Goal: Communication & Community: Answer question/provide support

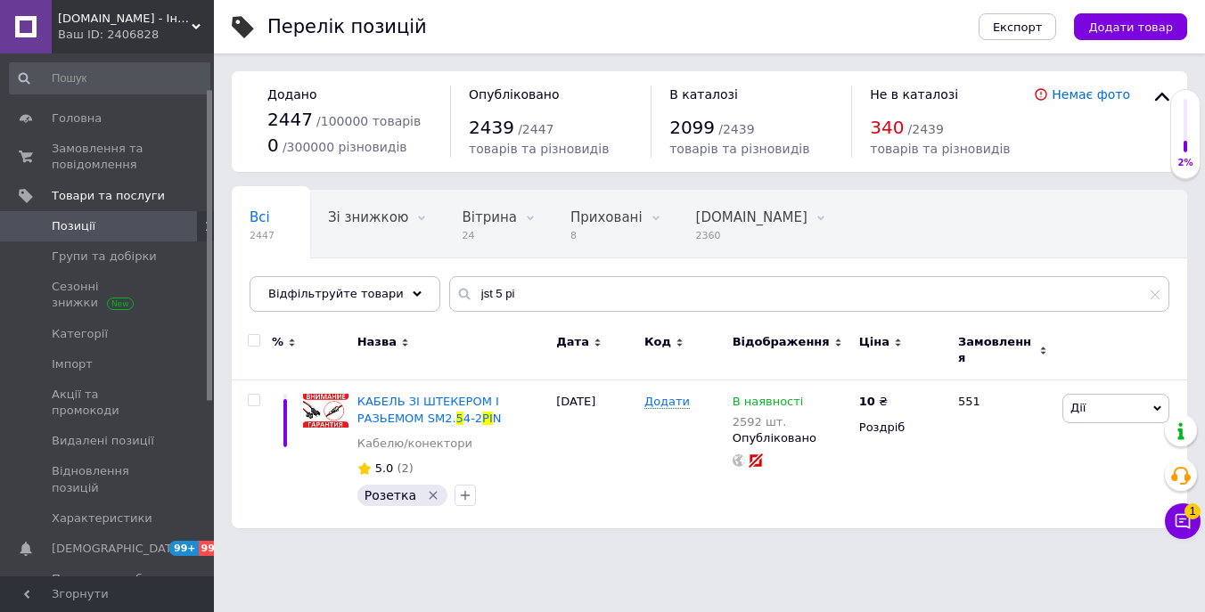
scroll to position [60, 0]
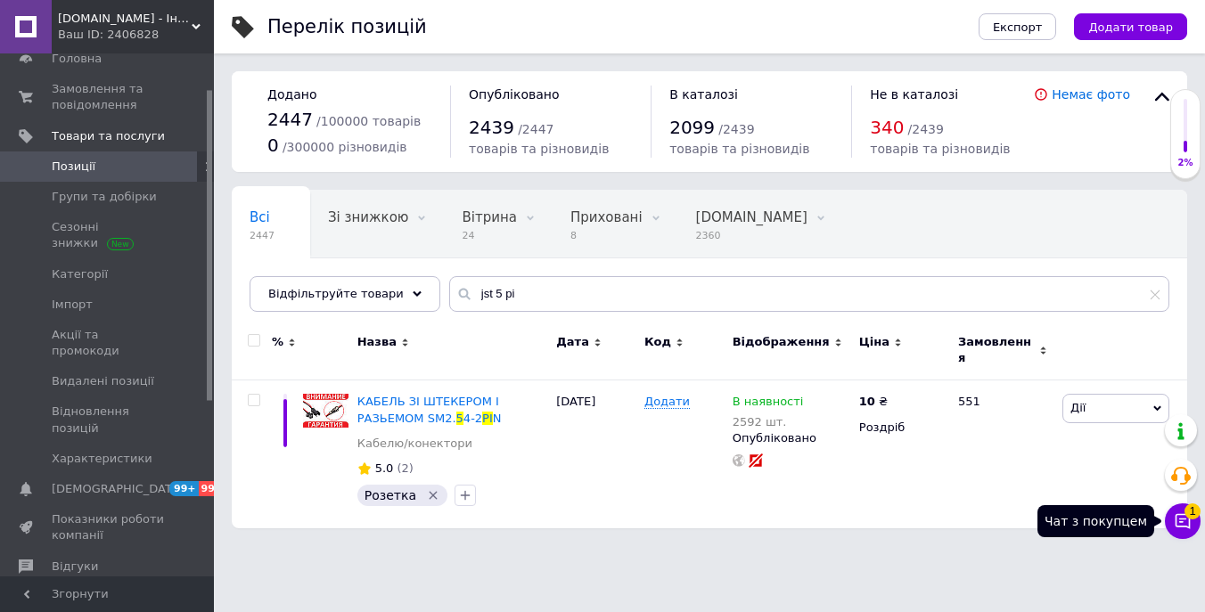
click at [1186, 519] on icon at bounding box center [1183, 522] width 18 height 18
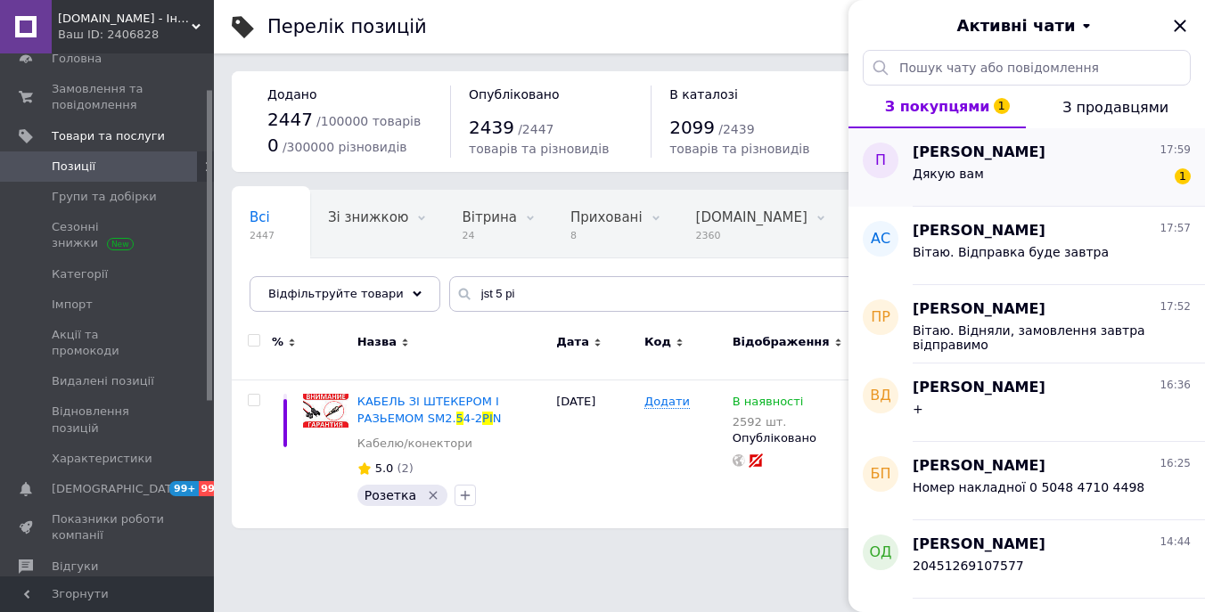
click at [1099, 175] on div "Дякую вам 1" at bounding box center [1052, 177] width 278 height 29
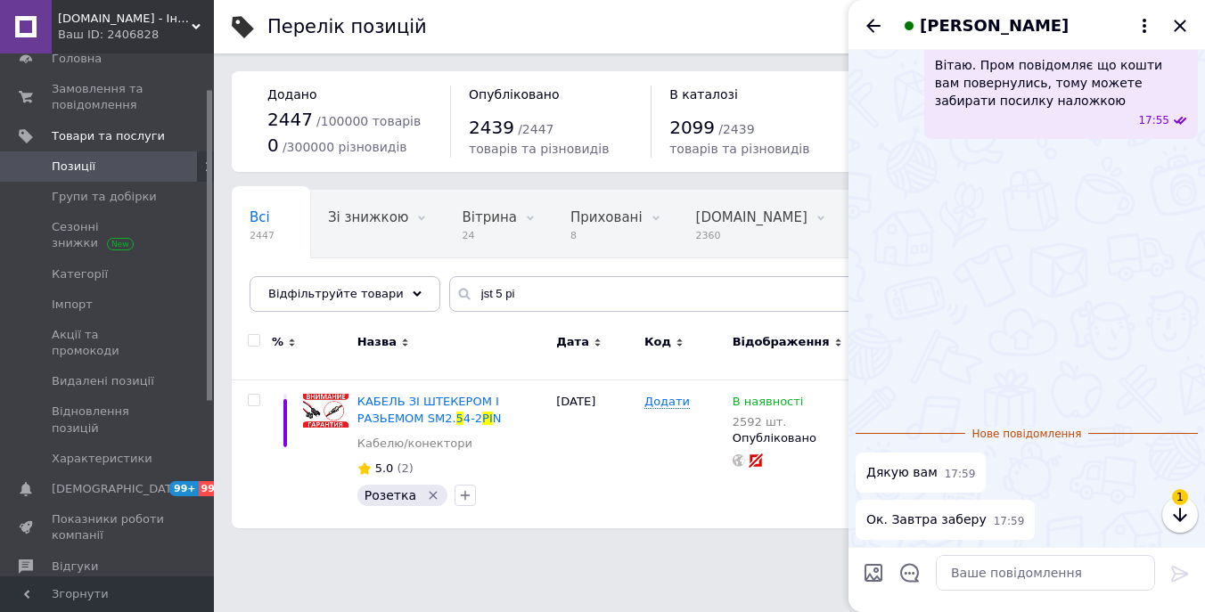
scroll to position [2831, 0]
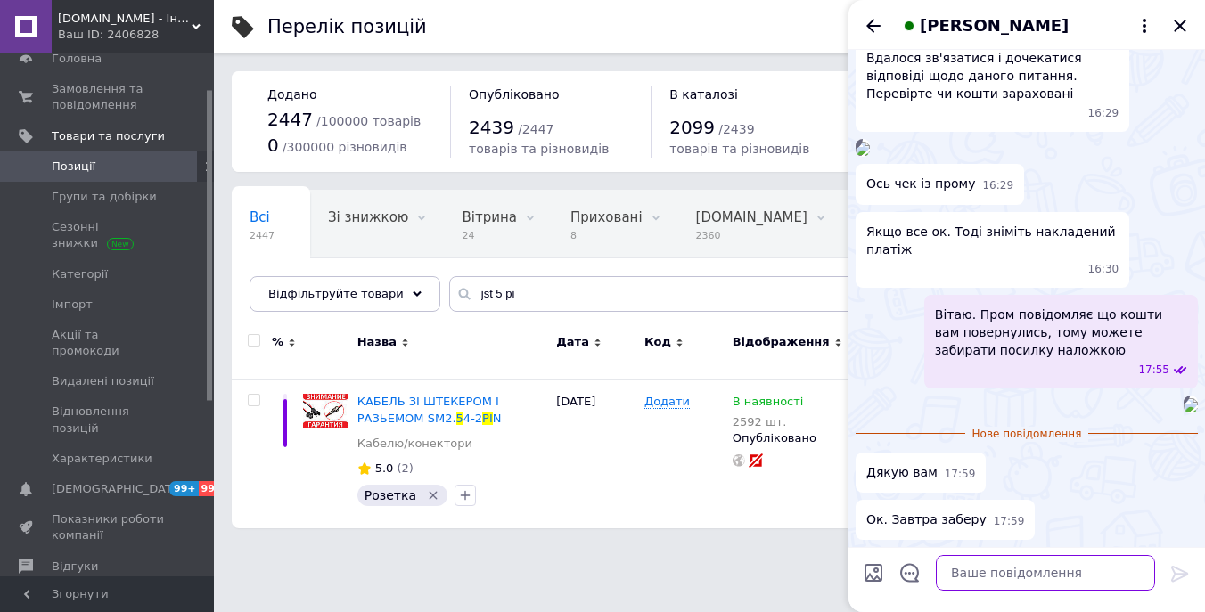
click at [1043, 562] on textarea at bounding box center [1045, 573] width 219 height 36
type textarea "+"
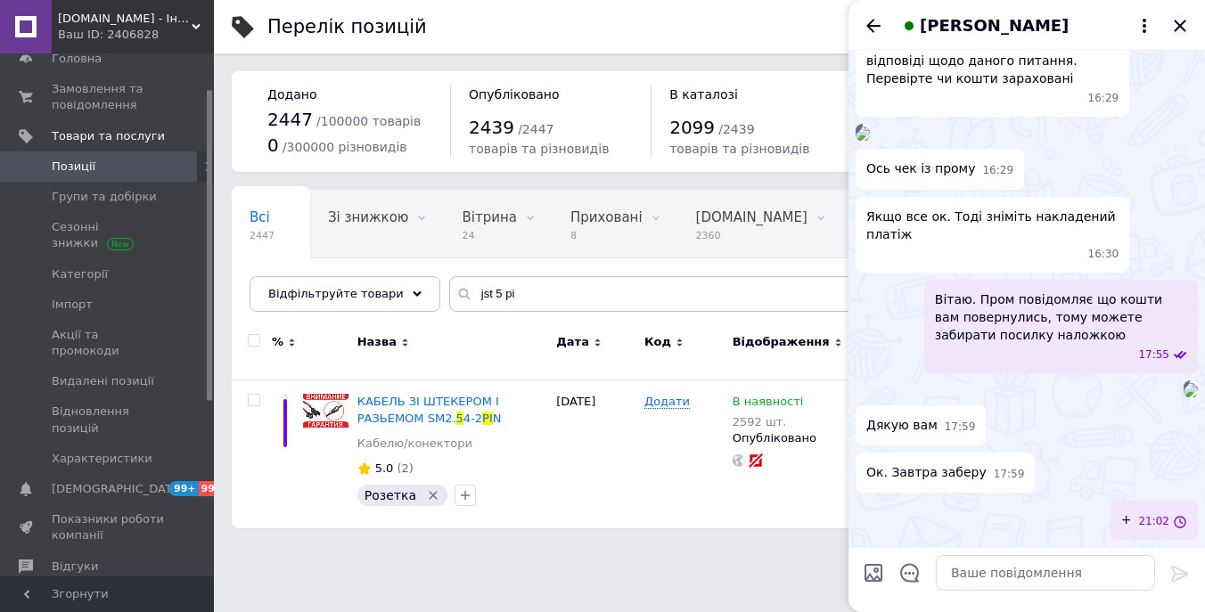
click at [1184, 23] on icon "Закрити" at bounding box center [1179, 25] width 21 height 21
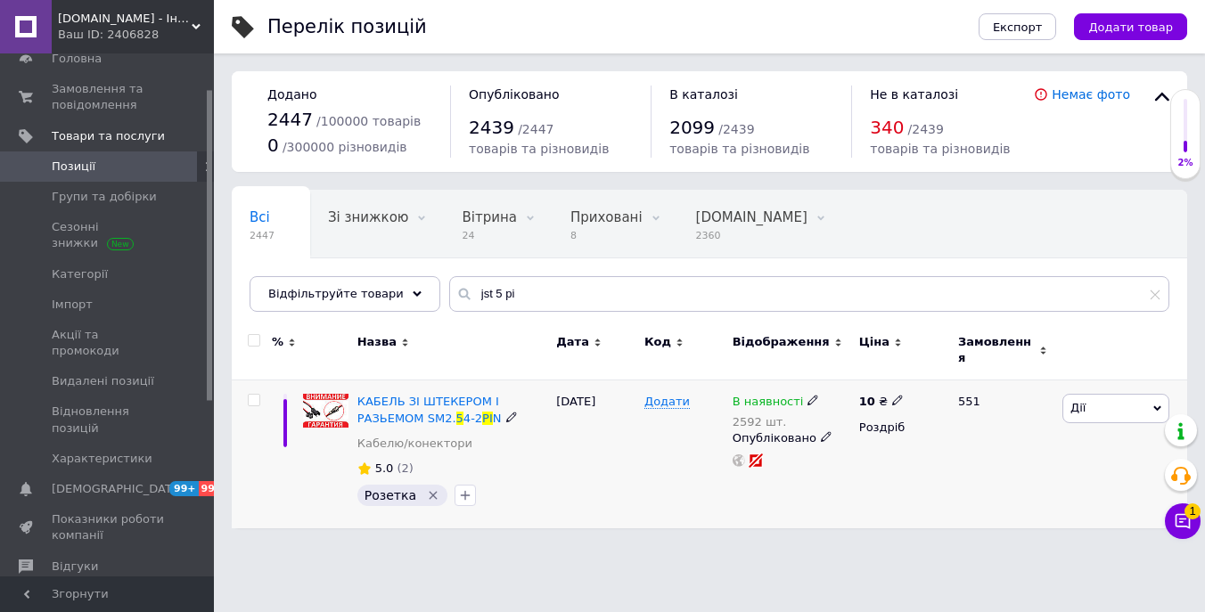
click at [808, 395] on icon at bounding box center [813, 400] width 11 height 11
click at [875, 420] on li "Немає в наявності" at bounding box center [915, 424] width 169 height 25
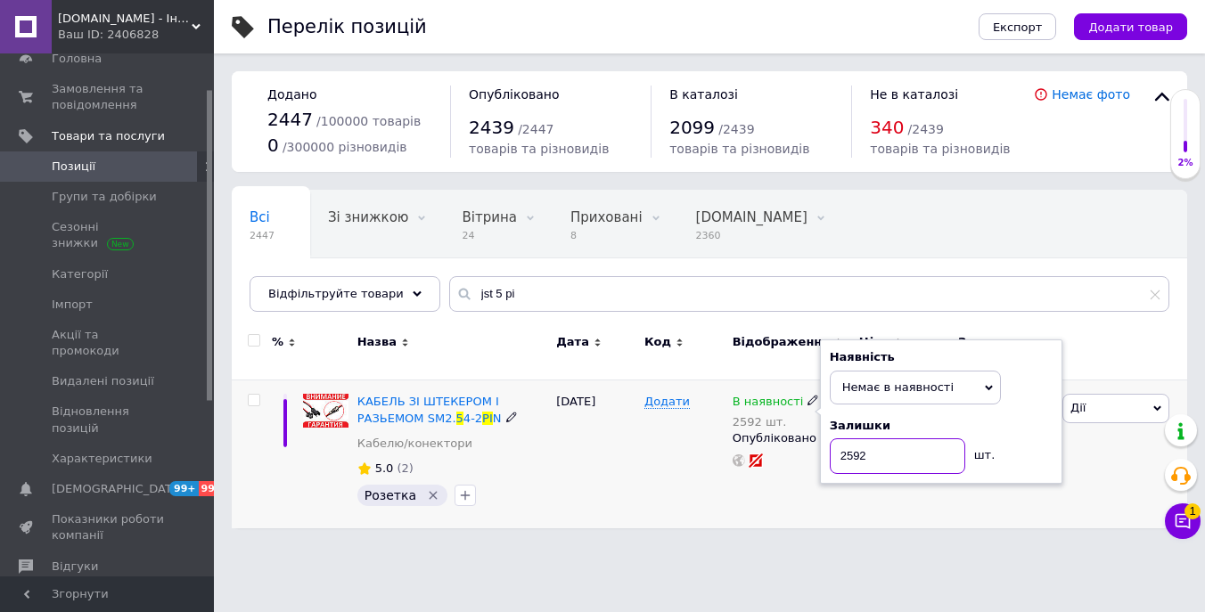
click at [883, 449] on input "2592" at bounding box center [897, 457] width 135 height 36
type input "0"
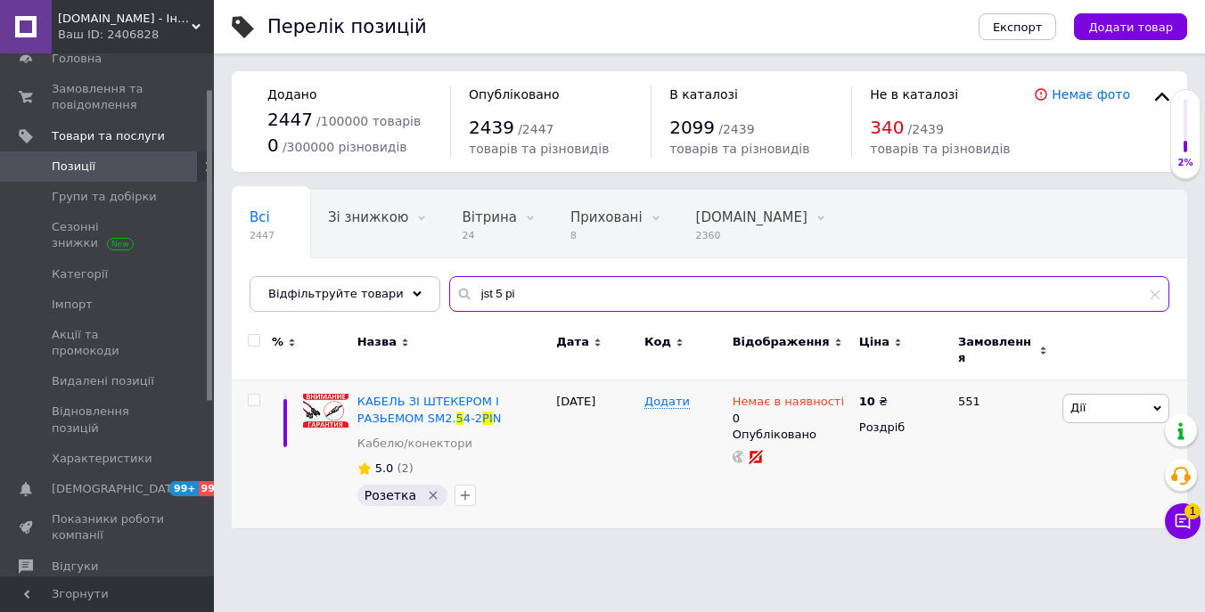
click at [544, 301] on input "jst 5 pi" at bounding box center [809, 294] width 720 height 36
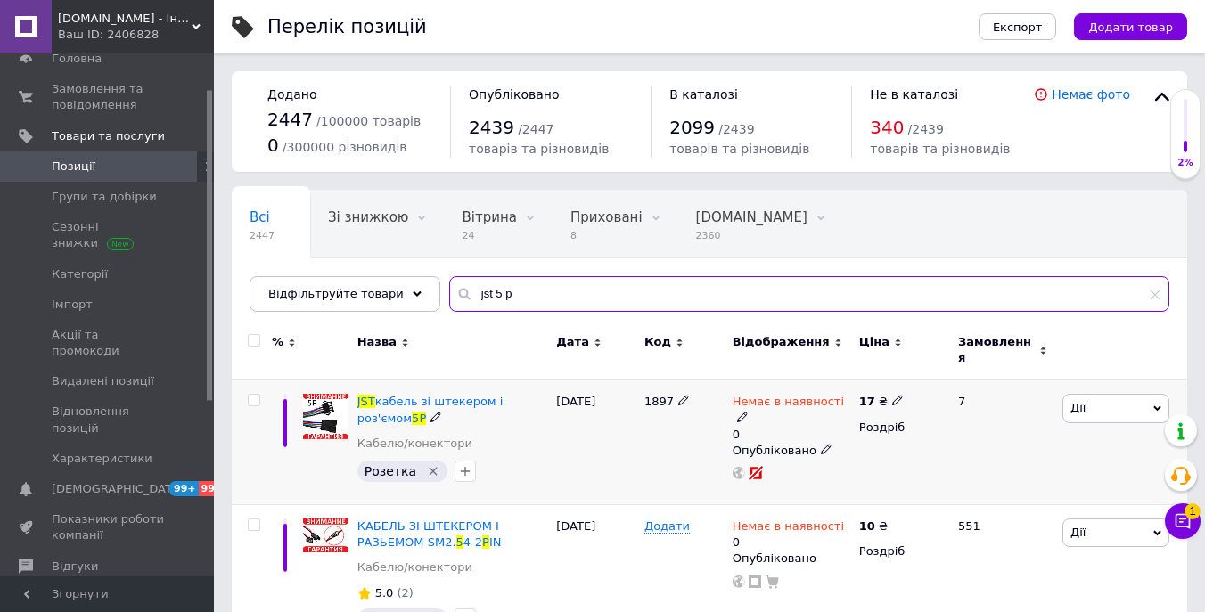
type input "jst 5 p"
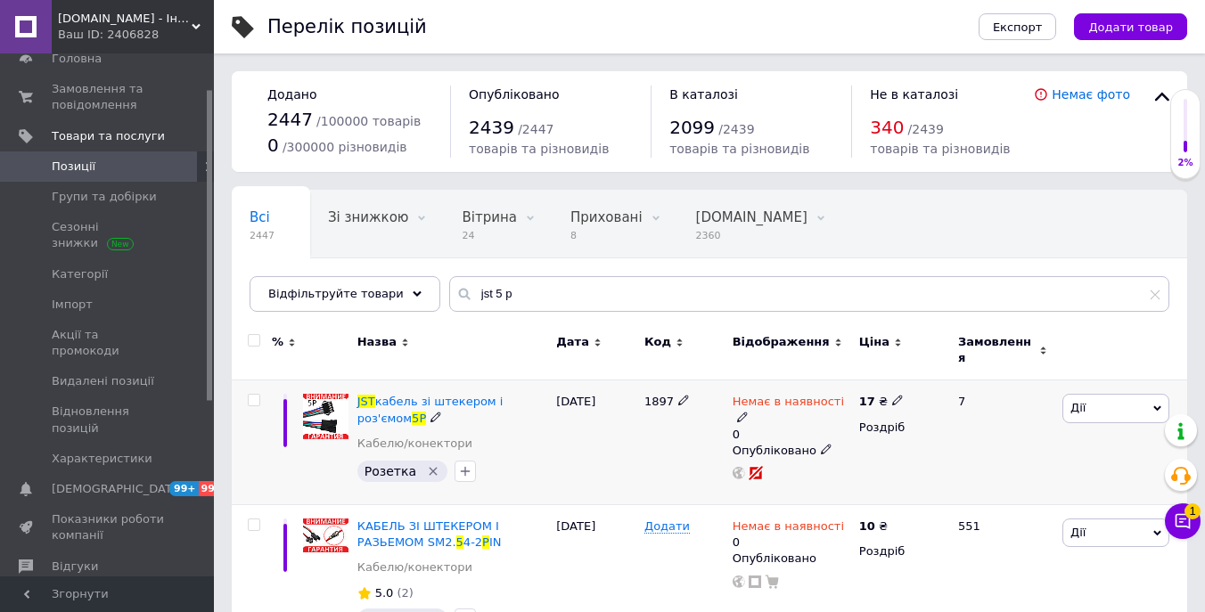
click at [831, 395] on span "Немає в наявності" at bounding box center [788, 404] width 111 height 19
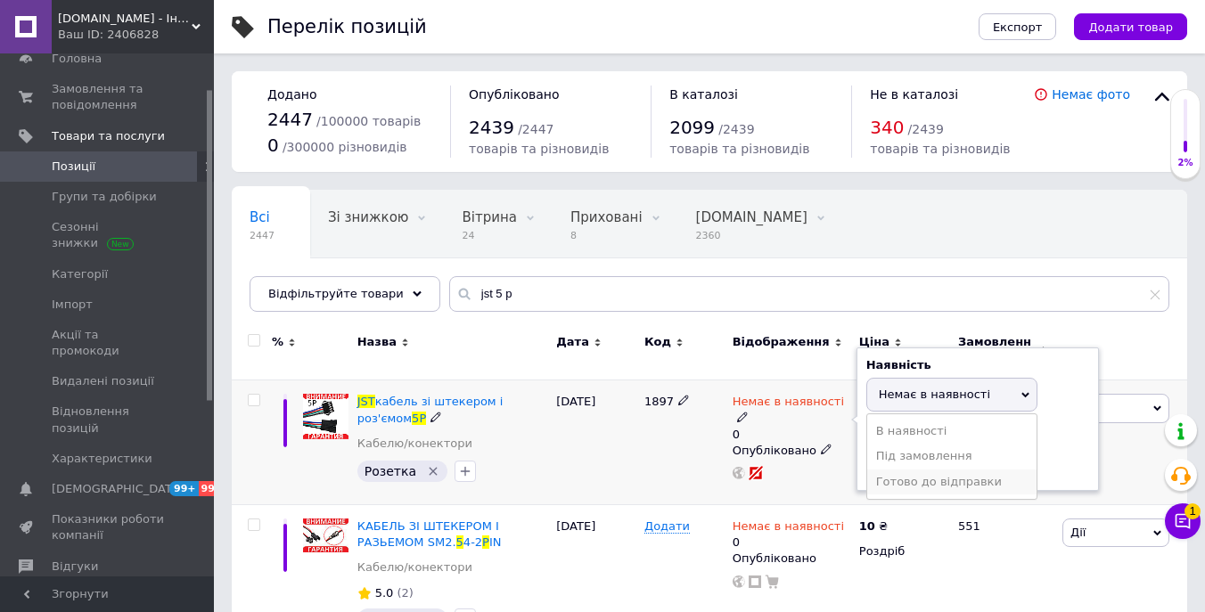
click at [955, 472] on li "Готово до відправки" at bounding box center [951, 482] width 169 height 25
click at [936, 463] on input "0" at bounding box center [933, 481] width 135 height 36
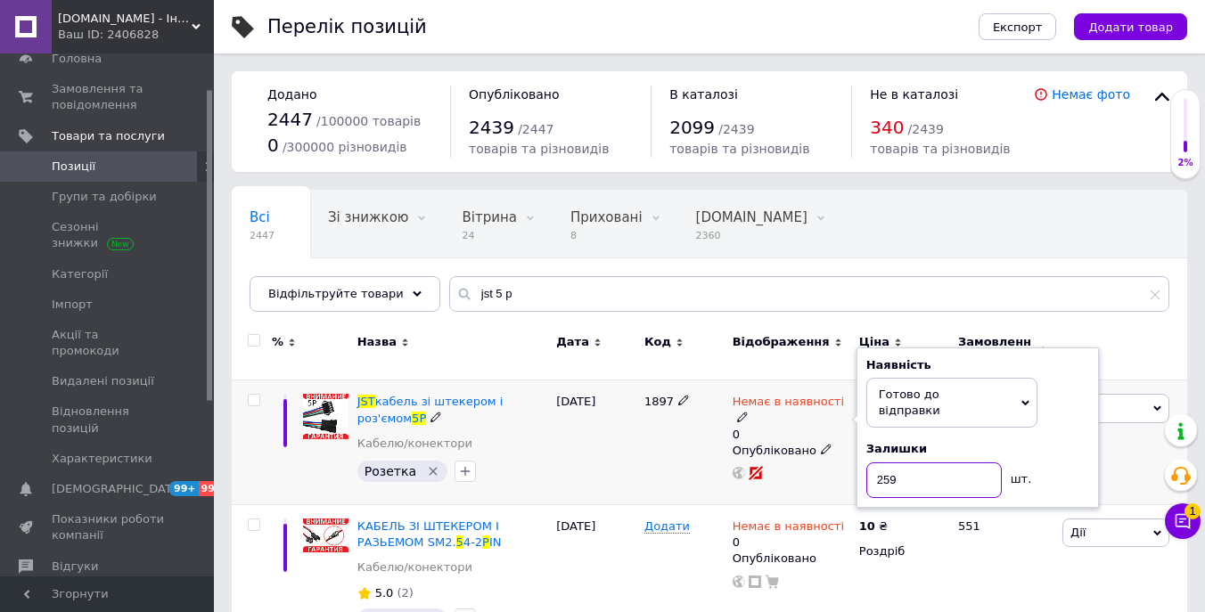
type input "2592"
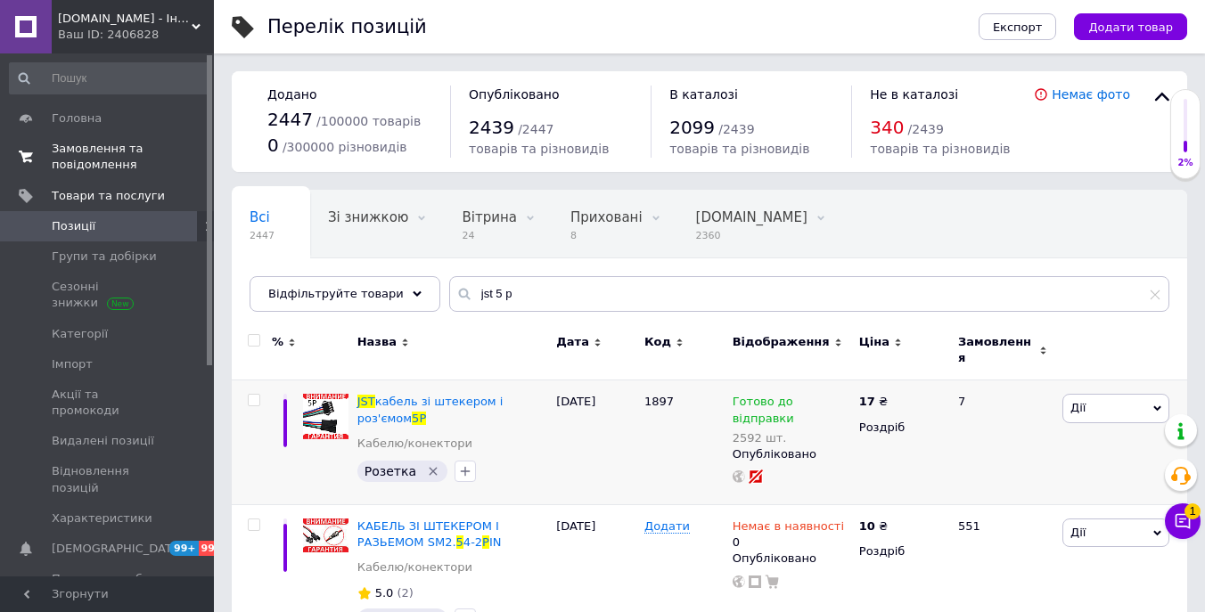
click at [102, 160] on span "Замовлення та повідомлення" at bounding box center [108, 157] width 113 height 32
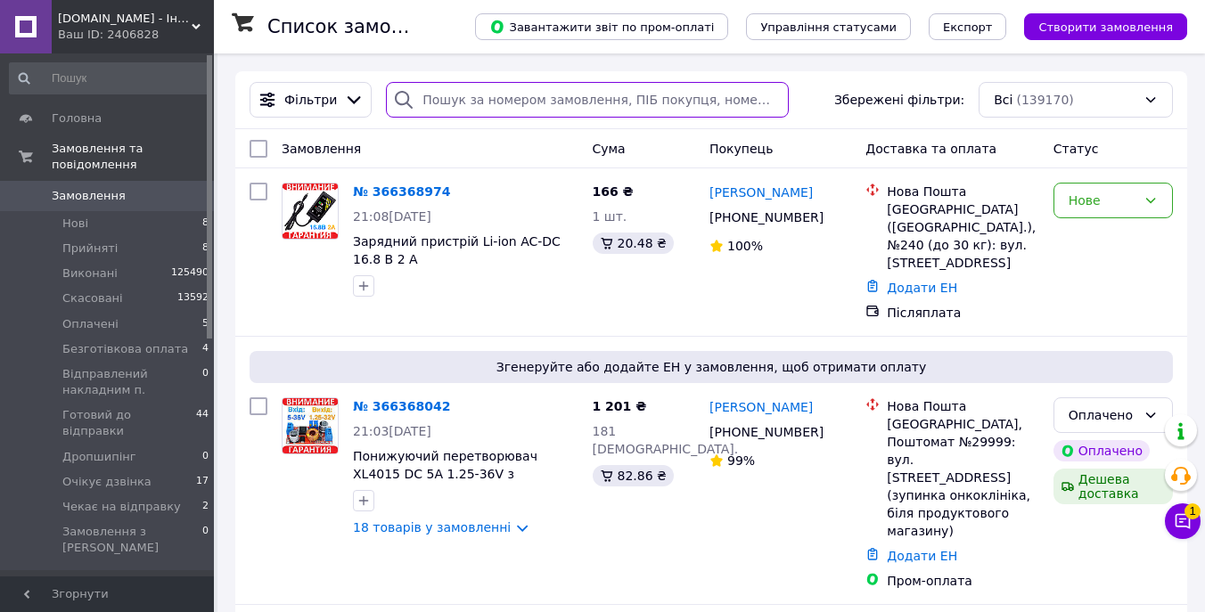
click at [516, 115] on input "search" at bounding box center [587, 100] width 403 height 36
type input "["
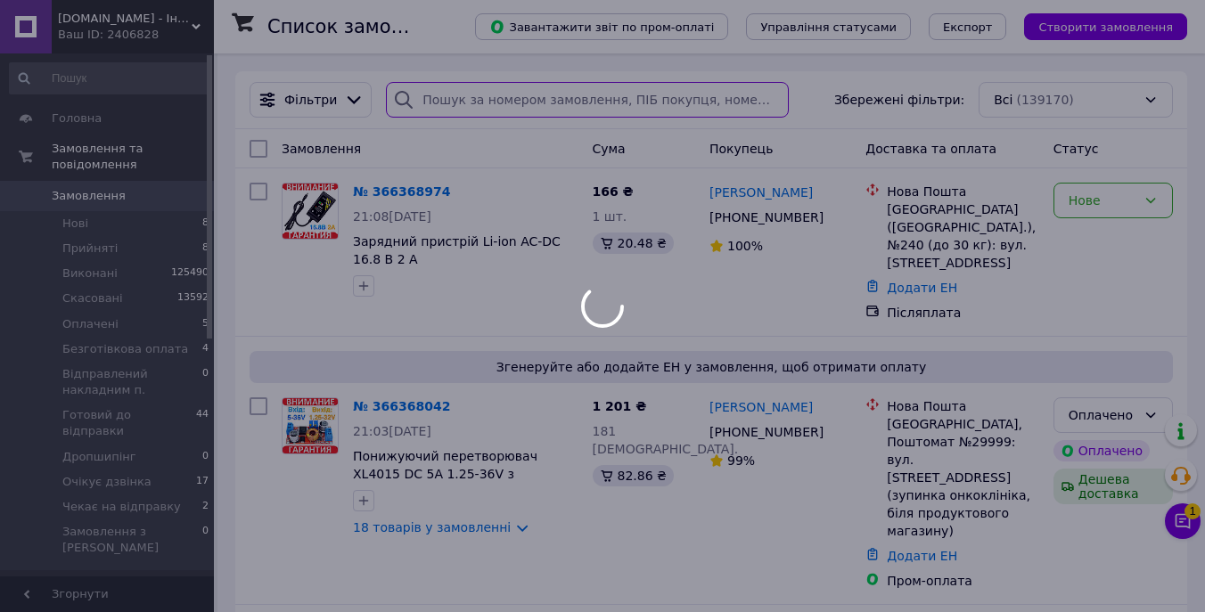
type input "з"
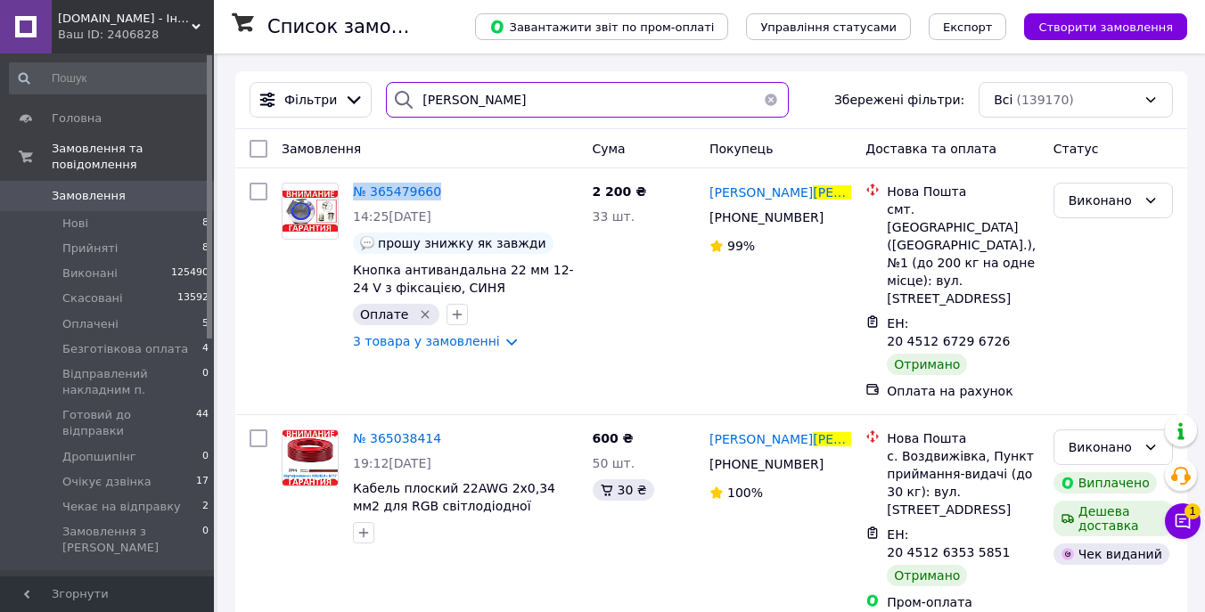
click at [632, 93] on input "хоменко" at bounding box center [587, 100] width 403 height 36
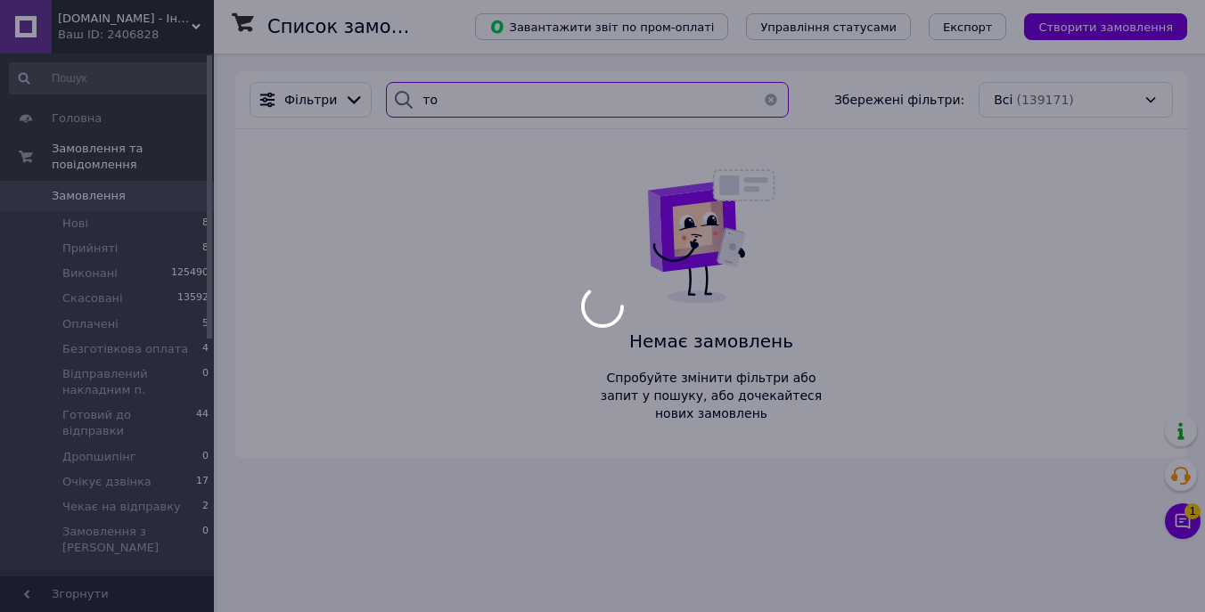
type input "т"
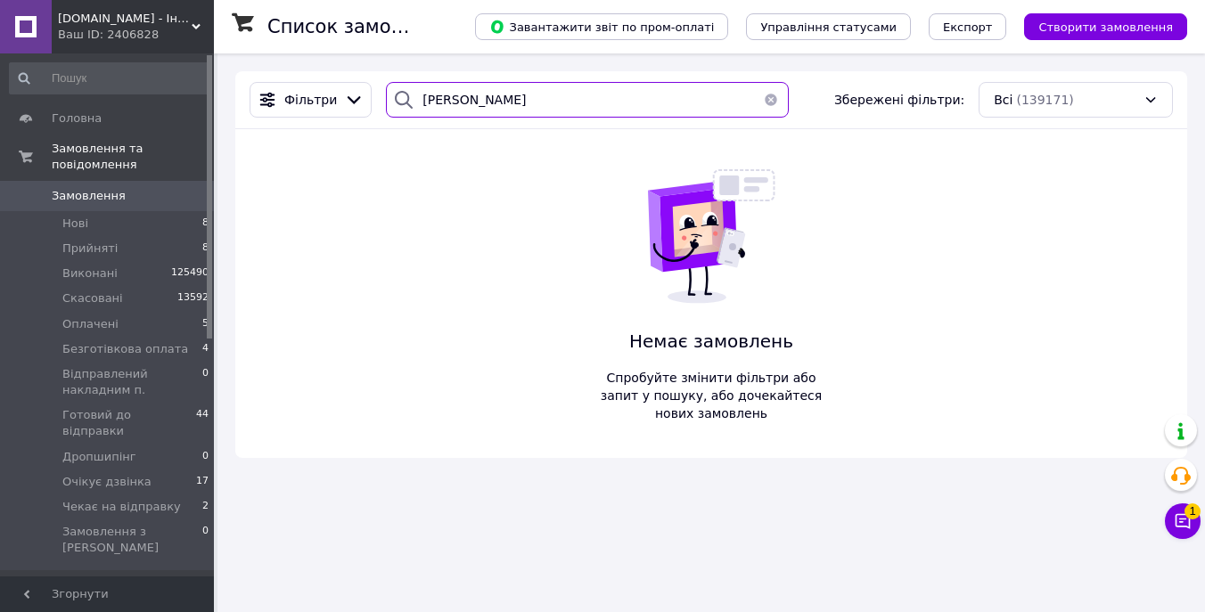
click at [498, 86] on input "токуєв" at bounding box center [587, 100] width 403 height 36
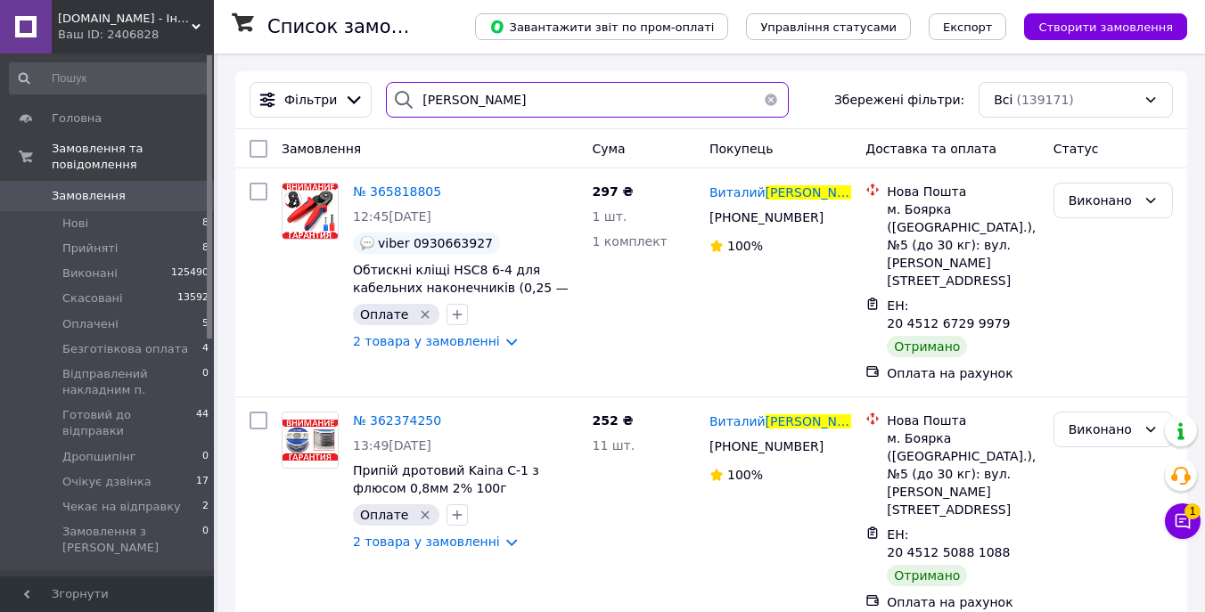
type input "головащенко"
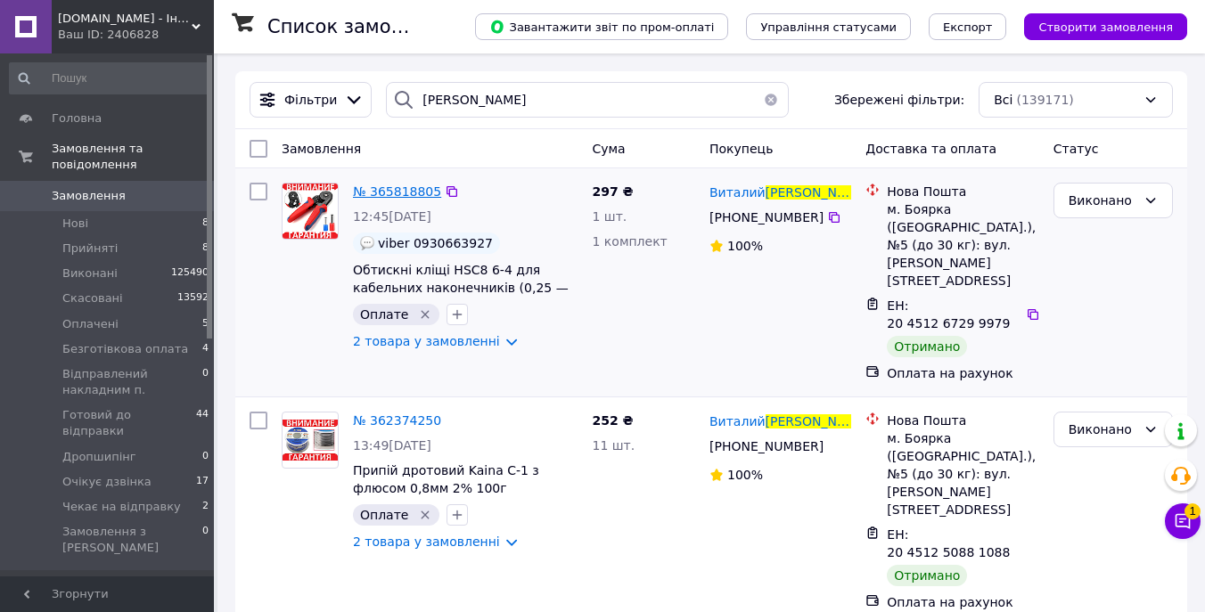
click at [430, 186] on span "№ 365818805" at bounding box center [397, 192] width 88 height 14
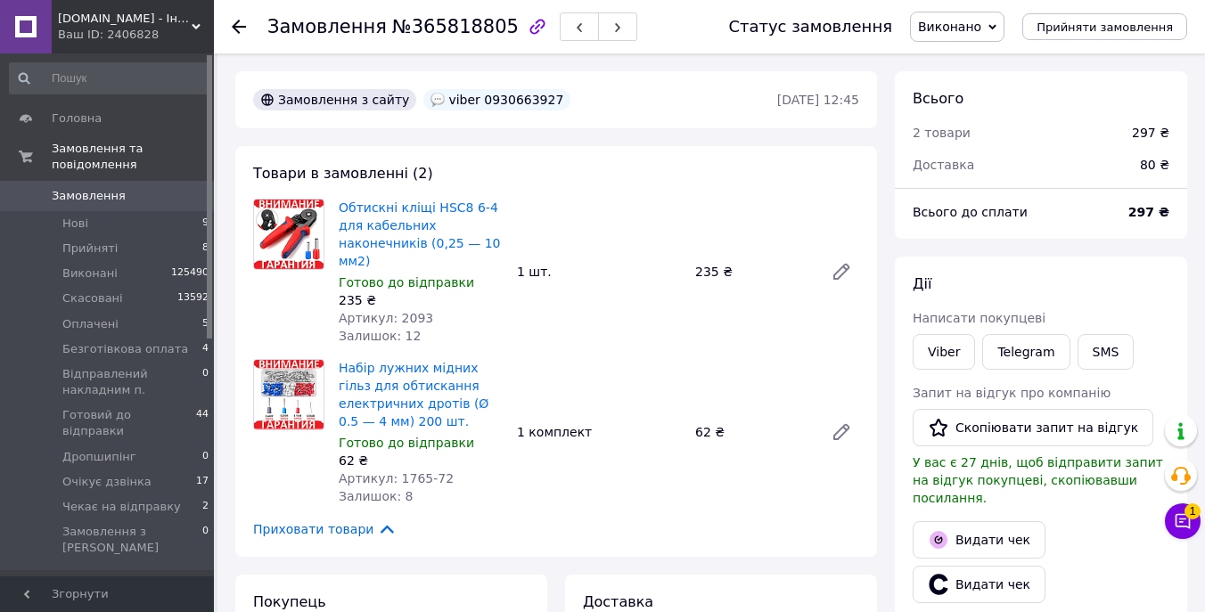
scroll to position [64, 0]
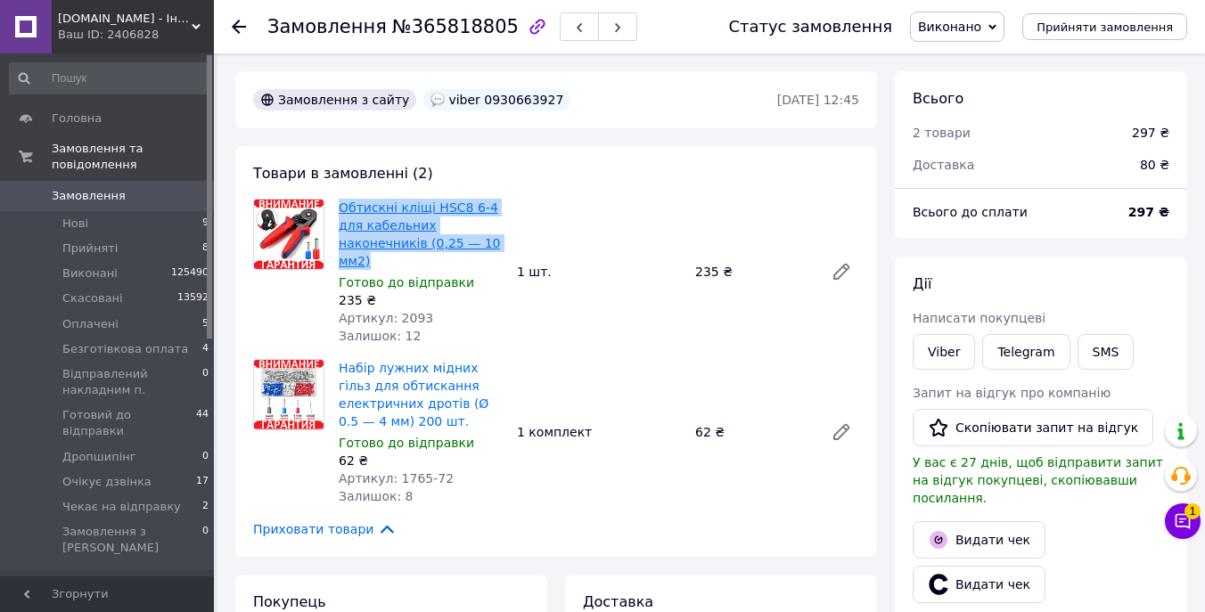
drag, startPoint x: 374, startPoint y: 258, endPoint x: 340, endPoint y: 212, distance: 57.4
click at [340, 212] on span "Обтискні кліщі HSC8 6-4 для кабельних наконечників (0,25 — 10 мм2)" at bounding box center [421, 234] width 164 height 71
copy link "Обтискні кліщі HSC8 6-4 для кабельних наконечників (0,25 — 10 мм2)"
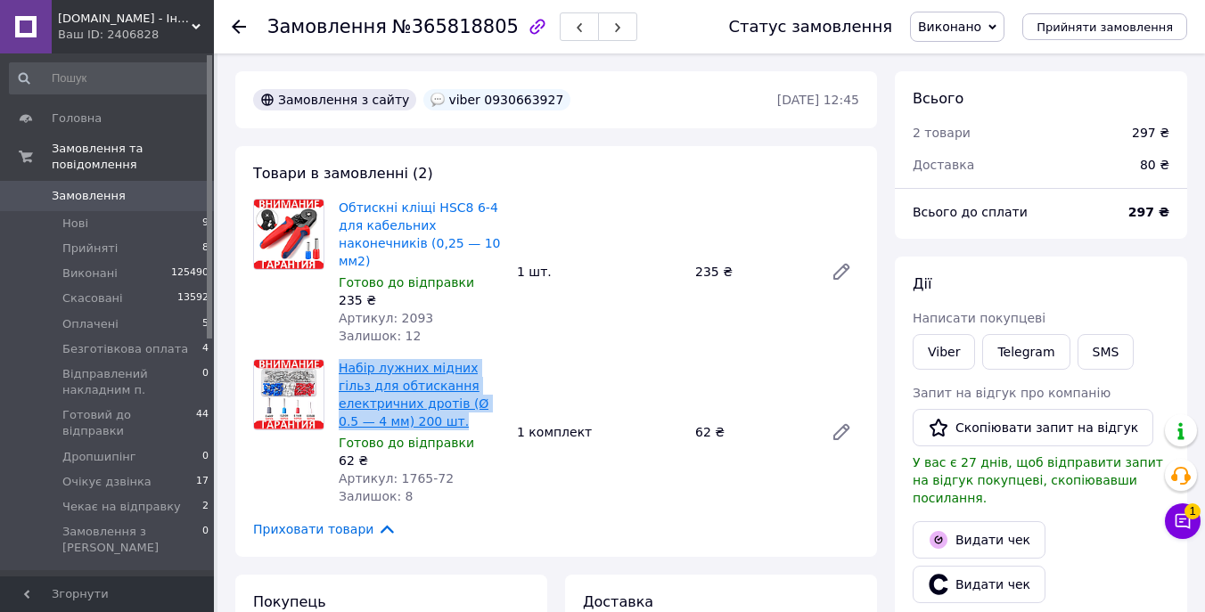
drag, startPoint x: 438, startPoint y: 421, endPoint x: 340, endPoint y: 369, distance: 110.1
click at [340, 369] on span "Набір лужних мідних гільз для обтискання електричних дротів (Ø 0.5 — 4 мм) 200 …" at bounding box center [421, 394] width 164 height 71
copy link "Набір лужних мідних гільз для обтискання електричних дротів (Ø 0.5 — 4 мм) 200 …"
click at [160, 193] on span "Замовлення" at bounding box center [108, 196] width 113 height 16
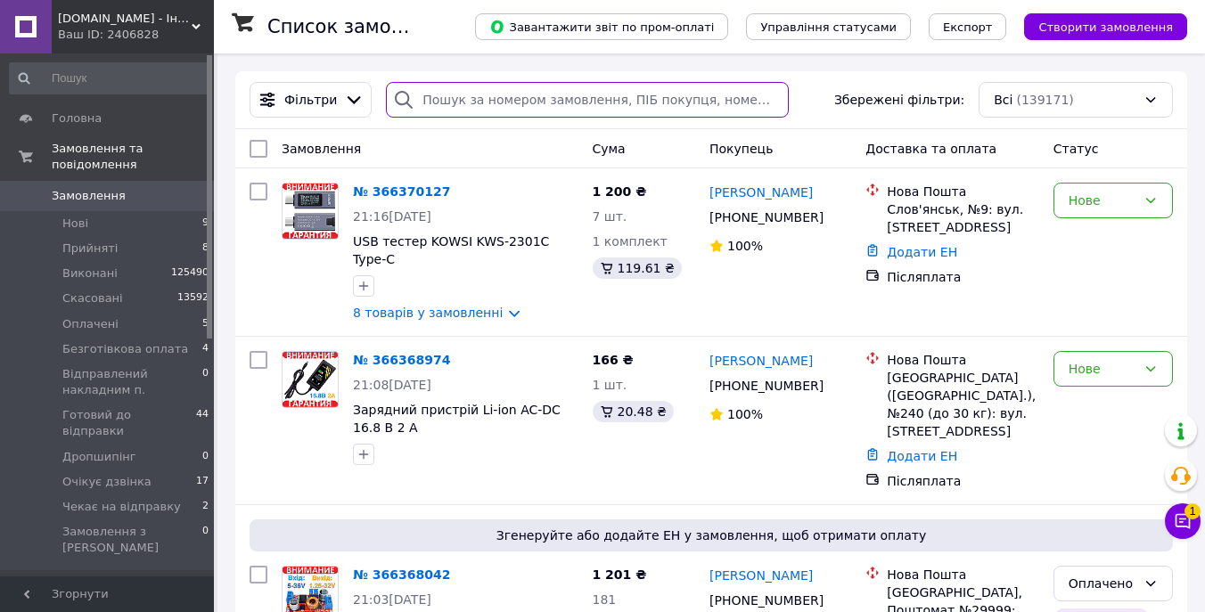
click at [508, 104] on input "search" at bounding box center [587, 100] width 403 height 36
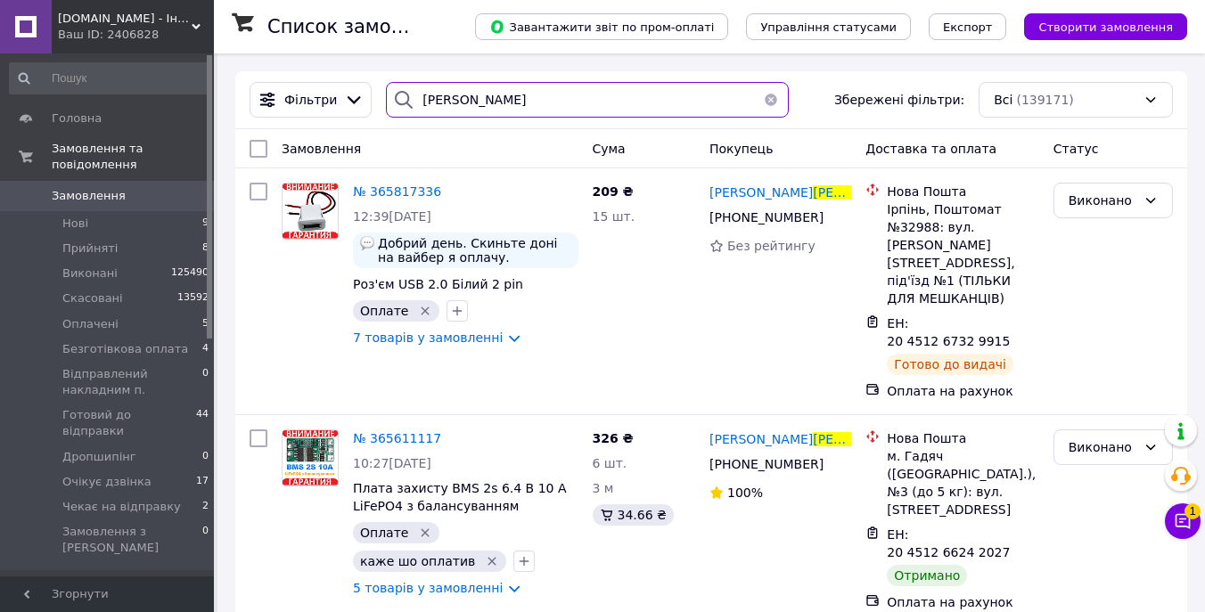
click at [533, 115] on input "савченко" at bounding box center [587, 100] width 403 height 36
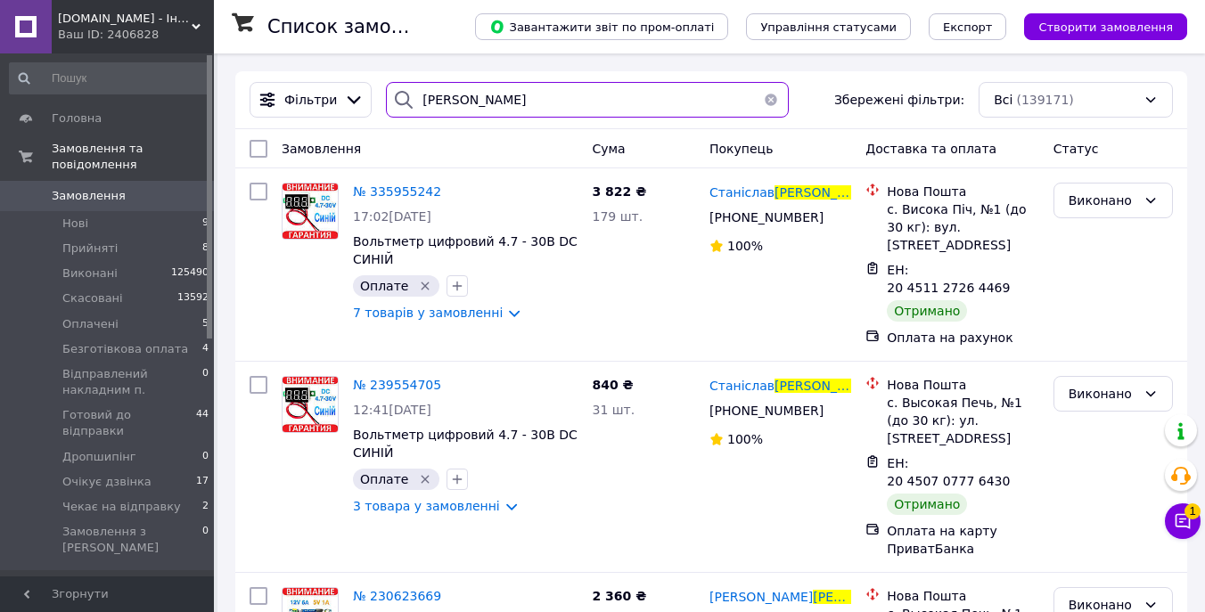
click at [578, 106] on input "шпиньов" at bounding box center [587, 100] width 403 height 36
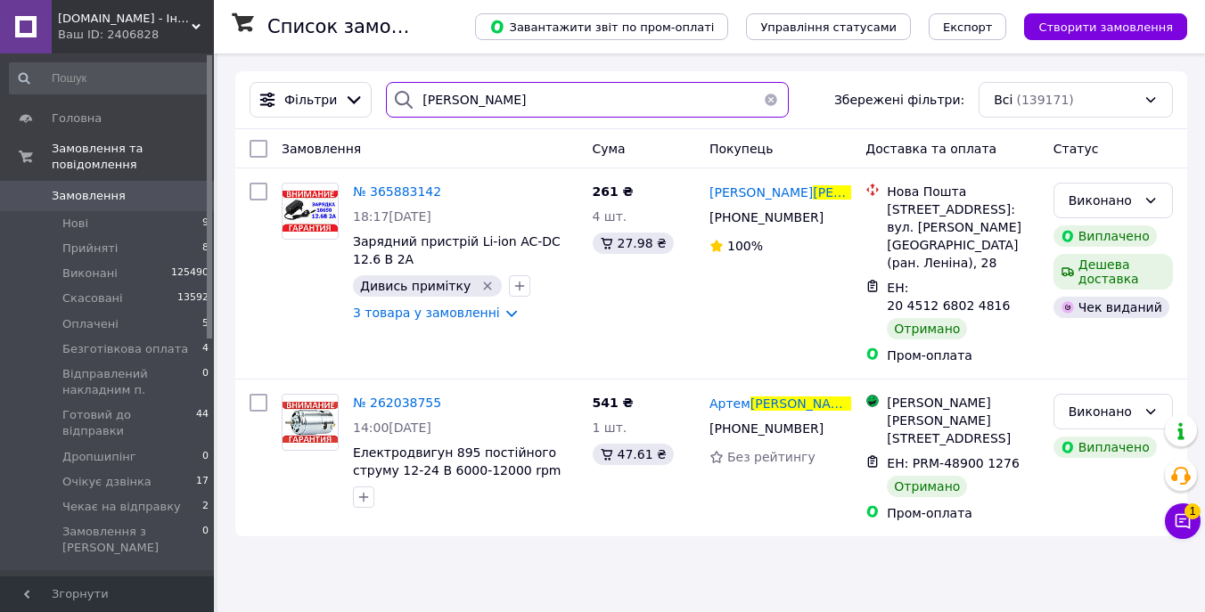
click at [570, 105] on input "панарін" at bounding box center [587, 100] width 403 height 36
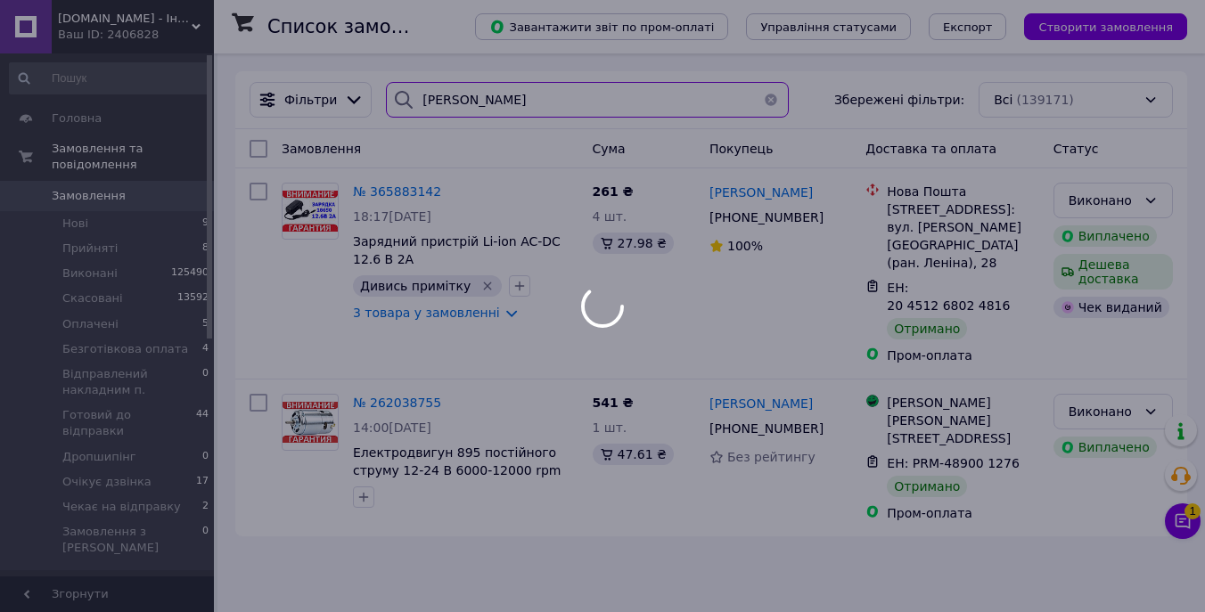
type input "ткаченко"
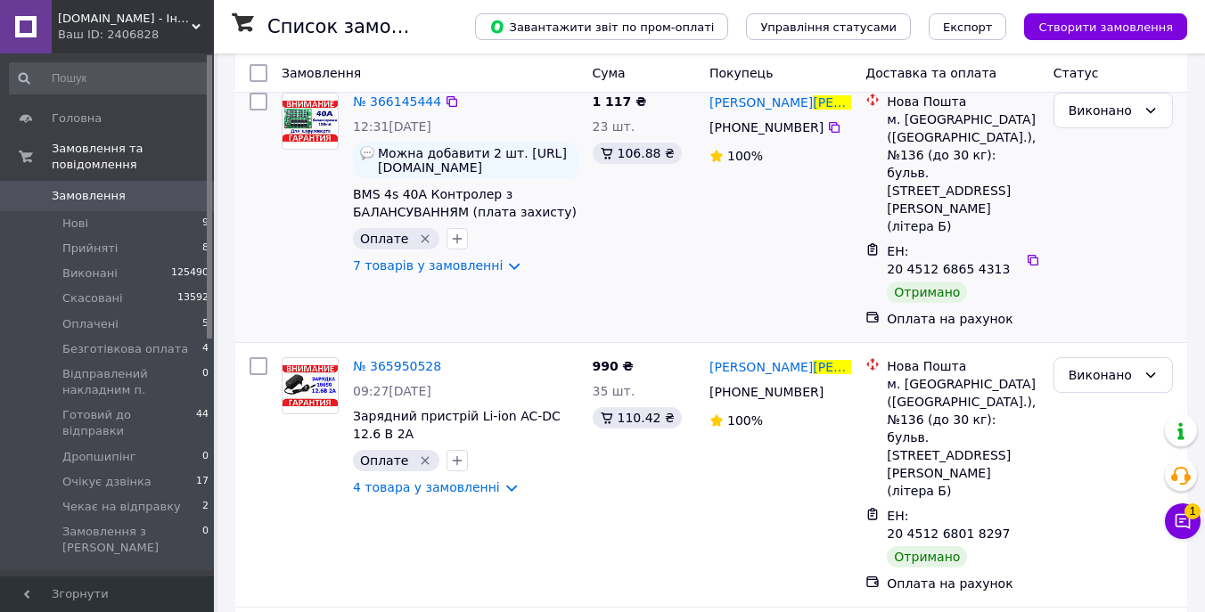
scroll to position [95, 0]
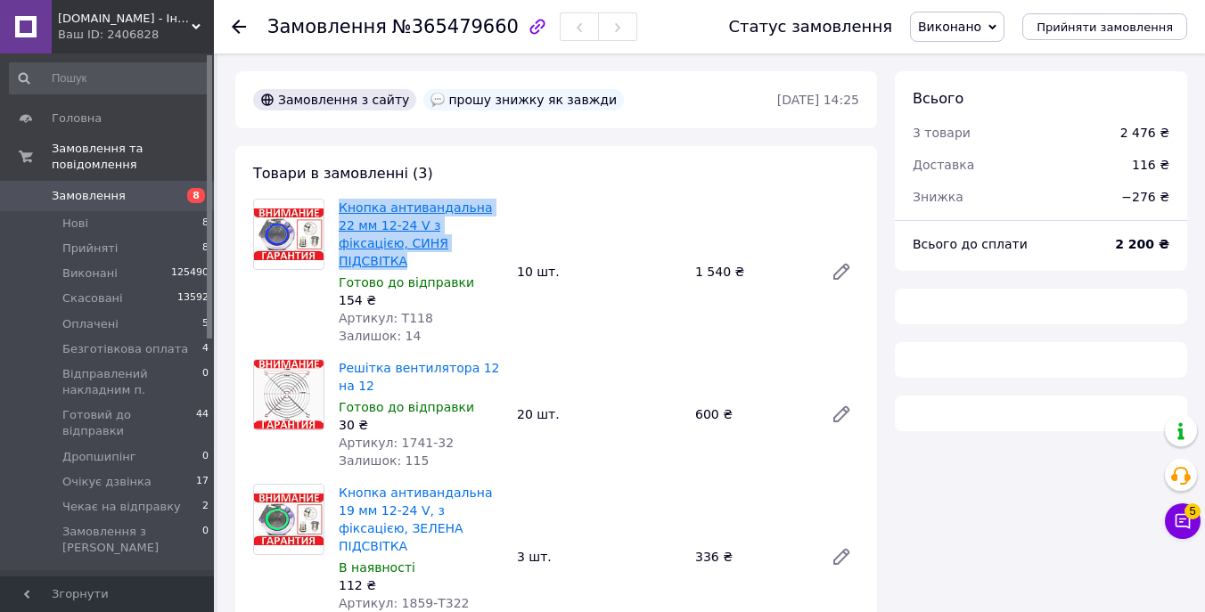
drag, startPoint x: 451, startPoint y: 239, endPoint x: 339, endPoint y: 207, distance: 116.8
click at [339, 208] on span "Кнопка антивандальна 22 мм 12-24 V з фіксацією, СИНЯ ПІДСВІТКА" at bounding box center [421, 234] width 164 height 71
copy link "Кнопка антивандальна 22 мм 12-24 V з фіксацією, СИНЯ ПІДСВІТКА"
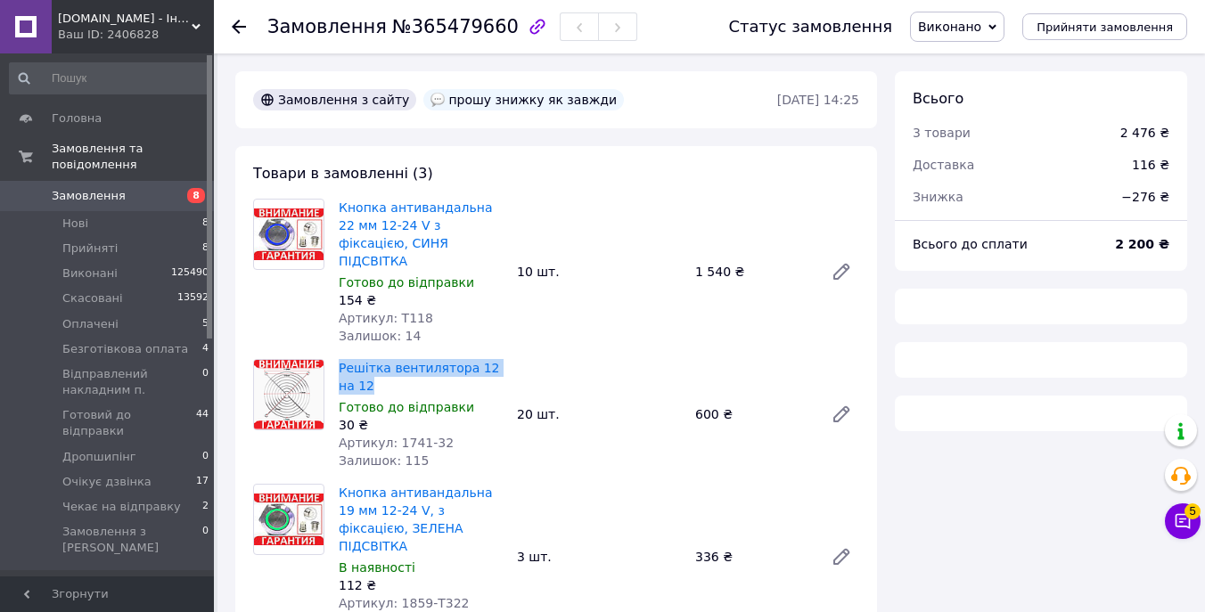
drag, startPoint x: 396, startPoint y: 365, endPoint x: 336, endPoint y: 350, distance: 61.4
click at [336, 356] on div "Решітка вентилятора 12 на 12 Готово до відправки 30 ₴ Артикул: 1741-32 Залишок:…" at bounding box center [421, 415] width 178 height 118
copy link "Решітка вентилятора 12 на 12"
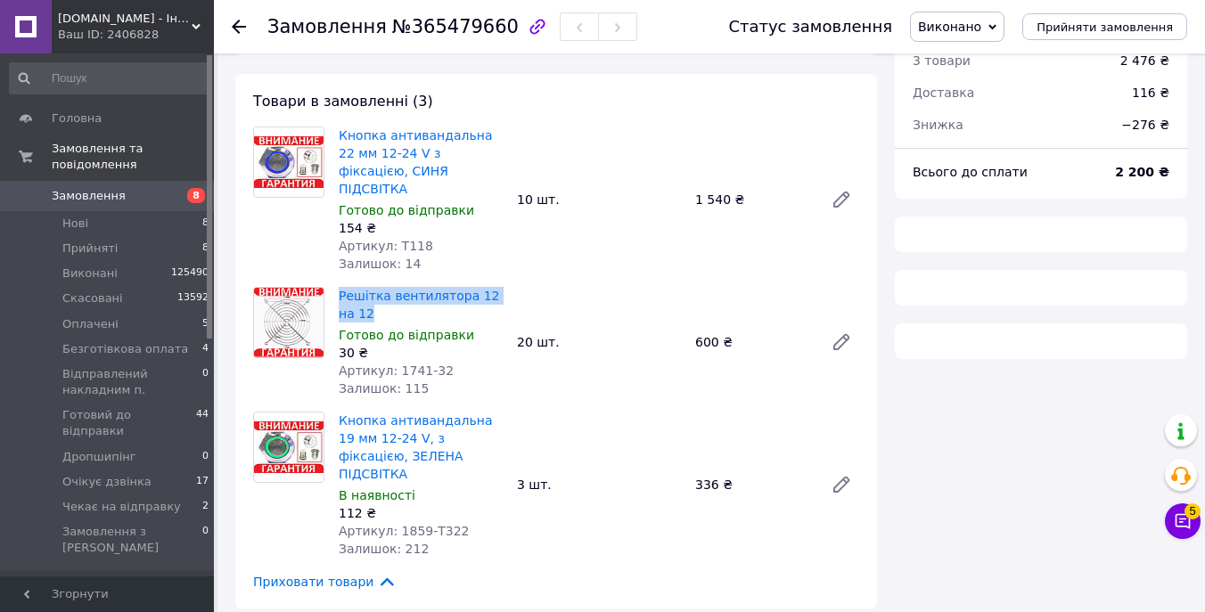
scroll to position [85, 0]
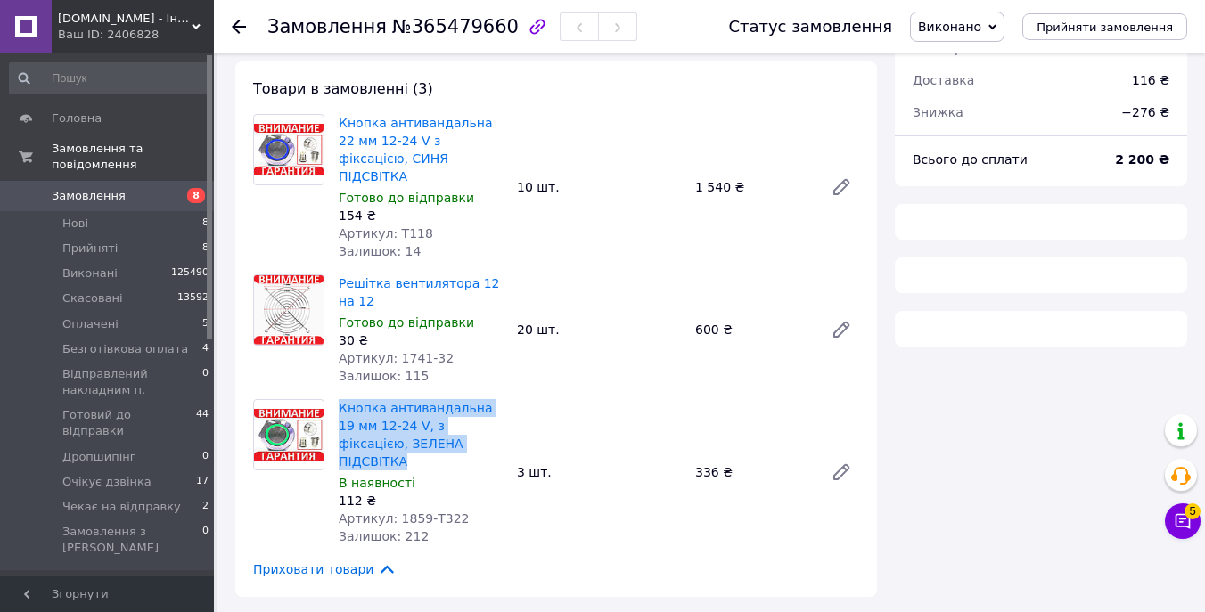
drag, startPoint x: 463, startPoint y: 423, endPoint x: 338, endPoint y: 388, distance: 130.6
click at [338, 396] on div "Кнопка антивандальна 19 мм 12-24 V, з фіксацією, ЗЕЛЕНА ПІДСВІТКА В наявності 1…" at bounding box center [421, 472] width 178 height 153
copy link "Кнопка антивандальна 19 мм 12-24 V, з фіксацією, ЗЕЛЕНА ПІДСВІТКА"
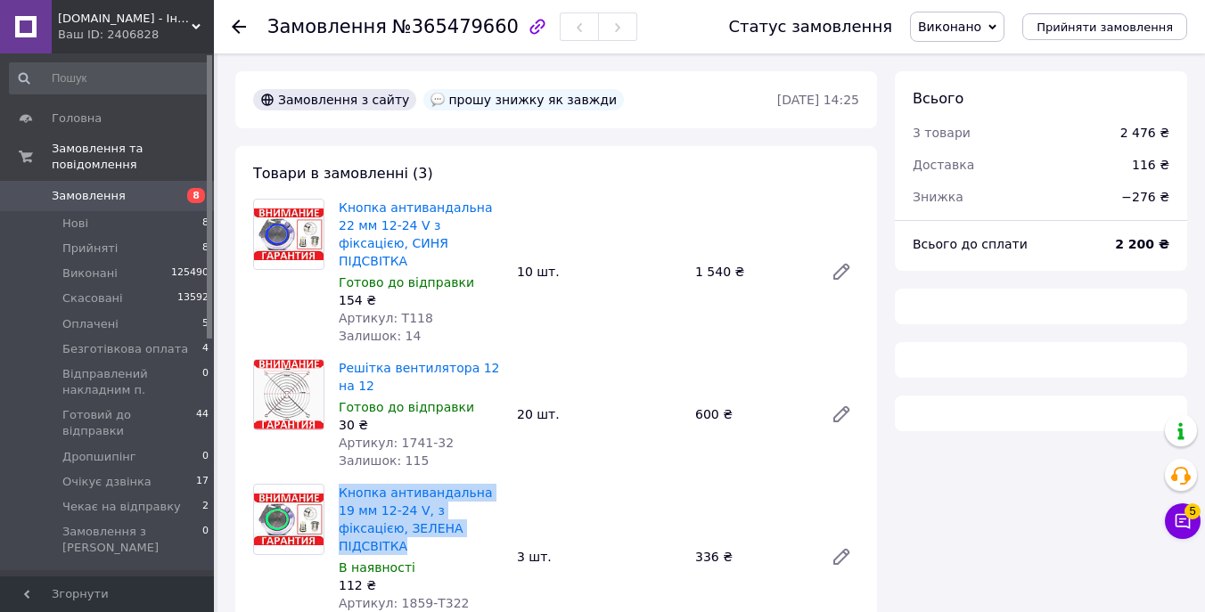
scroll to position [5, 0]
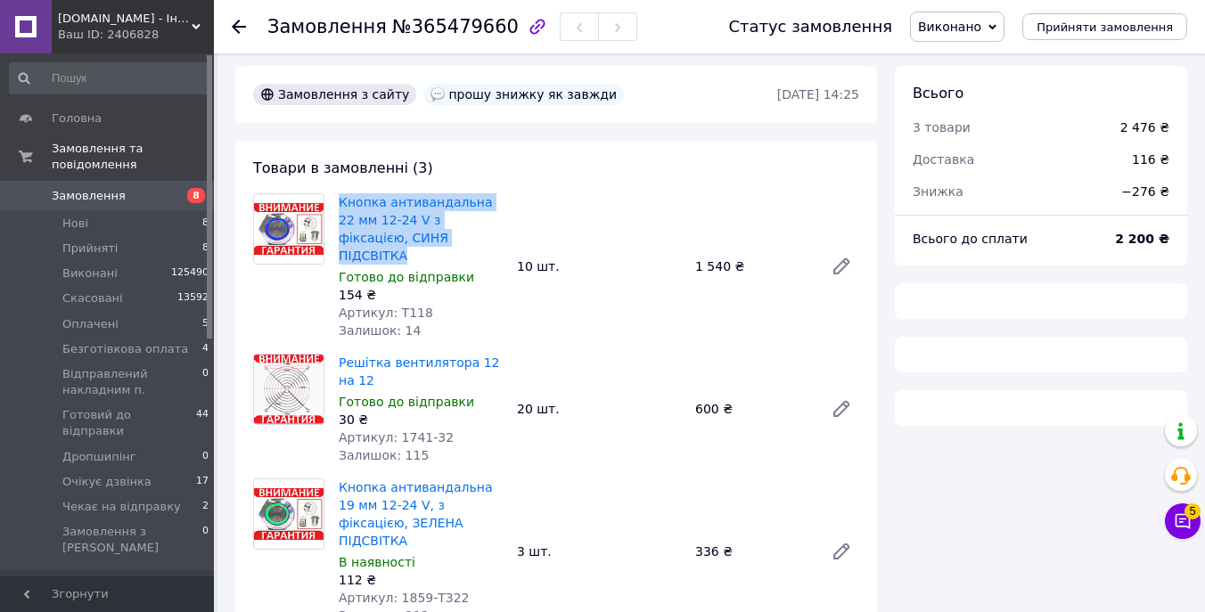
drag, startPoint x: 460, startPoint y: 234, endPoint x: 334, endPoint y: 209, distance: 128.3
click at [334, 209] on div "Кнопка антивандальна 22 мм 12-24 V з фіксацією, СИНЯ ПІДСВІТКА Готово до відпра…" at bounding box center [421, 266] width 178 height 153
copy link "Кнопка антивандальна 22 мм 12-24 V з фіксацією, СИНЯ ПІДСВІТКА"
click at [1150, 195] on div "−276 ₴" at bounding box center [1146, 191] width 70 height 39
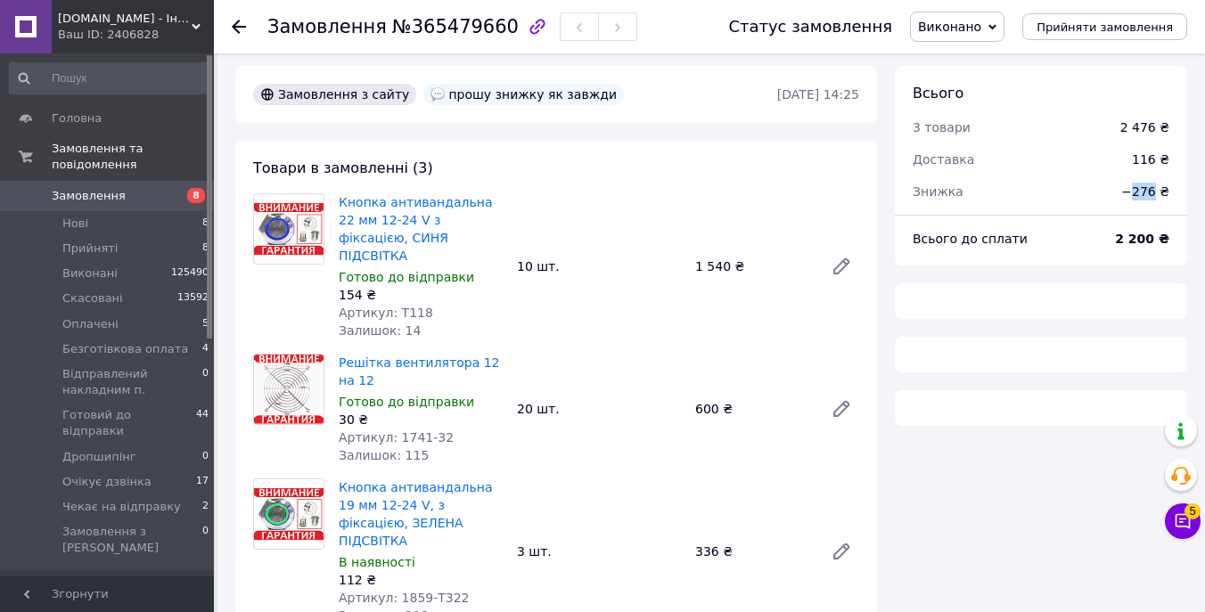
click at [1150, 195] on div "−276 ₴" at bounding box center [1146, 191] width 70 height 39
copy div "276"
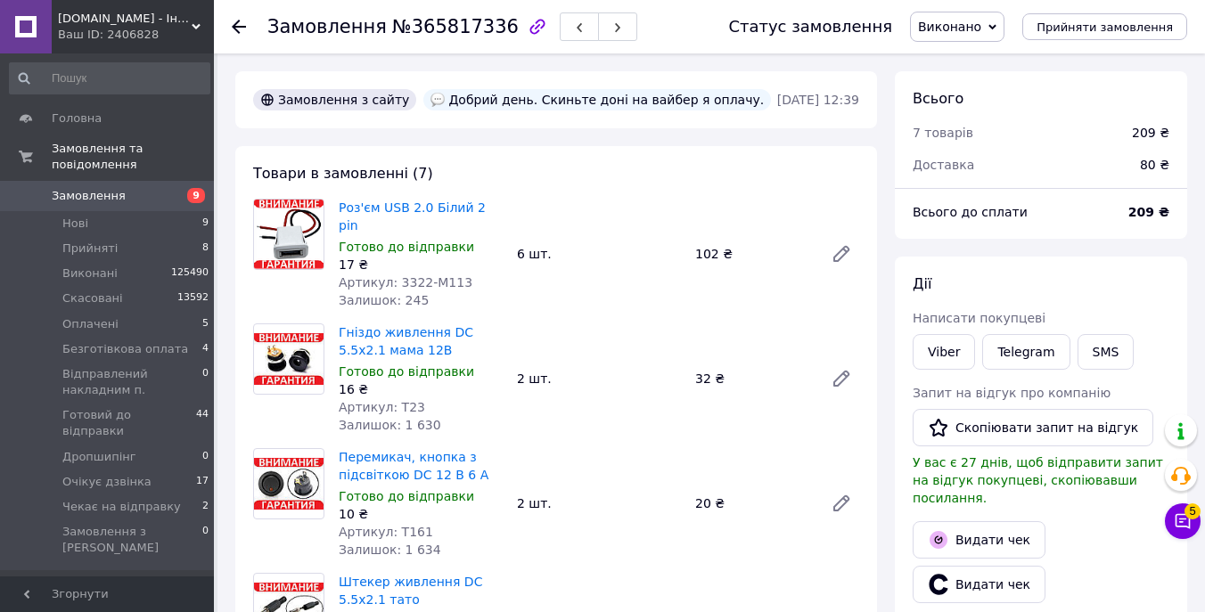
scroll to position [71, 0]
drag, startPoint x: 507, startPoint y: 206, endPoint x: 342, endPoint y: 205, distance: 164.9
click at [342, 205] on div "Роз'єм USB 2.0 Білий 2 pin Готово до відправки 17 ₴ Артикул: 3322-М113 Залишок:…" at bounding box center [421, 254] width 178 height 118
copy link "Роз'єм USB 2.0 Білий 2 pin"
drag, startPoint x: 444, startPoint y: 334, endPoint x: 339, endPoint y: 318, distance: 106.4
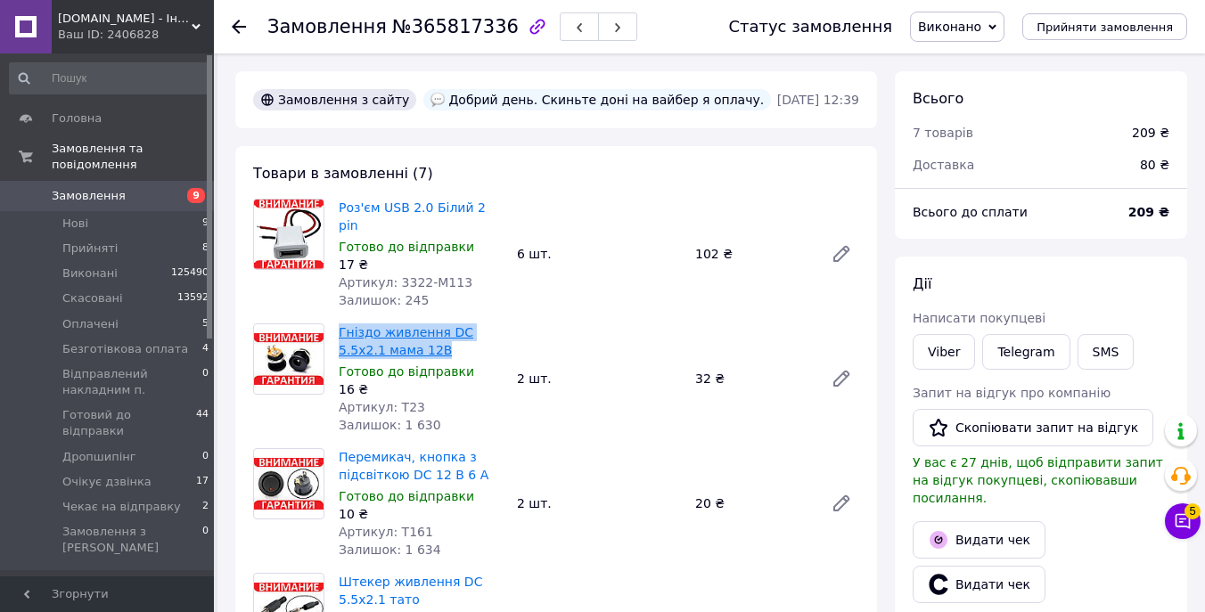
click at [339, 324] on span "Гніздо живлення DC 5.5x2.1 мама 12В" at bounding box center [421, 342] width 164 height 36
copy link "Гніздо живлення DC 5.5x2.1 мама 12В"
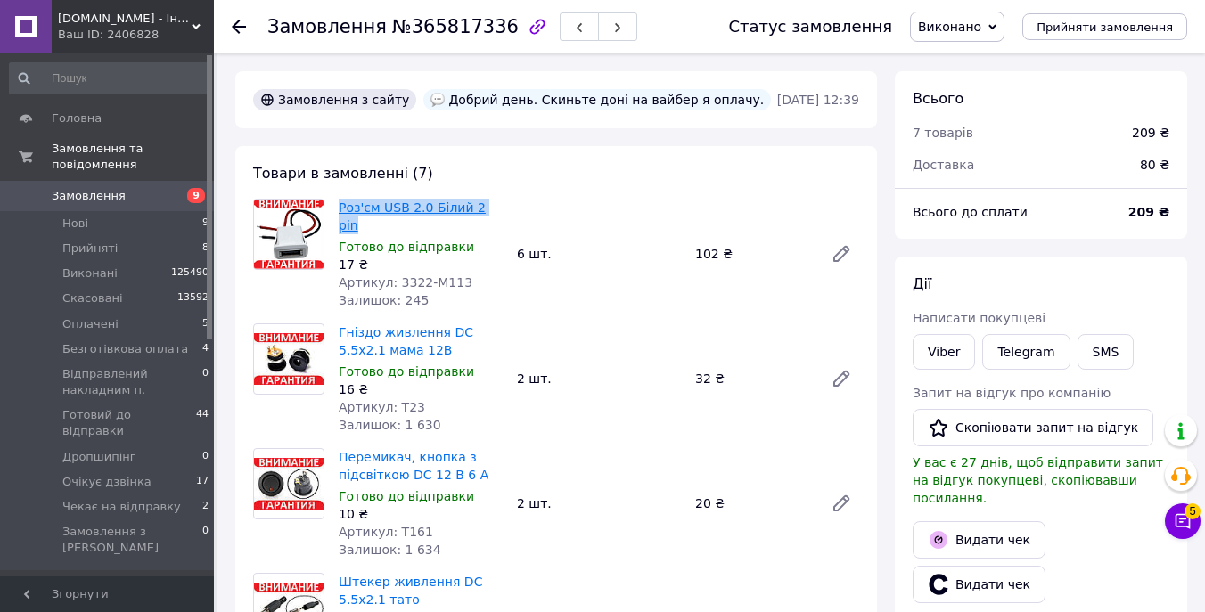
drag, startPoint x: 508, startPoint y: 202, endPoint x: 341, endPoint y: 200, distance: 166.7
click at [341, 200] on div "Роз'єм USB 2.0 Білий 2 pin Готово до відправки 17 ₴ Артикул: 3322-М113 Залишок:…" at bounding box center [421, 254] width 178 height 118
copy link "Роз'єм USB 2.0 Білий 2 pin"
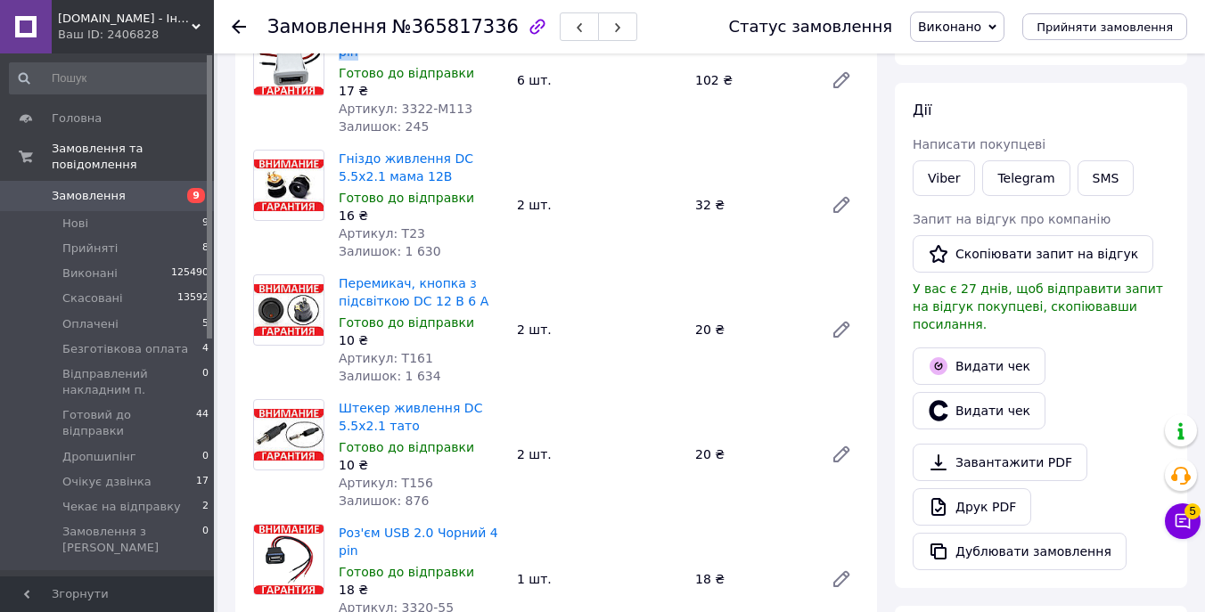
scroll to position [177, 0]
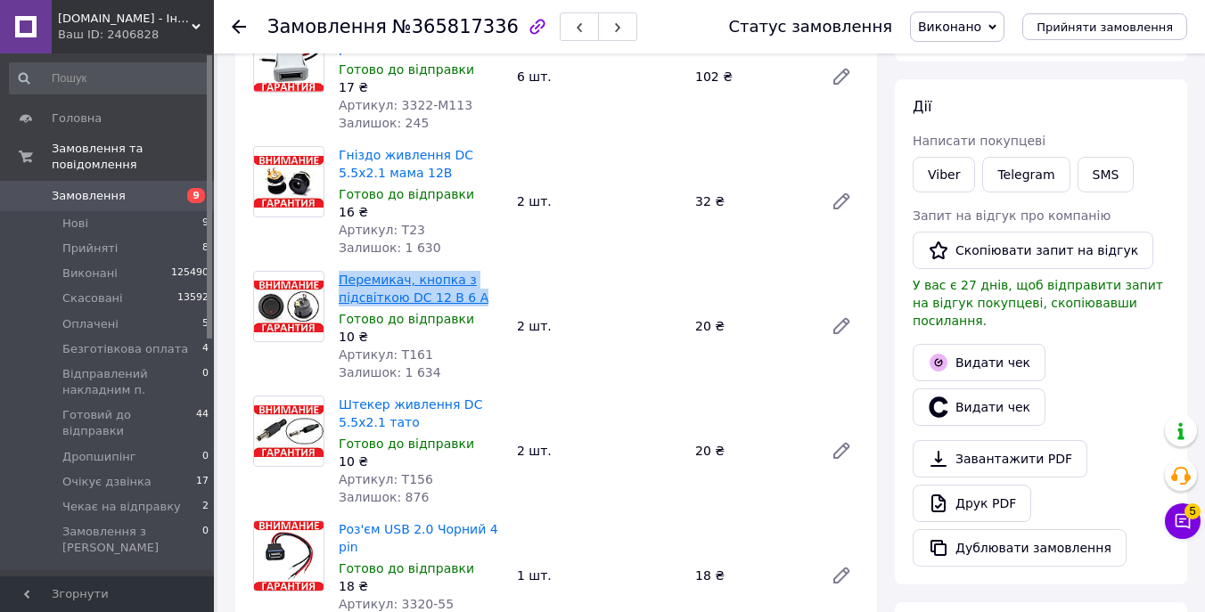
drag, startPoint x: 480, startPoint y: 280, endPoint x: 340, endPoint y: 266, distance: 140.7
click at [340, 271] on span "Перемикач, кнопка з підсвіткою DC 12 В 6 А" at bounding box center [421, 289] width 164 height 36
copy link "Перемикач, кнопка з підсвіткою DC 12 В 6 А"
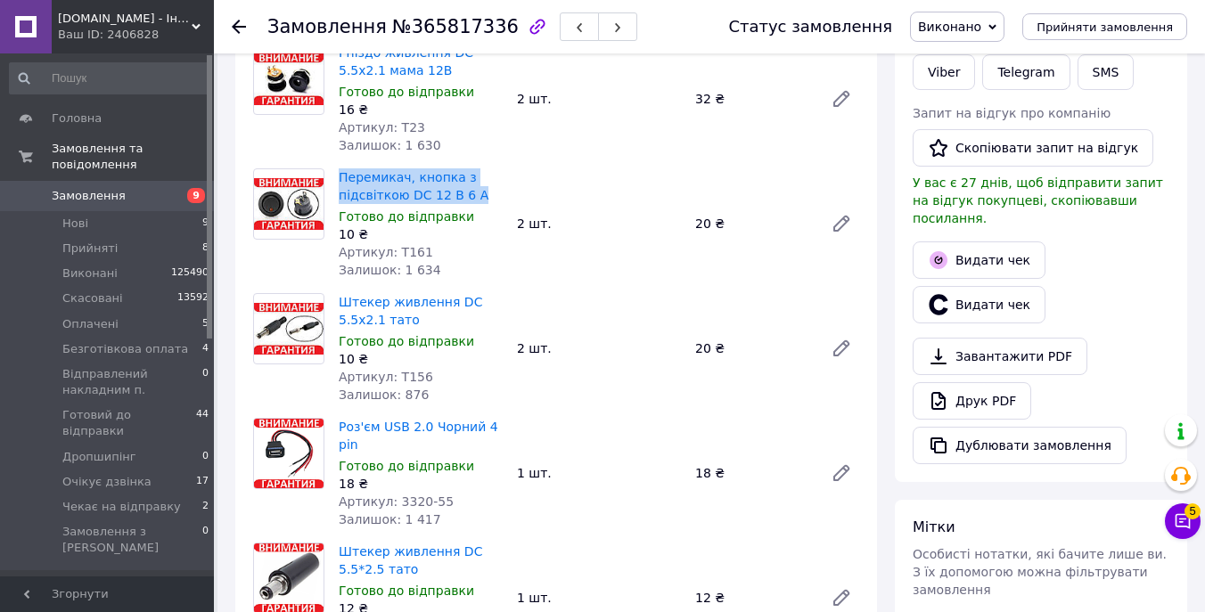
scroll to position [293, 0]
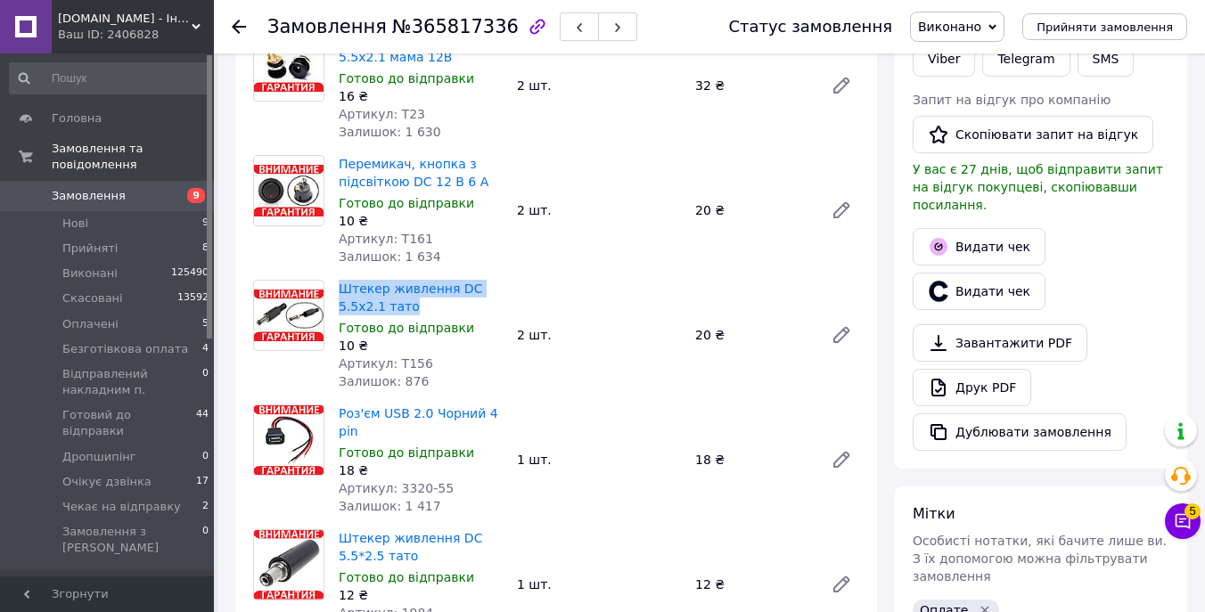
drag, startPoint x: 431, startPoint y: 285, endPoint x: 332, endPoint y: 274, distance: 99.6
click at [332, 276] on div "Штекер живлення DC 5.5x2.1 тато Готово до відправки 10 ₴ Артикул: Т156 Залишок:…" at bounding box center [421, 335] width 178 height 118
copy link "Штекер живлення DC 5.5x2.1 тато"
drag, startPoint x: 372, startPoint y: 410, endPoint x: 340, endPoint y: 395, distance: 34.7
click at [340, 405] on span "Роз'єм USB 2.0 Чорний 4 pin" at bounding box center [421, 423] width 164 height 36
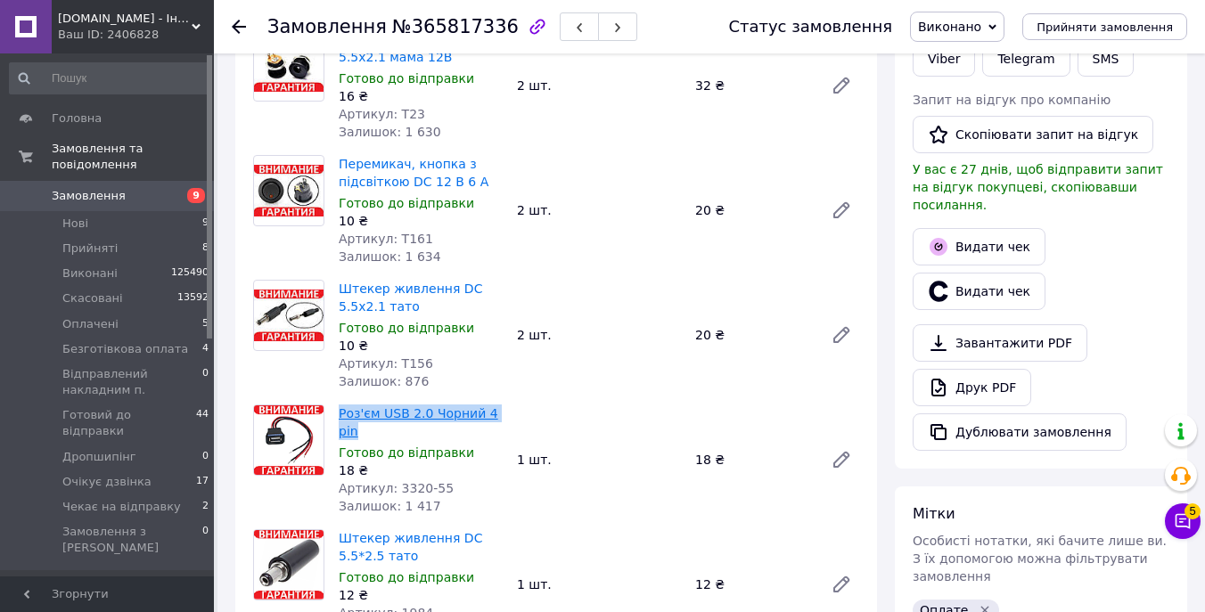
copy link "Роз'єм USB 2.0 Чорний 4 pin"
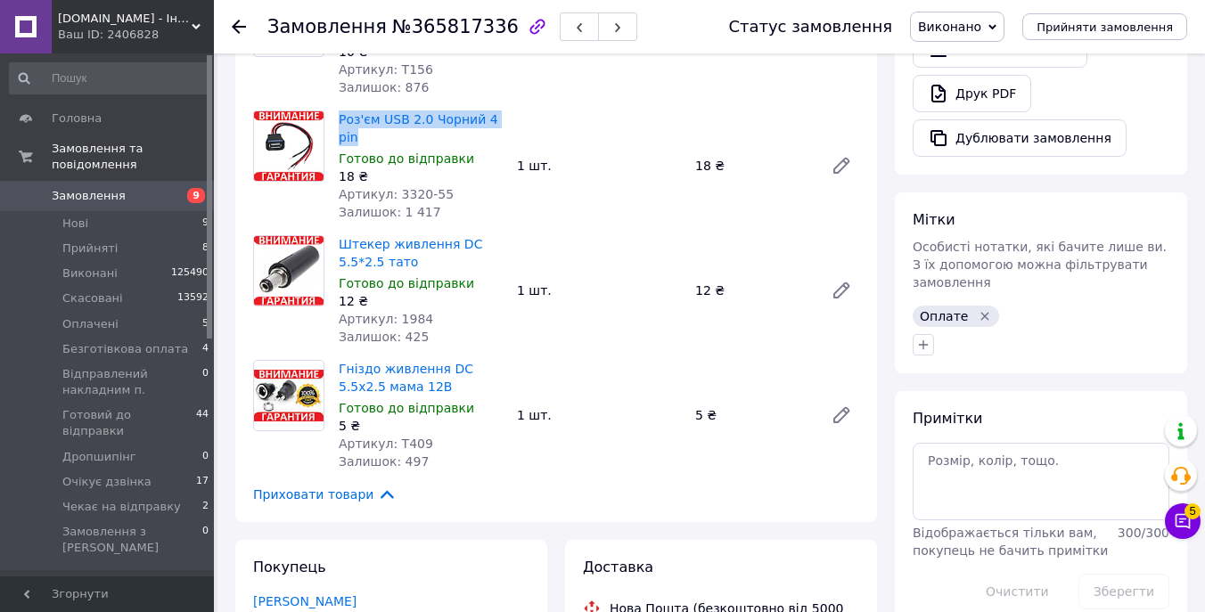
scroll to position [588, 0]
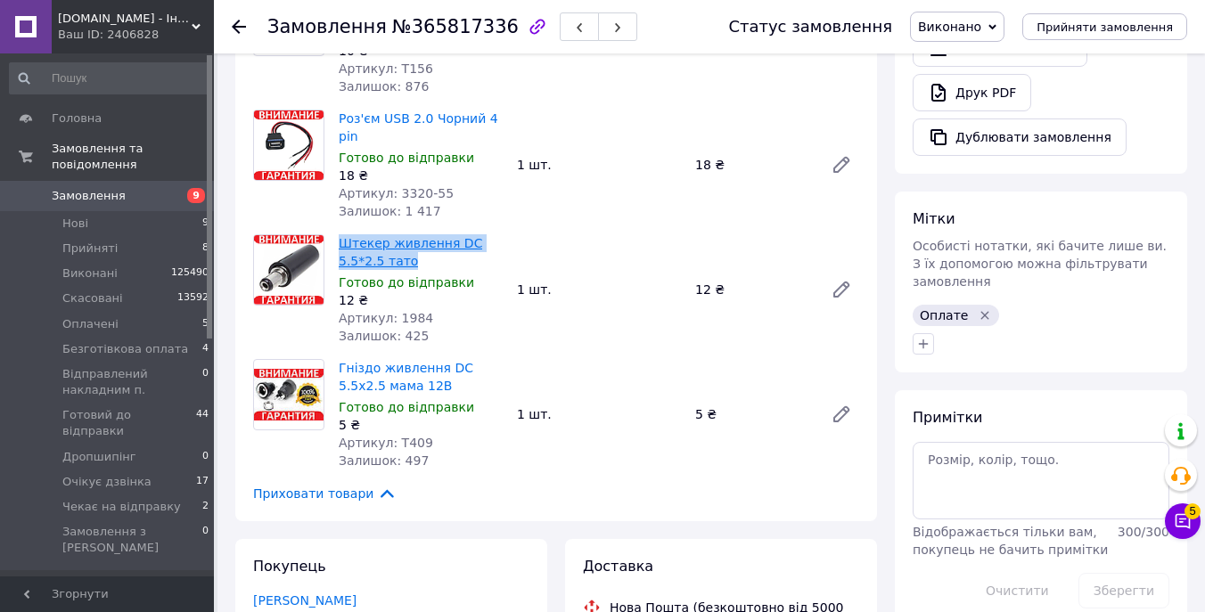
drag, startPoint x: 422, startPoint y: 240, endPoint x: 340, endPoint y: 227, distance: 82.9
click at [340, 234] on span "Штекер живлення DC 5.5*2.5 тато" at bounding box center [421, 252] width 164 height 36
copy link "Штекер живлення DC 5.5*2.5 тато"
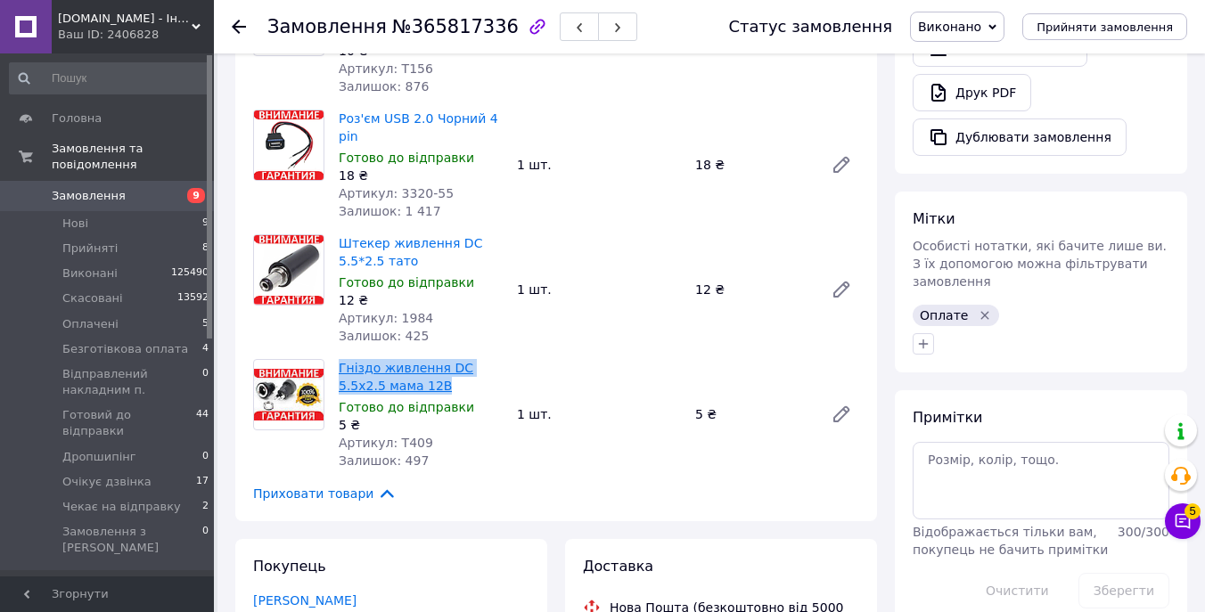
drag, startPoint x: 450, startPoint y: 368, endPoint x: 340, endPoint y: 350, distance: 112.0
click at [340, 359] on span "Гніздо живлення DC 5.5x2.5 мама 12В" at bounding box center [421, 377] width 164 height 36
copy link "Гніздо живлення DC 5.5x2.5 мама 12В"
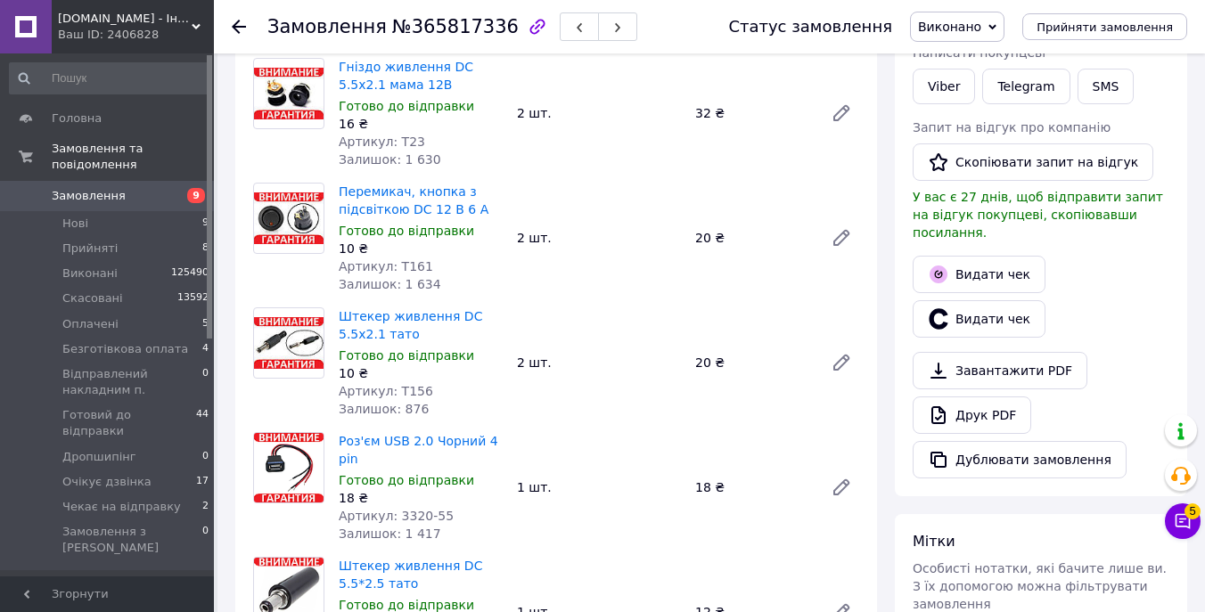
scroll to position [0, 0]
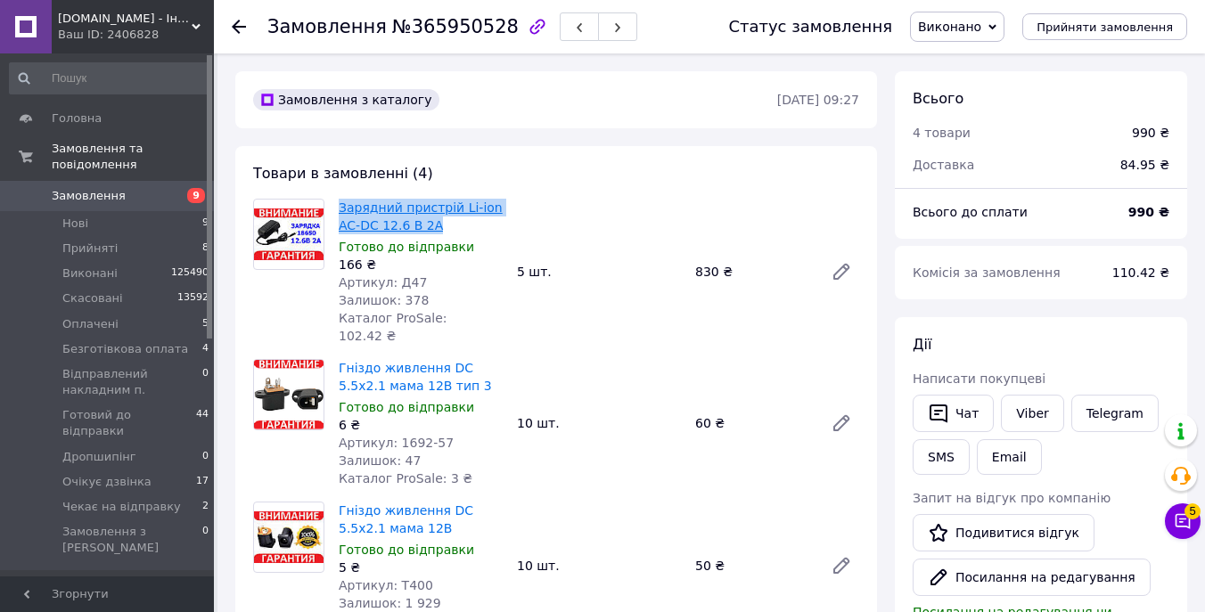
drag, startPoint x: 467, startPoint y: 226, endPoint x: 340, endPoint y: 207, distance: 128.8
click at [340, 207] on span "Зарядний пристрій Li-ion AC-DC 12.6 В 2А" at bounding box center [421, 217] width 164 height 36
copy link "Зарядний пристрій Li-ion AC-DC 12.6 В 2А"
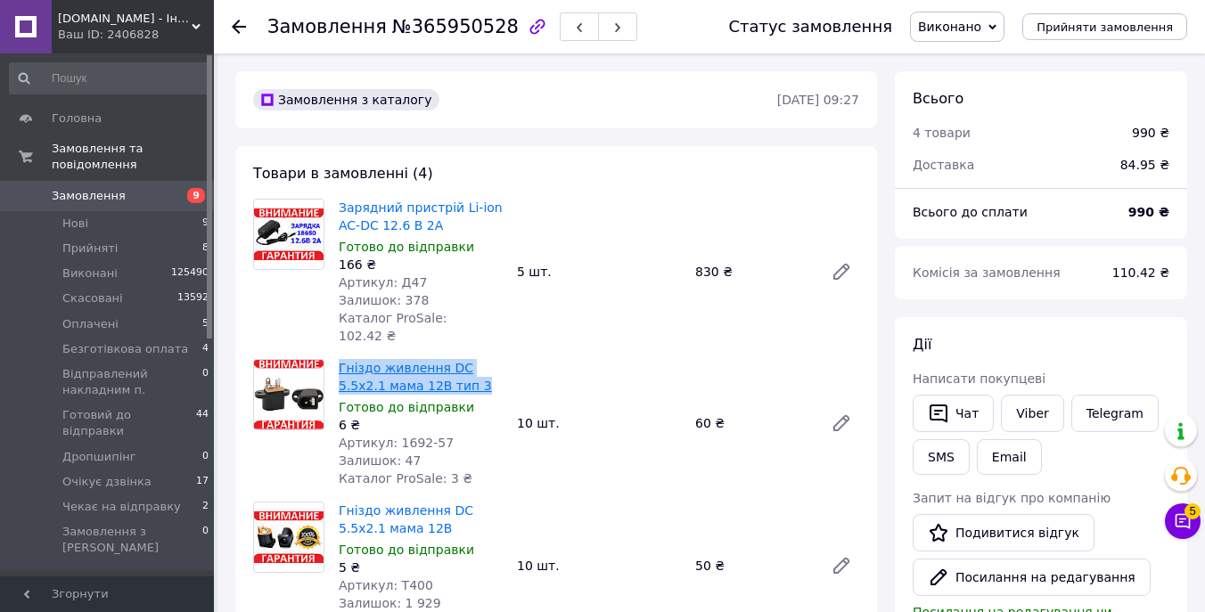
drag, startPoint x: 481, startPoint y: 364, endPoint x: 340, endPoint y: 349, distance: 141.6
click at [340, 359] on span "Гніздо живлення DC 5.5x2.1 мама 12В тип 3" at bounding box center [421, 377] width 164 height 36
copy link "Гніздо живлення DC 5.5x2.1 мама 12В тип 3"
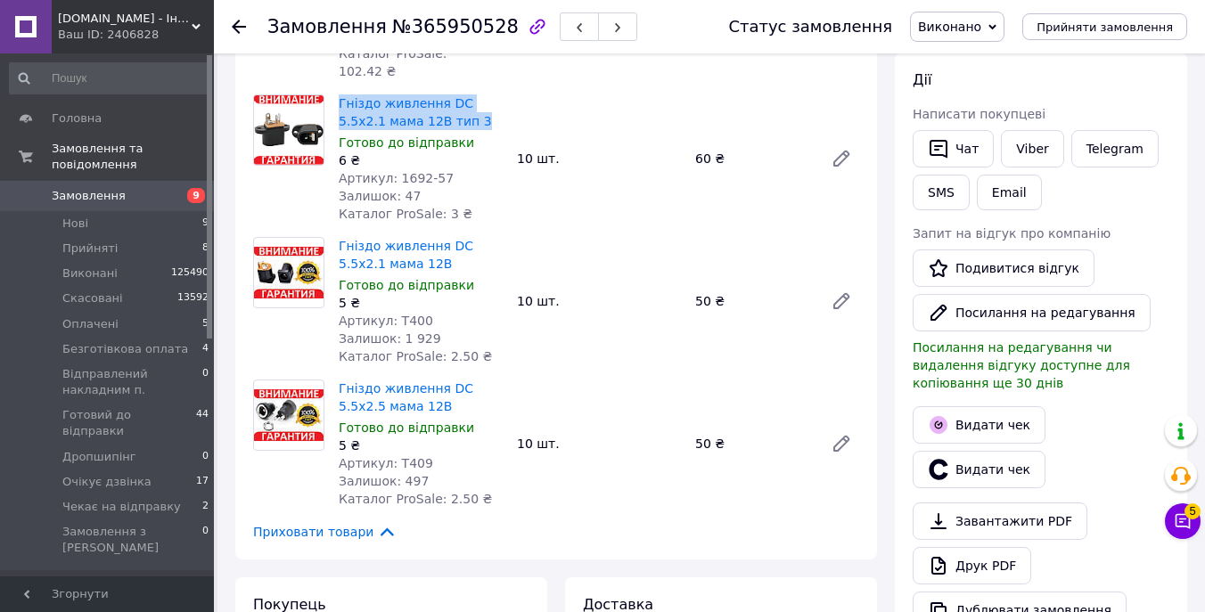
scroll to position [277, 0]
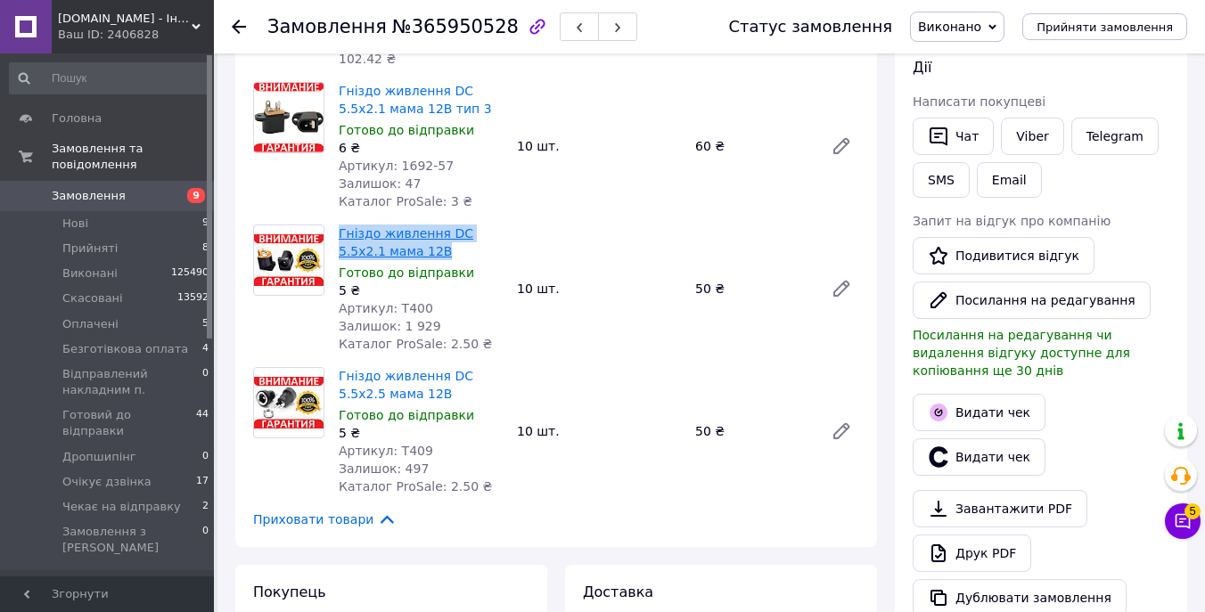
drag, startPoint x: 459, startPoint y: 230, endPoint x: 340, endPoint y: 217, distance: 119.2
click at [340, 225] on span "Гніздо живлення DC 5.5x2.1 мама 12В" at bounding box center [421, 243] width 164 height 36
copy link "Гніздо живлення DC 5.5x2.1 мама 12В"
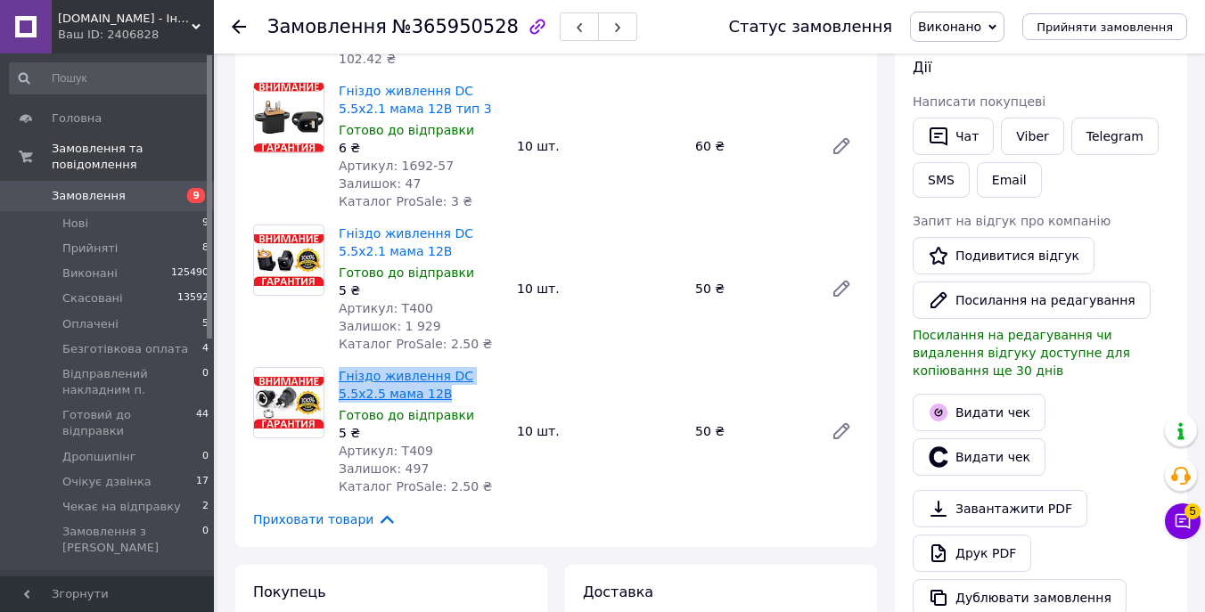
drag, startPoint x: 457, startPoint y: 371, endPoint x: 341, endPoint y: 353, distance: 117.2
click at [341, 367] on span "Гніздо живлення DC 5.5x2.5 мама 12В" at bounding box center [421, 385] width 164 height 36
copy link "Гніздо живлення DC 5.5x2.5 мама 12В"
click at [132, 190] on span "Замовлення" at bounding box center [108, 196] width 113 height 16
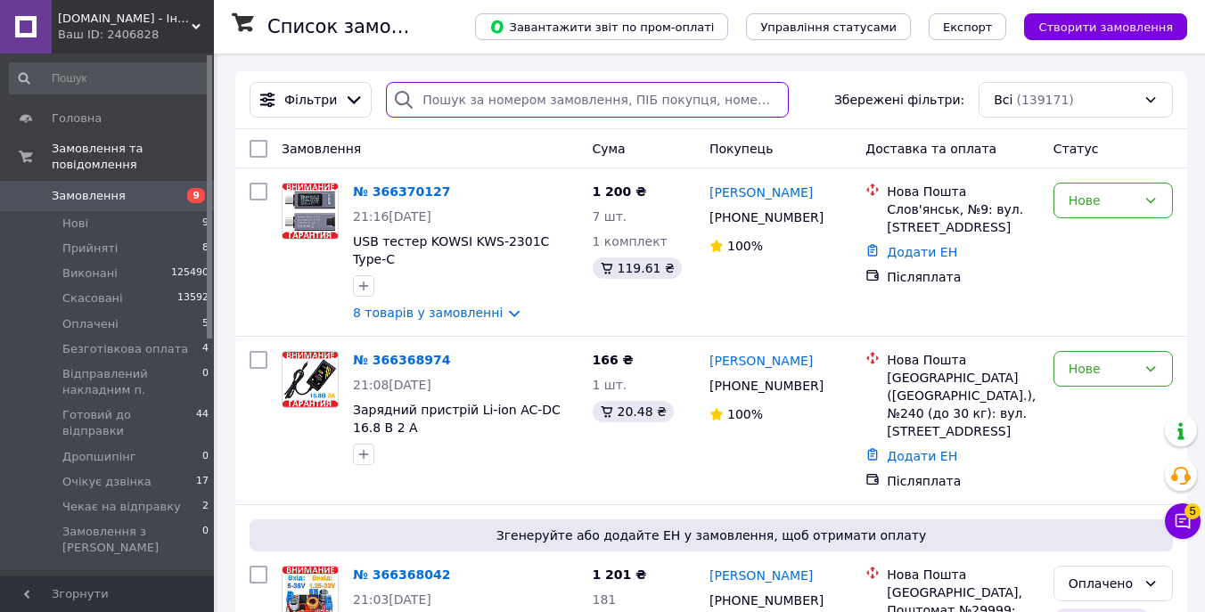
click at [535, 101] on input "search" at bounding box center [587, 100] width 403 height 36
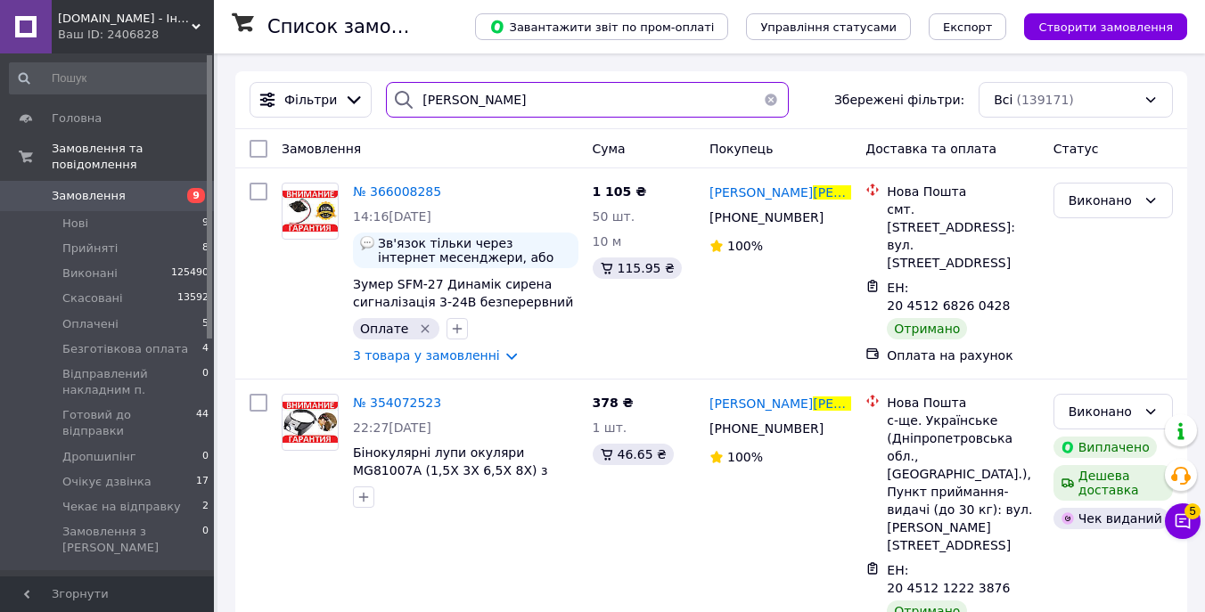
click at [622, 104] on input "фролов" at bounding box center [587, 100] width 403 height 36
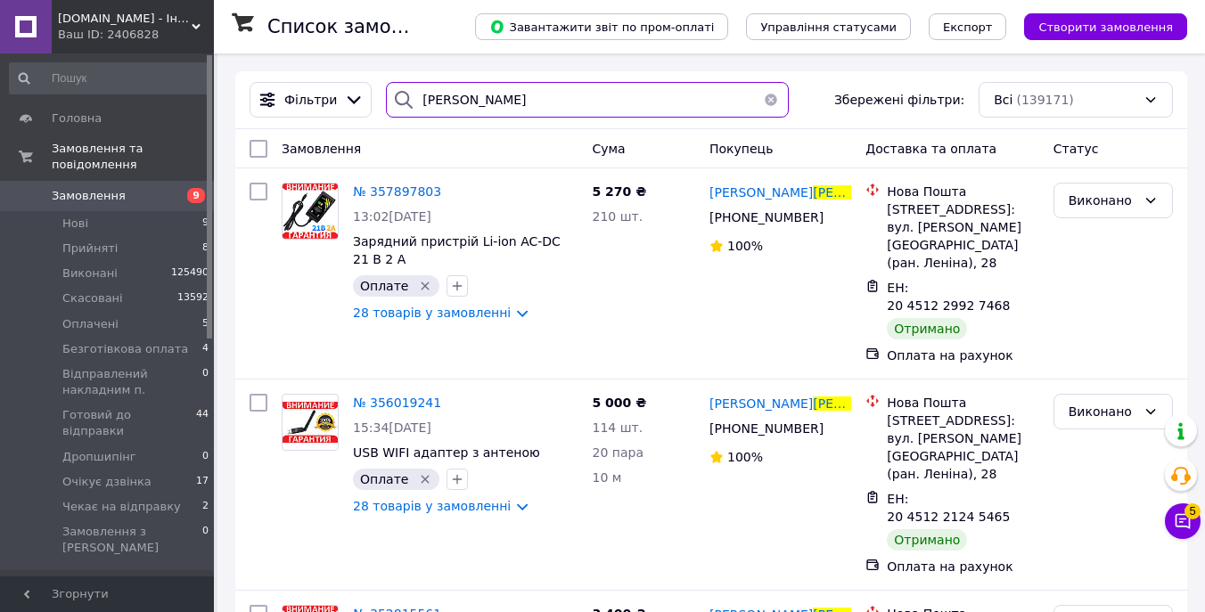
click at [584, 104] on input "ісаєв" at bounding box center [587, 100] width 403 height 36
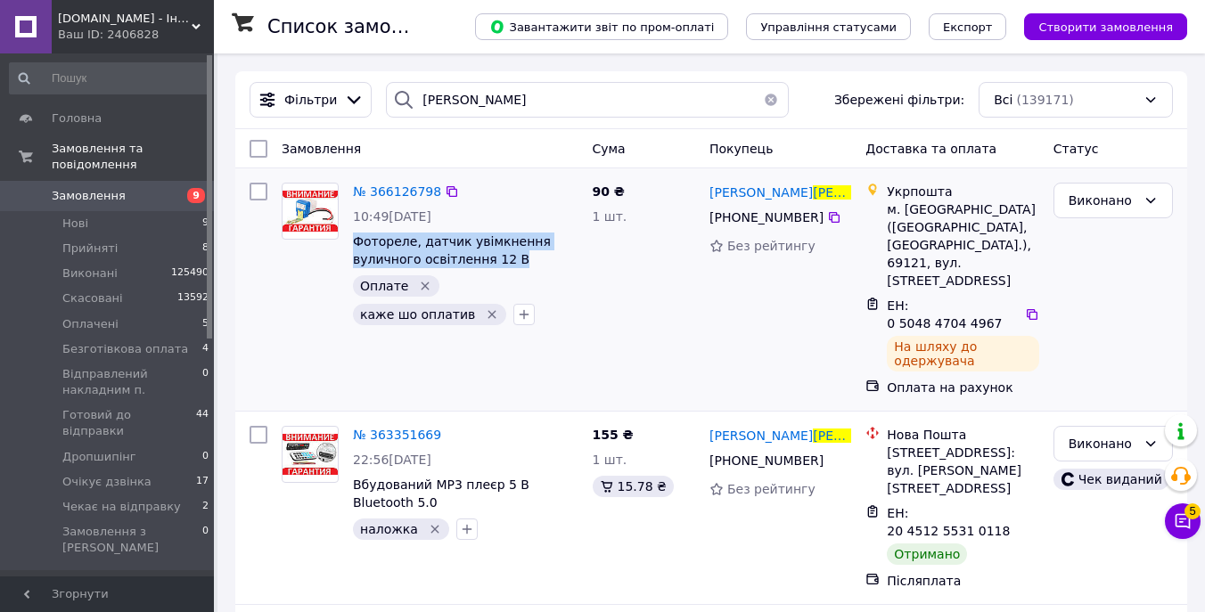
drag, startPoint x: 521, startPoint y: 258, endPoint x: 351, endPoint y: 242, distance: 171.0
click at [351, 242] on div "№ 366126798 10:49, 11.10.2025 Фотореле, датчик увімкнення вуличного освітлення …" at bounding box center [466, 254] width 240 height 157
copy span "Фотореле, датчик увімкнення вуличного освітлення 12 В"
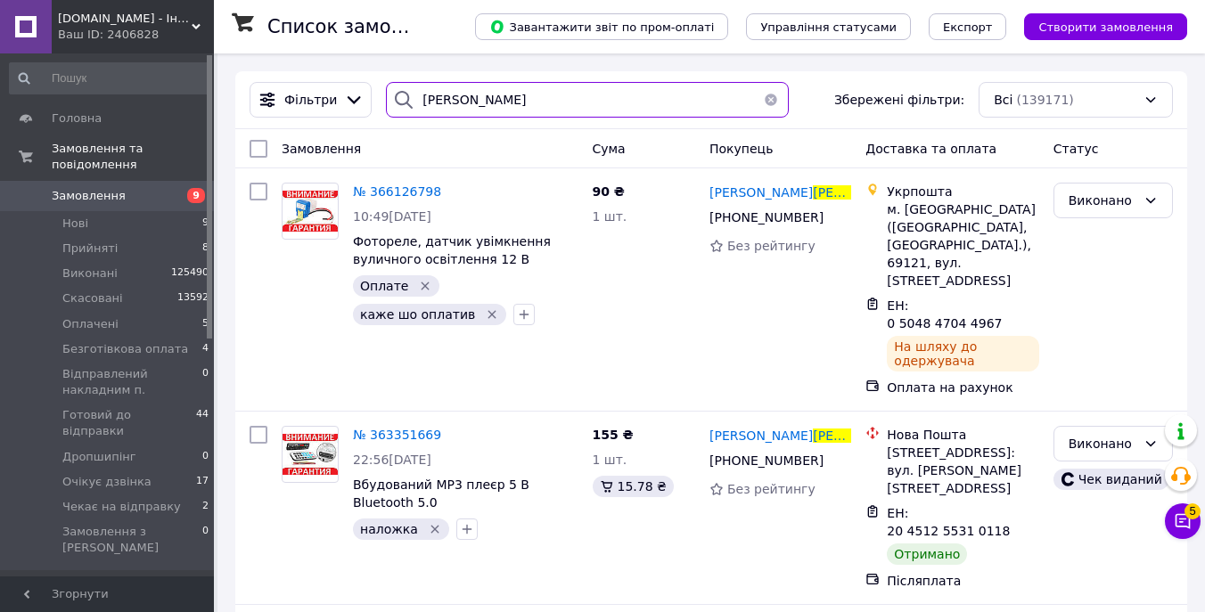
click at [552, 99] on input "радченко" at bounding box center [587, 100] width 403 height 36
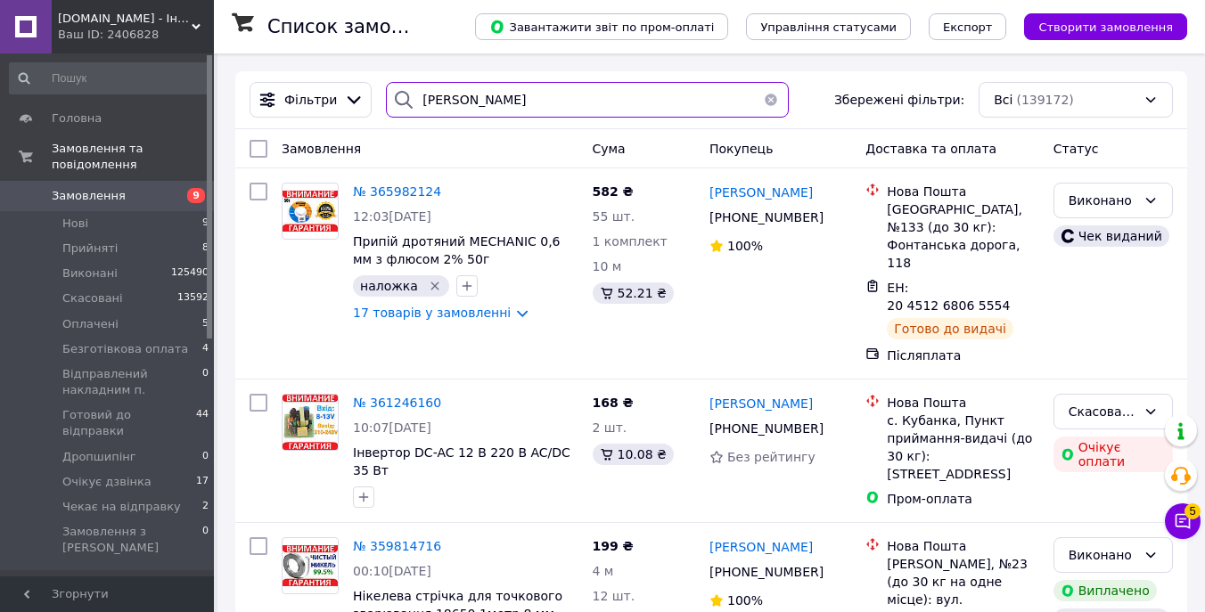
click at [559, 90] on input "данилевський" at bounding box center [587, 100] width 403 height 36
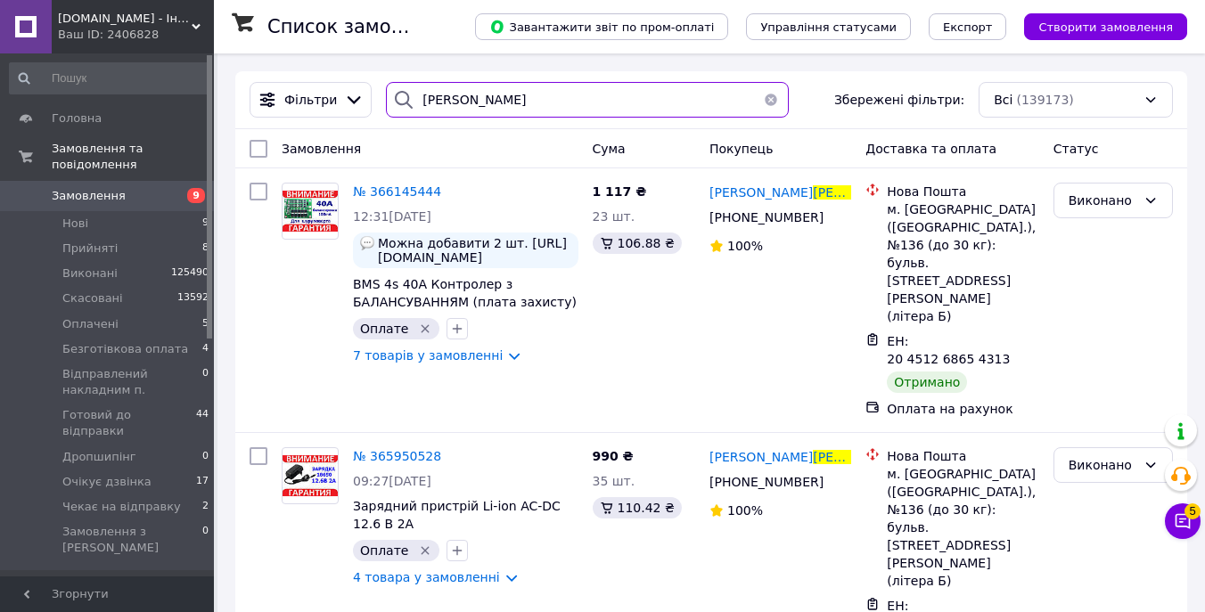
click at [599, 109] on input "ткаченко" at bounding box center [587, 100] width 403 height 36
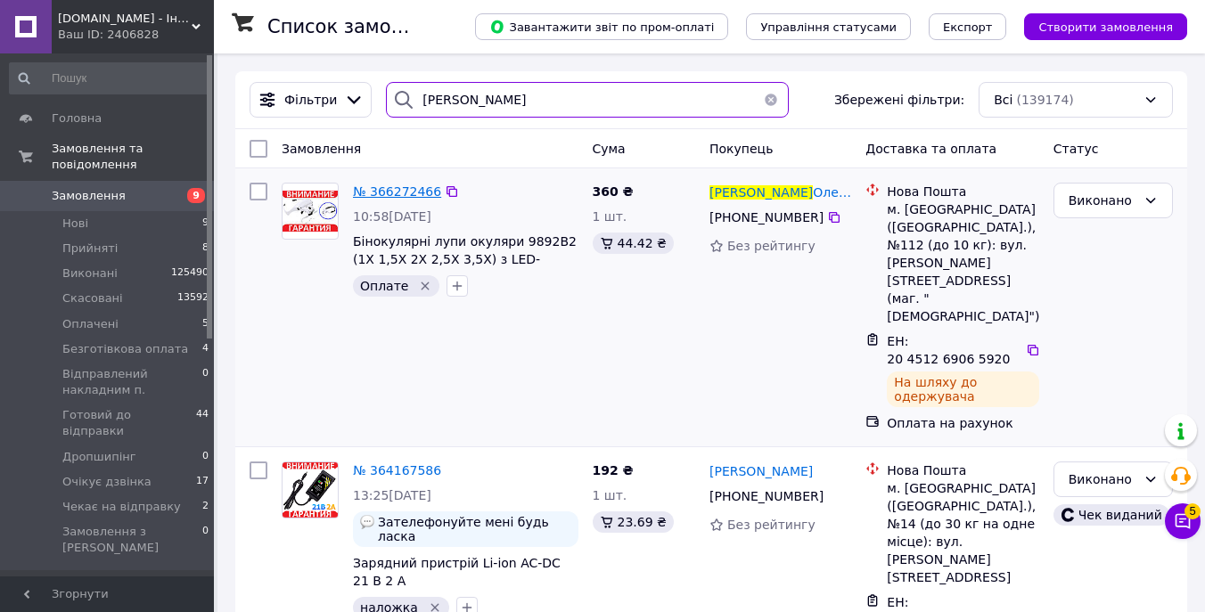
type input "шаповалова"
click at [405, 195] on span "№ 366272466" at bounding box center [397, 192] width 88 height 14
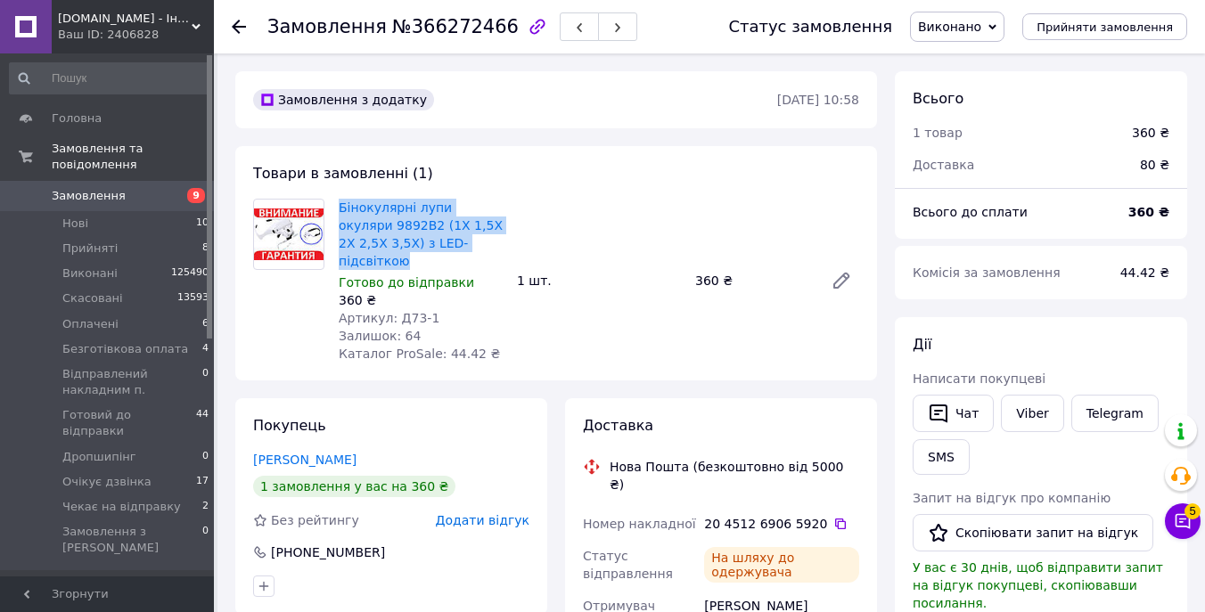
drag, startPoint x: 488, startPoint y: 246, endPoint x: 332, endPoint y: 209, distance: 159.5
click at [332, 209] on div "Бінокулярні лупи окуляри 9892B2 (1Х 1,5Х 2Х 2,5Х 3,5Х) з LED-підсвіткою Готово …" at bounding box center [421, 280] width 178 height 171
copy link "Бінокулярні лупи окуляри 9892B2 (1Х 1,5Х 2Х 2,5Х 3,5Х) з LED-підсвіткою"
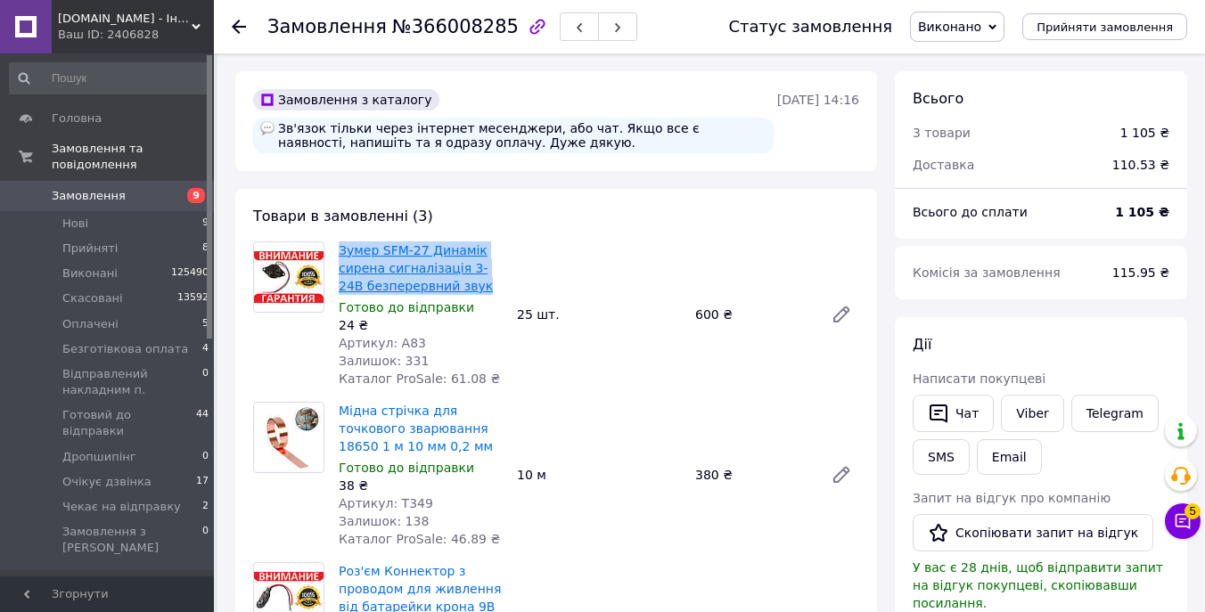
drag, startPoint x: 466, startPoint y: 290, endPoint x: 342, endPoint y: 256, distance: 128.4
click at [342, 256] on span "Зумер SFM-27 Динамік сирена сигналізація 3-24В безперервний звук" at bounding box center [421, 268] width 164 height 53
copy link "Зумер SFM-27 Динамік сирена сигналізація 3-24В безперервний звук"
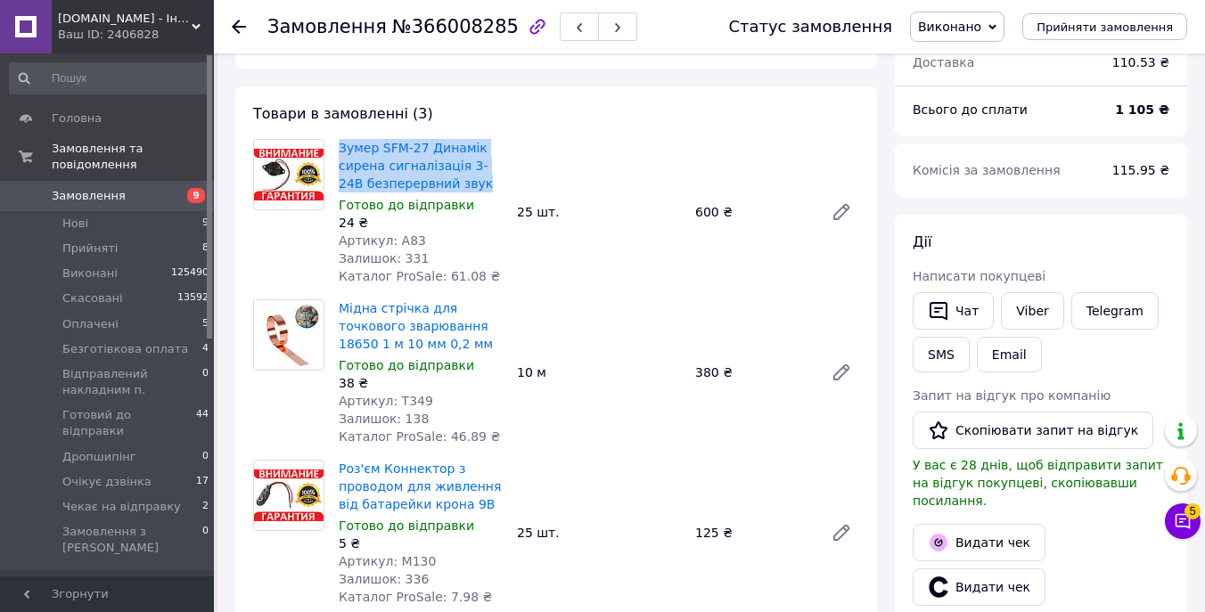
scroll to position [105, 0]
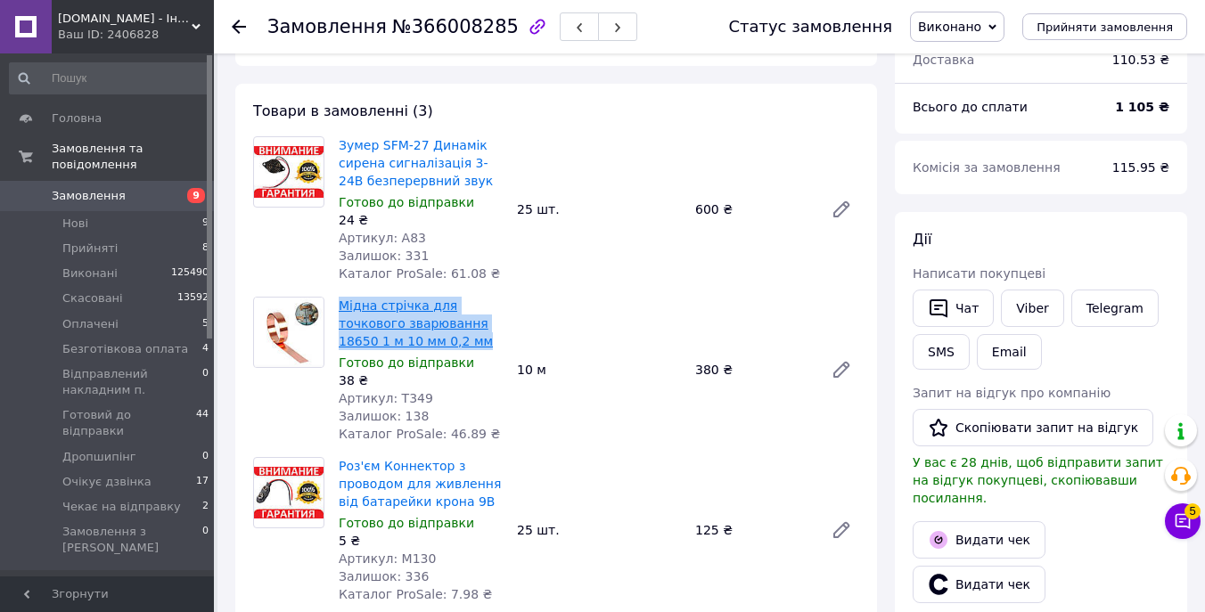
drag, startPoint x: 485, startPoint y: 344, endPoint x: 342, endPoint y: 306, distance: 147.7
click at [342, 306] on span "Мідна стрічка для точкового зварювання 18650 1 м 10 мм 0,2 мм" at bounding box center [421, 323] width 164 height 53
copy link "Мідна стрічка для точкового зварювання 18650 1 м 10 мм 0,2 мм"
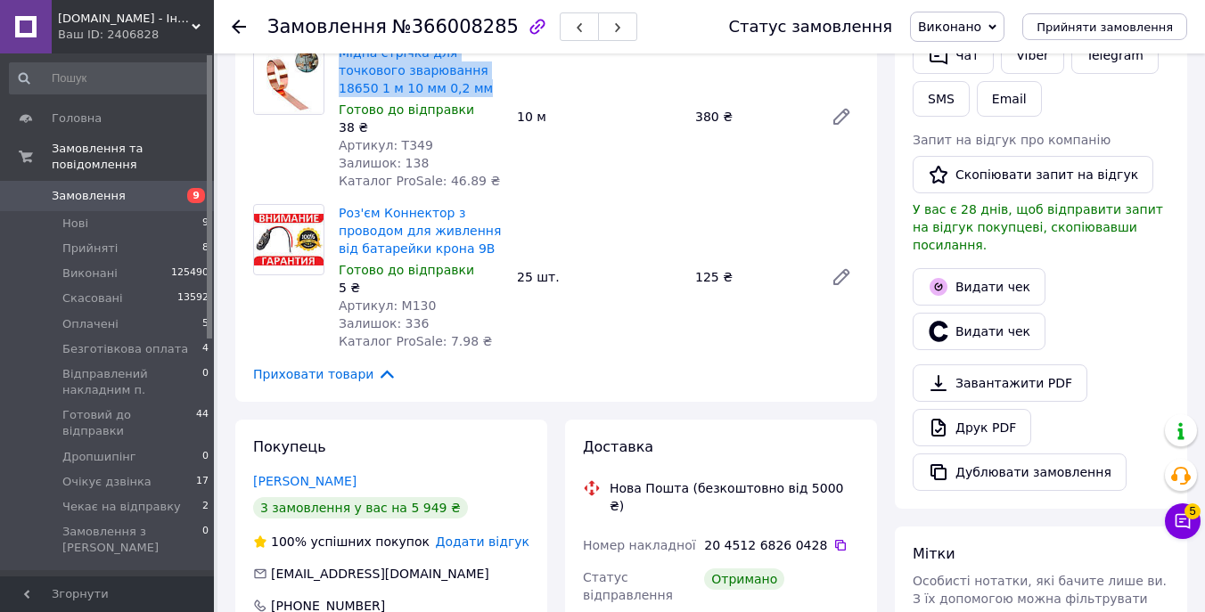
scroll to position [375, 0]
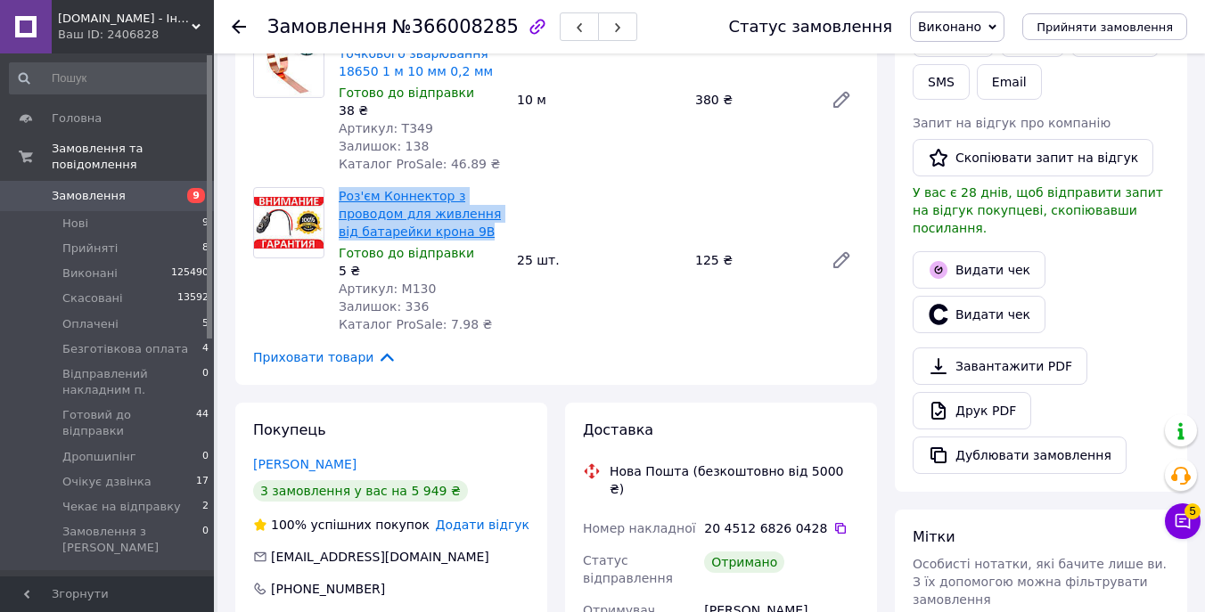
drag, startPoint x: 482, startPoint y: 227, endPoint x: 340, endPoint y: 191, distance: 146.4
click at [340, 191] on span "Роз'єм Коннектор з проводом для живлення від батарейки крона 9В" at bounding box center [421, 213] width 164 height 53
copy link "Роз'єм Коннектор з проводом для живлення від батарейки крона 9В"
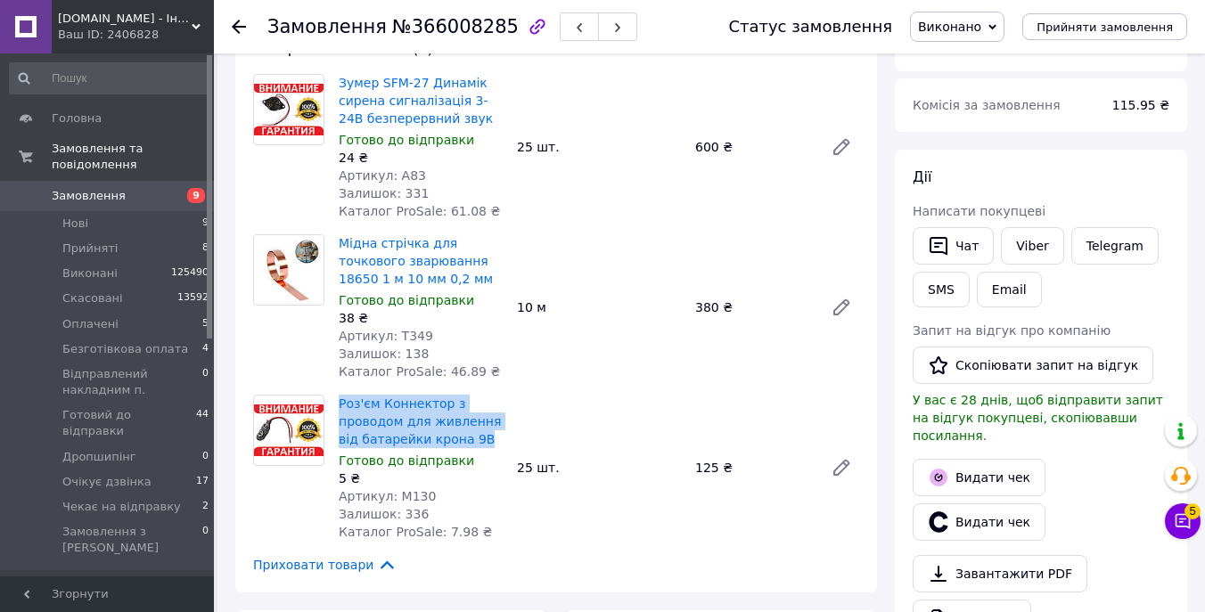
scroll to position [0, 0]
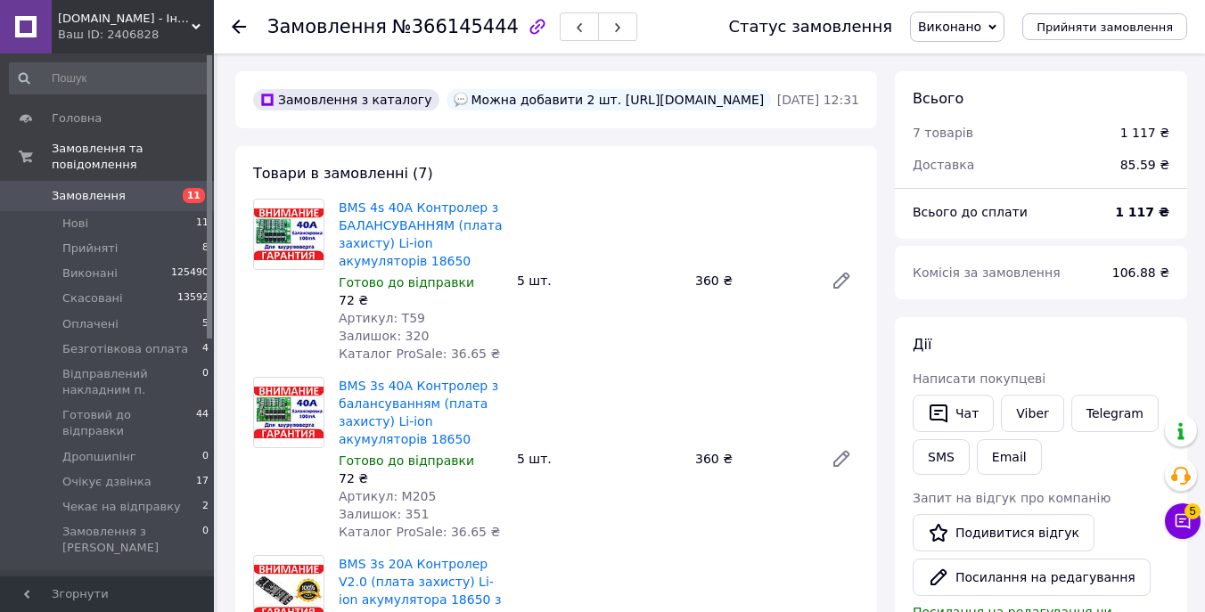
scroll to position [71, 0]
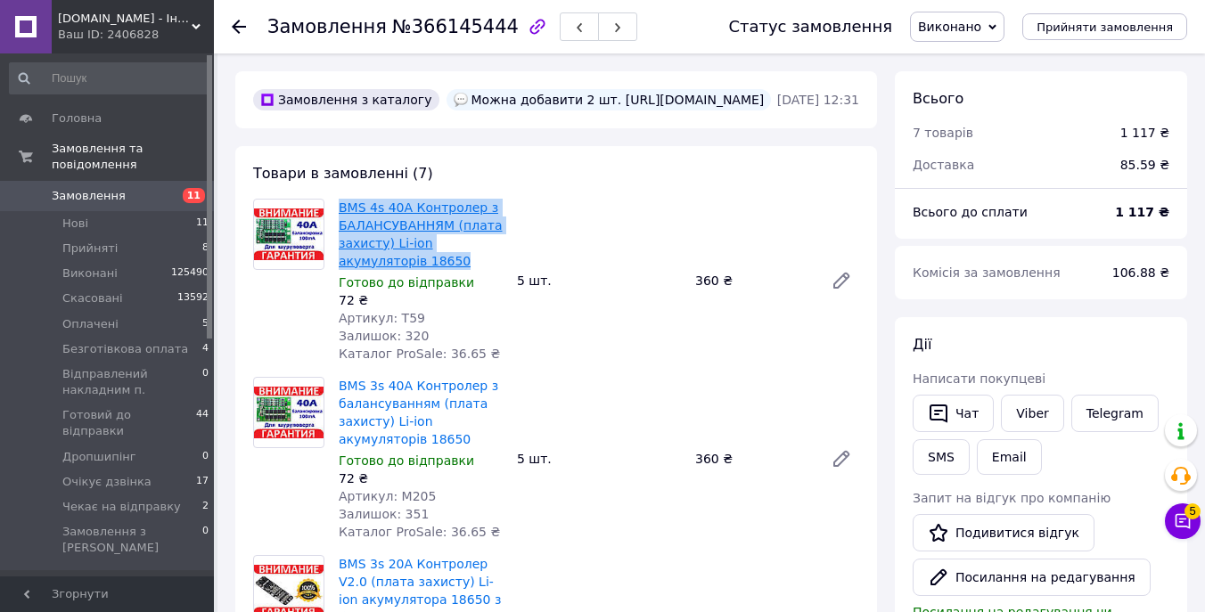
drag, startPoint x: 471, startPoint y: 305, endPoint x: 340, endPoint y: 256, distance: 139.1
click at [340, 256] on span "BMS 4s 40А Контролер з БАЛАНСУВАННЯМ (плата захисту) Li-ion акумуляторів 18650" at bounding box center [421, 234] width 164 height 71
copy link "BMS 4s 40А Контролер з БАЛАНСУВАННЯМ (плата захисту) Li-ion акумуляторів 18650"
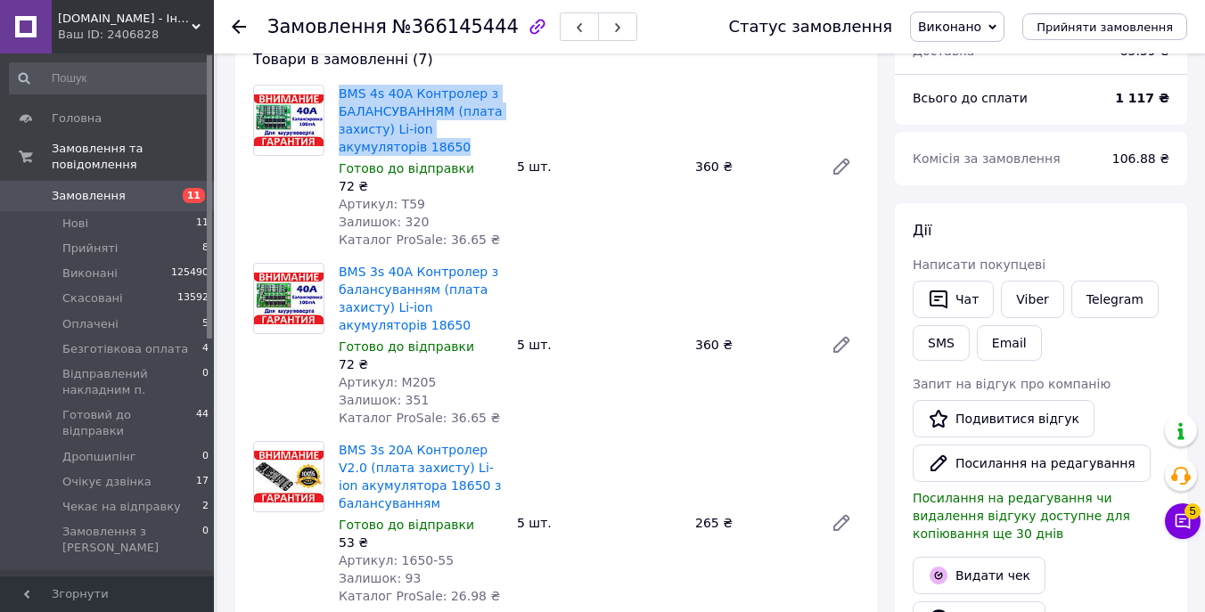
scroll to position [130, 0]
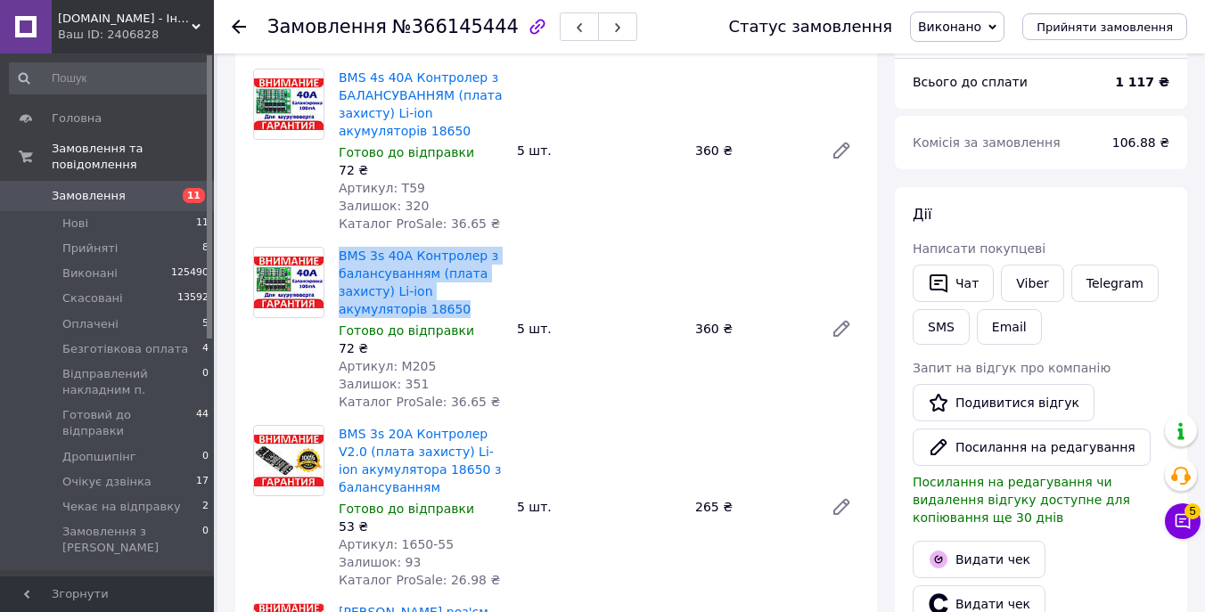
drag, startPoint x: 468, startPoint y: 351, endPoint x: 341, endPoint y: 306, distance: 134.5
click at [341, 306] on span "BMS 3s 40А Контролер з балансуванням (плата захисту) Li-ion акумуляторів 18650" at bounding box center [421, 282] width 164 height 71
copy link "BMS 3s 40А Контролер з балансуванням (плата захисту) Li-ion акумуляторів 18650"
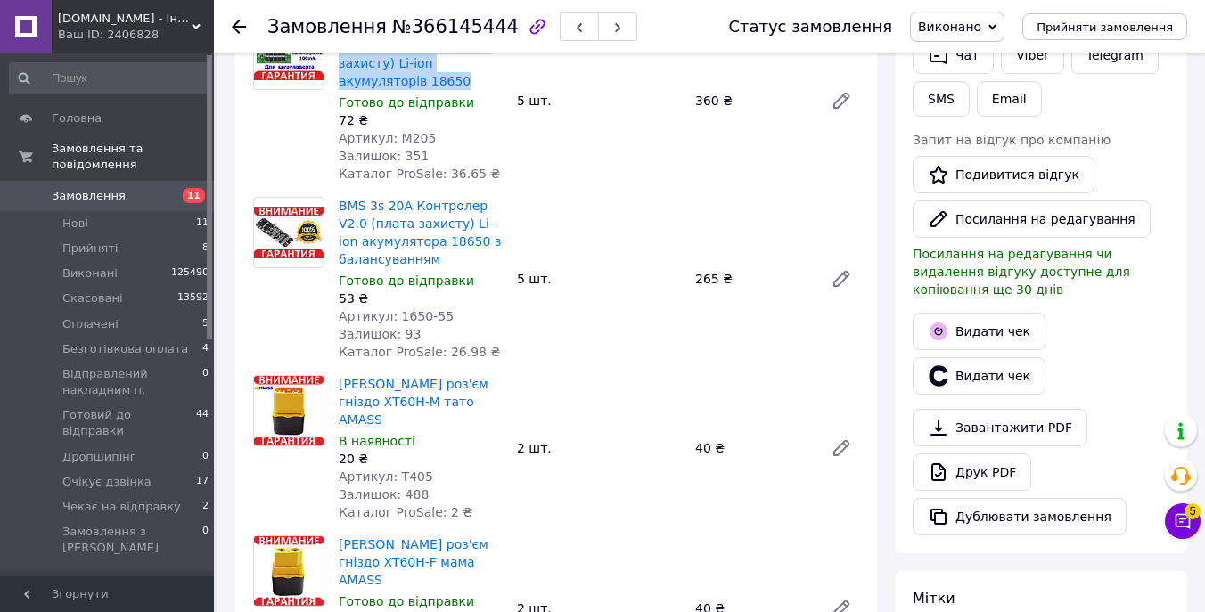
scroll to position [390, 0]
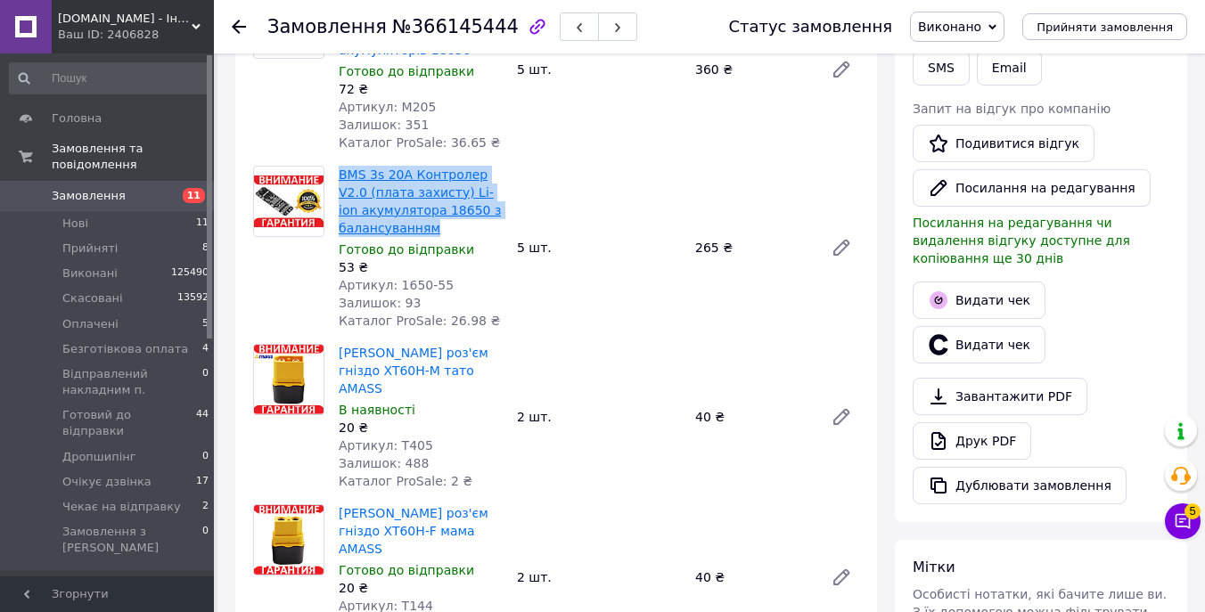
drag, startPoint x: 451, startPoint y: 266, endPoint x: 342, endPoint y: 217, distance: 119.3
click at [342, 217] on span "BMS 3s 20А Контролер V2.0 (плата захисту) Li-ion акумулятора 18650 з балансуван…" at bounding box center [421, 201] width 164 height 71
copy link "BMS 3s 20А Контролер V2.0 (плата захисту) Li-ion акумулятора 18650 з балансуван…"
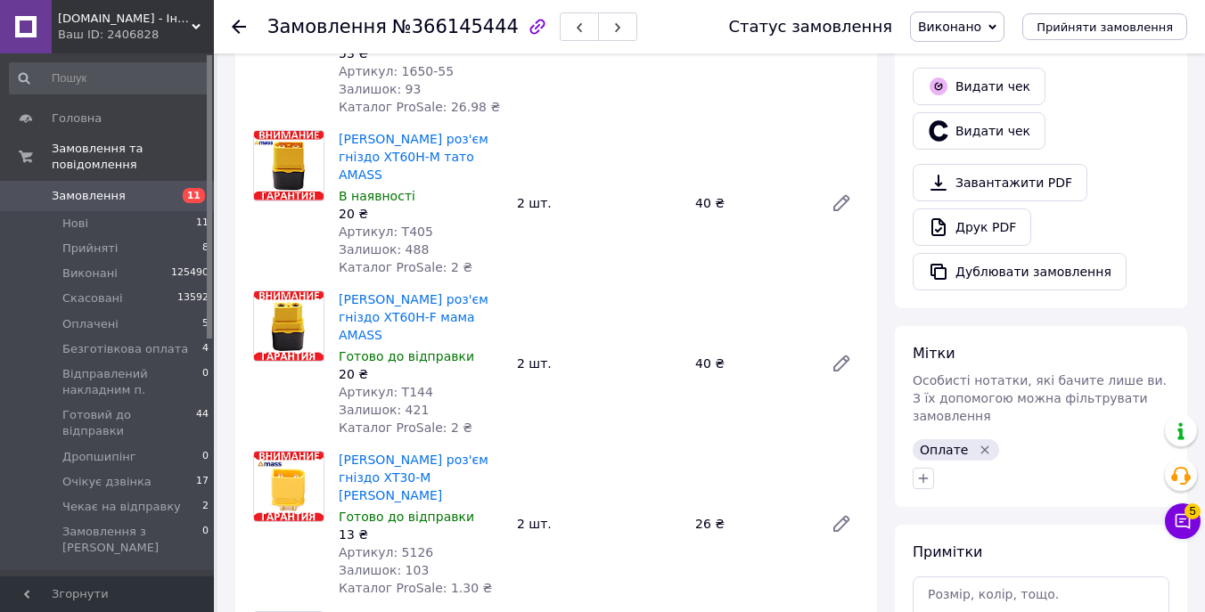
scroll to position [630, 0]
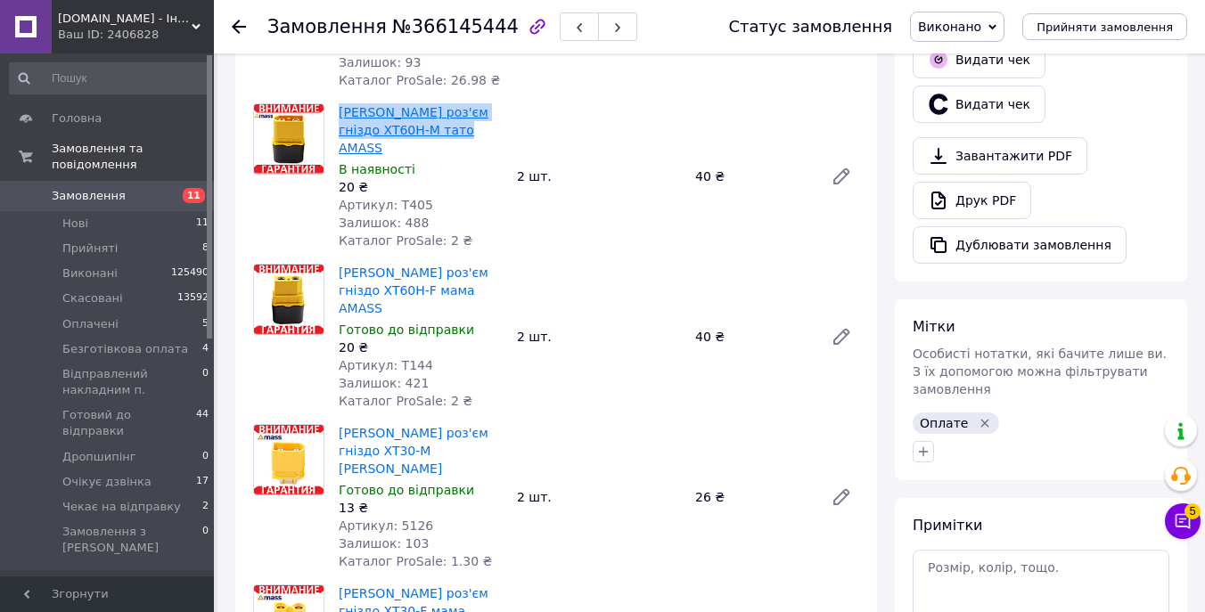
drag, startPoint x: 492, startPoint y: 173, endPoint x: 340, endPoint y: 147, distance: 154.6
click at [340, 147] on span "[PERSON_NAME] роз'єм гніздо XT60H-M тато AMASS" at bounding box center [421, 129] width 164 height 53
copy link "[PERSON_NAME] роз'єм гніздо XT60H-M тато AMASS"
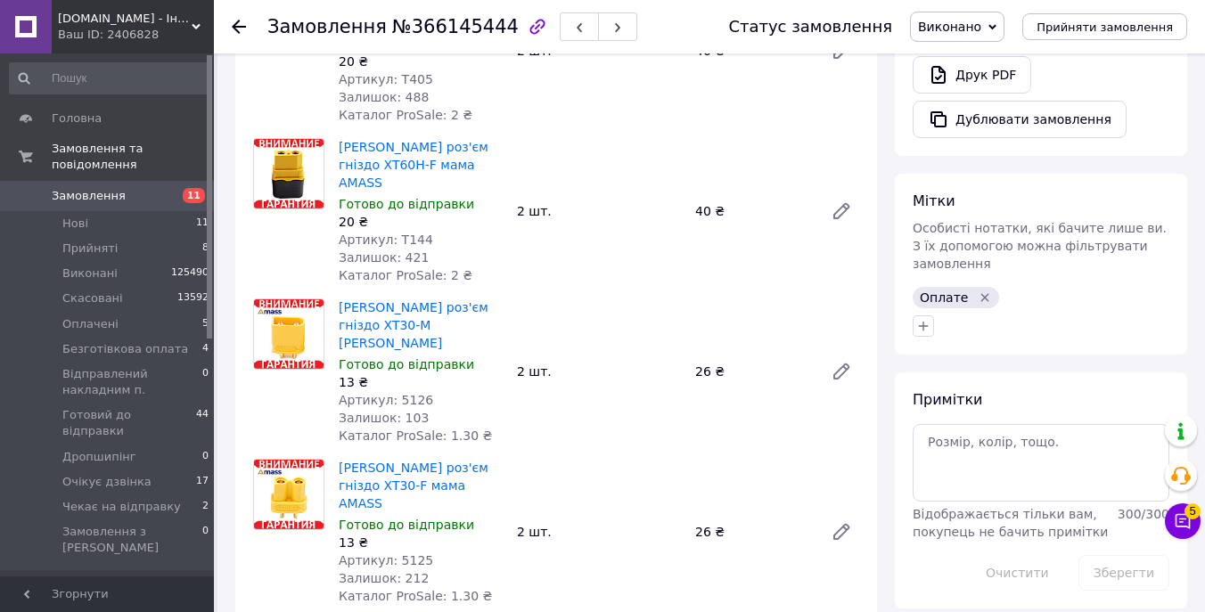
scroll to position [781, 0]
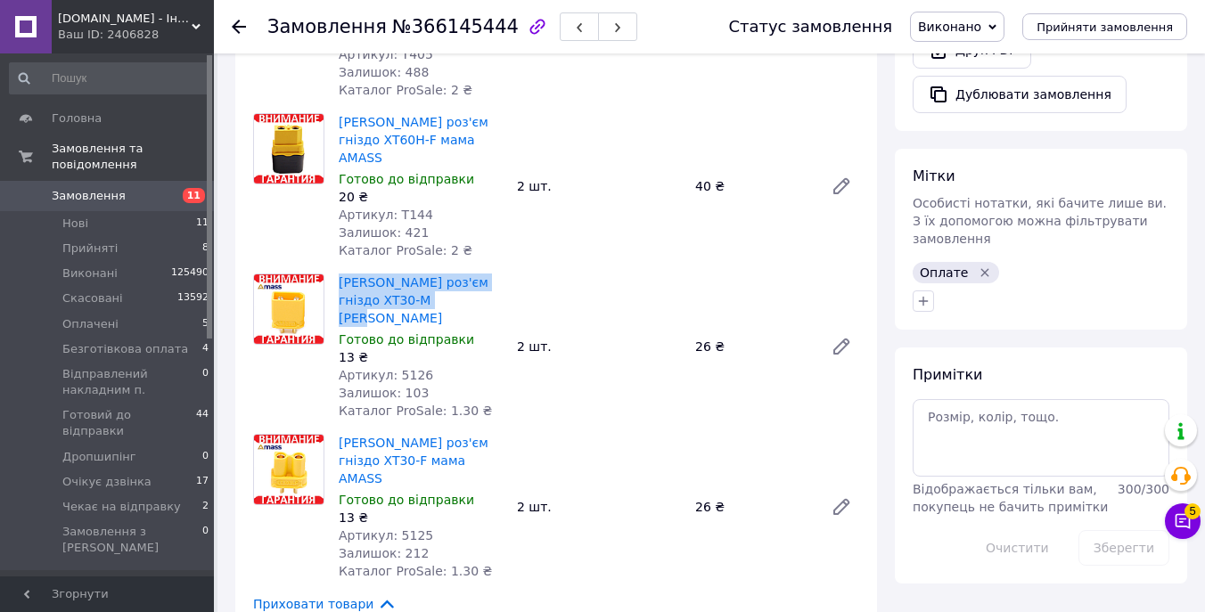
drag, startPoint x: 472, startPoint y: 303, endPoint x: 336, endPoint y: 291, distance: 136.9
click at [336, 291] on div "[PERSON_NAME] роз'єм гніздо XT30-M тато AMASS Готово до відправки 13 ₴ Артикул:…" at bounding box center [421, 346] width 178 height 153
copy link "[PERSON_NAME] роз'єм гніздо XT30-M [PERSON_NAME]"
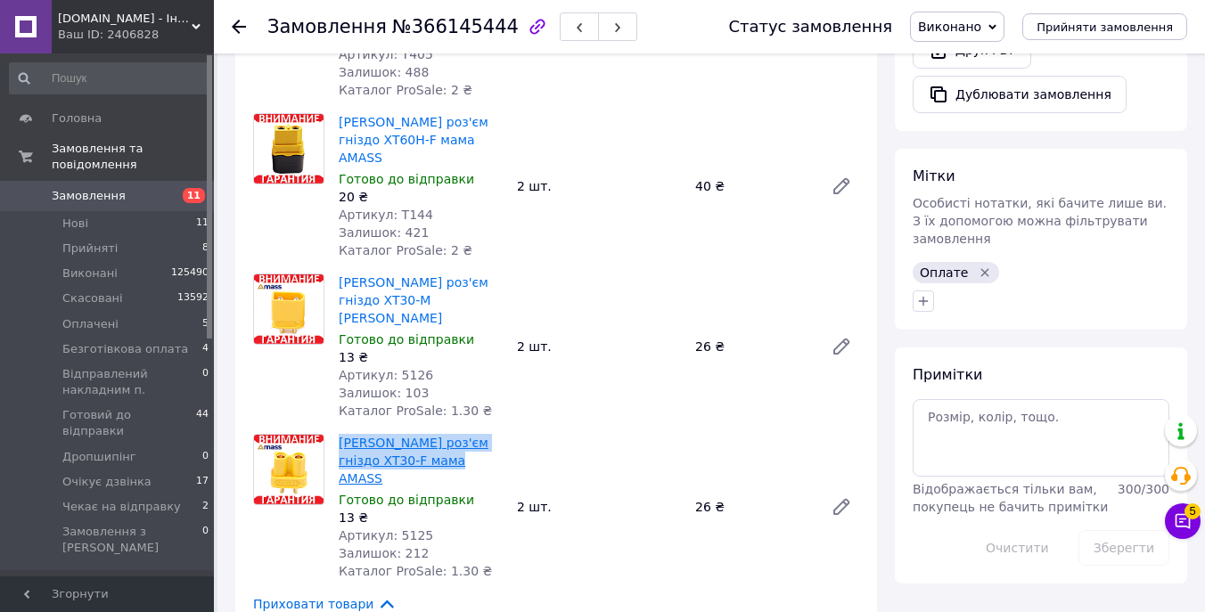
drag, startPoint x: 474, startPoint y: 452, endPoint x: 341, endPoint y: 424, distance: 135.7
click at [341, 434] on span "[PERSON_NAME] роз'єм гніздо XT30-F мама AMASS" at bounding box center [421, 460] width 164 height 53
copy link "[PERSON_NAME] роз'єм гніздо XT30-F мама AMASS"
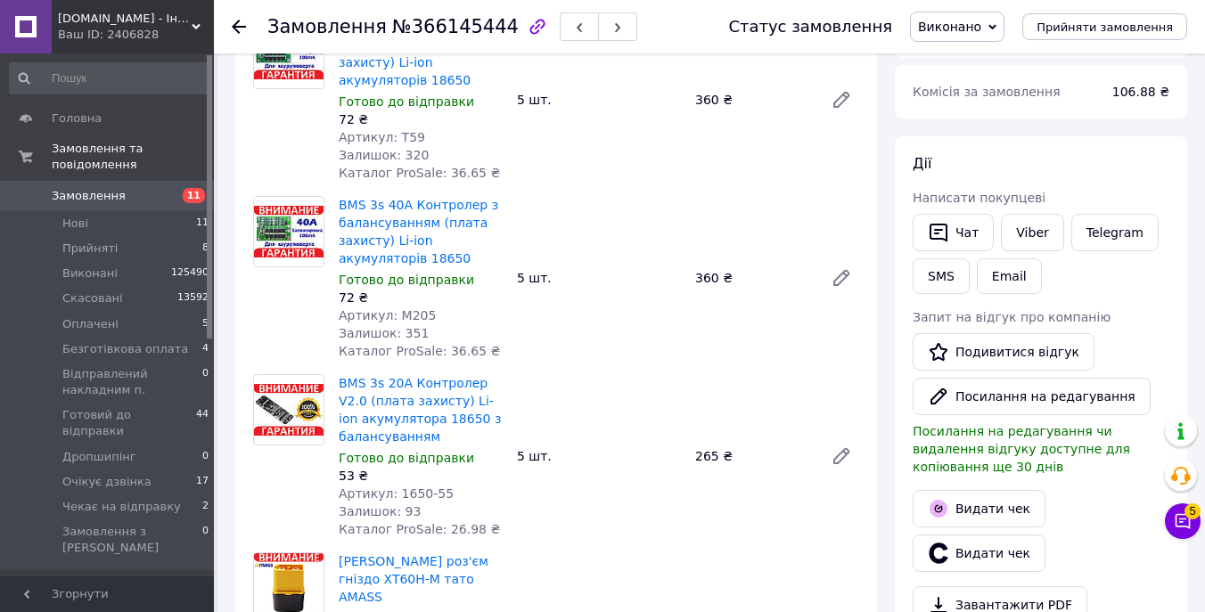
scroll to position [0, 0]
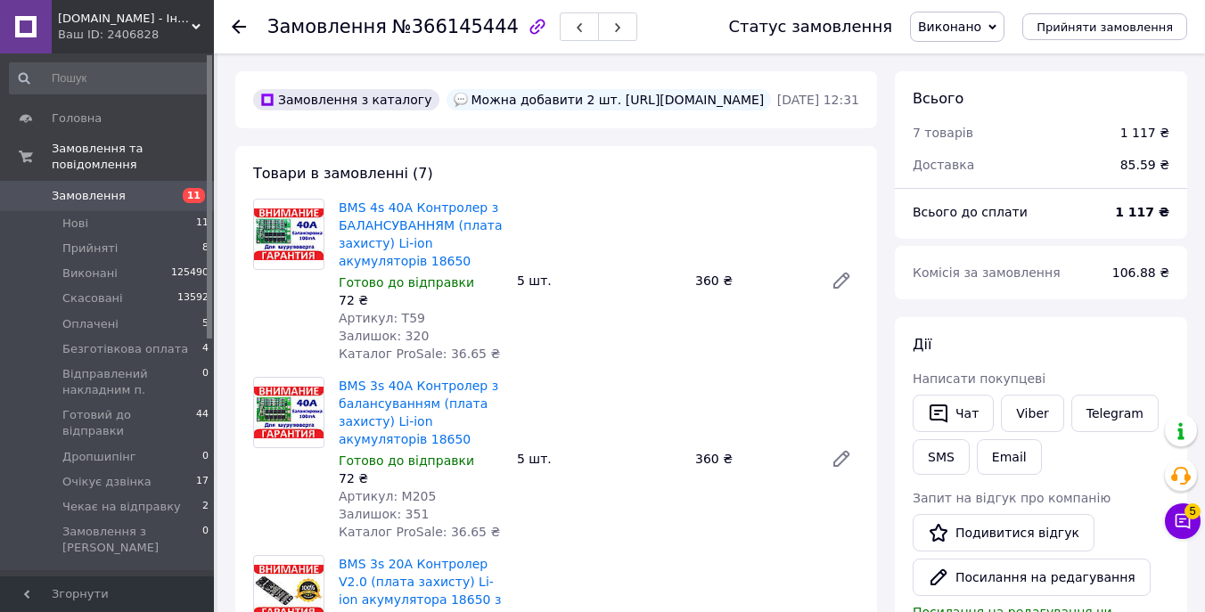
click at [111, 199] on span "Замовлення" at bounding box center [89, 196] width 74 height 16
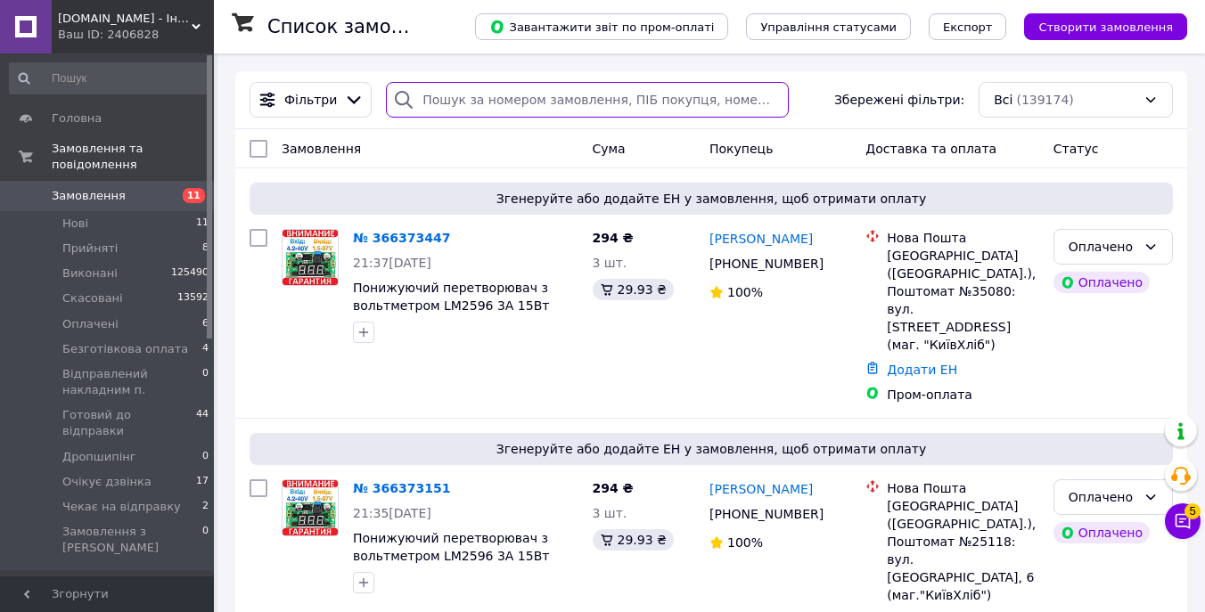
click at [567, 99] on input "search" at bounding box center [587, 100] width 403 height 36
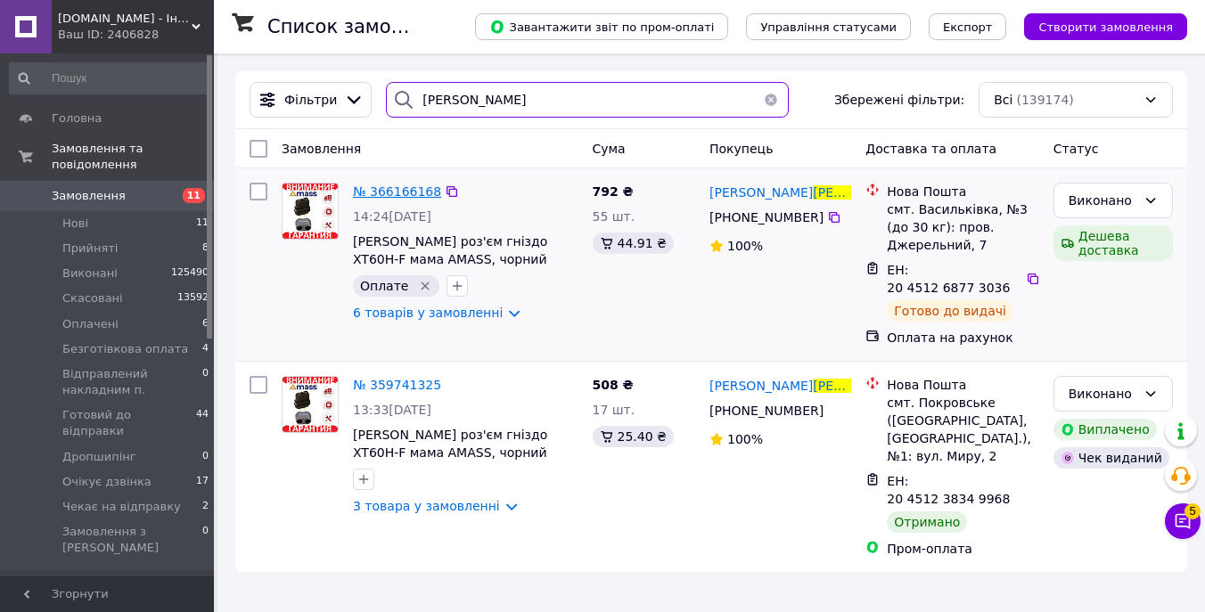
type input "[PERSON_NAME]"
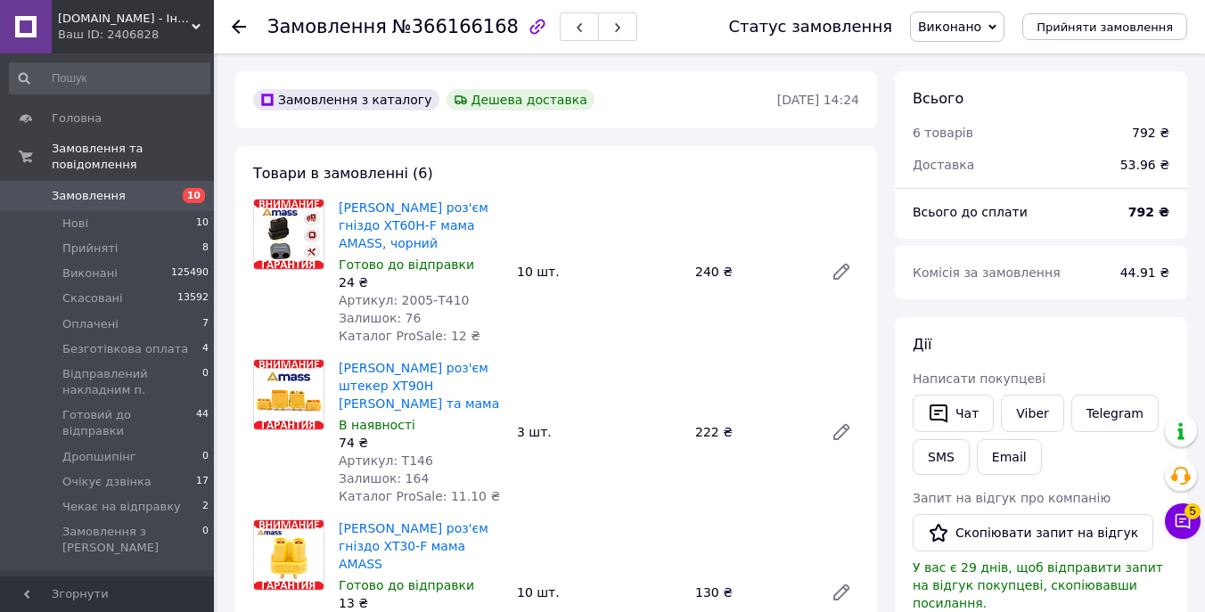
scroll to position [89, 0]
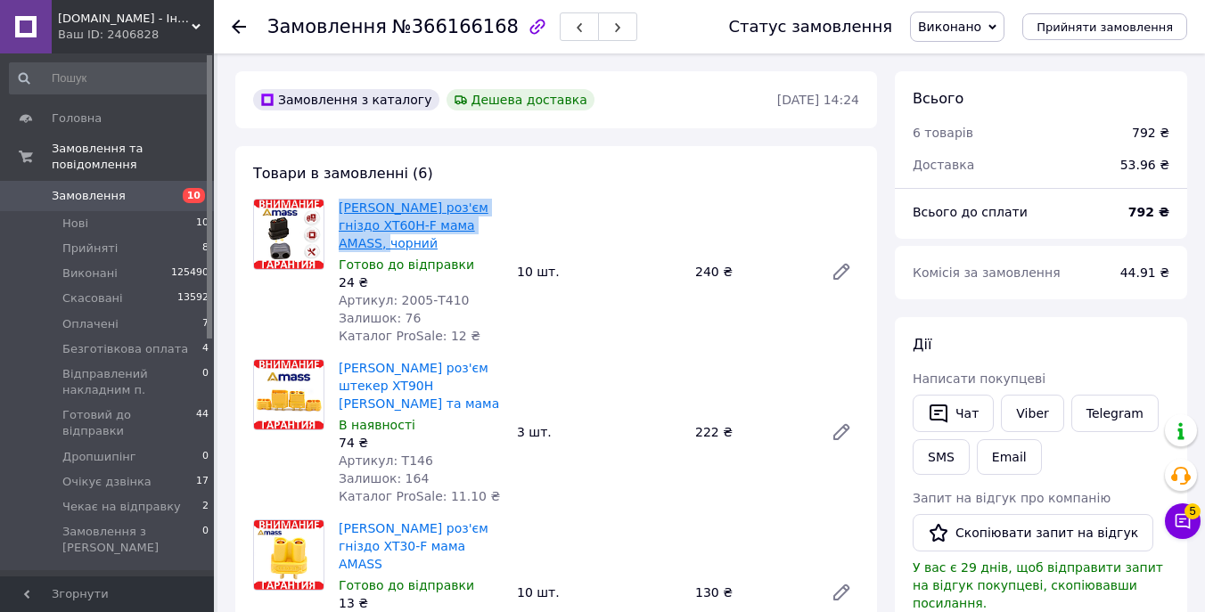
drag, startPoint x: 410, startPoint y: 250, endPoint x: 341, endPoint y: 209, distance: 79.9
click at [341, 209] on span "[PERSON_NAME] роз'єм гніздо XT60H-F мама AMASS, чорний" at bounding box center [421, 225] width 164 height 53
copy link "[PERSON_NAME] роз'єм гніздо XT60H-F мама AMASS, чорний"
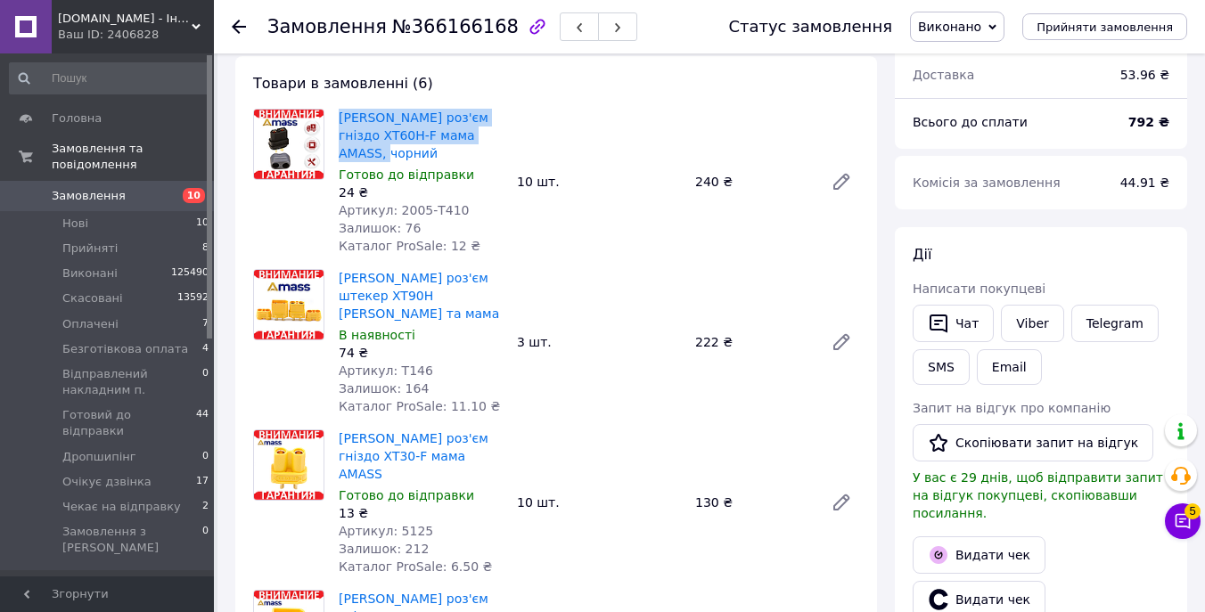
scroll to position [100, 0]
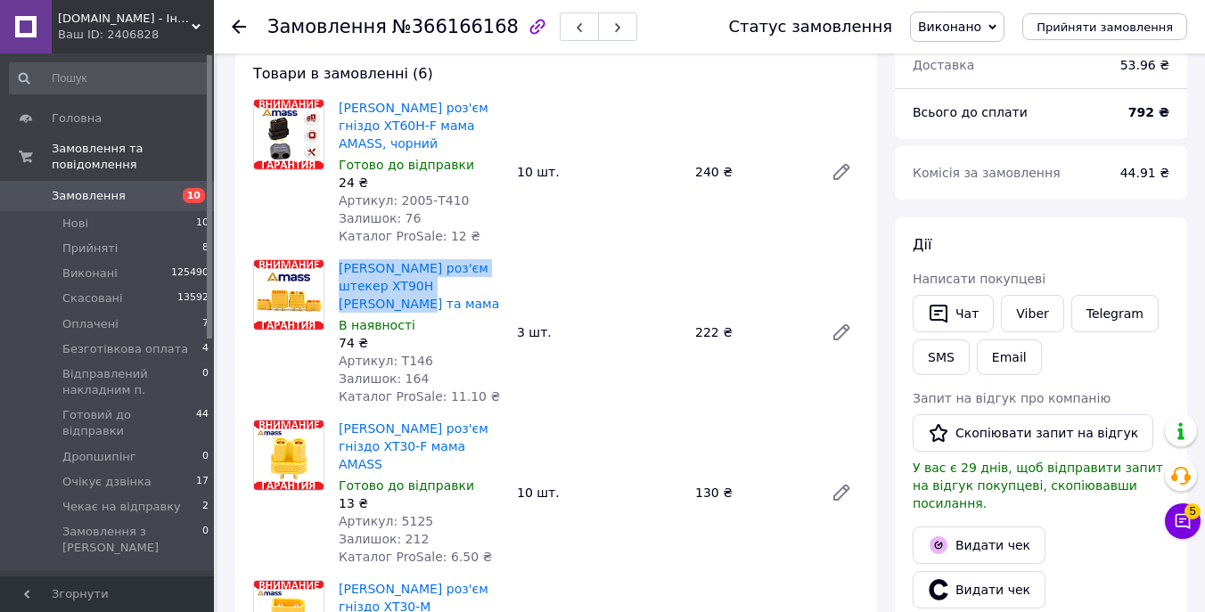
drag, startPoint x: 383, startPoint y: 299, endPoint x: 338, endPoint y: 271, distance: 53.7
click at [338, 271] on div "[PERSON_NAME] роз'єм штекер XT90H Amass тато та мама В наявності 74 ₴ Артикул: …" at bounding box center [421, 332] width 178 height 153
copy link "[PERSON_NAME] роз'єм штекер XT90H [PERSON_NAME] та мама"
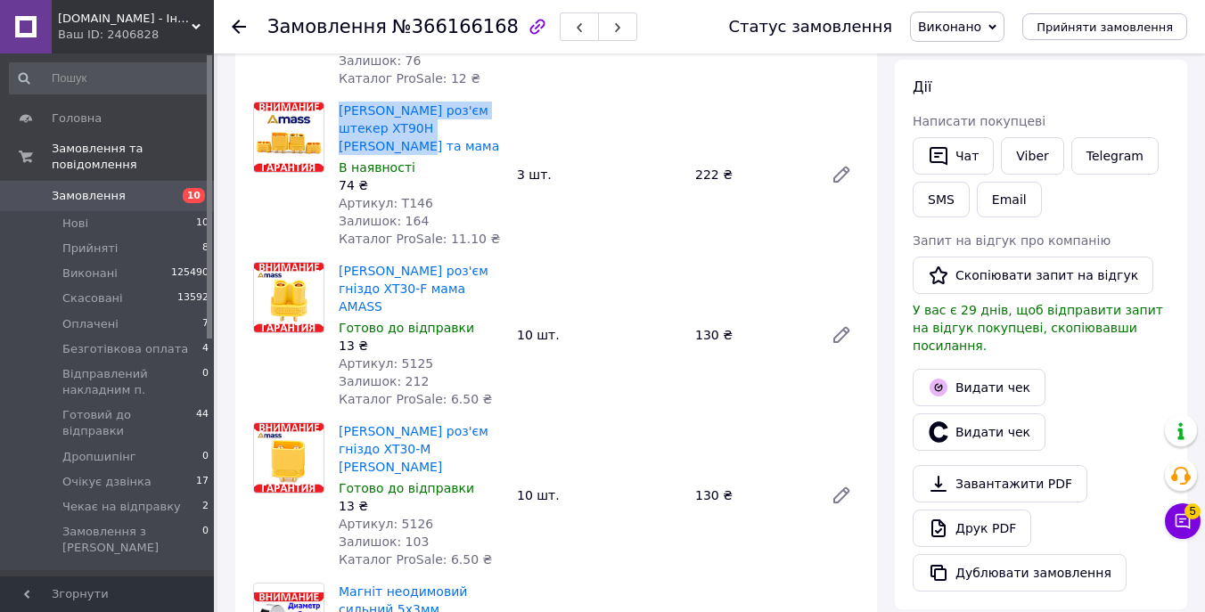
scroll to position [263, 0]
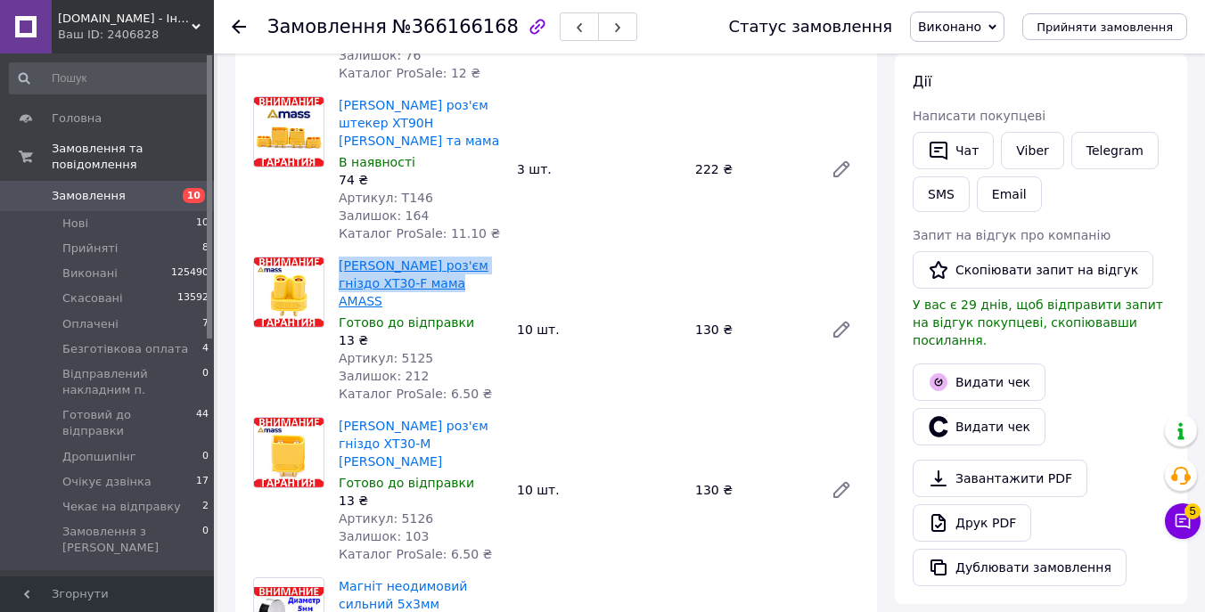
drag, startPoint x: 476, startPoint y: 286, endPoint x: 339, endPoint y: 264, distance: 139.1
click at [339, 264] on span "[PERSON_NAME] роз'єм гніздо XT30-F мама AMASS" at bounding box center [421, 283] width 164 height 53
copy link "[PERSON_NAME] роз'єм гніздо XT30-F мама AMASS"
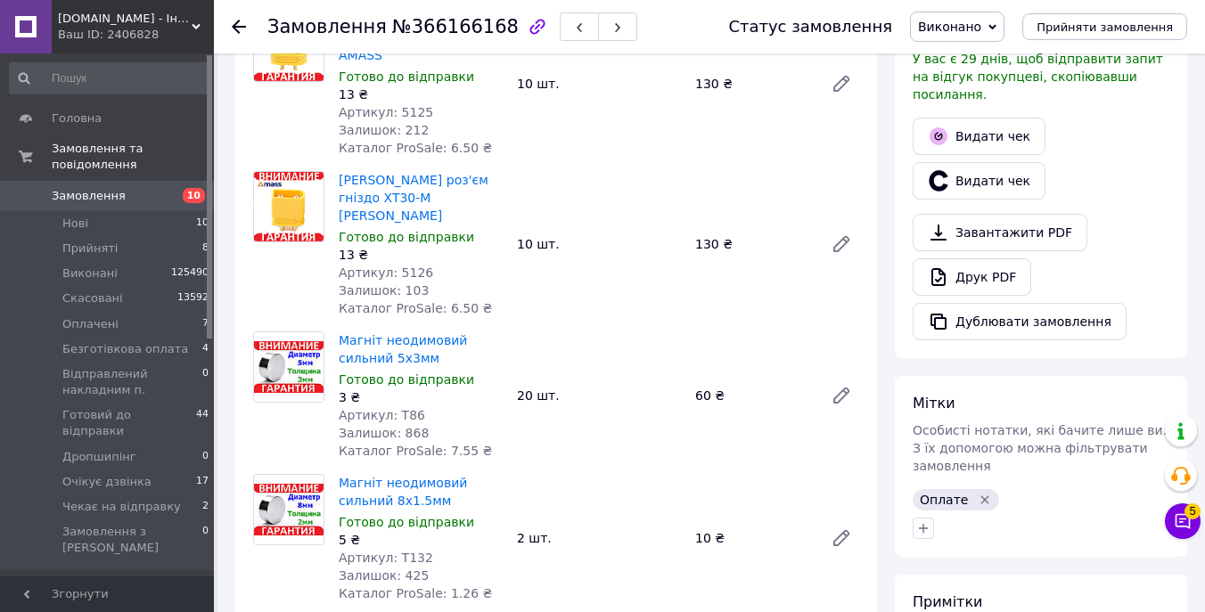
scroll to position [554, 0]
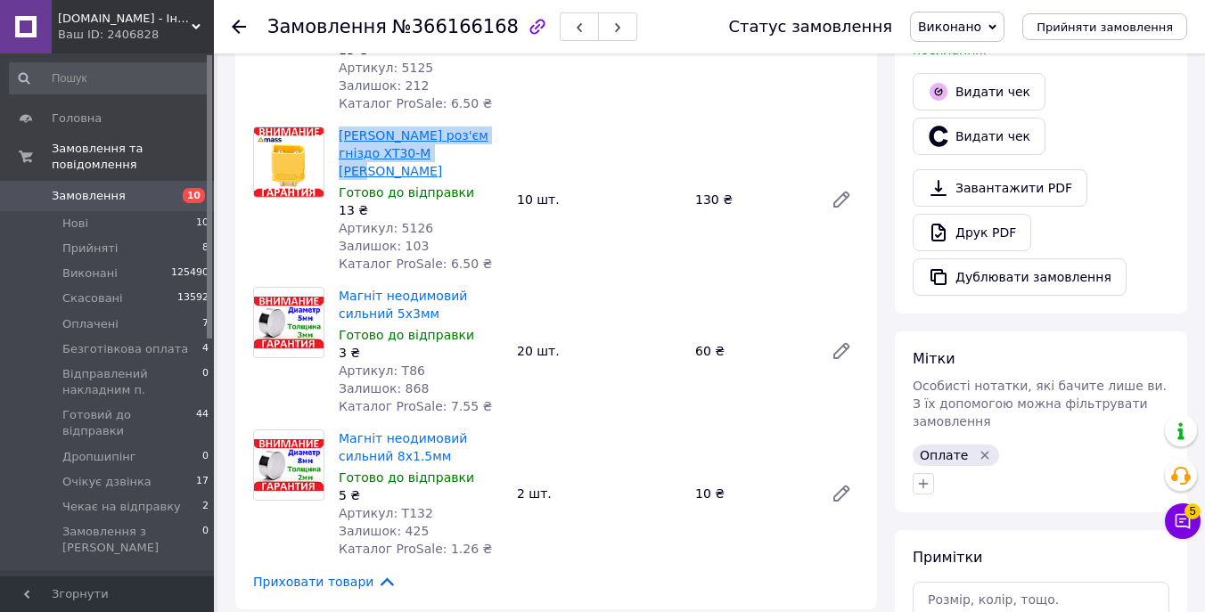
drag, startPoint x: 473, startPoint y: 133, endPoint x: 340, endPoint y: 118, distance: 133.7
click at [340, 127] on span "[PERSON_NAME] роз'єм гніздо XT30-M [PERSON_NAME]" at bounding box center [421, 153] width 164 height 53
copy link "[PERSON_NAME] роз'єм гніздо XT30-M [PERSON_NAME]"
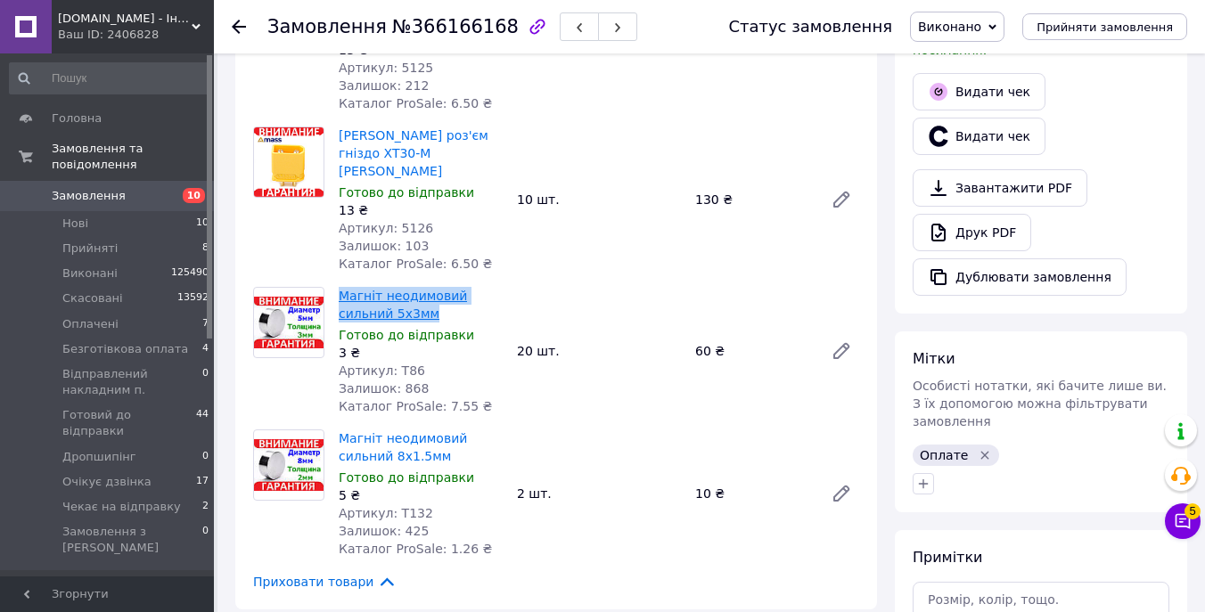
drag, startPoint x: 463, startPoint y: 277, endPoint x: 342, endPoint y: 255, distance: 123.3
click at [342, 287] on span "Магніт неодимовий сильний 5х3мм" at bounding box center [421, 305] width 164 height 36
copy link "Магніт неодимовий сильний 5х3мм"
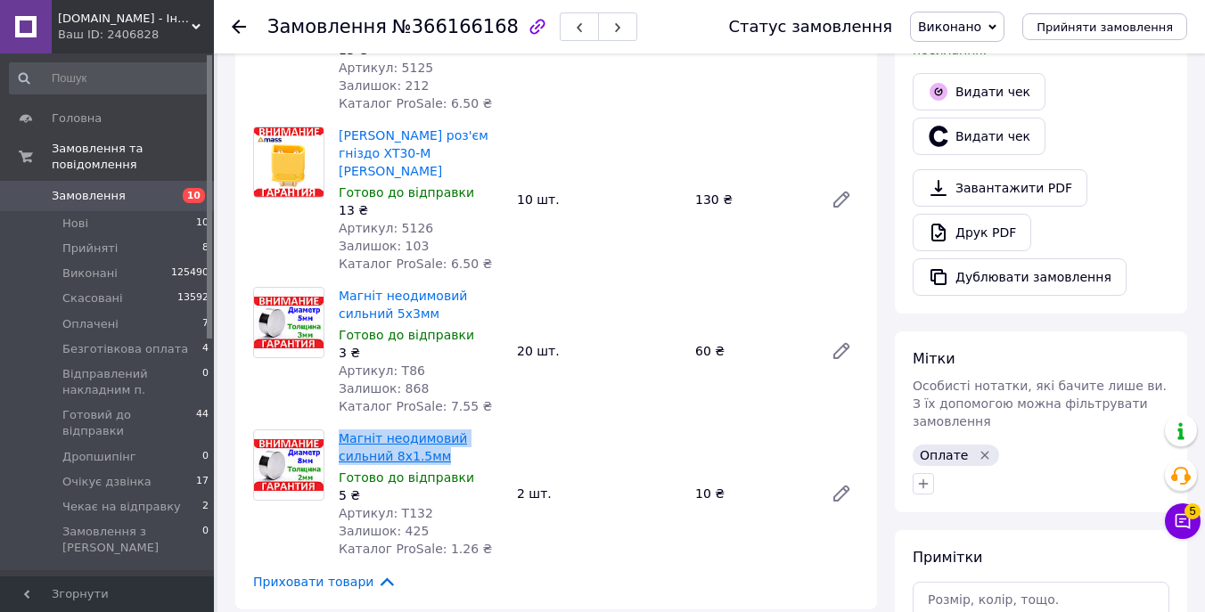
drag, startPoint x: 447, startPoint y: 416, endPoint x: 341, endPoint y: 409, distance: 105.4
click at [341, 430] on span "Магніт неодимовий сильний 8x1.5мм" at bounding box center [421, 448] width 164 height 36
copy link "Магніт неодимовий сильний 8x1.5мм"
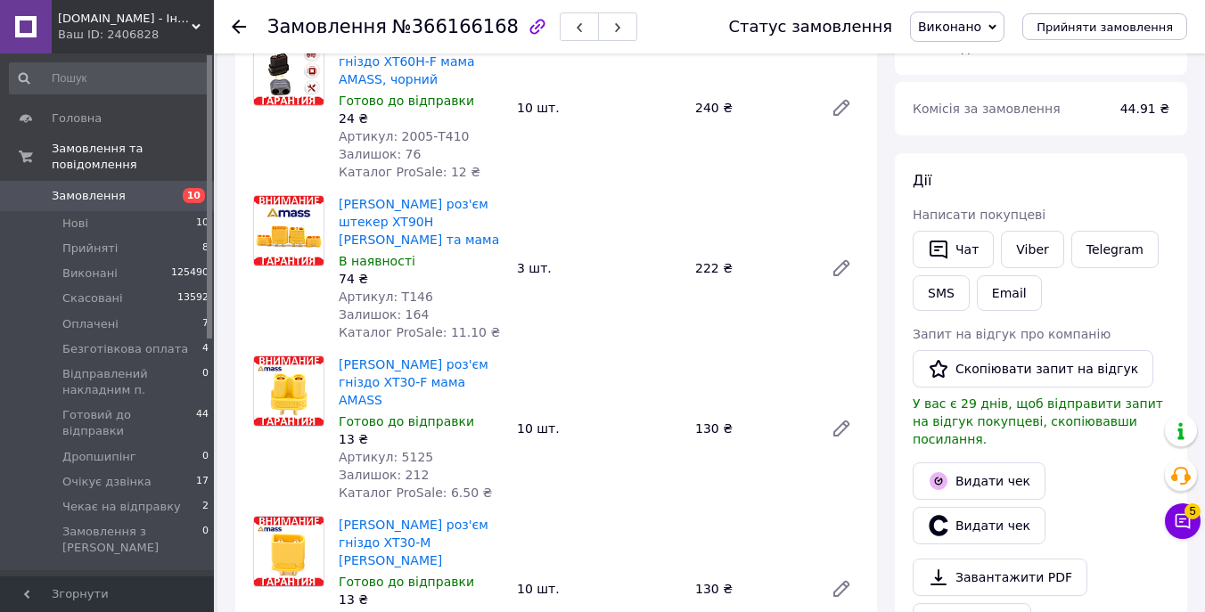
scroll to position [0, 0]
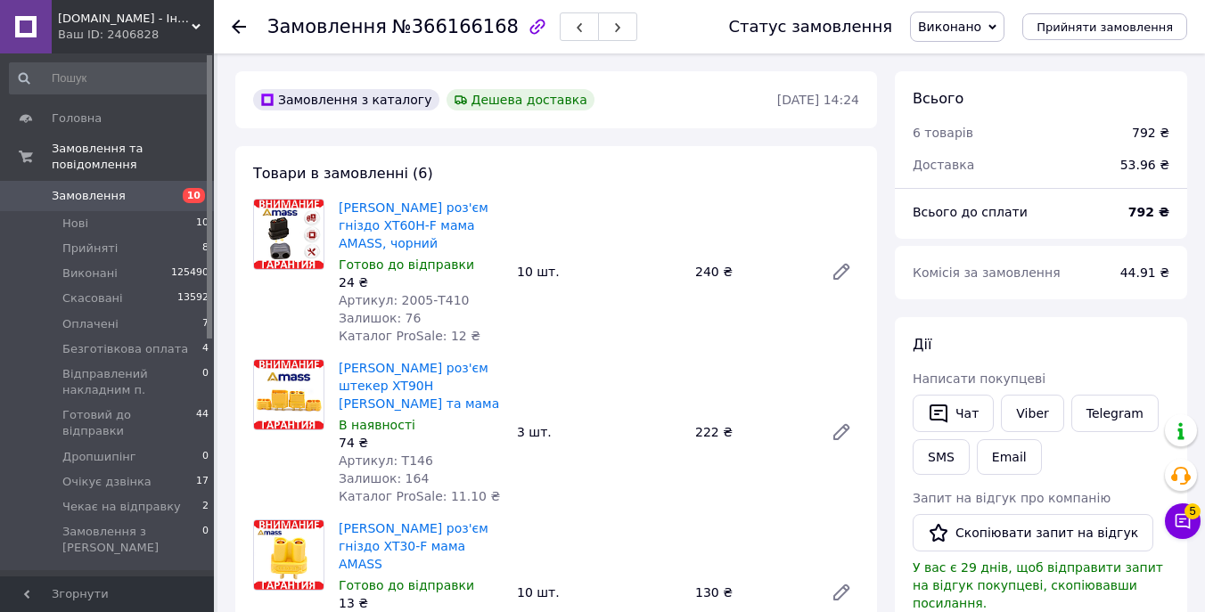
click at [111, 190] on span "Замовлення" at bounding box center [89, 196] width 74 height 16
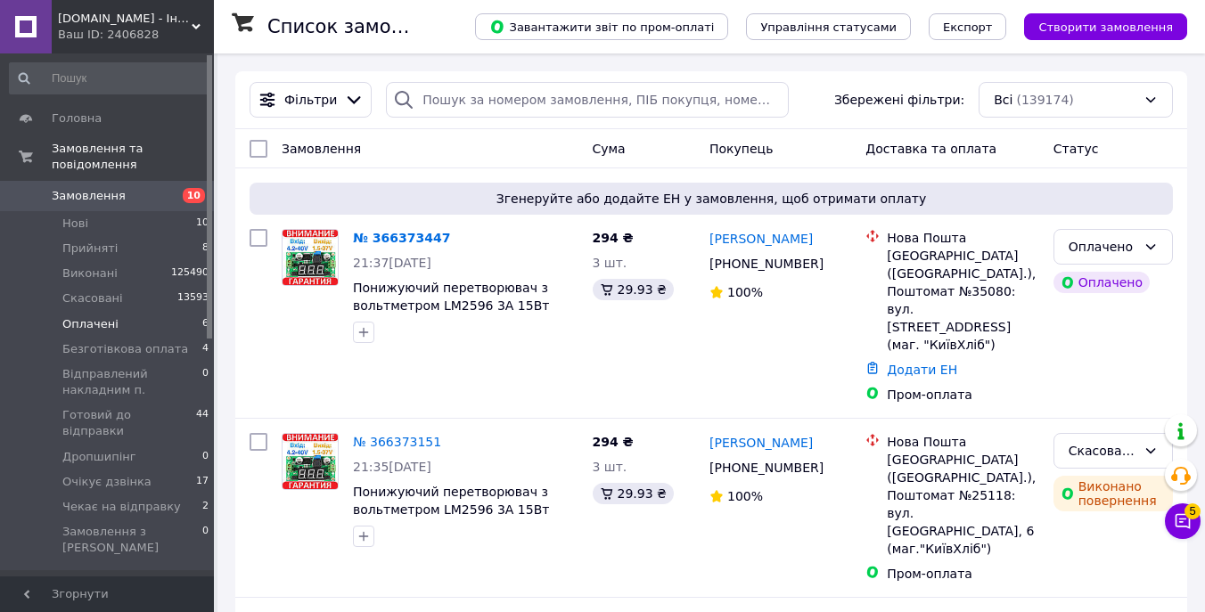
click at [120, 318] on li "Оплачені 6" at bounding box center [109, 324] width 219 height 25
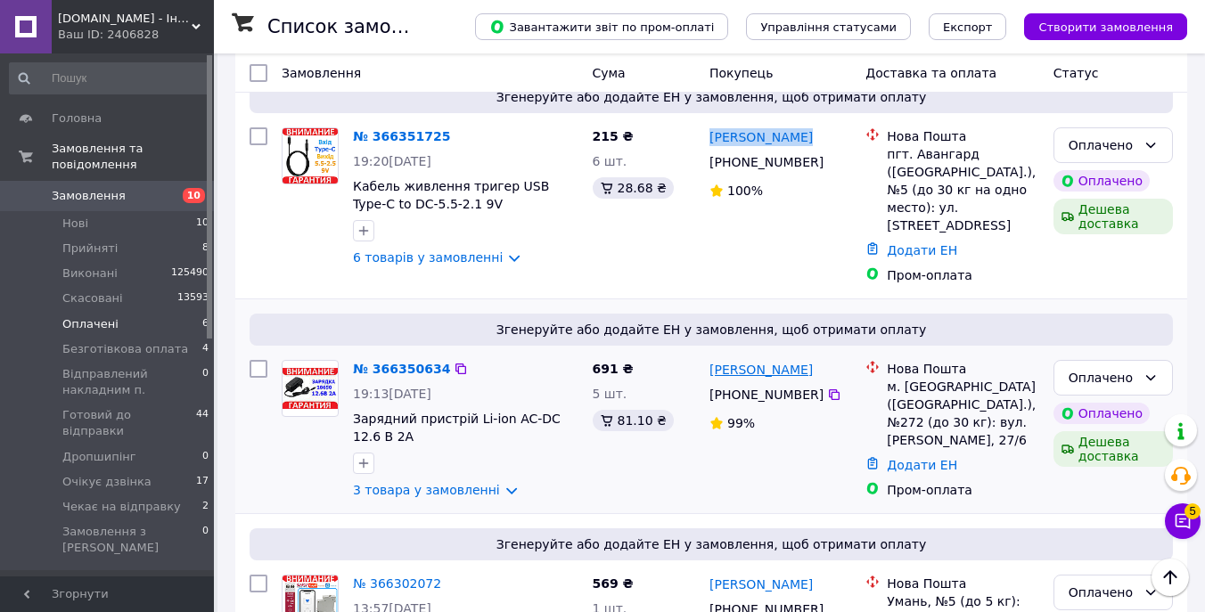
scroll to position [914, 0]
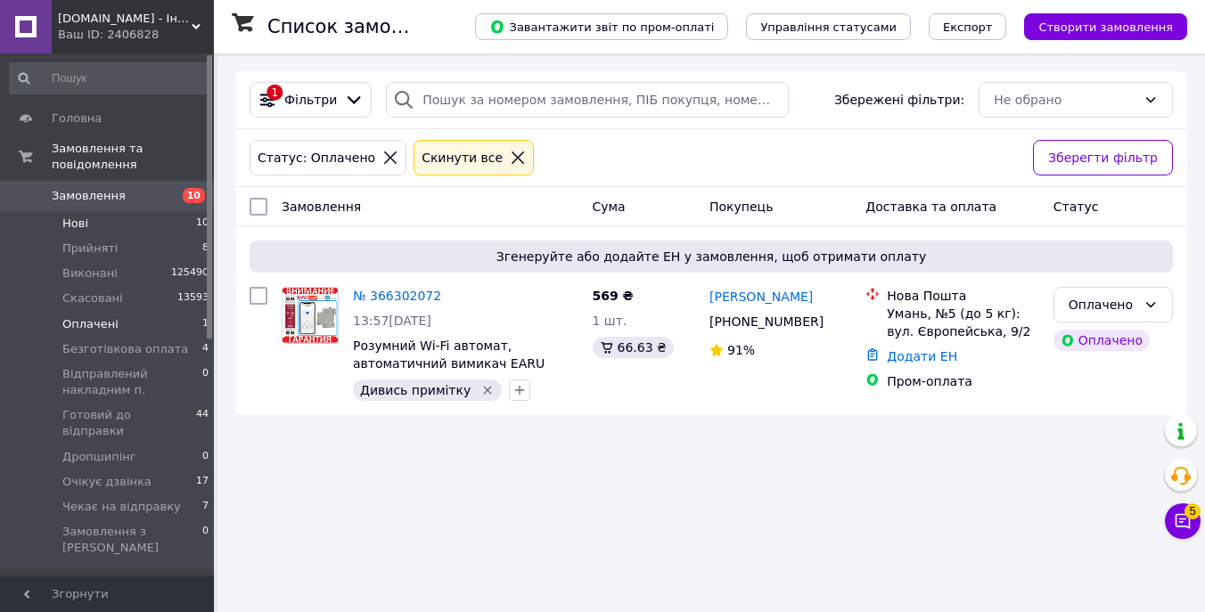
click at [113, 234] on li "Нові 10" at bounding box center [109, 223] width 219 height 25
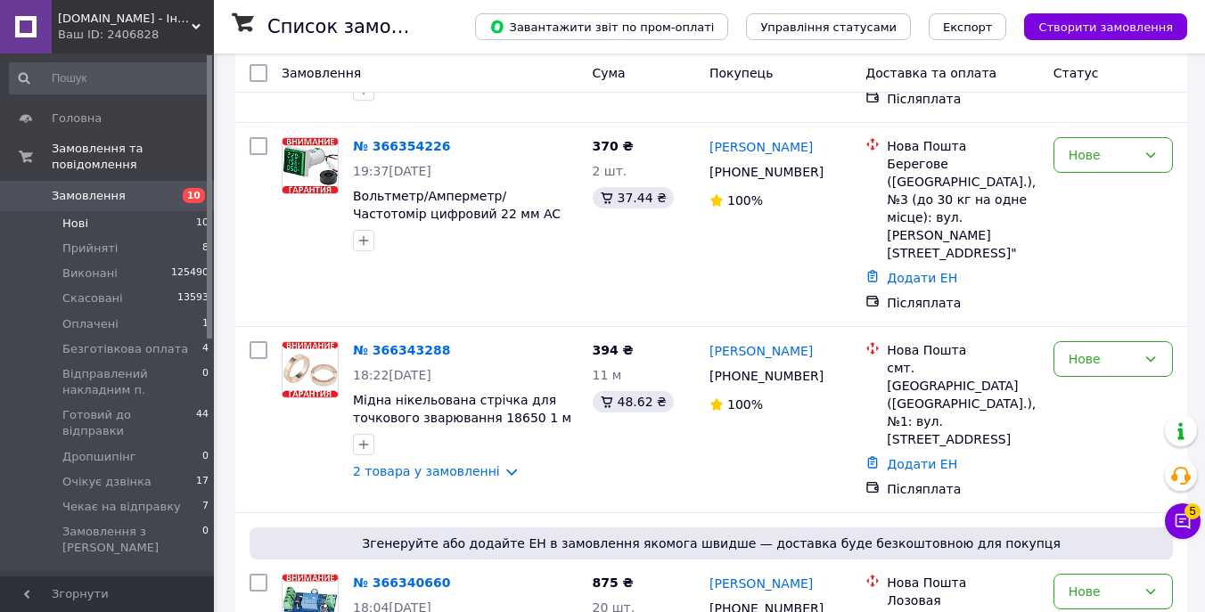
scroll to position [1339, 0]
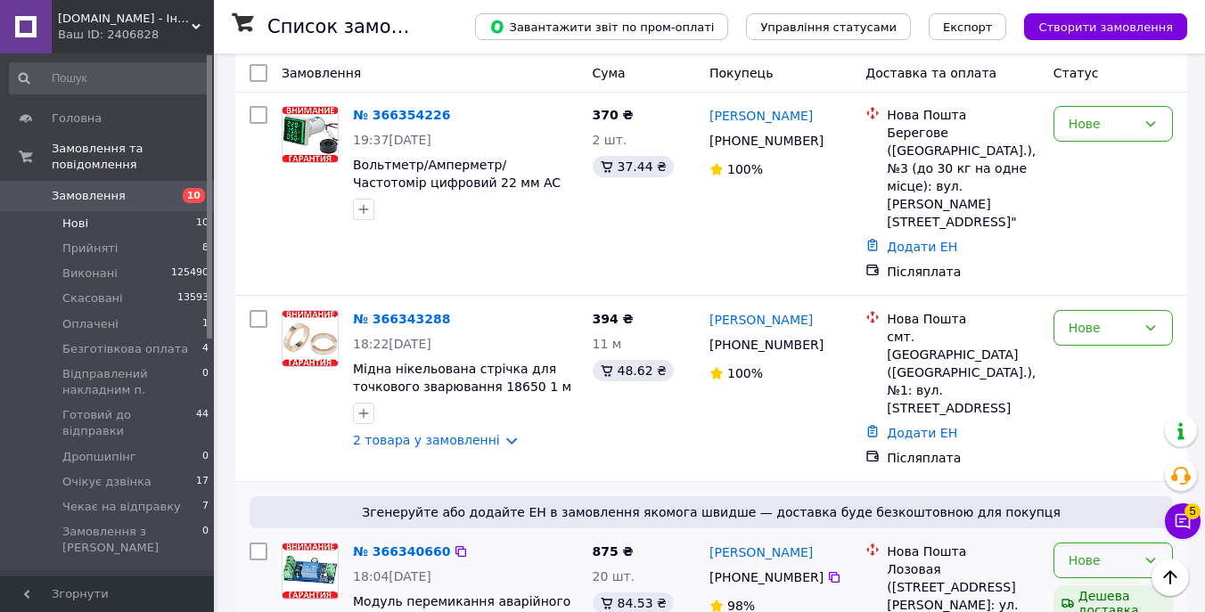
click at [1095, 551] on div "Нове" at bounding box center [1103, 561] width 68 height 20
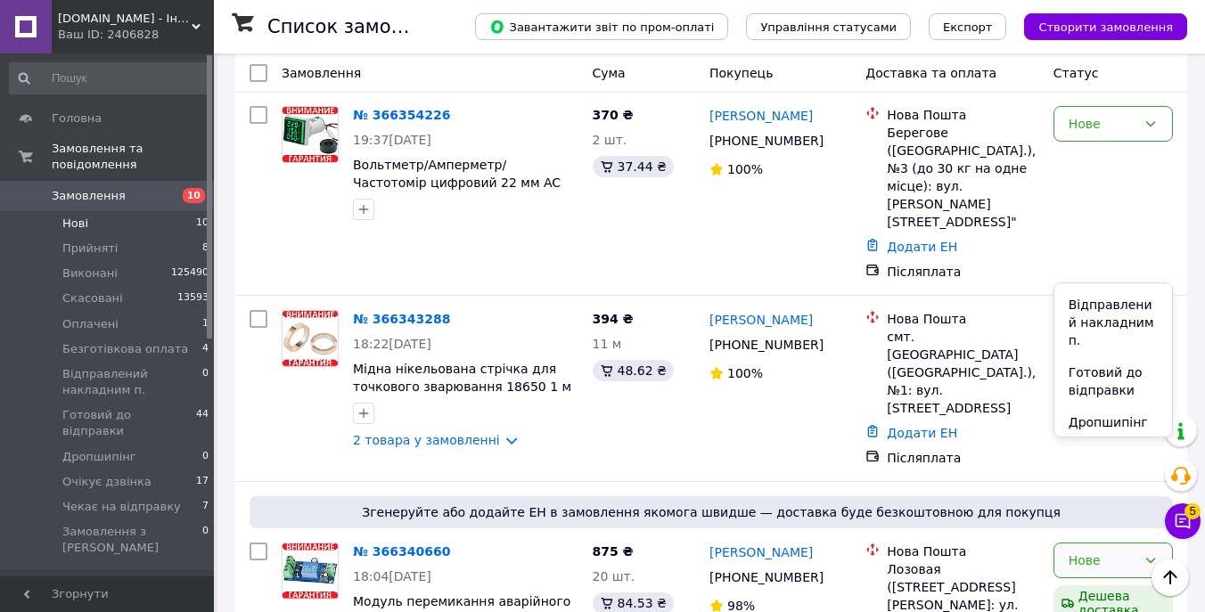
scroll to position [257, 0]
click at [1137, 367] on li "Очікує дзвінка" at bounding box center [1113, 380] width 118 height 50
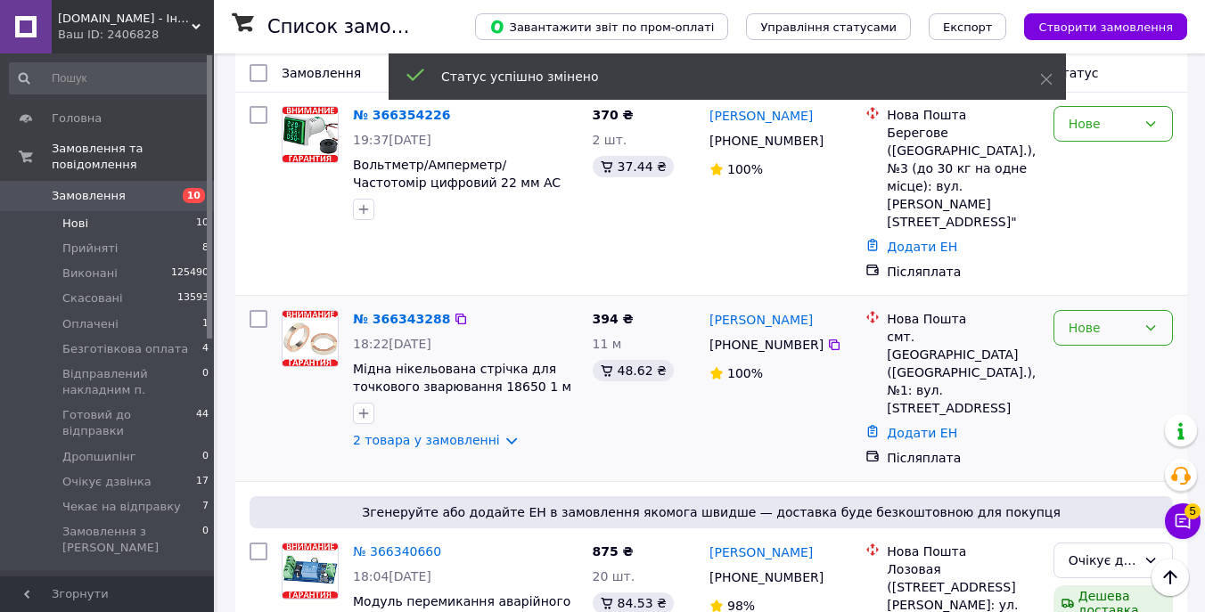
click at [1109, 318] on div "Нове" at bounding box center [1103, 328] width 68 height 20
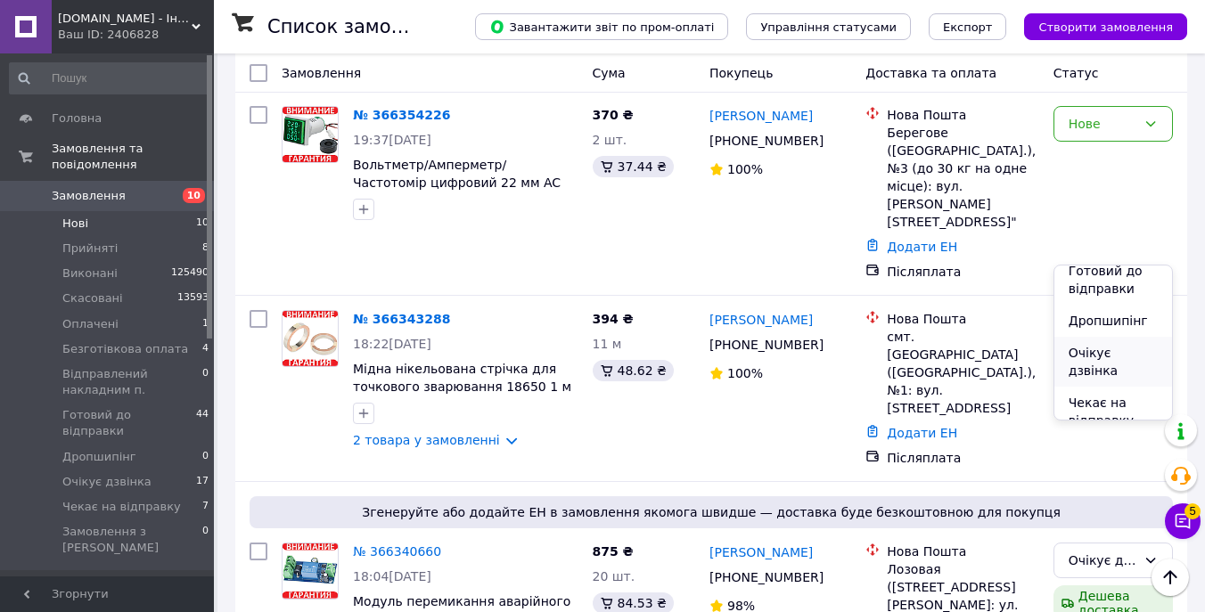
click at [1107, 346] on li "Очікує дзвінка" at bounding box center [1113, 362] width 118 height 50
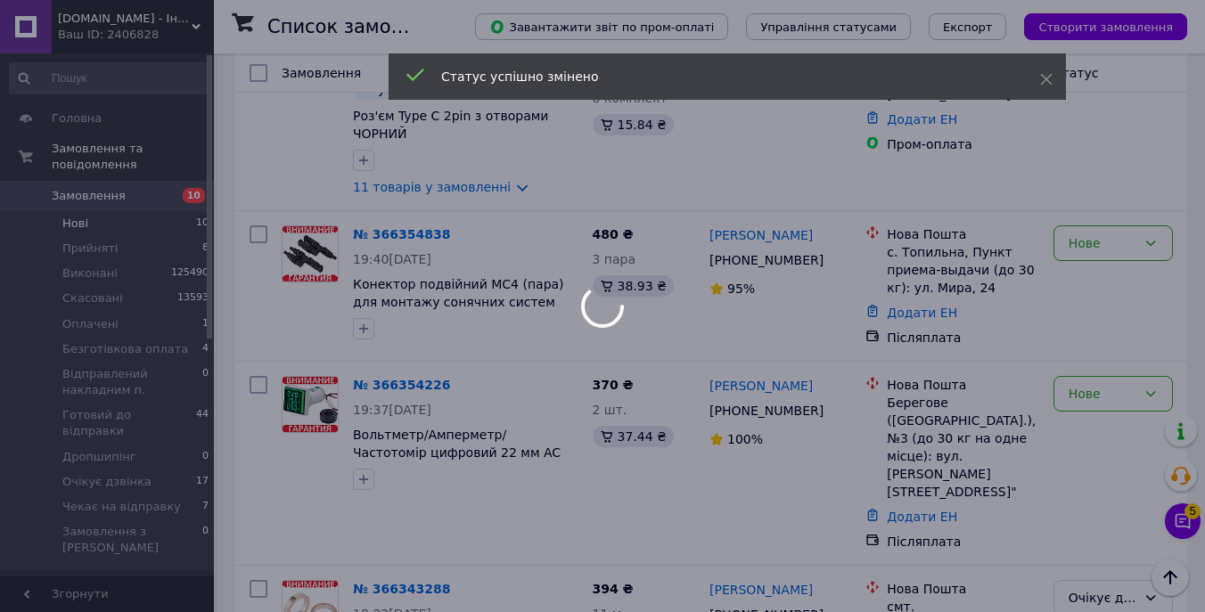
scroll to position [1062, 0]
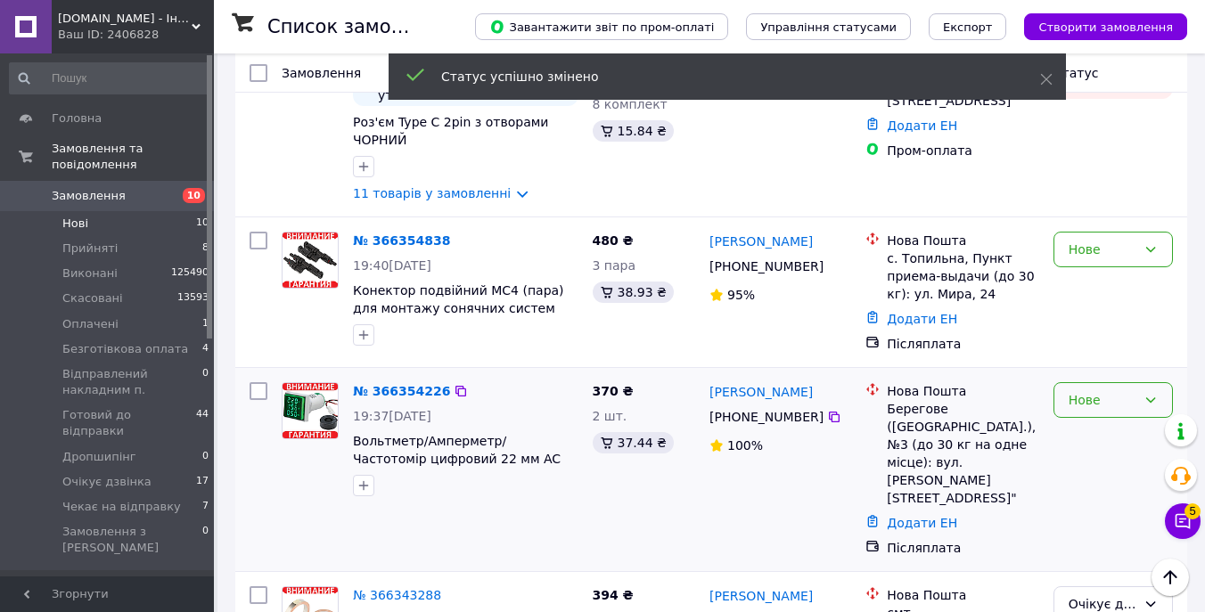
click at [1108, 390] on div "Нове" at bounding box center [1103, 400] width 68 height 20
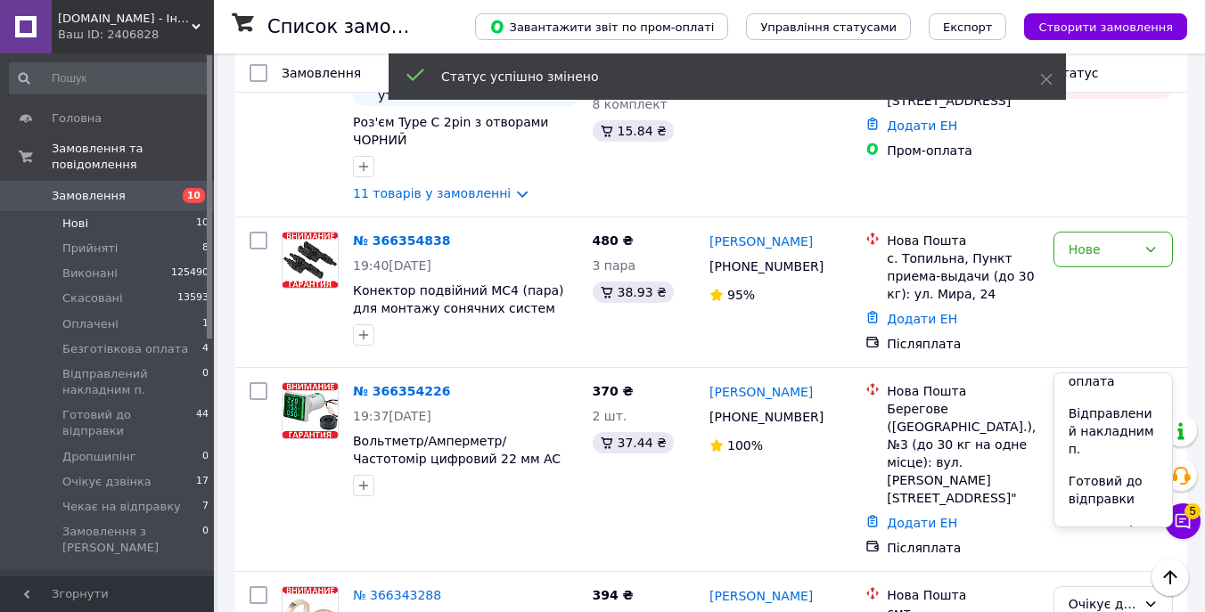
scroll to position [257, 0]
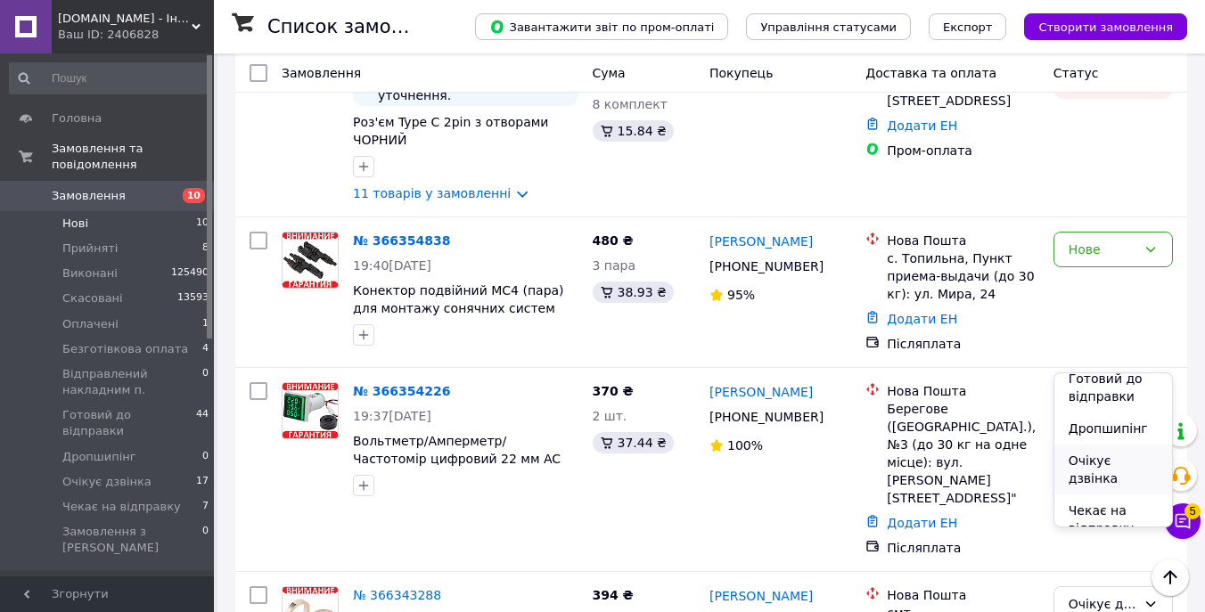
click at [1100, 447] on li "Очікує дзвінка" at bounding box center [1113, 470] width 118 height 50
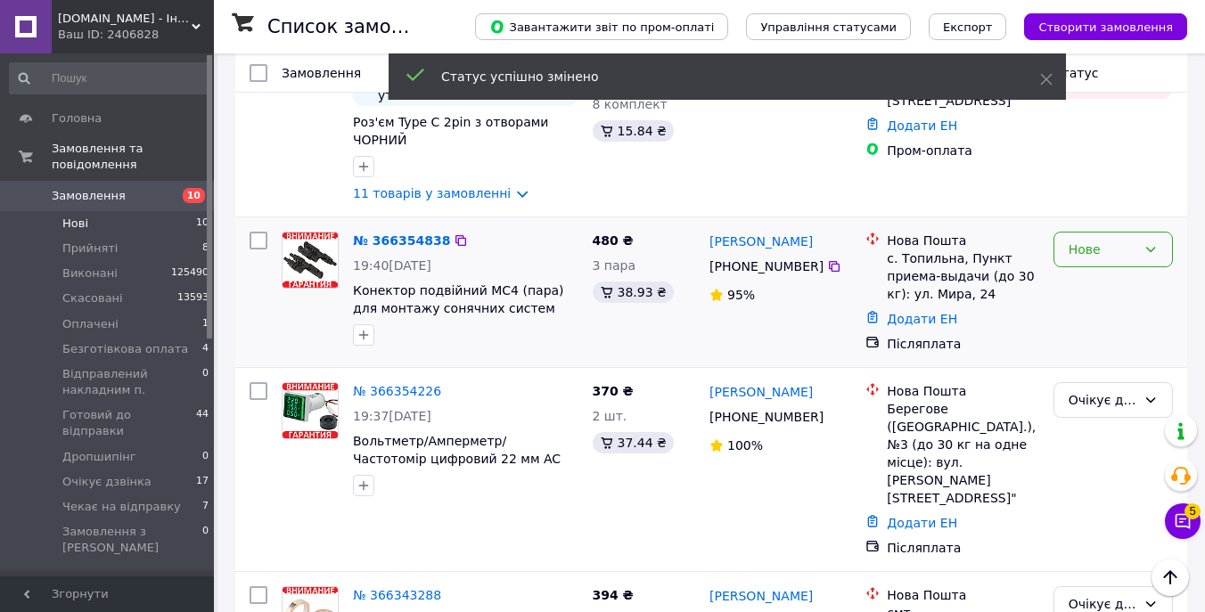
click at [1112, 240] on div "Нове" at bounding box center [1103, 250] width 68 height 20
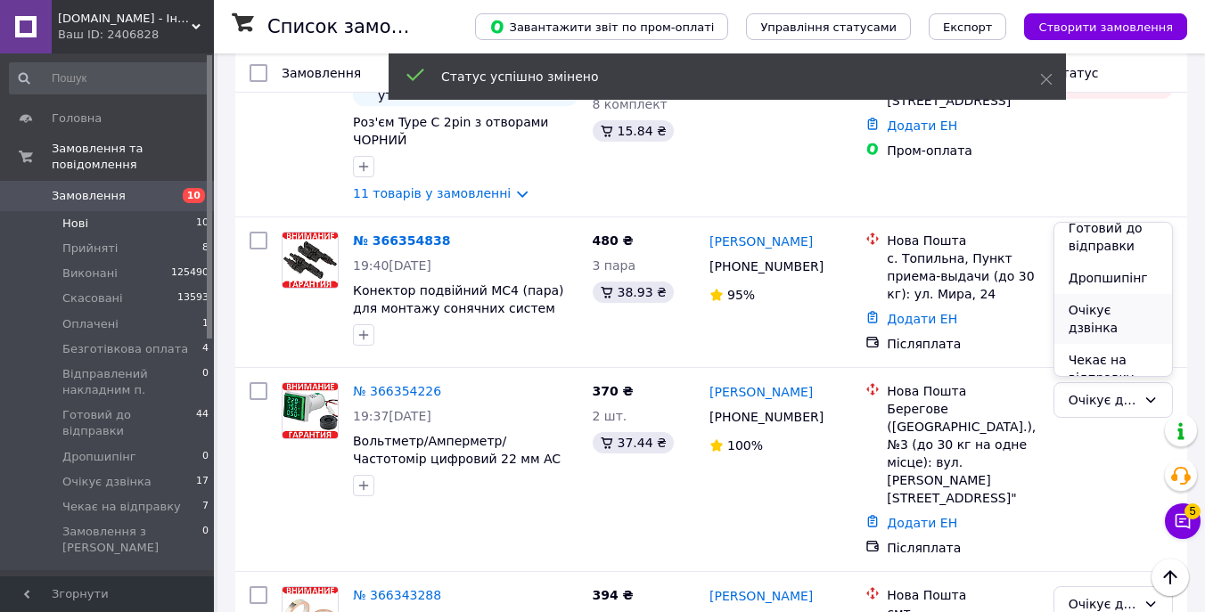
click at [1113, 301] on li "Очікує дзвінка" at bounding box center [1113, 319] width 118 height 50
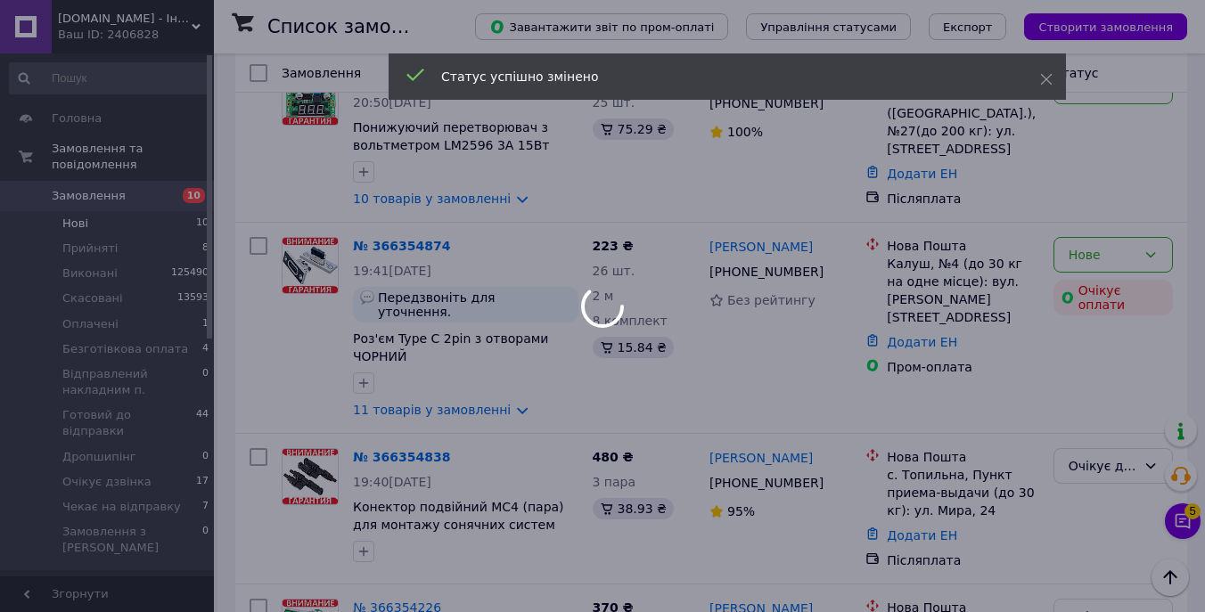
scroll to position [836, 0]
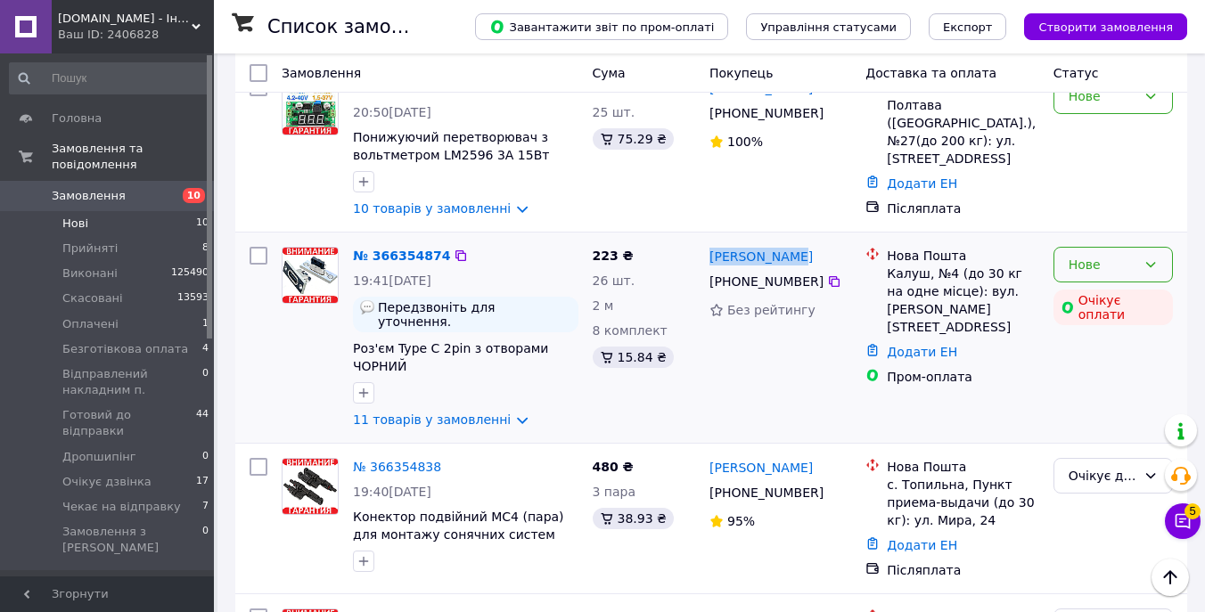
click at [1067, 247] on div "Нове" at bounding box center [1113, 265] width 119 height 36
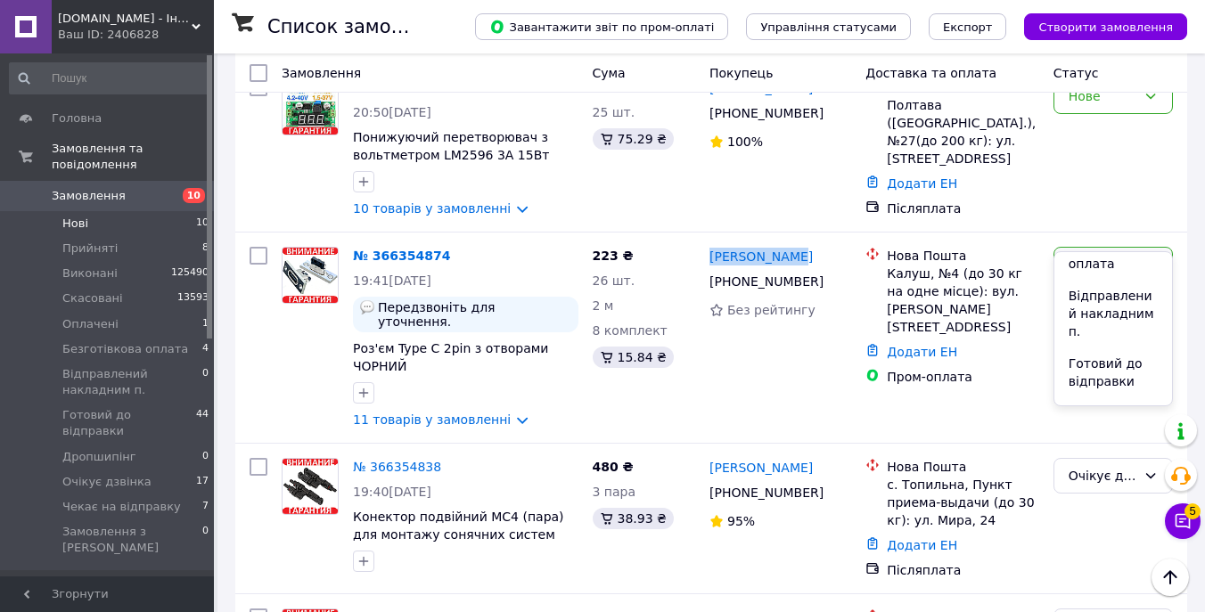
scroll to position [257, 0]
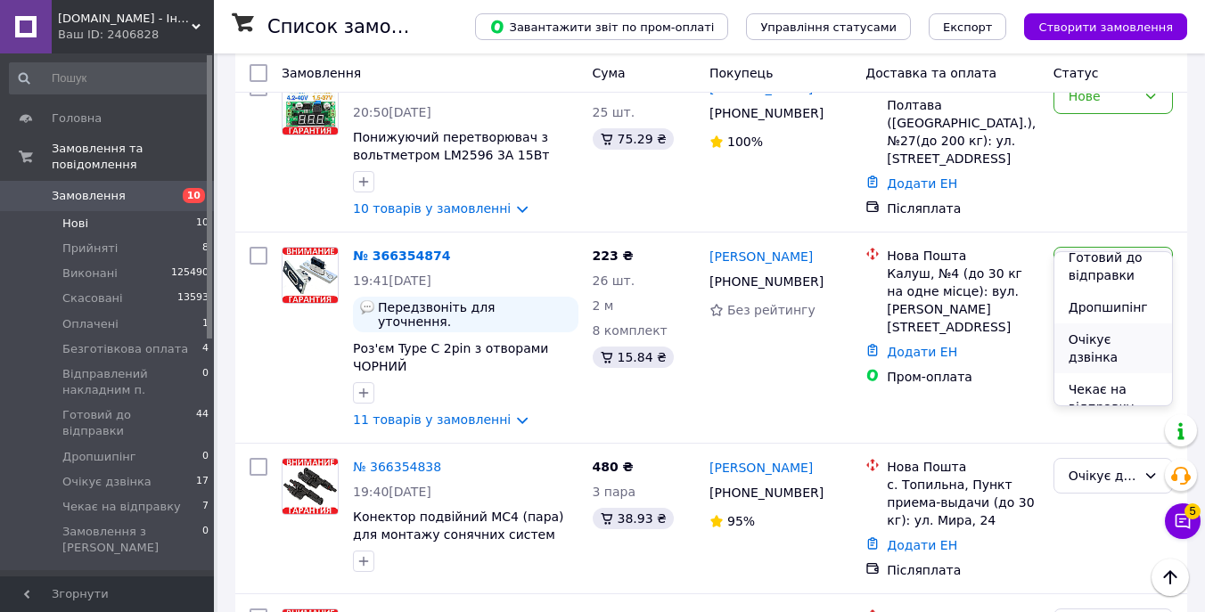
click at [1111, 324] on li "Очікує дзвінка" at bounding box center [1113, 349] width 118 height 50
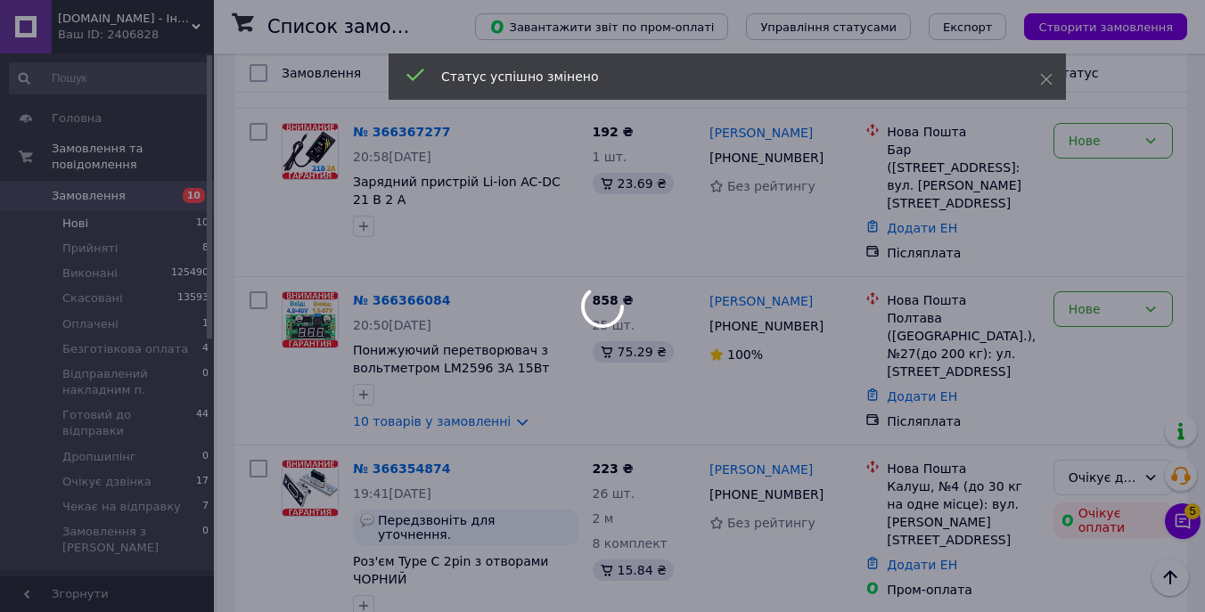
scroll to position [615, 0]
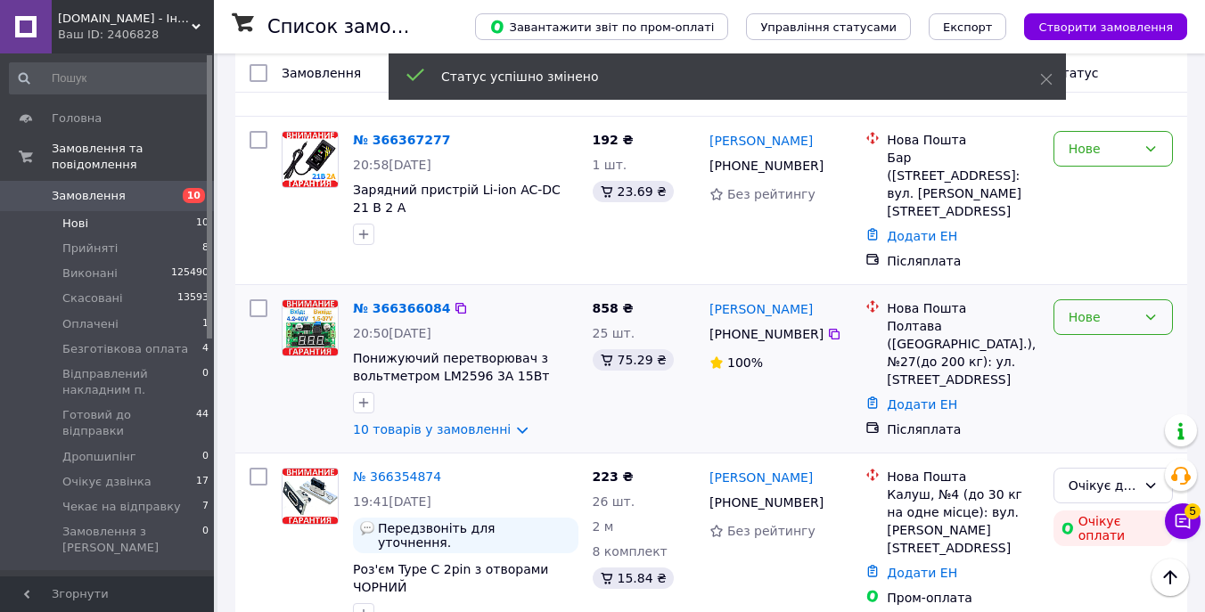
click at [1138, 299] on div "Нове" at bounding box center [1113, 317] width 119 height 36
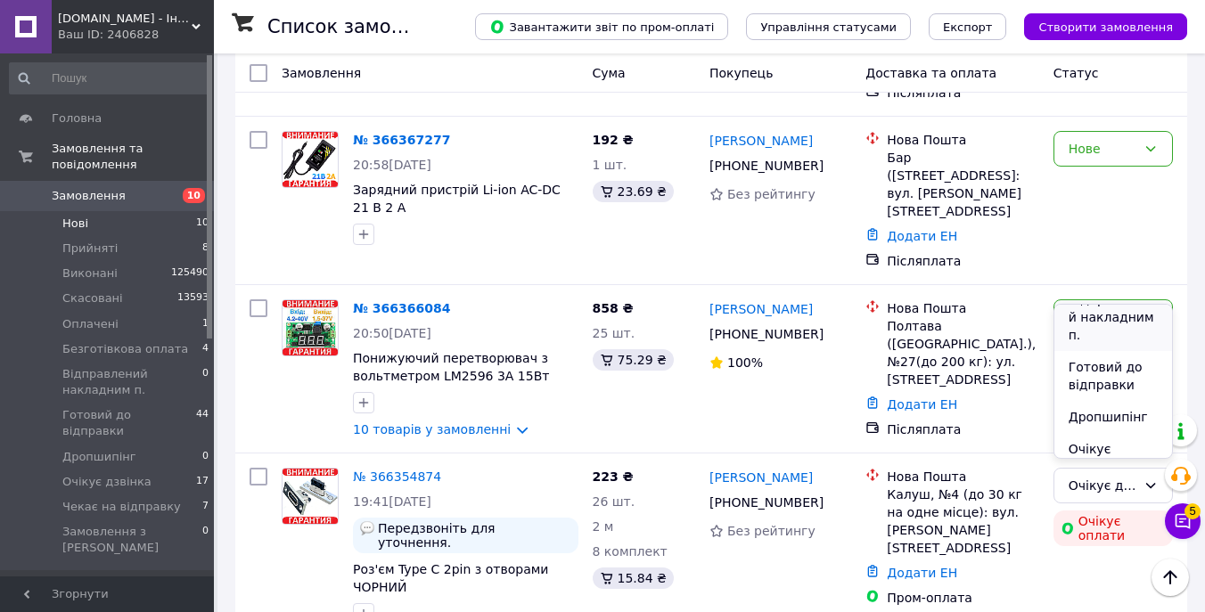
scroll to position [237, 0]
click at [1120, 396] on li "Очікує дзвінка" at bounding box center [1113, 421] width 118 height 50
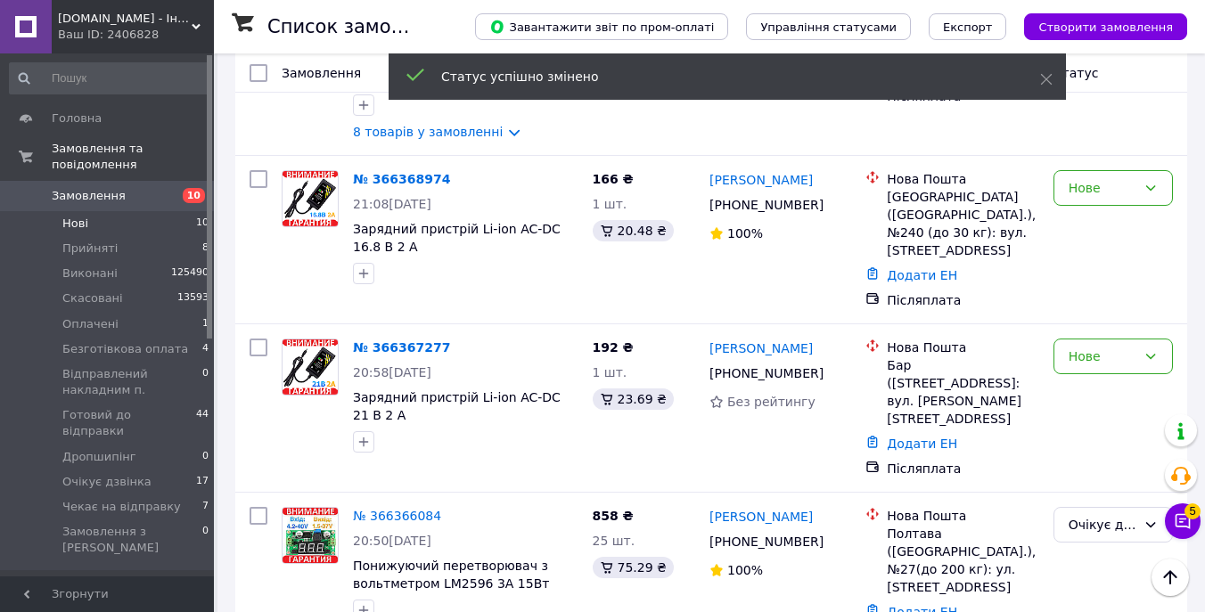
scroll to position [406, 0]
click at [1140, 357] on div "Нове" at bounding box center [1113, 358] width 119 height 36
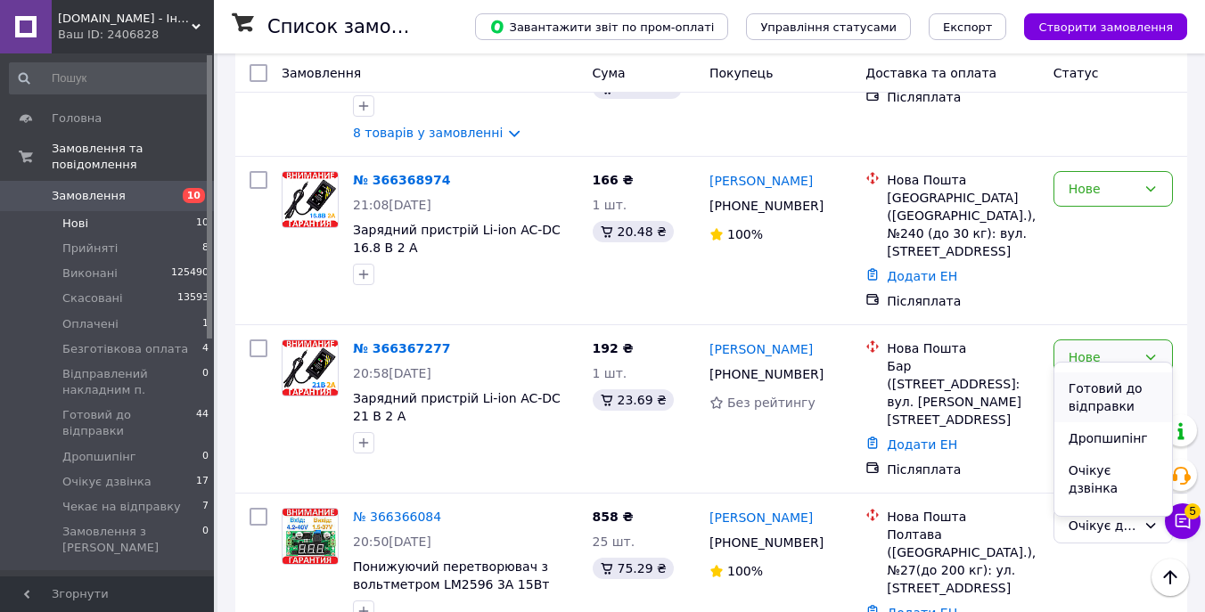
scroll to position [257, 0]
click at [1122, 436] on li "Очікує дзвінка" at bounding box center [1113, 459] width 118 height 50
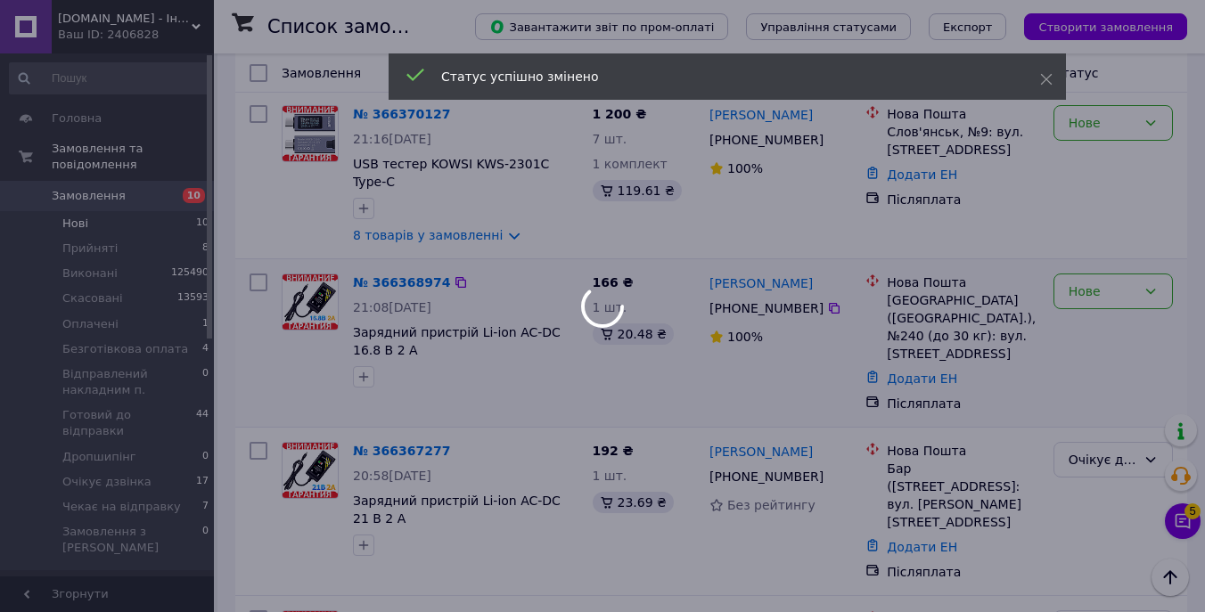
scroll to position [270, 0]
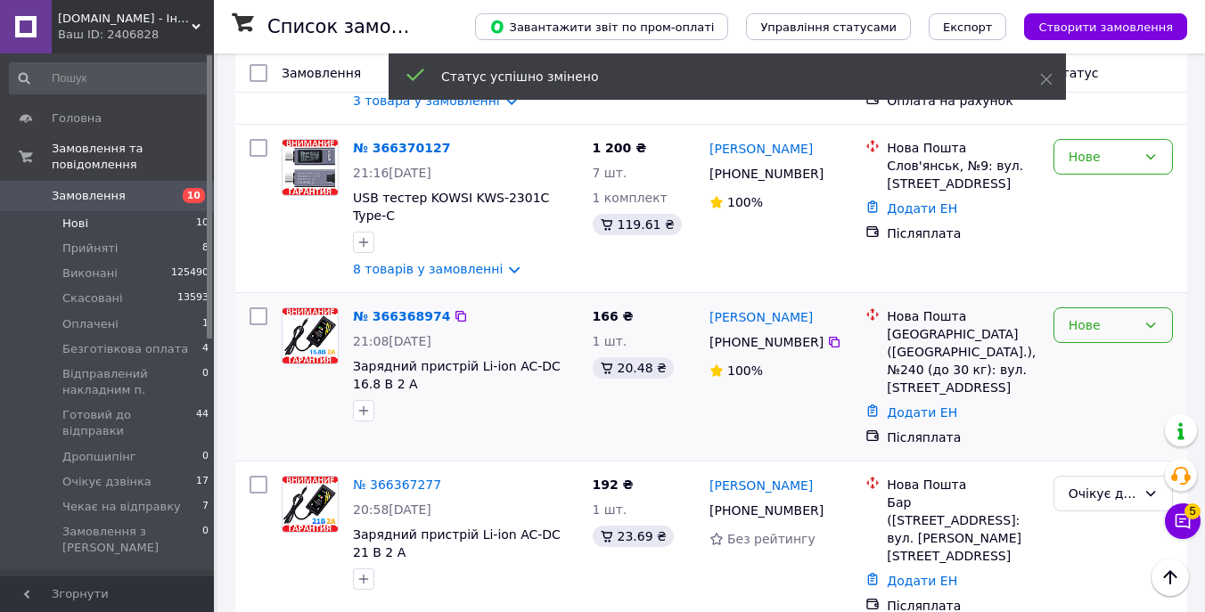
click at [1127, 315] on div "Нове" at bounding box center [1113, 326] width 119 height 36
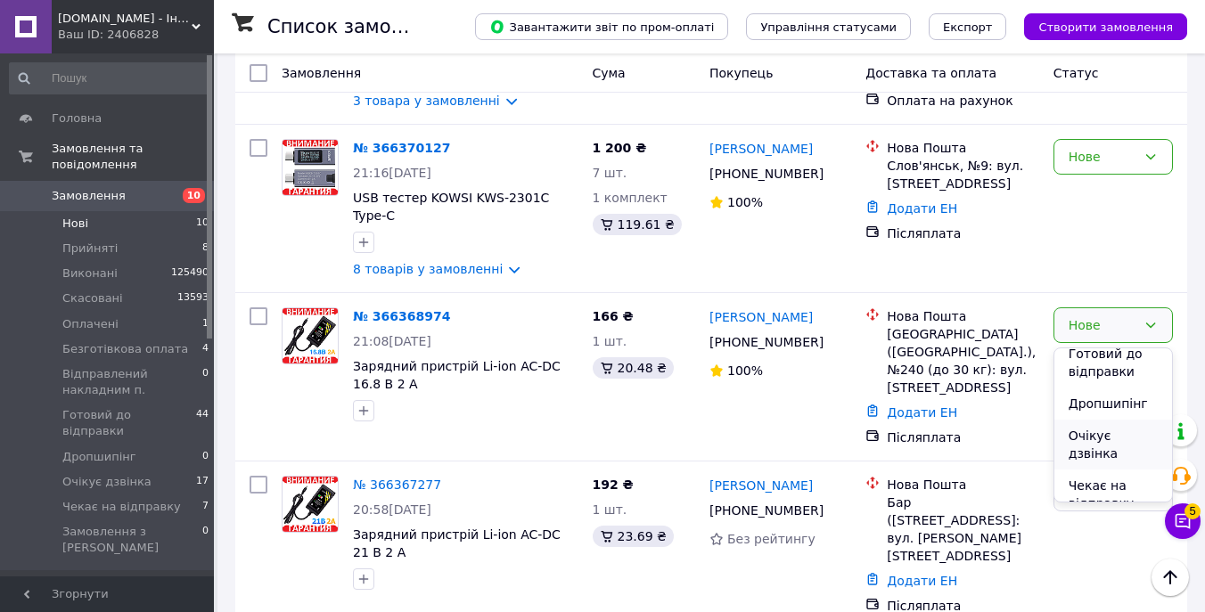
click at [1115, 420] on li "Очікує дзвінка" at bounding box center [1113, 445] width 118 height 50
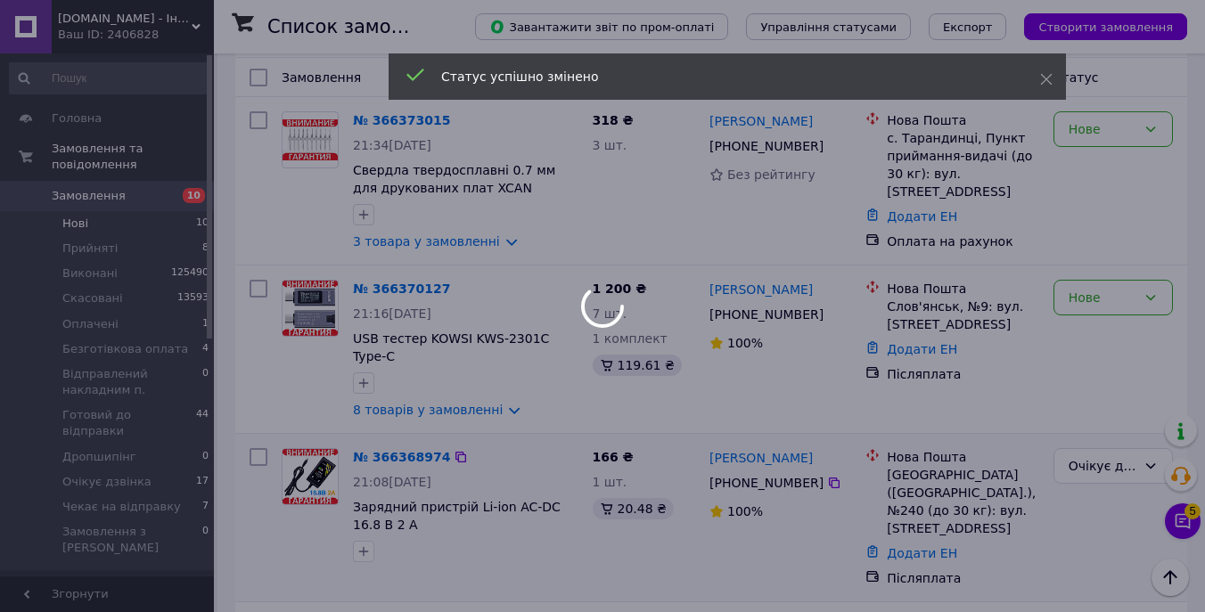
scroll to position [100, 0]
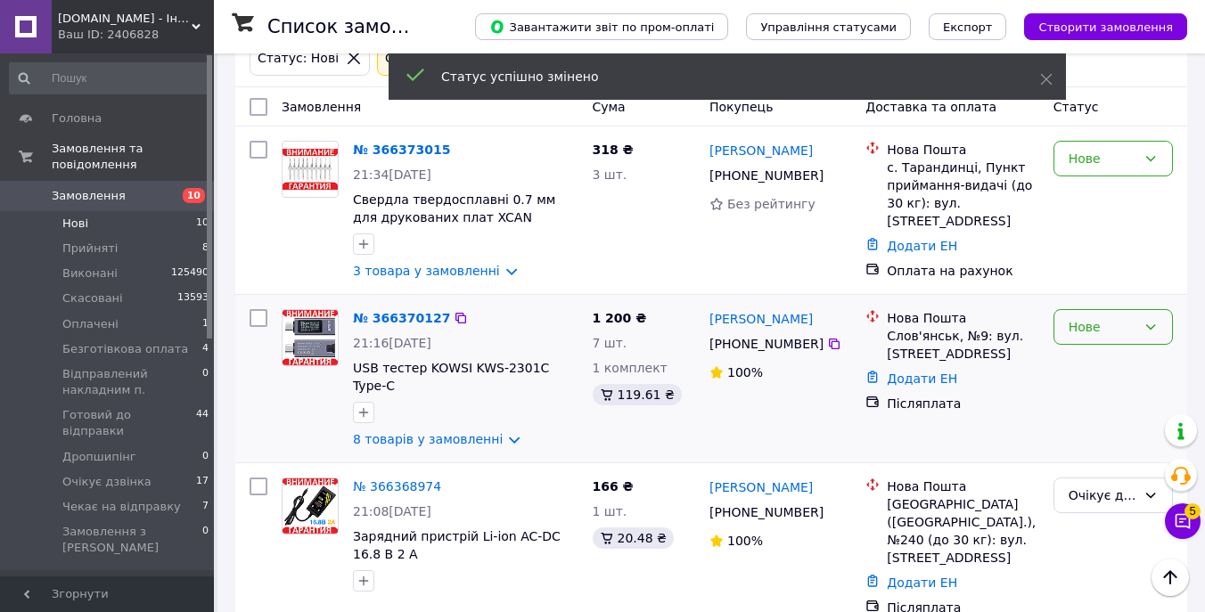
click at [1124, 326] on div "Нове" at bounding box center [1103, 327] width 68 height 20
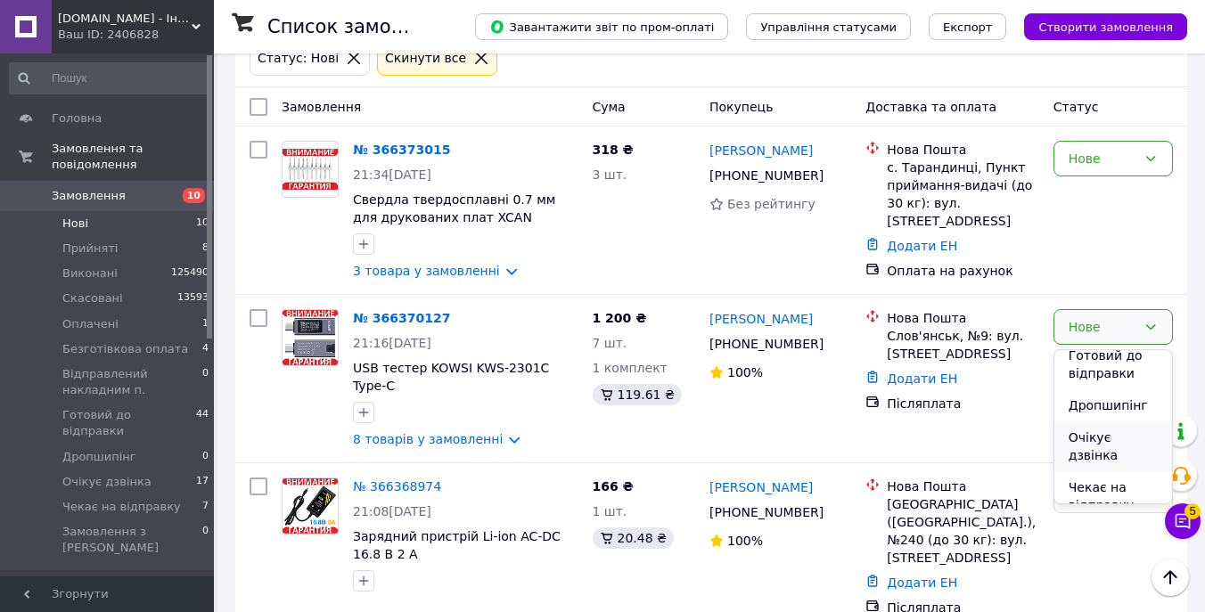
click at [1117, 425] on li "Очікує дзвінка" at bounding box center [1113, 447] width 118 height 50
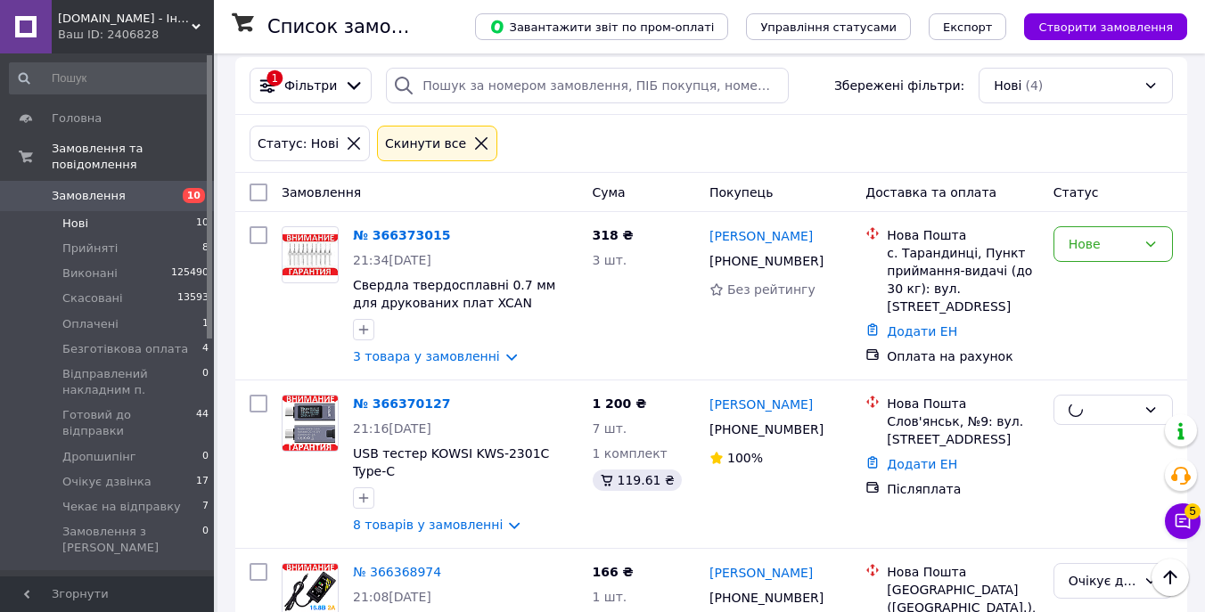
scroll to position [4, 0]
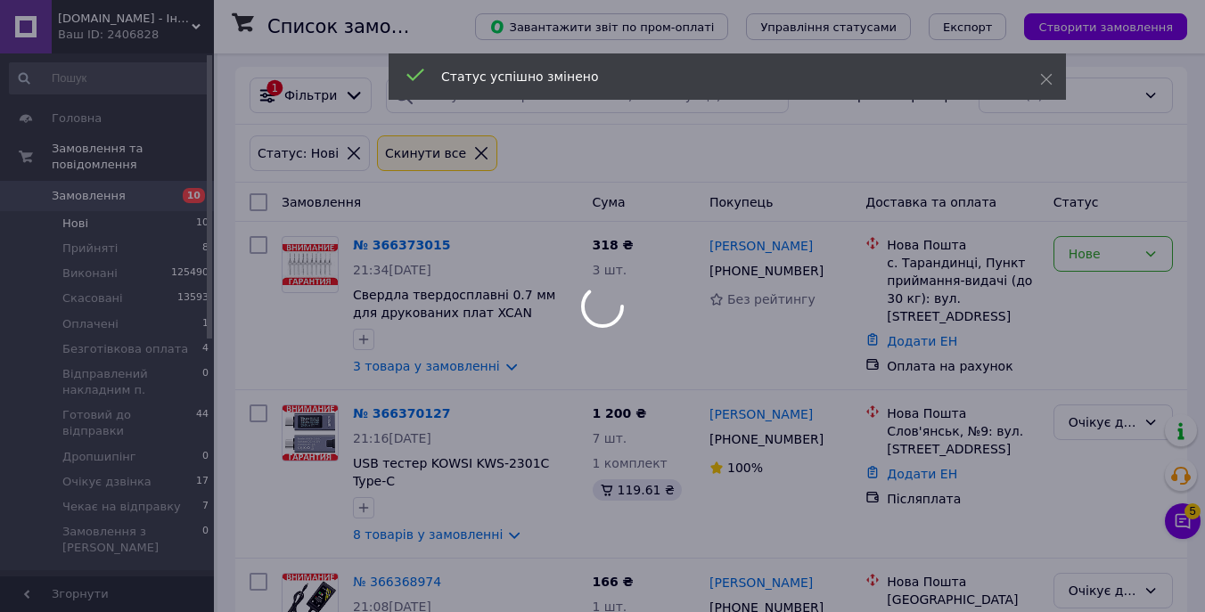
click at [1135, 253] on div at bounding box center [602, 306] width 1205 height 612
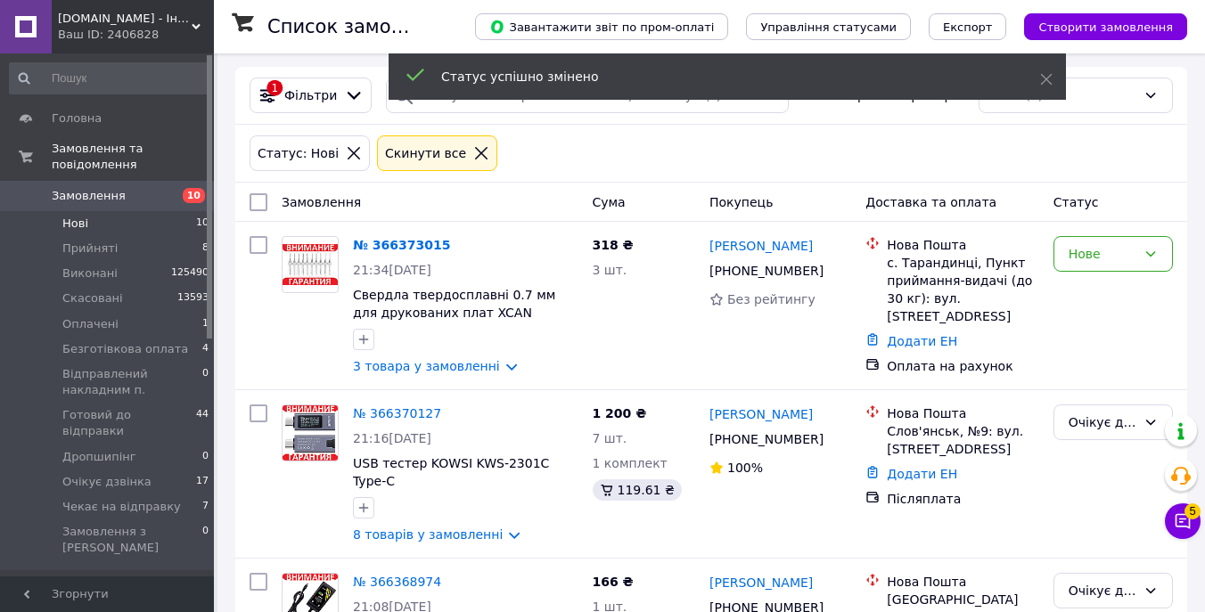
click at [1135, 253] on div "Нове" at bounding box center [1103, 254] width 68 height 20
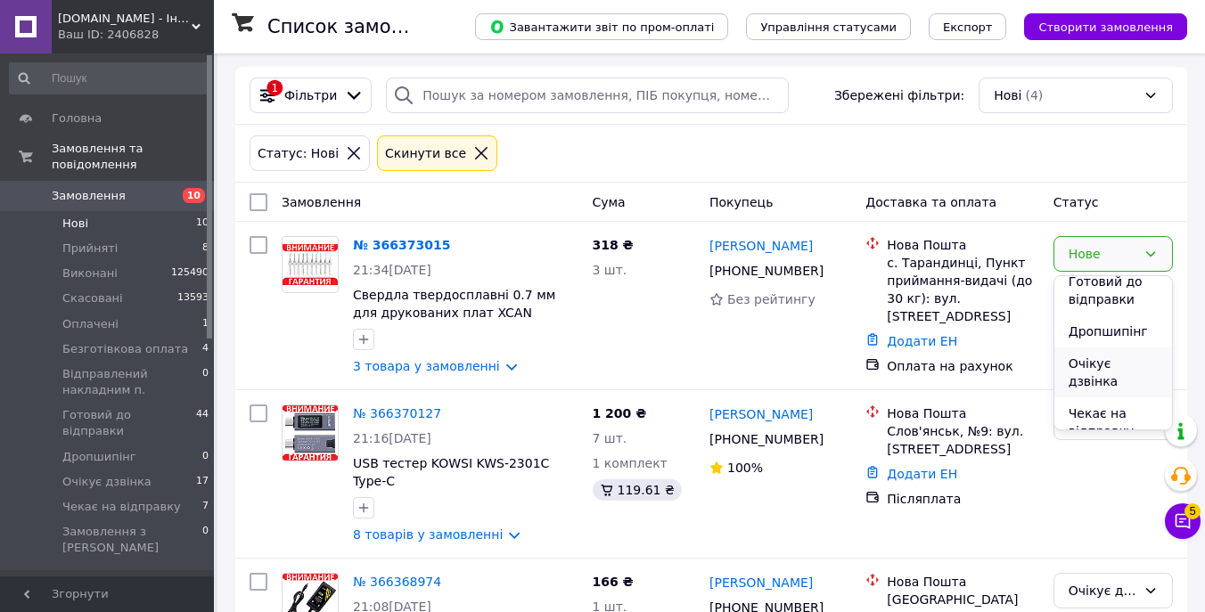
click at [1116, 365] on li "Очікує дзвінка" at bounding box center [1113, 373] width 118 height 50
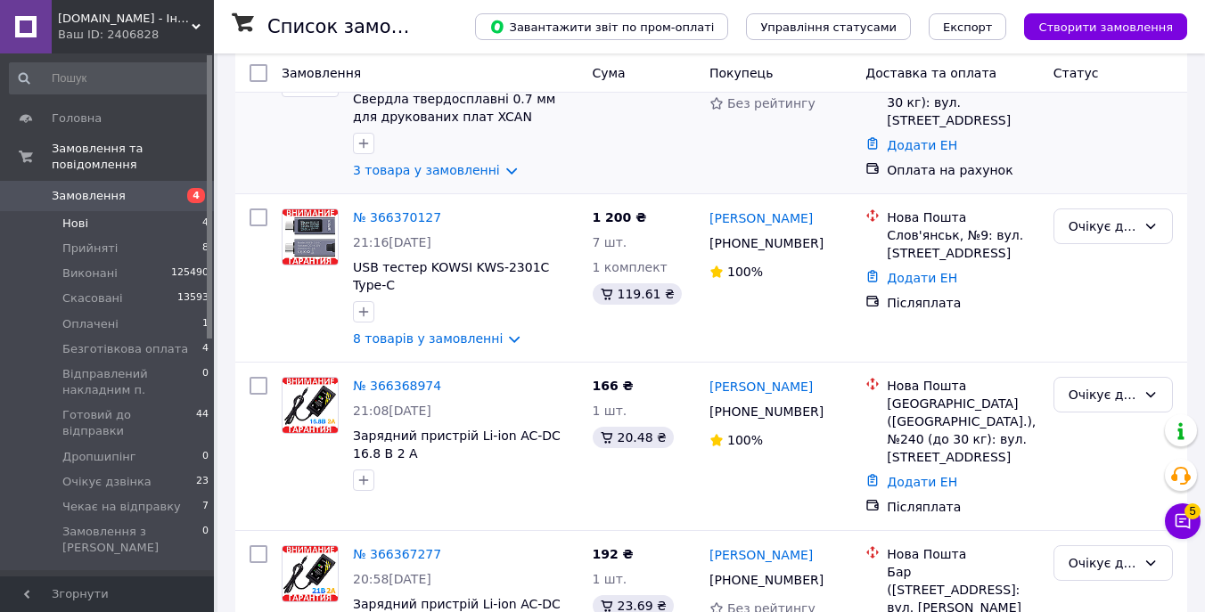
scroll to position [270, 0]
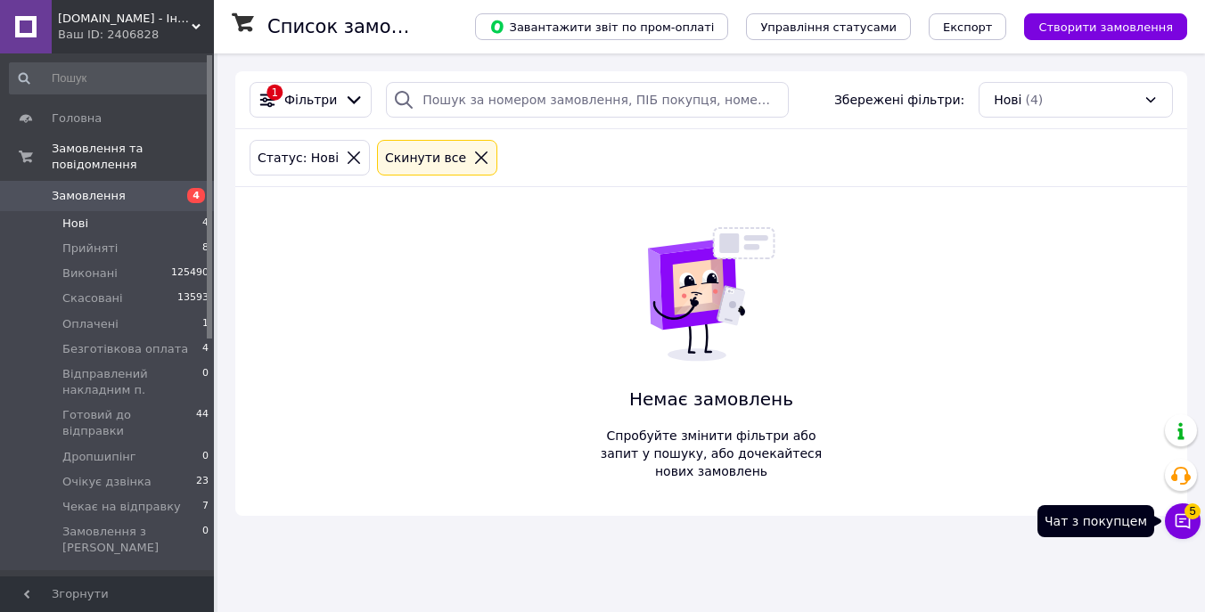
click at [1190, 518] on span "5" at bounding box center [1193, 512] width 16 height 16
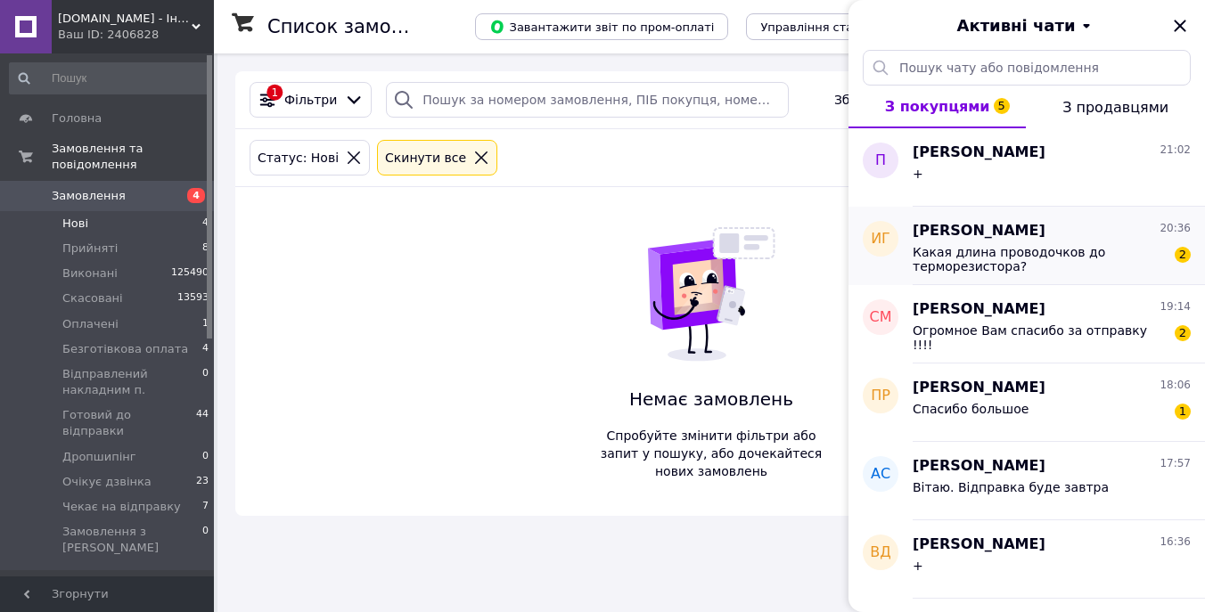
click at [1113, 242] on div "Какая длина проводочков до терморезистора? 2" at bounding box center [1052, 258] width 278 height 32
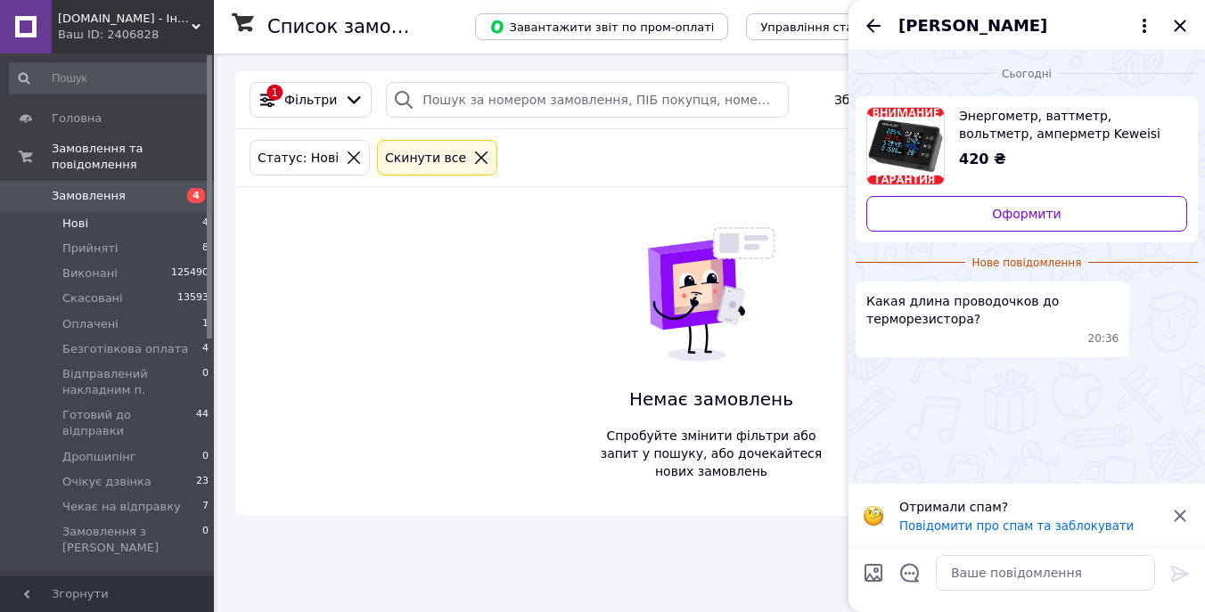
click at [946, 323] on span "Какая длина проводочков до терморезистора?" at bounding box center [992, 310] width 252 height 36
click at [1028, 559] on textarea at bounding box center [1045, 573] width 219 height 36
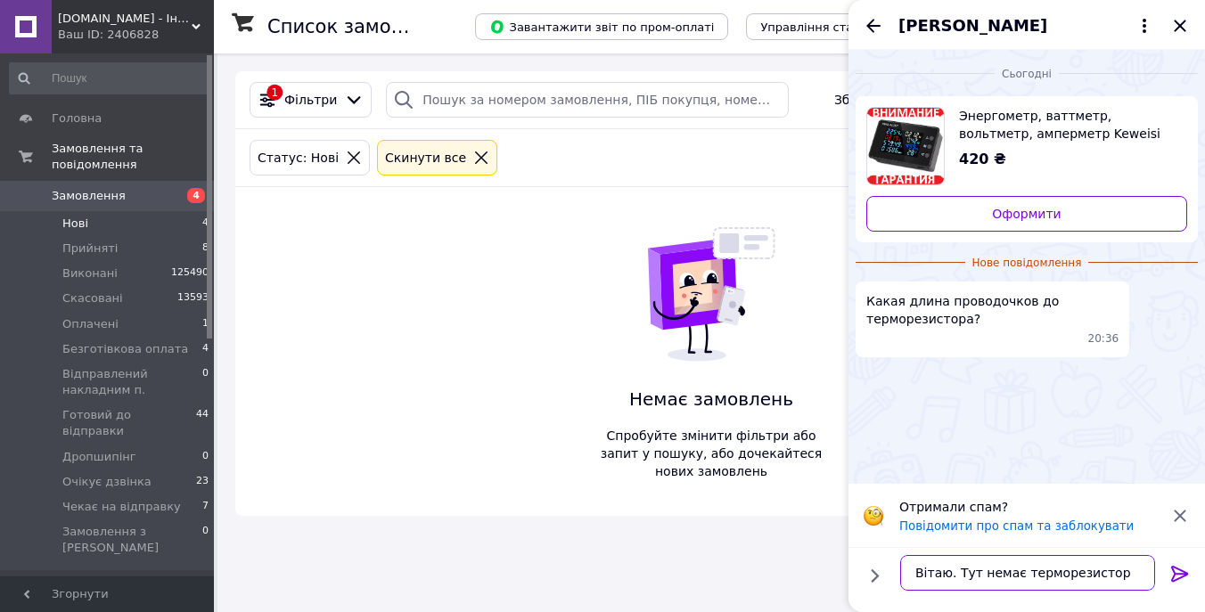
type textarea "Вітаю. Тут немає терморезистора"
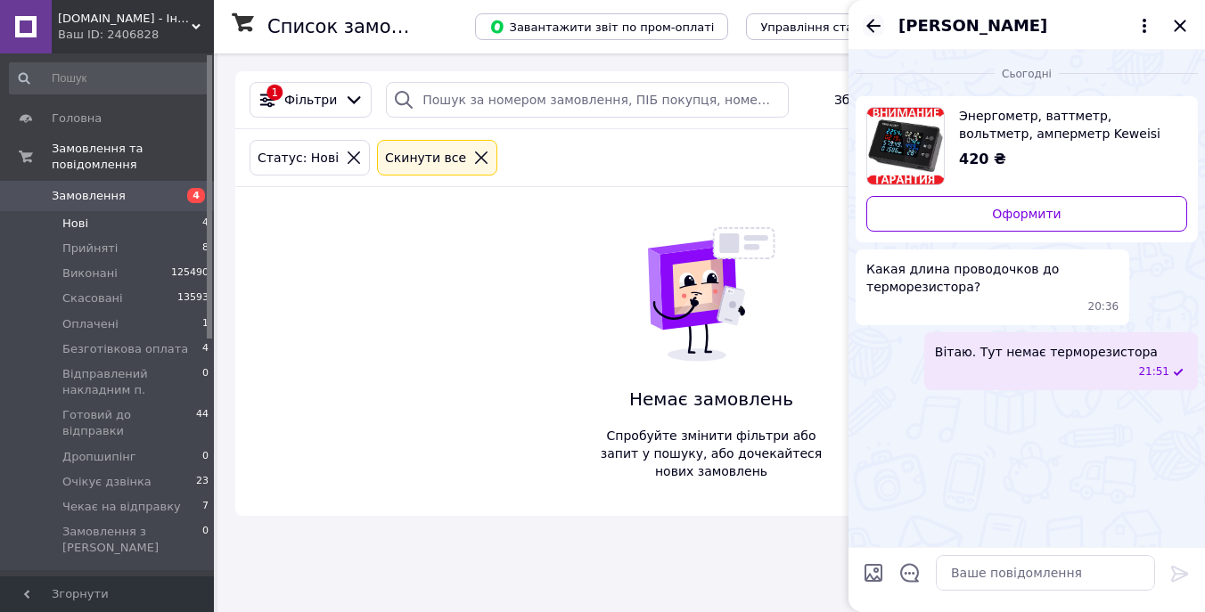
click at [876, 23] on icon "Назад" at bounding box center [873, 25] width 21 height 21
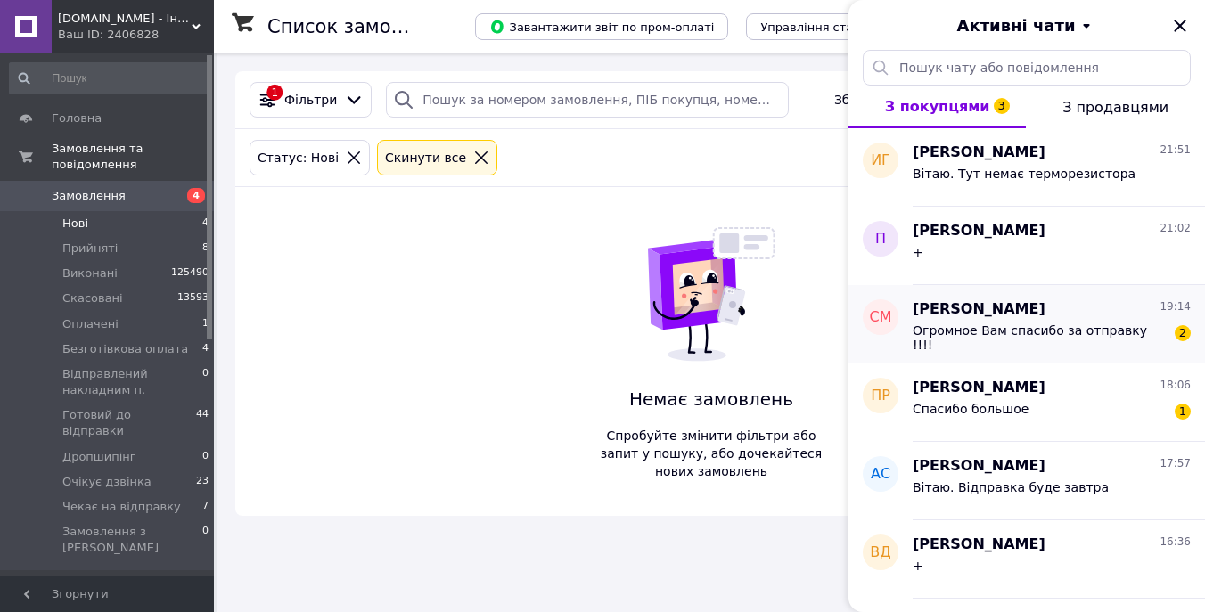
click at [1050, 330] on span "Огромное Вам спасибо за отправку !!!!" at bounding box center [1039, 338] width 253 height 29
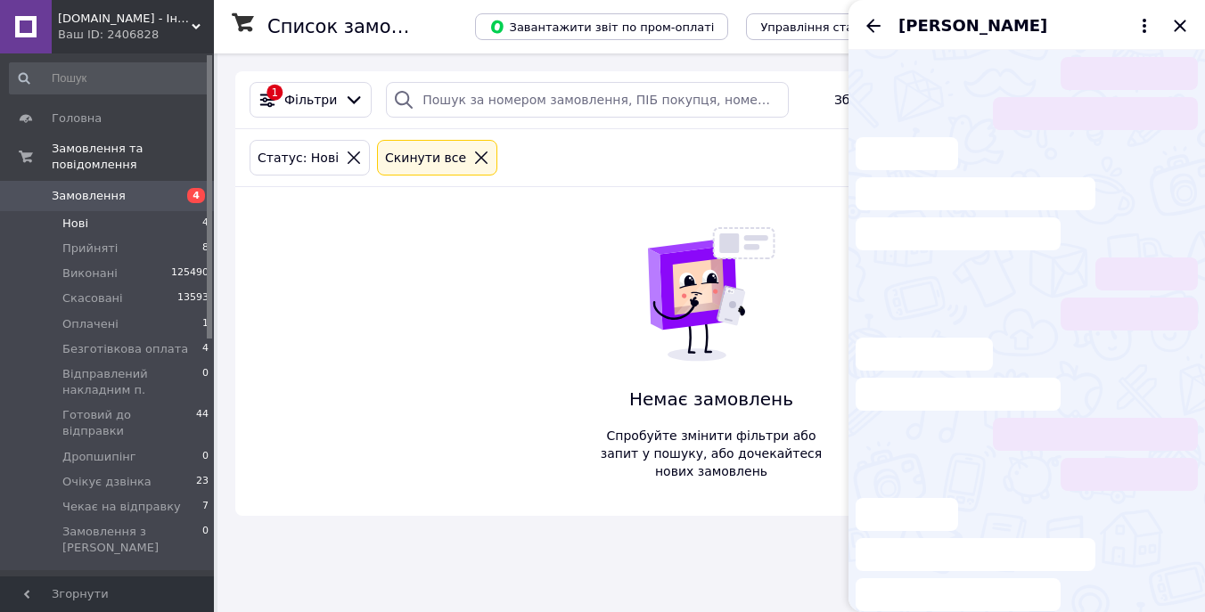
scroll to position [2981, 0]
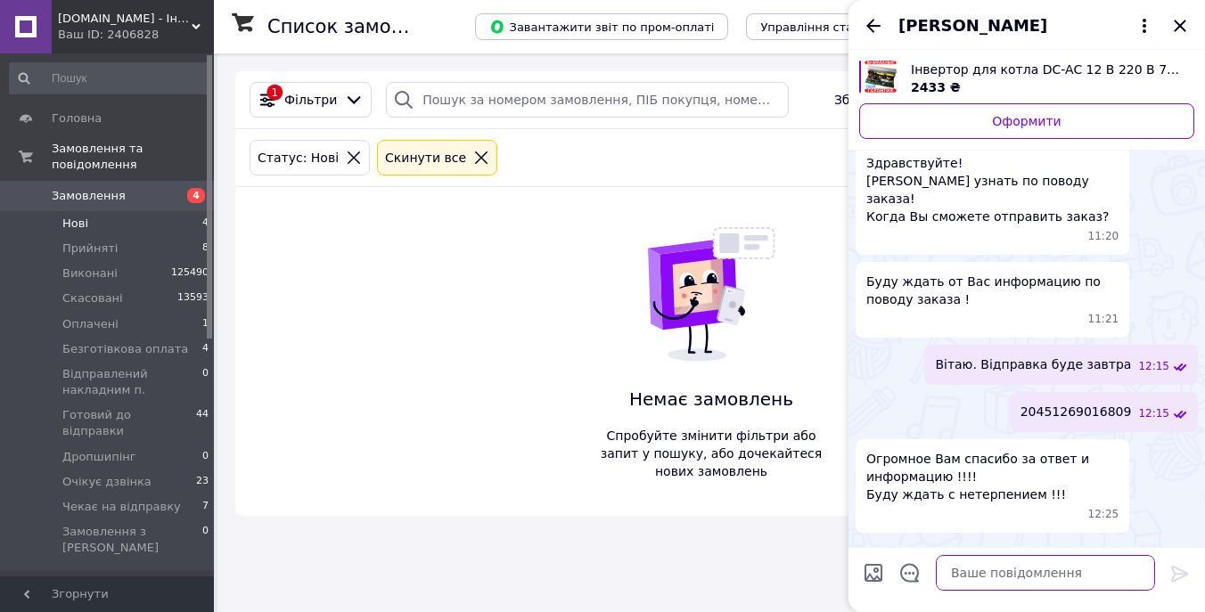
click at [993, 575] on textarea at bounding box center [1045, 573] width 219 height 36
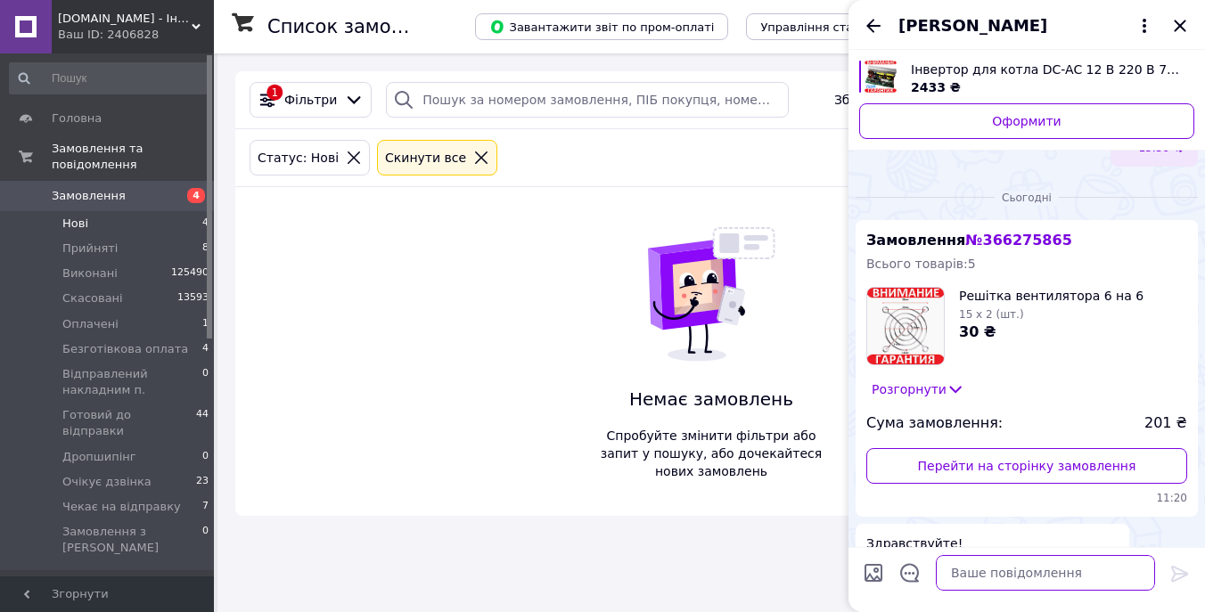
scroll to position [2935, 0]
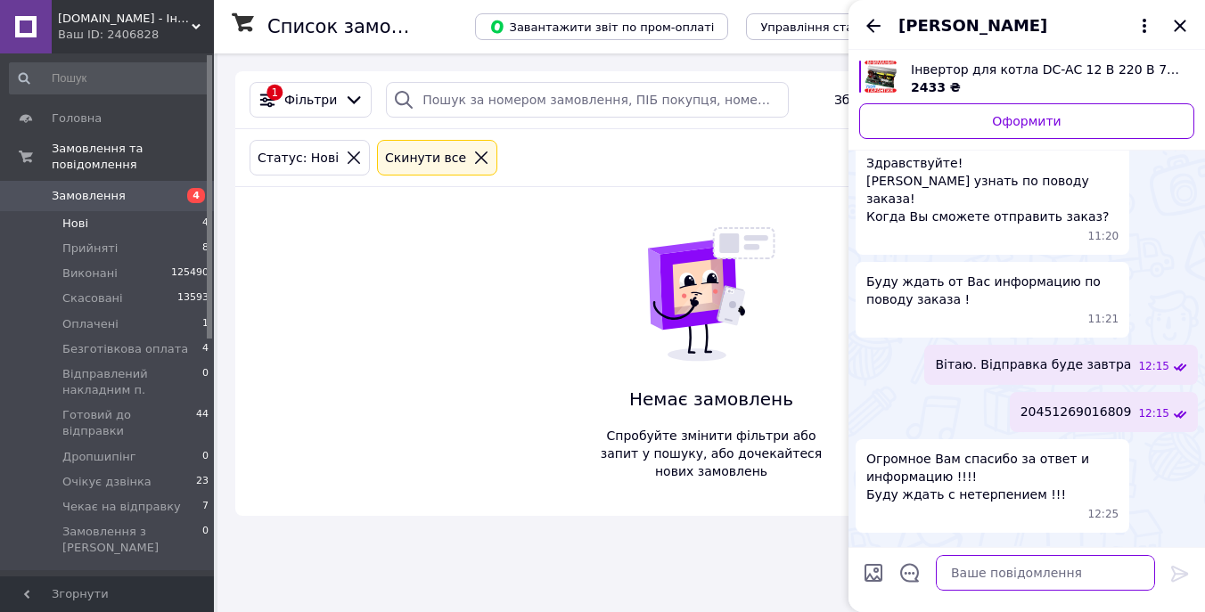
click at [1007, 581] on textarea at bounding box center [1045, 573] width 219 height 36
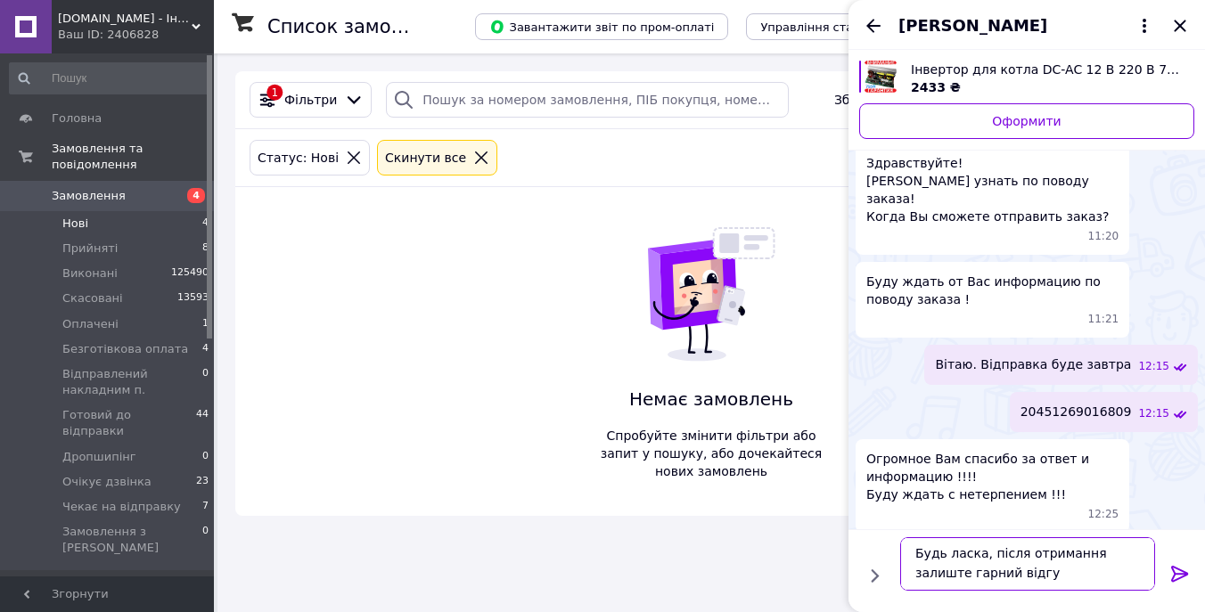
type textarea "Будь ласка, після отримання залиште гарний відгук"
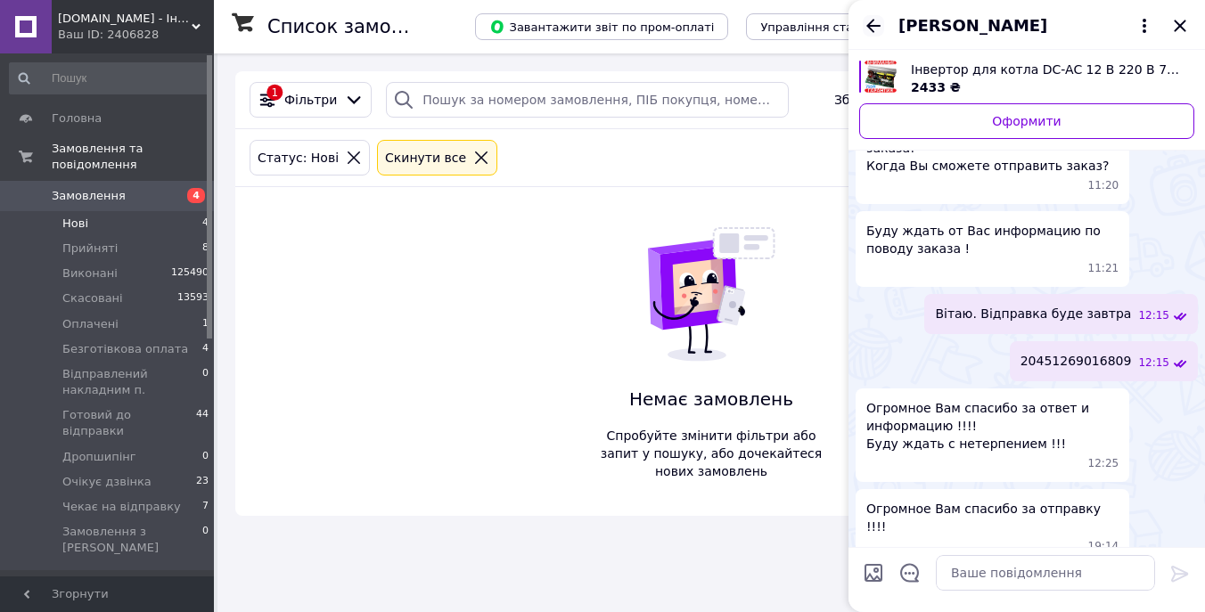
click at [874, 16] on icon "Назад" at bounding box center [873, 25] width 21 height 21
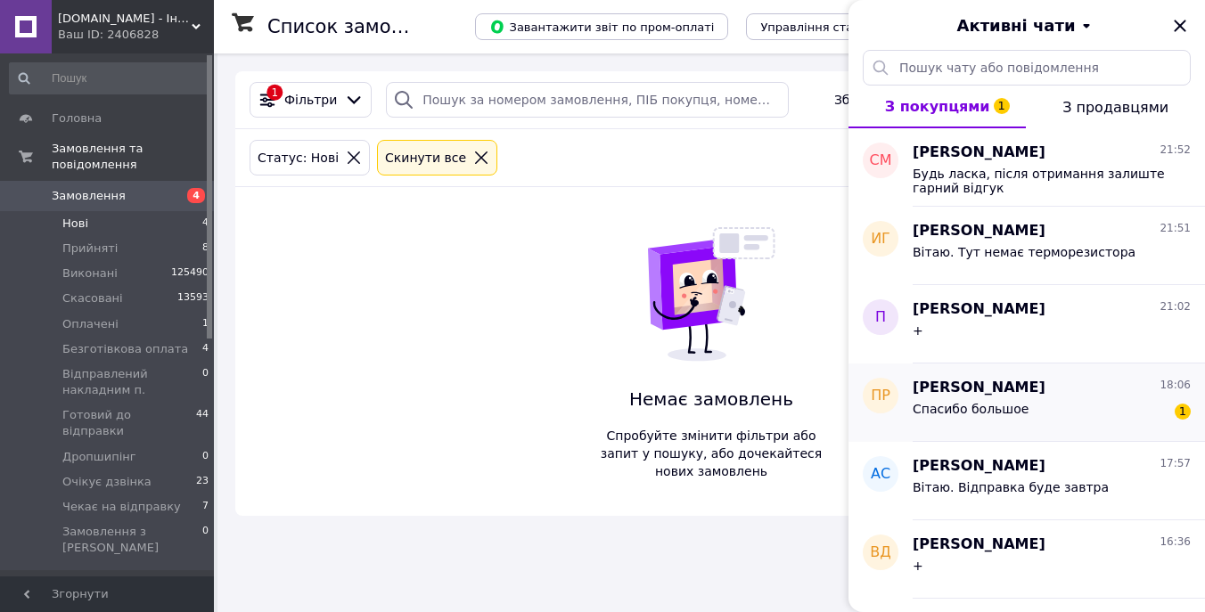
click at [1041, 395] on div "Павел Рябчук 18:06" at bounding box center [1052, 388] width 278 height 21
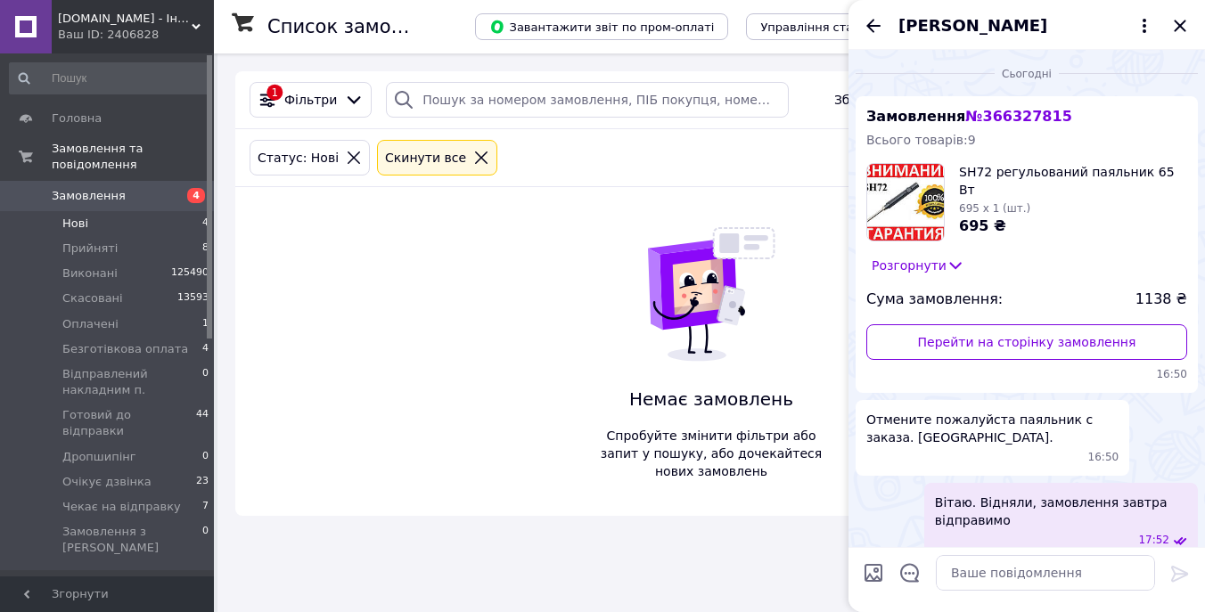
scroll to position [98, 0]
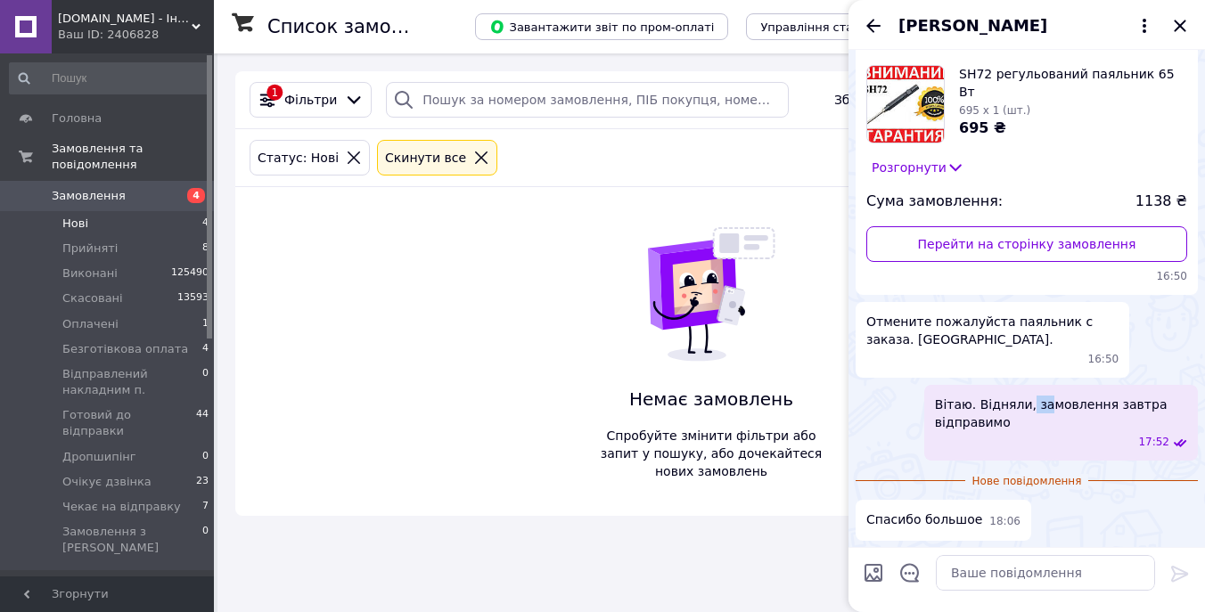
drag, startPoint x: 1027, startPoint y: 406, endPoint x: 1046, endPoint y: 399, distance: 19.7
click at [1046, 399] on span "Вітаю. Відняли, замовлення завтра відправимо" at bounding box center [1061, 414] width 252 height 36
click at [1012, 406] on span "Вітаю. Відняли, замовлення завтра відправимо" at bounding box center [1061, 414] width 252 height 36
click at [981, 561] on textarea at bounding box center [1045, 573] width 219 height 36
type textarea "+"
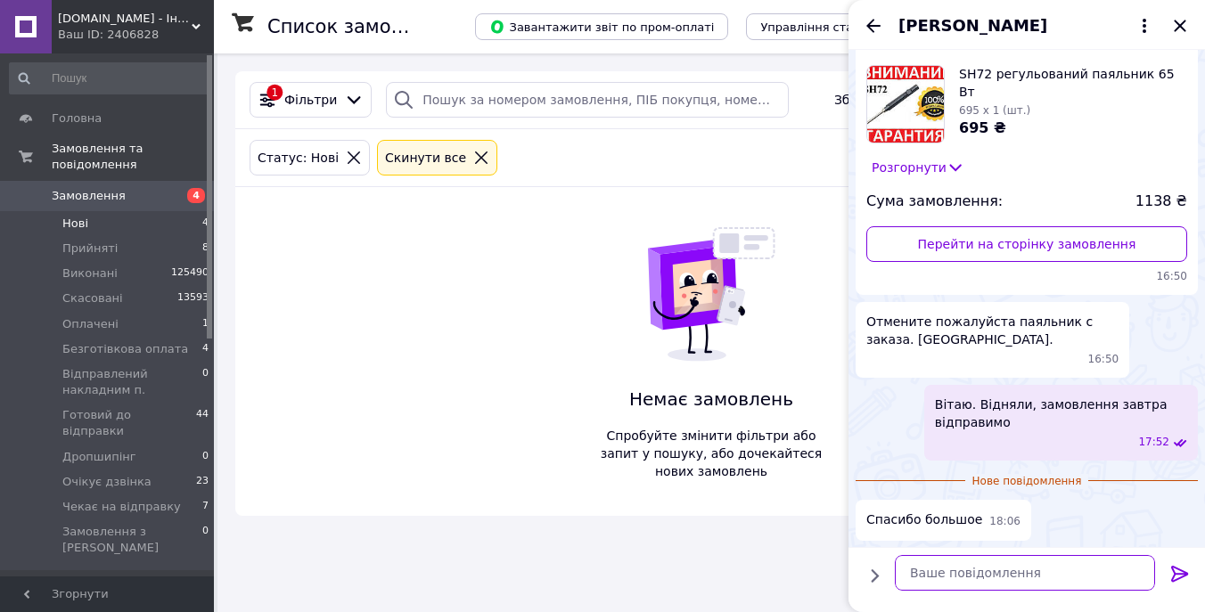
scroll to position [113, 0]
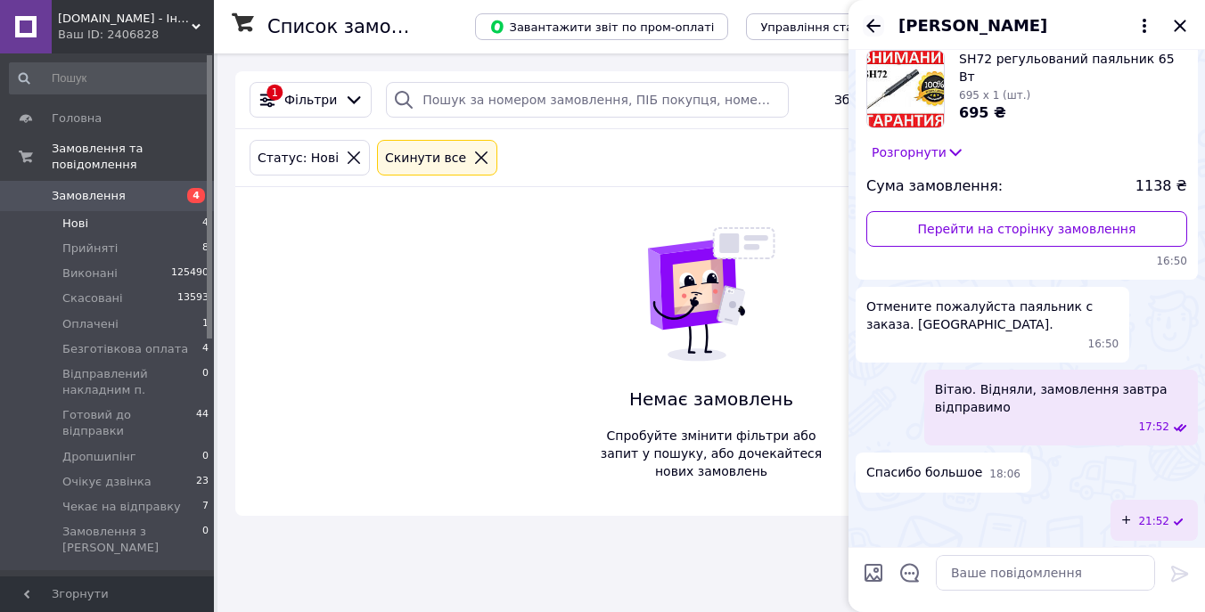
click at [869, 31] on icon "Назад" at bounding box center [873, 25] width 21 height 21
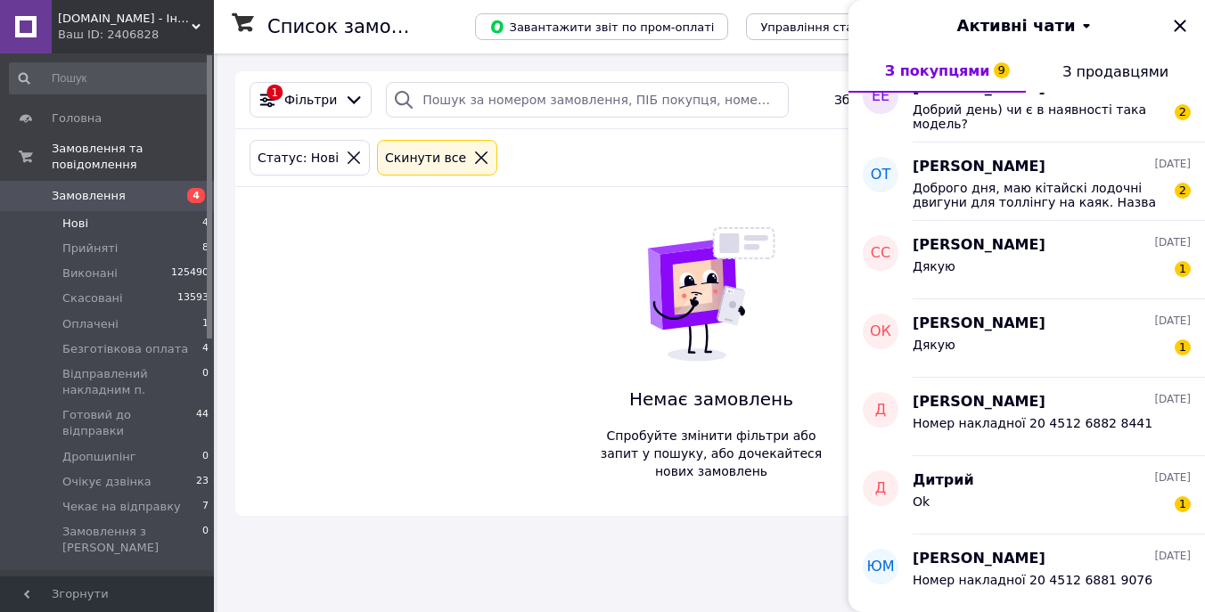
scroll to position [3609, 0]
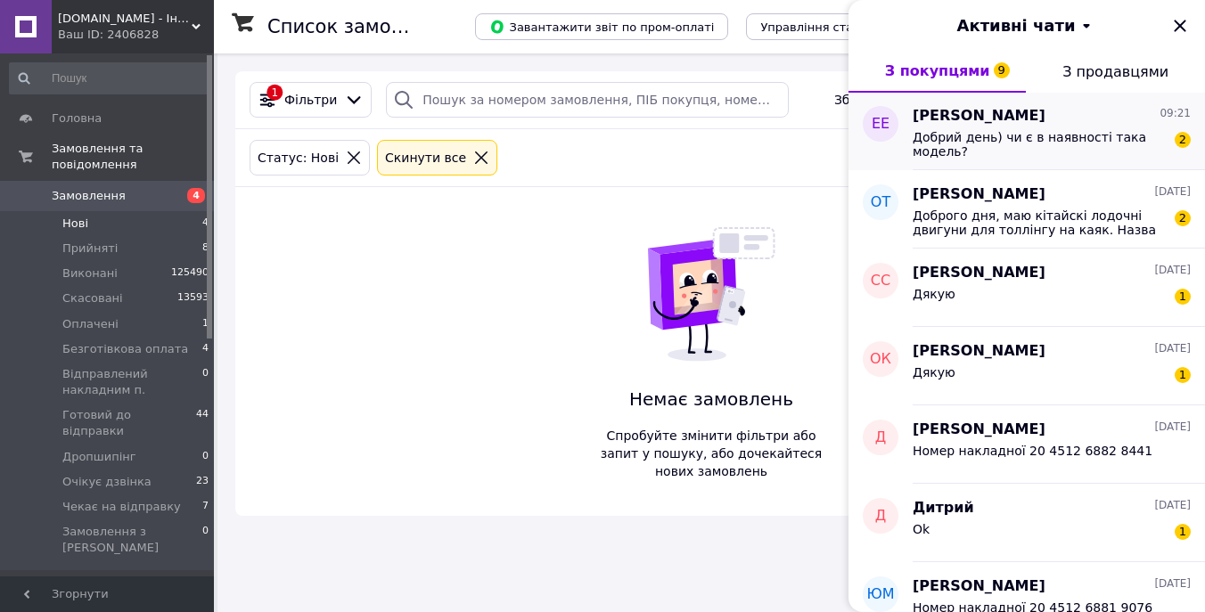
click at [1102, 147] on span "Добрий день) чи є в наявності така модель?" at bounding box center [1039, 144] width 253 height 29
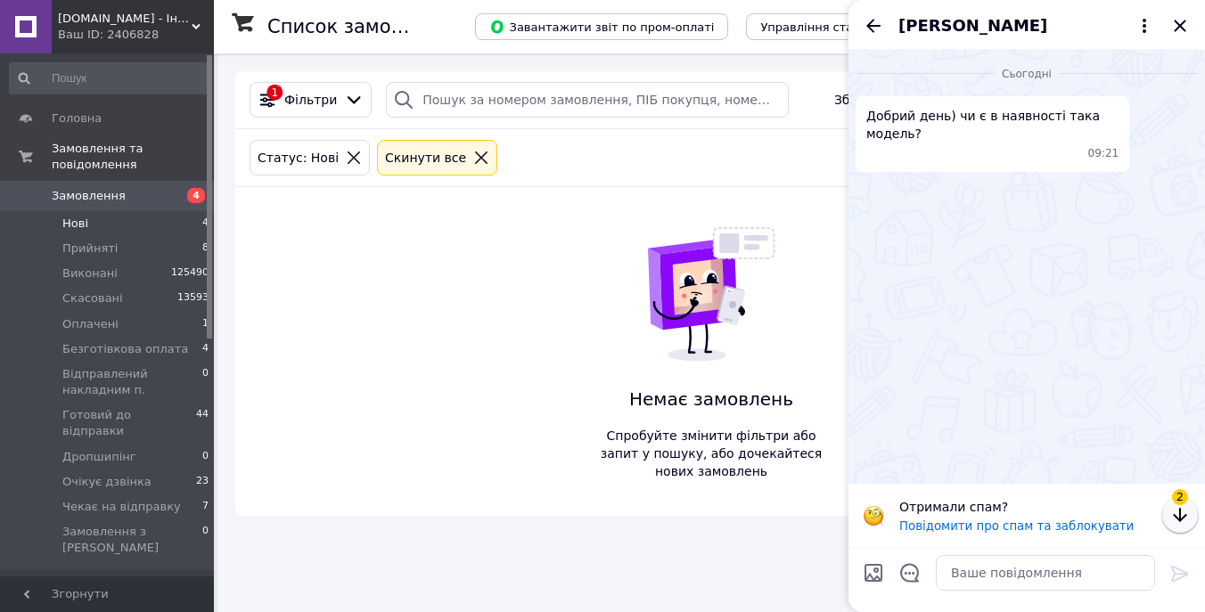
click at [1186, 513] on icon "button" at bounding box center [1179, 514] width 21 height 21
click at [1071, 573] on textarea at bounding box center [1045, 573] width 219 height 36
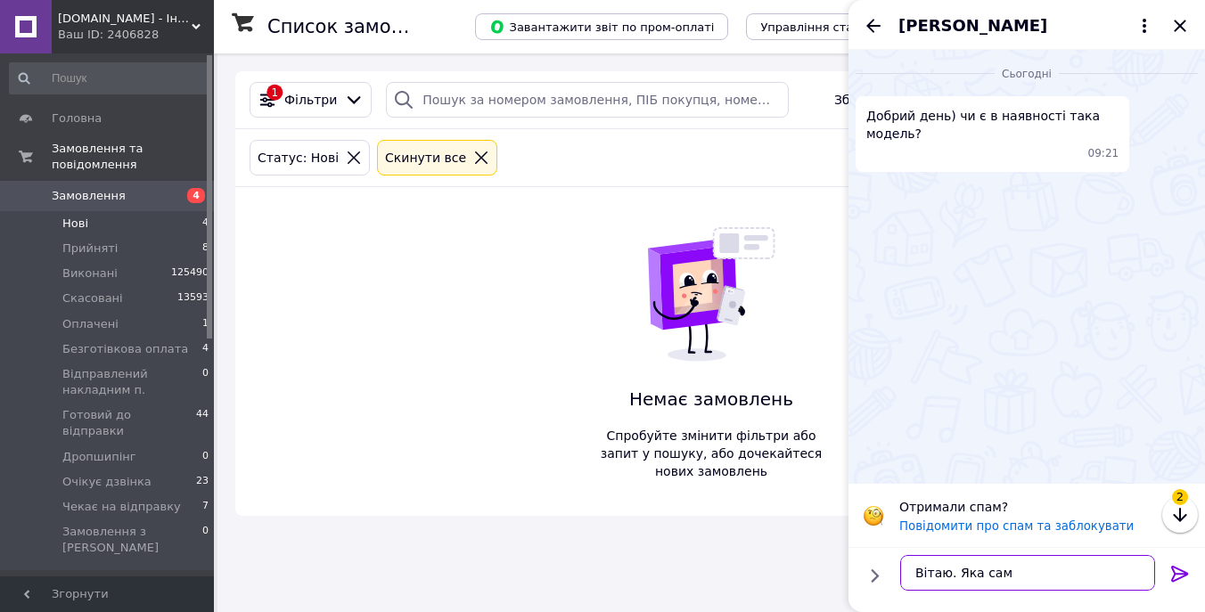
type textarea "Вітаю. Яка саме"
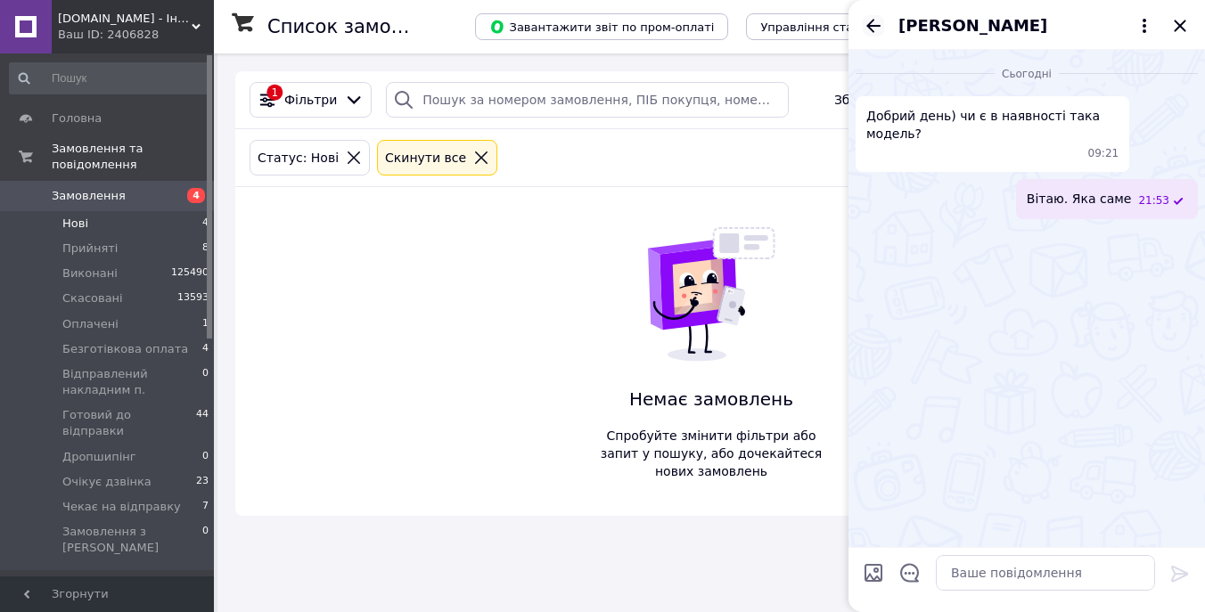
click at [880, 18] on icon "Назад" at bounding box center [873, 25] width 21 height 21
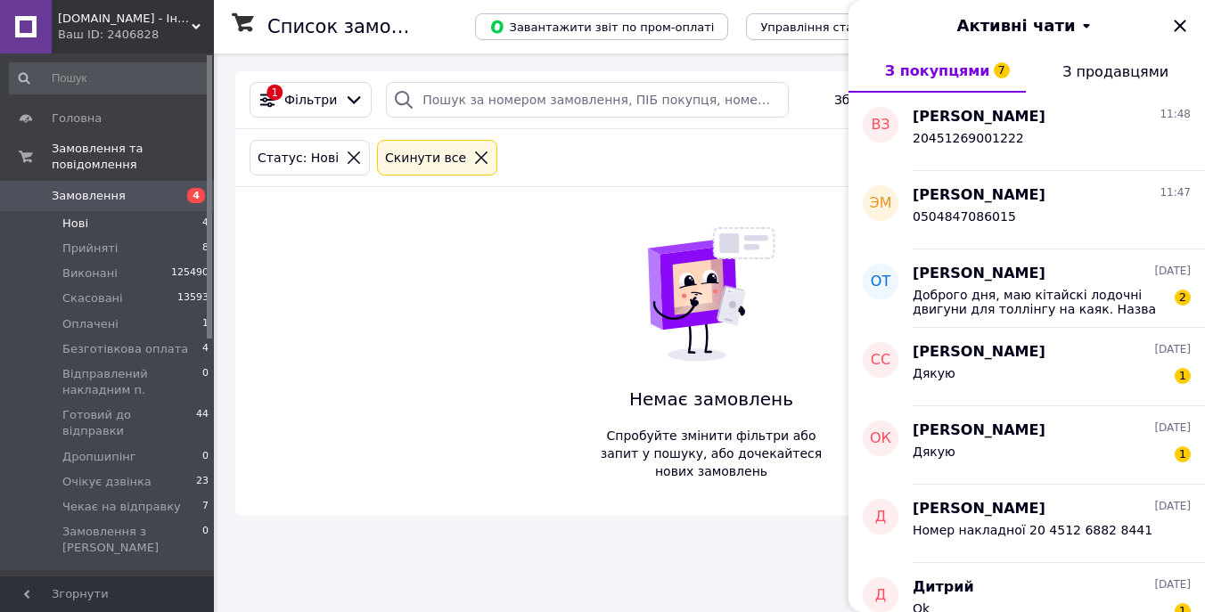
scroll to position [3527, 0]
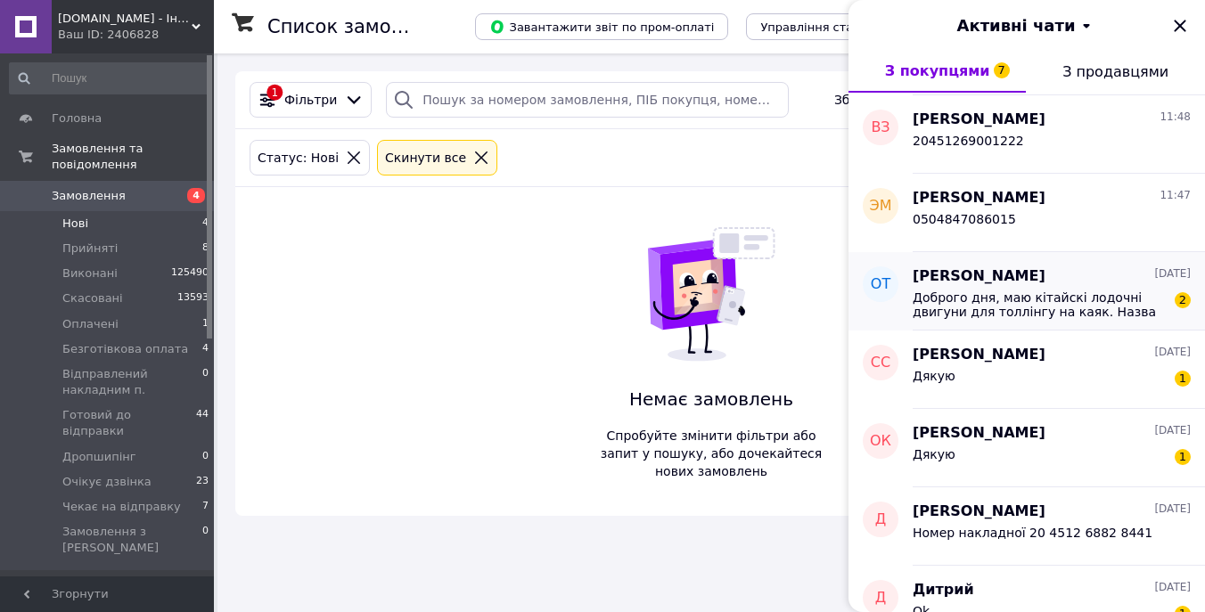
click at [1047, 305] on span "Доброго дня, маю кiтайскi лодочнi двигуни для толлiнгу на каяк. Назва "U2 " Пул…" at bounding box center [1039, 305] width 253 height 29
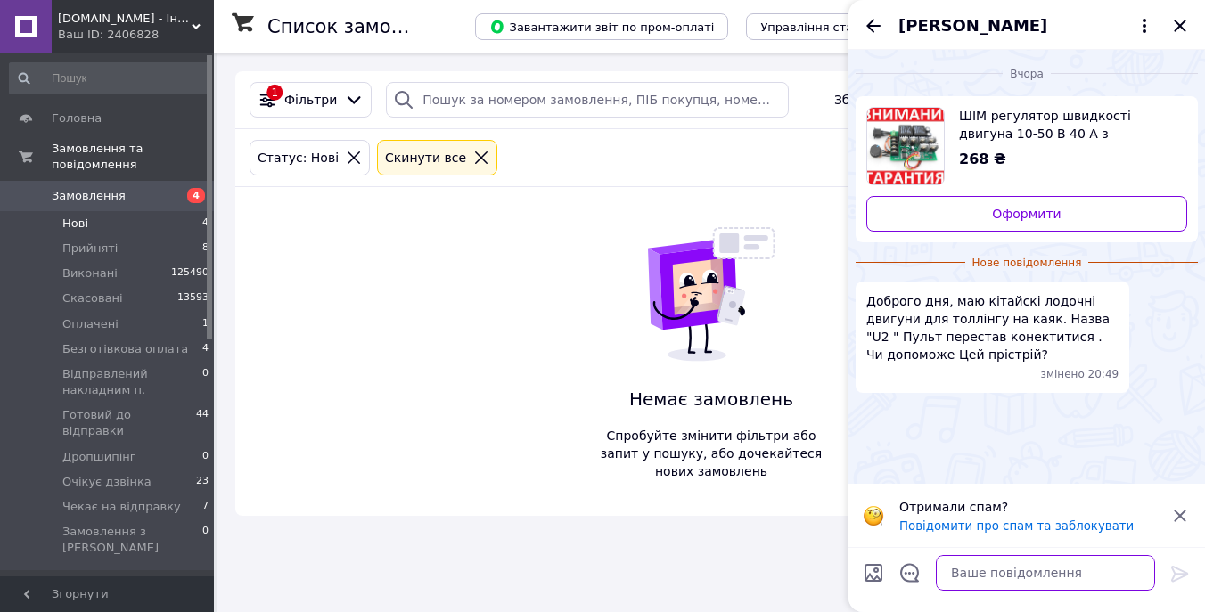
click at [996, 564] on textarea at bounding box center [1045, 573] width 219 height 36
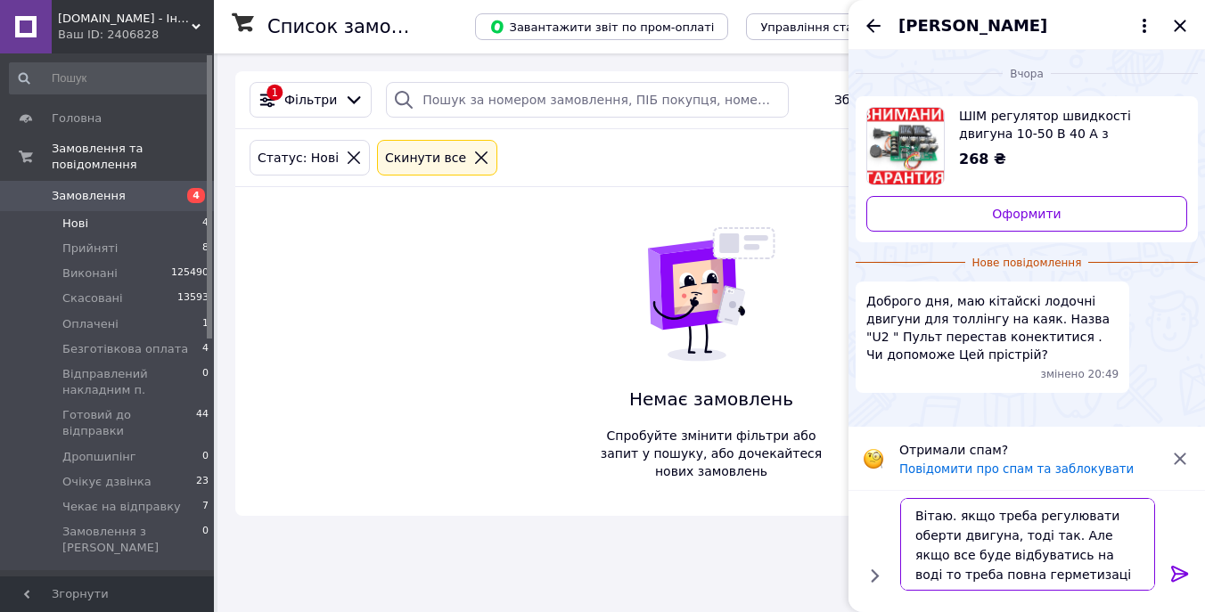
type textarea "Вітаю. якщо треба регулювати оберти двигуна, тоді так. Але якщо все буде відбув…"
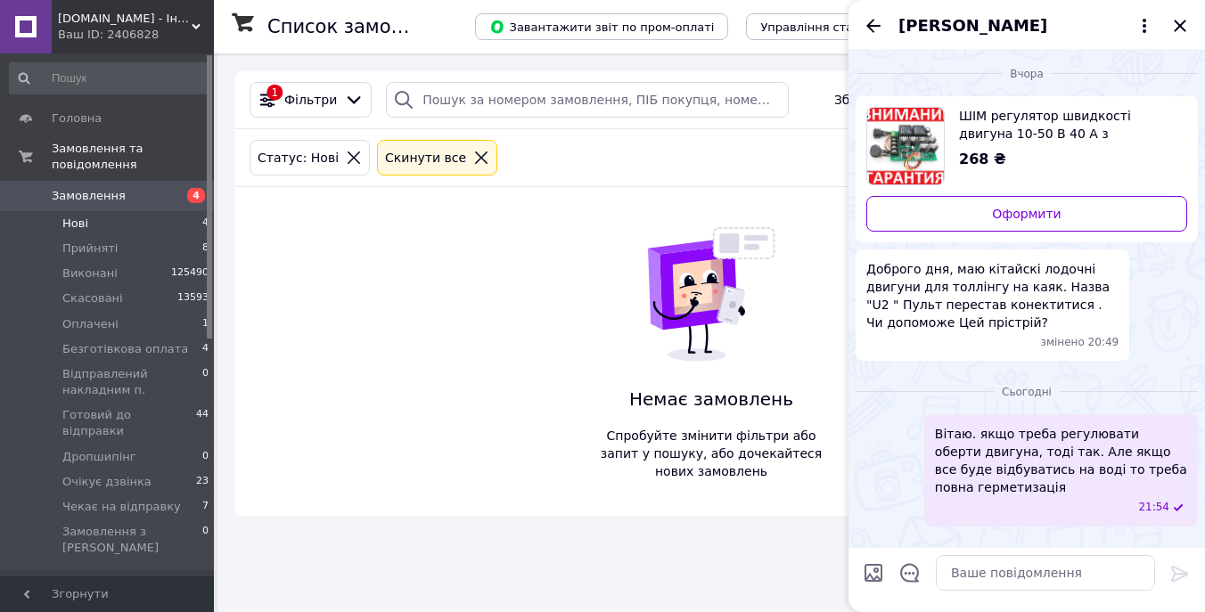
click at [876, 11] on div "[PERSON_NAME]" at bounding box center [1027, 25] width 357 height 50
click at [876, 21] on icon "Назад" at bounding box center [873, 25] width 21 height 21
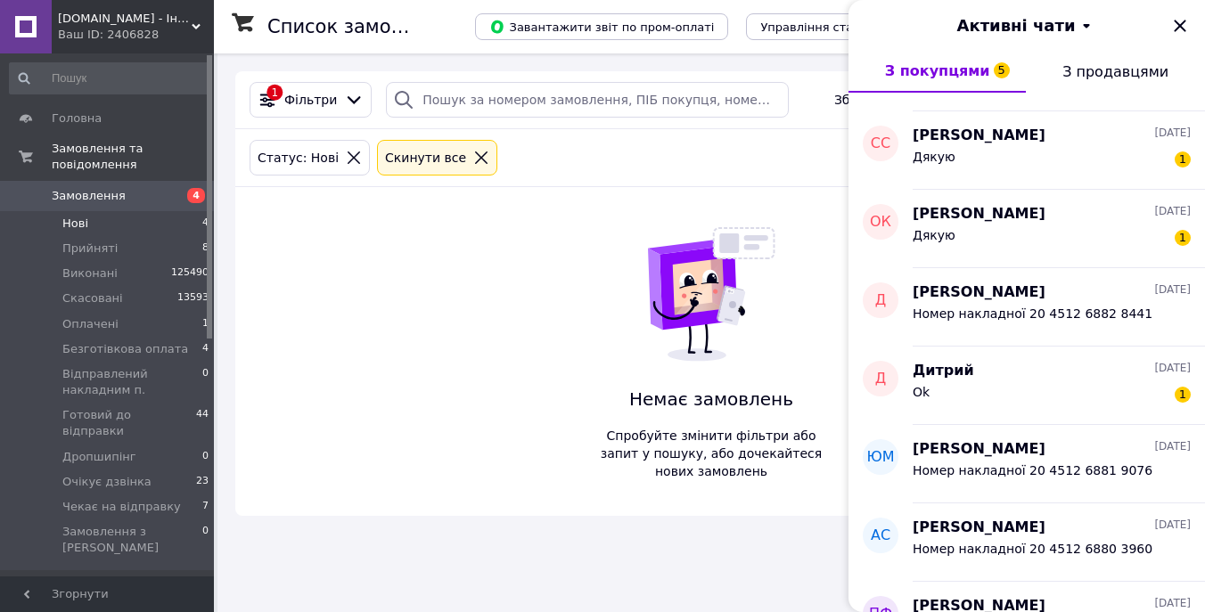
scroll to position [3705, 0]
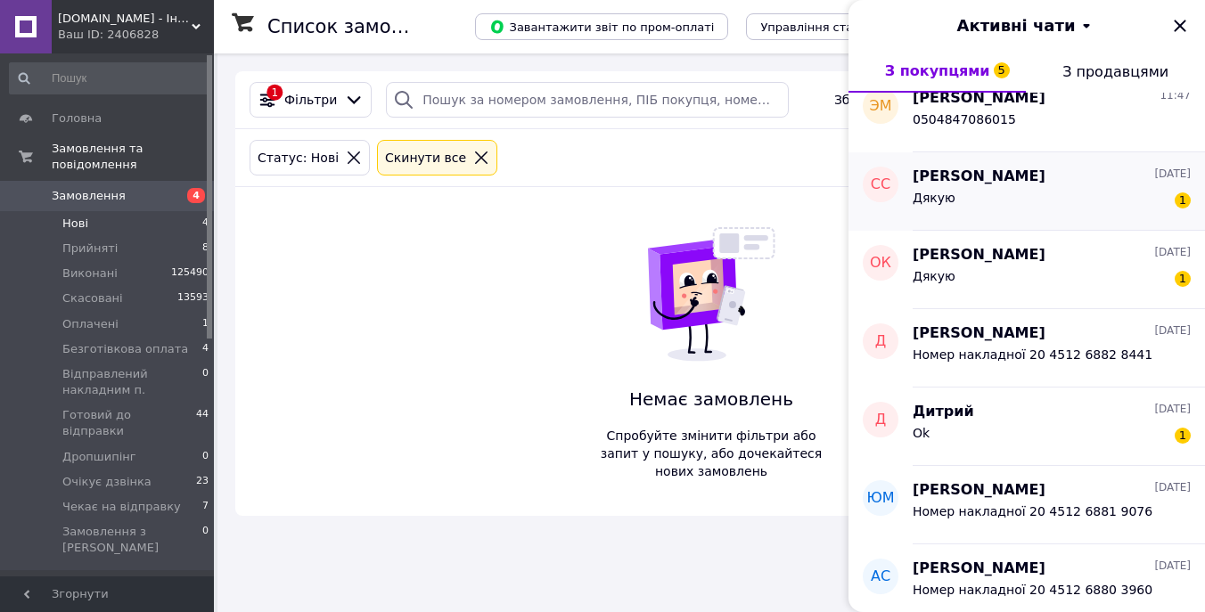
click at [1062, 187] on div "Дякую 1" at bounding box center [1052, 201] width 278 height 29
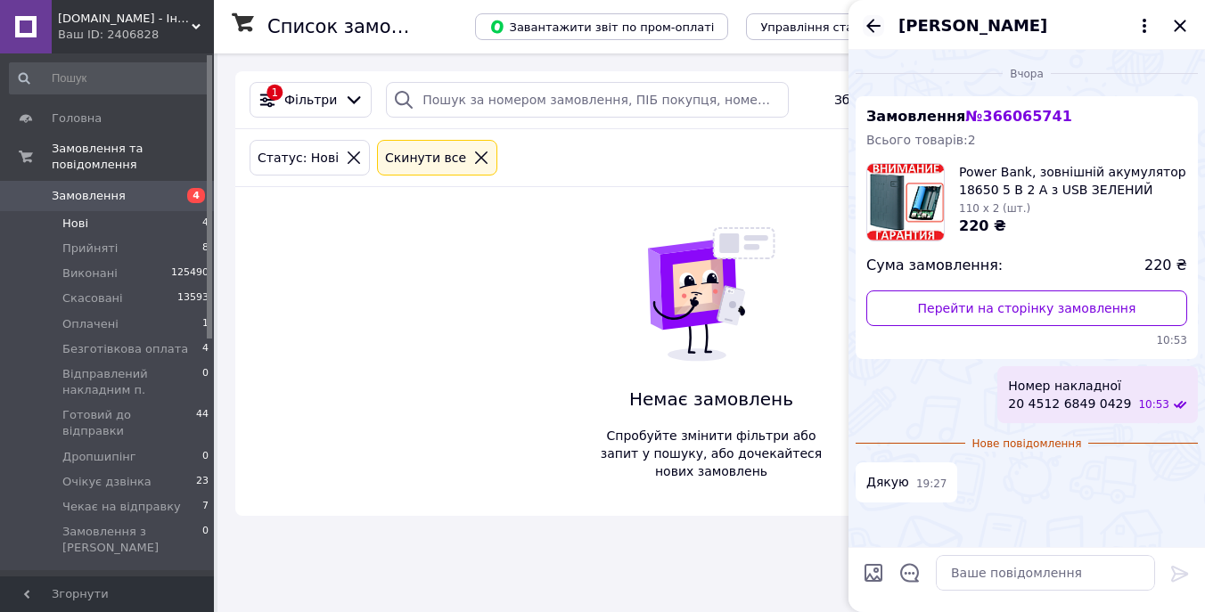
click at [865, 28] on icon "Назад" at bounding box center [873, 25] width 21 height 21
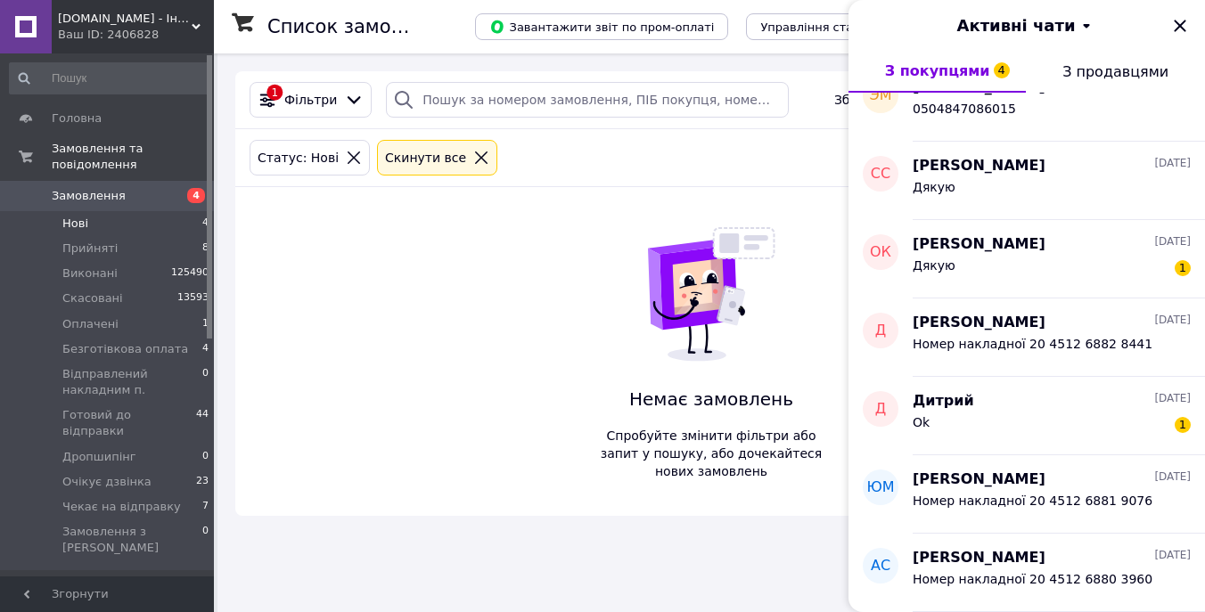
scroll to position [3736, 0]
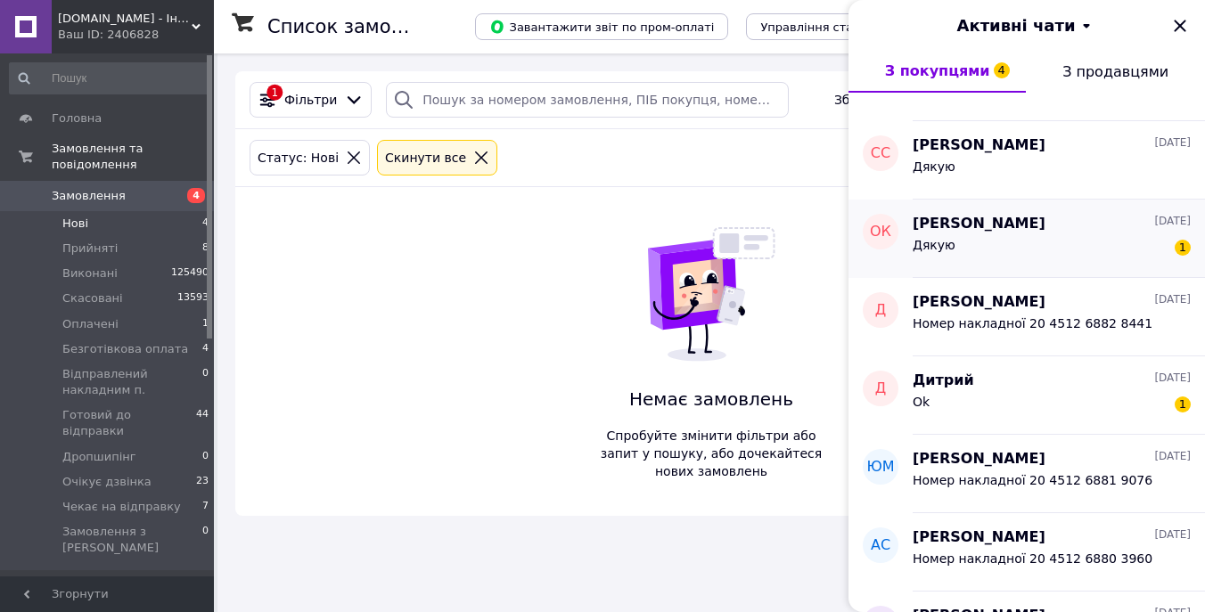
click at [1070, 231] on div "Олег Курганов 11.10.2025" at bounding box center [1052, 224] width 278 height 21
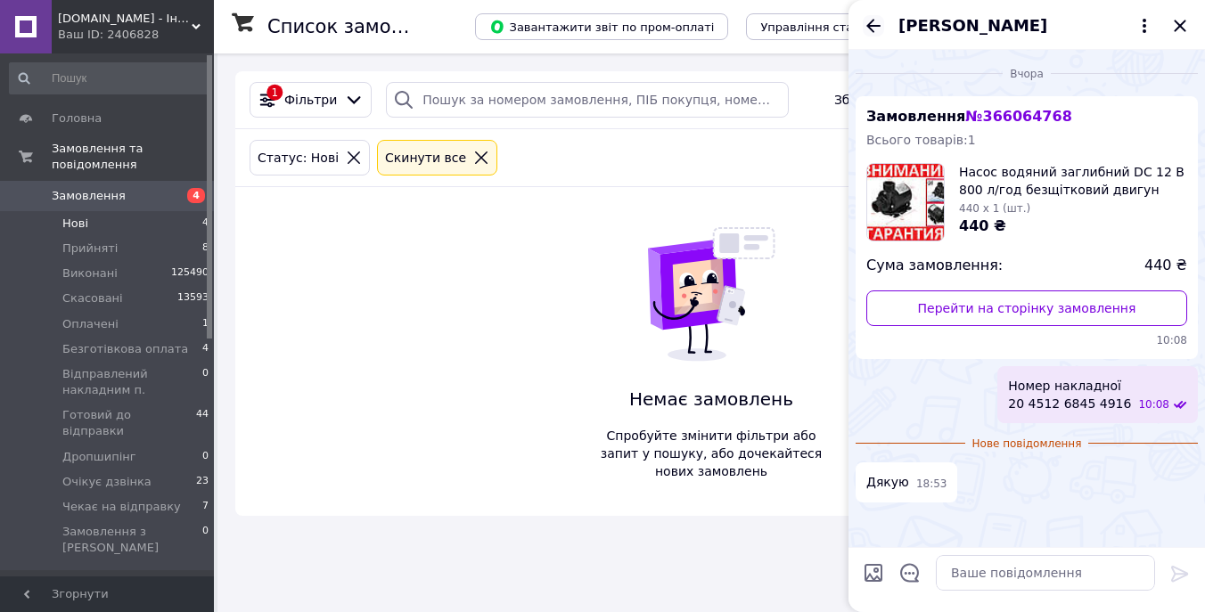
click at [873, 27] on icon "Назад" at bounding box center [873, 25] width 21 height 21
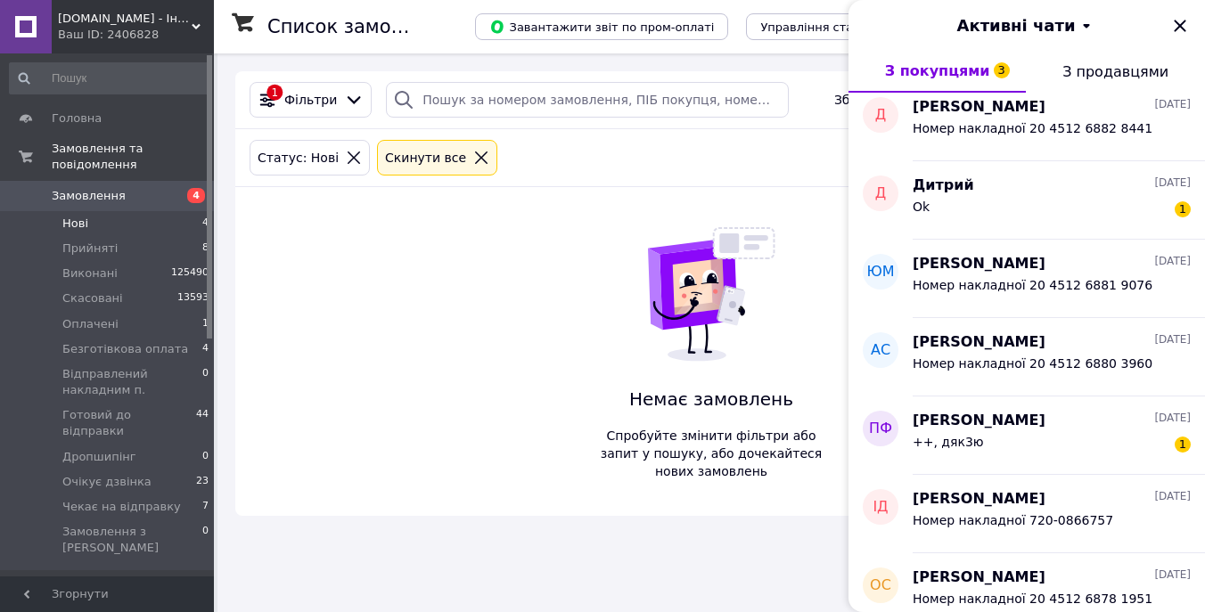
scroll to position [3952, 0]
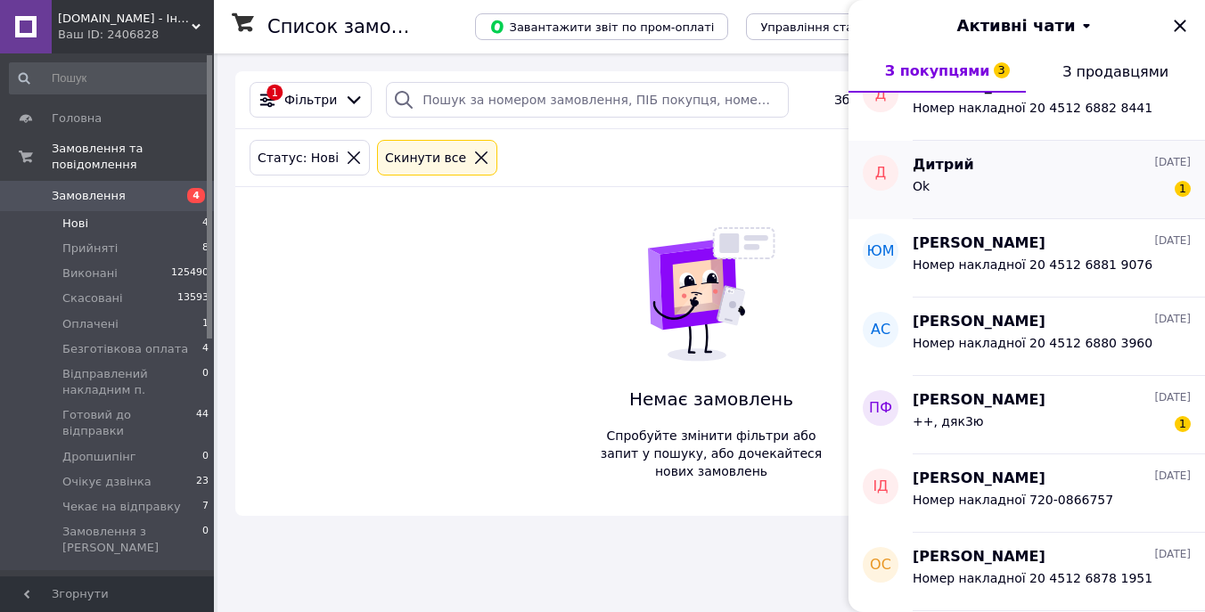
click at [1080, 190] on div "Ok 1" at bounding box center [1052, 190] width 278 height 29
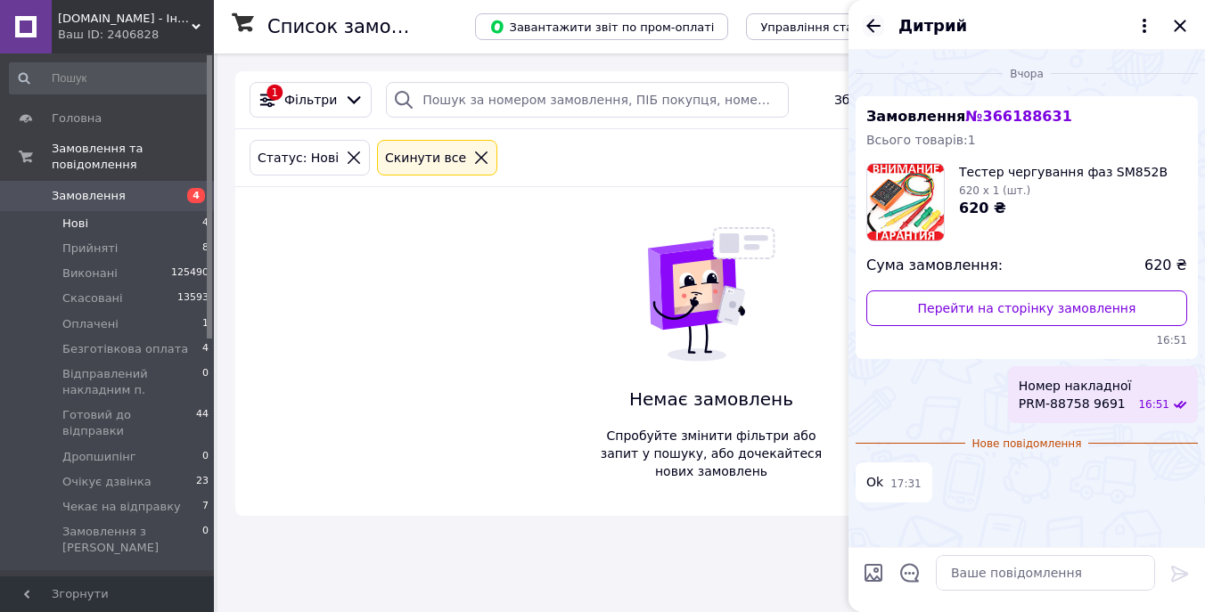
click at [868, 15] on icon "Назад" at bounding box center [873, 25] width 21 height 21
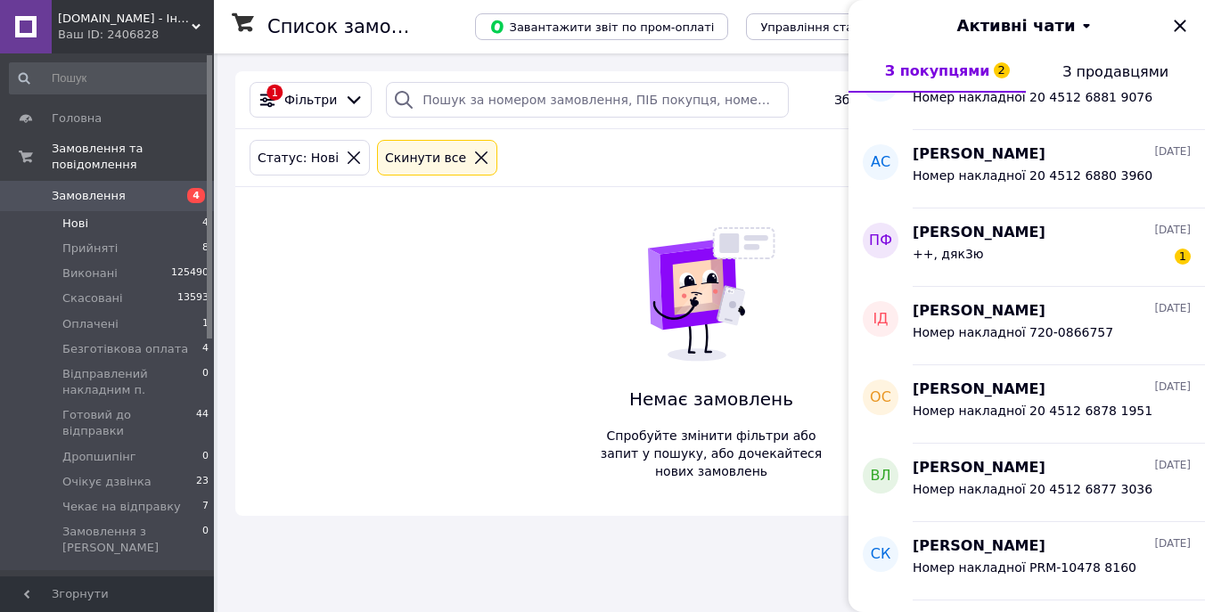
scroll to position [4118, 0]
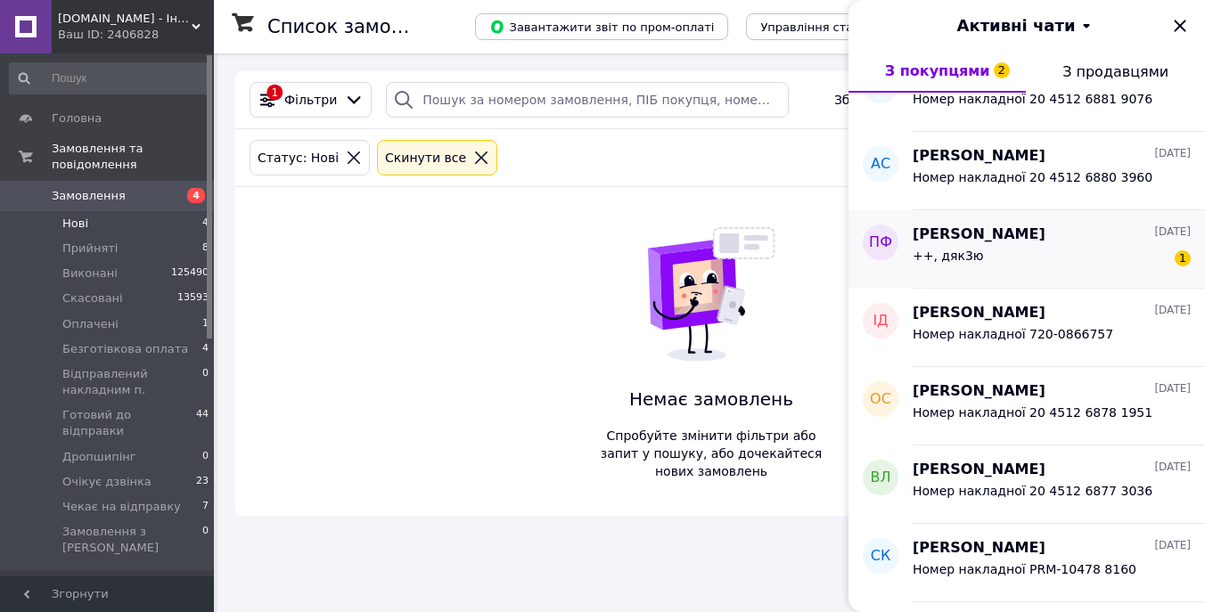
click at [1040, 265] on div "++, дяк3ю 1" at bounding box center [1052, 259] width 278 height 29
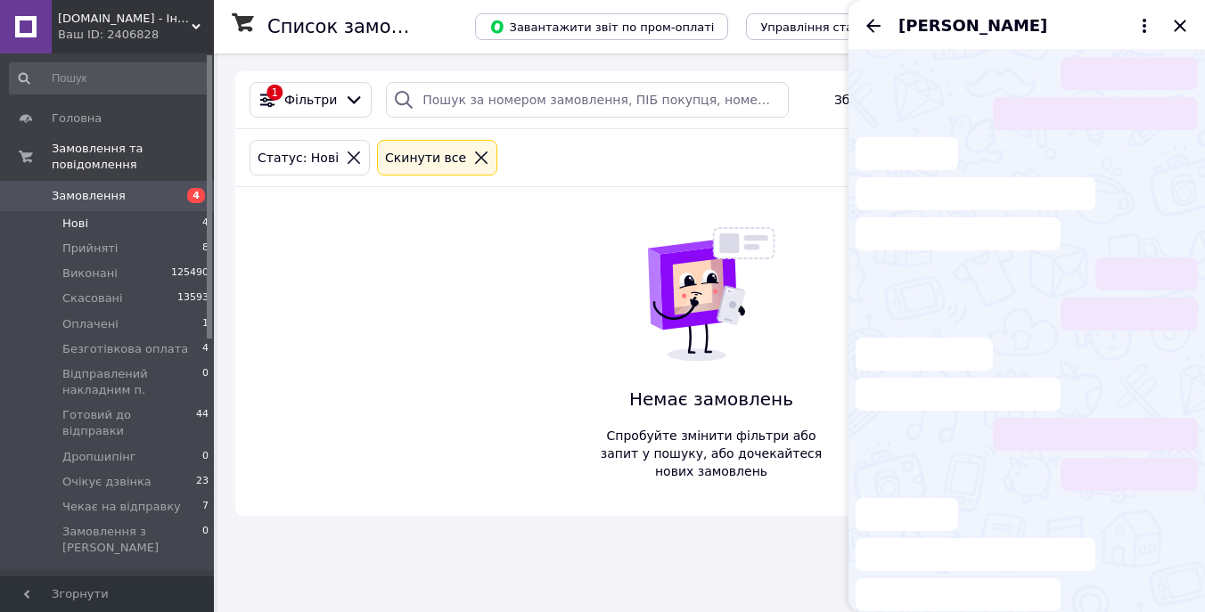
scroll to position [3660, 0]
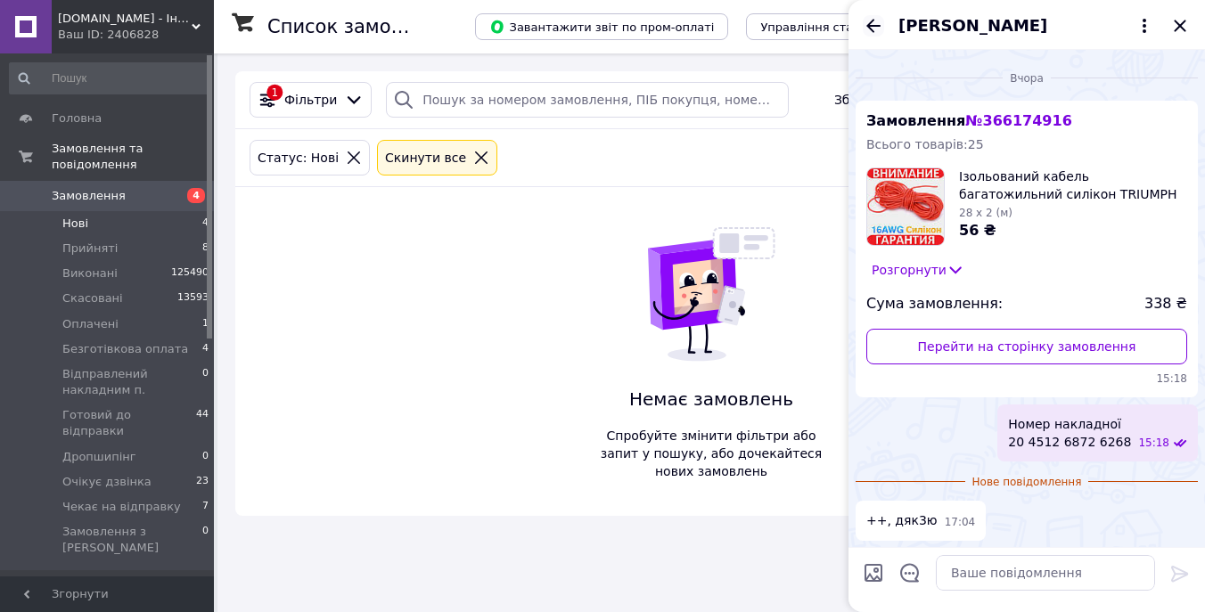
click at [871, 29] on icon "Назад" at bounding box center [873, 25] width 14 height 13
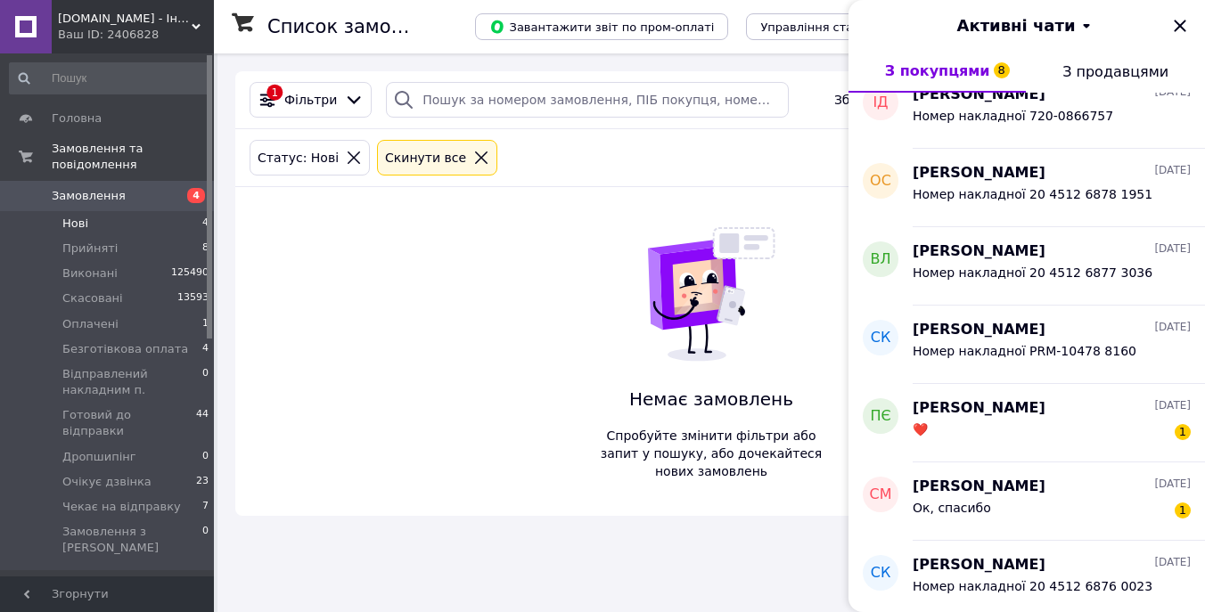
scroll to position [4342, 0]
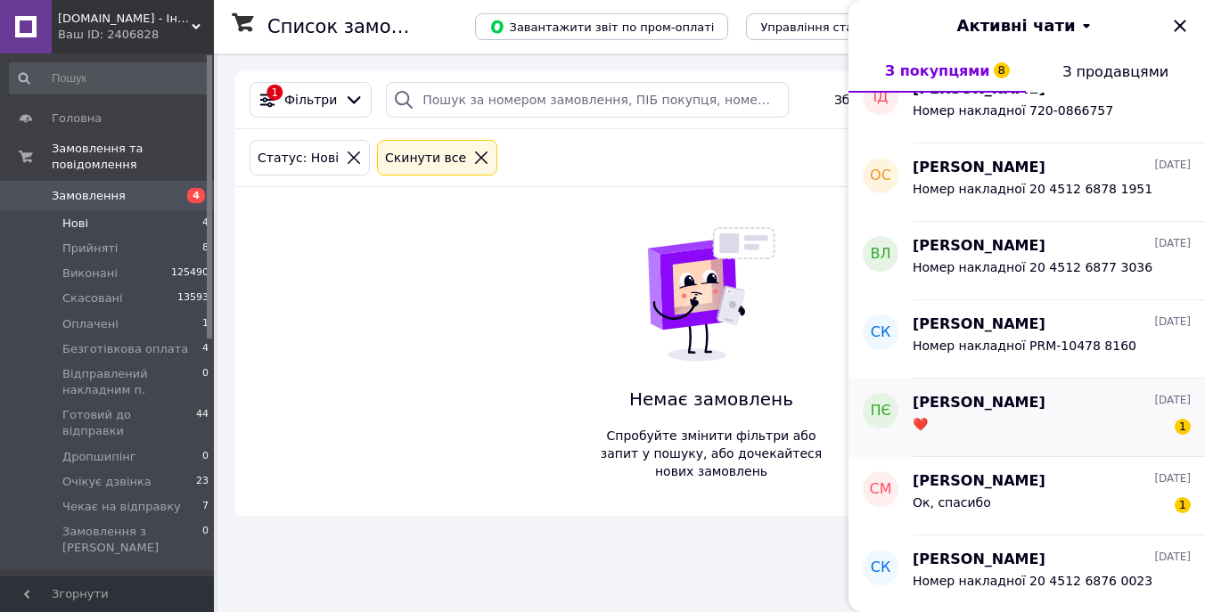
click at [1030, 411] on div "Павло Єсип 11.10.2025" at bounding box center [1052, 403] width 278 height 21
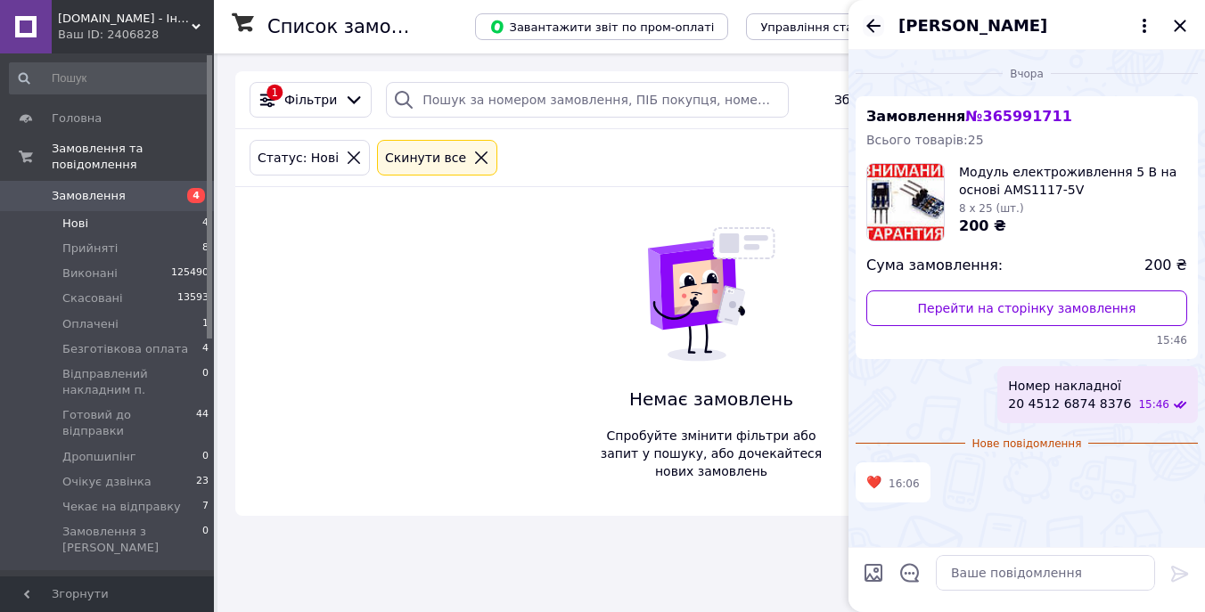
click at [875, 28] on icon "Назад" at bounding box center [873, 25] width 21 height 21
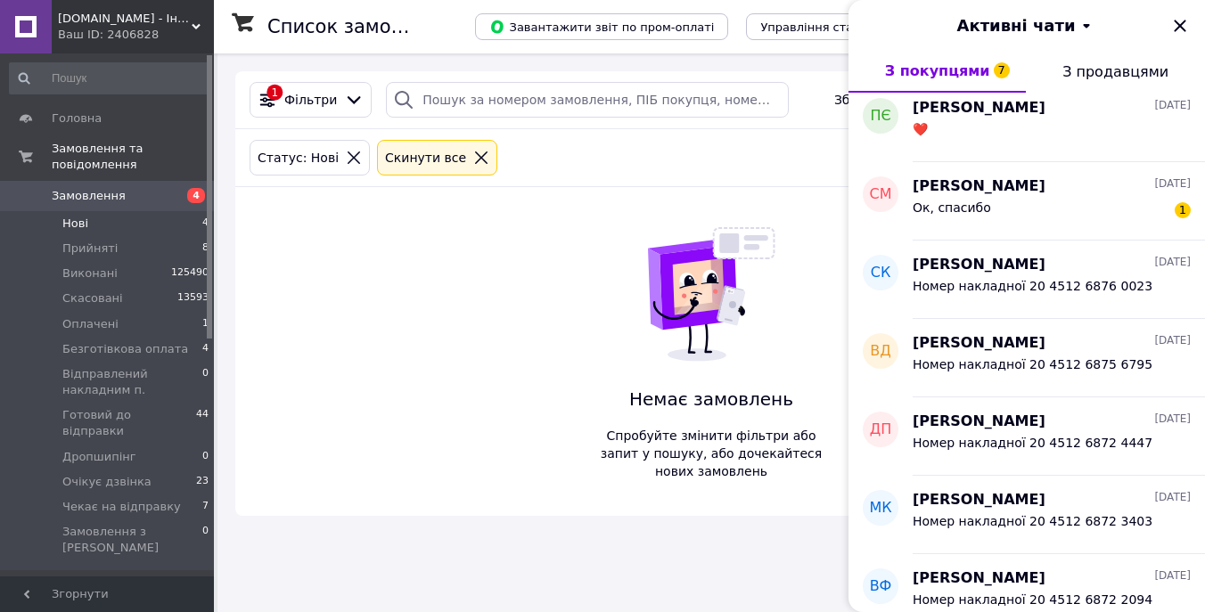
scroll to position [4620, 0]
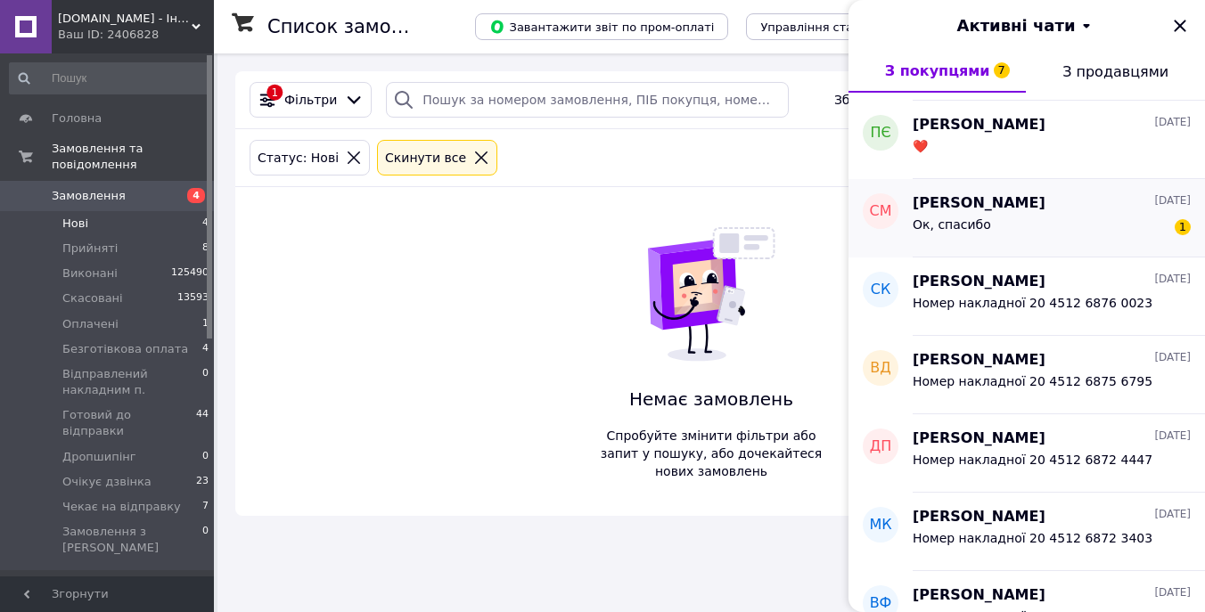
click at [1068, 218] on div "Ок, спасибо 1" at bounding box center [1052, 228] width 278 height 29
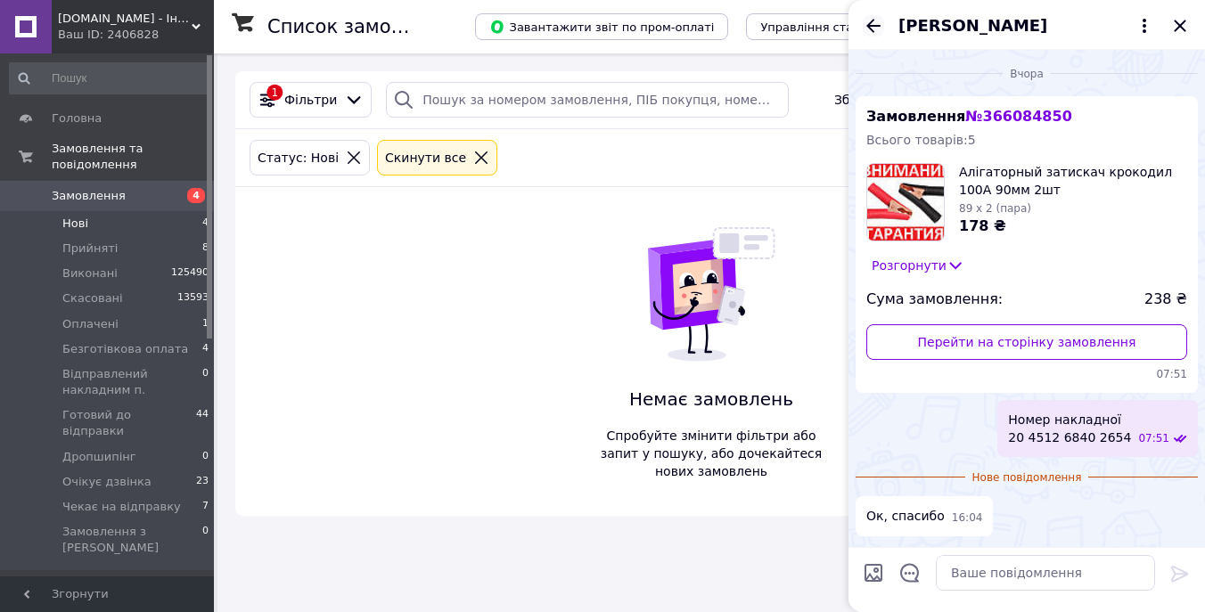
click at [876, 25] on icon "Назад" at bounding box center [873, 25] width 14 height 13
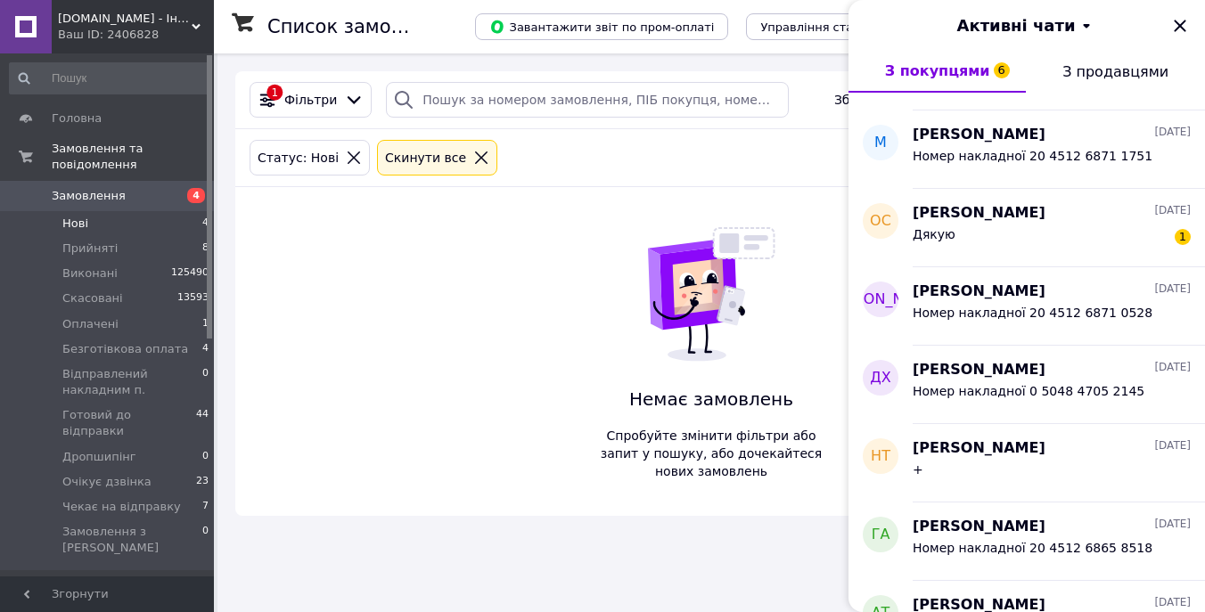
scroll to position [5659, 0]
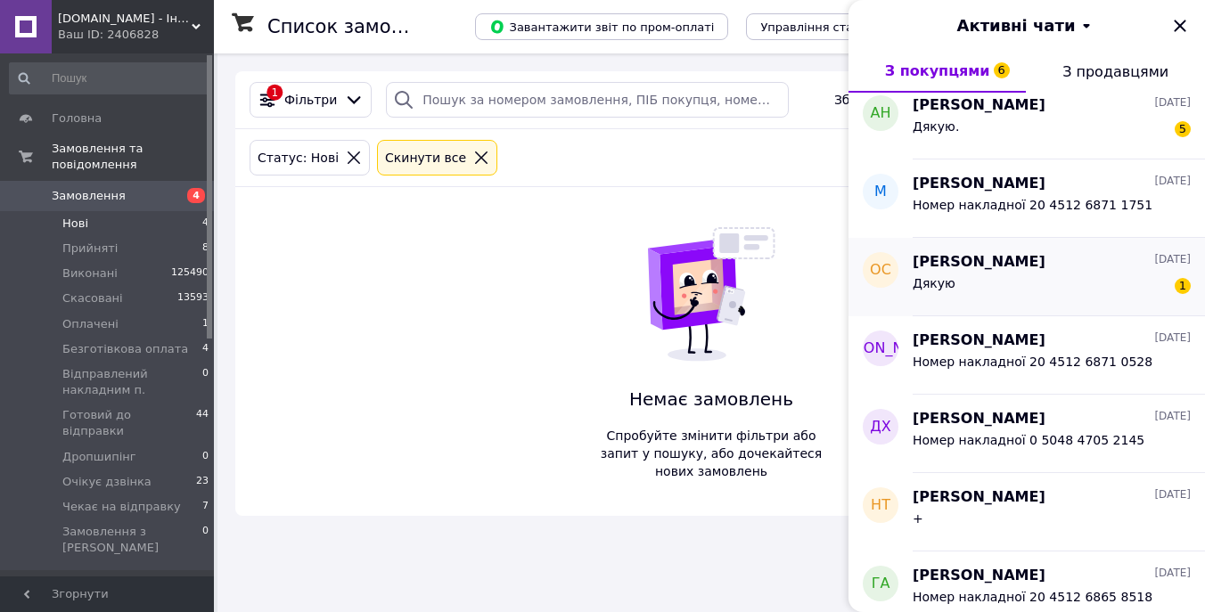
click at [1092, 285] on div "Дякую 1" at bounding box center [1052, 287] width 278 height 29
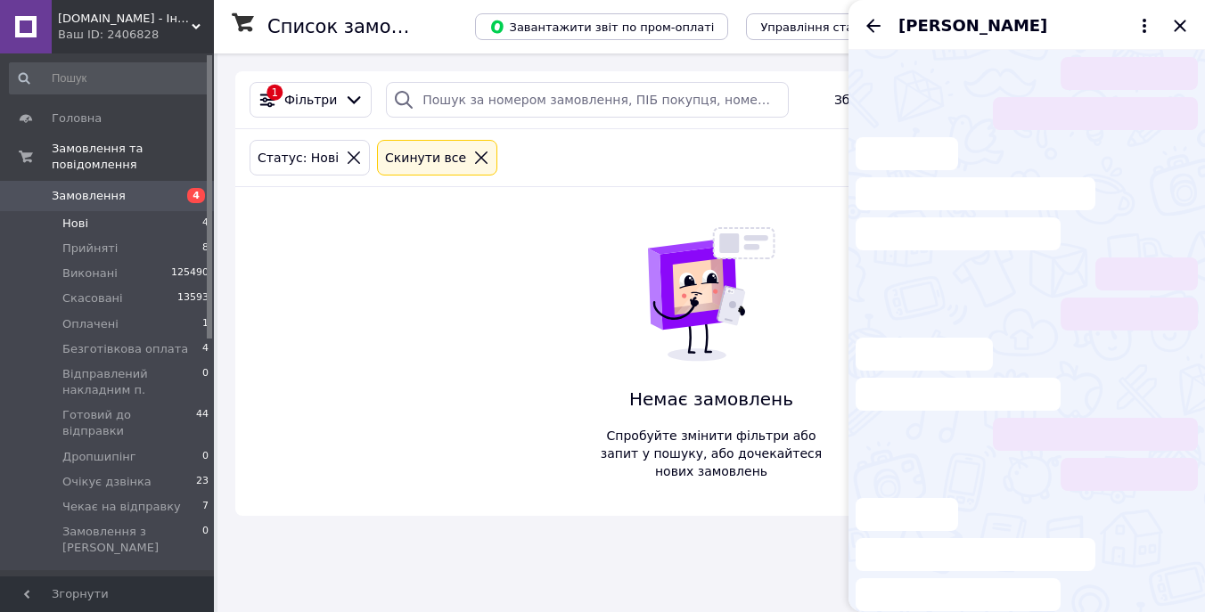
scroll to position [1349, 0]
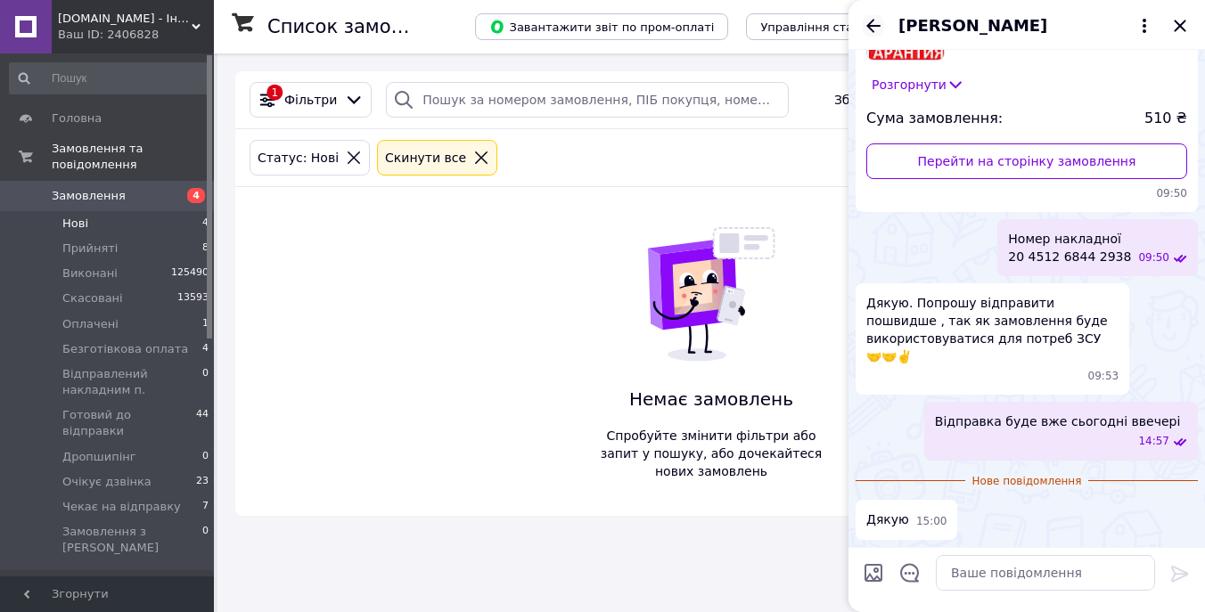
click at [868, 21] on icon "Назад" at bounding box center [873, 25] width 21 height 21
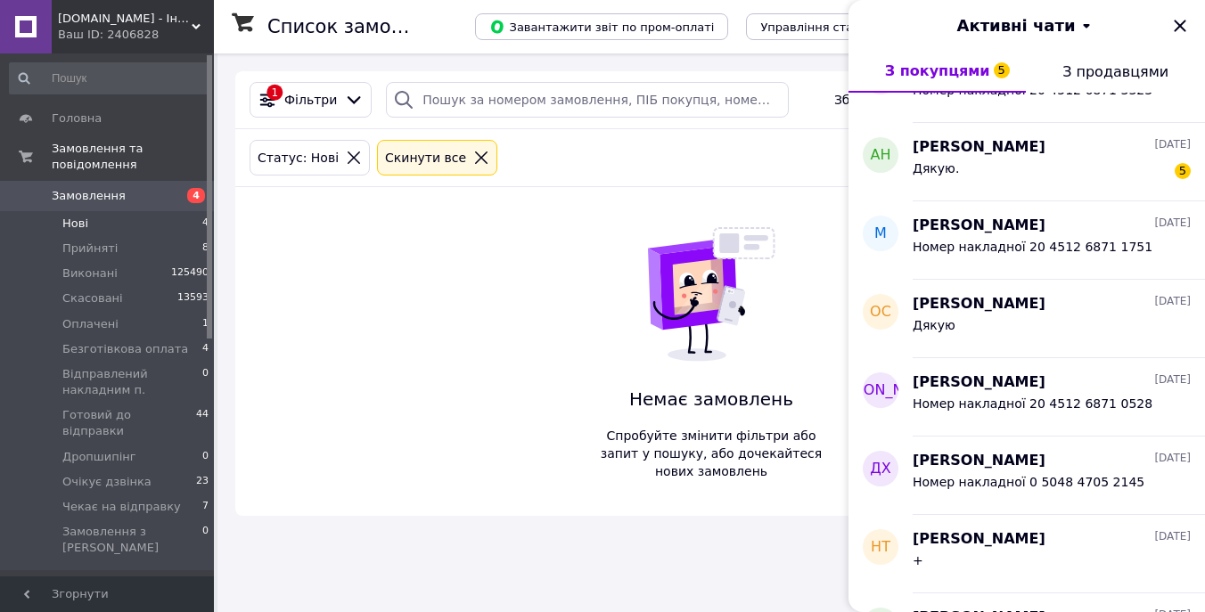
scroll to position [5580, 0]
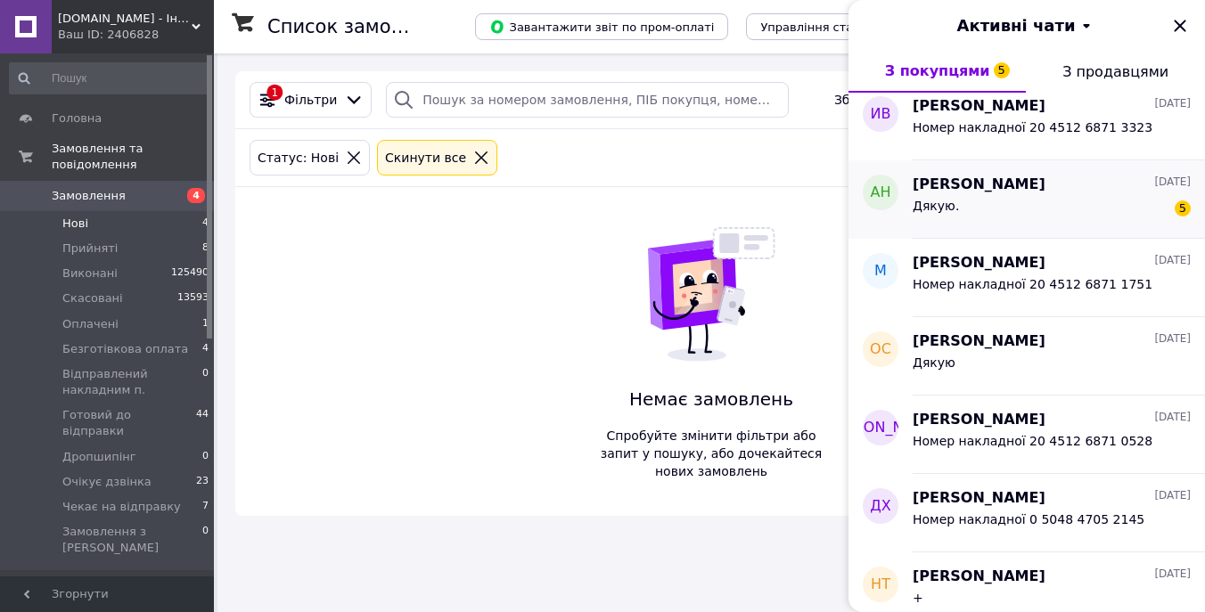
click at [1100, 208] on div "Дякую. 5" at bounding box center [1052, 209] width 278 height 29
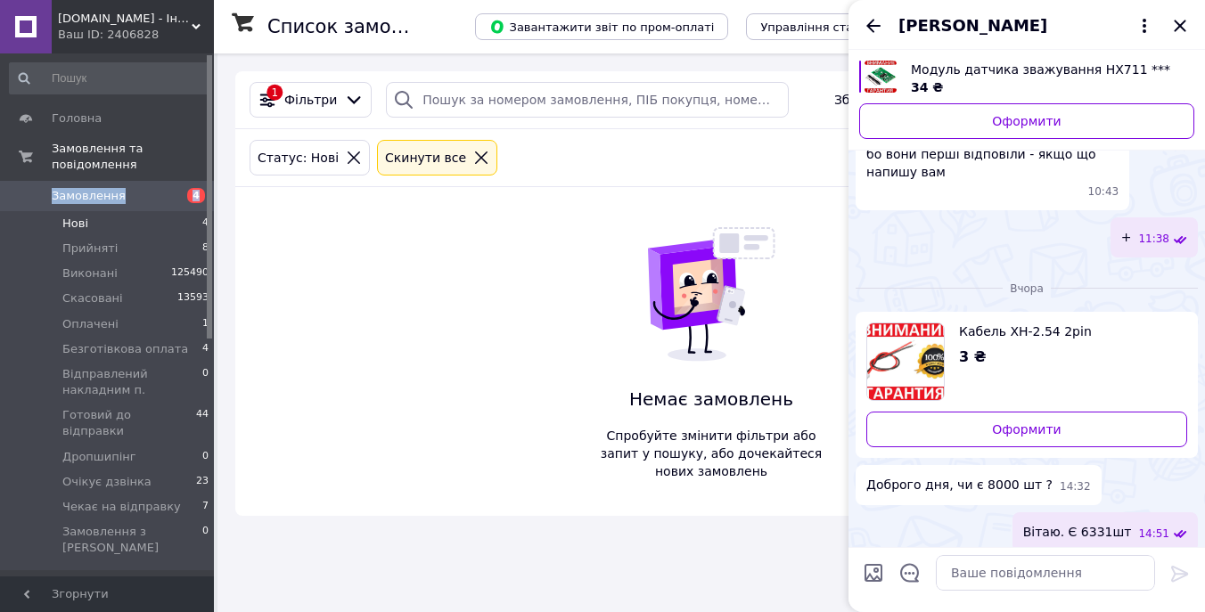
scroll to position [2013, 0]
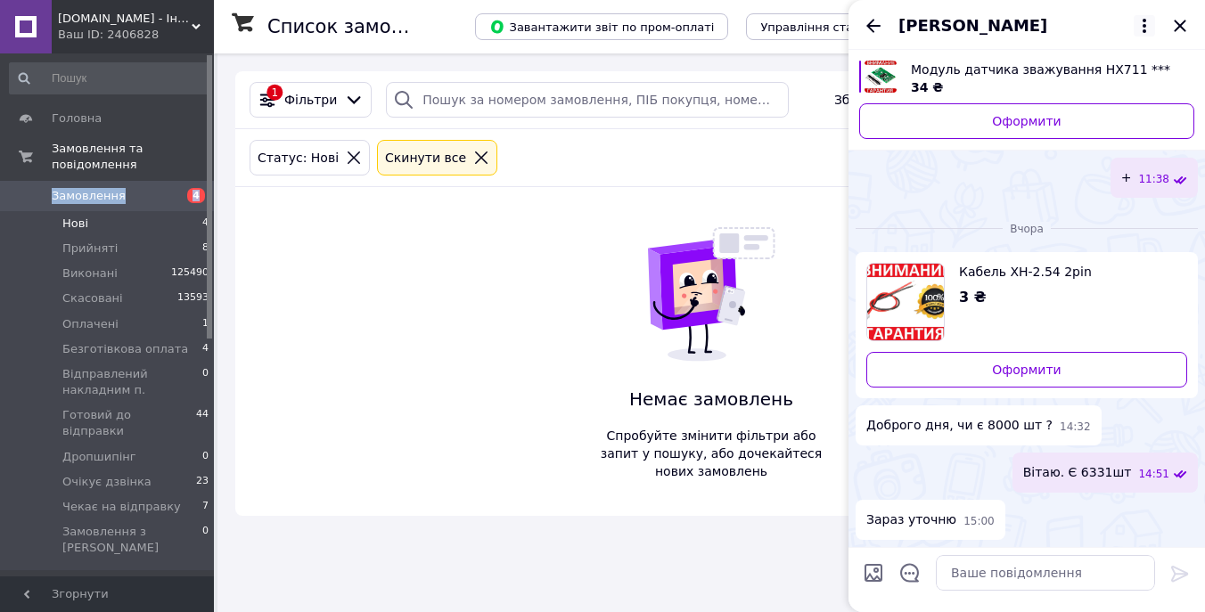
click at [1143, 25] on icon at bounding box center [1145, 26] width 4 height 14
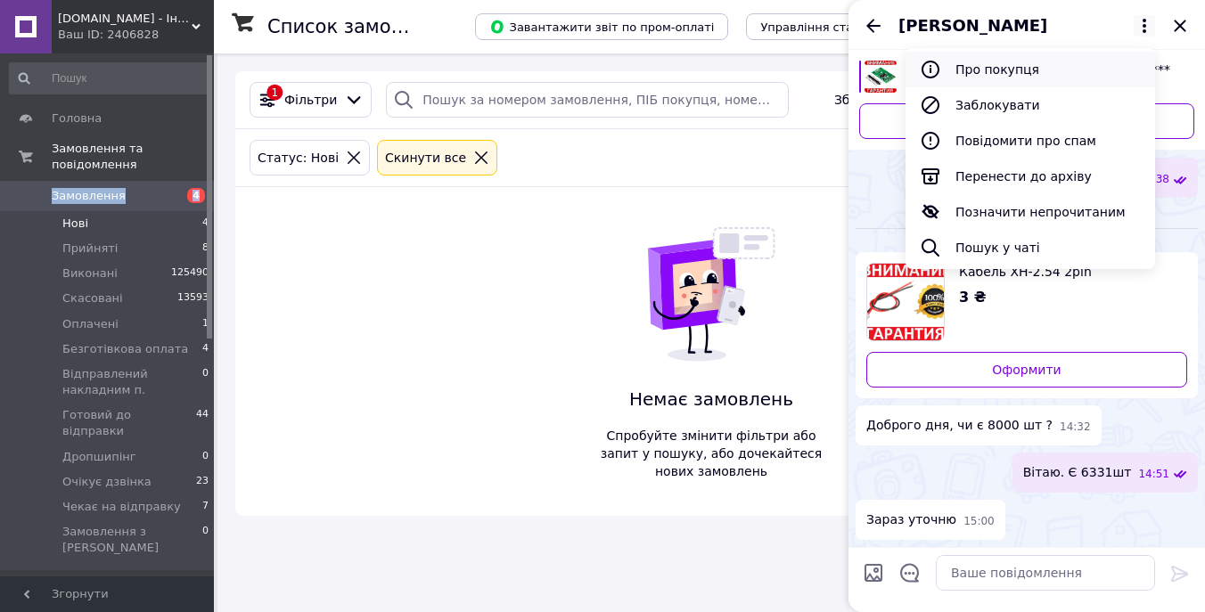
click at [1035, 58] on button "Про покупця" at bounding box center [1031, 70] width 250 height 36
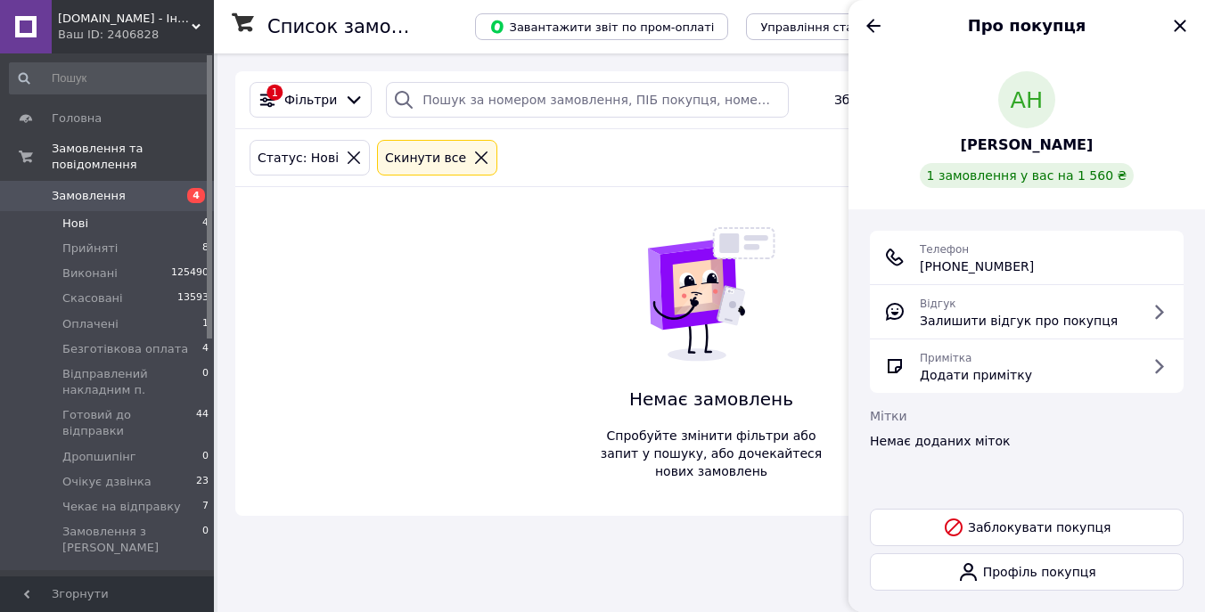
click at [966, 264] on span "+380 (63) 290-01-39" at bounding box center [977, 267] width 114 height 18
copy ul "+380 (63) 290-01-39"
click at [870, 27] on icon "Назад" at bounding box center [873, 25] width 14 height 13
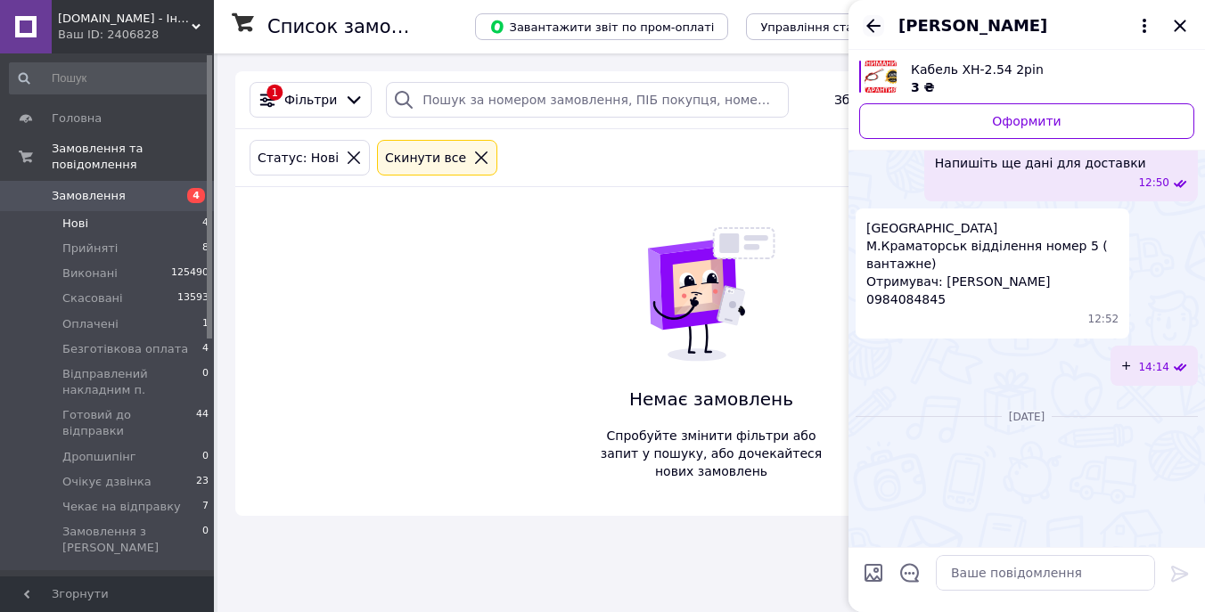
scroll to position [2328, 0]
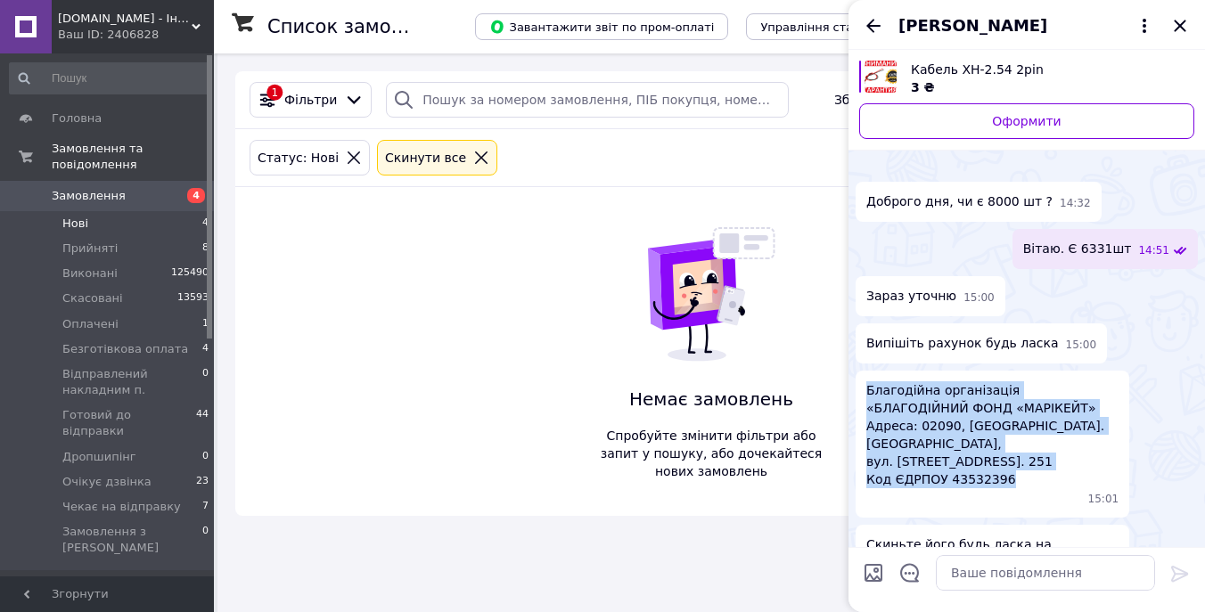
drag, startPoint x: 1023, startPoint y: 373, endPoint x: 865, endPoint y: 302, distance: 173.9
click at [865, 371] on div "Благодійна організація «БЛАГОДІЙНИЙ ФОНД «МАРІКЕЙТ» Адреса: 02090, м. Київ, вул…" at bounding box center [993, 444] width 274 height 147
copy span "Благодійна організація «БЛАГОДІЙНИЙ ФОНД «МАРІКЕЙТ» Адреса: 02090, м. Київ, вул…"
click at [977, 62] on span "Кабель XH-2.54 2pin" at bounding box center [1045, 70] width 269 height 18
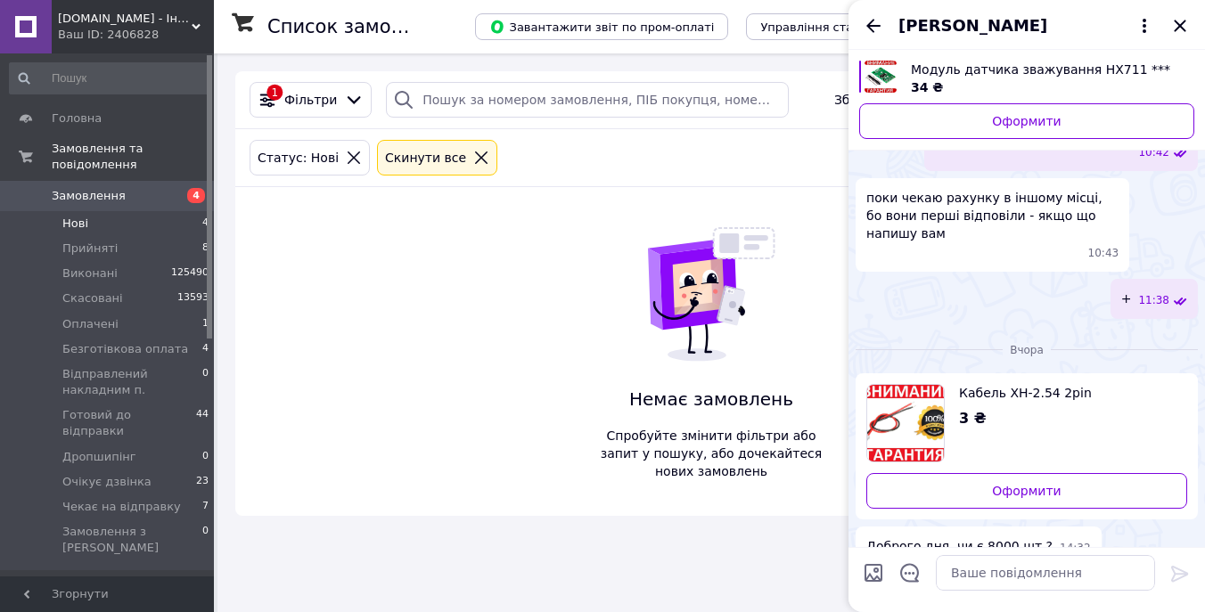
scroll to position [2192, 0]
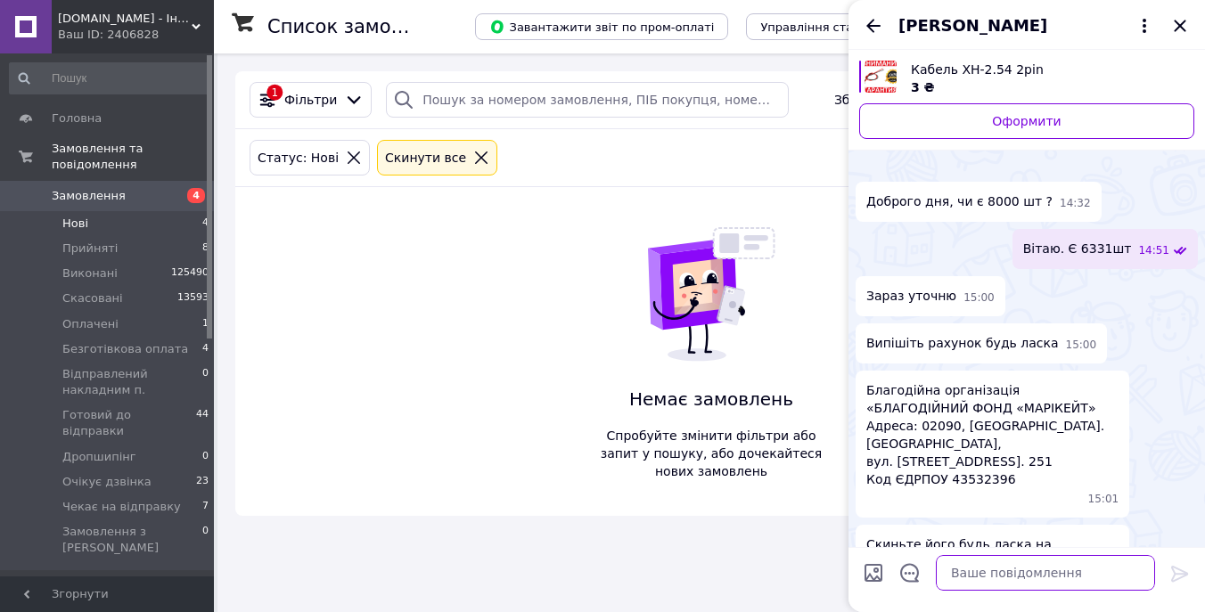
click at [1026, 569] on textarea at bounding box center [1045, 573] width 219 height 36
drag, startPoint x: 997, startPoint y: 456, endPoint x: 865, endPoint y: 439, distance: 133.1
click at [865, 525] on div "Скиньте його будь ласка на o.znak84@gmail.com 15:02" at bounding box center [993, 563] width 274 height 76
copy span "Скиньте його будь ласка на o.znak84@gmail.com"
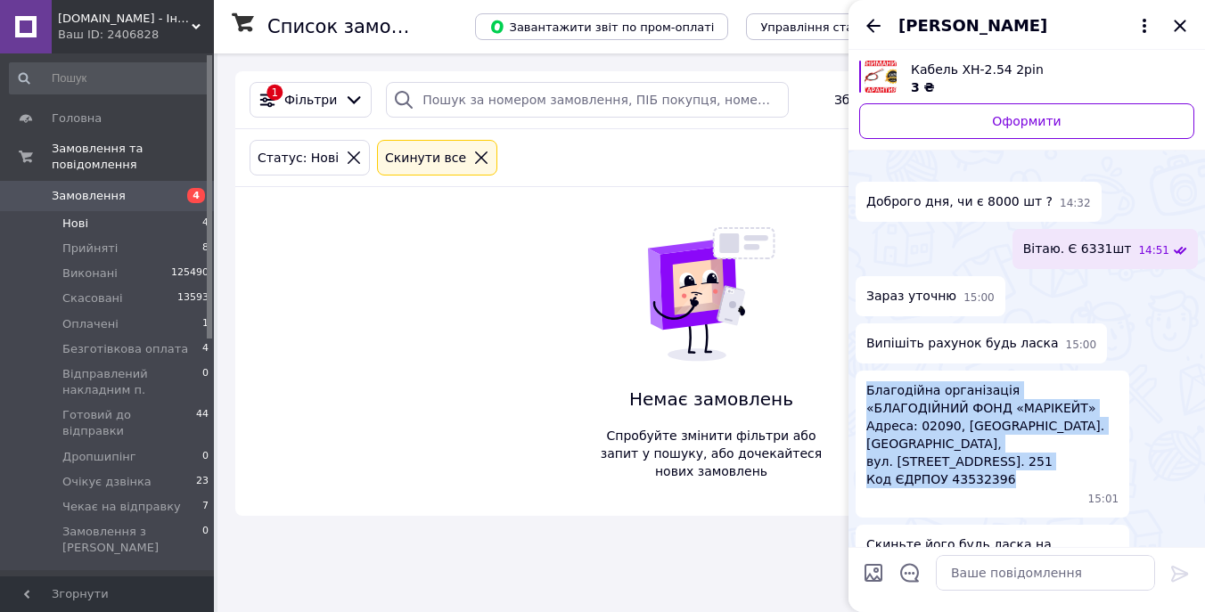
drag, startPoint x: 1018, startPoint y: 371, endPoint x: 865, endPoint y: 303, distance: 167.6
click at [865, 371] on div "Благодійна організація «БЛАГОДІЙНИЙ ФОНД «МАРІКЕЙТ» Адреса: 02090, м. Київ, вул…" at bounding box center [993, 444] width 274 height 147
copy span "Благодійна організація «БЛАГОДІЙНИЙ ФОНД «МАРІКЕЙТ» Адреса: 02090, м. Київ, вул…"
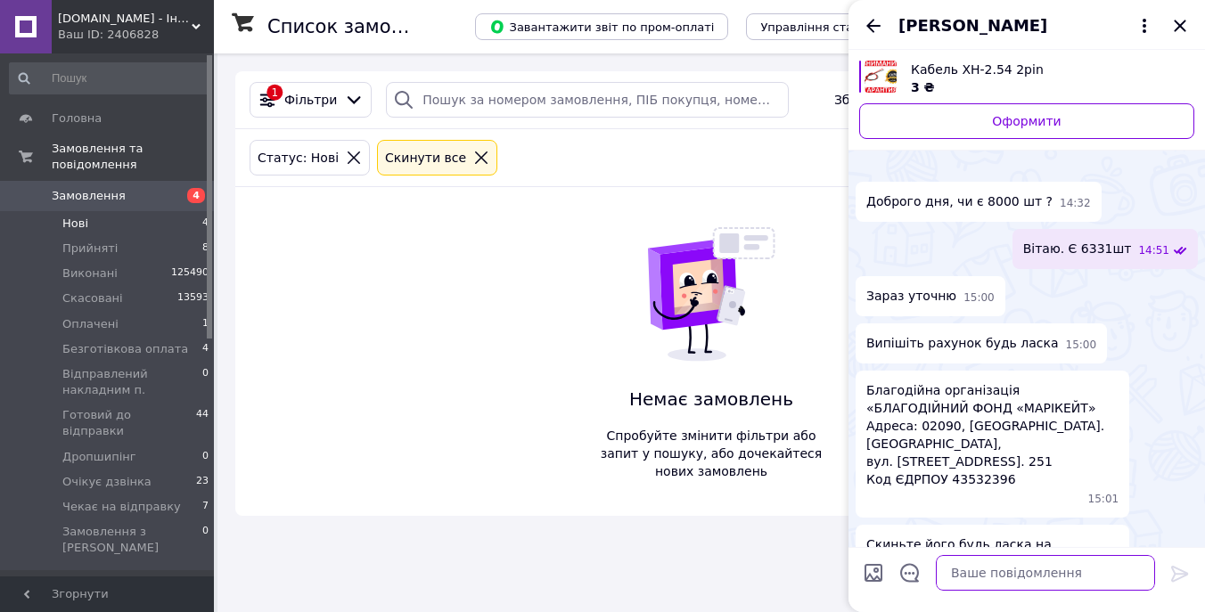
click at [1000, 571] on textarea at bounding box center [1045, 573] width 219 height 36
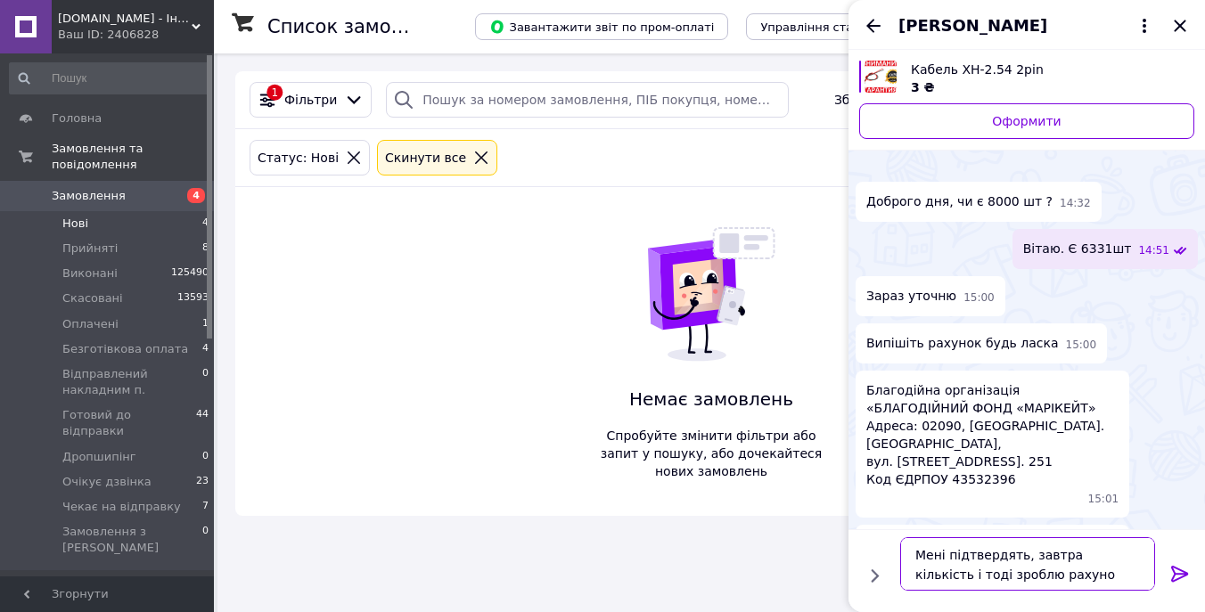
type textarea "Мені підтвердять, завтра кількість і тоді зроблю рахунок"
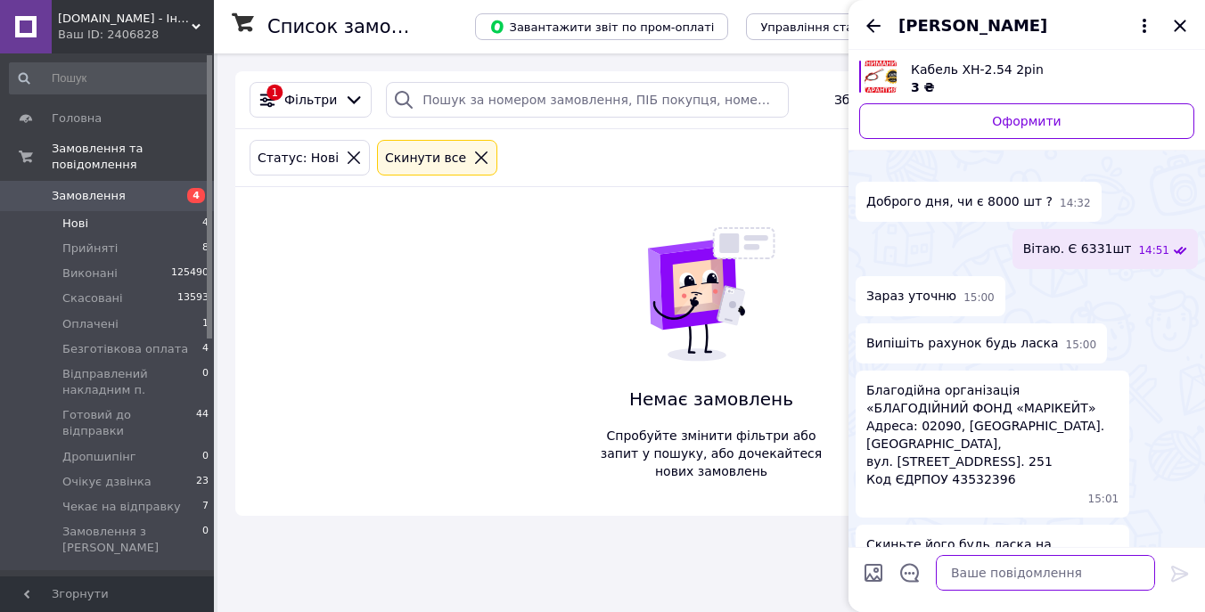
scroll to position [2321, 0]
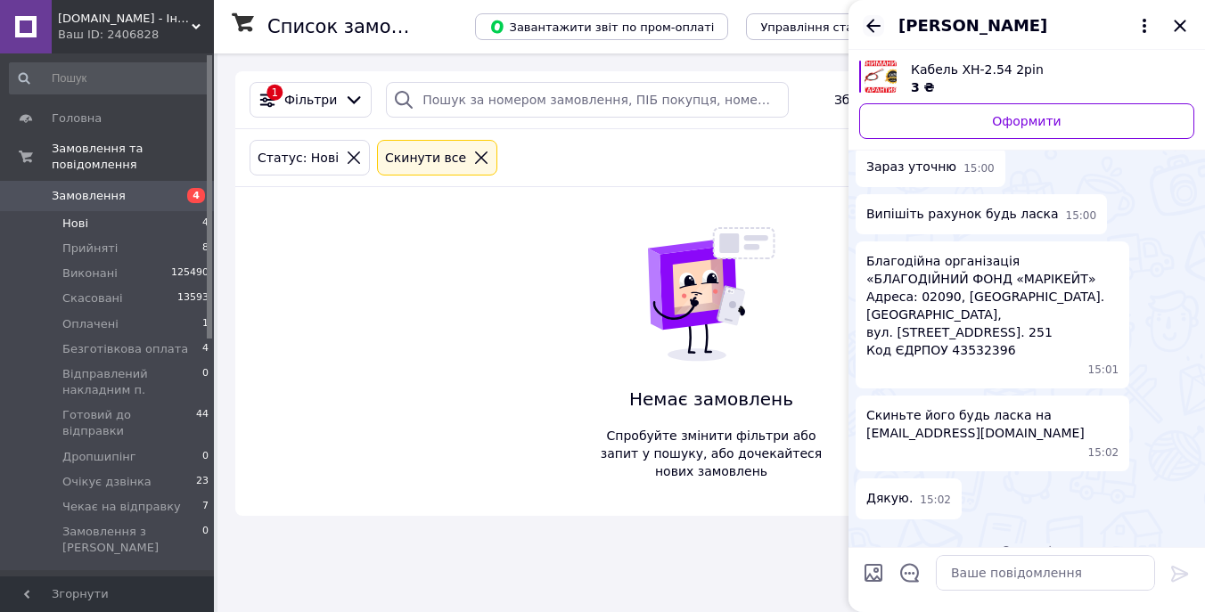
click at [875, 31] on icon "Назад" at bounding box center [873, 25] width 21 height 21
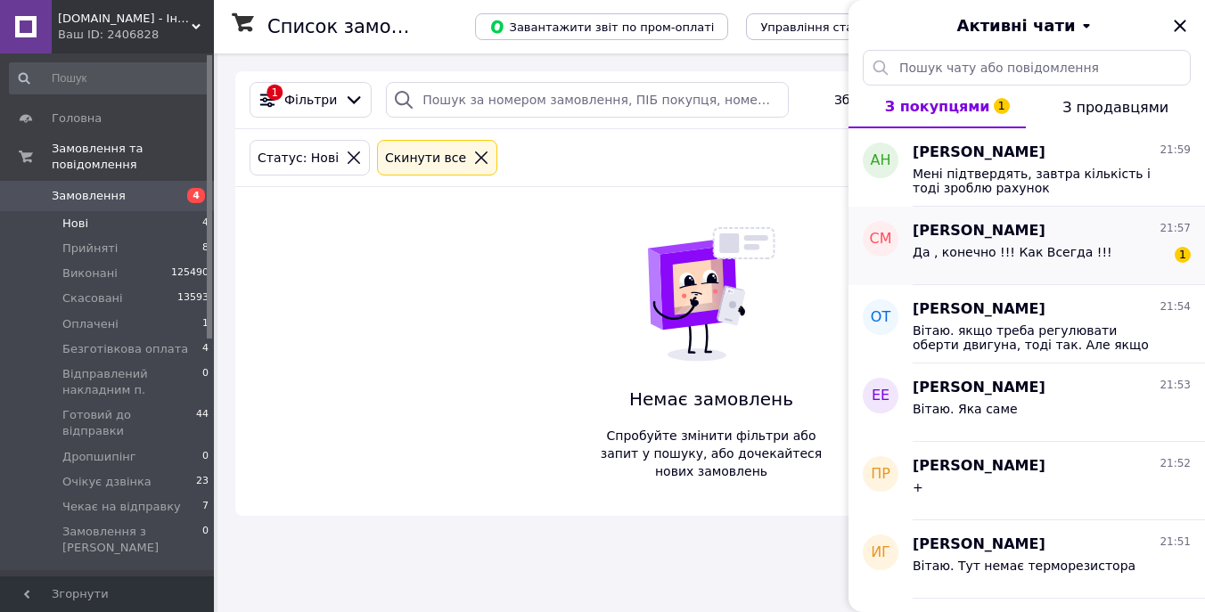
click at [1091, 259] on div "Да , конечно !!! Как Всегда !!! 1" at bounding box center [1052, 256] width 278 height 29
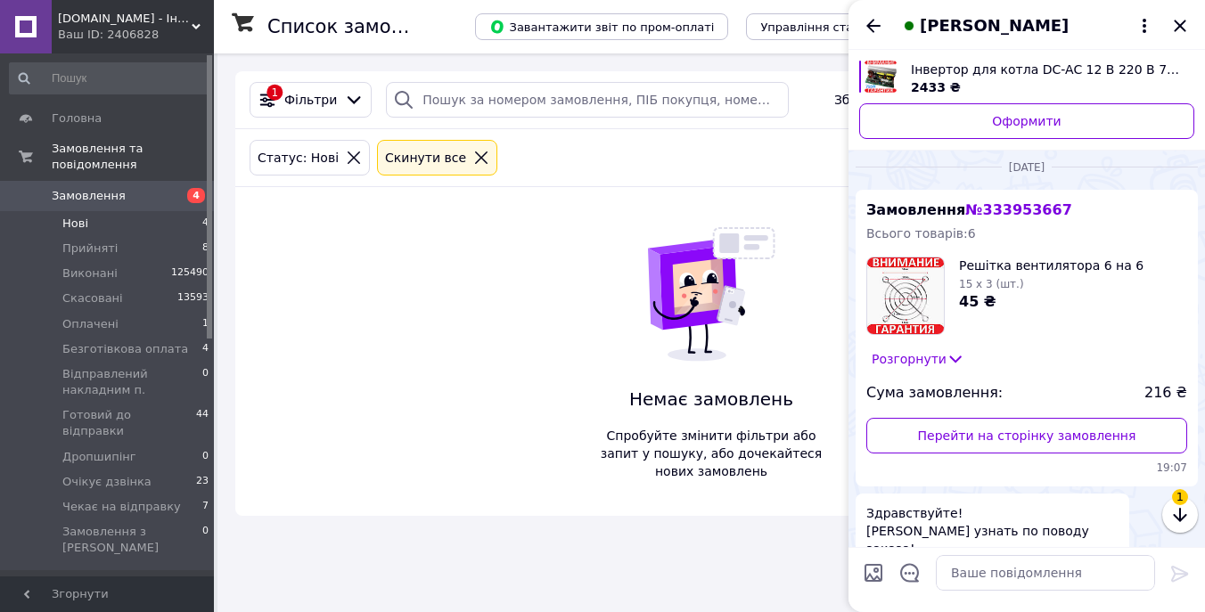
scroll to position [3128, 0]
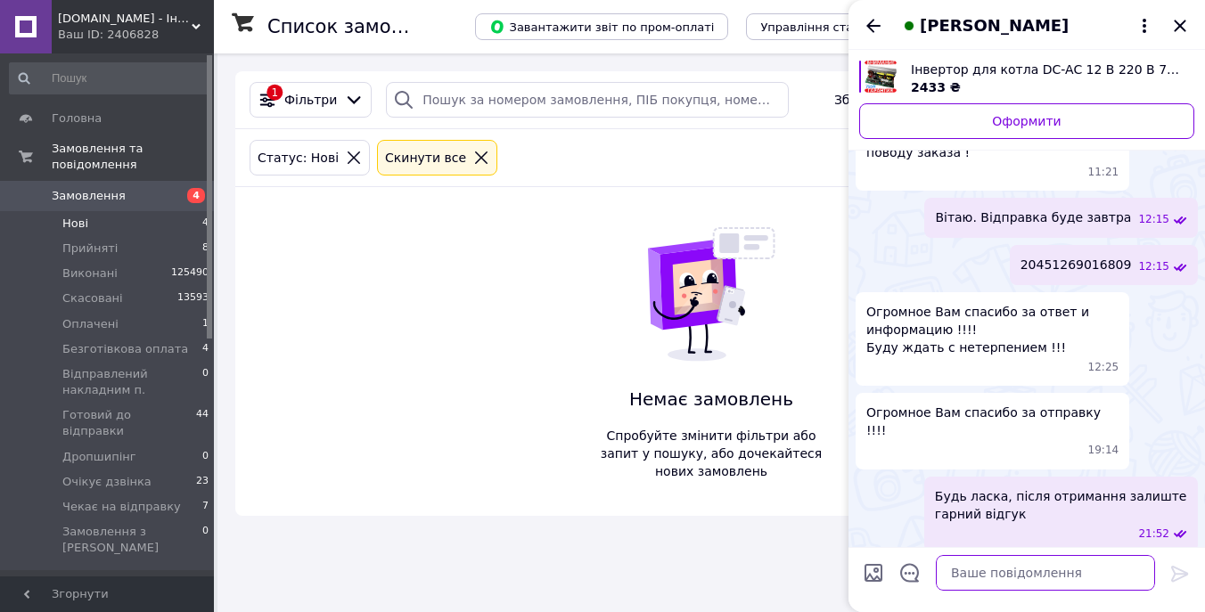
click at [1075, 578] on textarea at bounding box center [1045, 573] width 219 height 36
type textarea "+"
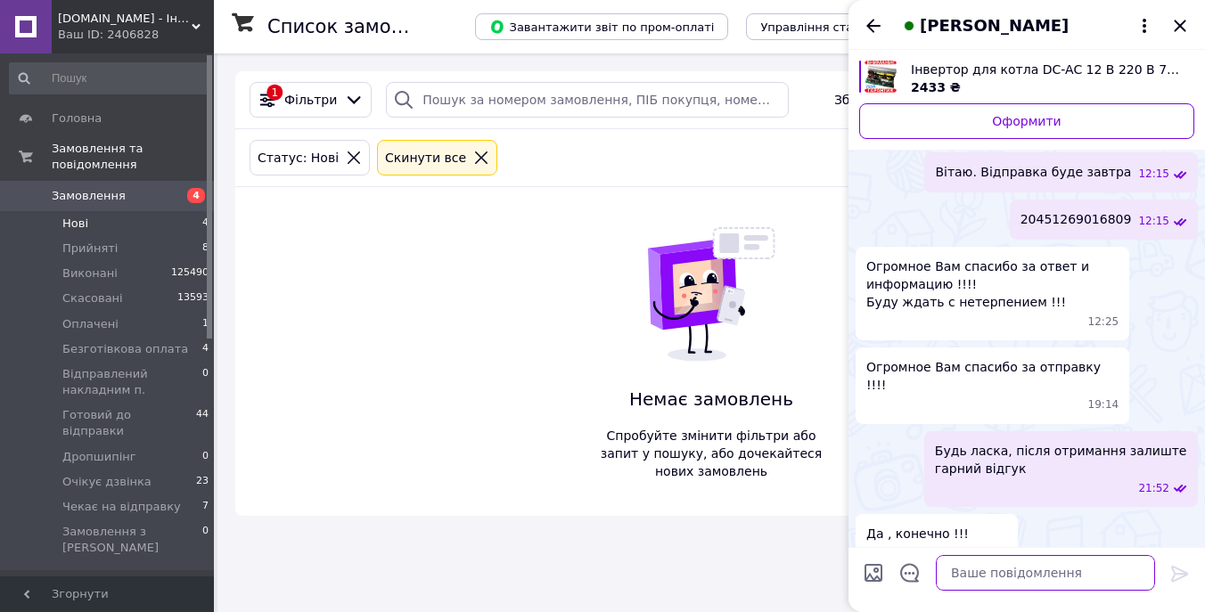
scroll to position [3097, 0]
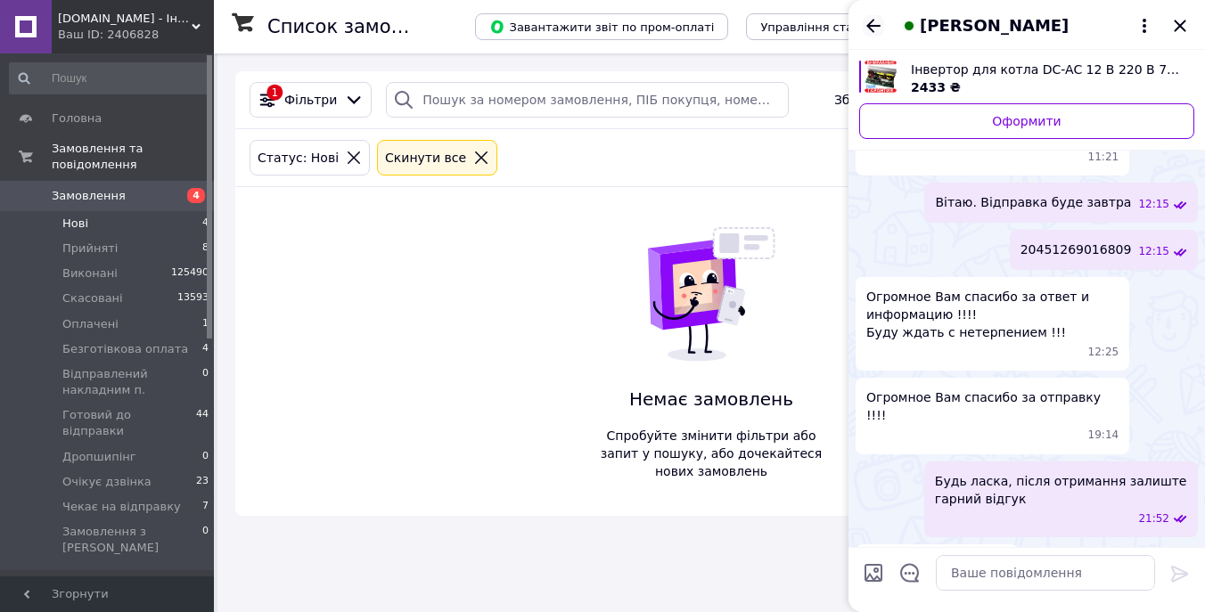
click at [873, 27] on icon "Назад" at bounding box center [873, 25] width 21 height 21
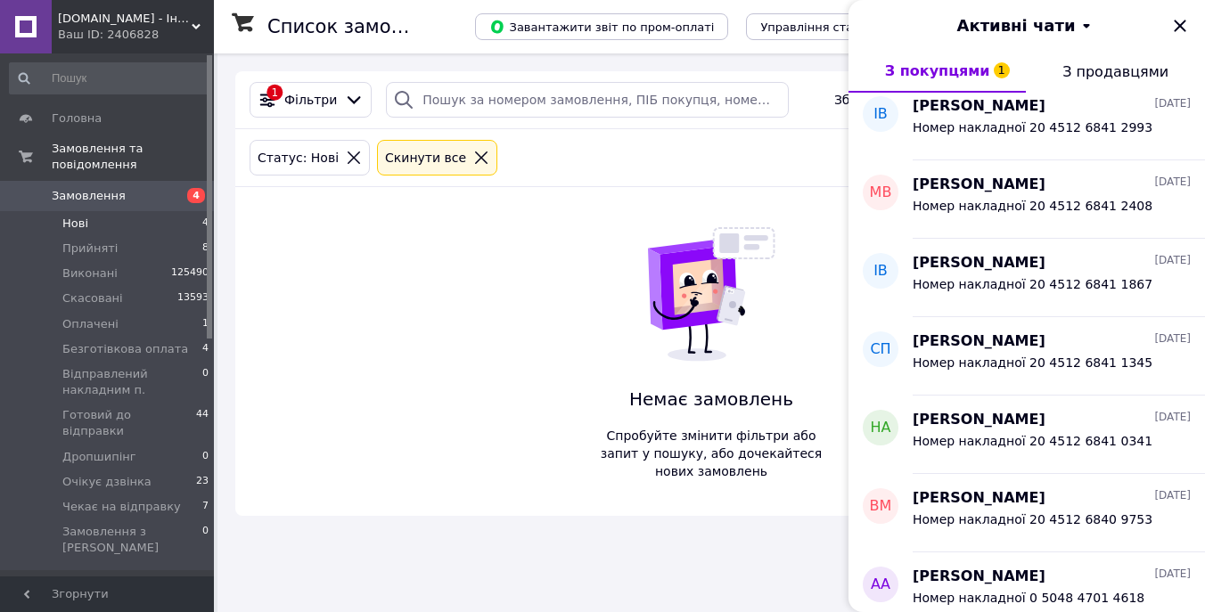
scroll to position [8893, 0]
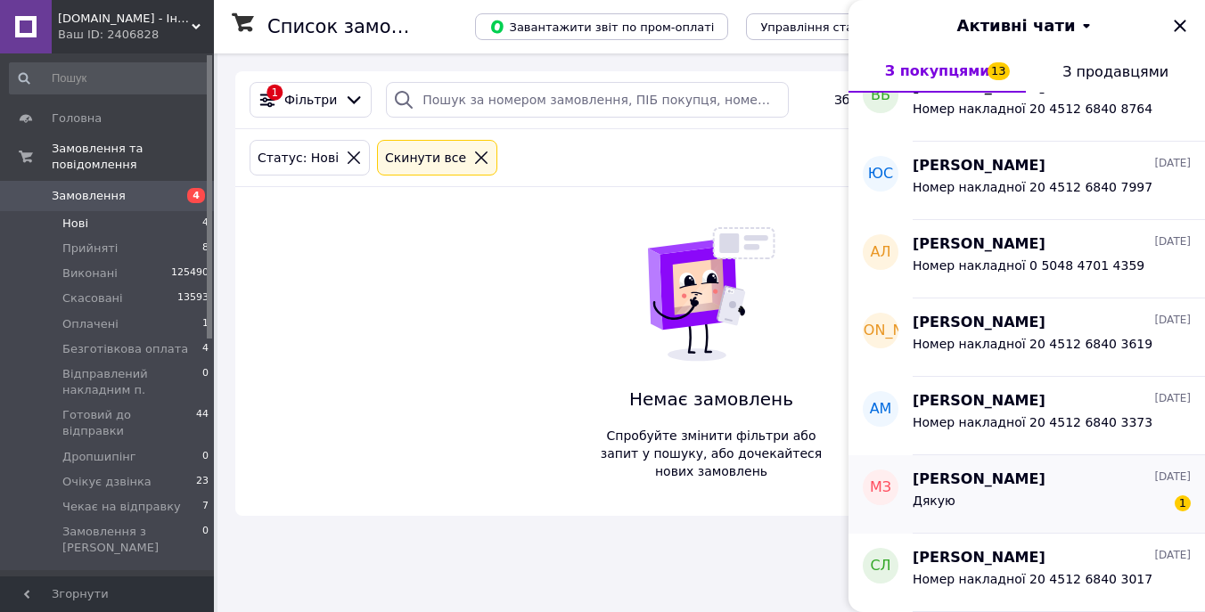
click at [1067, 501] on div "Дякую 1" at bounding box center [1052, 504] width 278 height 29
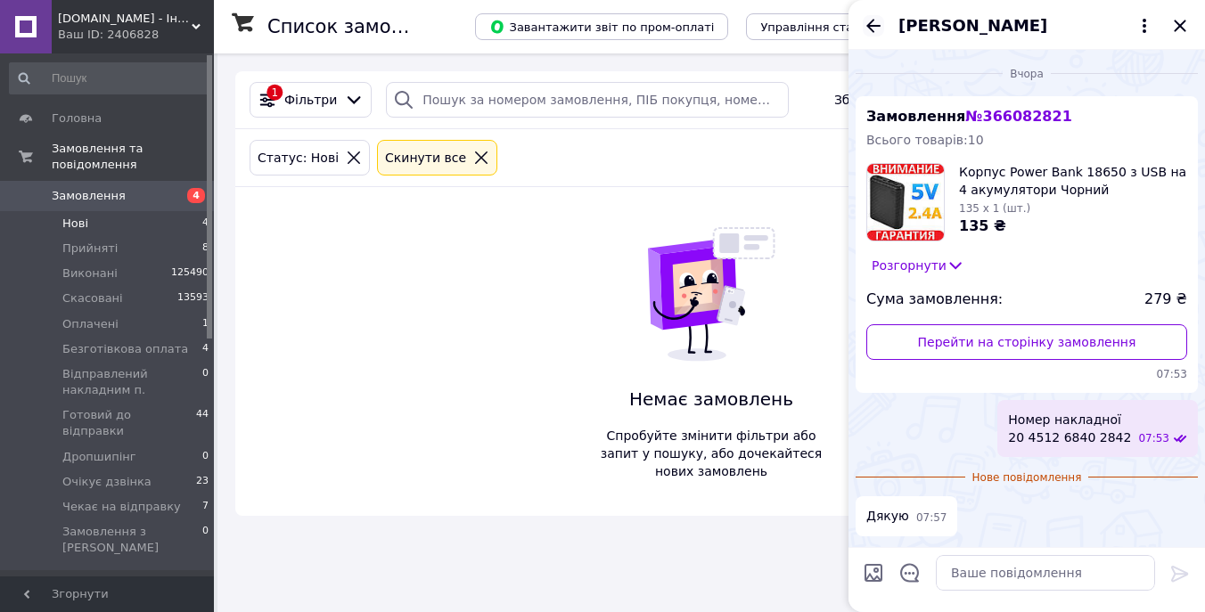
click at [865, 23] on icon "Назад" at bounding box center [873, 25] width 21 height 21
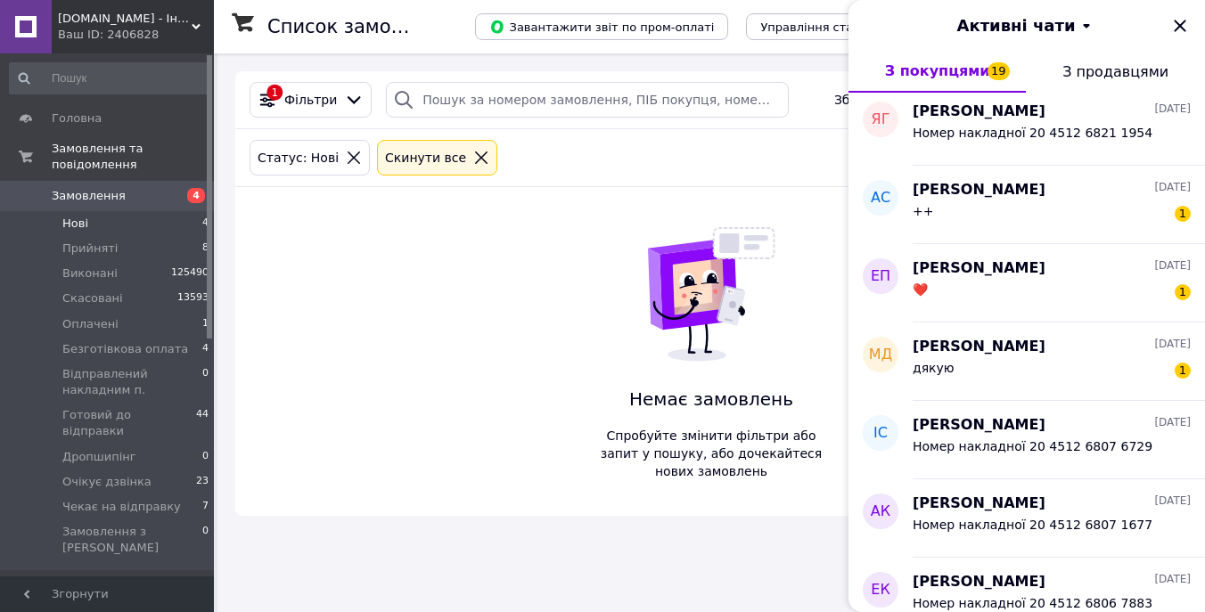
scroll to position [11389, 0]
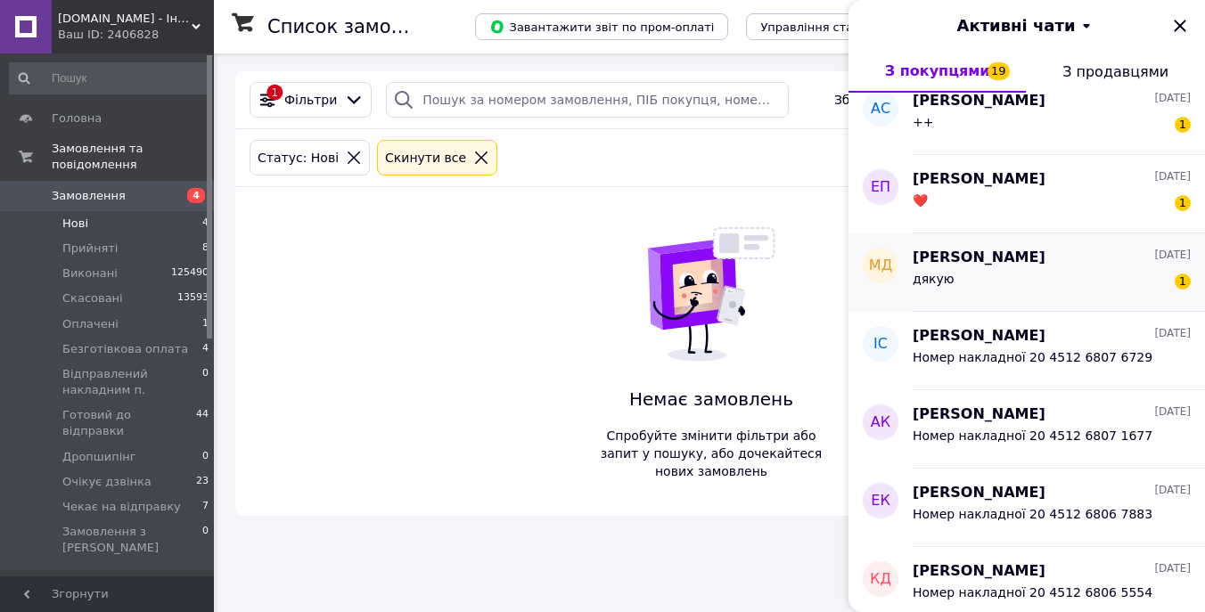
click at [1062, 259] on div "Микола Дзендзель 10.10.2025" at bounding box center [1052, 258] width 278 height 21
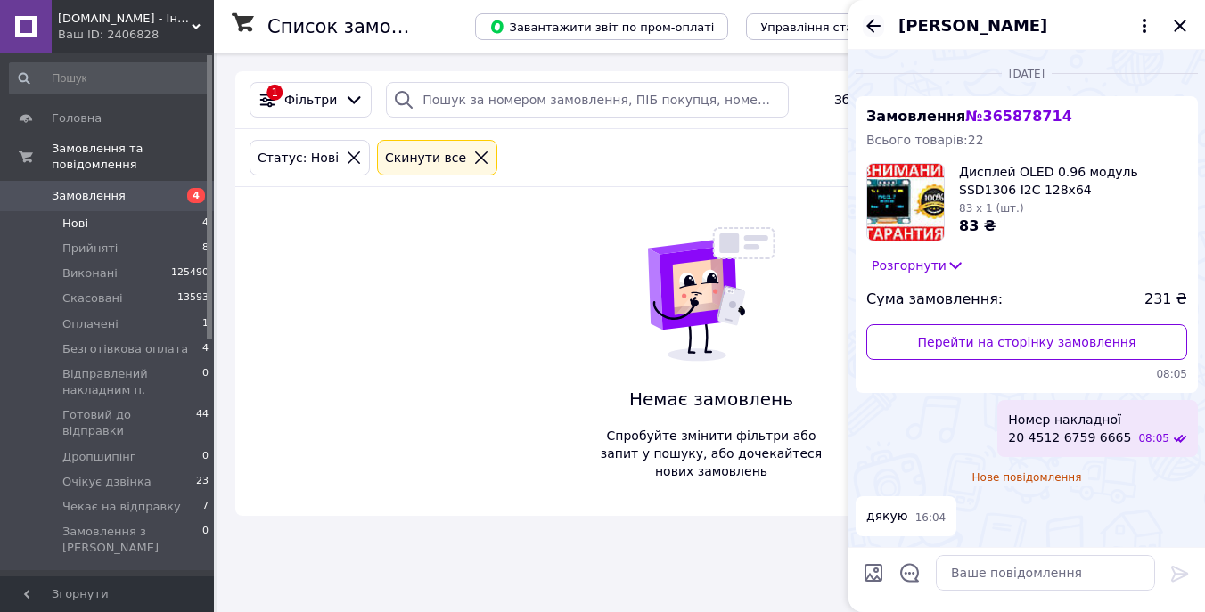
click at [869, 21] on icon "Назад" at bounding box center [873, 25] width 21 height 21
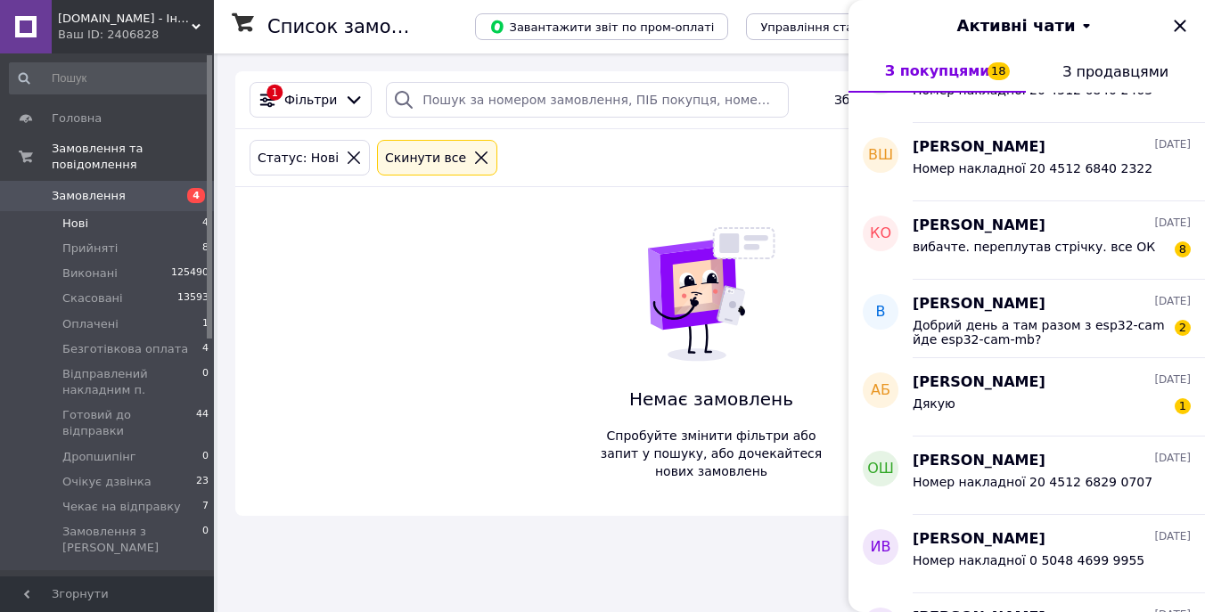
scroll to position [9466, 0]
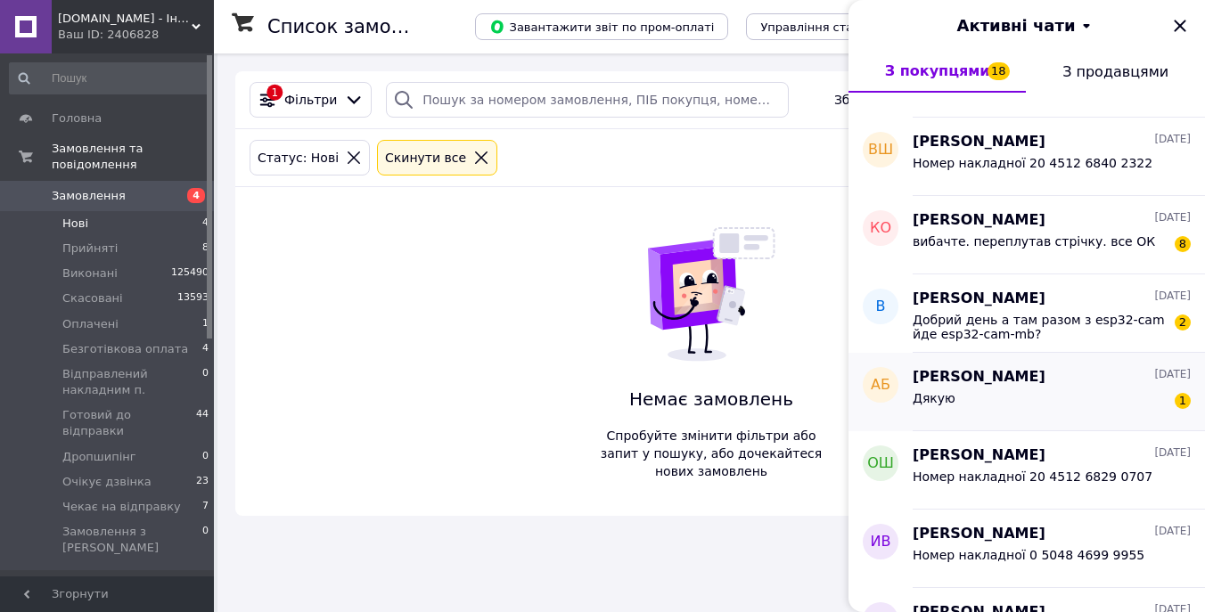
click at [1014, 416] on div "Алексей Бунякин 10.10.2025 Дякую 1" at bounding box center [1059, 392] width 292 height 78
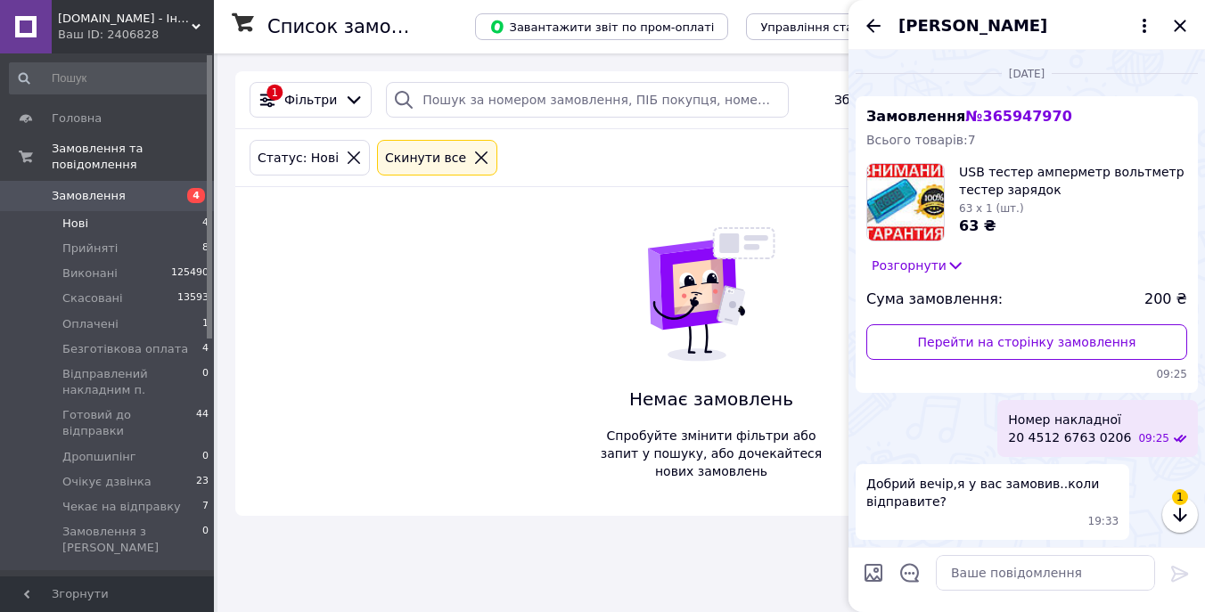
scroll to position [127, 0]
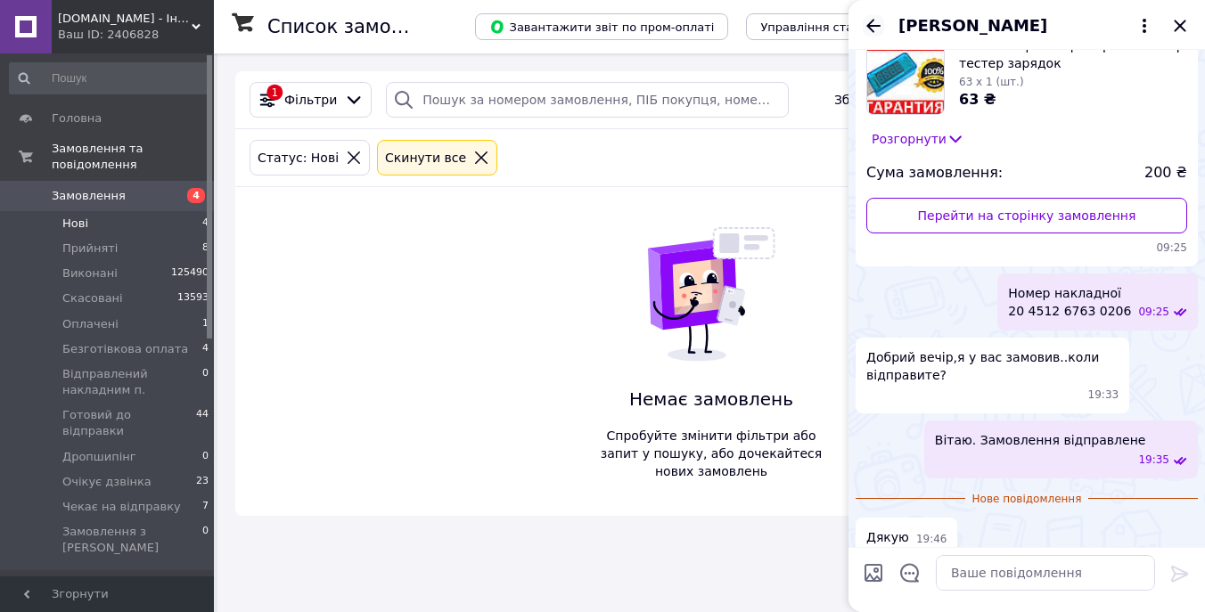
click at [877, 17] on icon "Назад" at bounding box center [873, 25] width 21 height 21
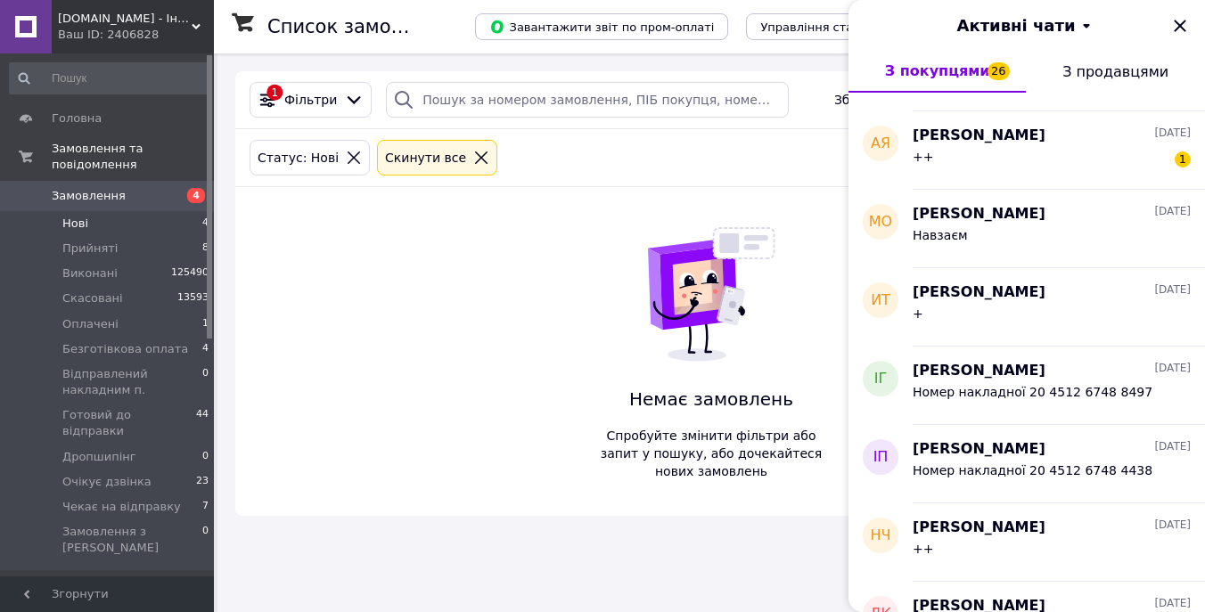
scroll to position [16423, 0]
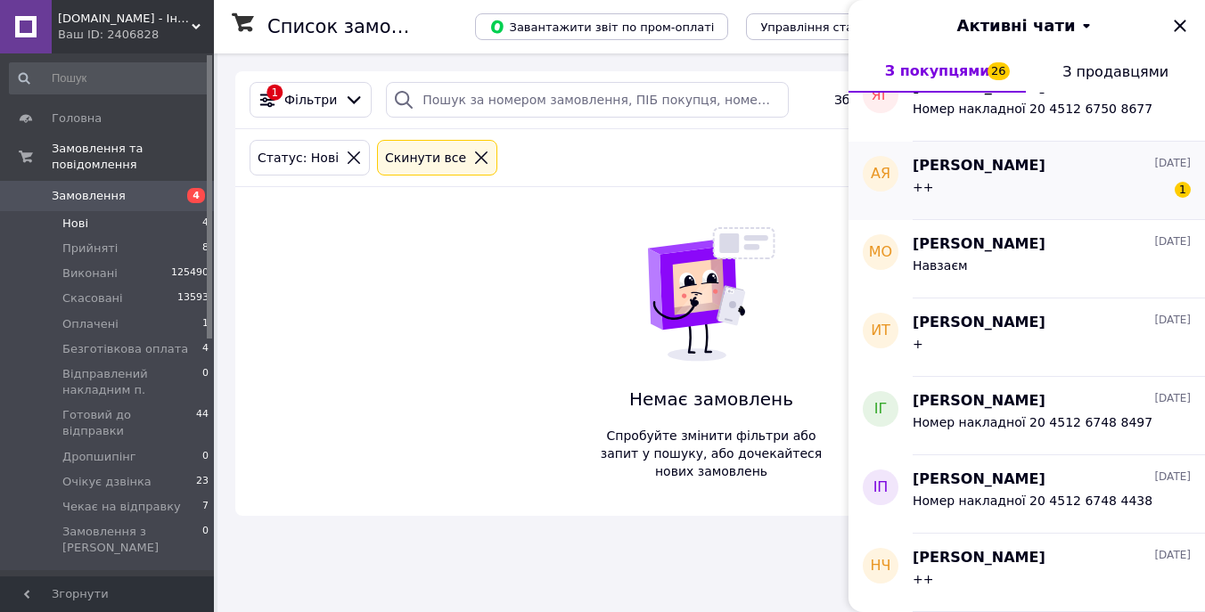
click at [1135, 193] on div "++ 1" at bounding box center [1052, 190] width 278 height 29
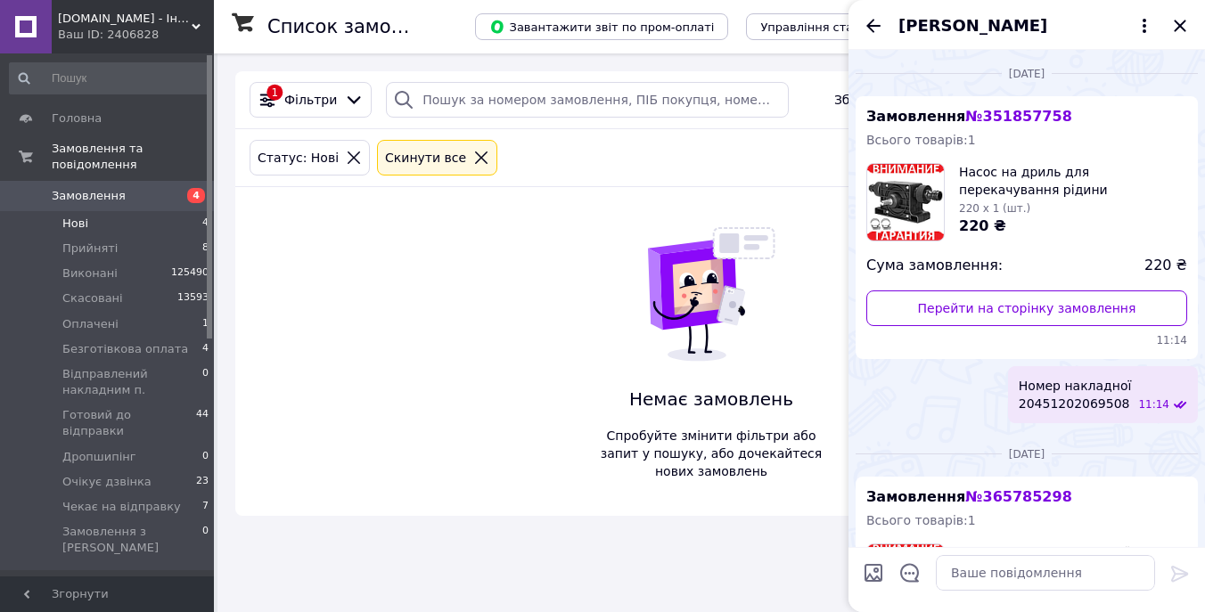
scroll to position [627, 0]
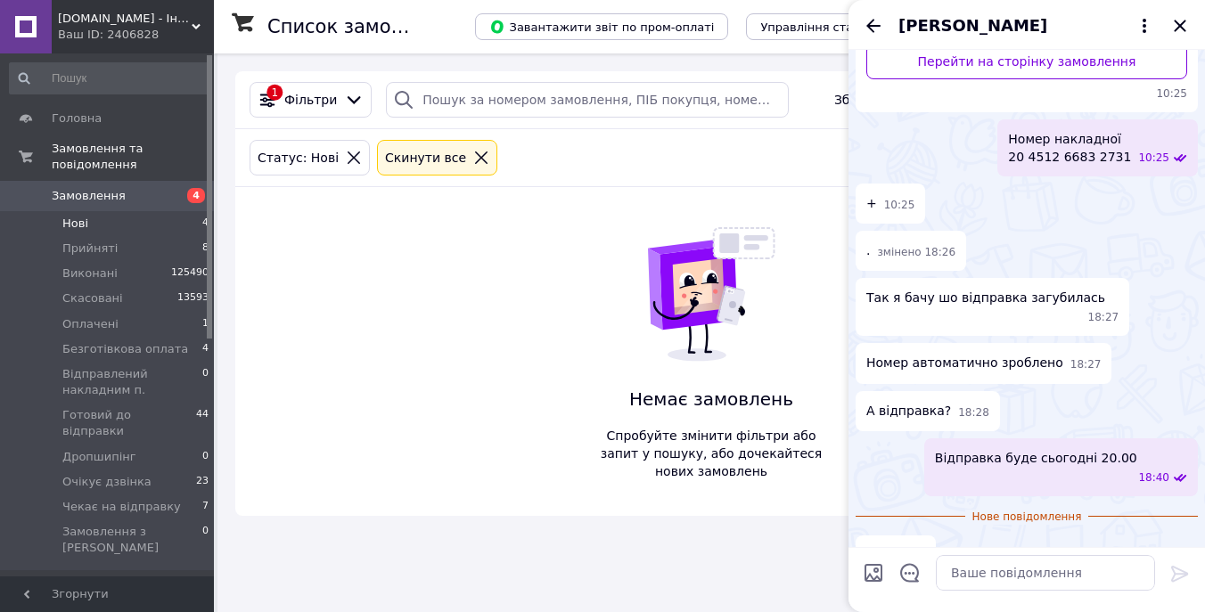
click at [868, 33] on icon "Назад" at bounding box center [873, 25] width 21 height 21
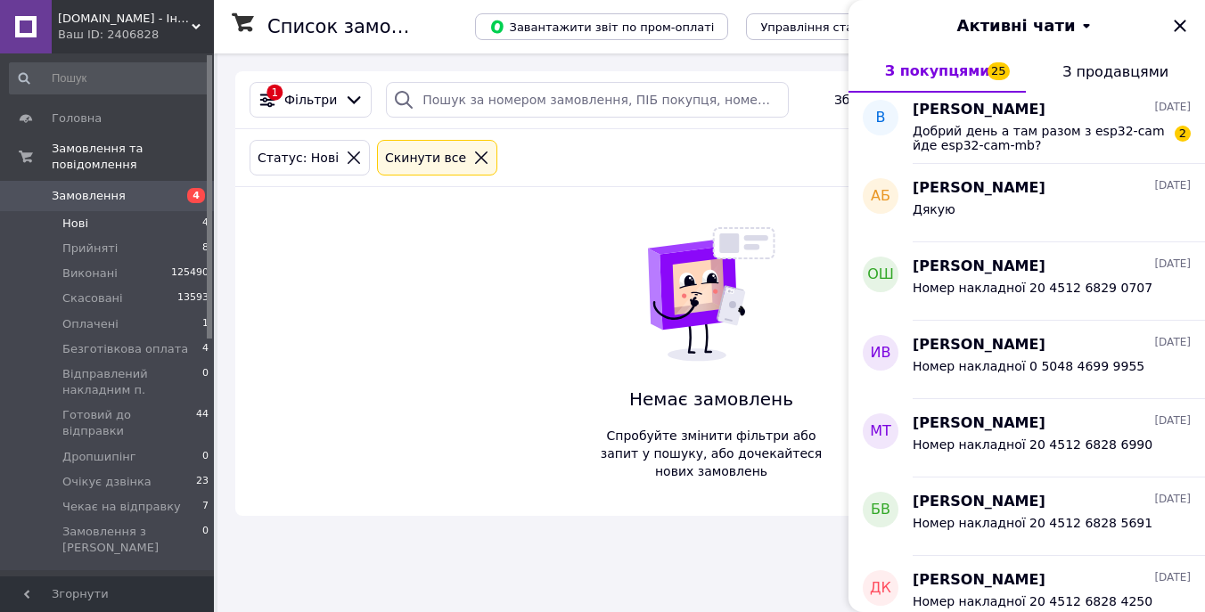
scroll to position [9624, 0]
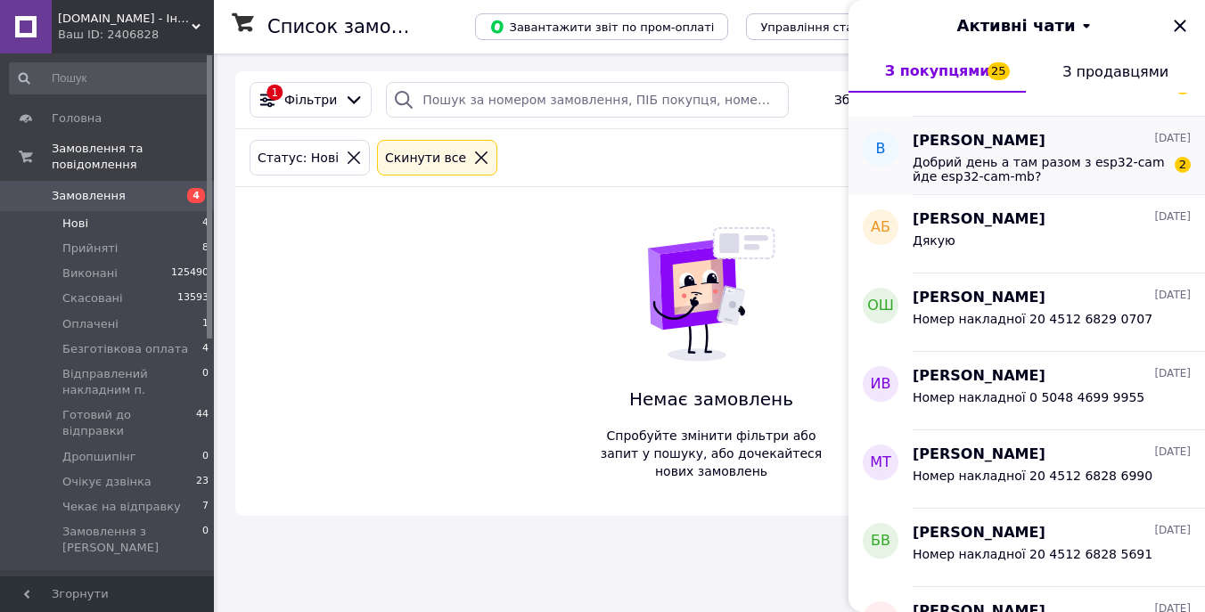
click at [1090, 183] on span "Добрий день а там разом з esp32-cam йде esp32-cam-mb?" at bounding box center [1039, 169] width 253 height 29
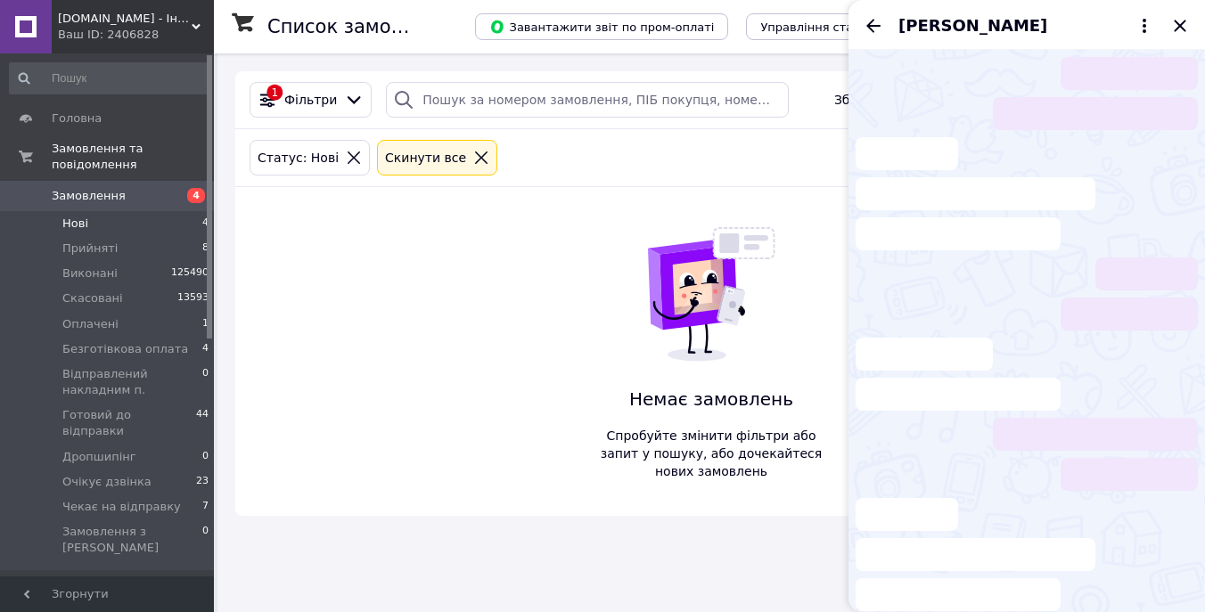
scroll to position [198, 0]
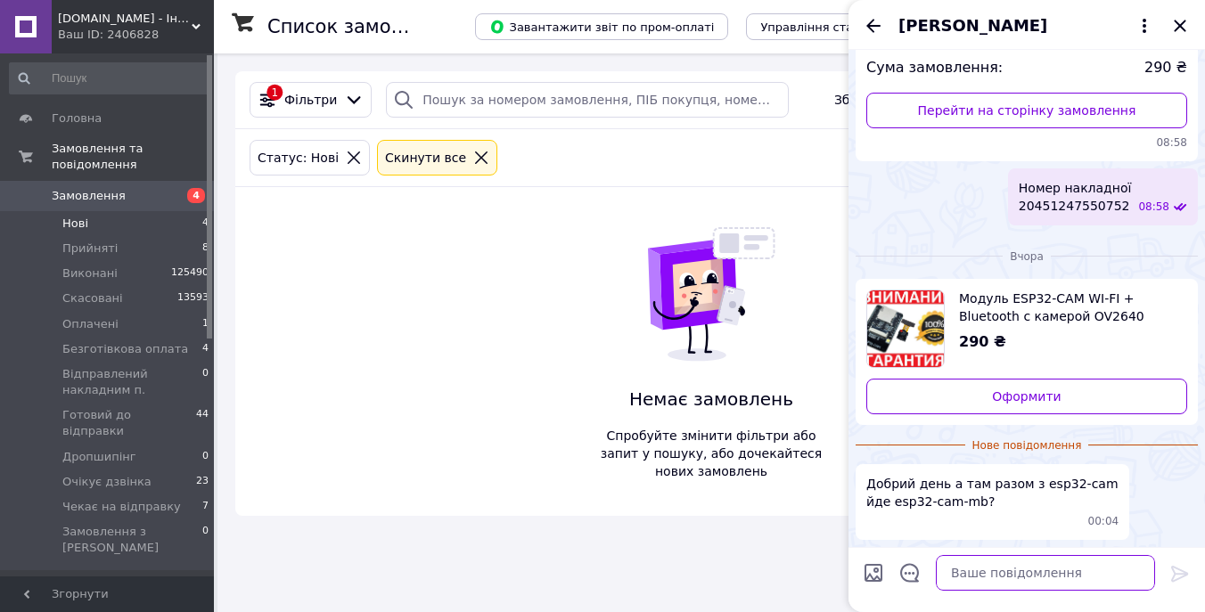
click at [1016, 566] on textarea at bounding box center [1045, 573] width 219 height 36
click at [1036, 566] on textarea at bounding box center [1045, 573] width 219 height 36
drag, startPoint x: 981, startPoint y: 502, endPoint x: 893, endPoint y: 501, distance: 88.2
click at [893, 501] on span "Добрий день а там разом з esp32-cam йде esp32-cam-mb?" at bounding box center [992, 493] width 252 height 36
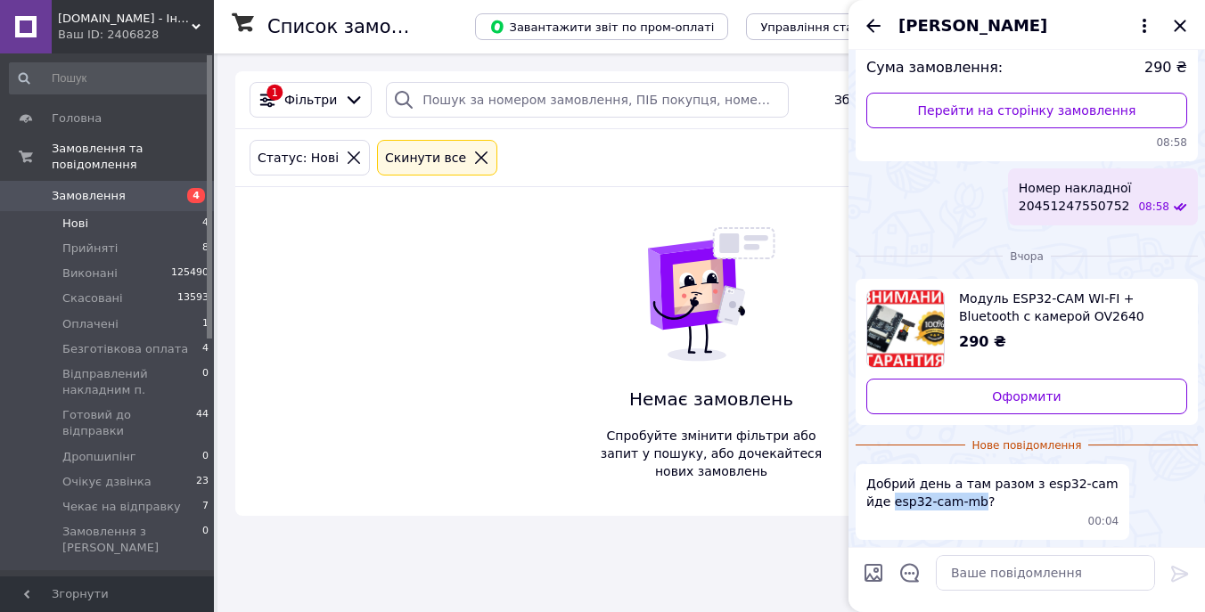
copy span "esp32-cam-mb"
click at [1028, 580] on textarea at bounding box center [1045, 573] width 219 height 36
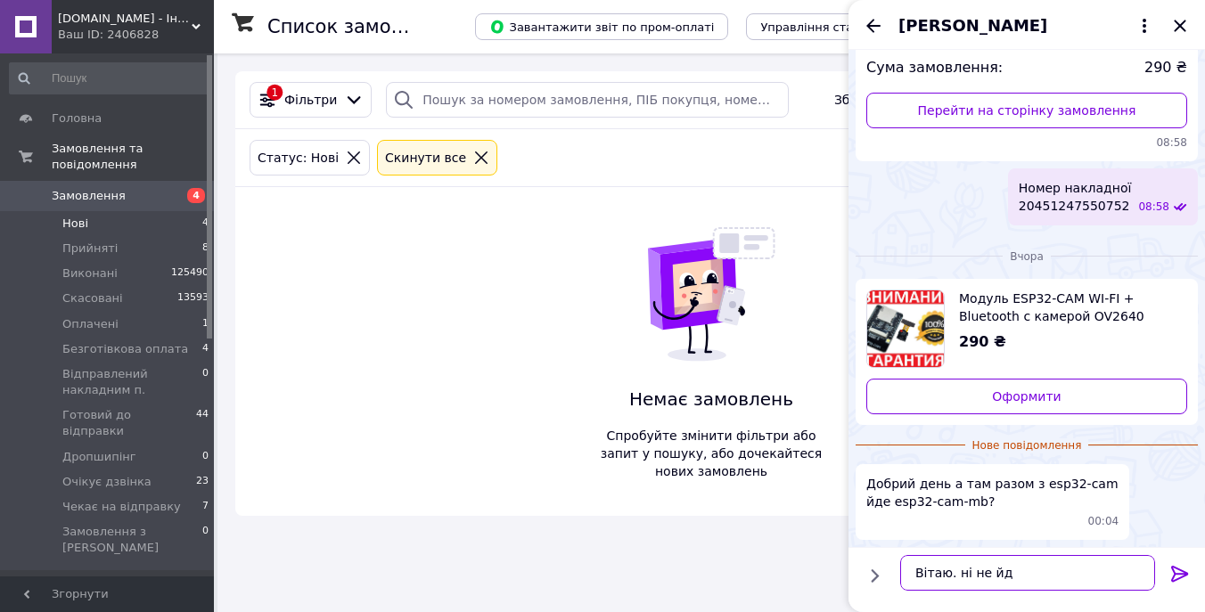
type textarea "Вітаю. ні не йде"
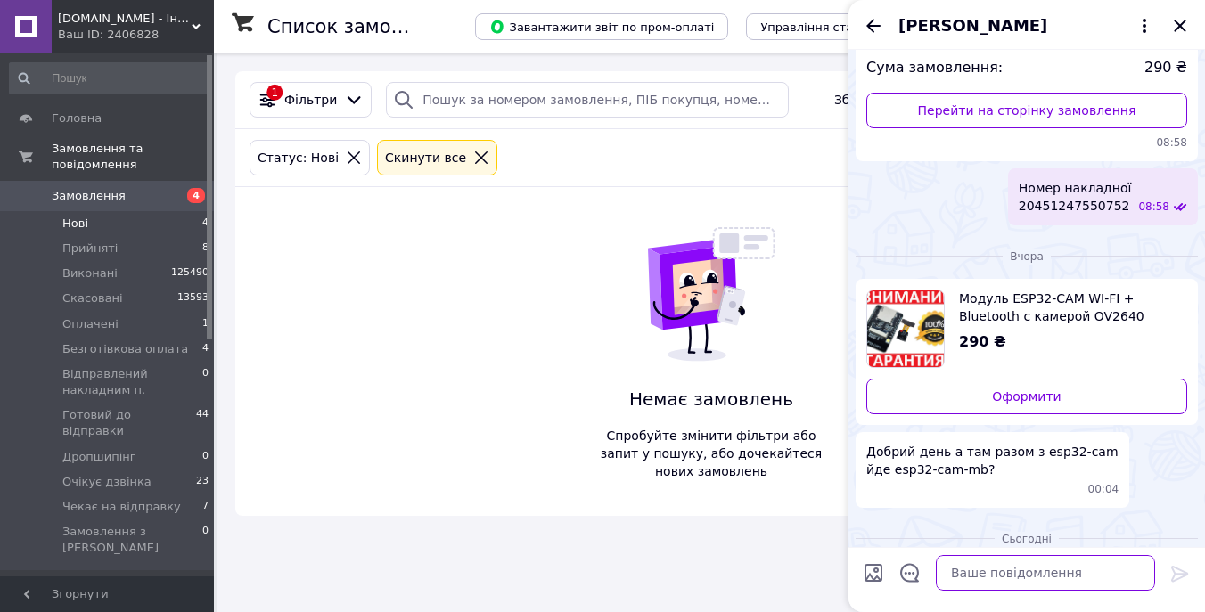
scroll to position [259, 0]
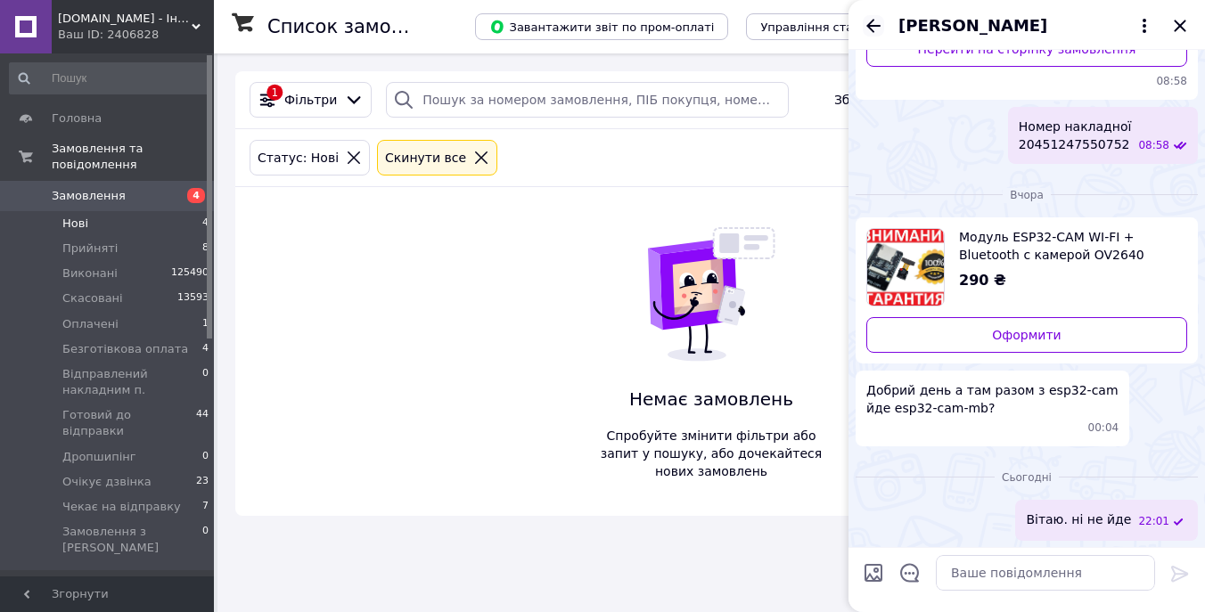
click at [870, 21] on icon "Назад" at bounding box center [873, 25] width 21 height 21
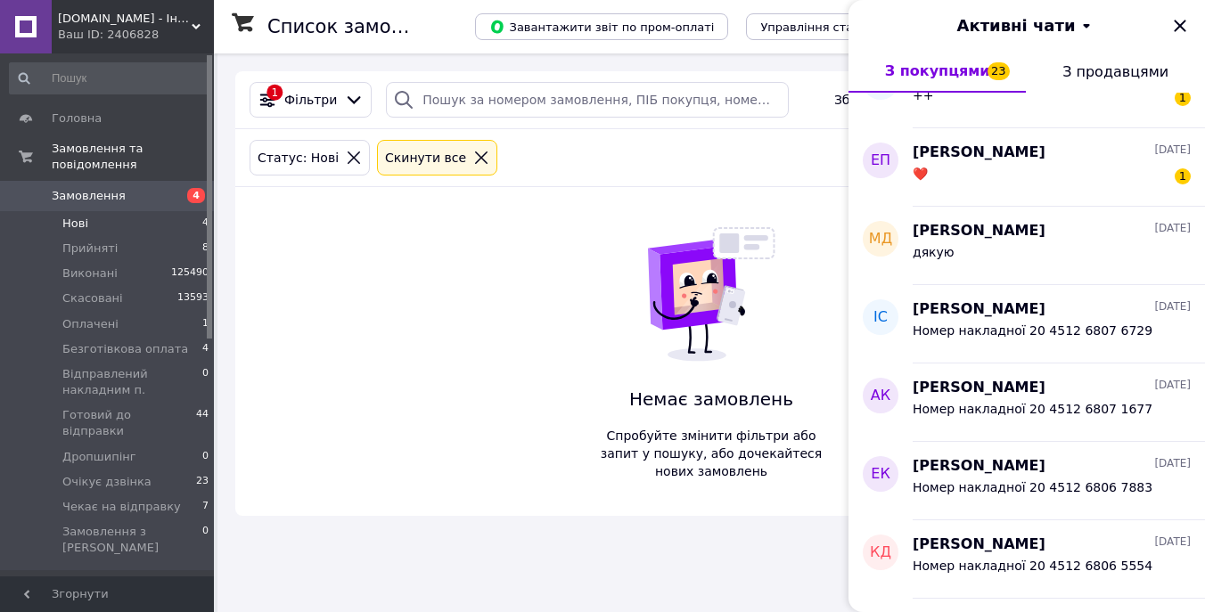
scroll to position [11400, 0]
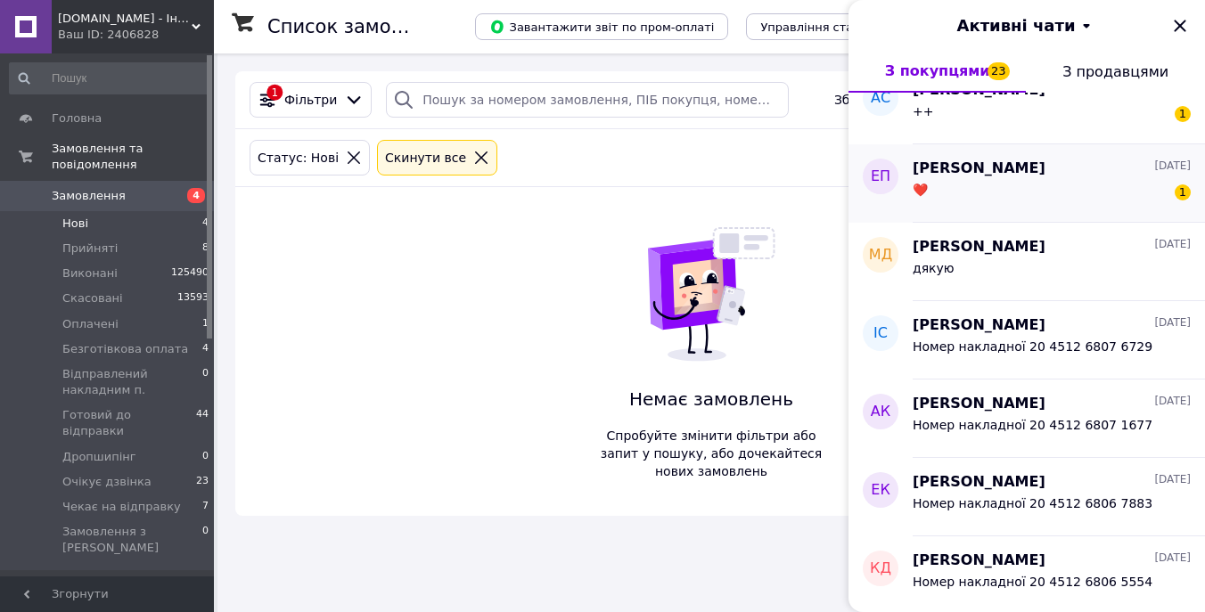
click at [1027, 185] on div "❤️ 1" at bounding box center [1052, 193] width 278 height 29
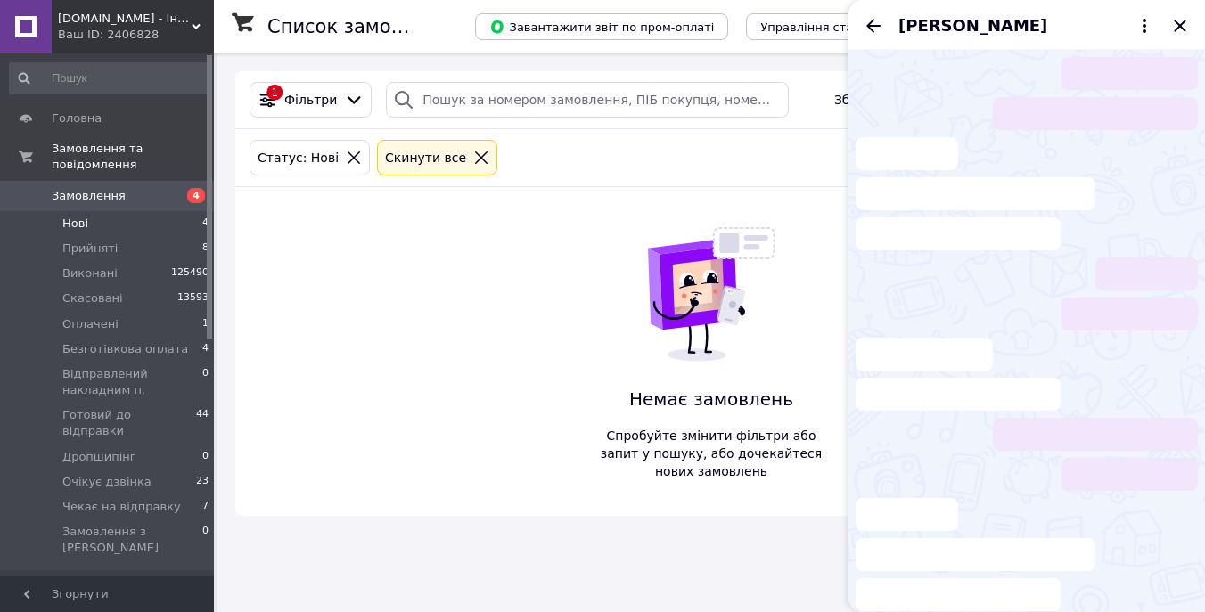
scroll to position [202, 0]
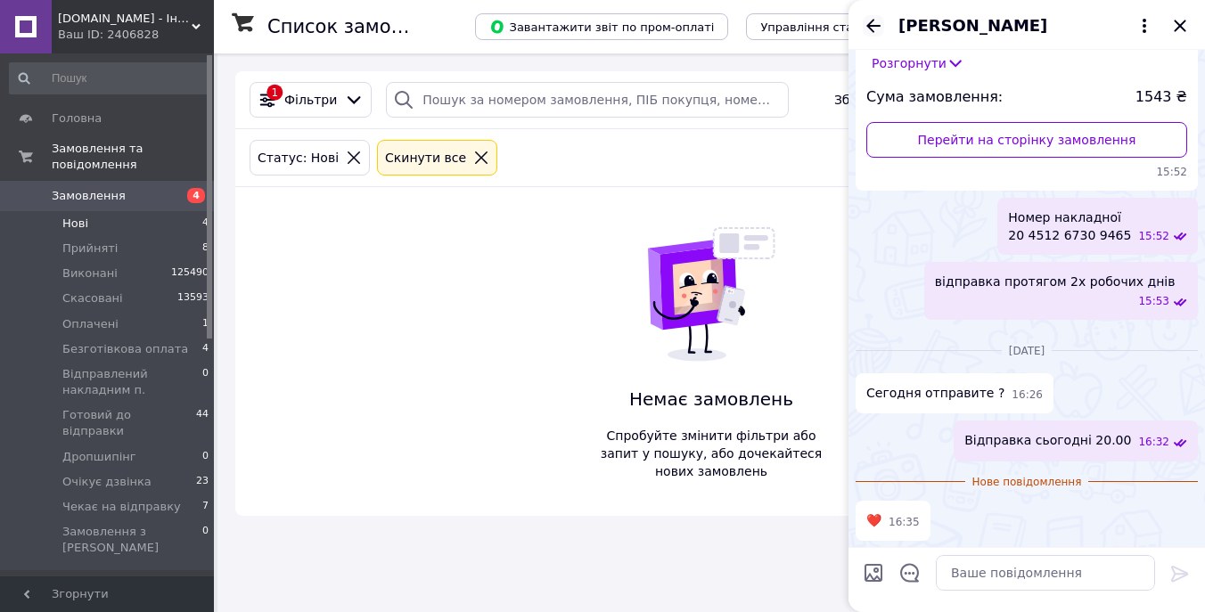
click at [876, 24] on icon "Назад" at bounding box center [873, 25] width 21 height 21
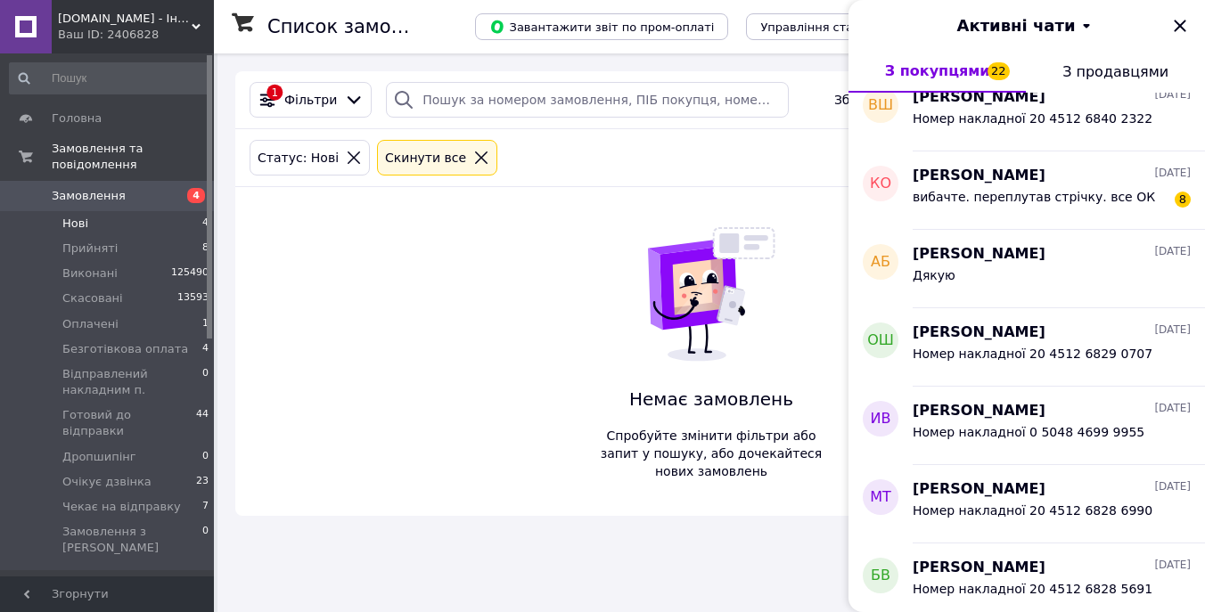
scroll to position [9560, 0]
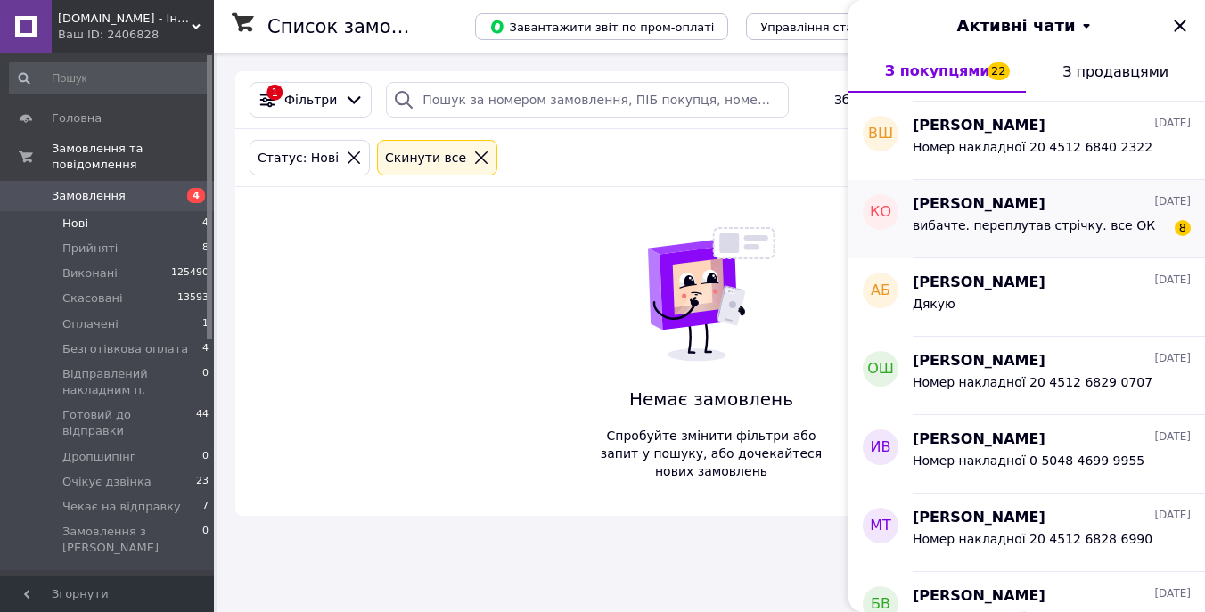
click at [1103, 225] on span "вибачте. переплутав стрічку. все ОК" at bounding box center [1034, 225] width 242 height 14
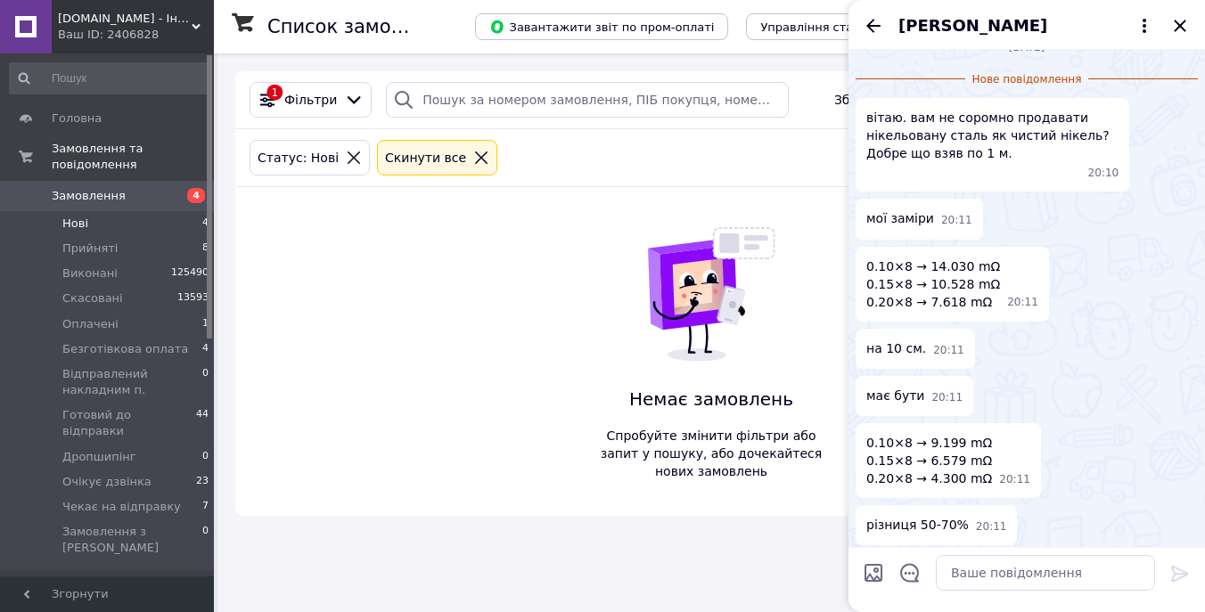
scroll to position [431, 0]
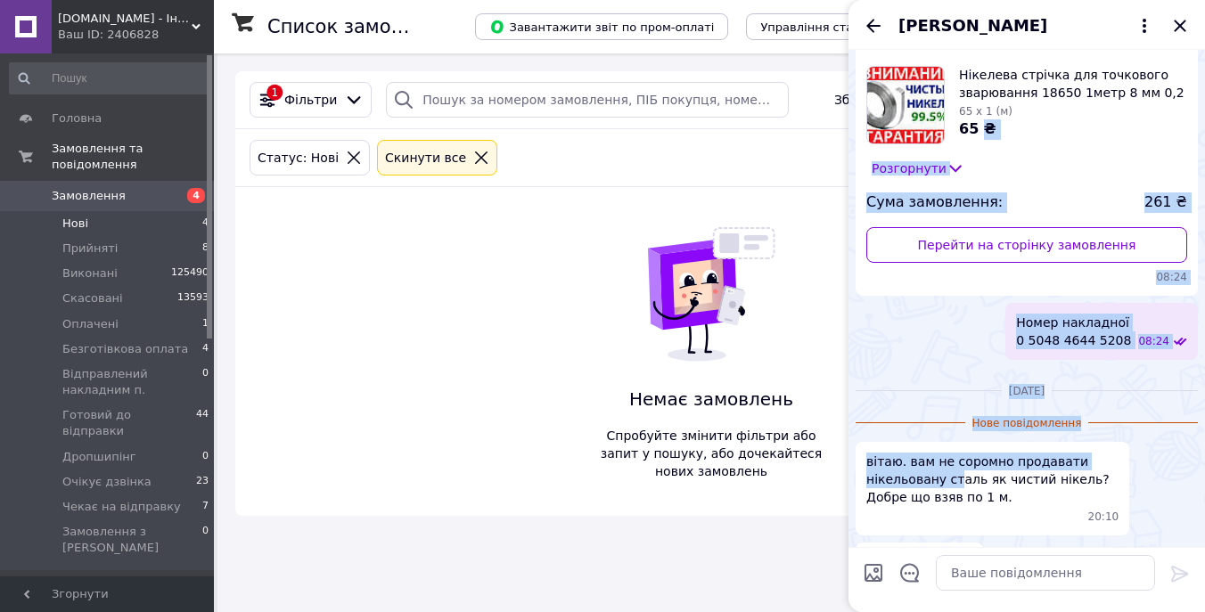
drag, startPoint x: 953, startPoint y: 142, endPoint x: 980, endPoint y: 148, distance: 27.5
click at [980, 148] on div "понеділок, 06.10.2025 Замовлення № 365164238 Всього товарів: 6 Нікелева стрічка…" at bounding box center [1027, 480] width 357 height 1055
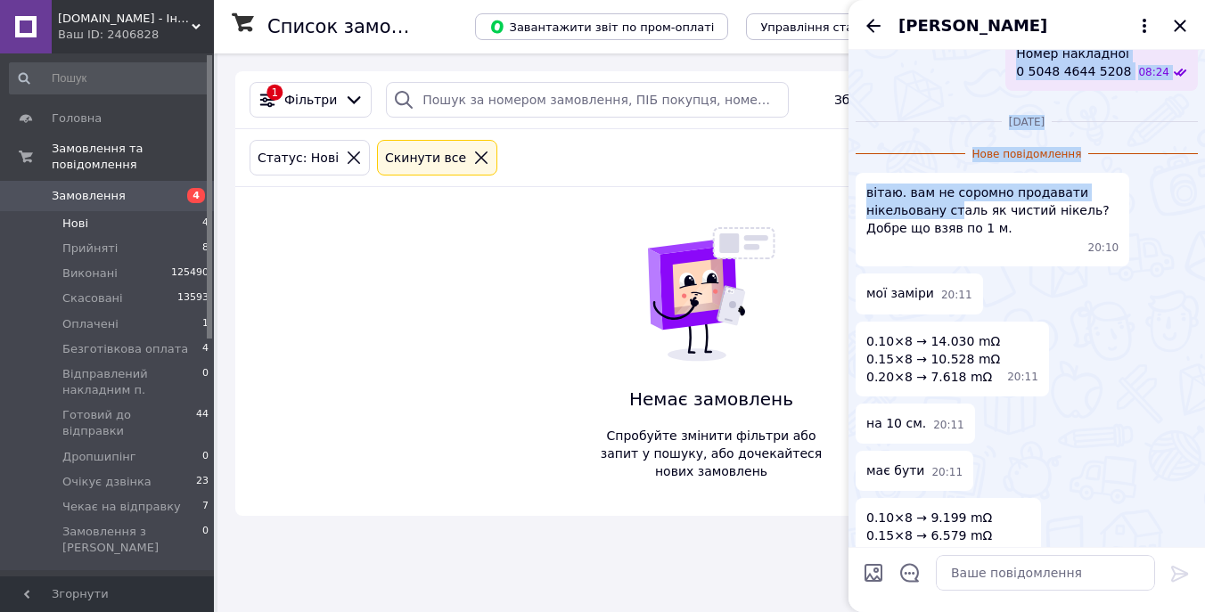
scroll to position [373, 0]
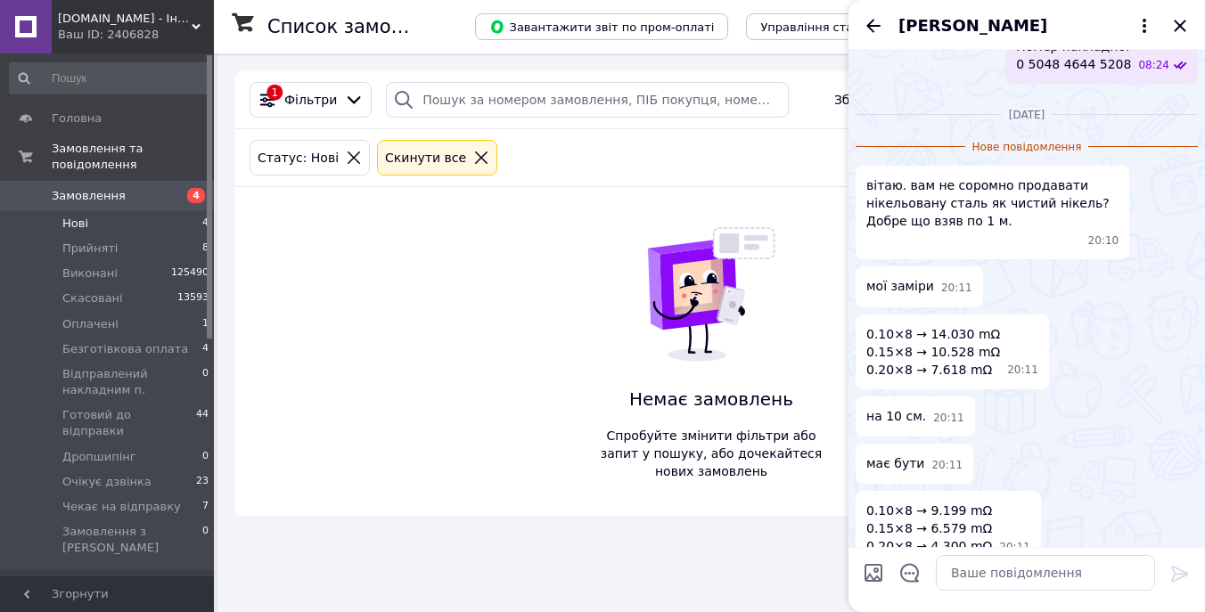
click at [970, 228] on span "вітаю. вам не соромно продавати нікельовану сталь як чистий нікель? Добре що вз…" at bounding box center [992, 202] width 252 height 53
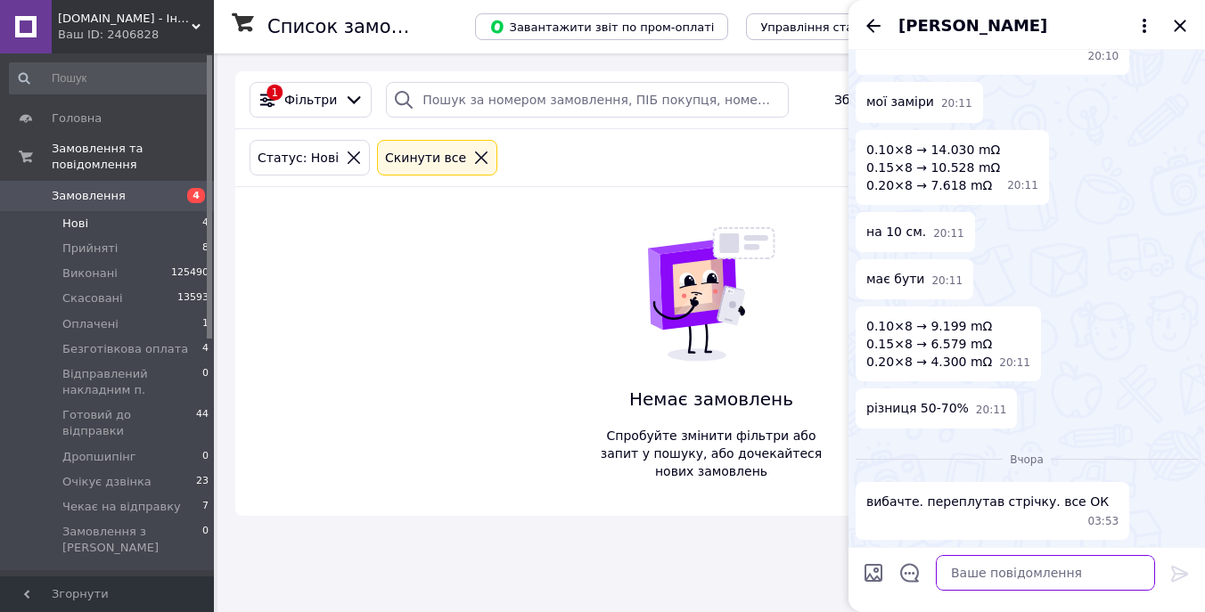
click at [996, 571] on textarea at bounding box center [1045, 573] width 219 height 36
click at [1012, 562] on textarea at bounding box center [1045, 573] width 219 height 36
type textarea "J"
type textarea "Ок, добре що розібрались."
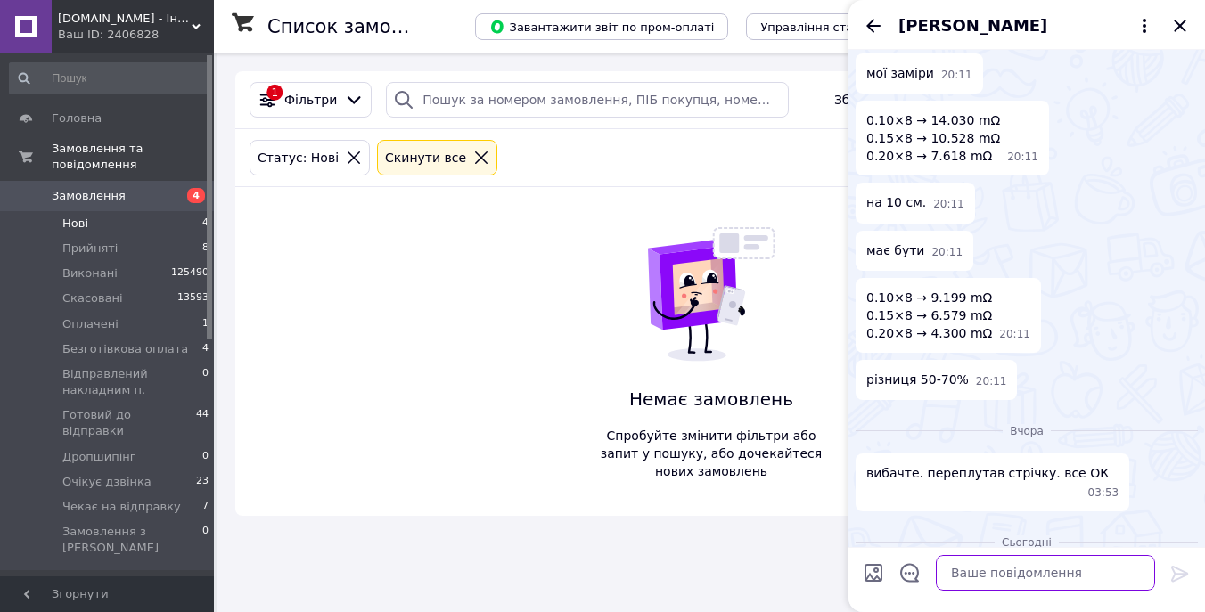
scroll to position [623, 0]
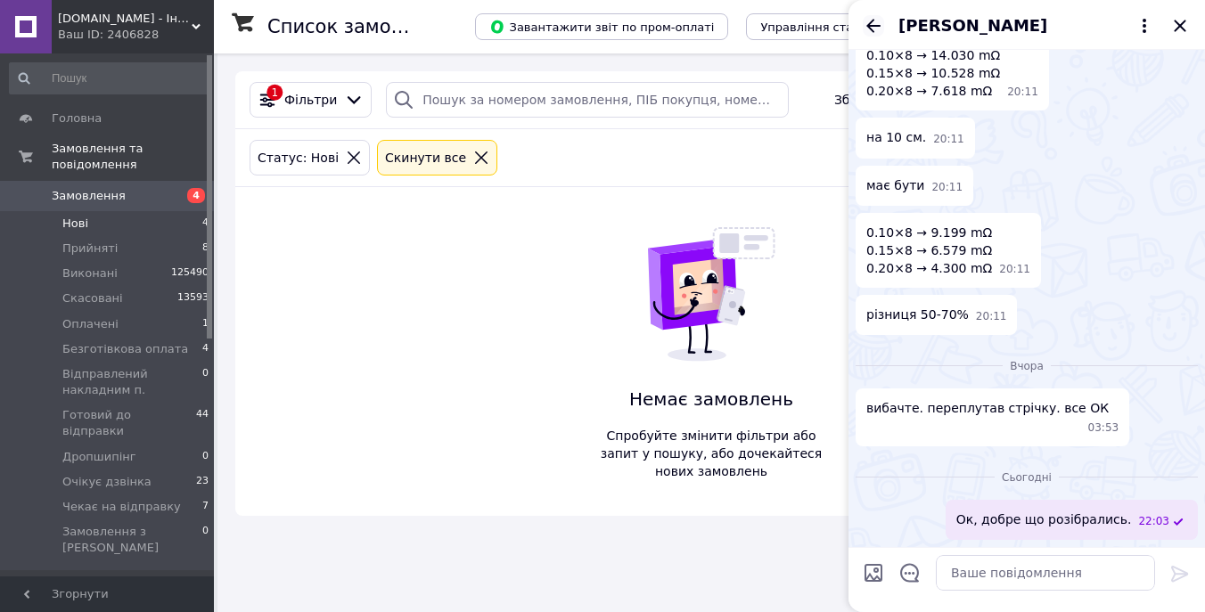
click at [872, 27] on icon "Назад" at bounding box center [873, 25] width 21 height 21
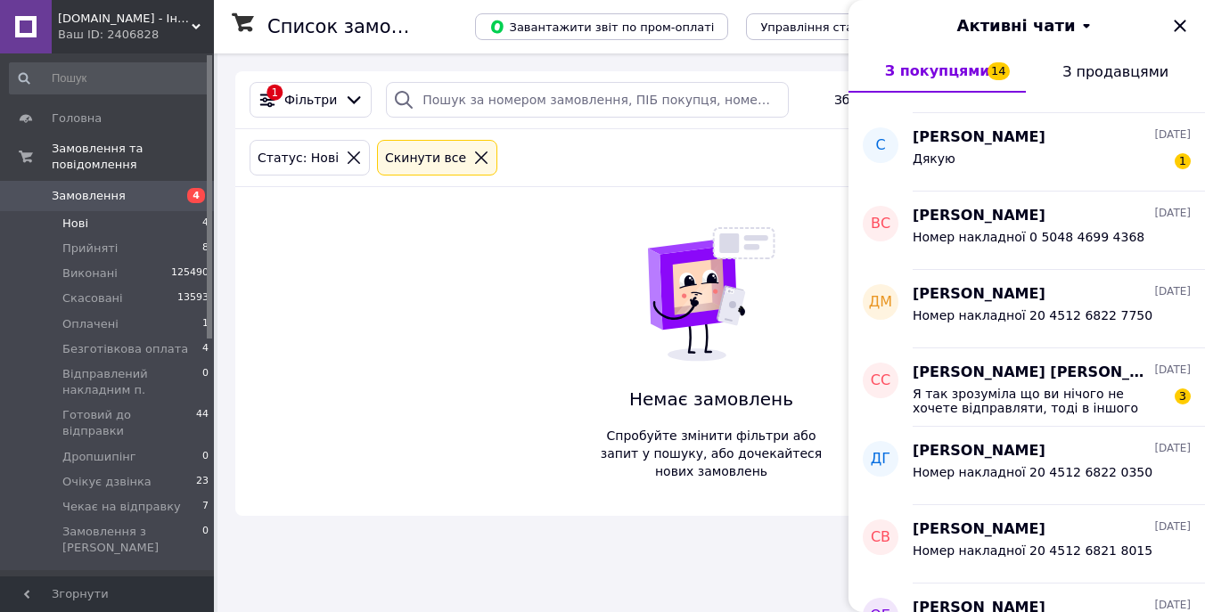
scroll to position [10715, 0]
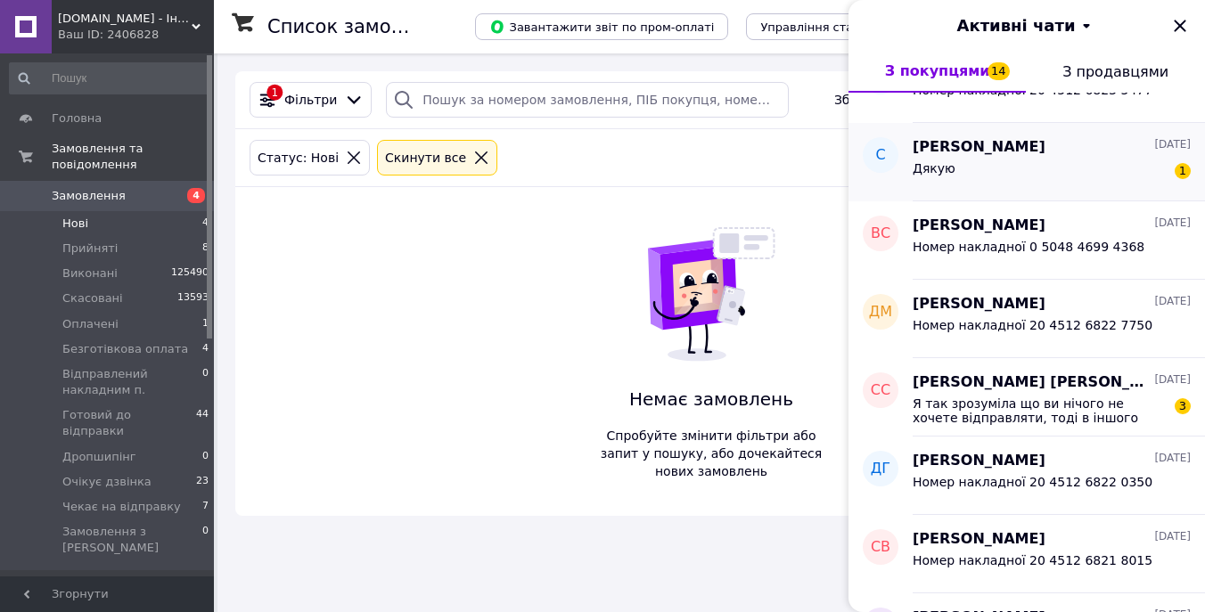
click at [1041, 156] on span "Сергей Михайлович" at bounding box center [979, 147] width 133 height 21
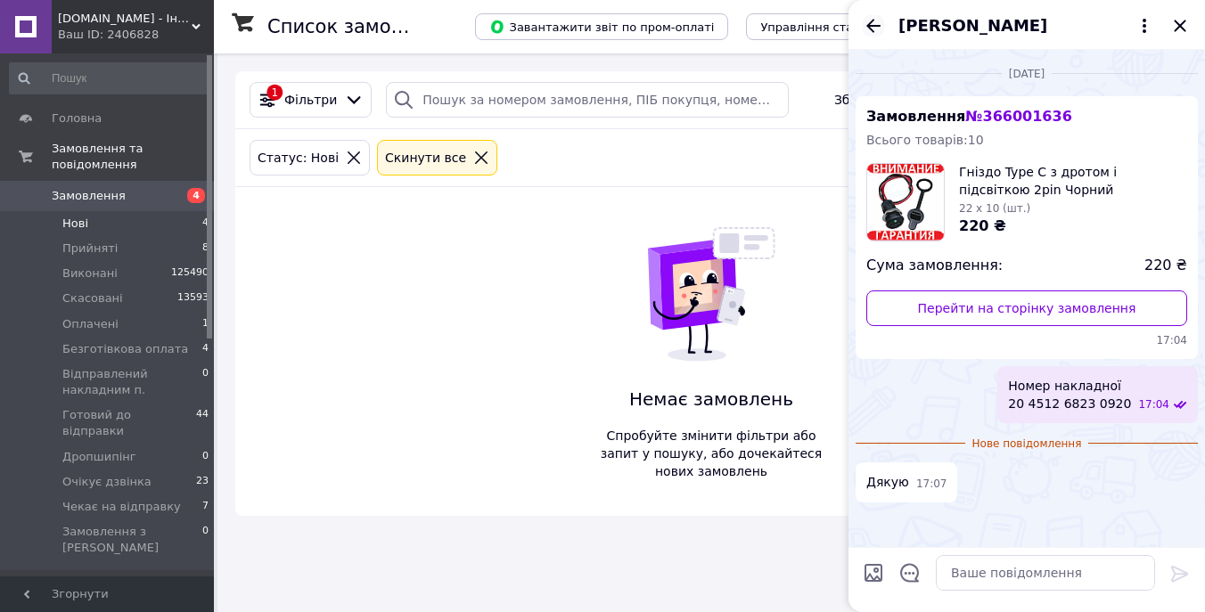
click at [874, 20] on icon "Назад" at bounding box center [873, 25] width 21 height 21
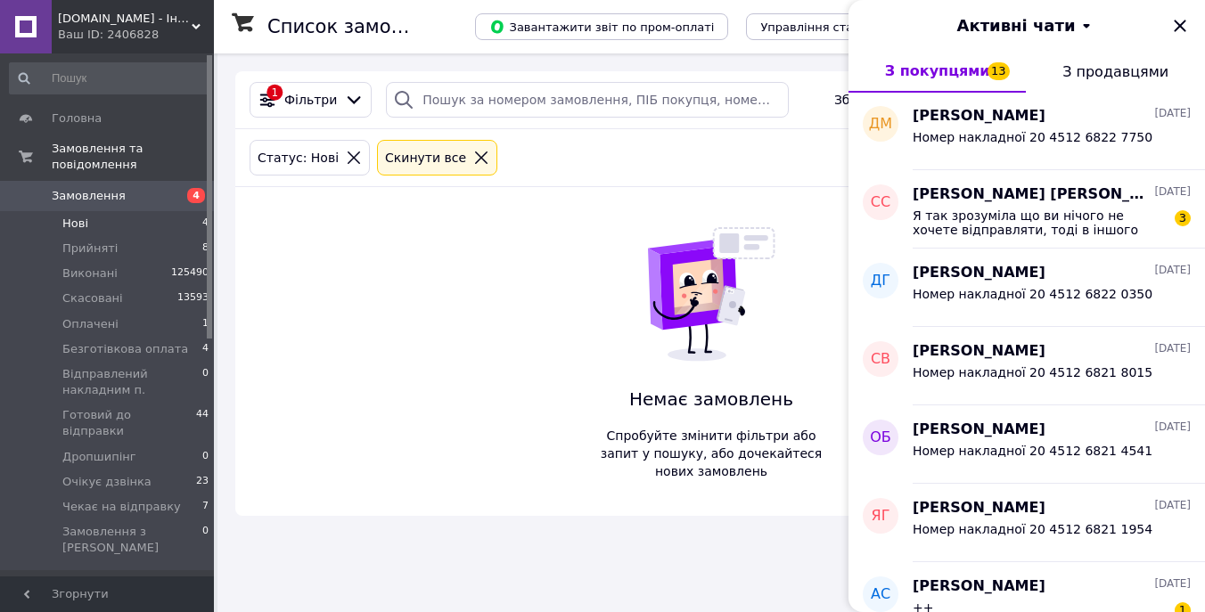
scroll to position [10893, 0]
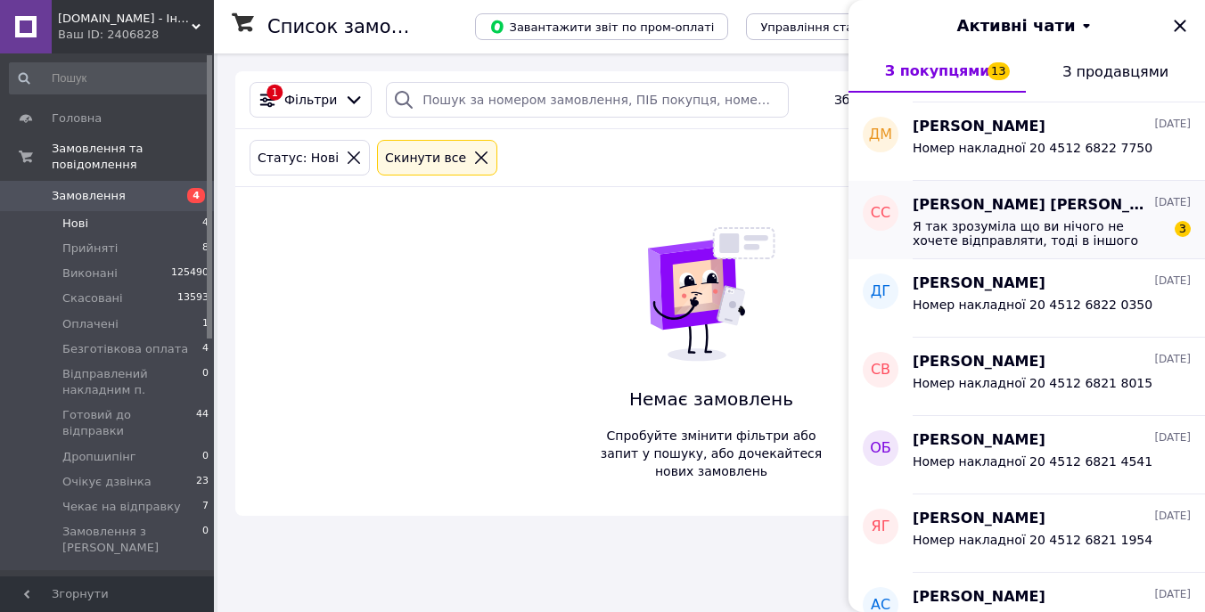
click at [1038, 236] on span "Я так зрозуміла що ви нічого не хочете відправляти, тоді в іншого продавця замо…" at bounding box center [1039, 233] width 253 height 29
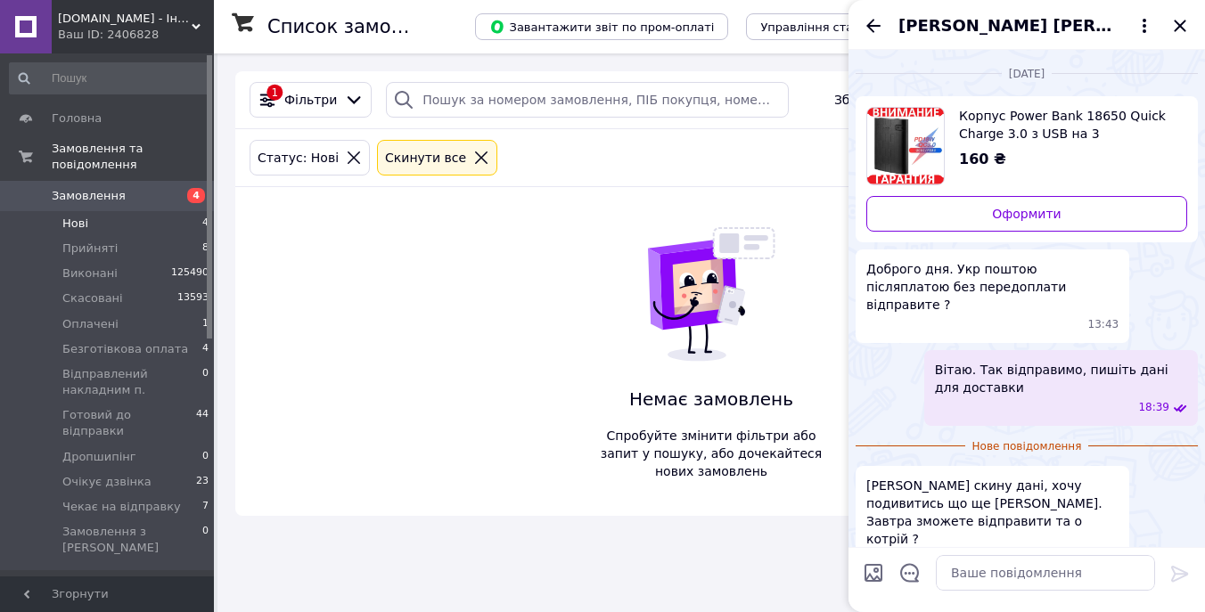
scroll to position [151, 0]
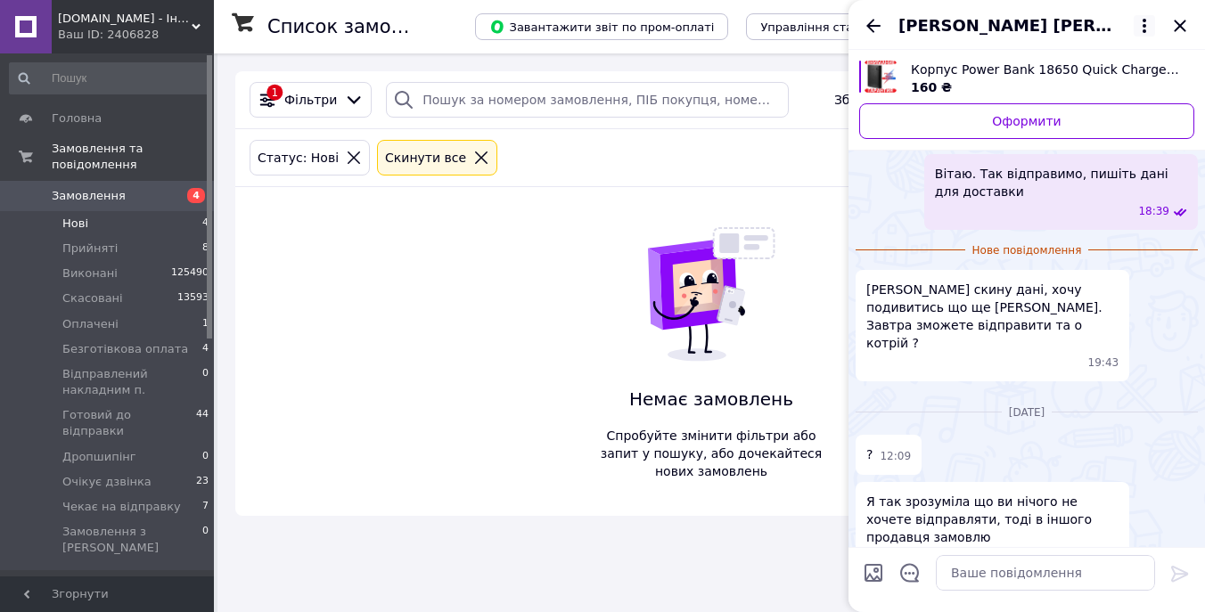
click at [1146, 28] on icon at bounding box center [1144, 25] width 21 height 21
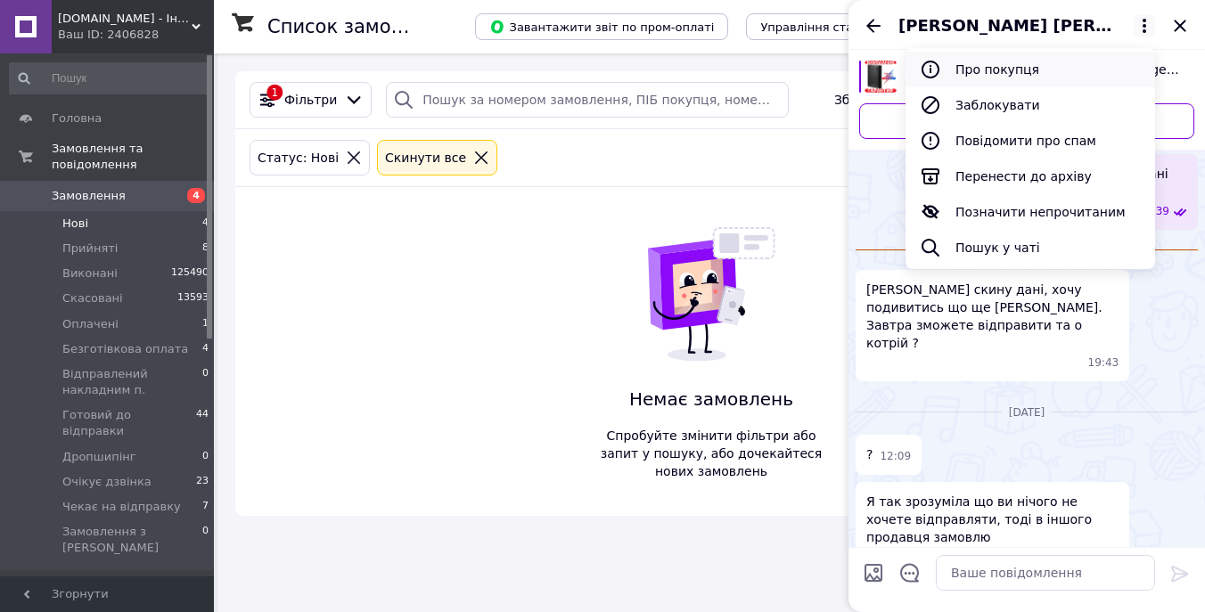
click at [1068, 67] on button "Про покупця" at bounding box center [1031, 70] width 250 height 36
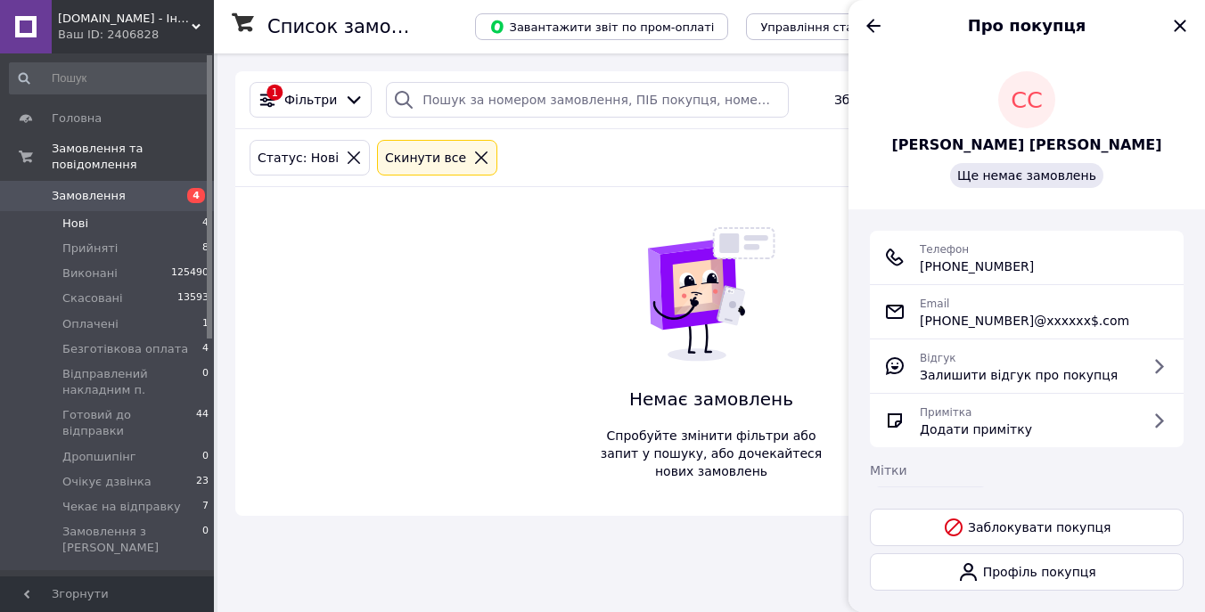
click at [996, 261] on span "+380 (99) 450-45-62" at bounding box center [977, 267] width 114 height 18
copy ul "+380 (99) 450-45-62"
click at [872, 34] on icon "Назад" at bounding box center [873, 25] width 21 height 21
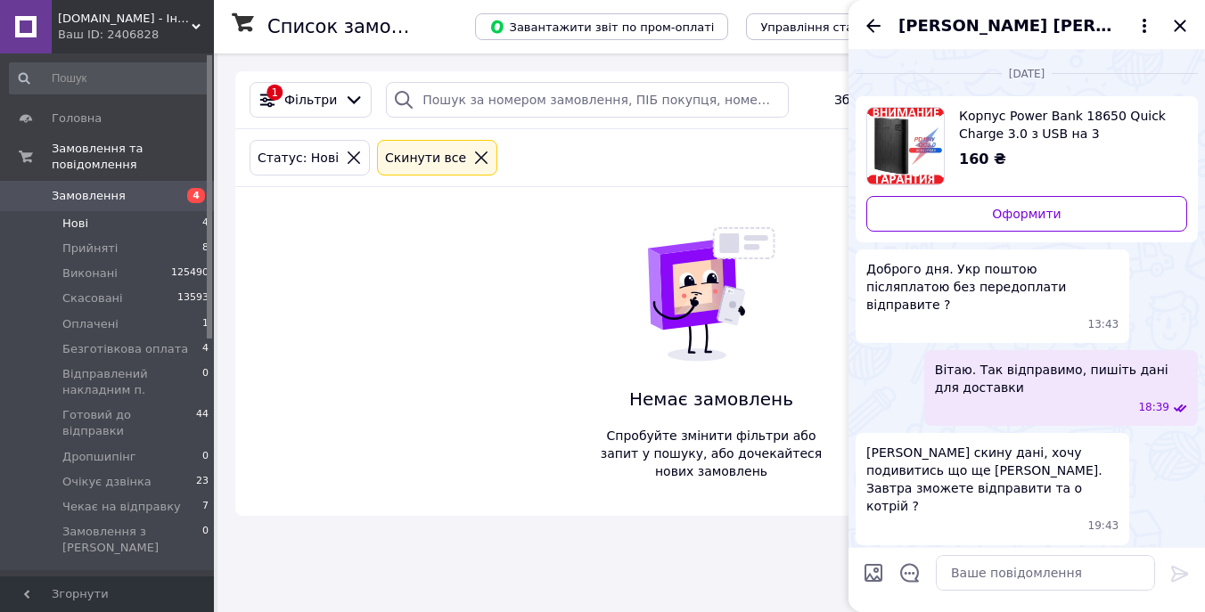
scroll to position [119, 0]
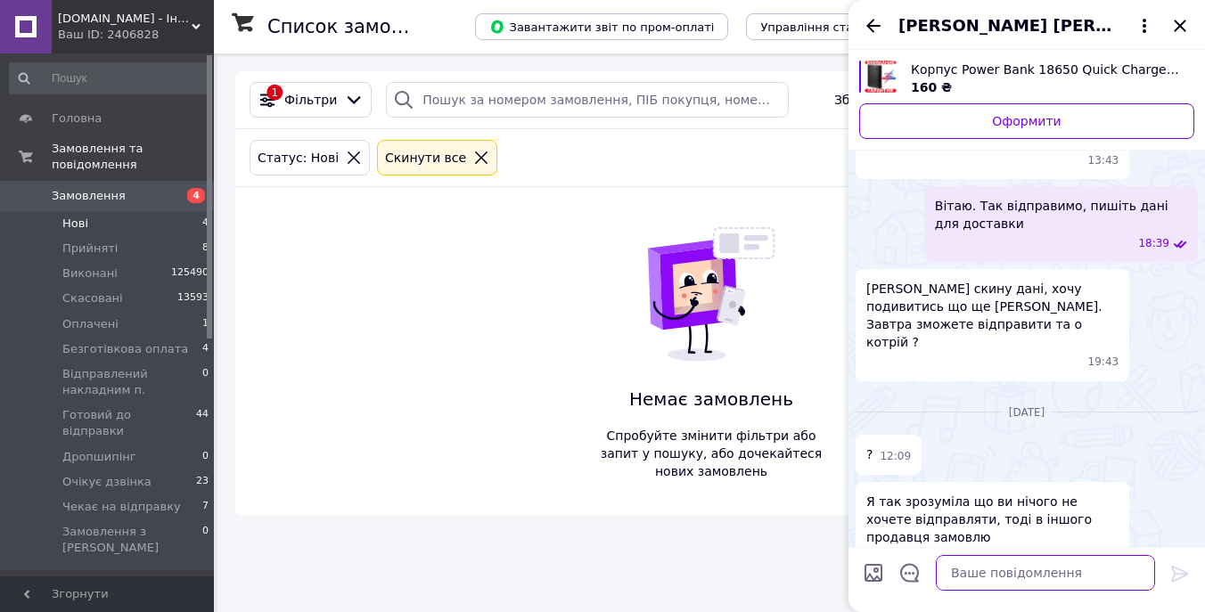
click at [1000, 567] on textarea at bounding box center [1045, 573] width 219 height 36
type textarea "В"
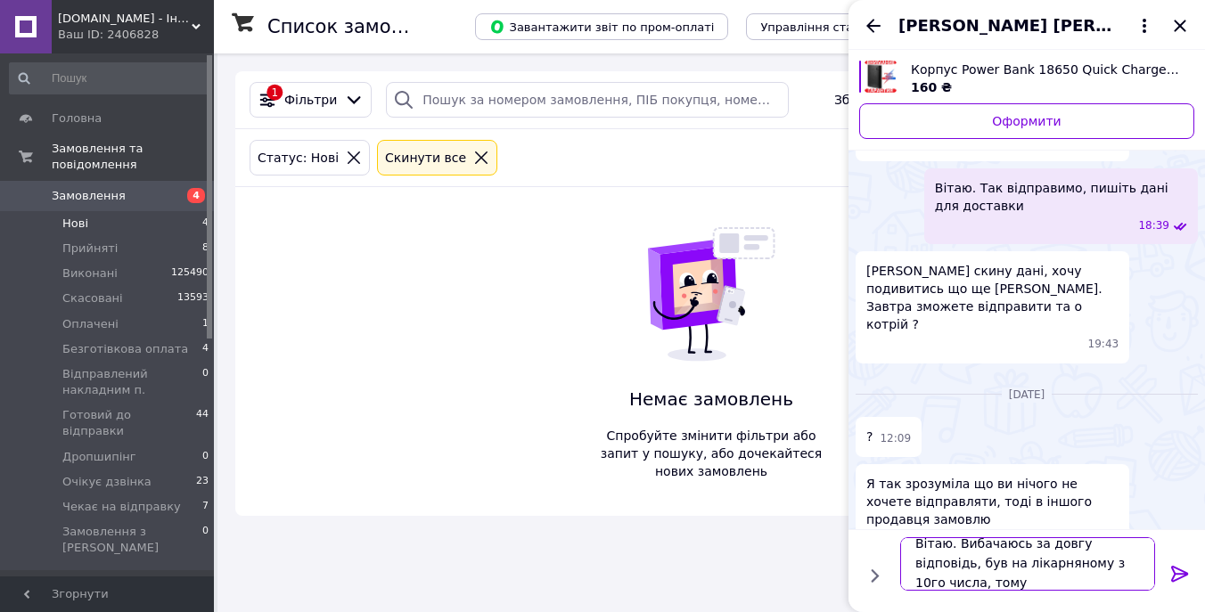
scroll to position [2, 0]
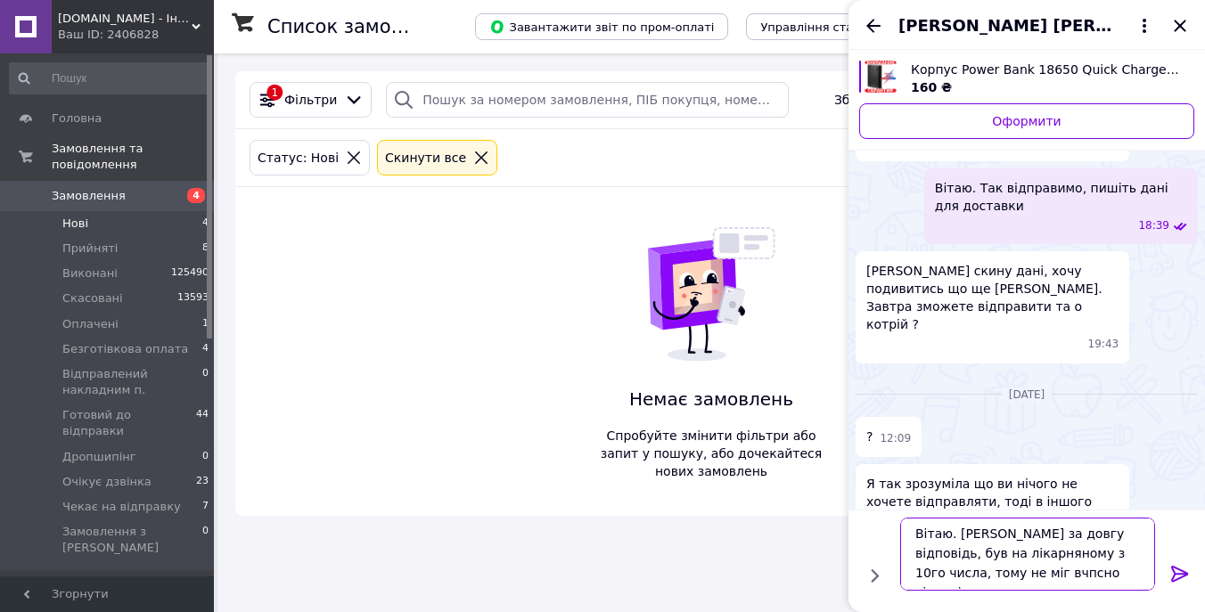
type textarea "Вітаю. Вибачаюсь за довгу відповідь, був на лікарняному з 10го числа, тому не м…"
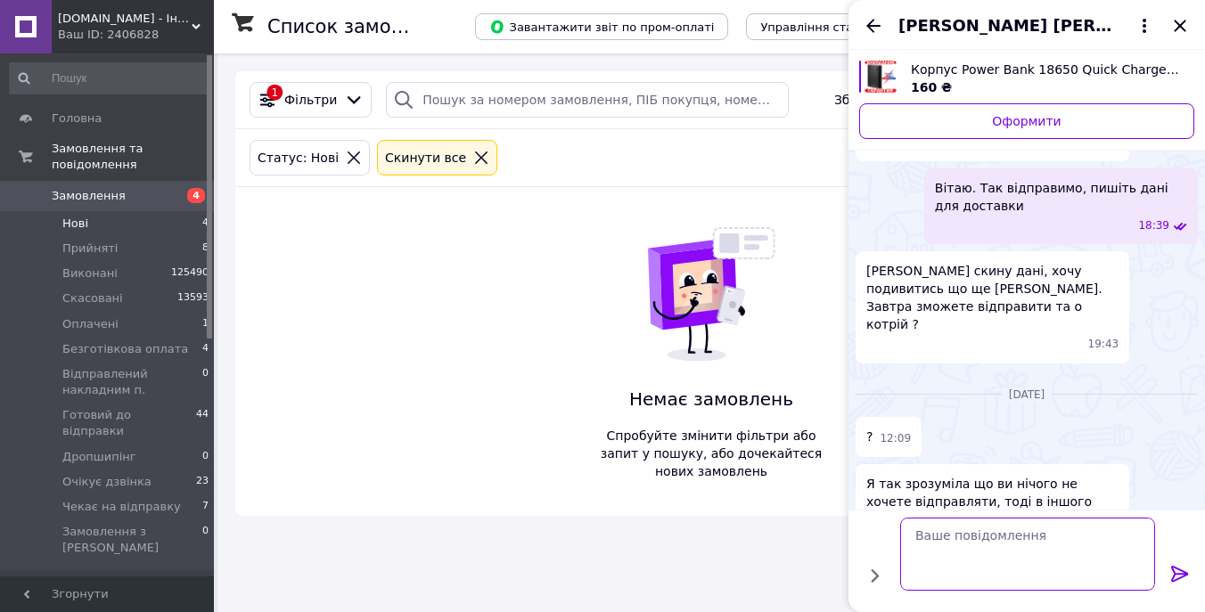
scroll to position [266, 0]
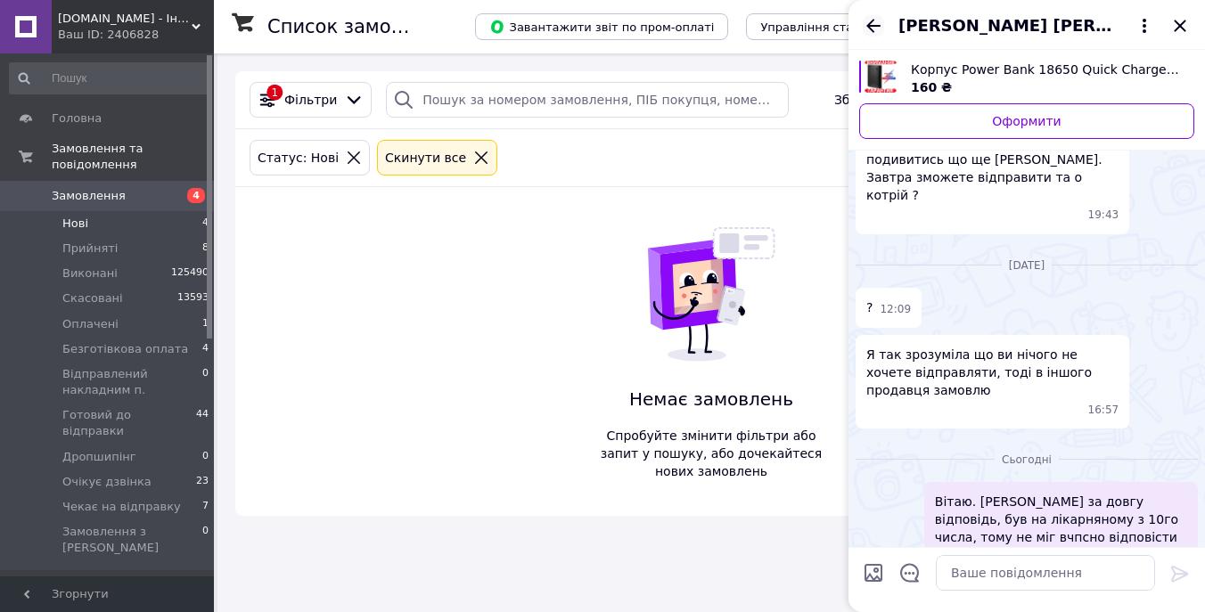
click at [868, 24] on icon "Назад" at bounding box center [873, 25] width 14 height 13
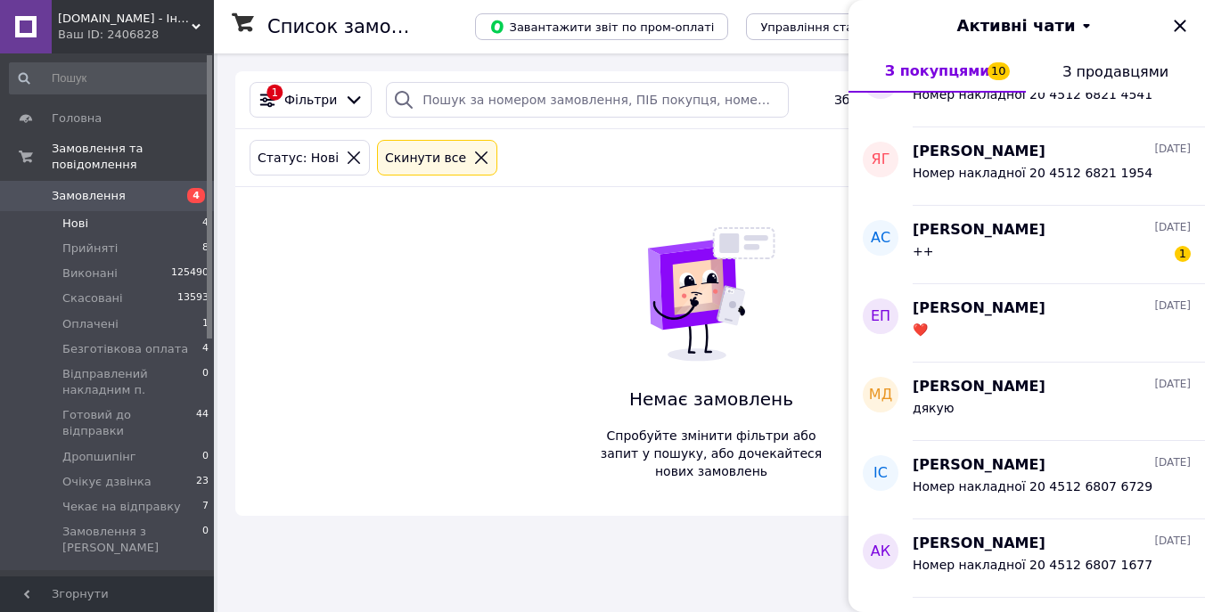
scroll to position [11258, 0]
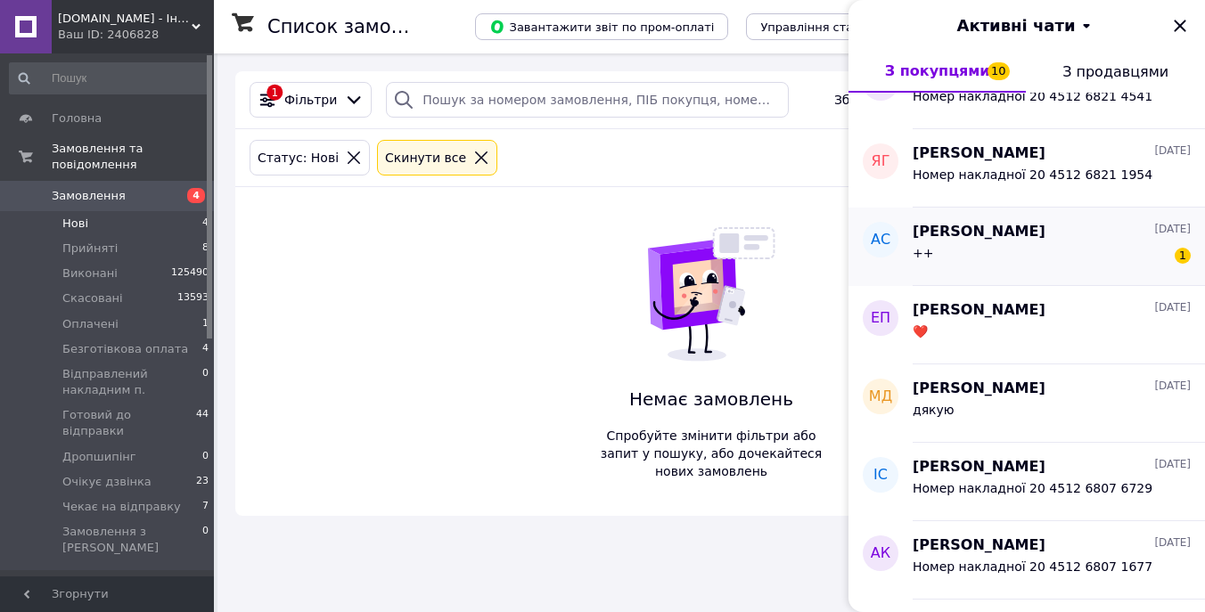
click at [1031, 242] on div "++ 1" at bounding box center [1052, 256] width 278 height 29
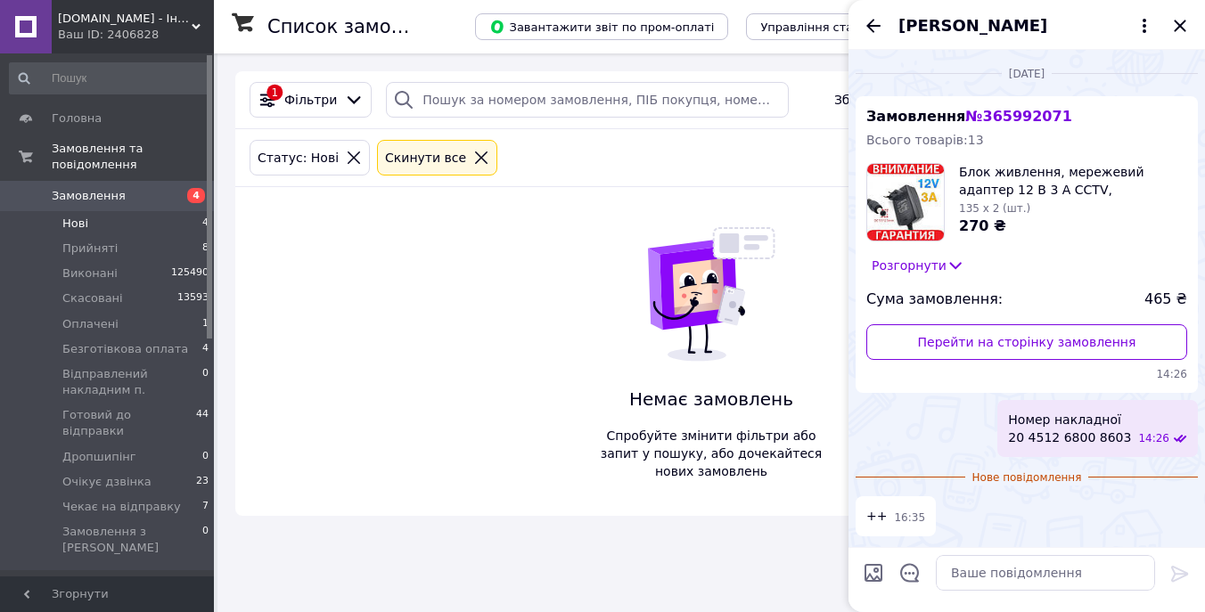
click at [865, 13] on div "Алексей Семененко" at bounding box center [1027, 25] width 357 height 50
click at [865, 19] on icon "Назад" at bounding box center [873, 25] width 21 height 21
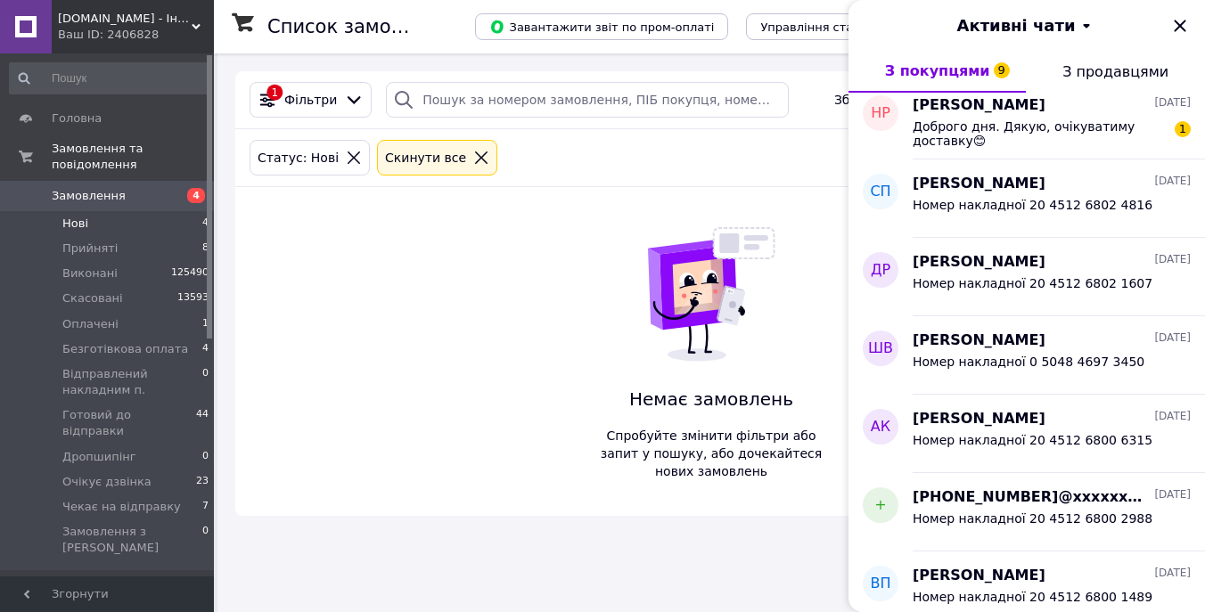
scroll to position [12293, 0]
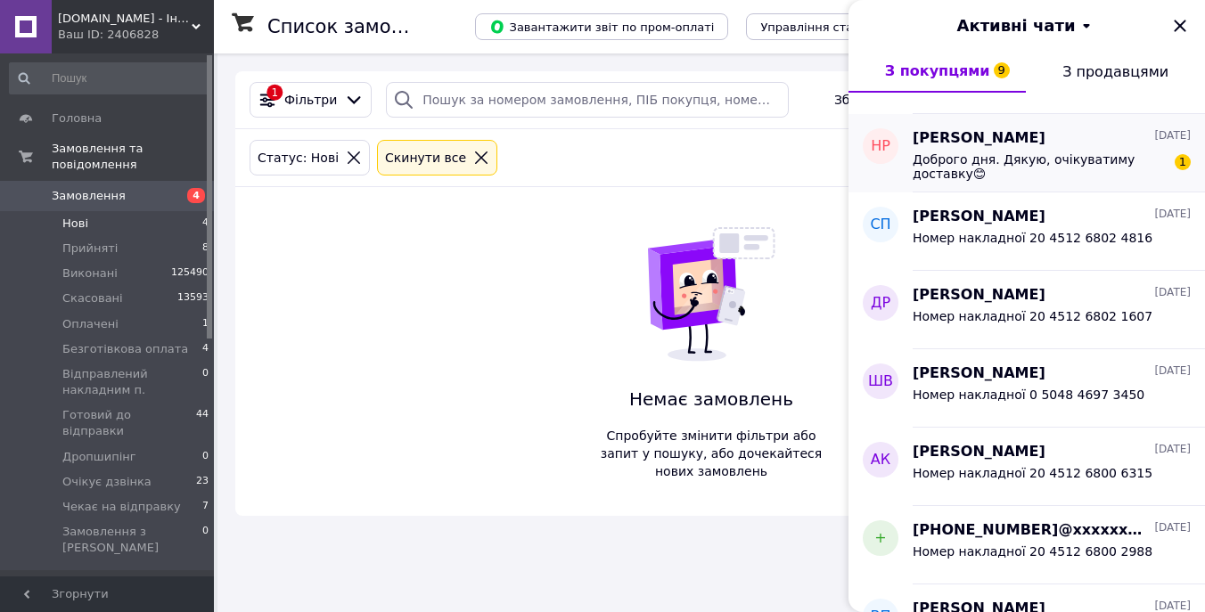
click at [1111, 165] on span "Доброго дня. Дякую, очікуватиму доставку😊" at bounding box center [1039, 166] width 253 height 29
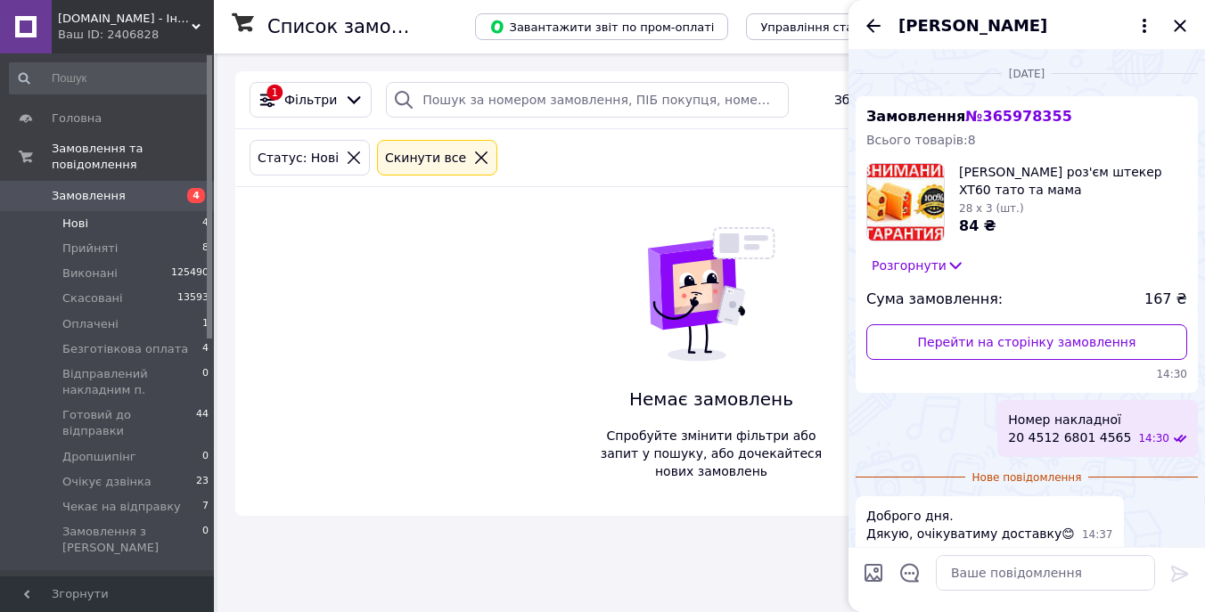
scroll to position [13, 0]
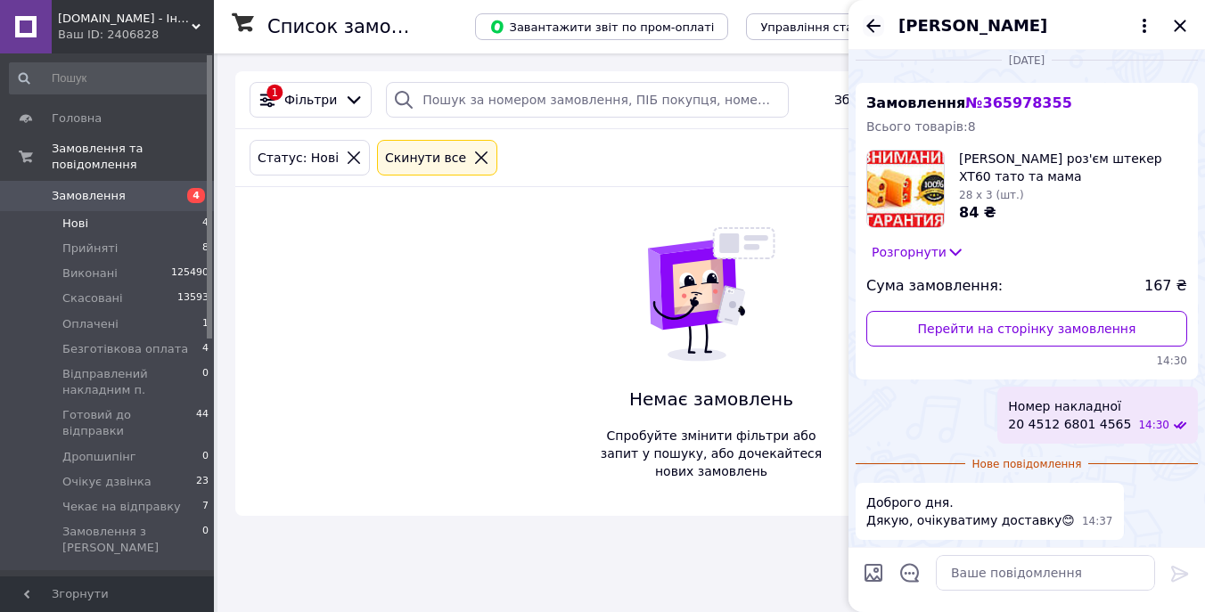
click at [873, 24] on icon "Назад" at bounding box center [873, 25] width 21 height 21
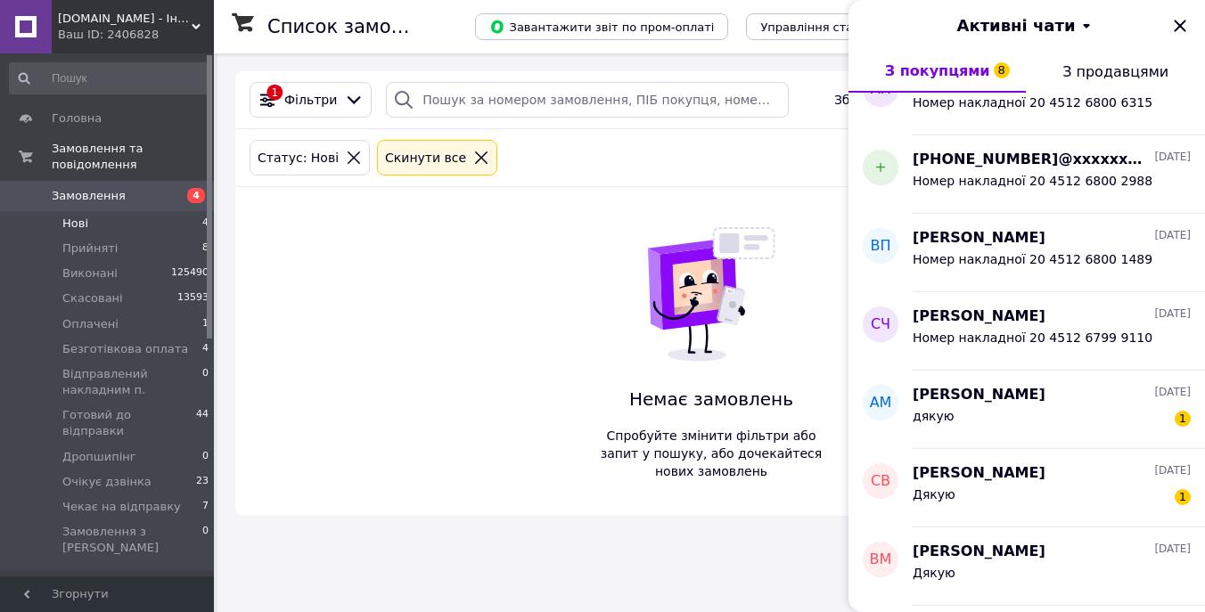
scroll to position [12711, 0]
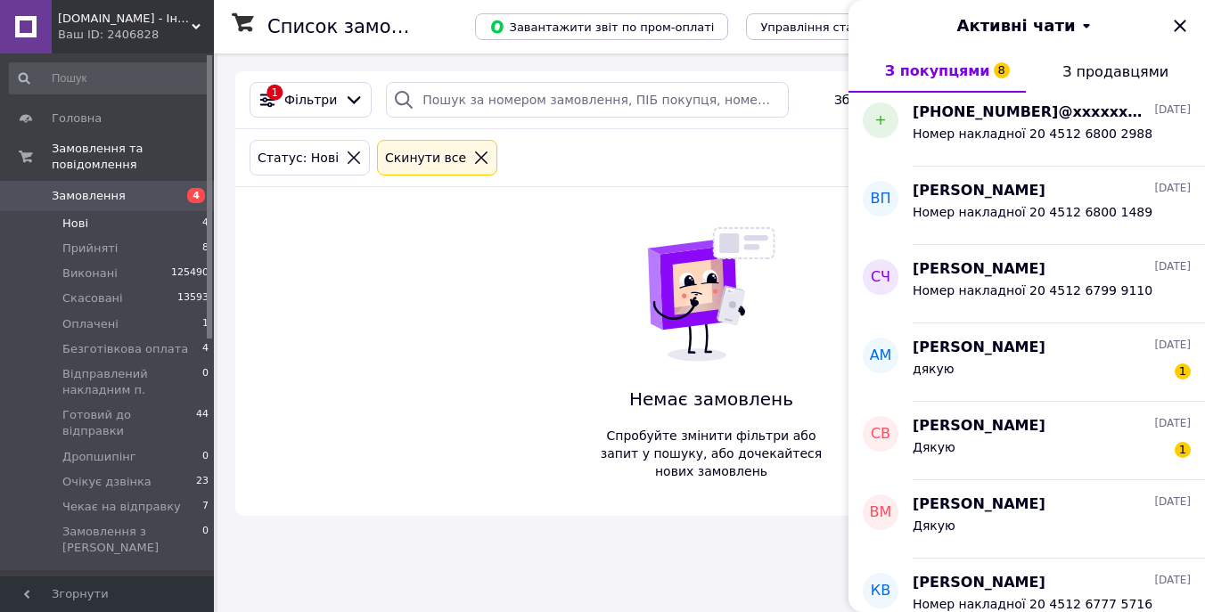
click at [1052, 376] on div "дякую 1" at bounding box center [1052, 372] width 278 height 29
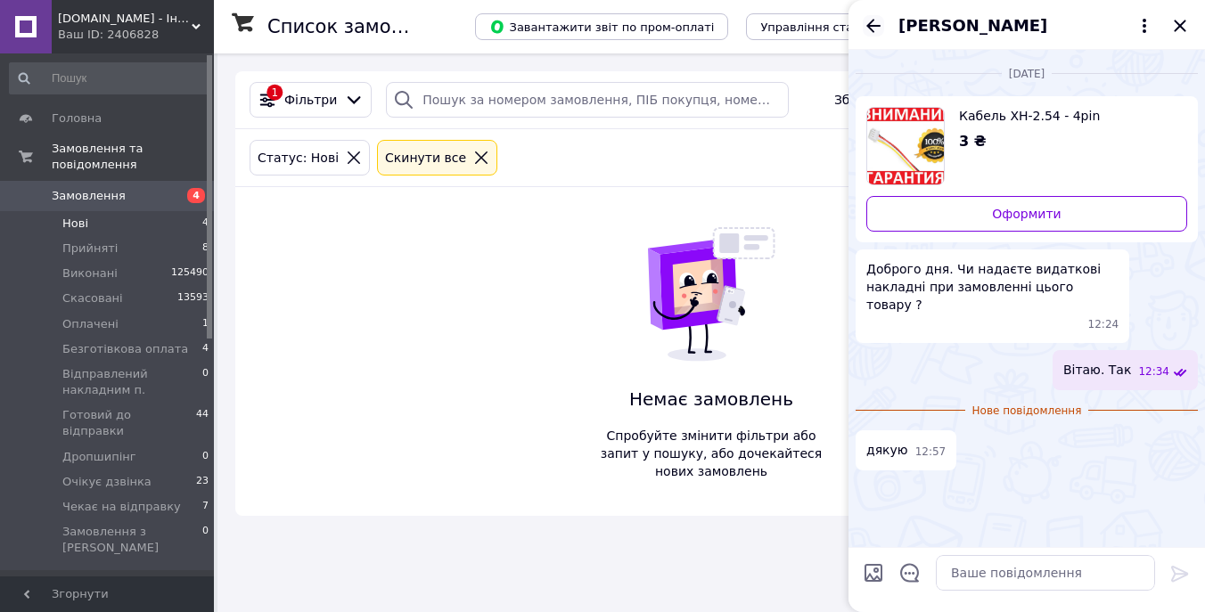
click at [874, 28] on icon "Назад" at bounding box center [873, 25] width 21 height 21
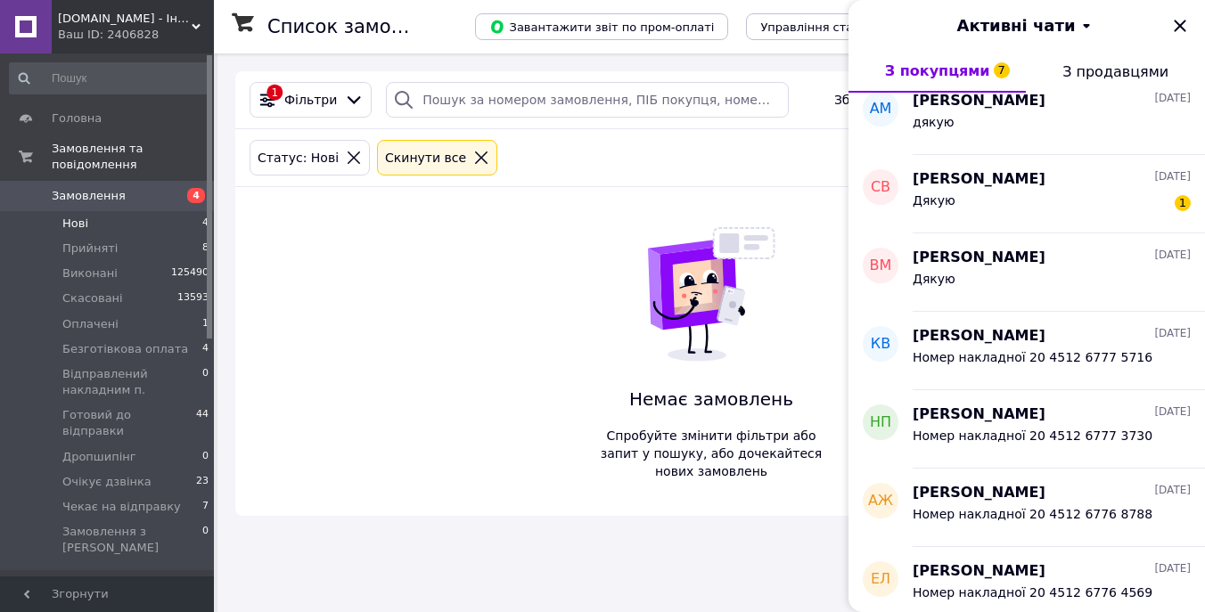
scroll to position [12957, 0]
click at [1108, 193] on div "Дякую 1" at bounding box center [1052, 205] width 278 height 29
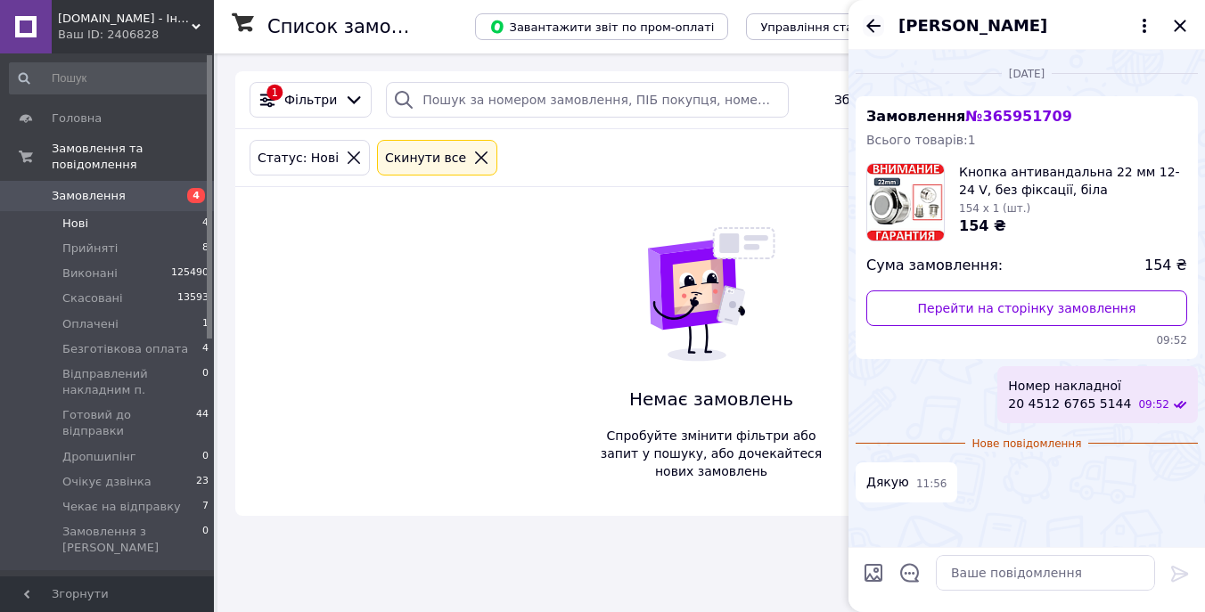
click at [876, 18] on icon "Назад" at bounding box center [873, 25] width 21 height 21
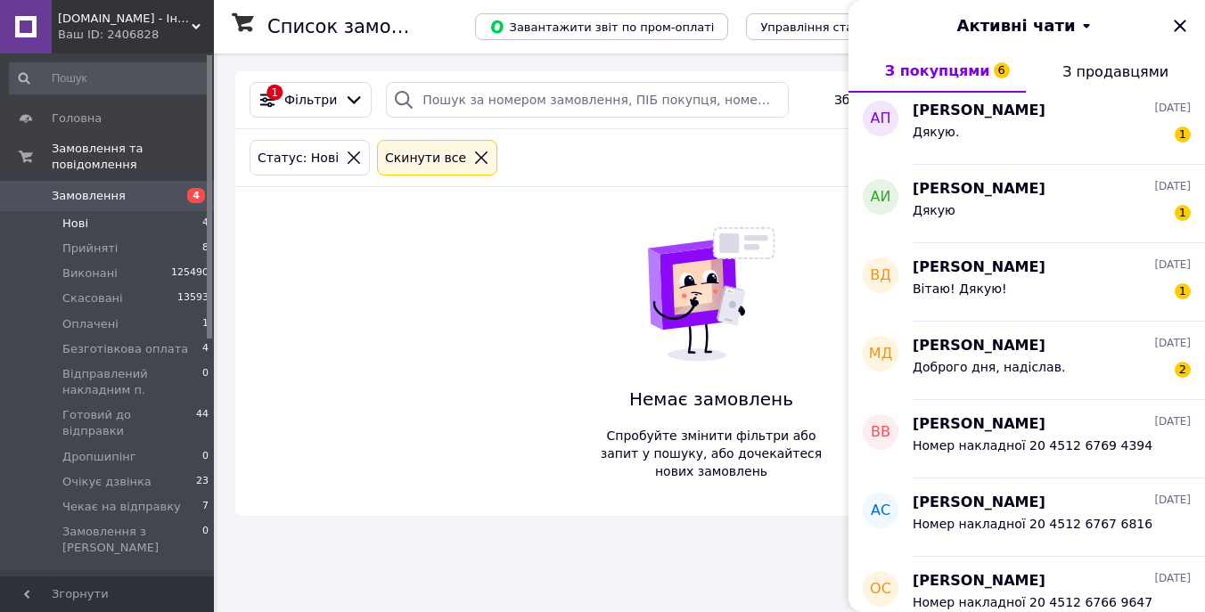
scroll to position [13644, 0]
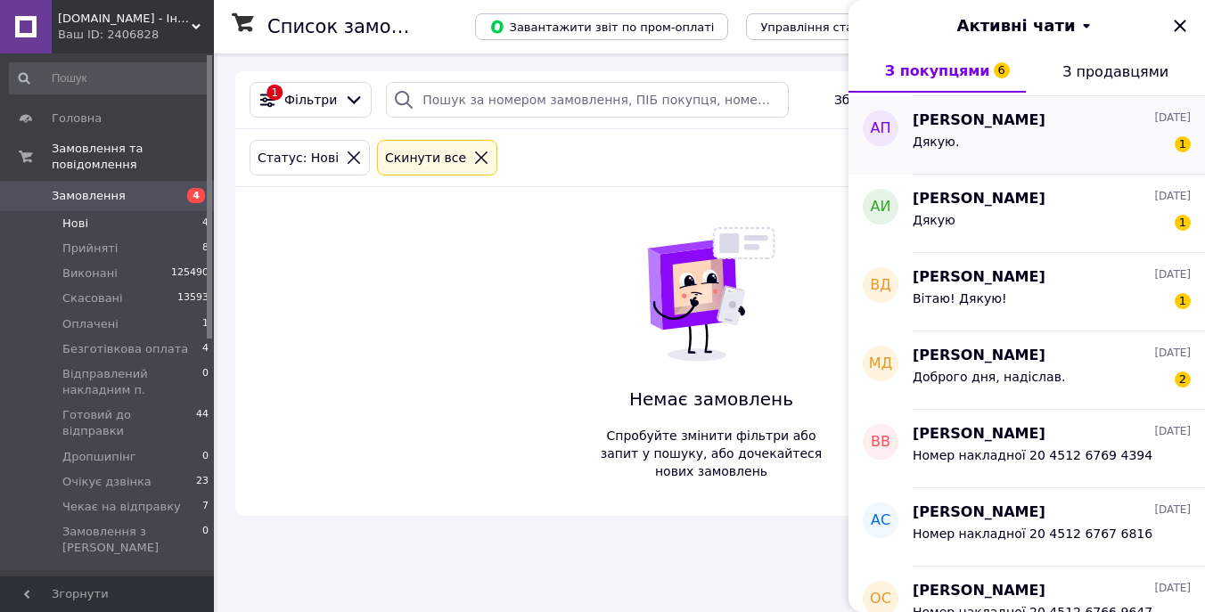
click at [1063, 136] on div "Дякую. 1" at bounding box center [1052, 145] width 278 height 29
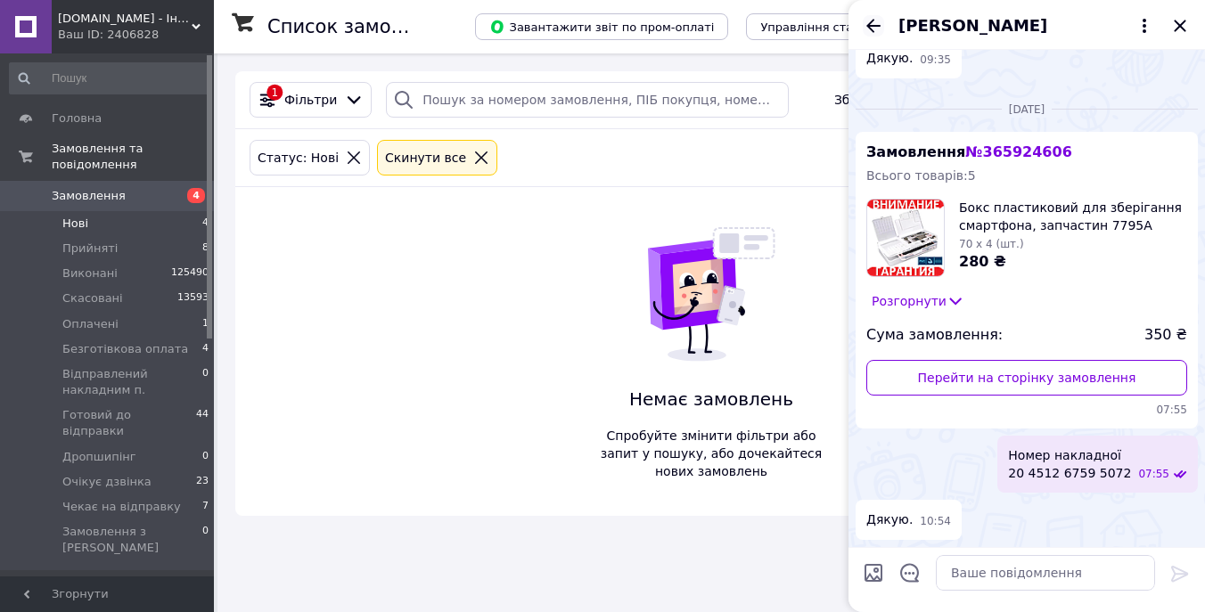
scroll to position [3963, 0]
click at [878, 17] on icon "Назад" at bounding box center [873, 25] width 21 height 21
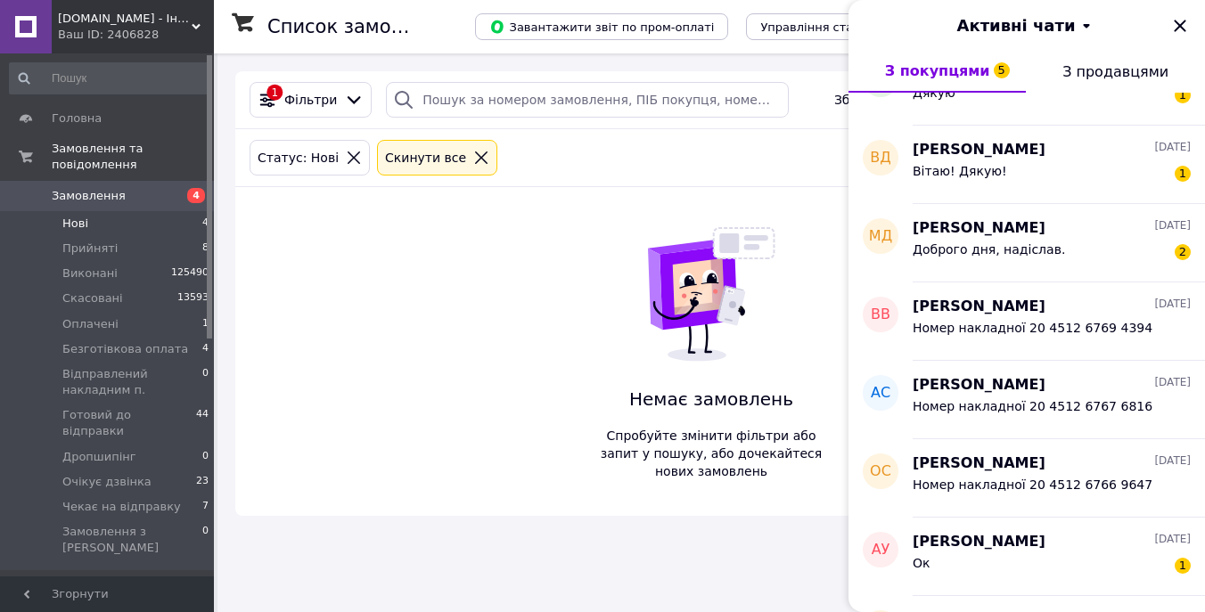
scroll to position [13734, 0]
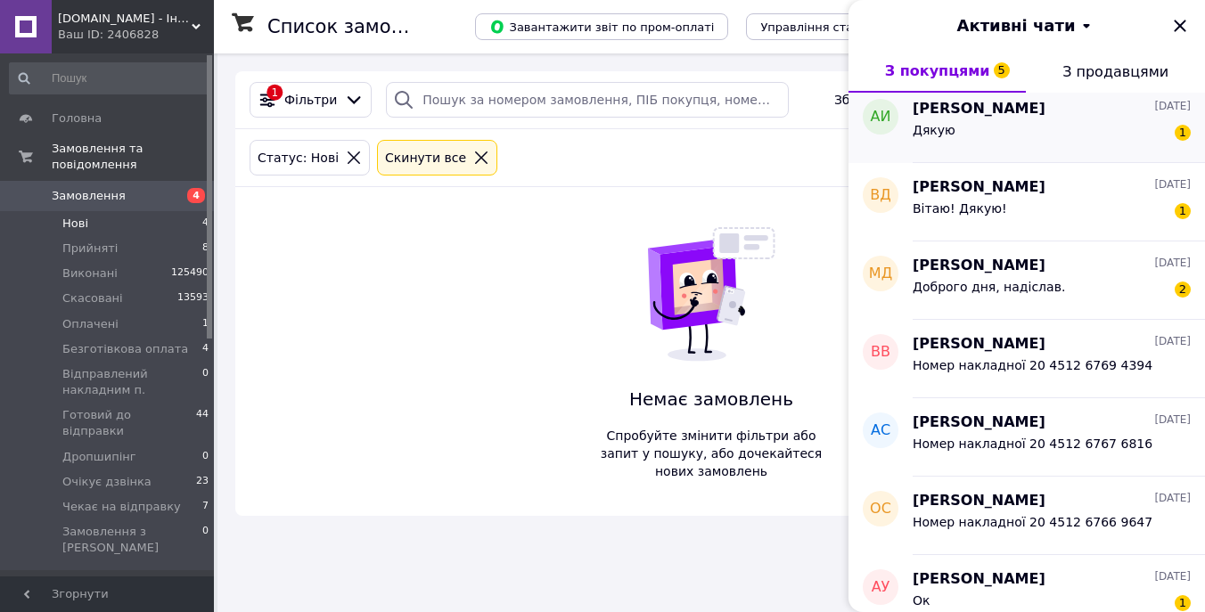
click at [1111, 136] on div "Дякую 1" at bounding box center [1052, 133] width 278 height 29
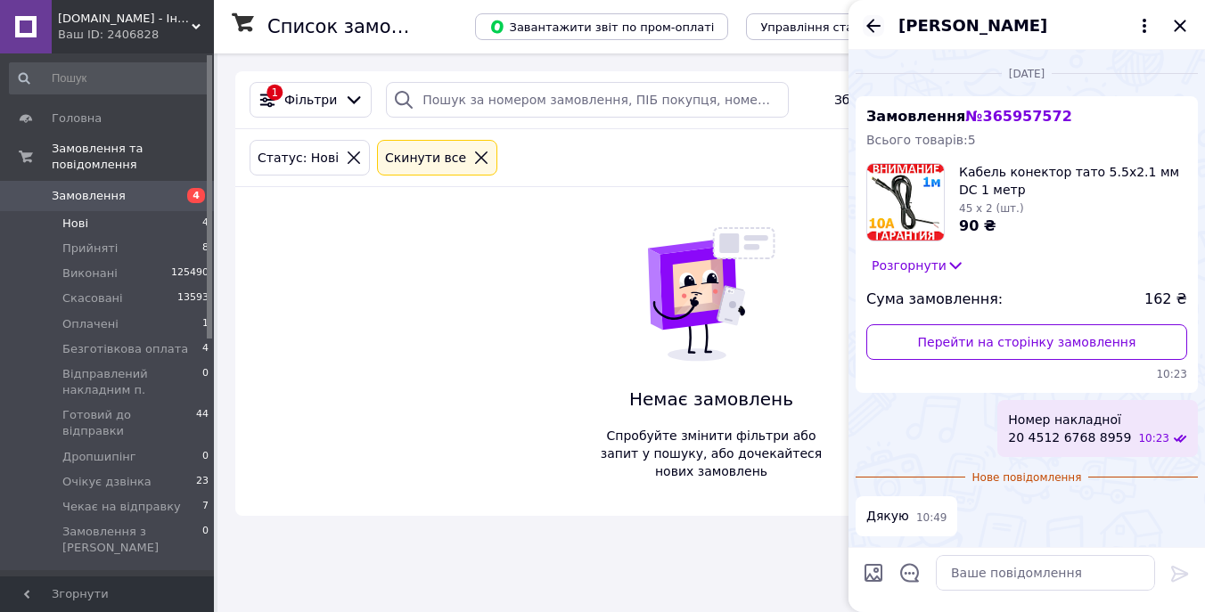
click at [871, 23] on icon "Назад" at bounding box center [873, 25] width 21 height 21
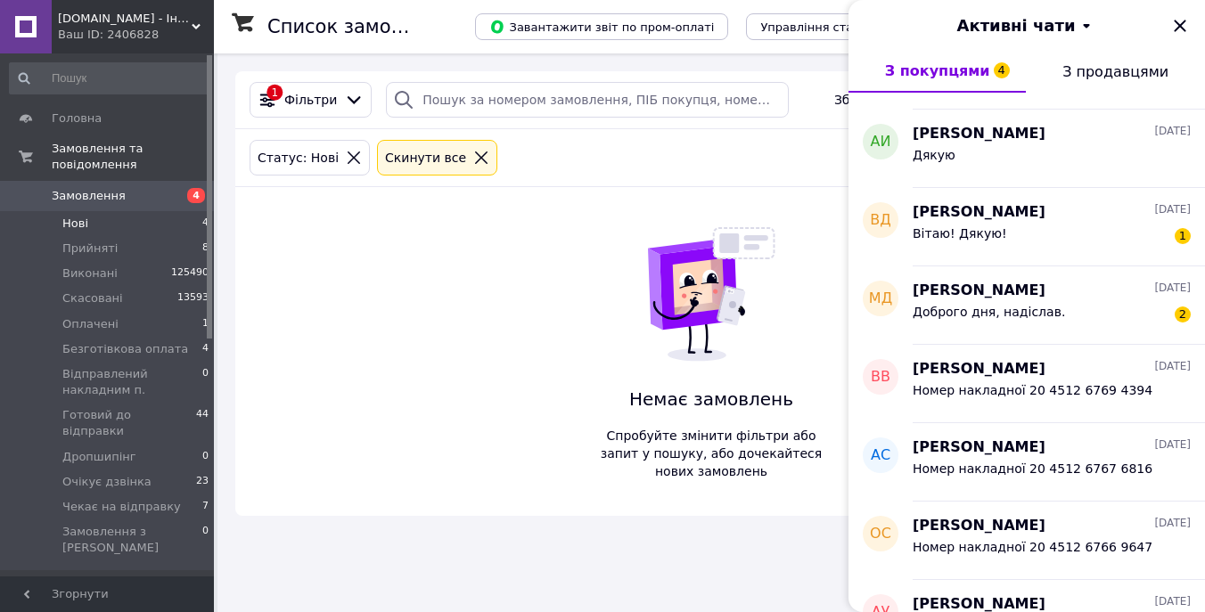
scroll to position [13683, 0]
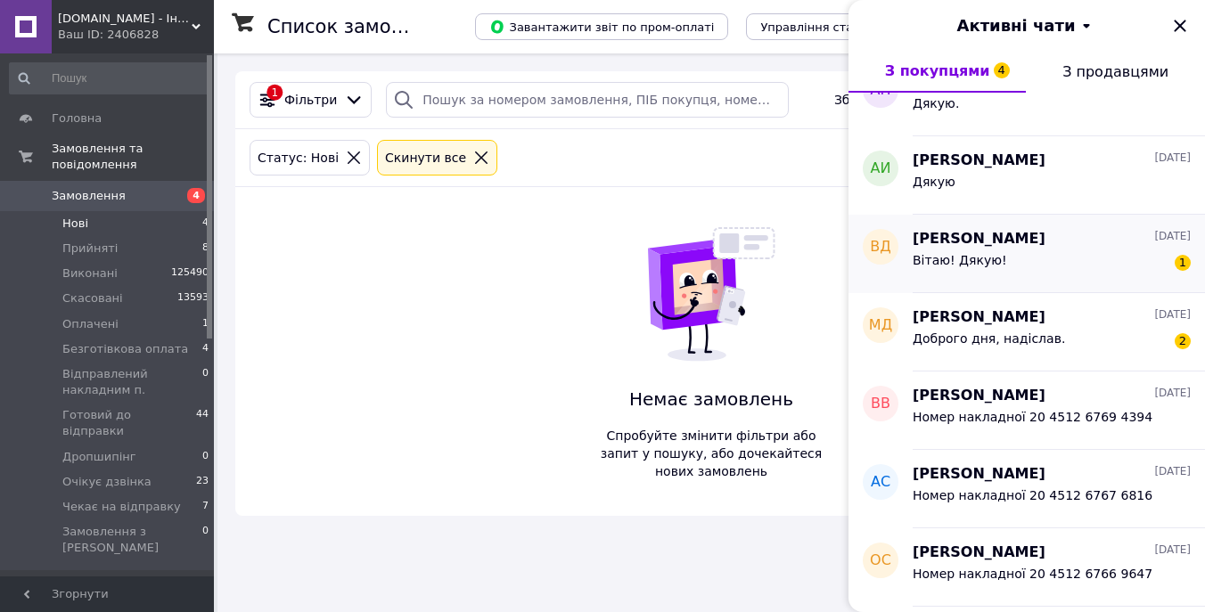
click at [1028, 264] on div "Вітаю! Дякую! 1" at bounding box center [1052, 264] width 278 height 29
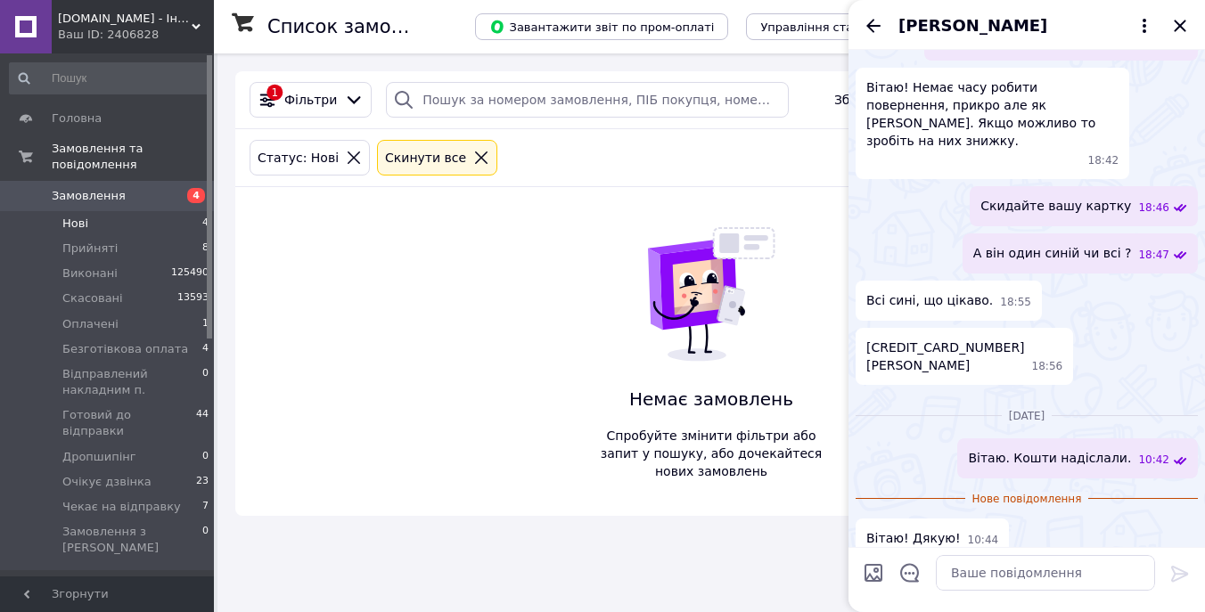
scroll to position [1318, 0]
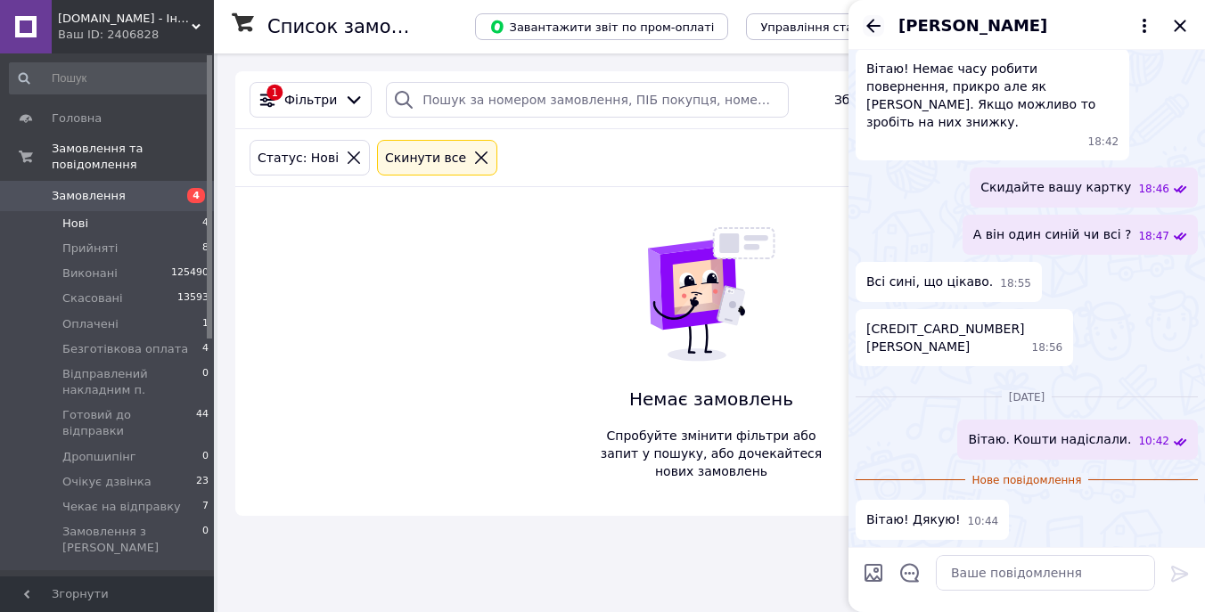
click at [872, 19] on icon "Назад" at bounding box center [873, 25] width 21 height 21
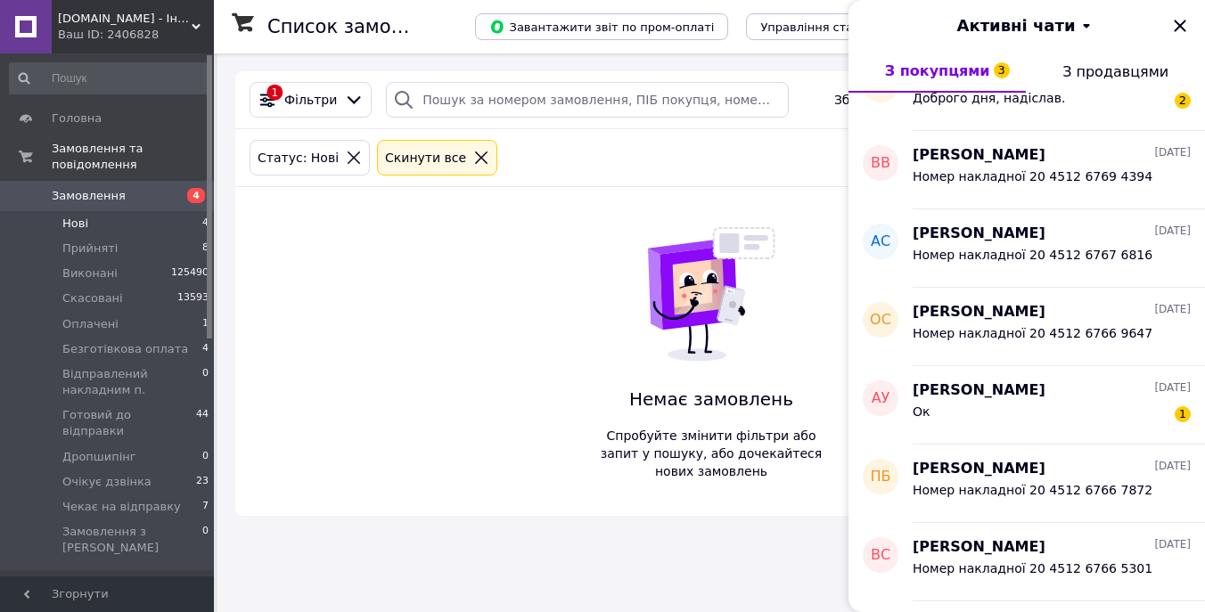
scroll to position [13922, 0]
click at [1095, 414] on div "Ок 1" at bounding box center [1052, 416] width 278 height 29
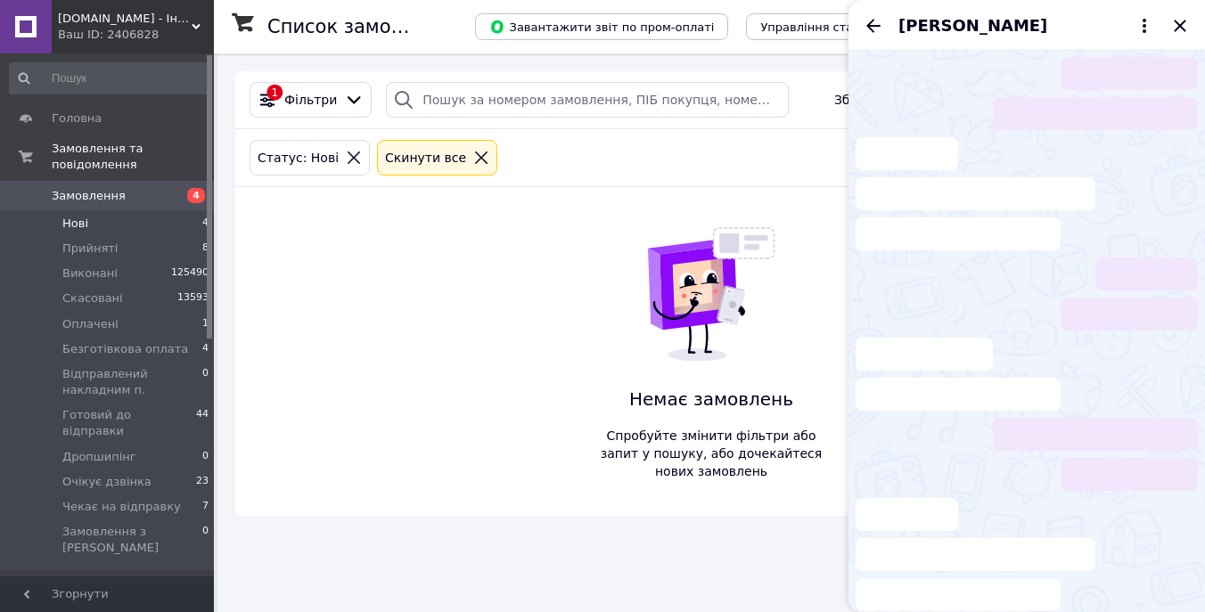
scroll to position [458, 0]
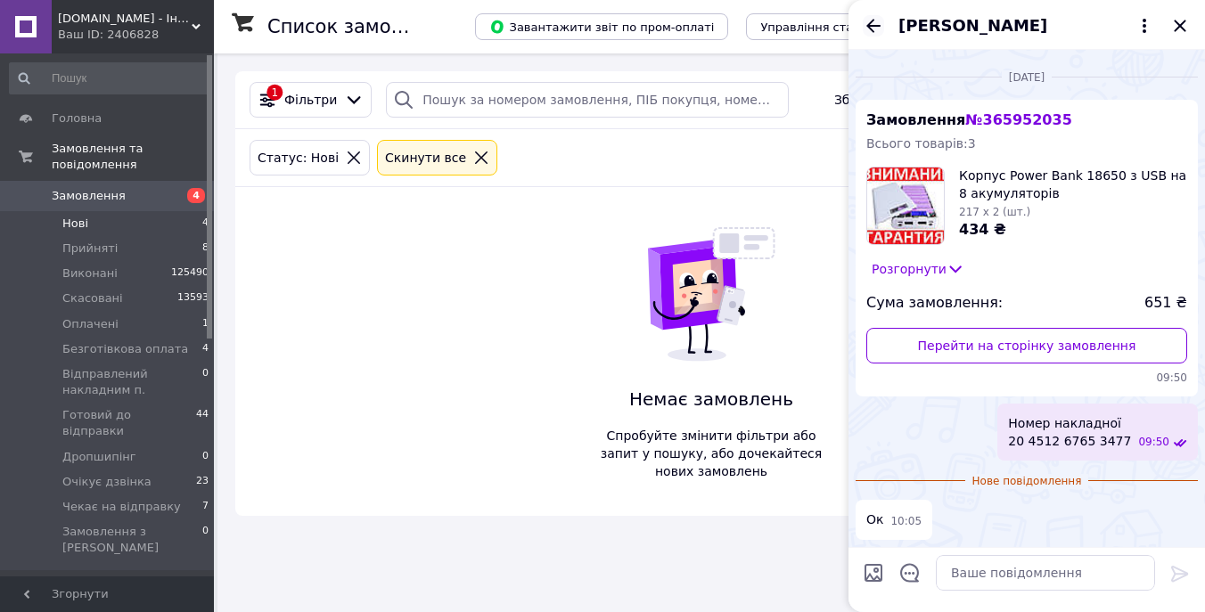
click at [866, 30] on icon "Назад" at bounding box center [873, 25] width 21 height 21
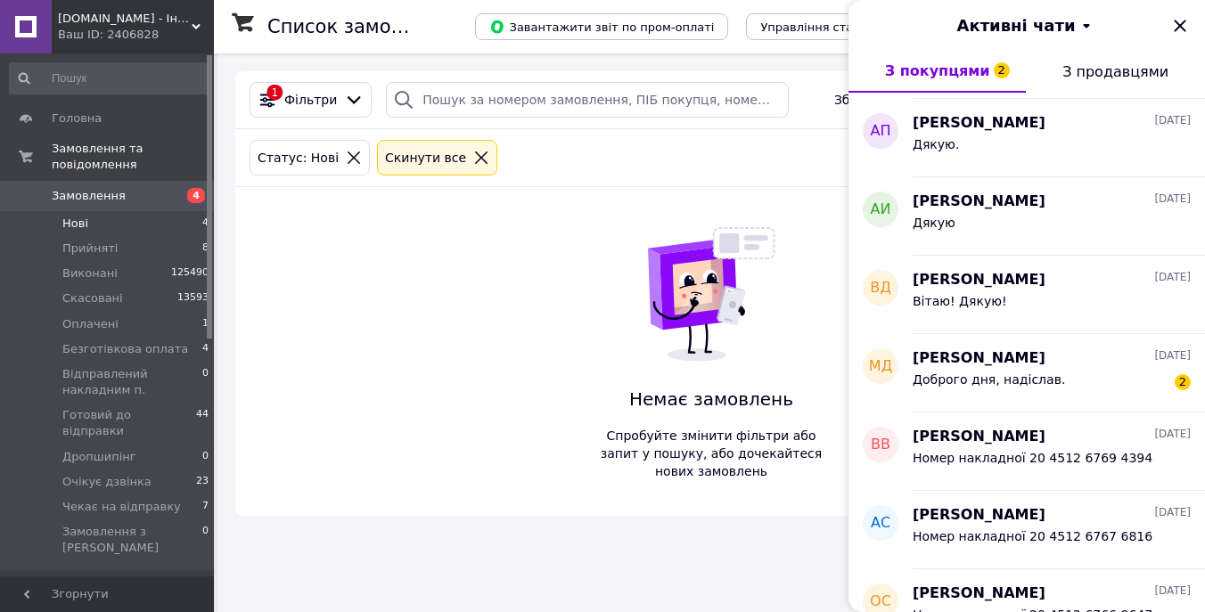
scroll to position [13626, 0]
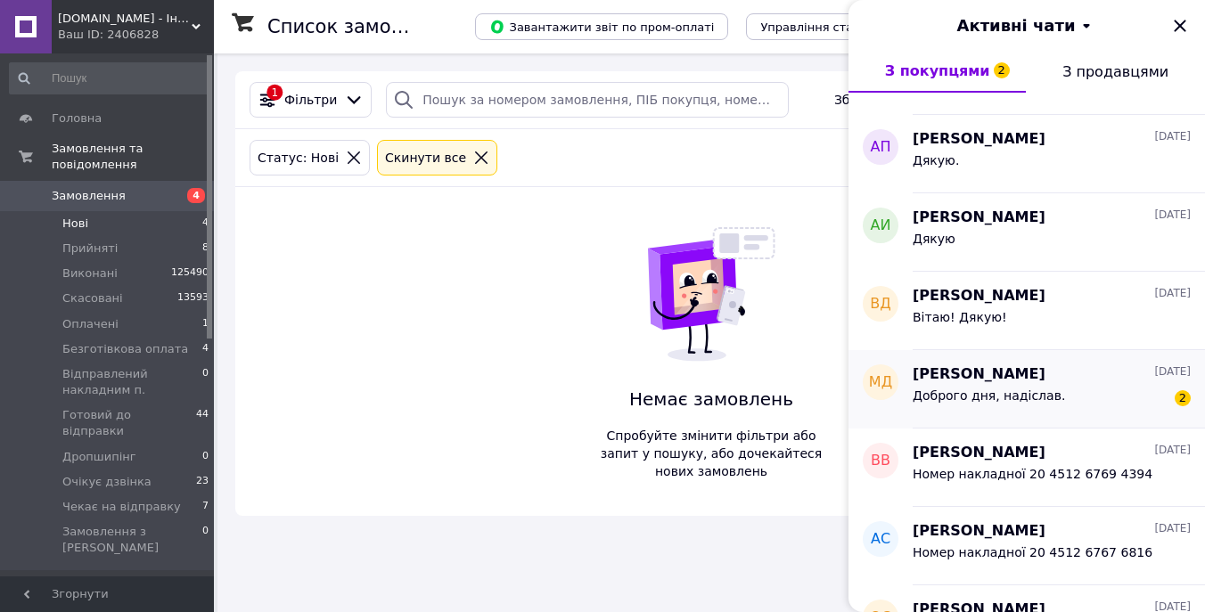
click at [1054, 420] on div "Михаил Дударенко 10.10.2025 Доброго дня, надіслав. 2" at bounding box center [1059, 389] width 292 height 78
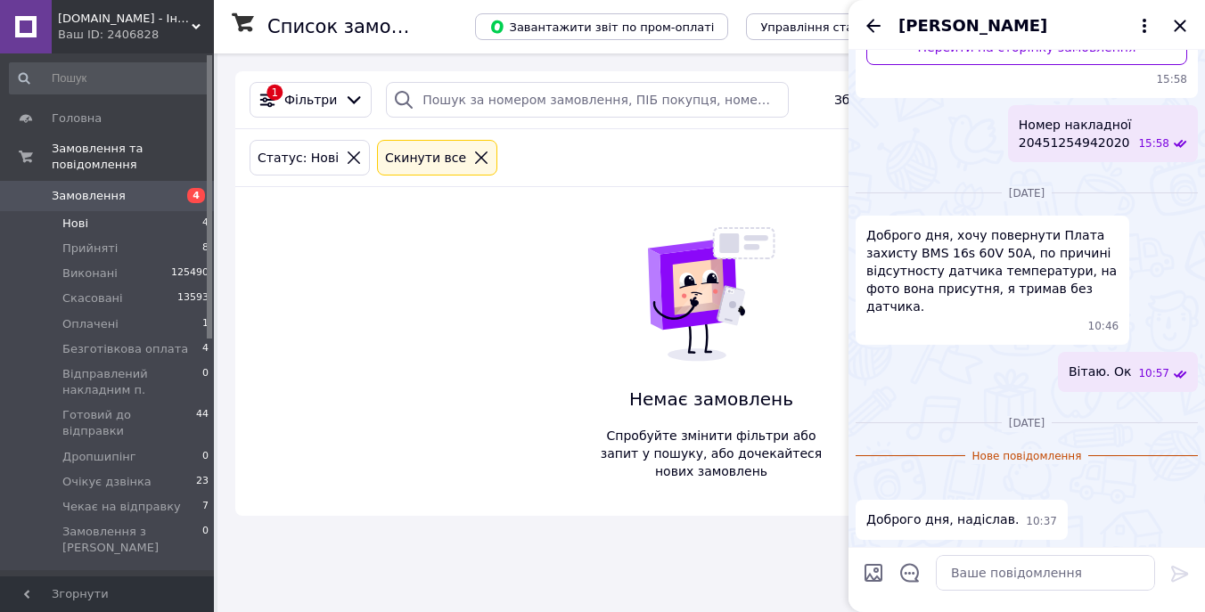
scroll to position [510, 0]
click at [997, 578] on textarea at bounding box center [1045, 573] width 219 height 36
type textarea "+"
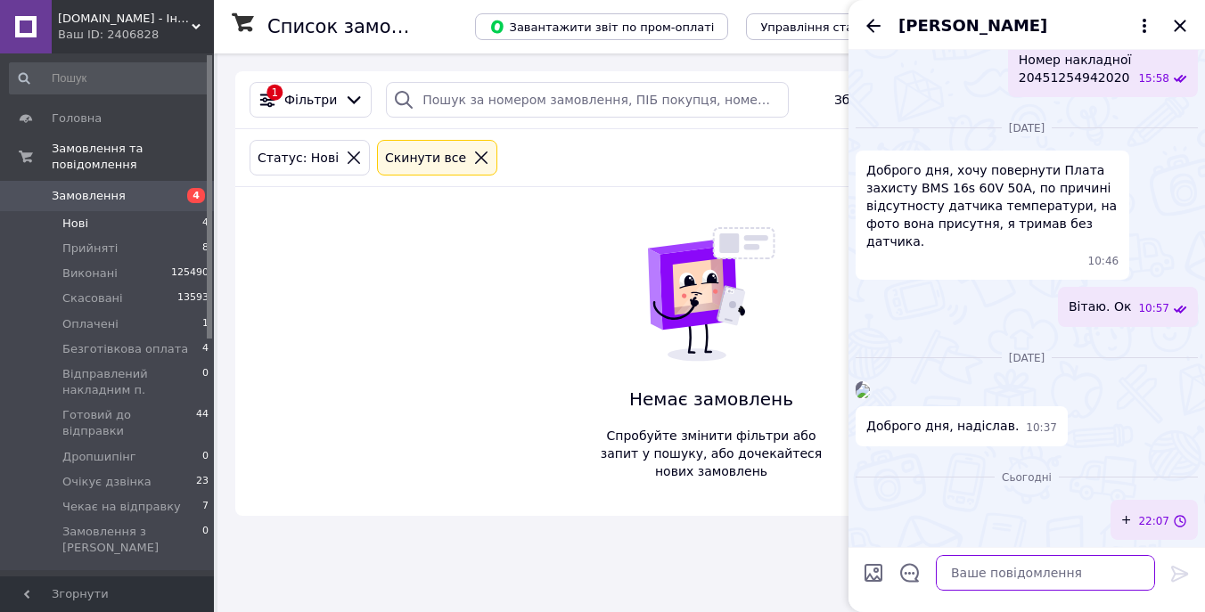
scroll to position [575, 0]
click at [865, 22] on icon "Назад" at bounding box center [873, 25] width 21 height 21
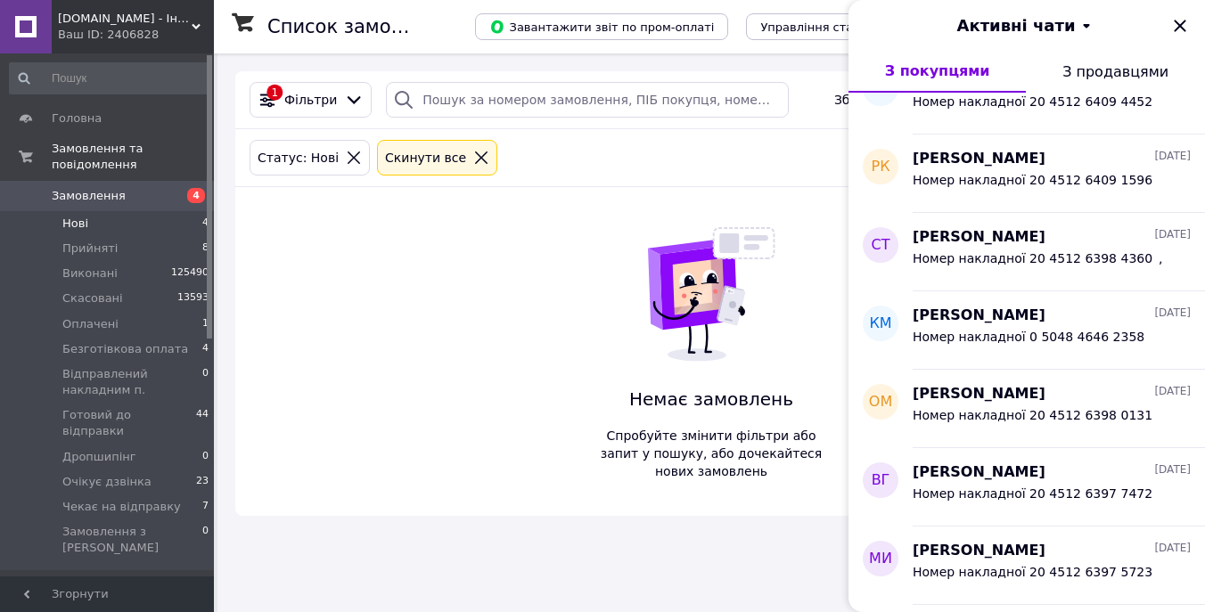
scroll to position [36072, 0]
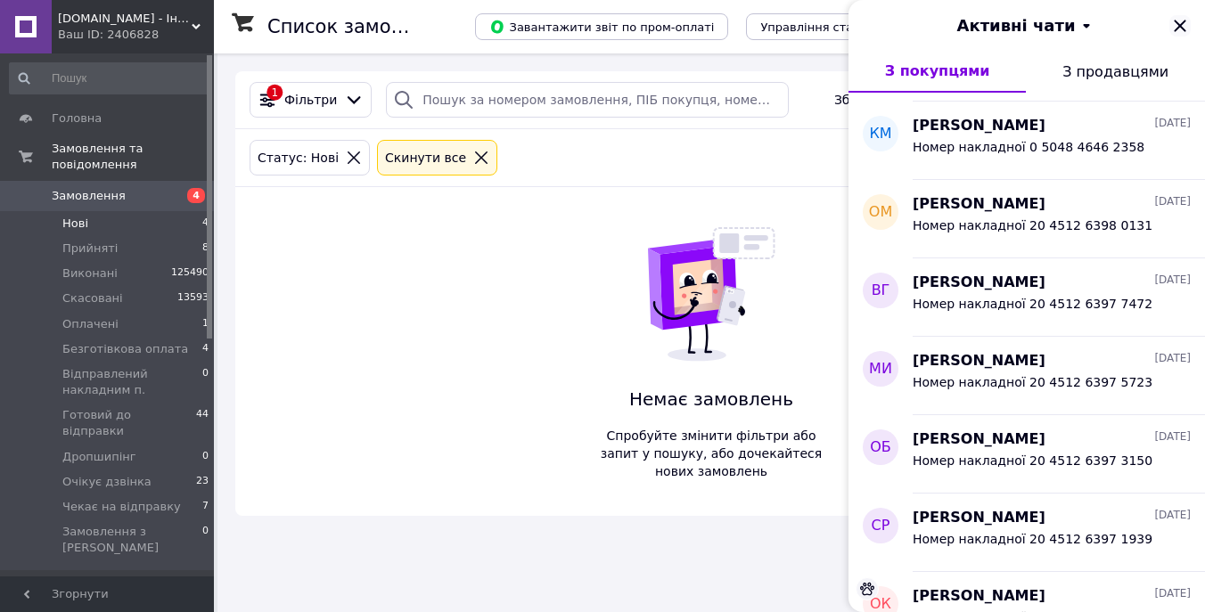
click at [1181, 25] on icon "Закрити" at bounding box center [1179, 25] width 21 height 21
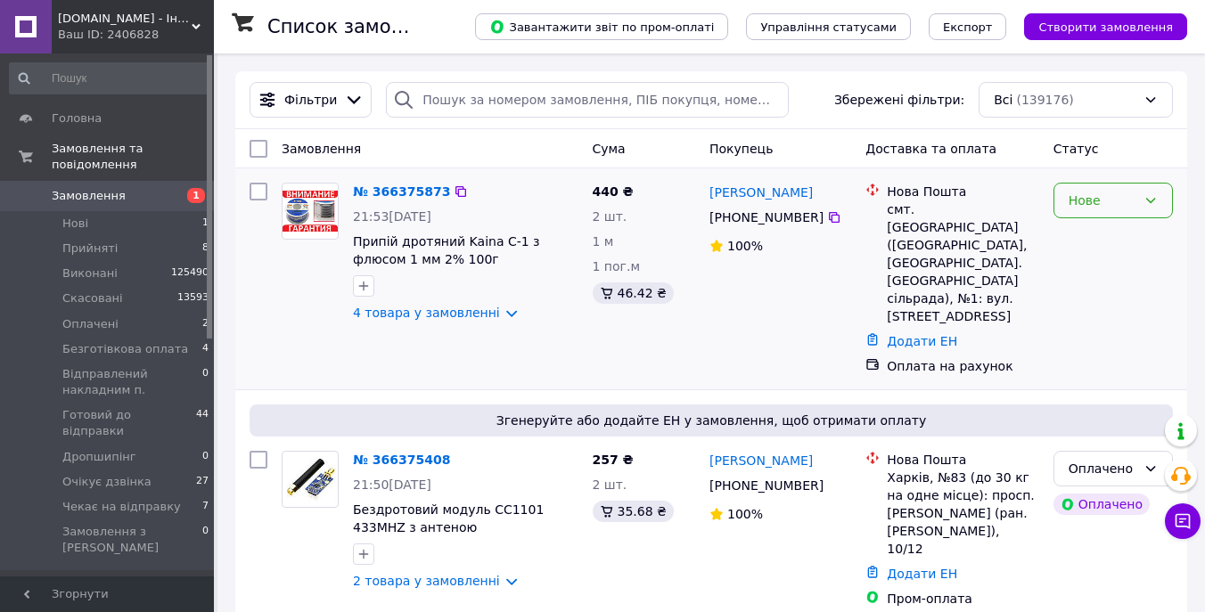
click at [1106, 202] on div "Нове" at bounding box center [1103, 201] width 68 height 20
click at [1114, 299] on li "Очікує дзвінка" at bounding box center [1113, 319] width 118 height 50
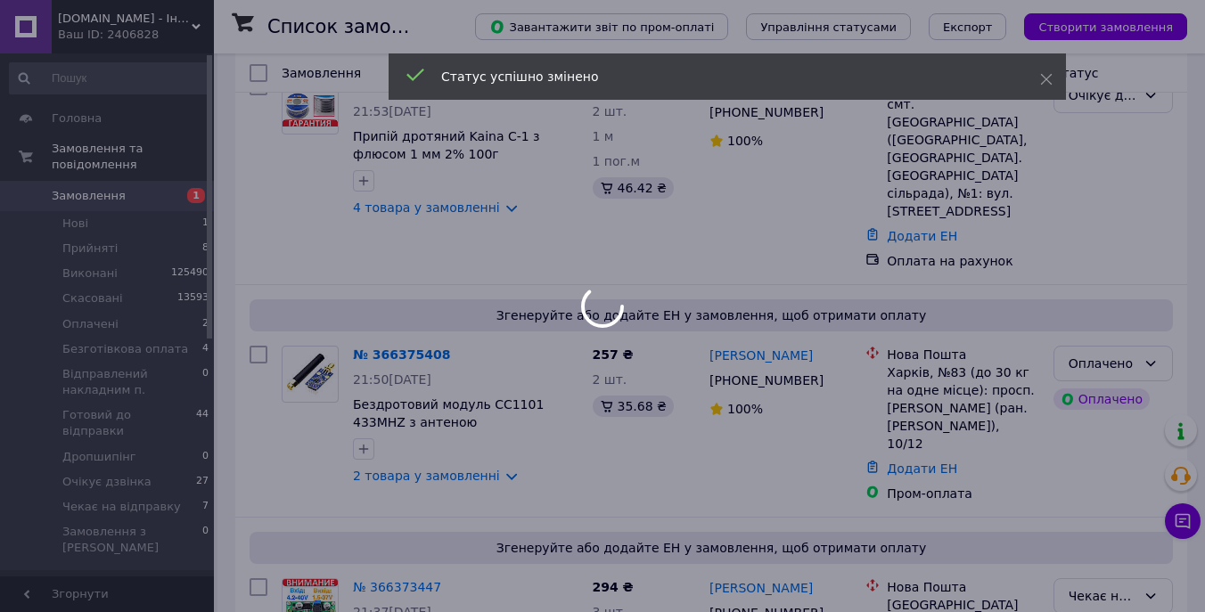
scroll to position [127, 0]
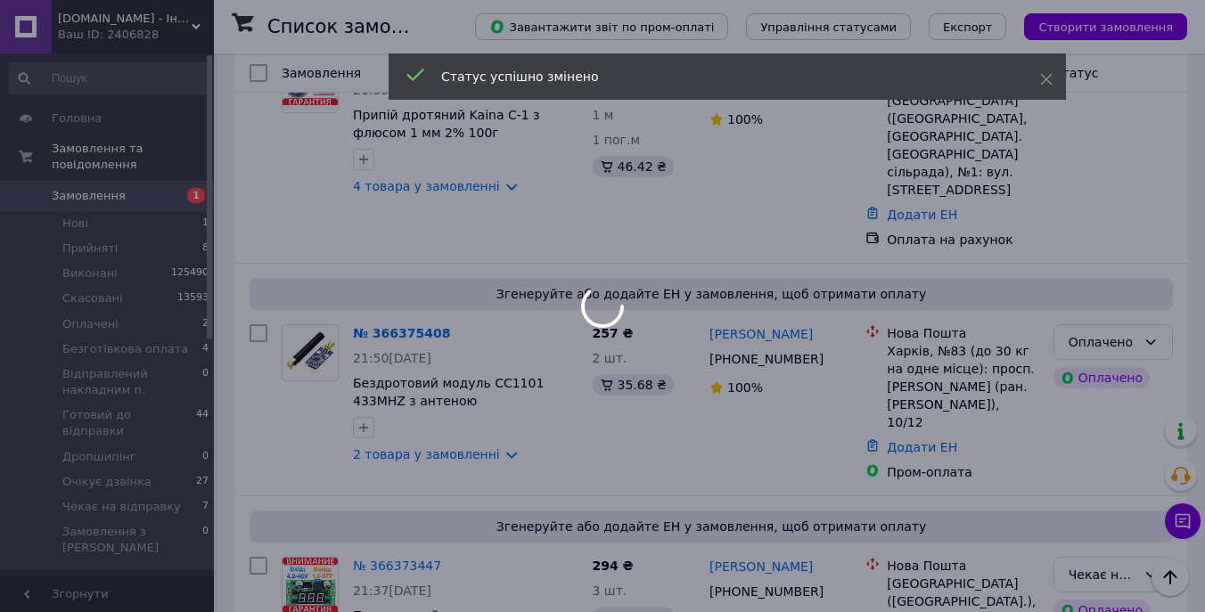
click at [1100, 331] on div at bounding box center [602, 306] width 1205 height 612
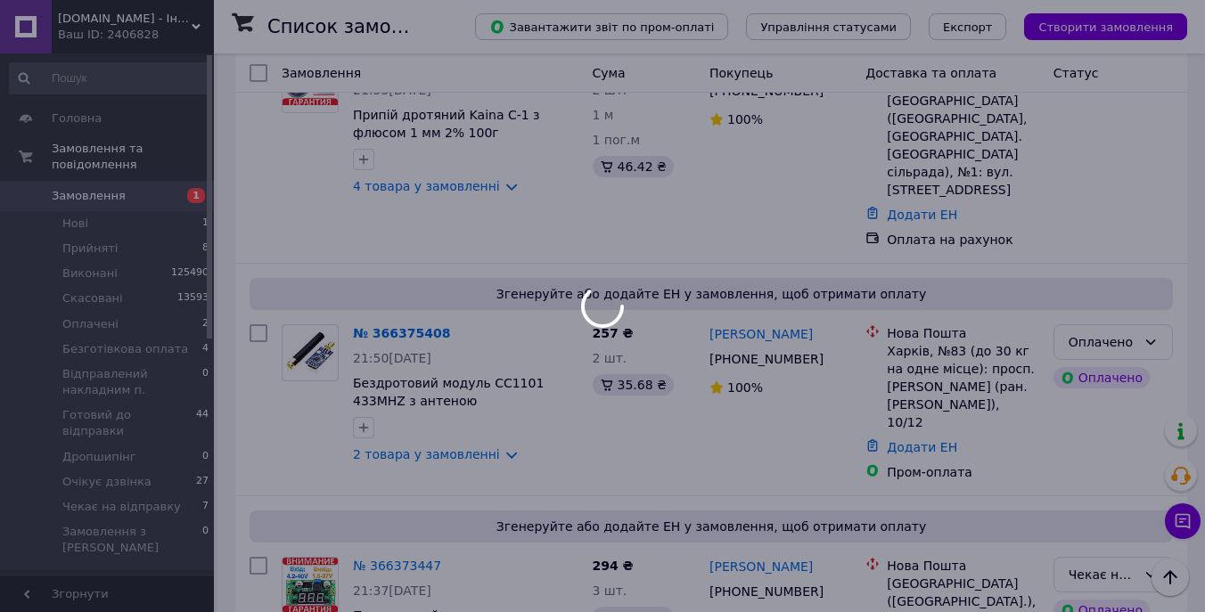
click at [1100, 324] on div at bounding box center [602, 306] width 1205 height 612
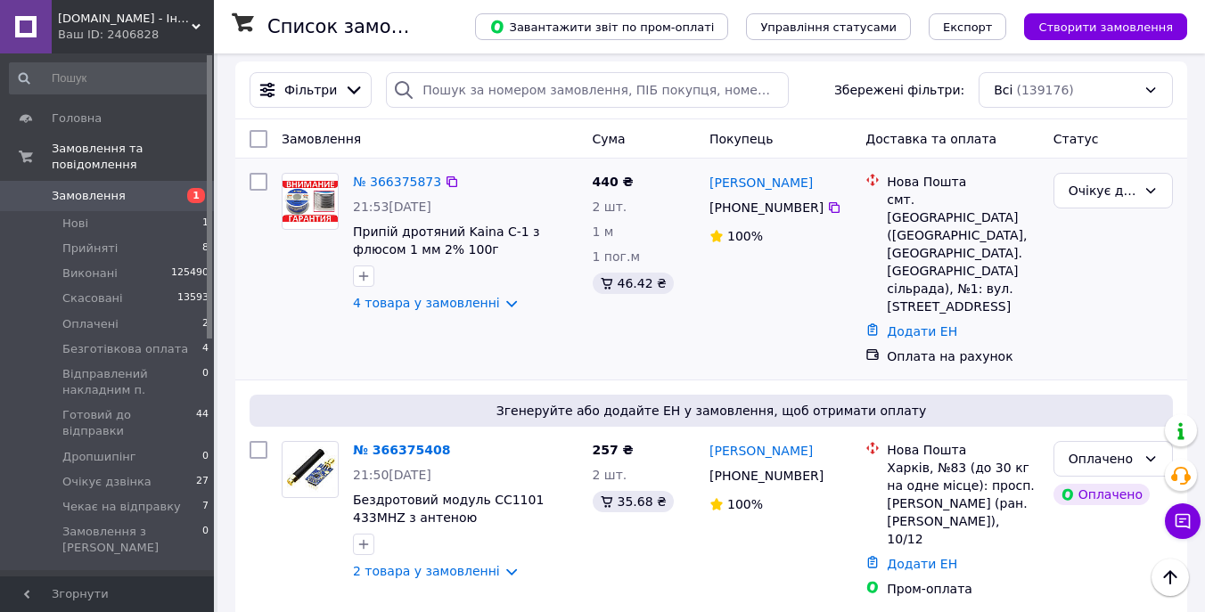
scroll to position [0, 0]
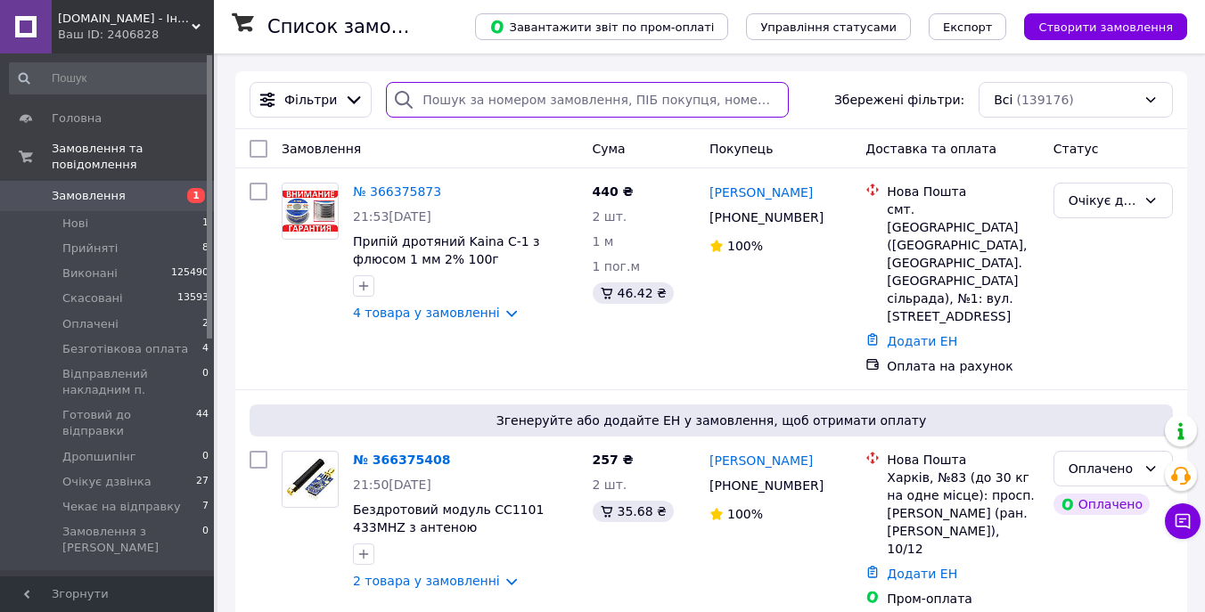
click at [583, 99] on input "search" at bounding box center [587, 100] width 403 height 36
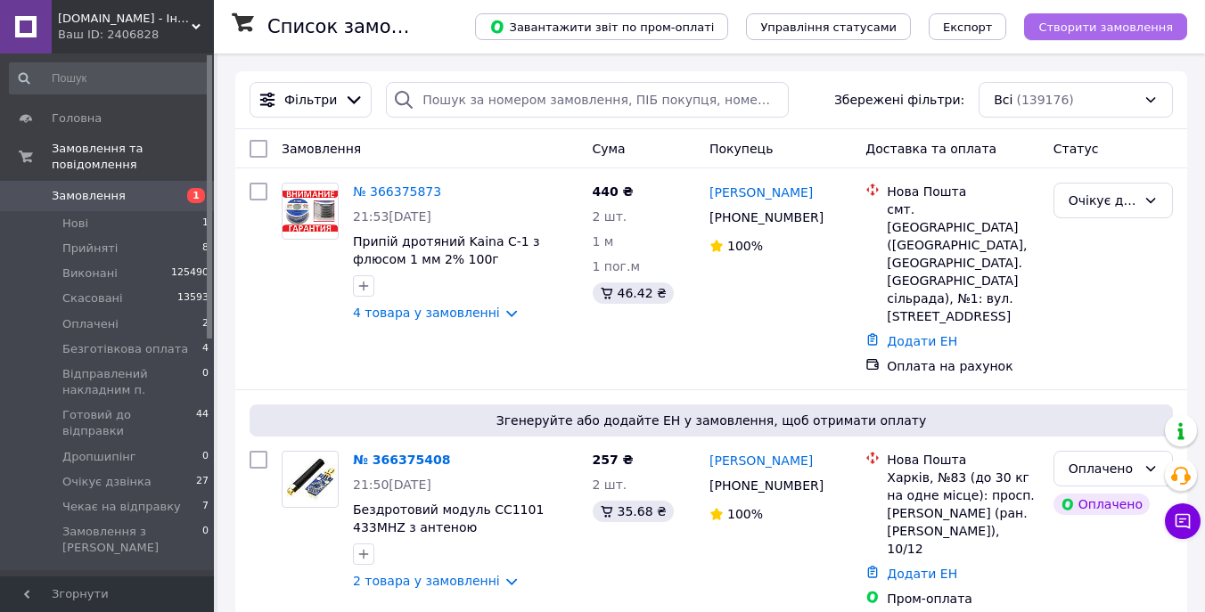
click at [1045, 30] on button "Створити замовлення" at bounding box center [1105, 26] width 163 height 27
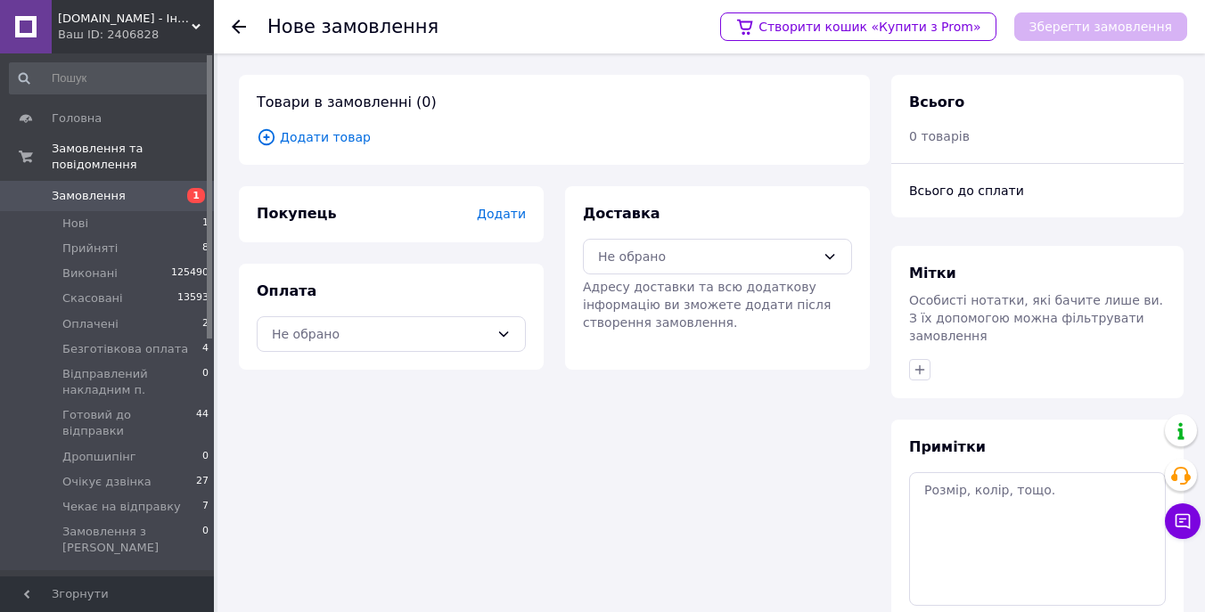
click at [498, 220] on span "Додати" at bounding box center [501, 214] width 49 height 14
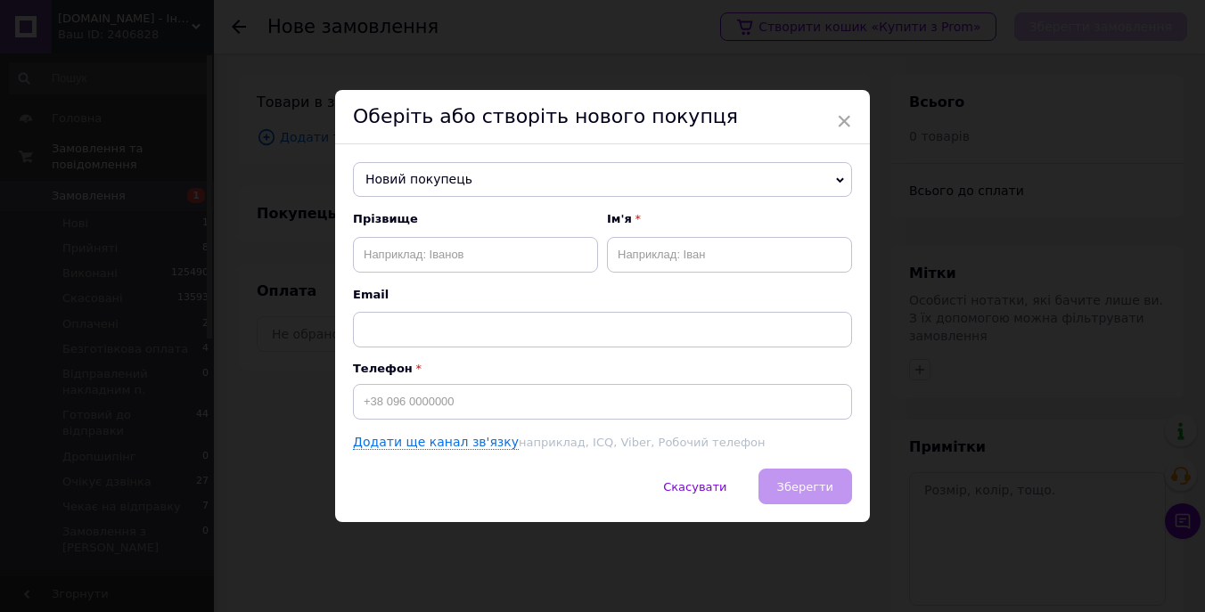
click at [564, 201] on div "Новий покупець Новий покупець Прізвище Ім'я Email Телефон Додати ще канал зв'яз…" at bounding box center [602, 306] width 535 height 325
click at [586, 188] on span "Новий покупець" at bounding box center [602, 180] width 499 height 36
paste input "[PHONE_NUMBER]"
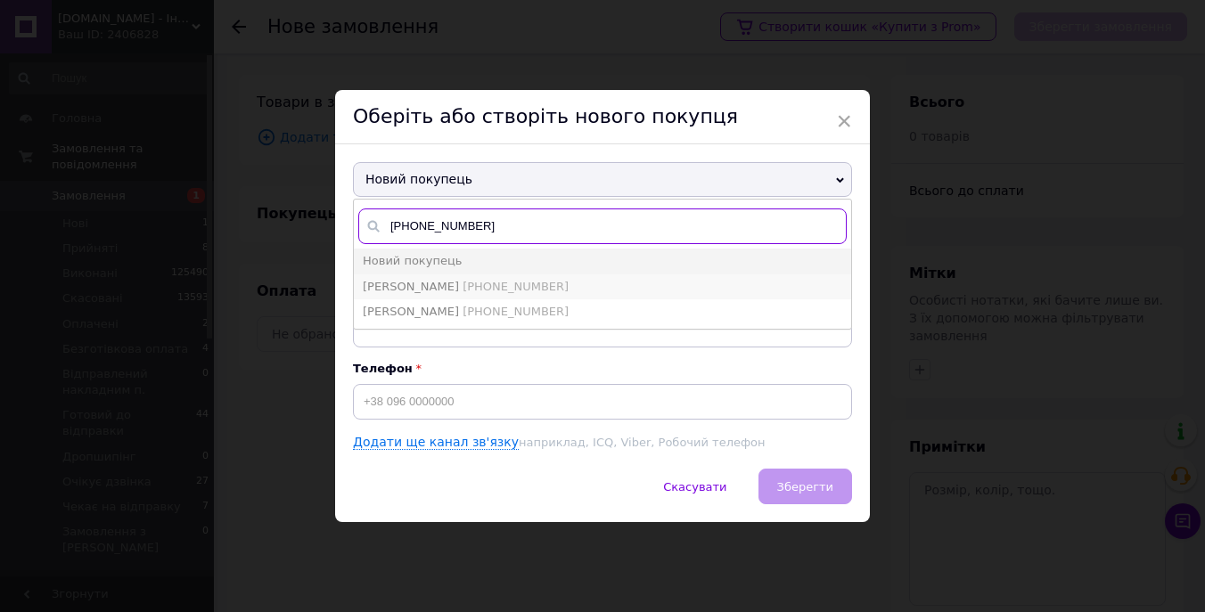
type input "[PHONE_NUMBER]"
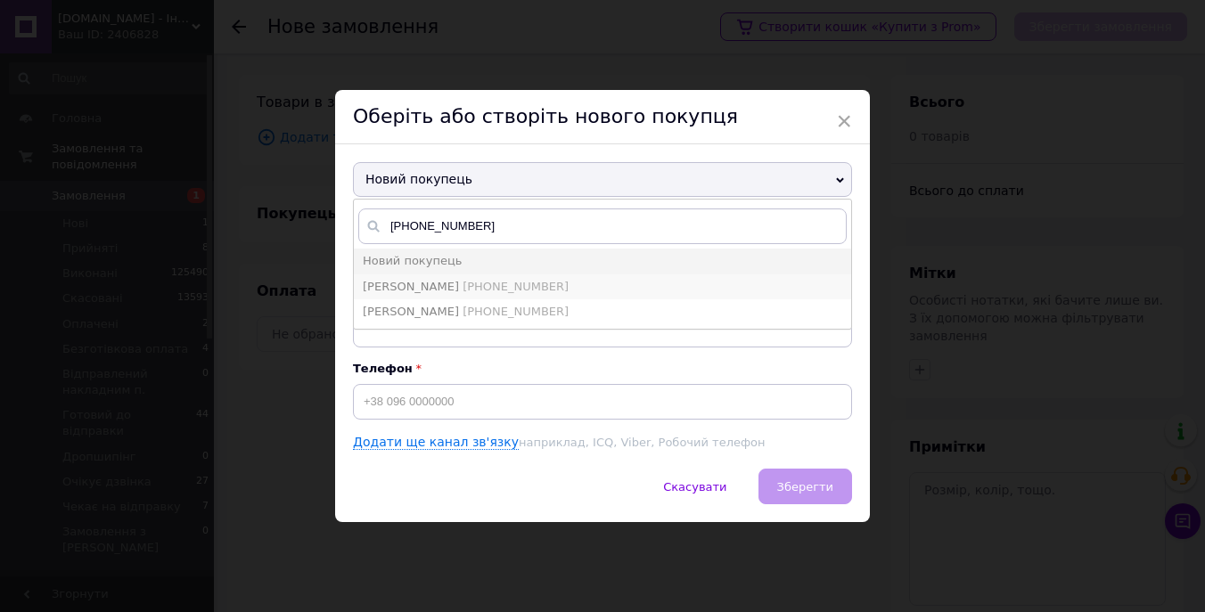
click at [603, 283] on li "[PERSON_NAME] [PHONE_NUMBER]" at bounding box center [602, 287] width 497 height 25
type input "[PERSON_NAME]"
type input "[PHONE_NUMBER]"
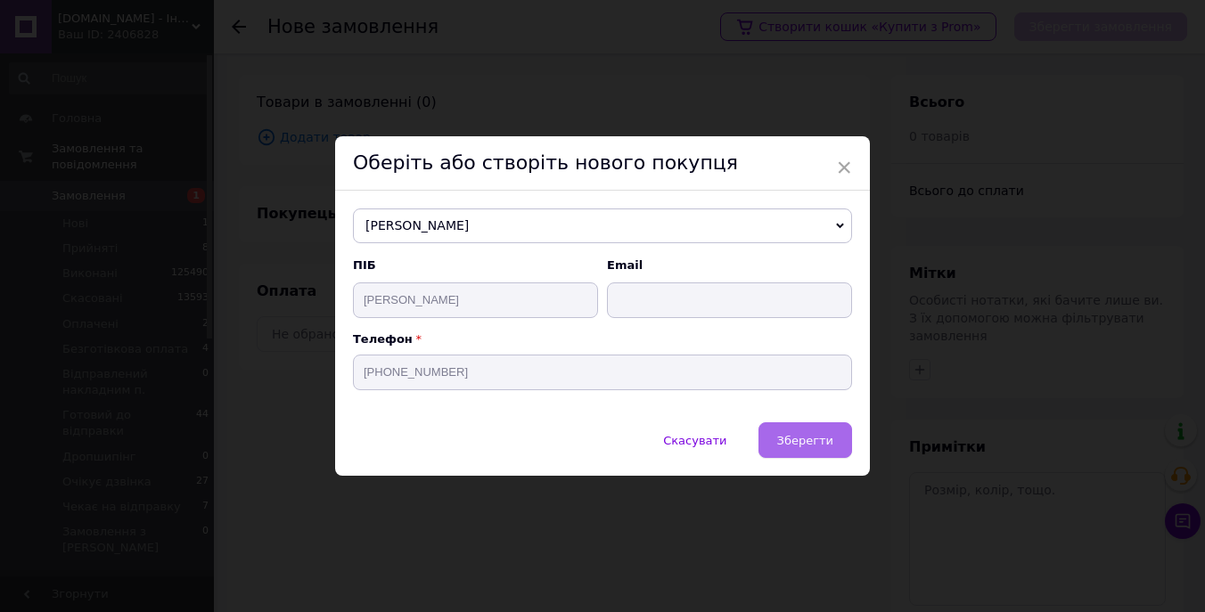
click at [778, 427] on button "Зберегти" at bounding box center [806, 440] width 94 height 36
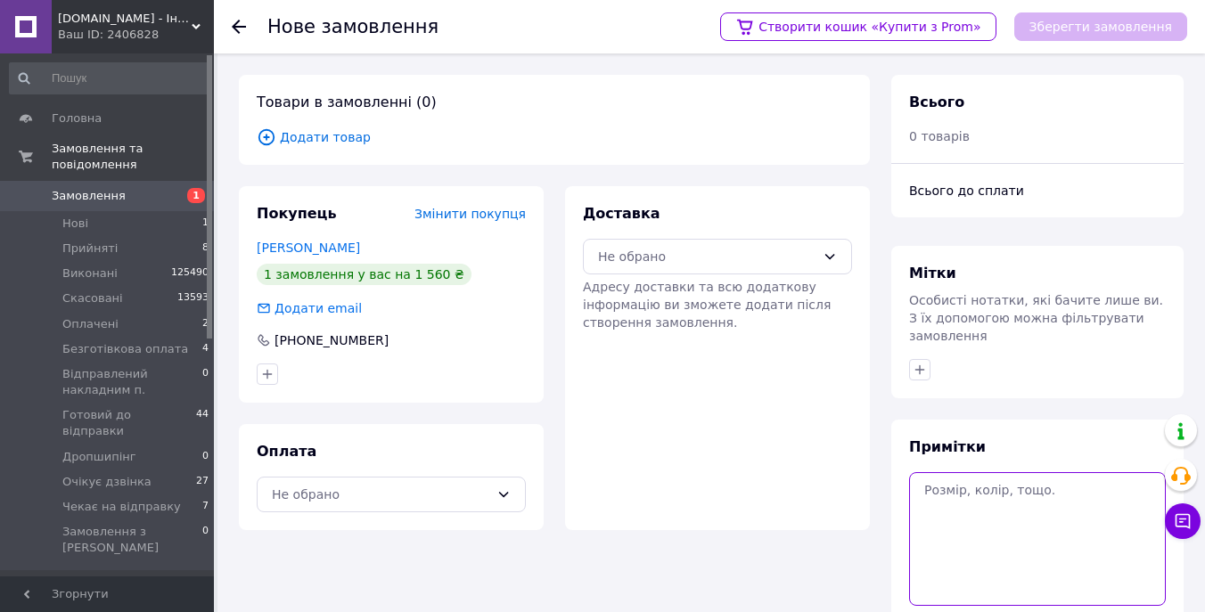
click at [982, 523] on textarea at bounding box center [1037, 539] width 257 height 134
paste textarea "Благодійна організація «БЛАГОДІЙНИЙ ФОНД «МАРІКЕЙТ» Адреса: 02090, м. [GEOGRAPH…"
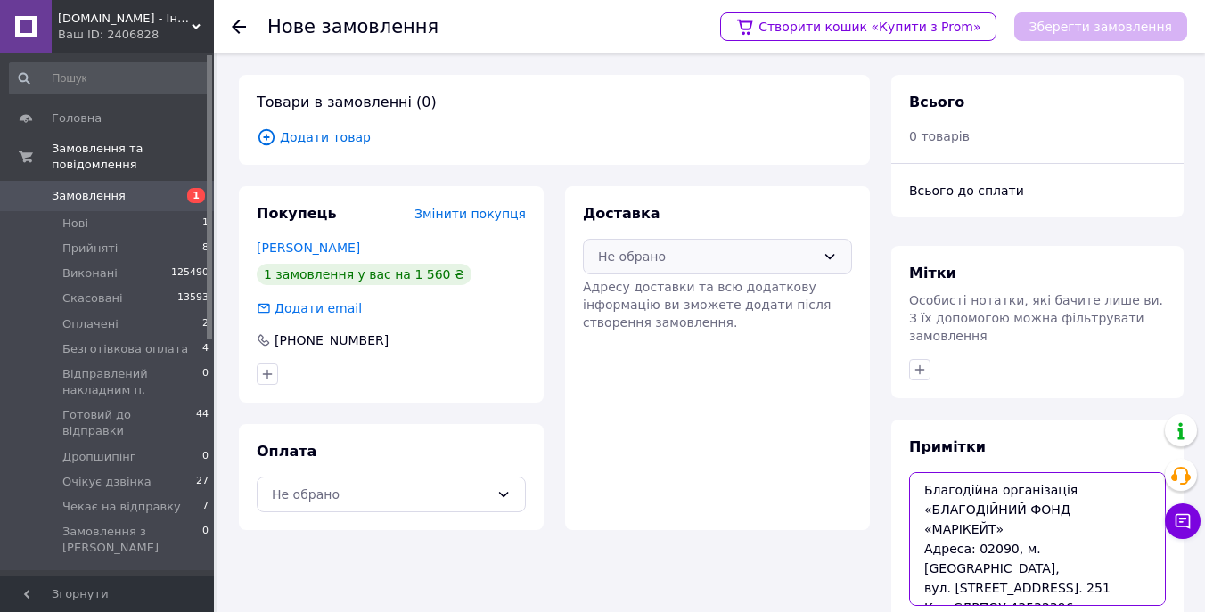
type textarea "Благодійна організація «БЛАГОДІЙНИЙ ФОНД «МАРІКЕЙТ» Адреса: 02090, м. [GEOGRAPH…"
click at [735, 273] on div "Не обрано" at bounding box center [717, 257] width 269 height 36
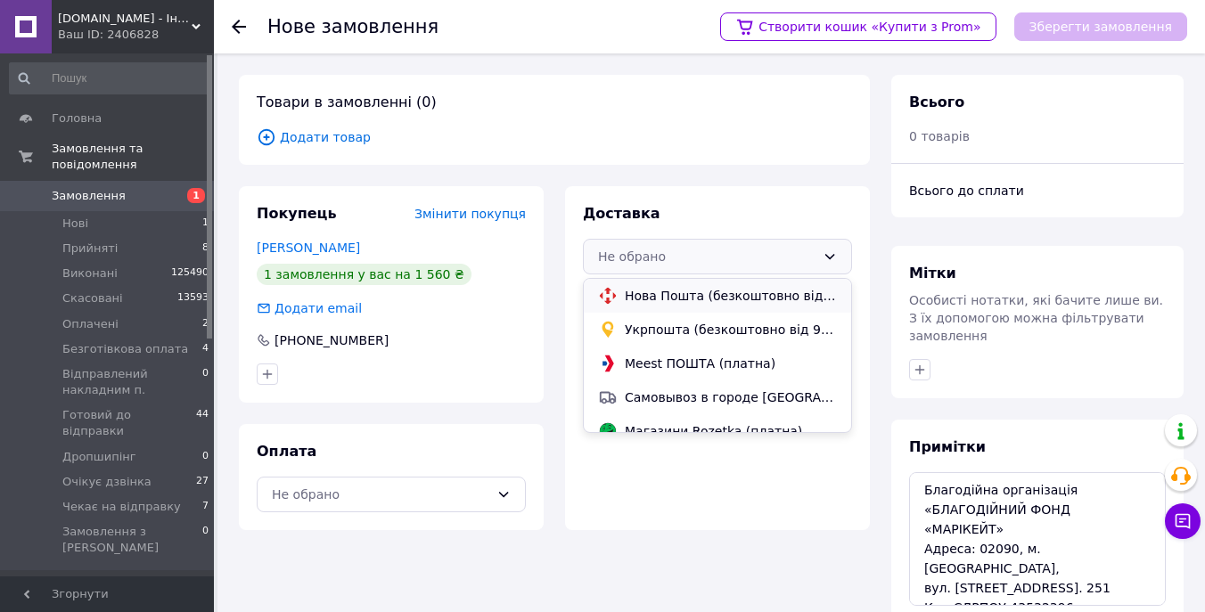
click at [735, 299] on span "Нова Пошта (безкоштовно від 5000 ₴)" at bounding box center [731, 296] width 212 height 18
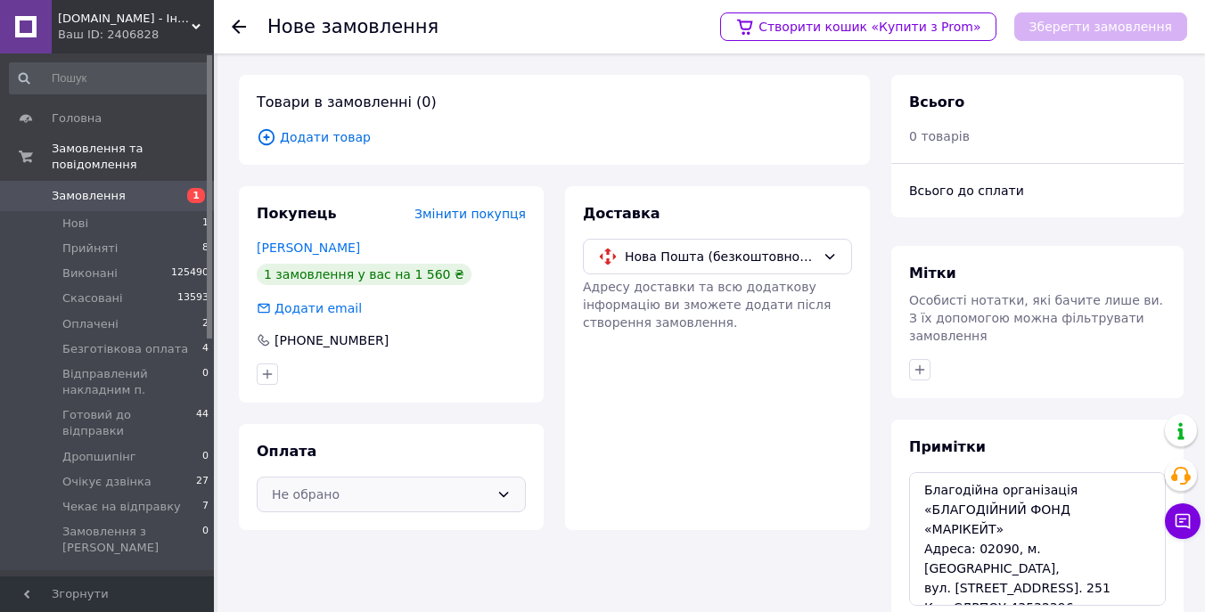
click at [493, 490] on div "Не обрано" at bounding box center [391, 495] width 269 height 36
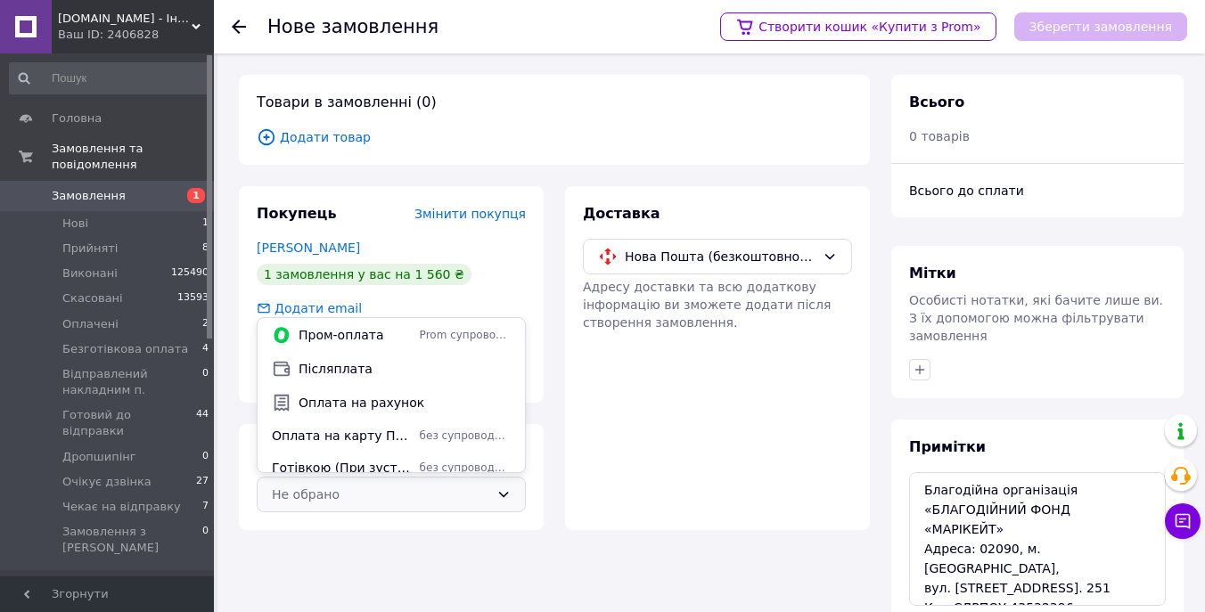
scroll to position [44, 0]
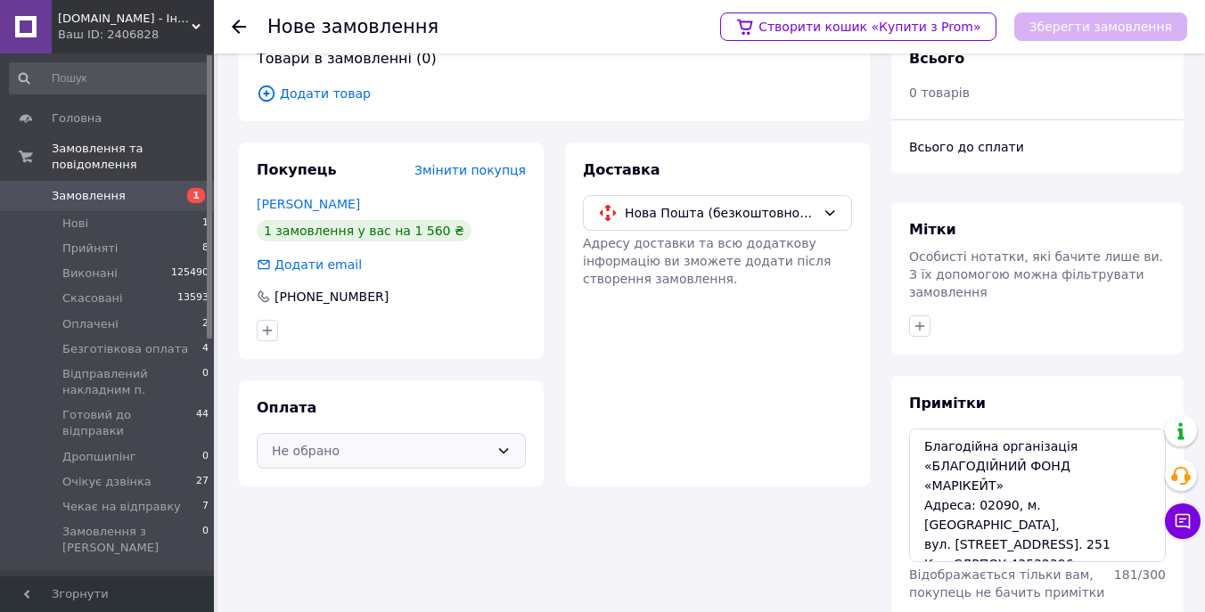
click at [447, 450] on div "Не обрано" at bounding box center [380, 451] width 217 height 20
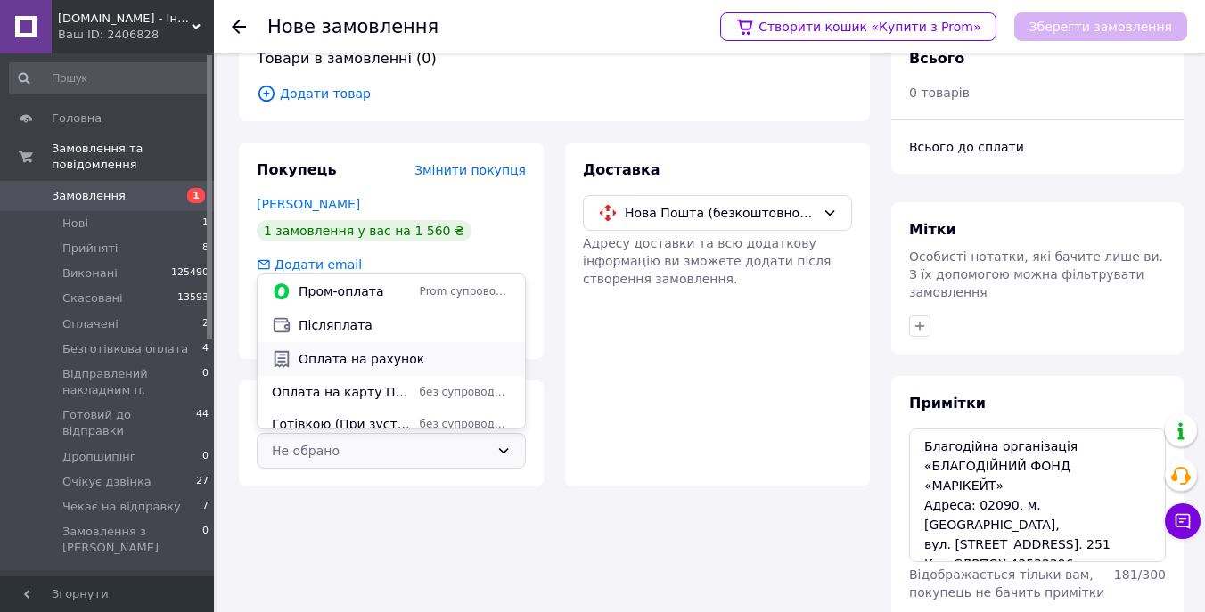
scroll to position [45, 0]
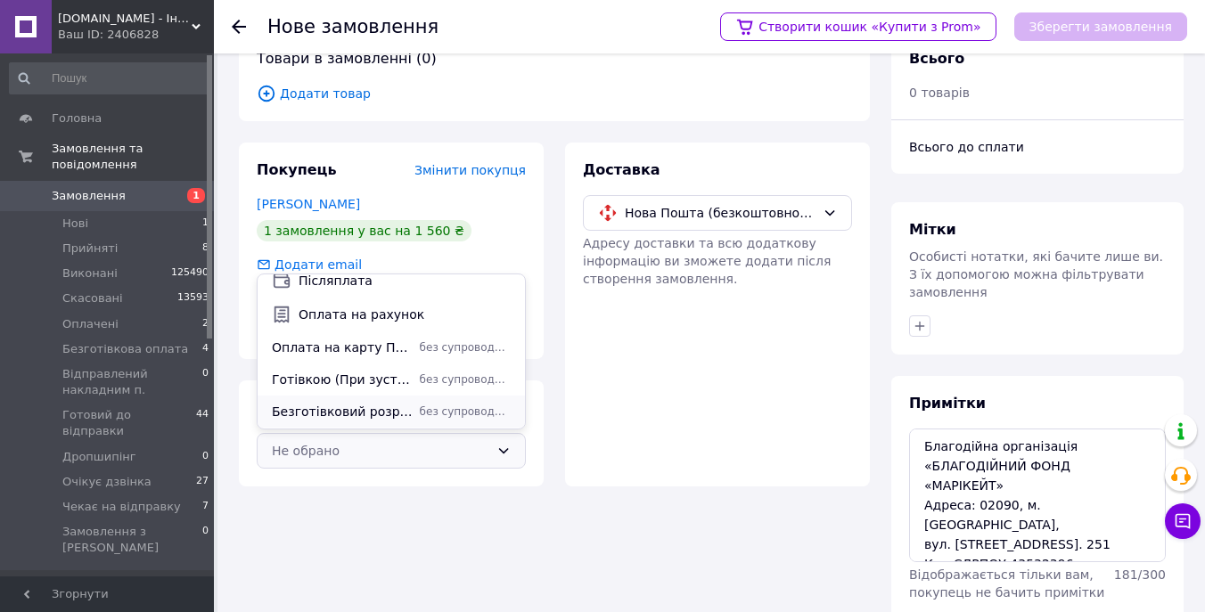
click at [436, 407] on span "без супроводу Prom" at bounding box center [465, 412] width 91 height 15
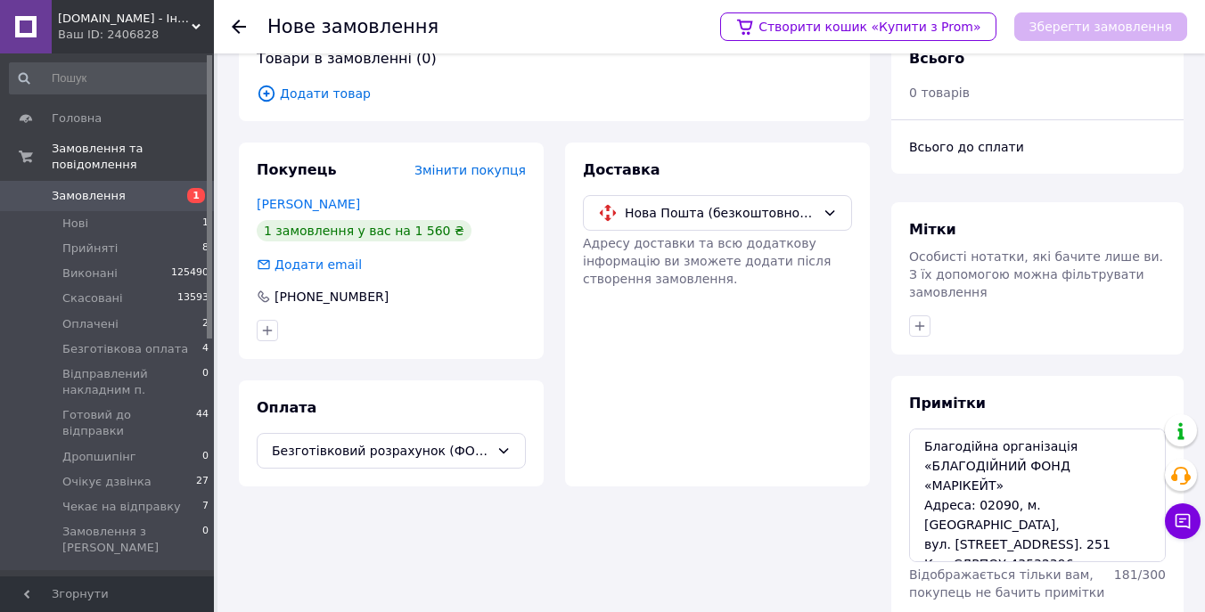
scroll to position [0, 0]
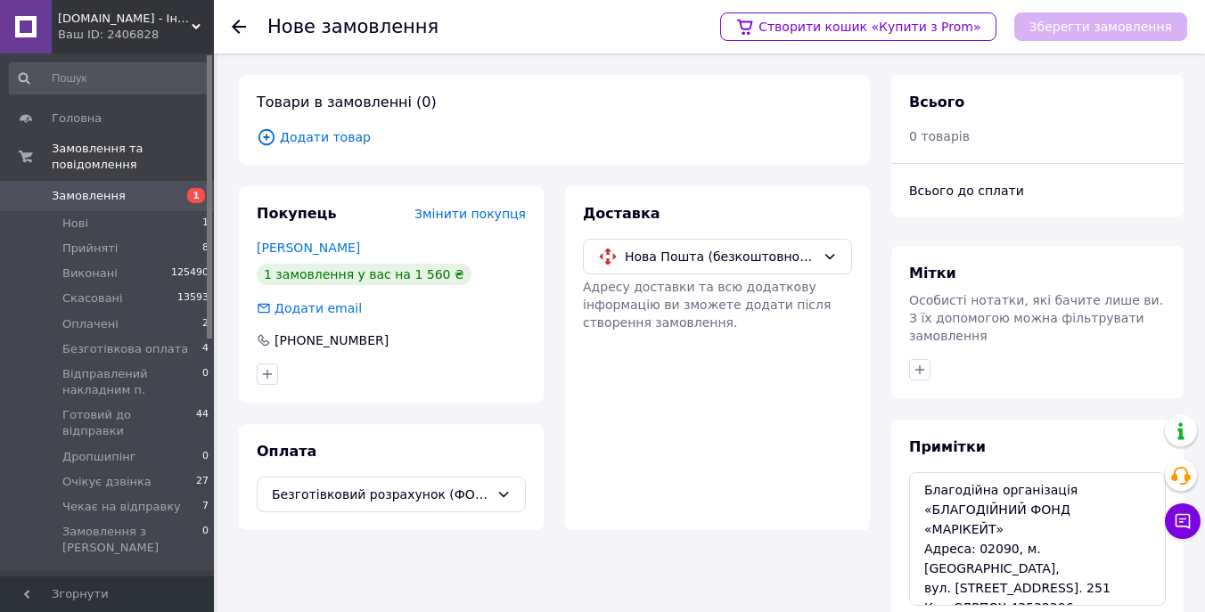
click at [325, 127] on span "Додати товар" at bounding box center [554, 137] width 595 height 20
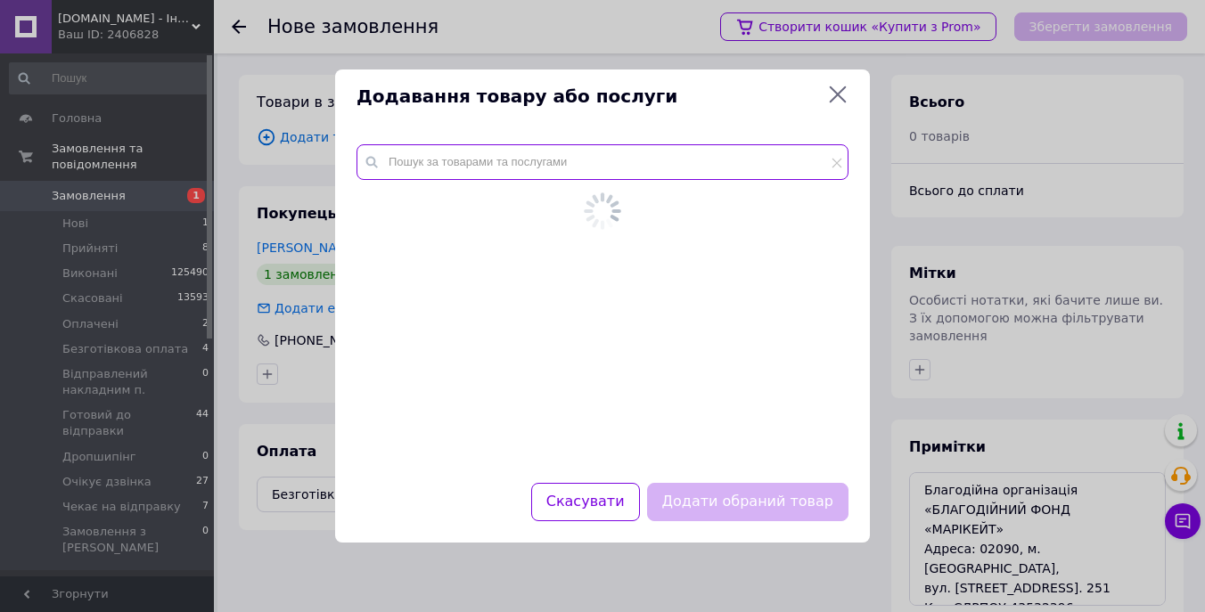
click at [444, 153] on input "text" at bounding box center [603, 162] width 492 height 36
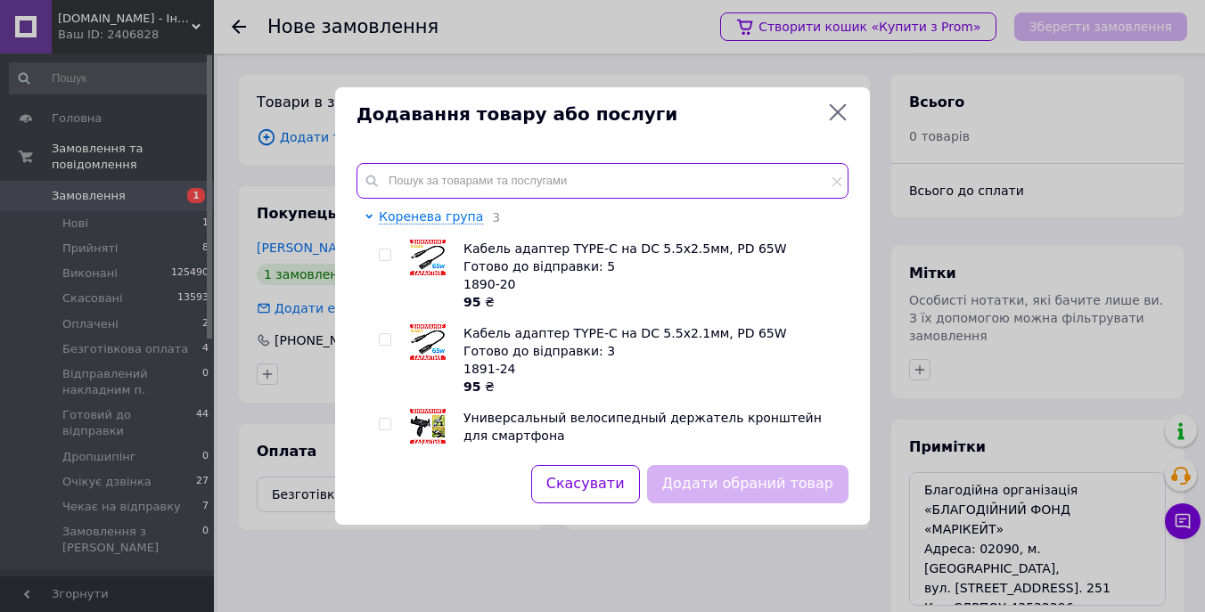
paste input "М109"
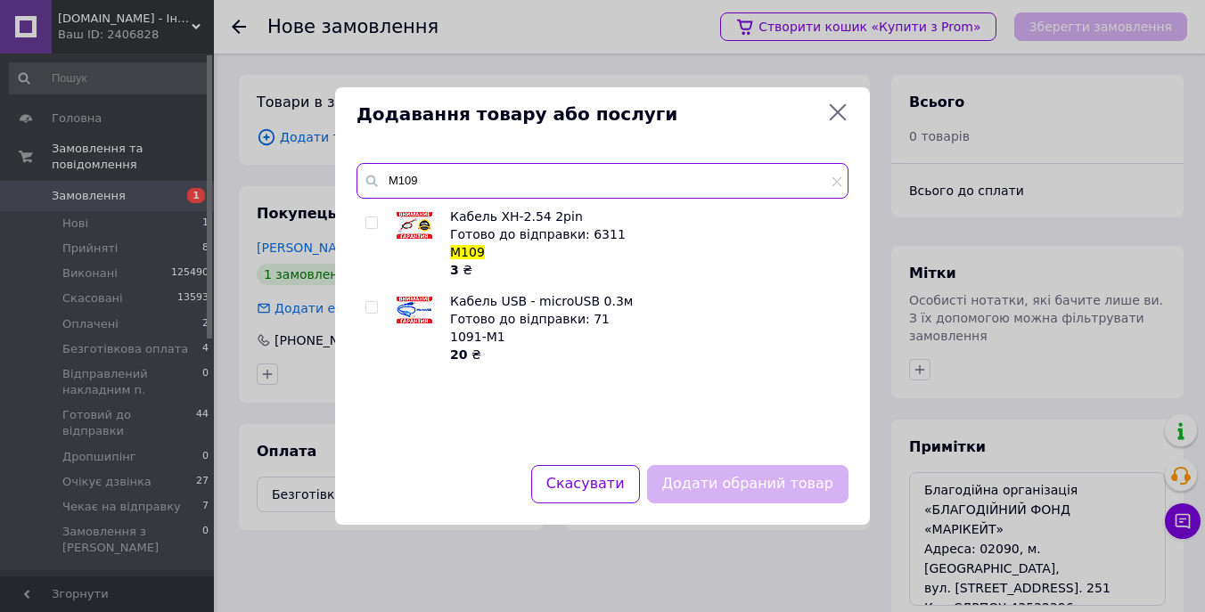
type input "М109"
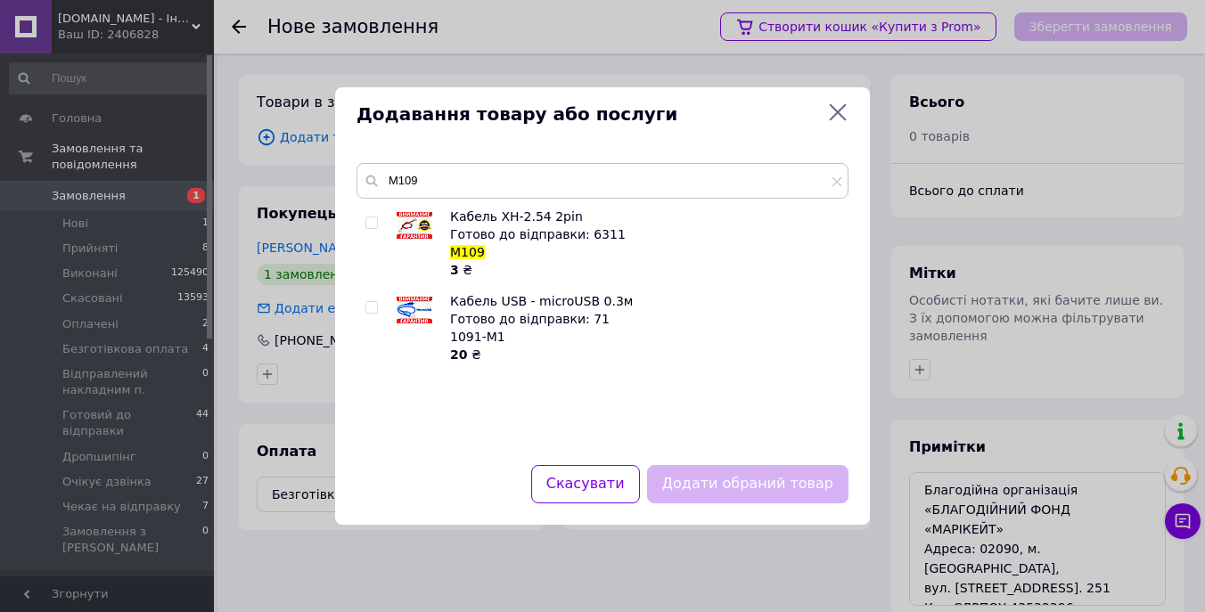
click at [374, 225] on input "checkbox" at bounding box center [371, 223] width 12 height 12
checkbox input "true"
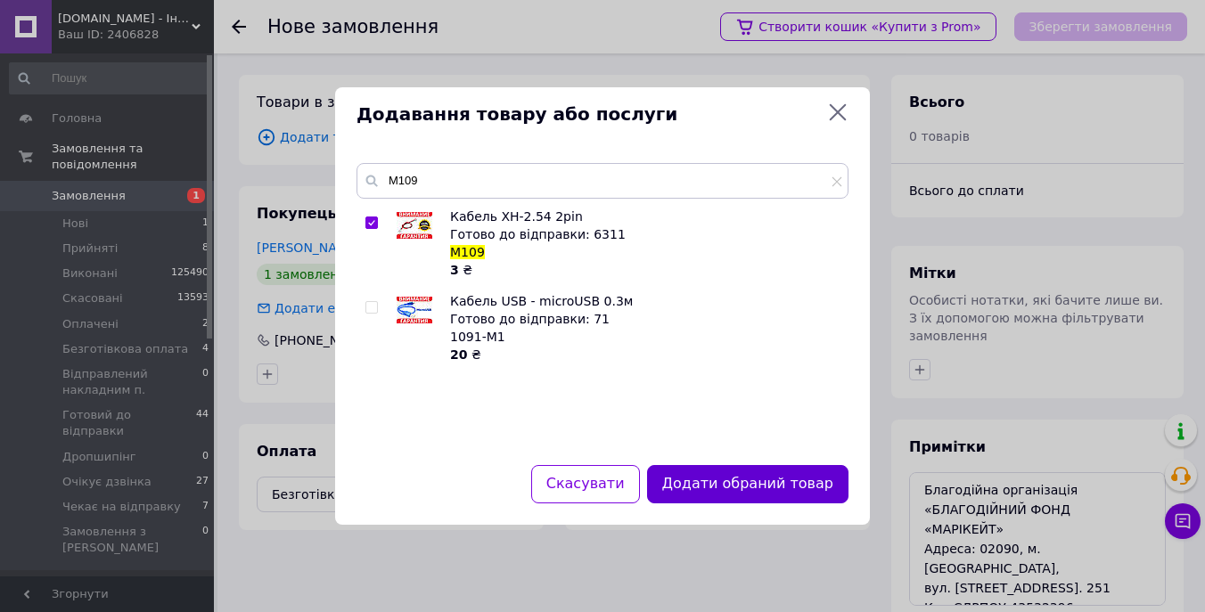
click at [767, 482] on button "Додати обраний товар" at bounding box center [747, 484] width 201 height 38
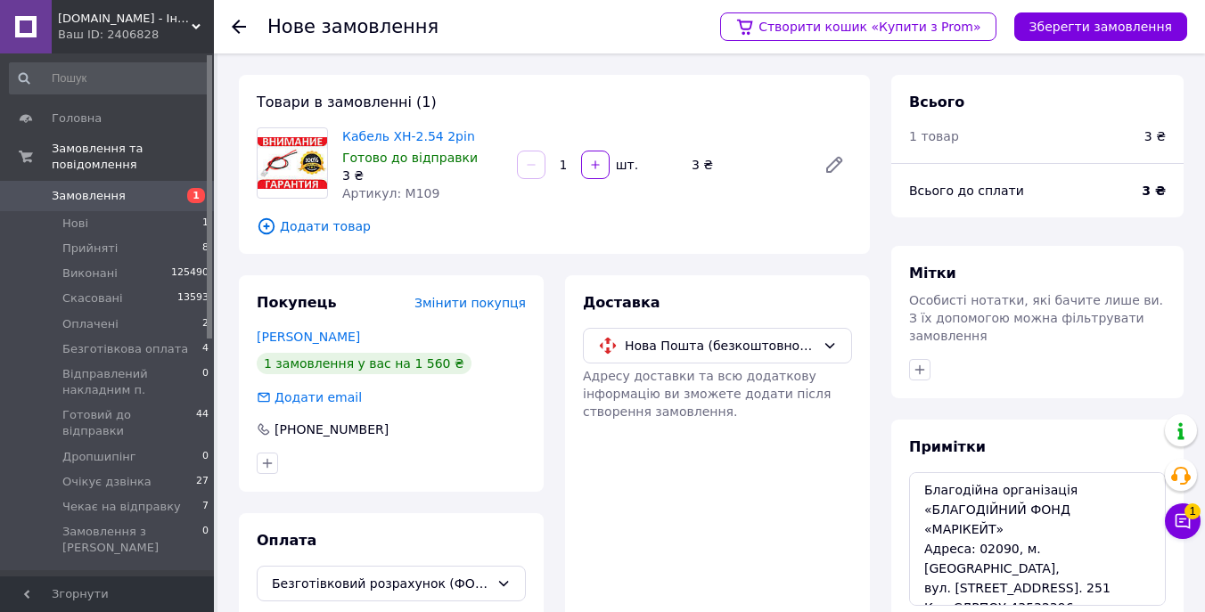
click at [567, 165] on input "1" at bounding box center [563, 165] width 29 height 13
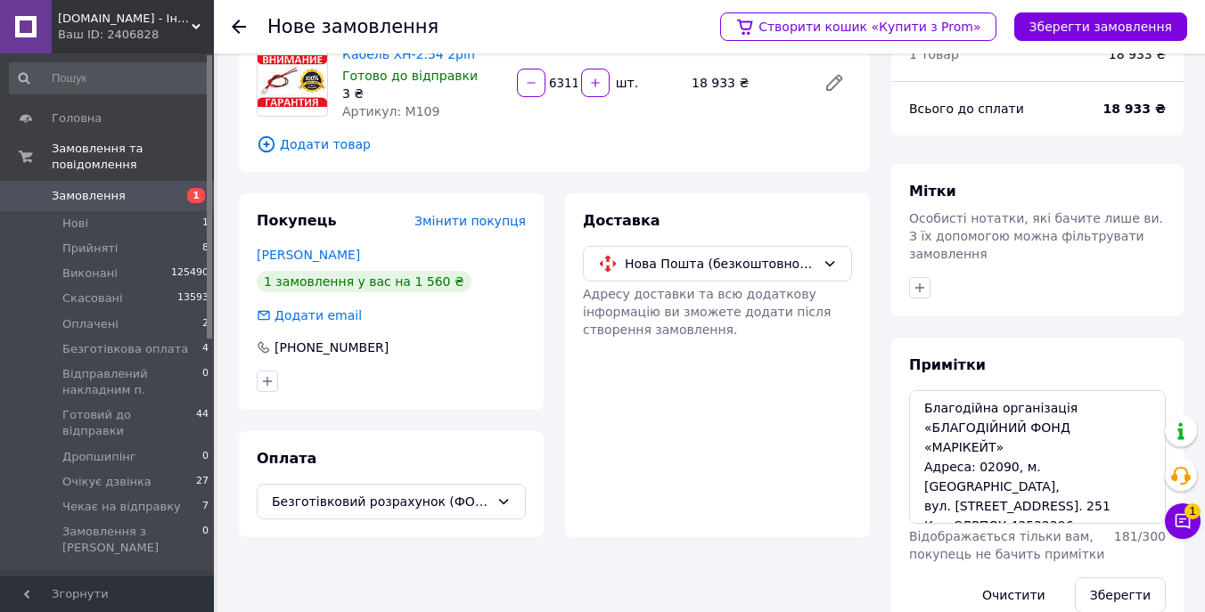
scroll to position [121, 0]
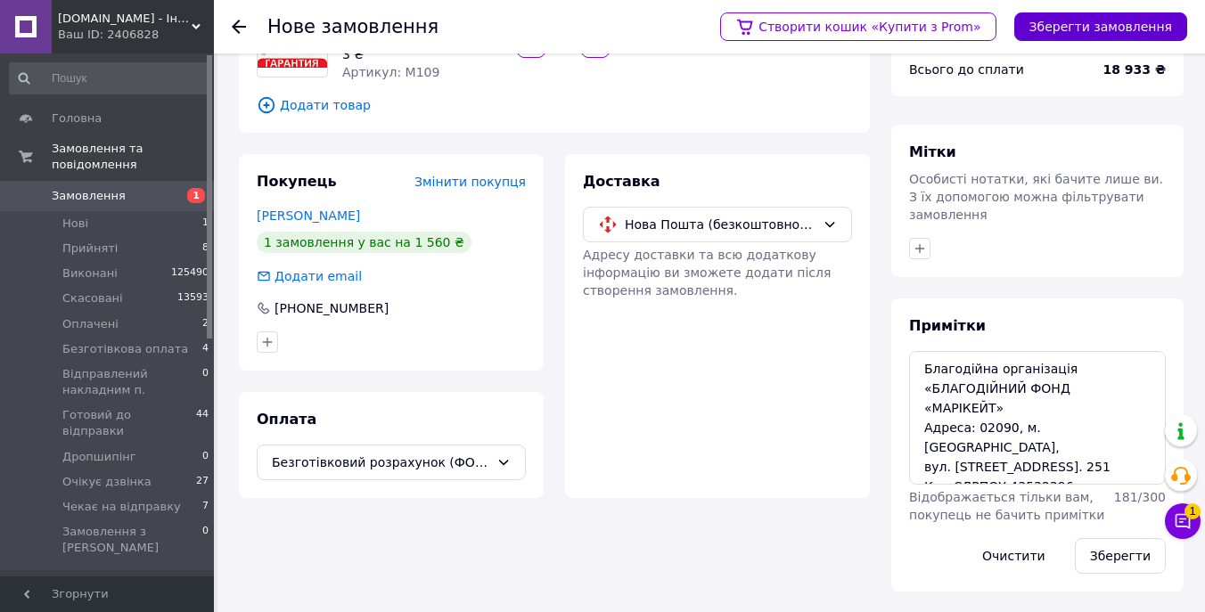
type input "6311"
click at [1110, 29] on button "Зберегти замовлення" at bounding box center [1100, 26] width 173 height 29
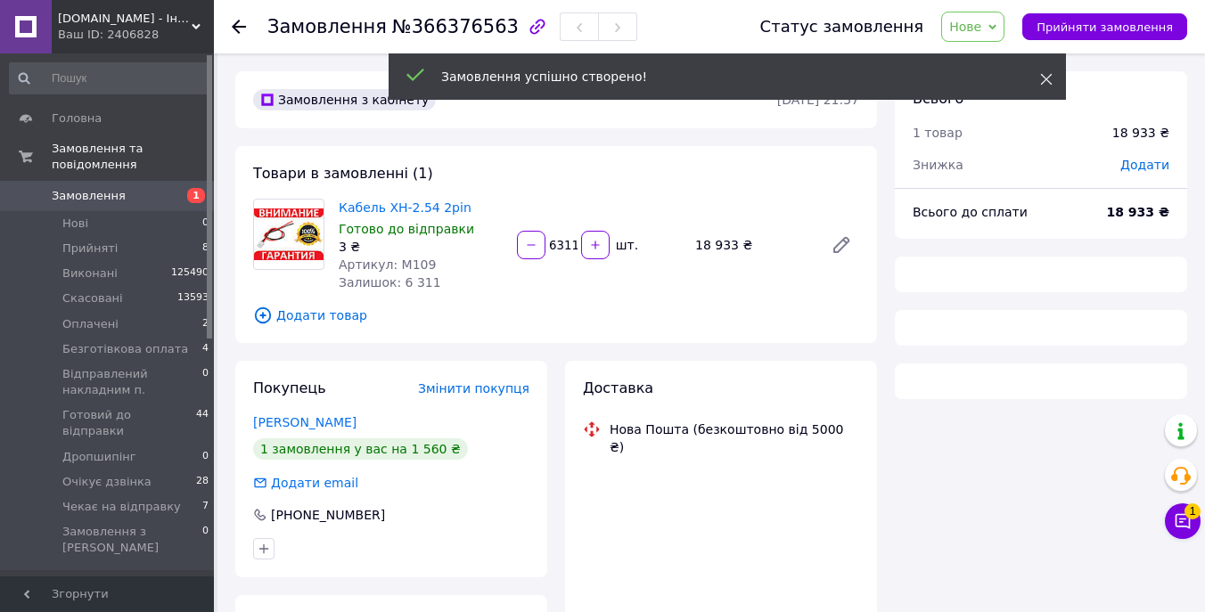
click at [1042, 76] on use at bounding box center [1047, 80] width 12 height 12
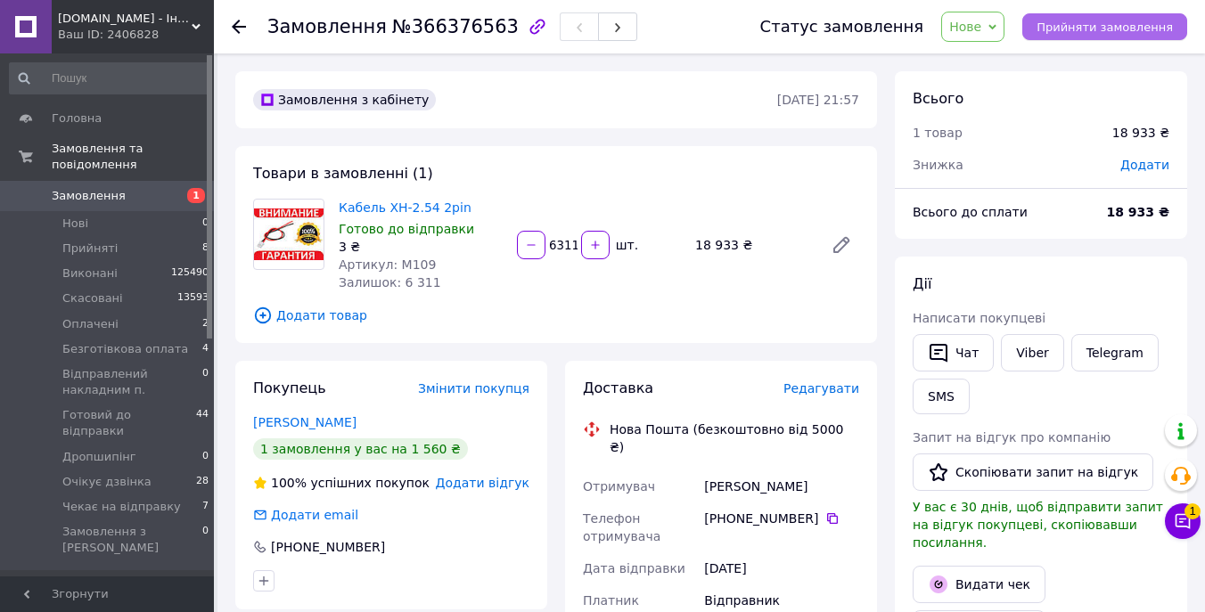
click at [1083, 25] on span "Прийняти замовлення" at bounding box center [1105, 27] width 136 height 13
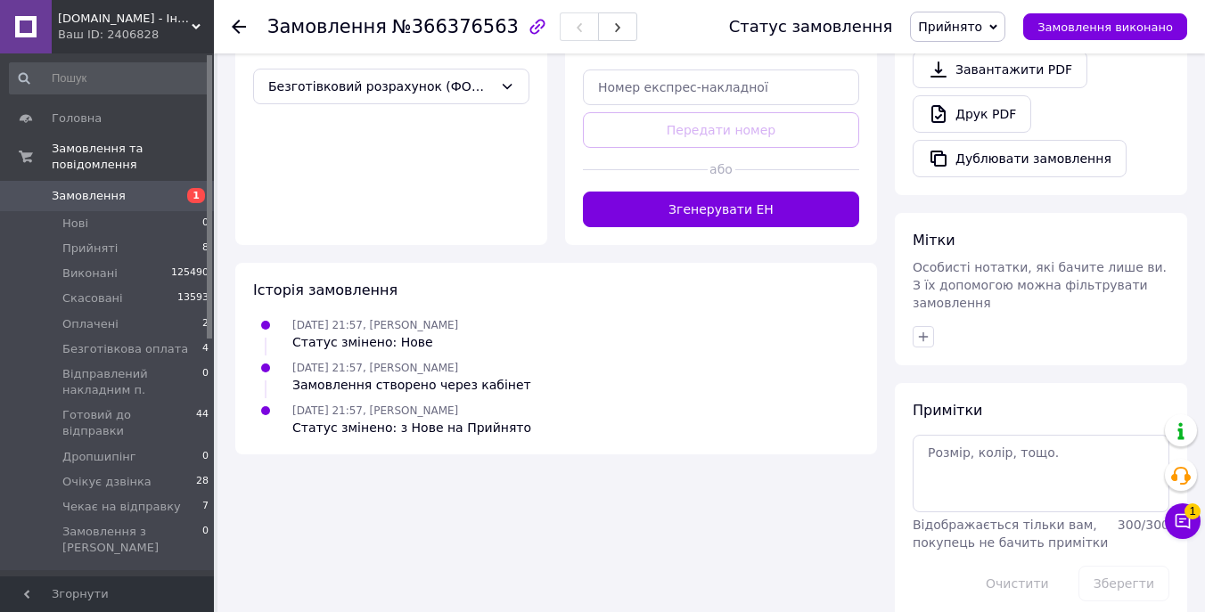
scroll to position [618, 0]
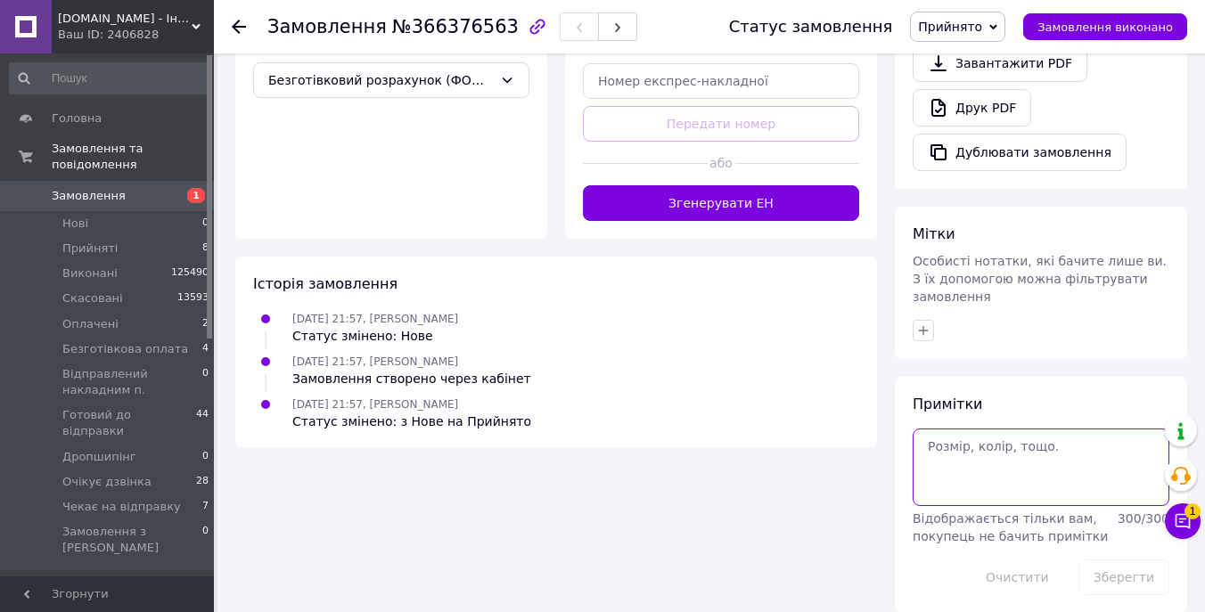
click at [970, 457] on textarea at bounding box center [1041, 467] width 257 height 77
paste textarea "Скиньте його будь ласка на o.znak84@gmail.com"
paste textarea "Благодійна організація «БЛАГОДІЙНИЙ ФОНД «МАРІКЕЙТ» Адреса: 02090, м. Київ, вул…"
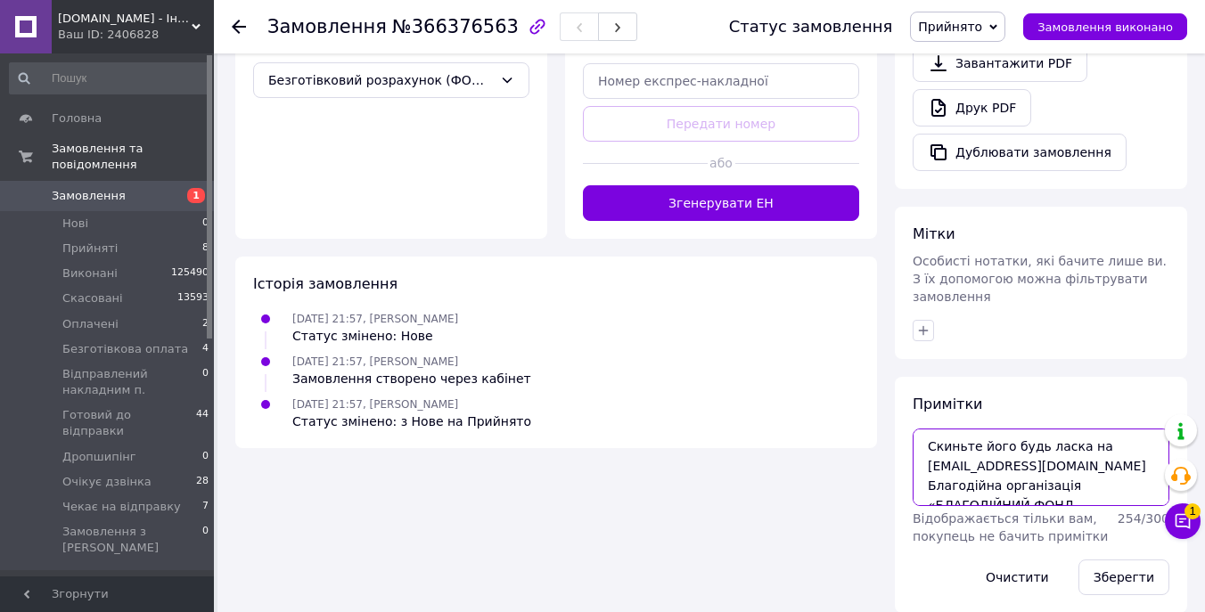
scroll to position [67, 0]
type textarea "Скиньте його будь ласка на o.znak84@gmail.com Благодійна організація «БЛАГОДІЙН…"
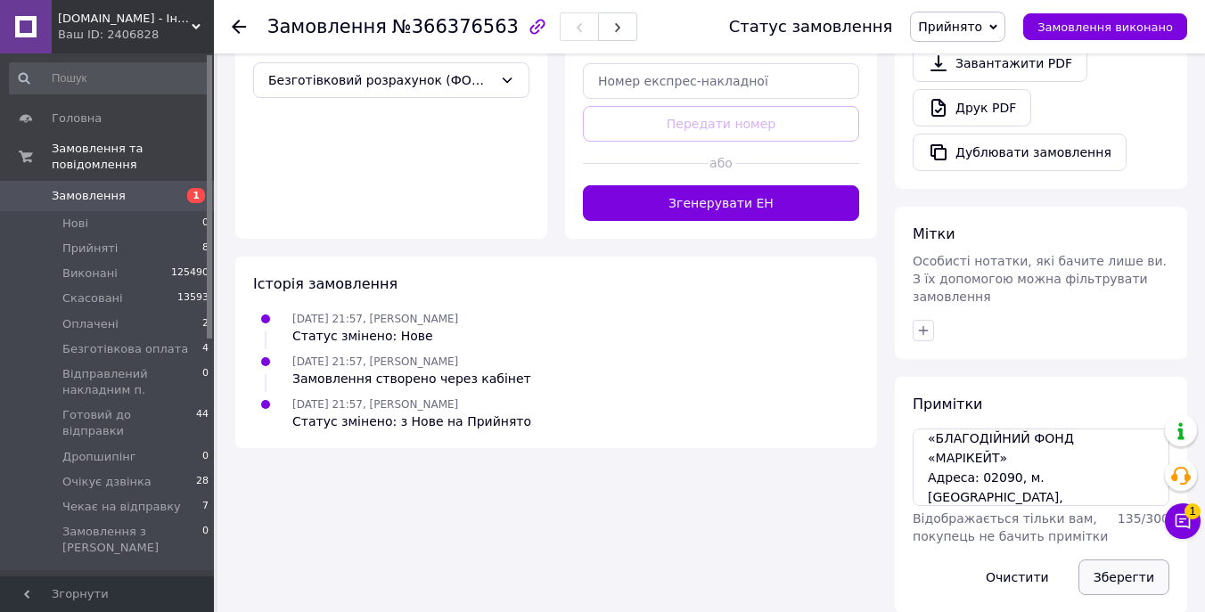
click at [1130, 560] on button "Зберегти" at bounding box center [1123, 578] width 91 height 36
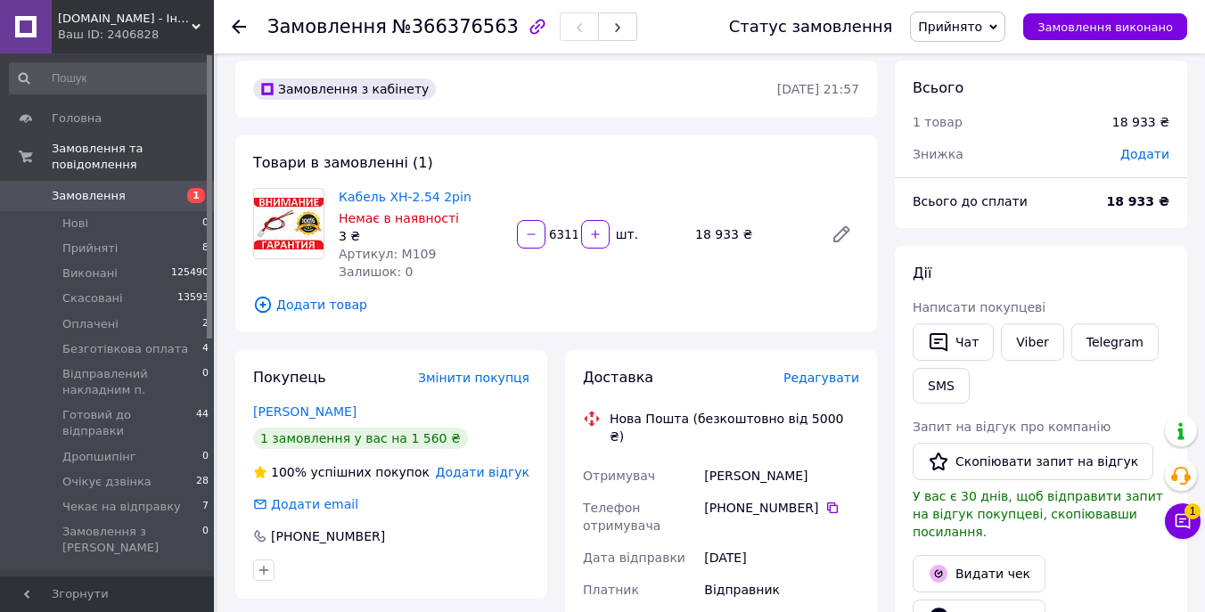
scroll to position [0, 0]
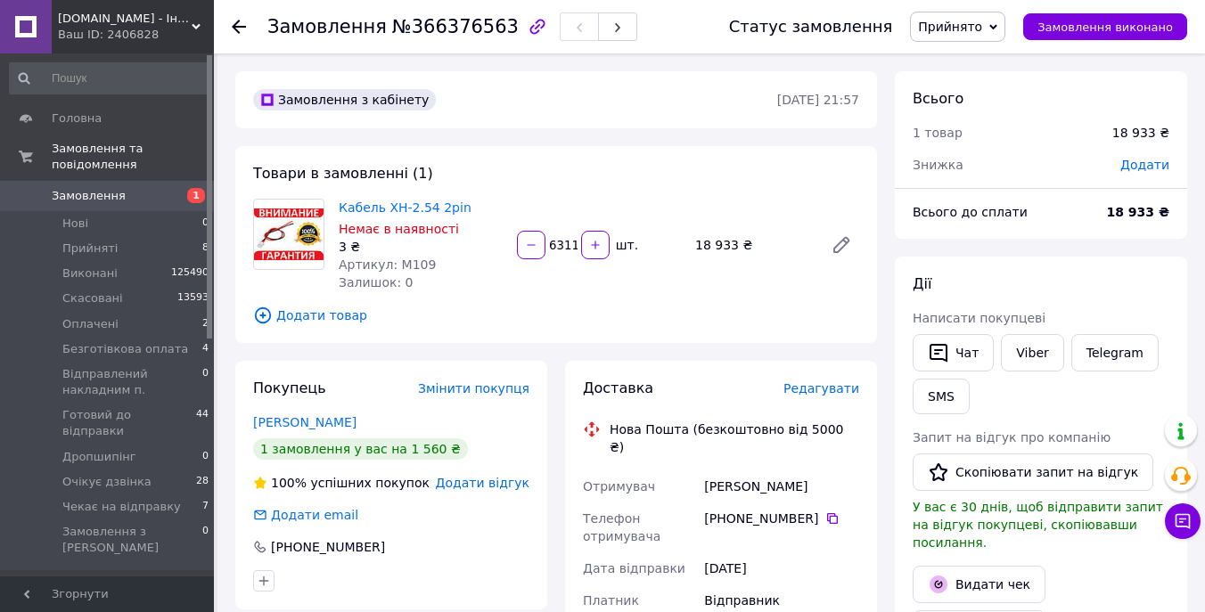
click at [99, 192] on span "Замовлення" at bounding box center [89, 196] width 74 height 16
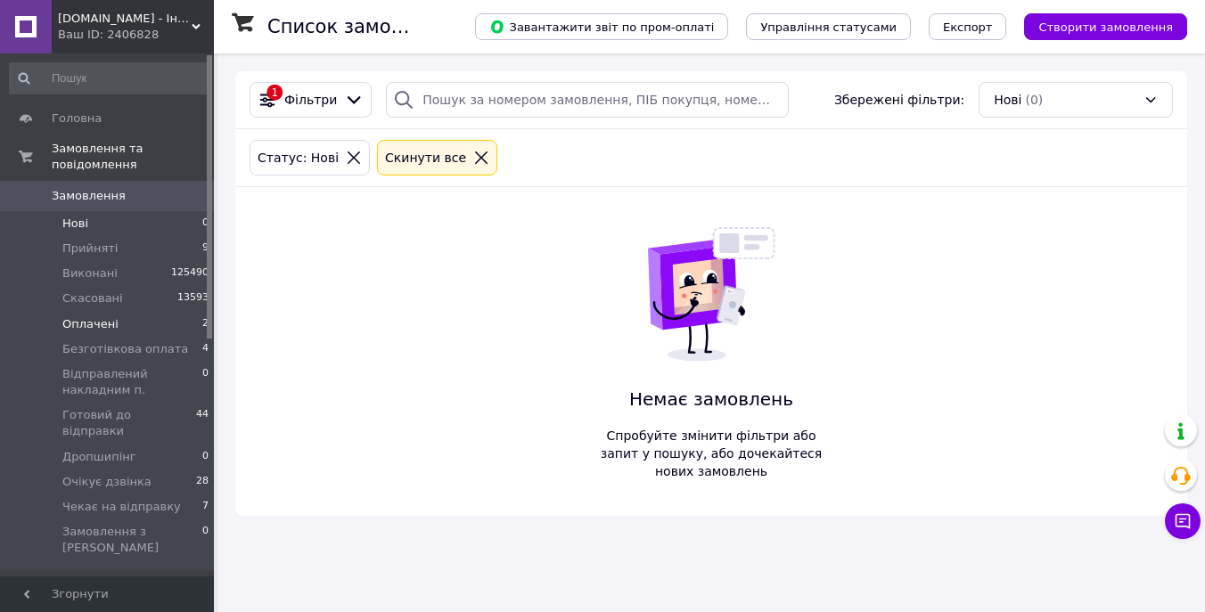
click at [152, 326] on li "Оплачені 2" at bounding box center [109, 324] width 219 height 25
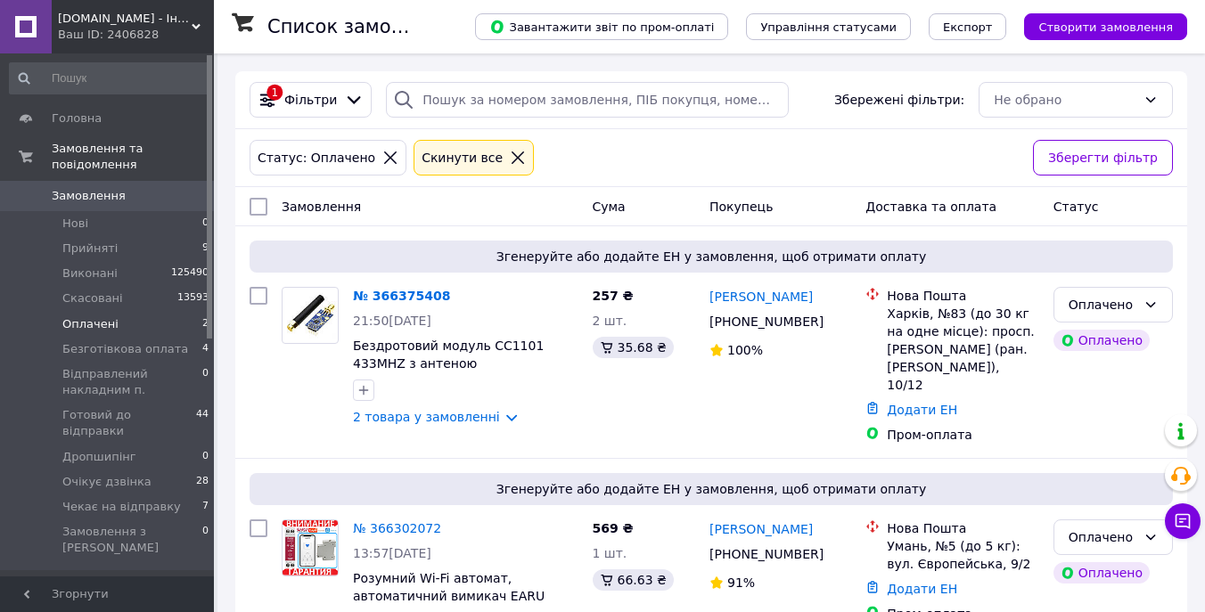
scroll to position [36, 0]
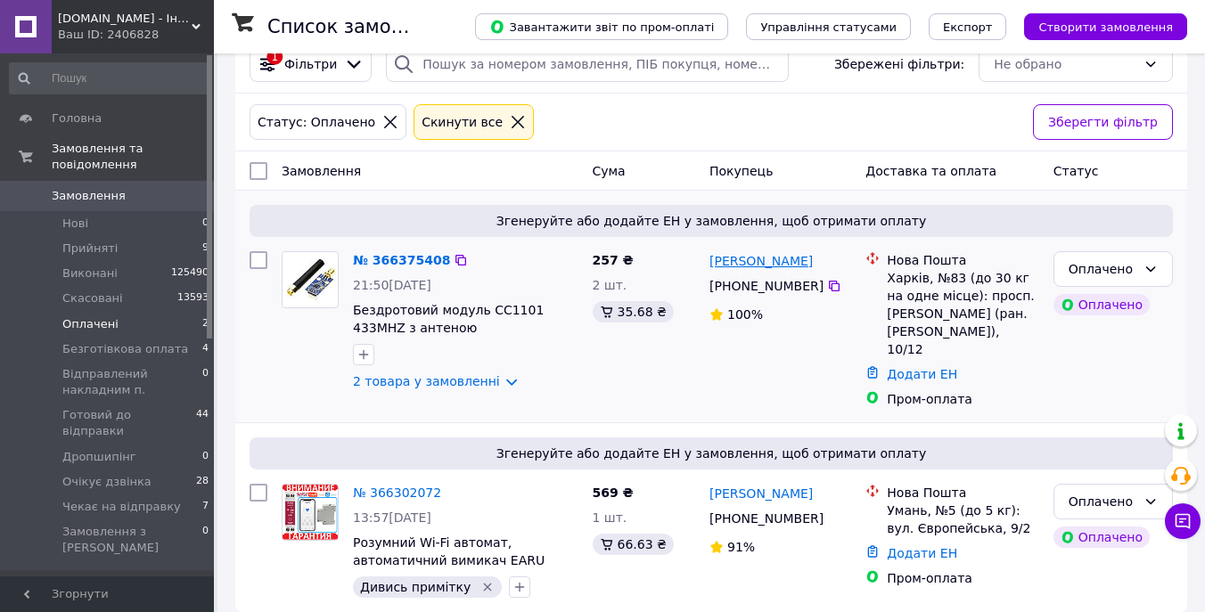
click at [810, 264] on link "[PERSON_NAME]" at bounding box center [760, 261] width 103 height 18
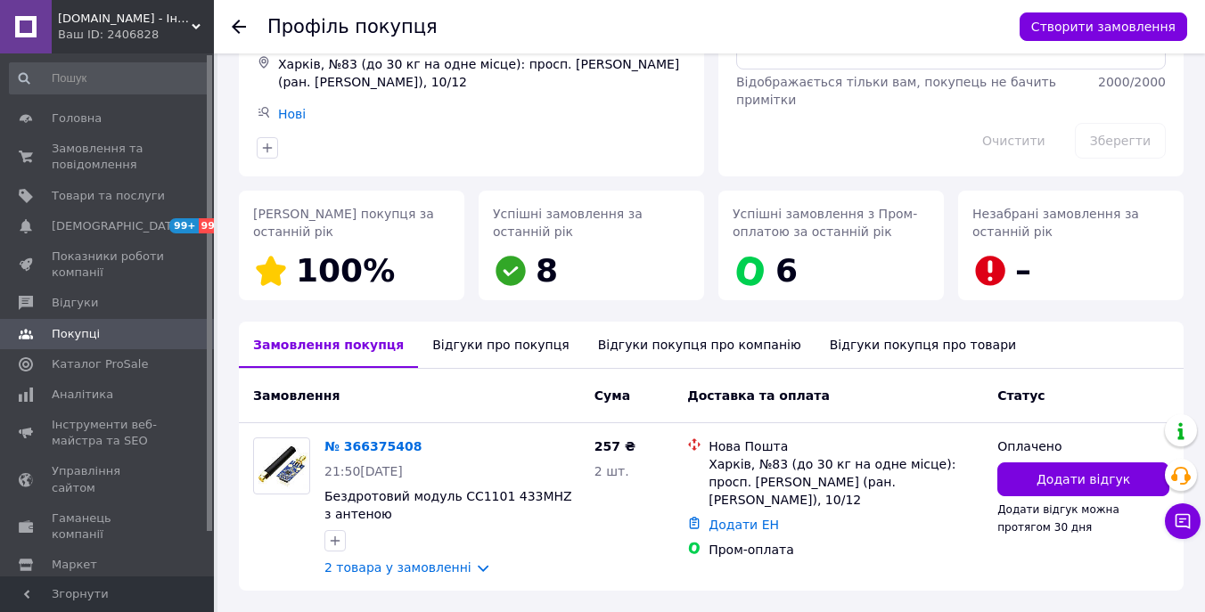
scroll to position [229, 0]
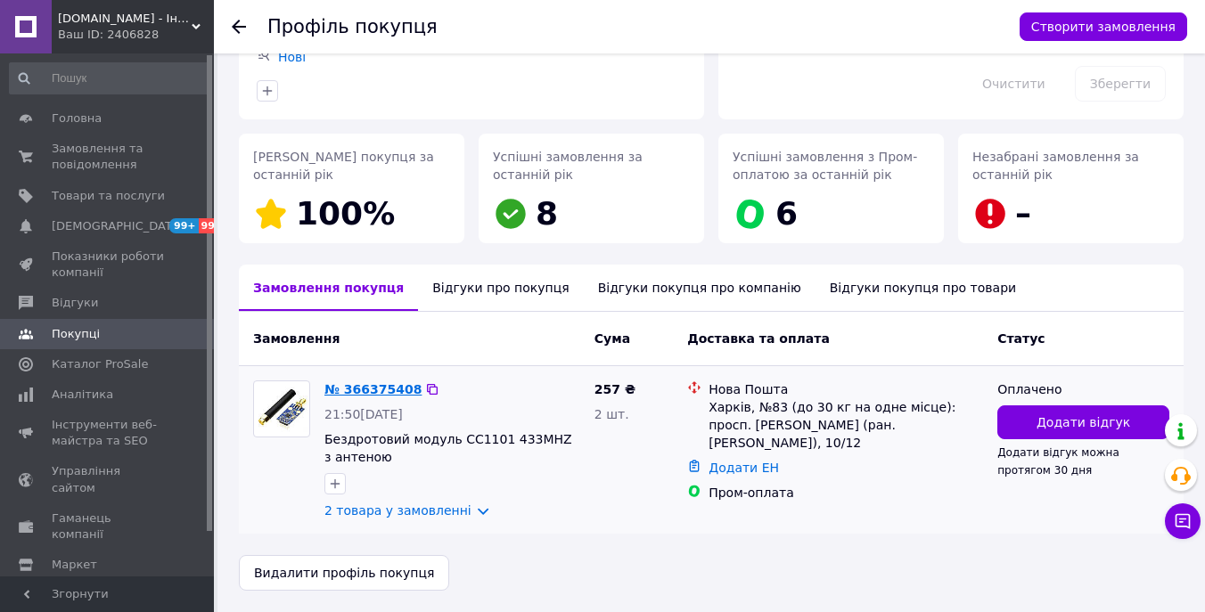
click at [396, 384] on link "№ 366375408" at bounding box center [372, 389] width 97 height 14
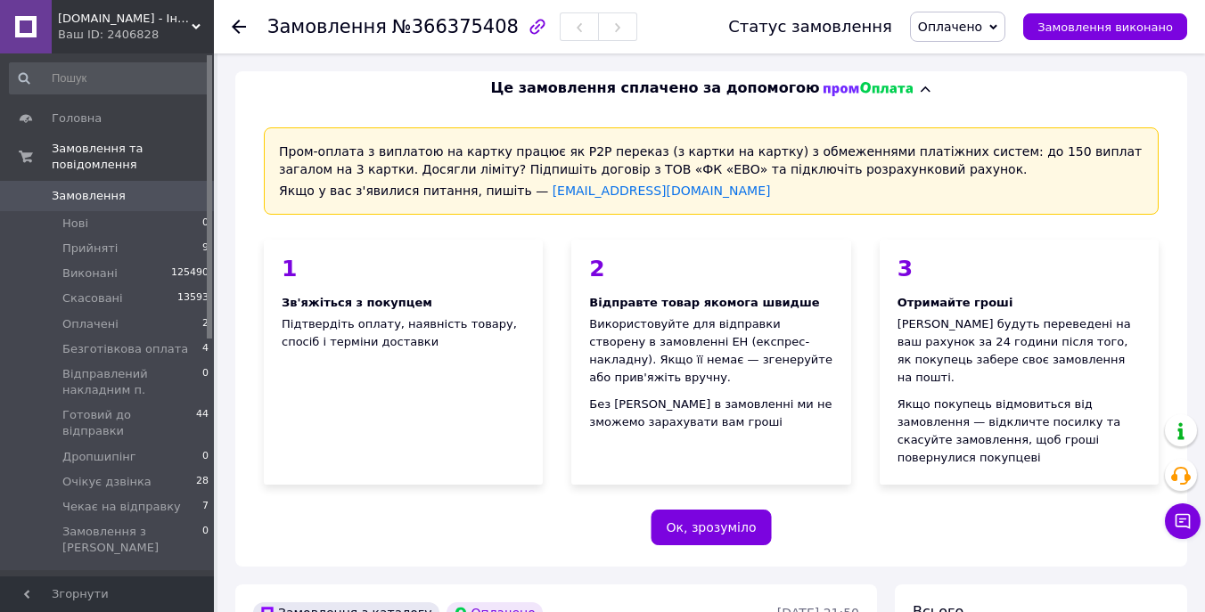
click at [968, 41] on span "Оплачено" at bounding box center [957, 27] width 95 height 30
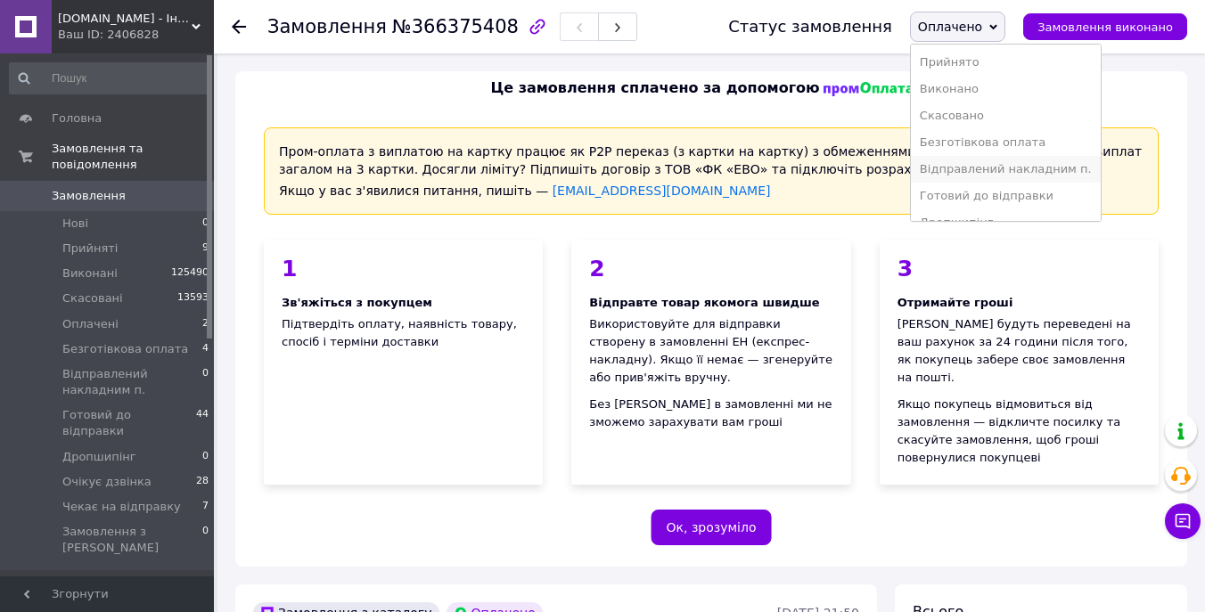
scroll to position [73, 0]
click at [1013, 184] on li "Очікує дзвінка" at bounding box center [1006, 176] width 190 height 27
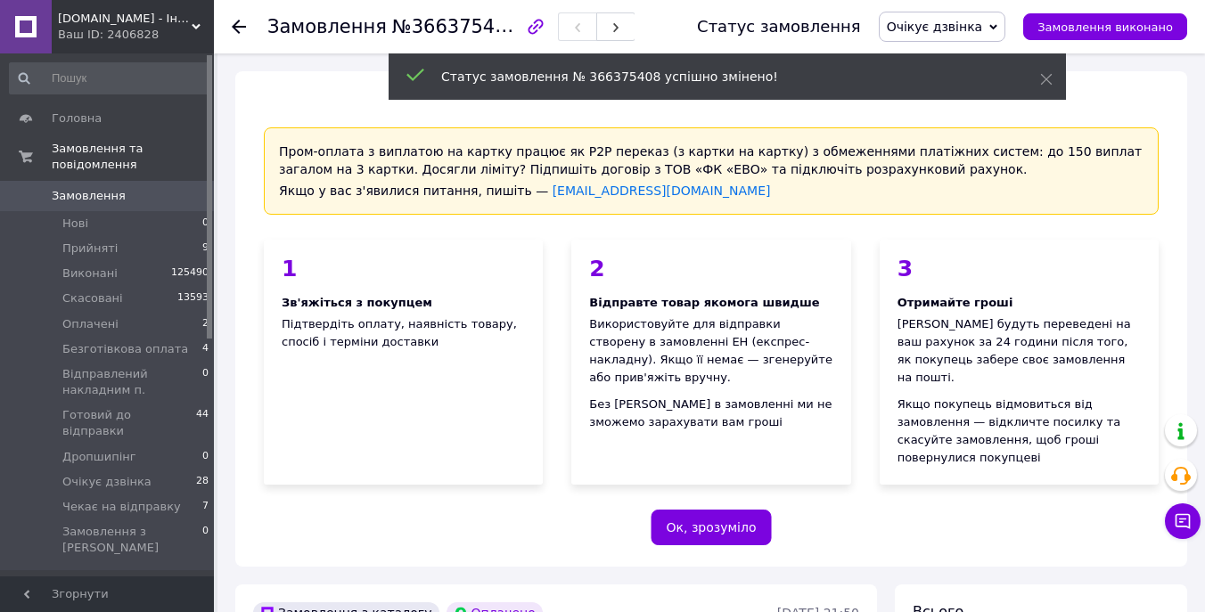
click at [971, 29] on span "Очікує дзвінка" at bounding box center [935, 27] width 96 height 14
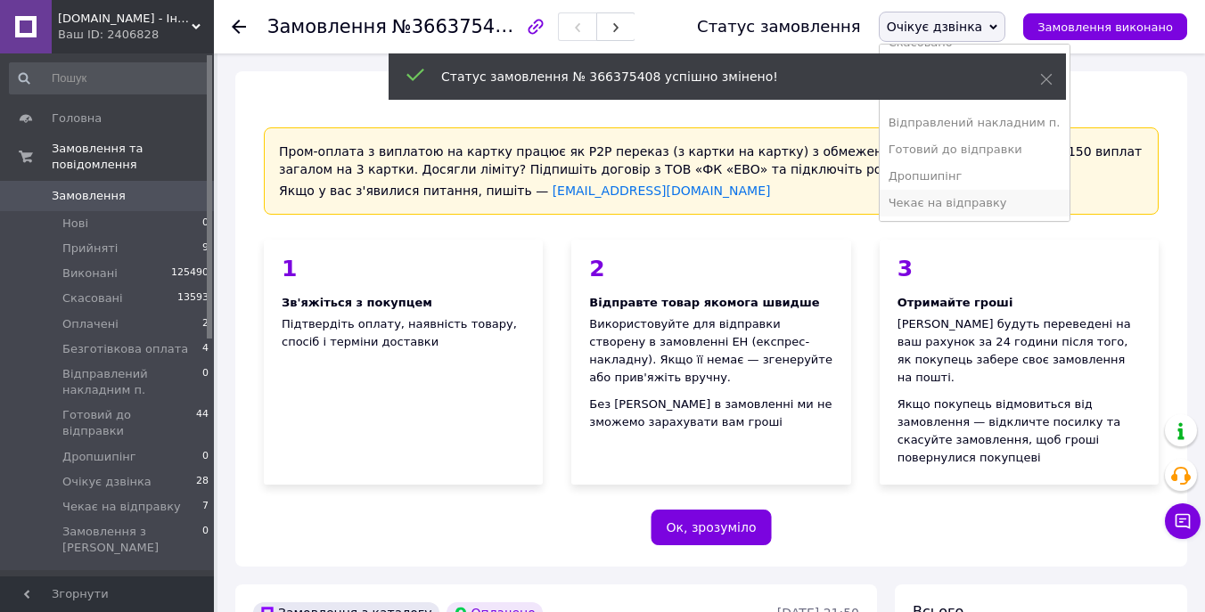
click at [967, 201] on li "Чекає на відправку" at bounding box center [975, 203] width 190 height 27
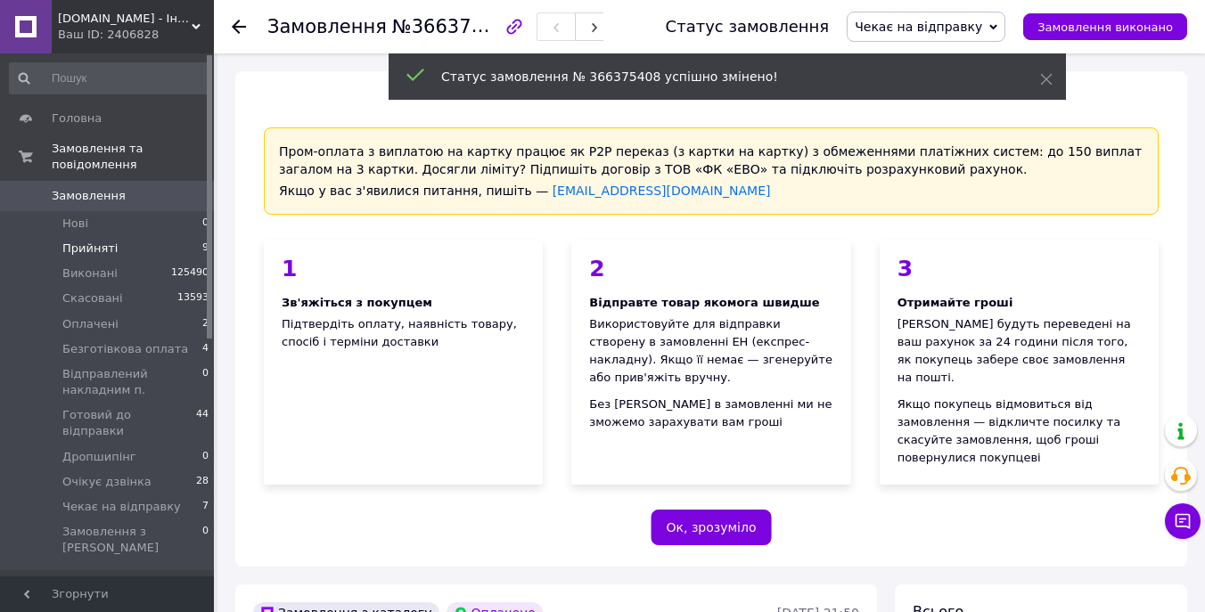
click at [138, 239] on li "Прийняті 9" at bounding box center [109, 248] width 219 height 25
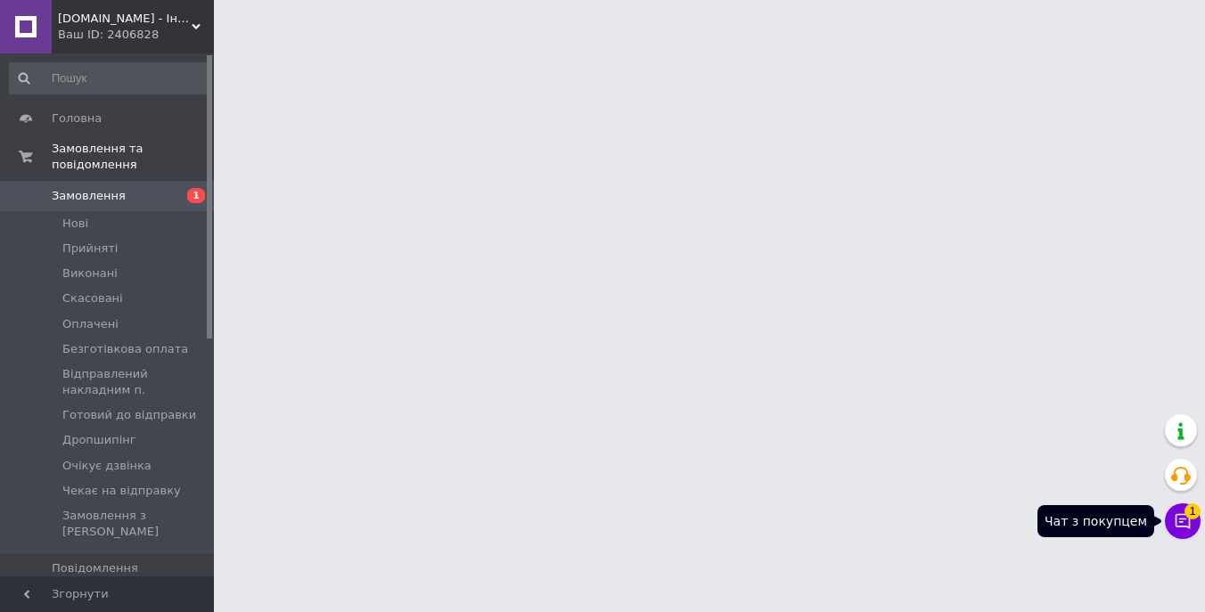
click at [1183, 533] on button "Чат з покупцем 1" at bounding box center [1183, 522] width 36 height 36
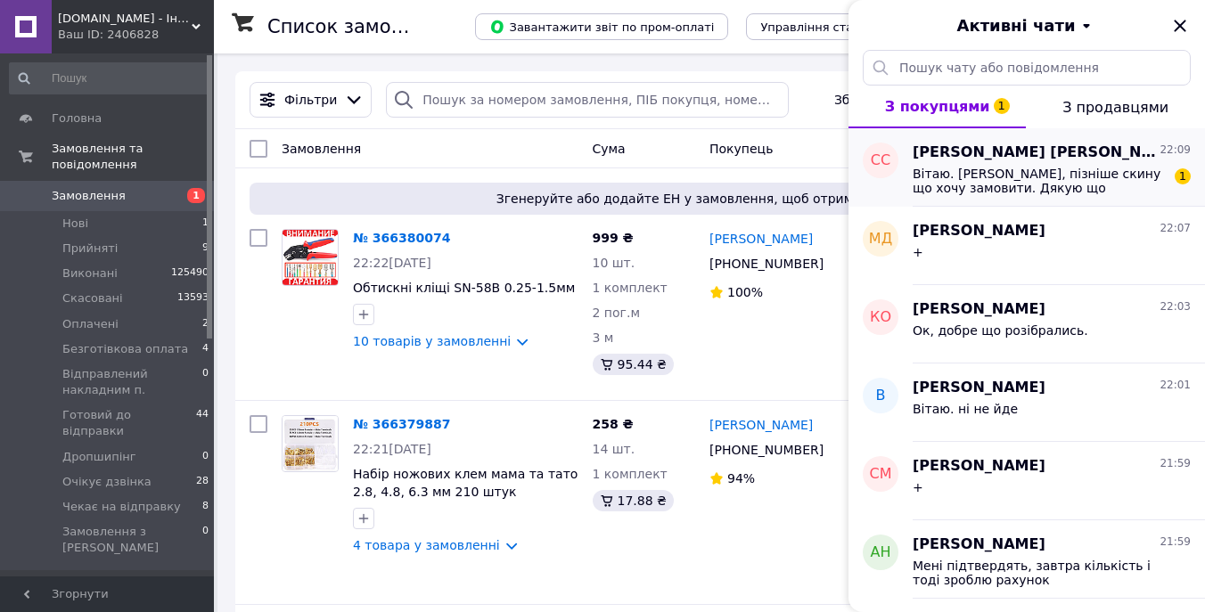
click at [1054, 192] on span "Вітаю. Гаразд, пізніше скину що хочу замовити. Дякую що відповіли, я вже хотіла…" at bounding box center [1039, 181] width 253 height 29
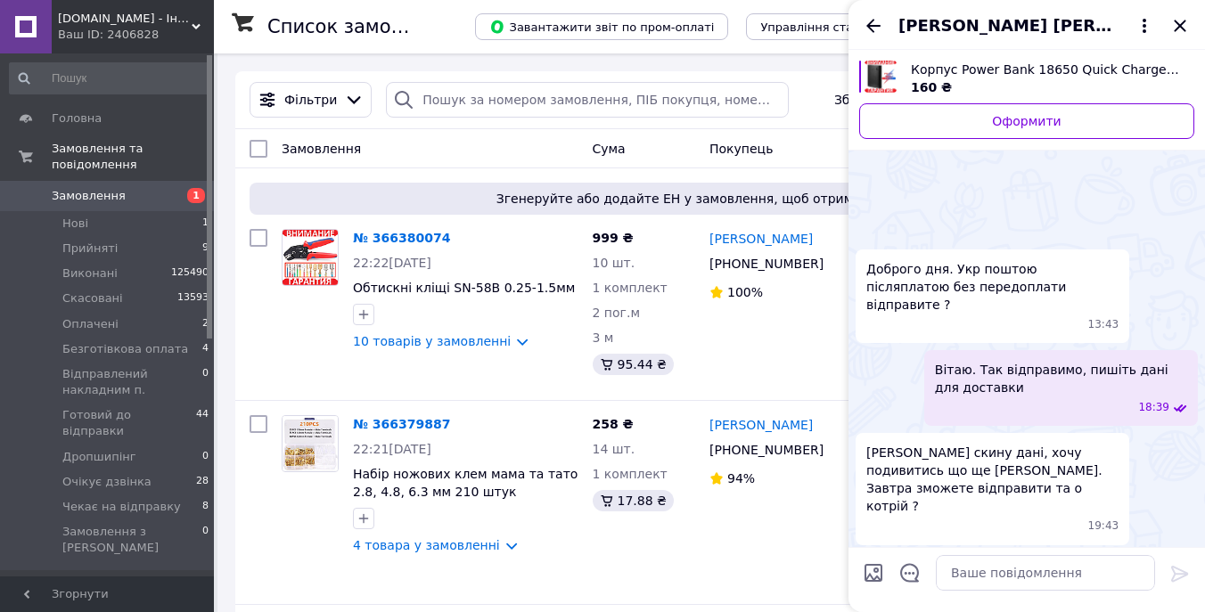
scroll to position [444, 0]
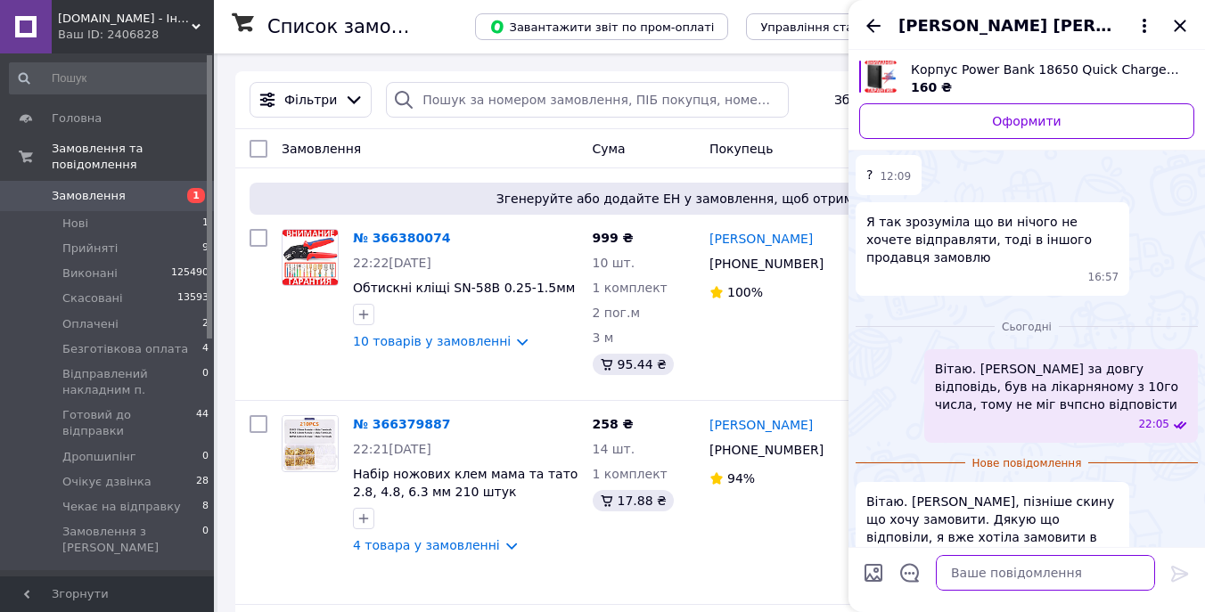
click at [999, 562] on textarea at bounding box center [1045, 573] width 219 height 36
type textarea "J"
type textarea "О"
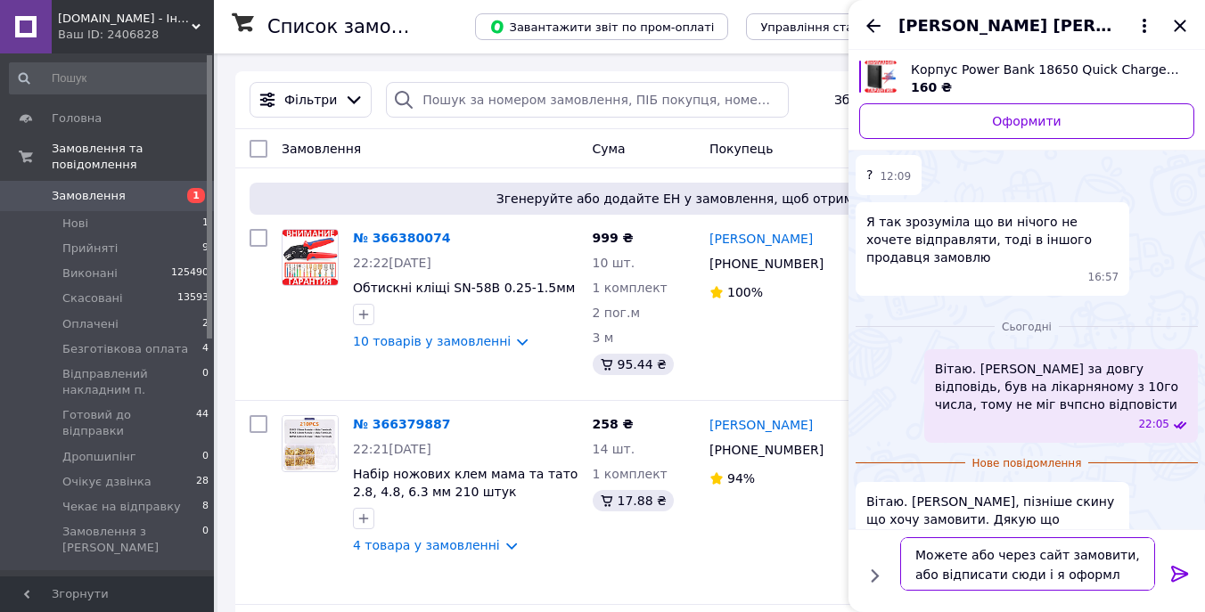
type textarea "Можете або через сайт замовити, або відписати сюди і я оформлю"
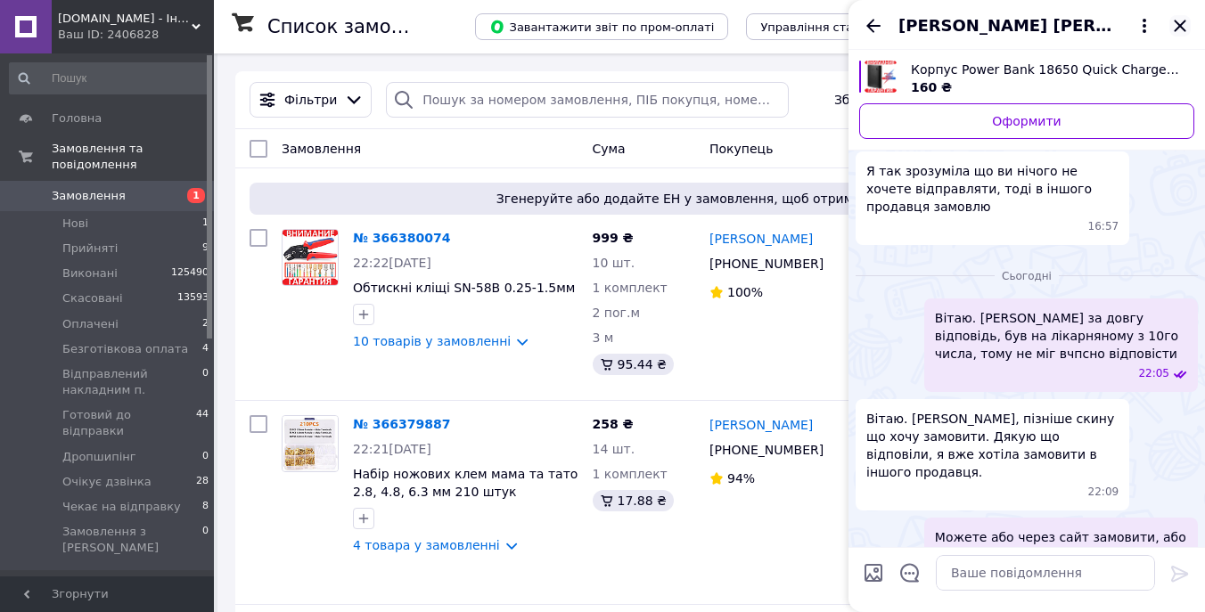
click at [1185, 21] on icon "Закрити" at bounding box center [1179, 25] width 21 height 21
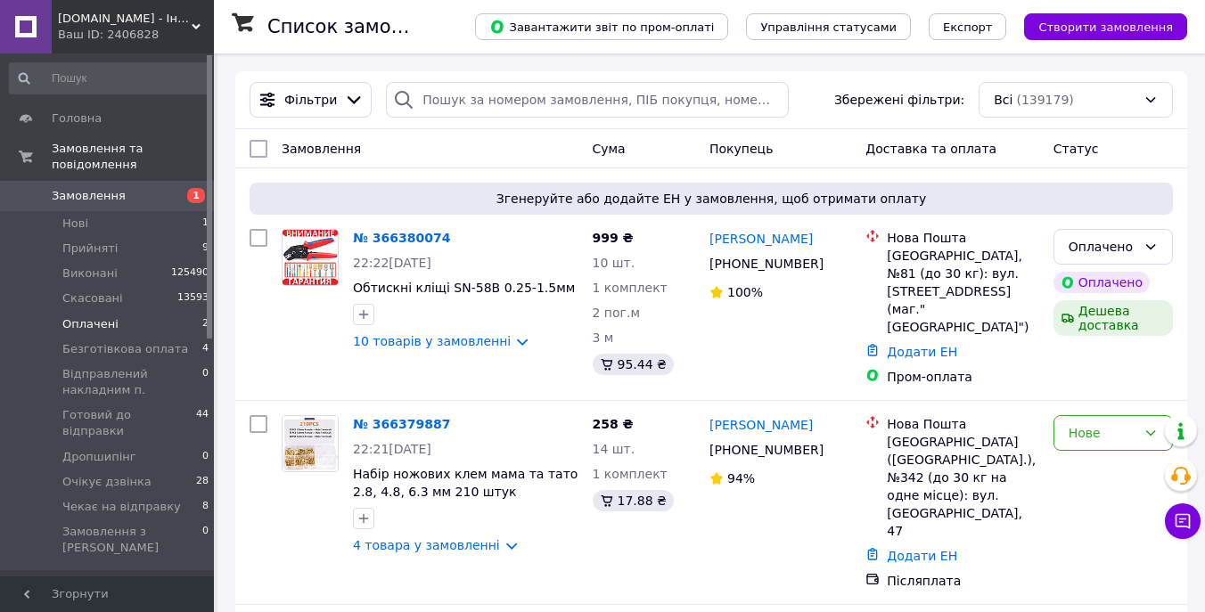
click at [128, 313] on li "Оплачені 2" at bounding box center [109, 324] width 219 height 25
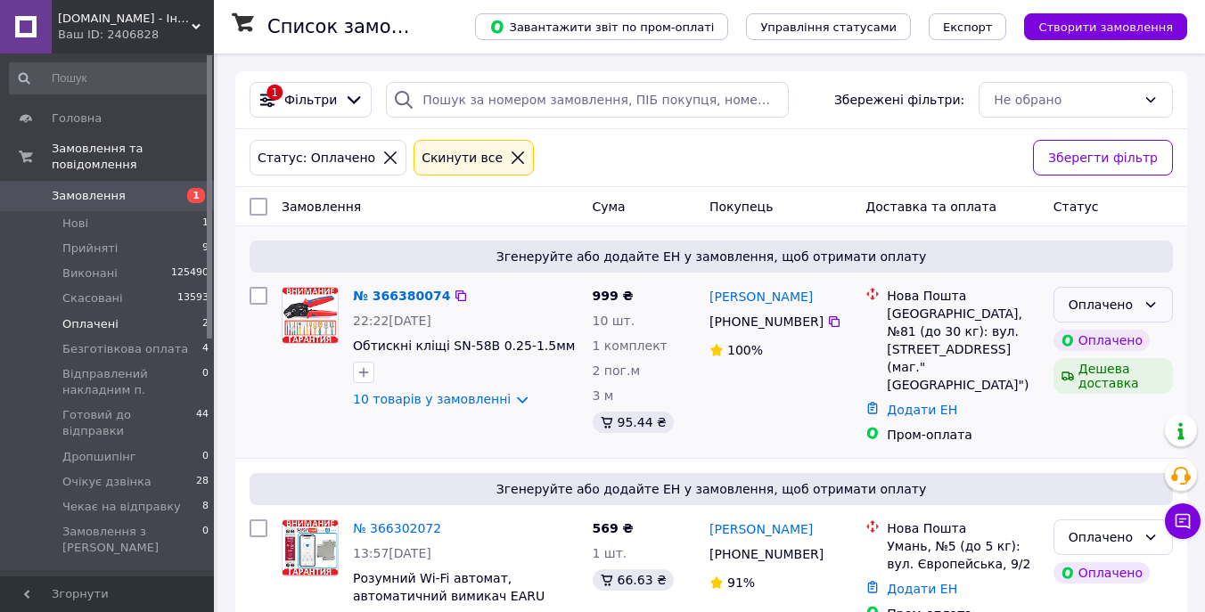
click at [1120, 303] on div "Оплачено" at bounding box center [1103, 305] width 68 height 20
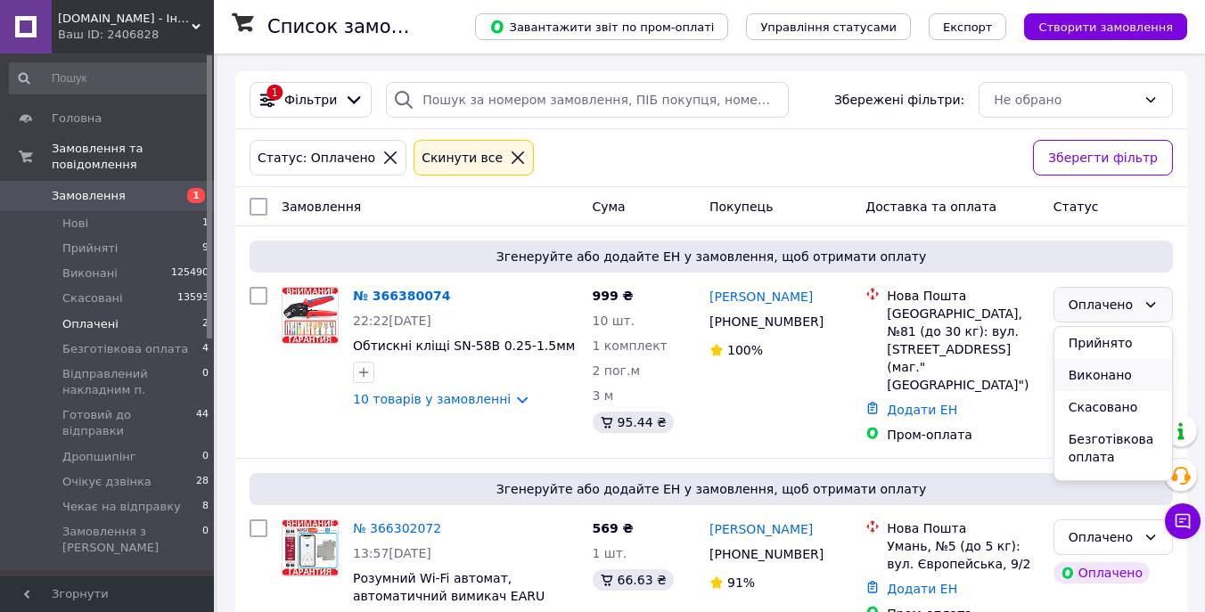
scroll to position [225, 0]
click at [1106, 448] on li "Чекає на відправку" at bounding box center [1113, 473] width 118 height 50
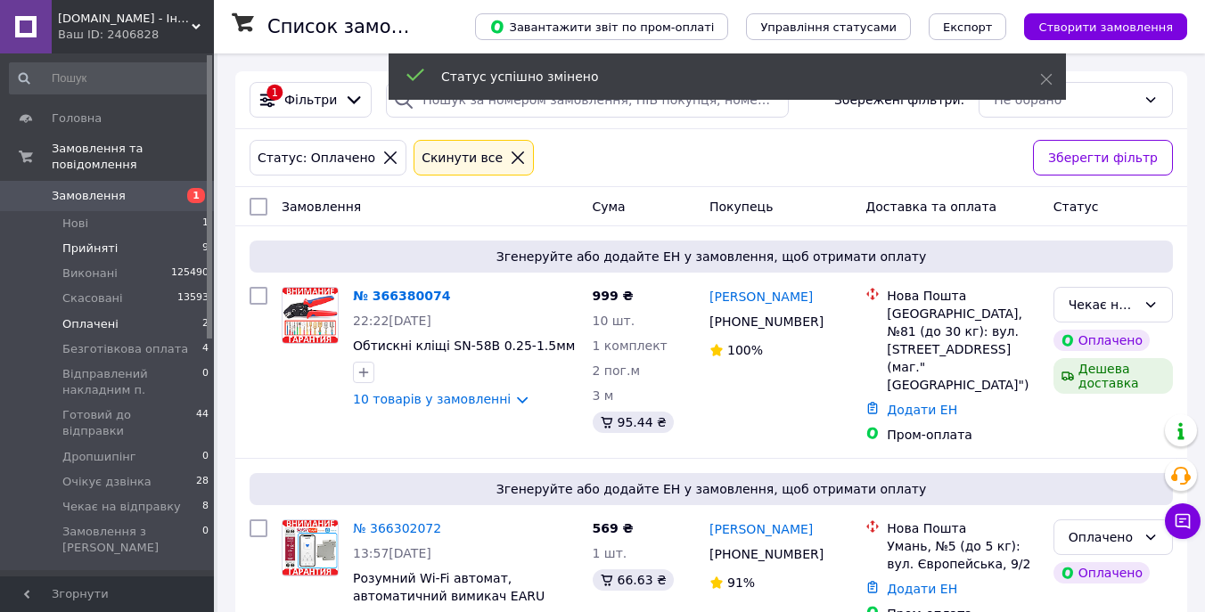
click at [138, 242] on li "Прийняті 9" at bounding box center [109, 248] width 219 height 25
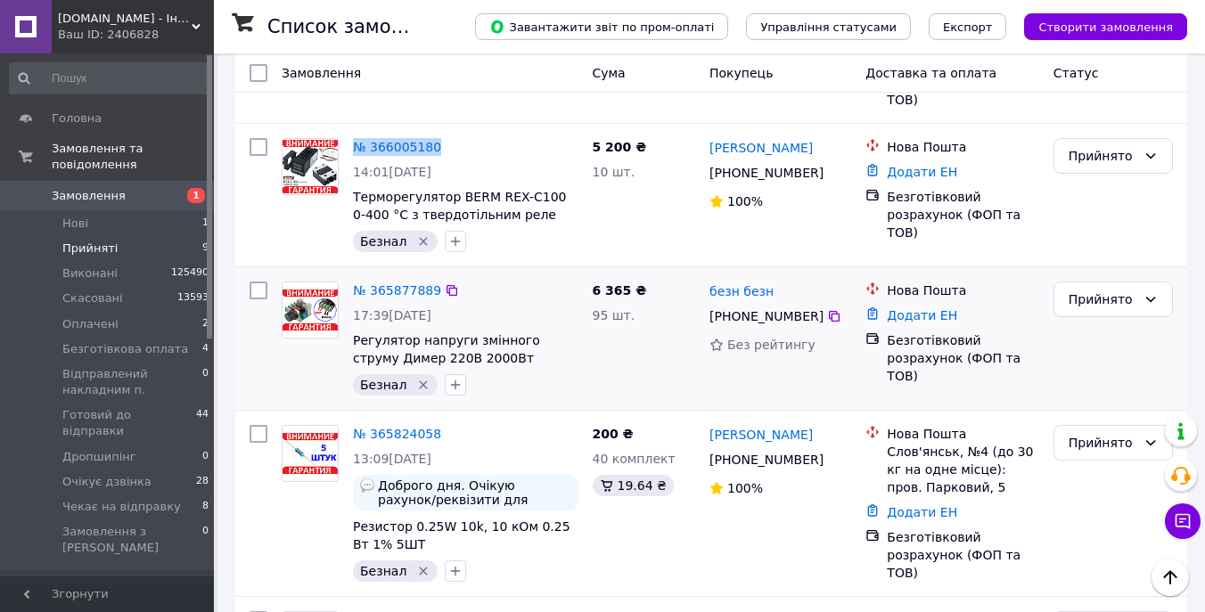
scroll to position [819, 0]
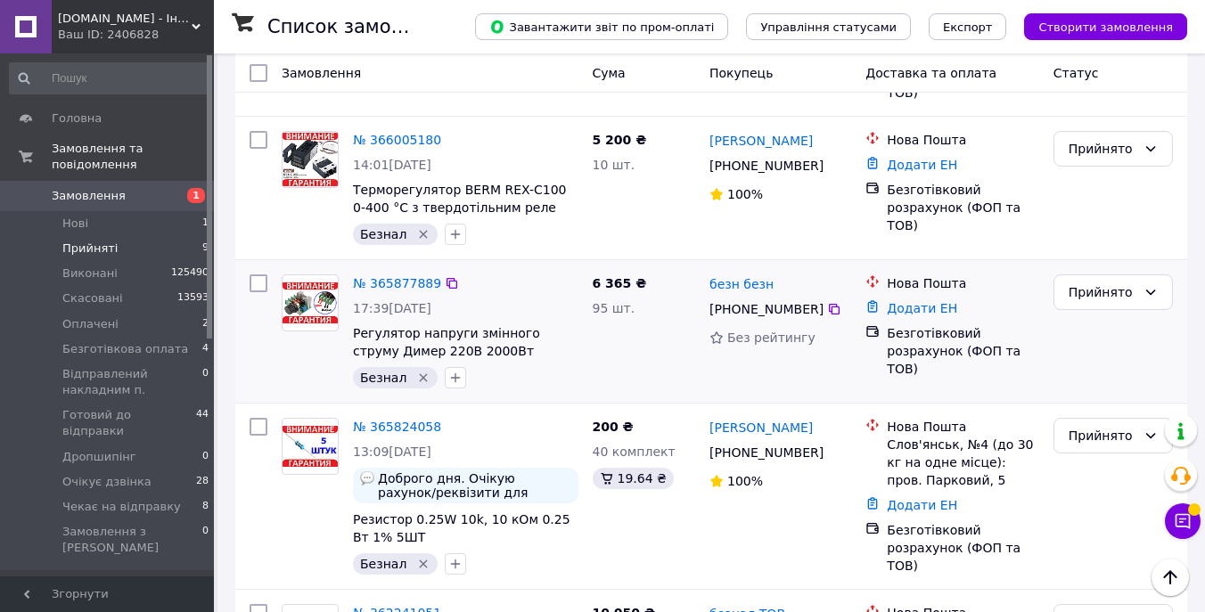
click at [411, 273] on div "№ 365877889" at bounding box center [397, 283] width 92 height 21
click at [417, 276] on link "№ 365877889" at bounding box center [397, 283] width 88 height 14
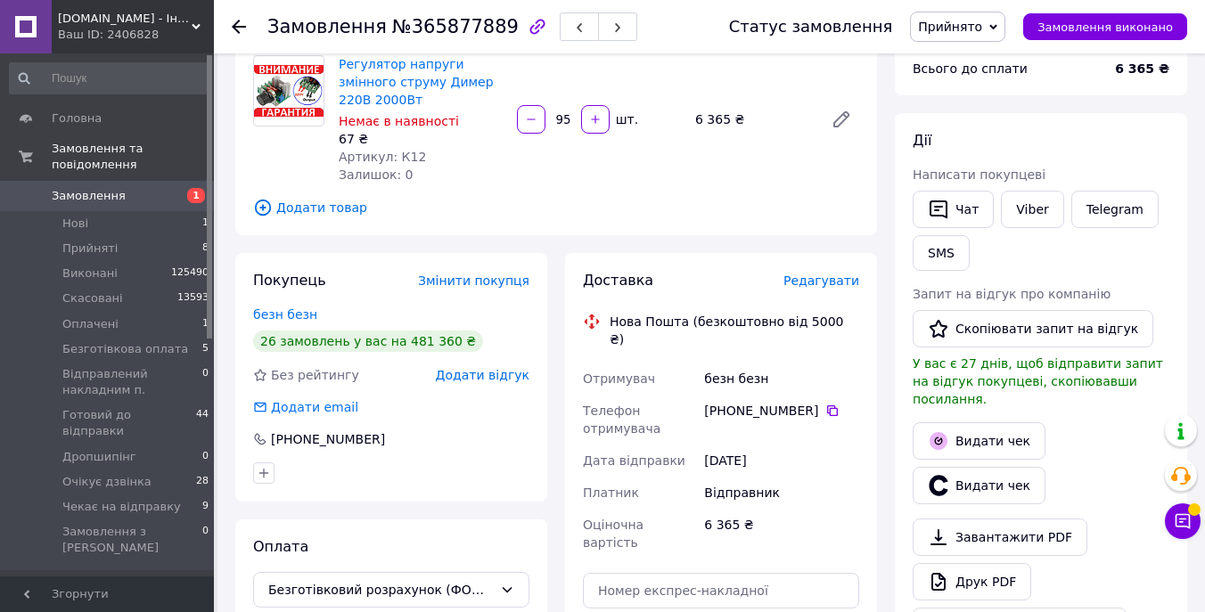
scroll to position [146, 0]
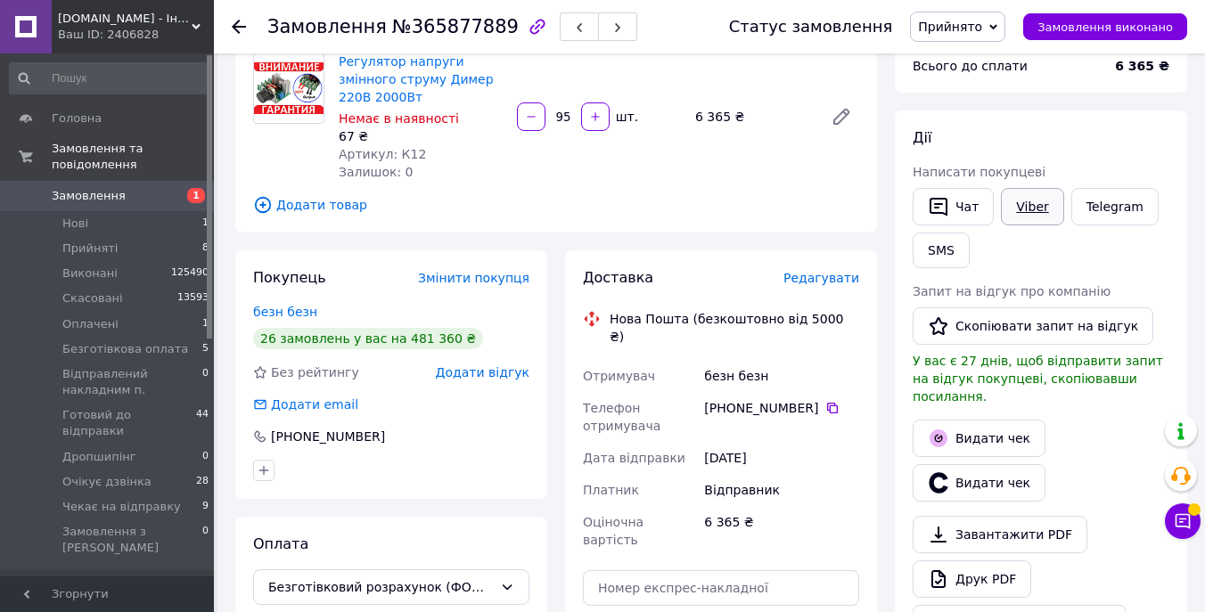
click at [1034, 209] on link "Viber" at bounding box center [1032, 206] width 62 height 37
click at [968, 22] on span "Прийнято" at bounding box center [950, 27] width 64 height 14
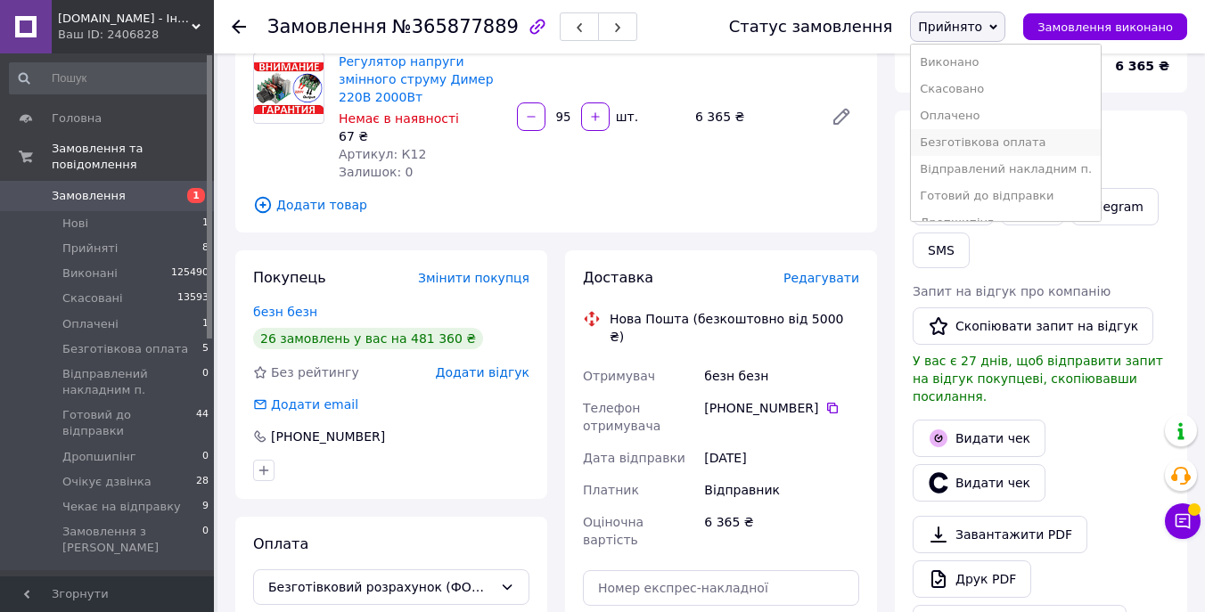
click at [1028, 148] on li "Безготівкова оплата" at bounding box center [1006, 142] width 190 height 27
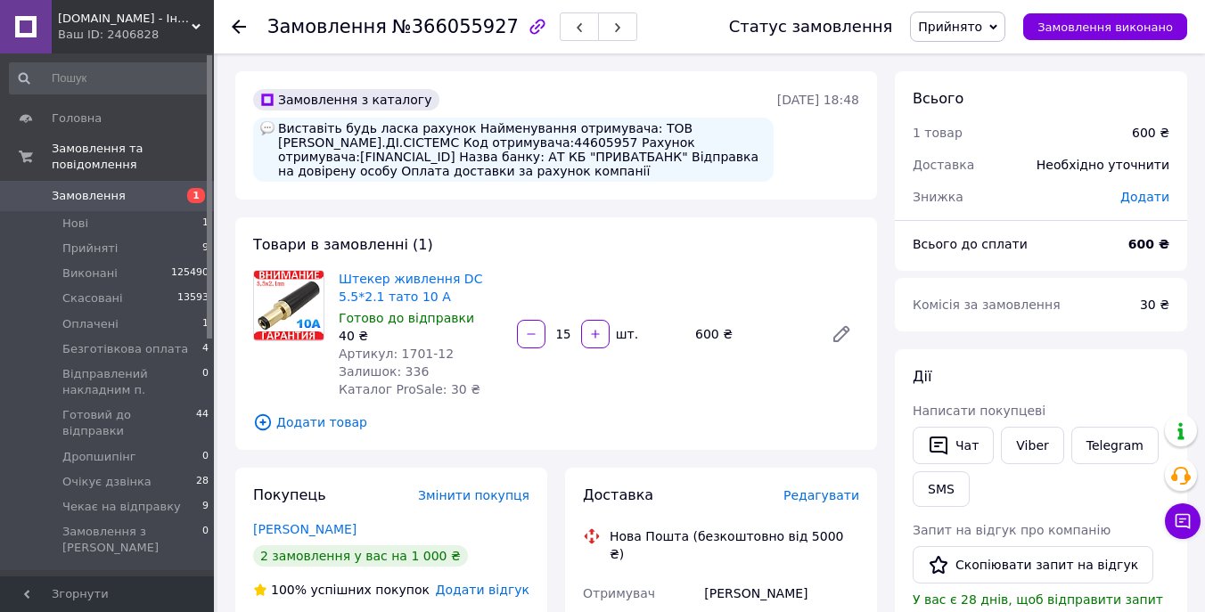
click at [354, 136] on div "Виставіть будь ласка рахунок Найменування отримувача: ТОВ [PERSON_NAME].ДІ.СІСТ…" at bounding box center [513, 150] width 521 height 64
copy div "СІСТЕМС"
click at [501, 141] on div "Виставіть будь ласка рахунок Найменування отримувача: ТОВ [PERSON_NAME].ДІ.СІСТ…" at bounding box center [513, 150] width 521 height 64
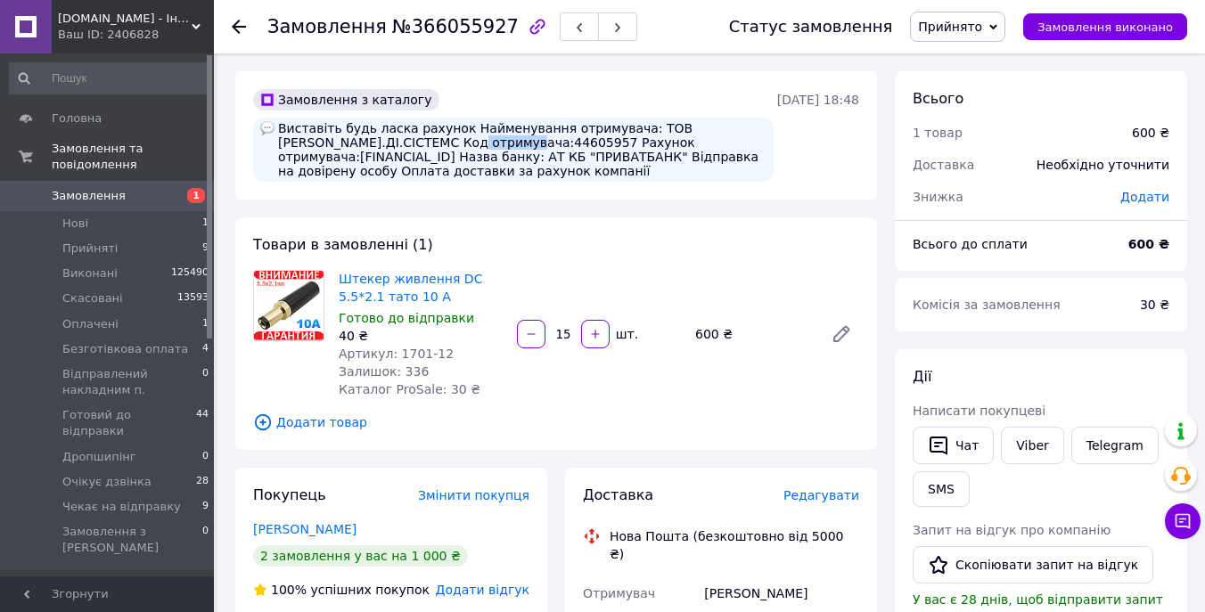
copy div "44605957"
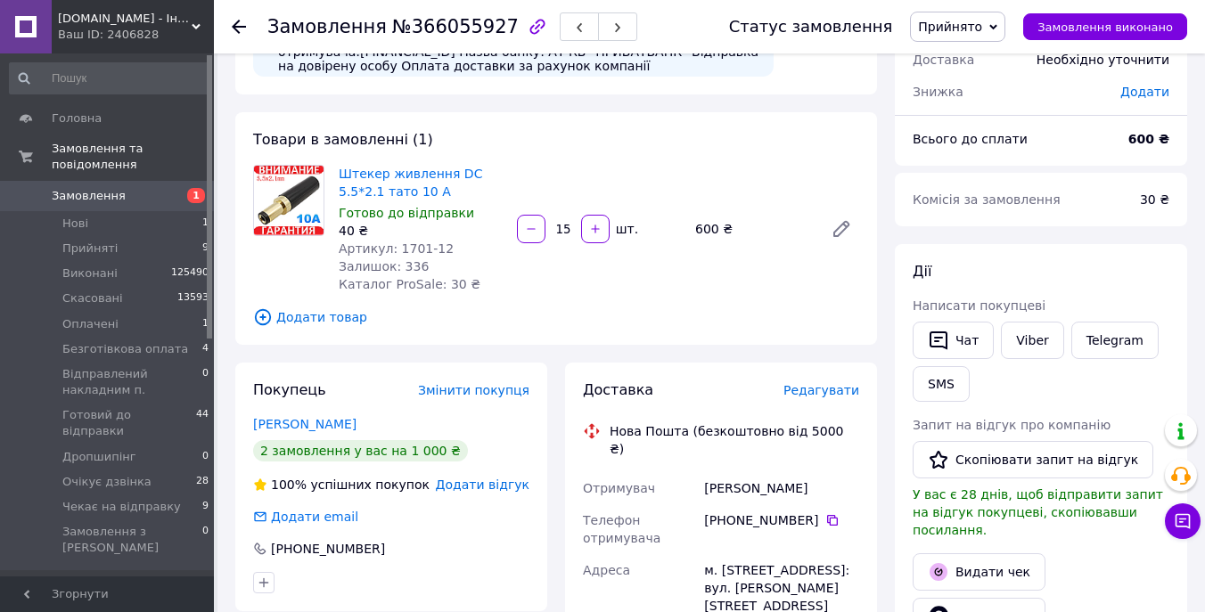
scroll to position [123, 0]
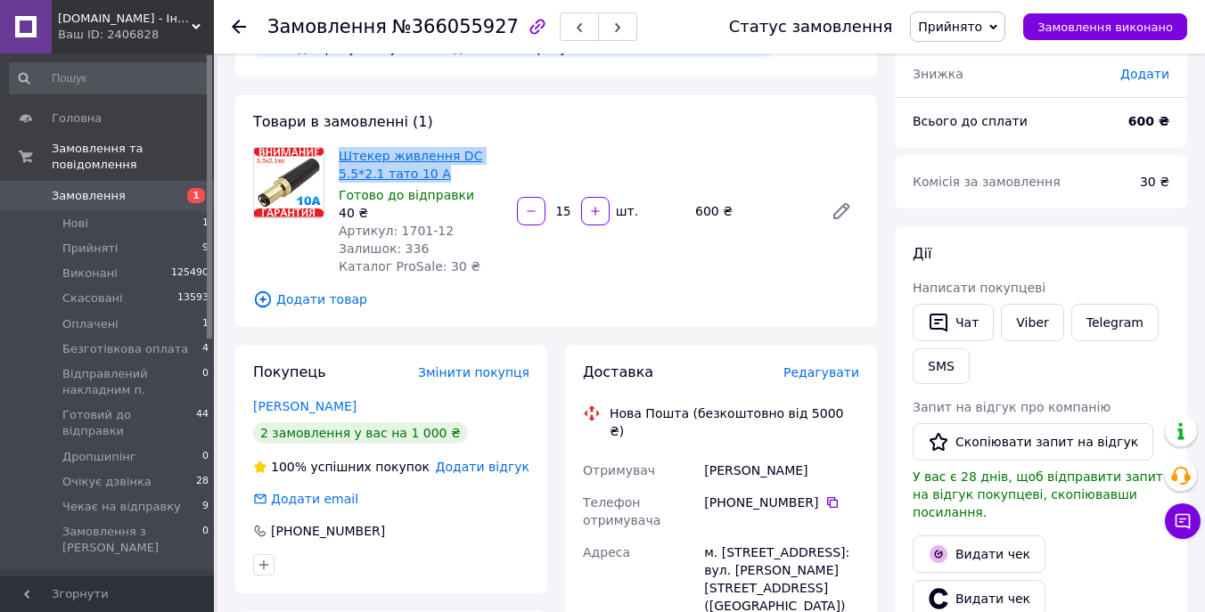
drag, startPoint x: 453, startPoint y: 190, endPoint x: 342, endPoint y: 172, distance: 112.0
click at [342, 172] on span "Штекер живлення DC 5.5*2.1 тато 10 А" at bounding box center [421, 165] width 164 height 36
copy link "Штекер живлення DC 5.5*2.1 тато 10 А"
click at [957, 18] on span "Прийнято" at bounding box center [957, 27] width 95 height 30
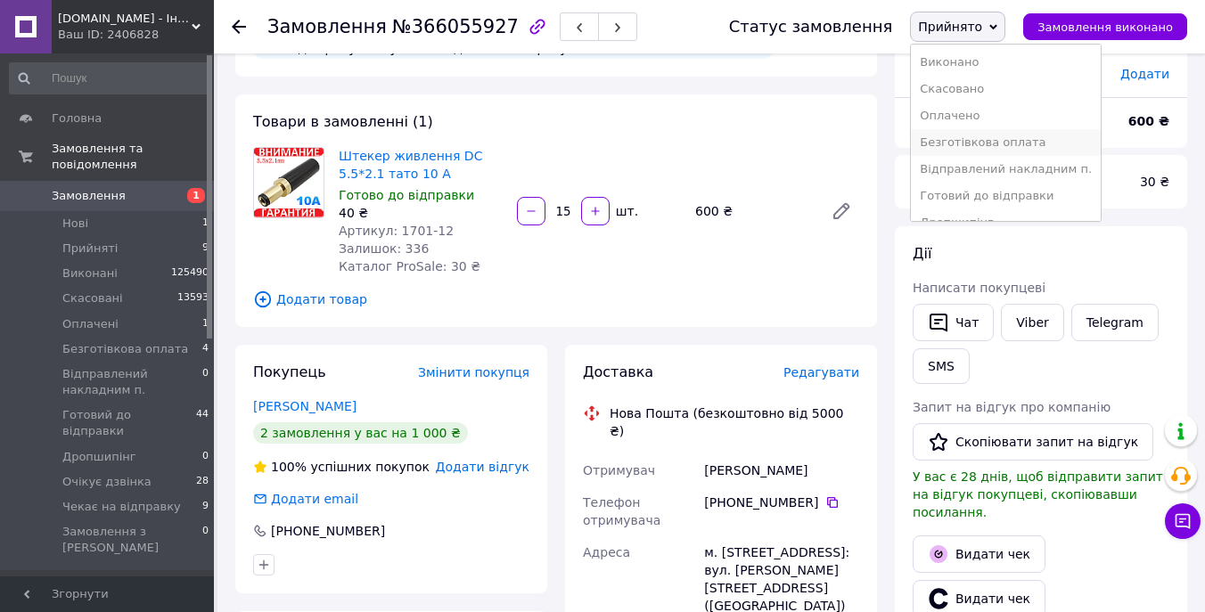
click at [1002, 140] on li "Безготівкова оплата" at bounding box center [1006, 142] width 190 height 27
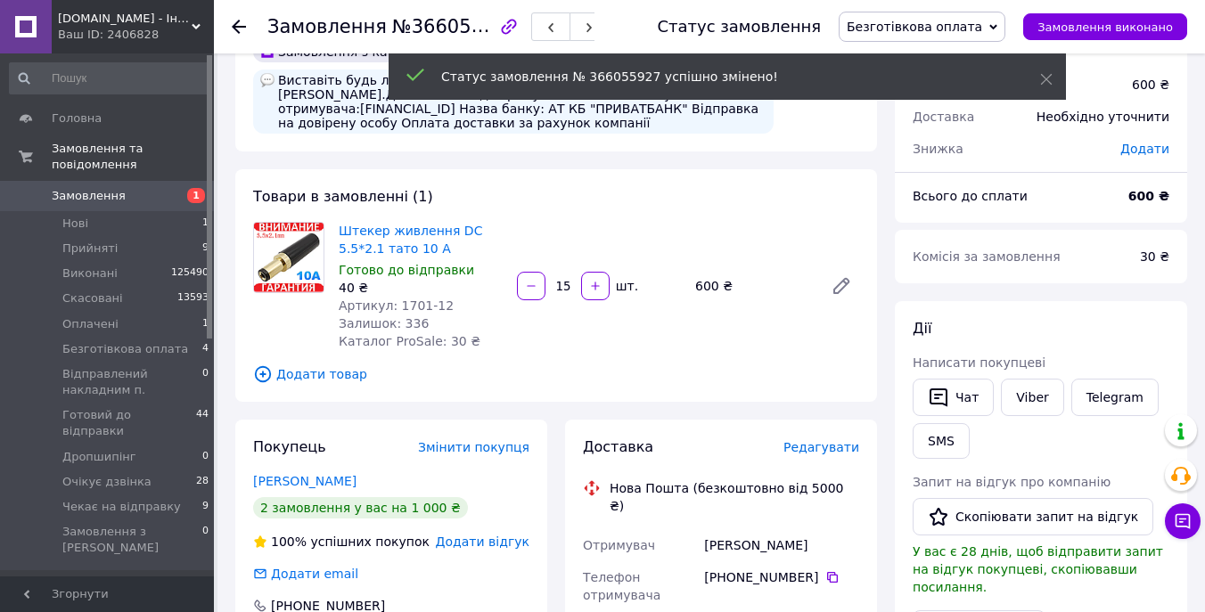
scroll to position [55, 0]
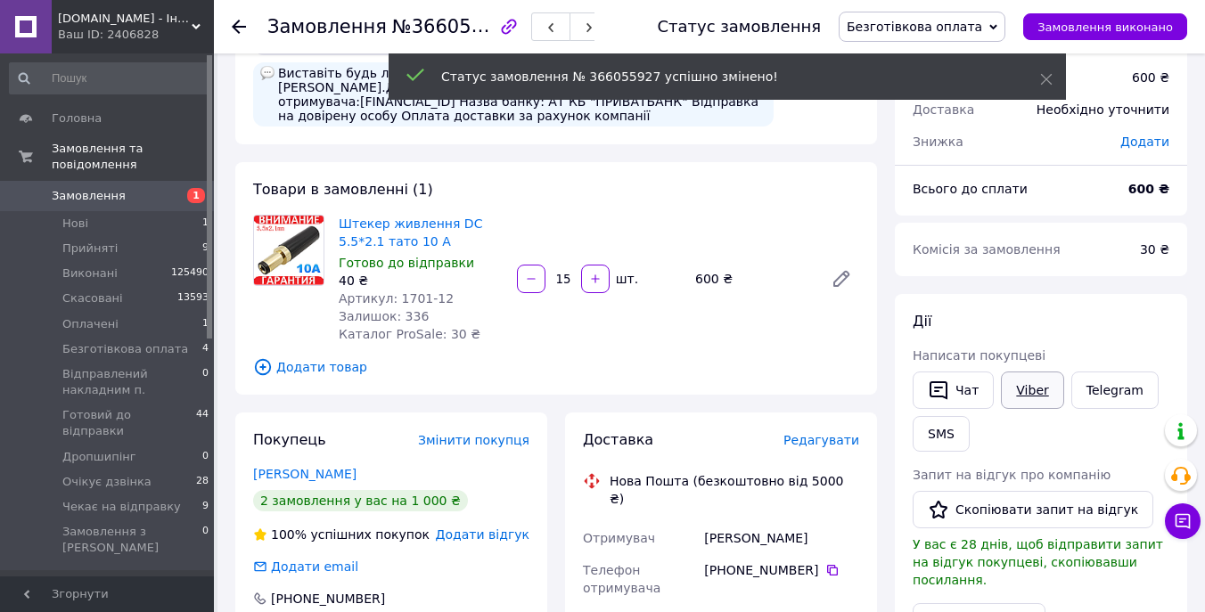
click at [1025, 396] on link "Viber" at bounding box center [1032, 390] width 62 height 37
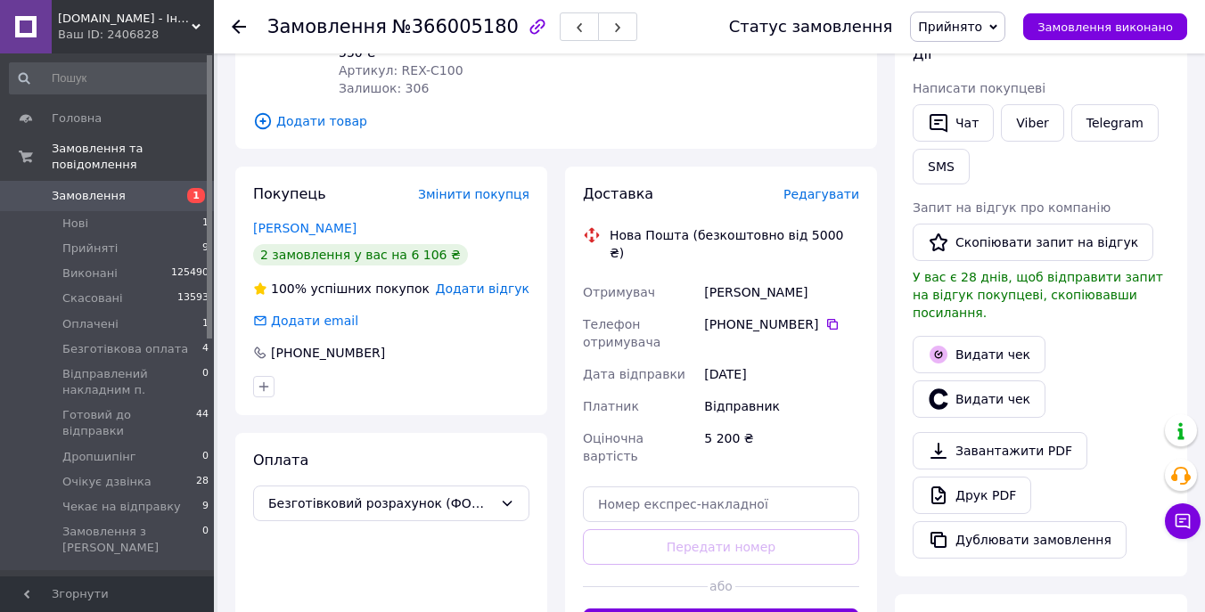
scroll to position [156, 0]
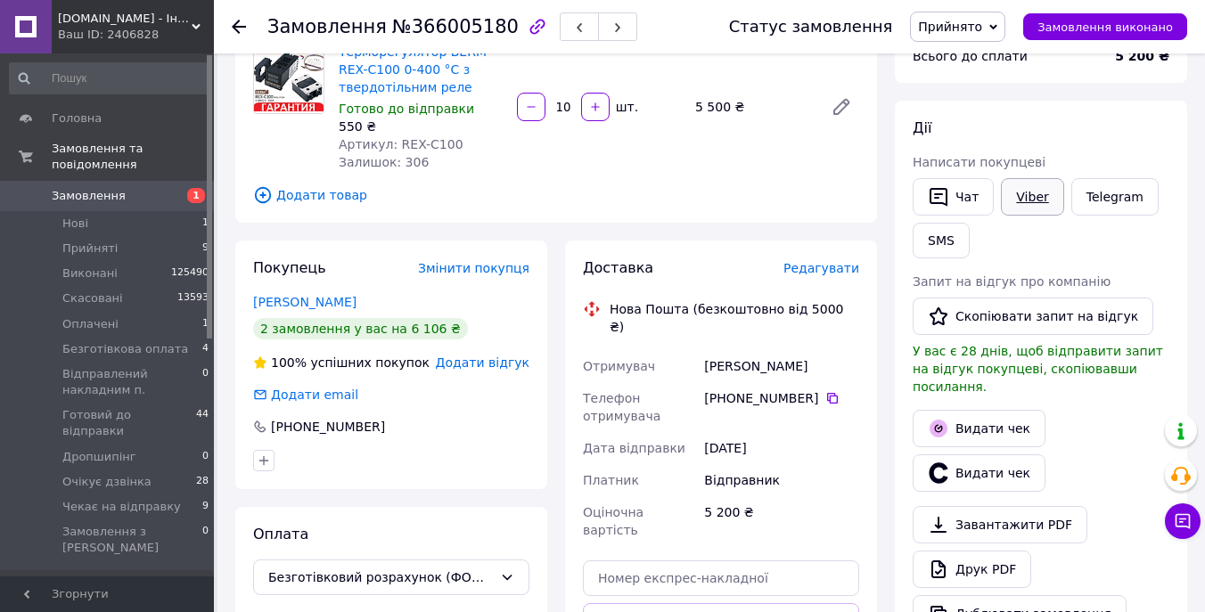
click at [1041, 203] on link "Viber" at bounding box center [1032, 196] width 62 height 37
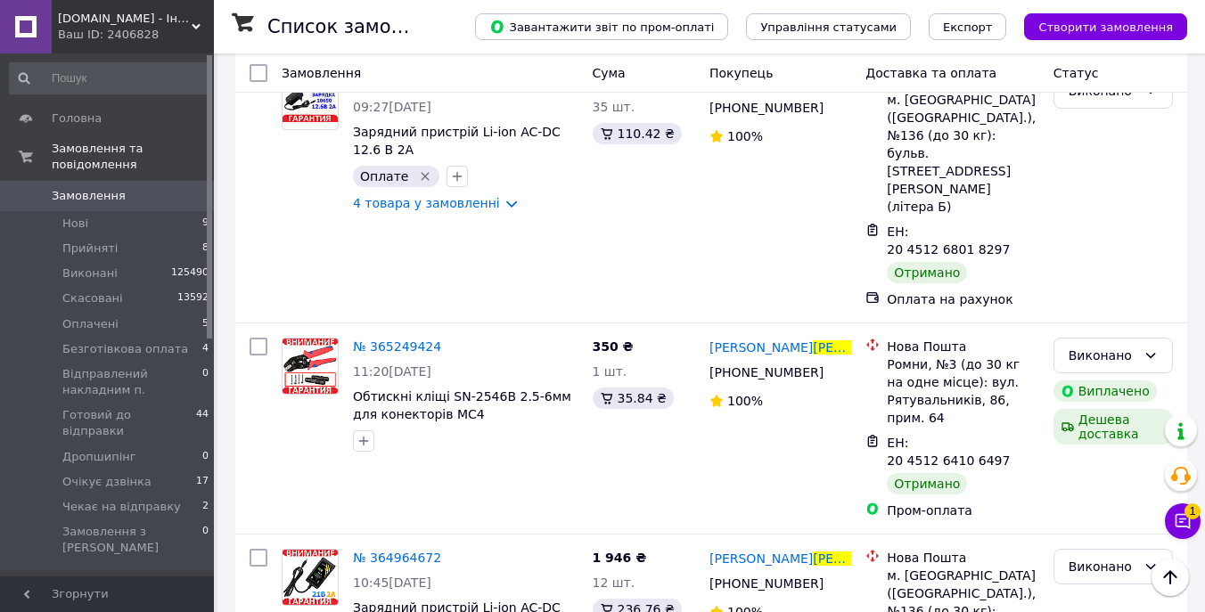
scroll to position [421, 0]
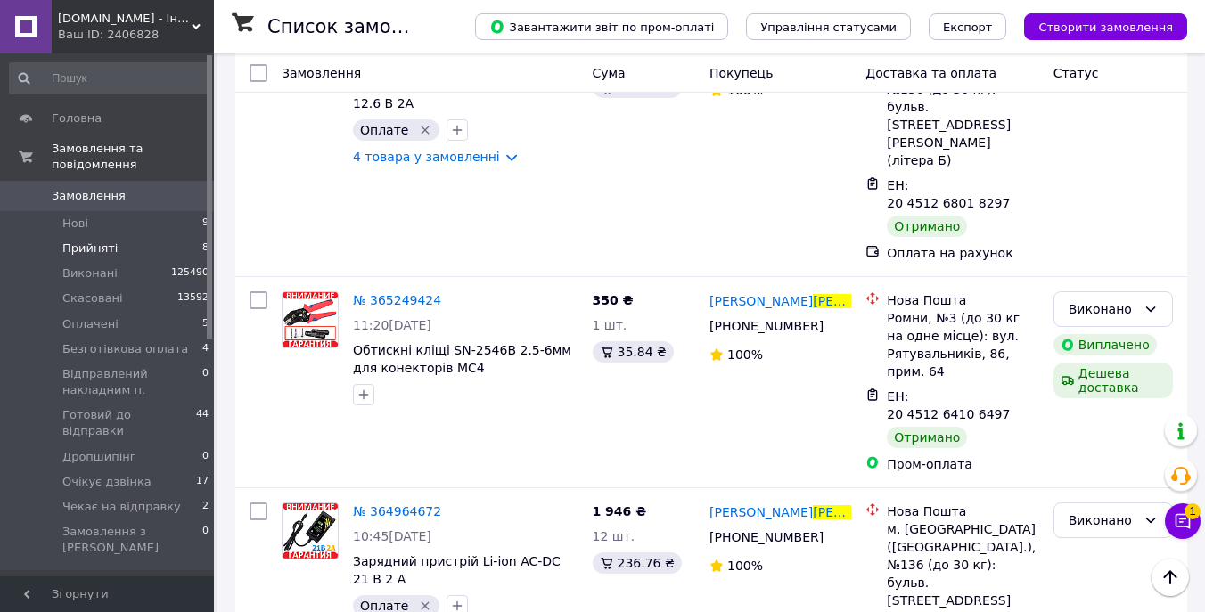
click at [119, 258] on li "Прийняті 8" at bounding box center [109, 248] width 219 height 25
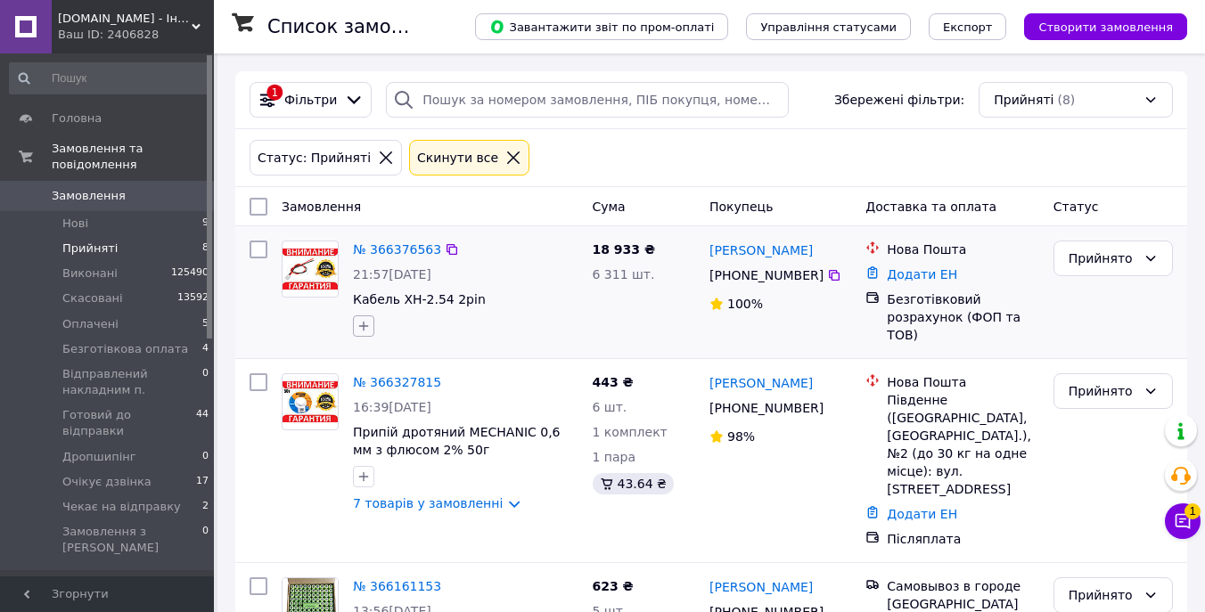
click at [370, 329] on icon "button" at bounding box center [364, 326] width 14 height 14
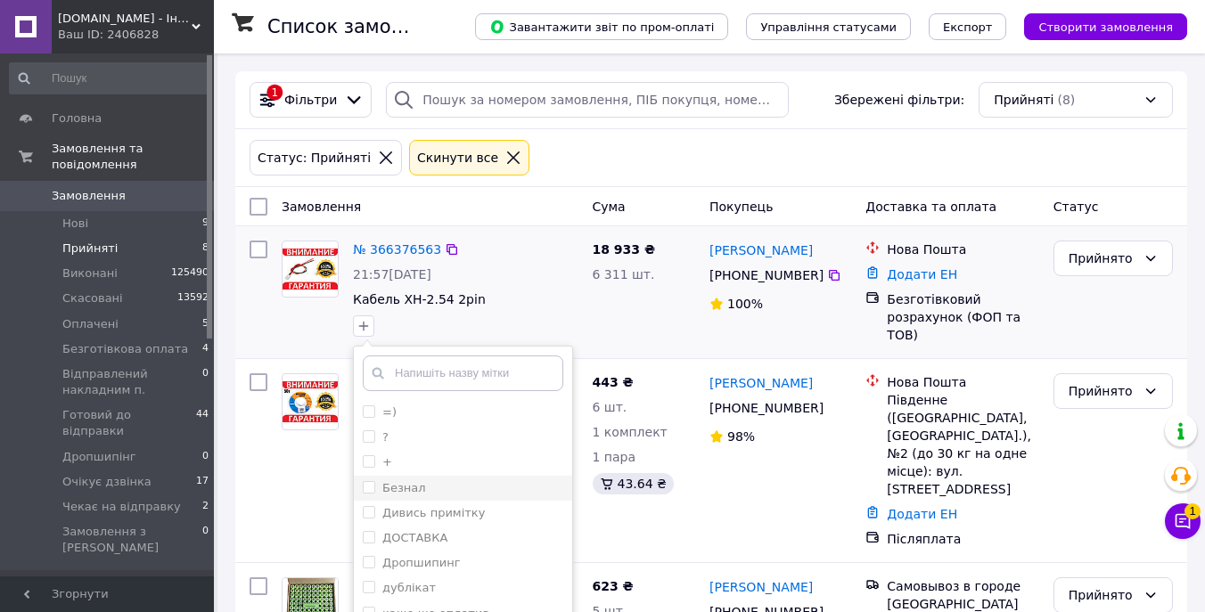
click at [430, 488] on div "Безнал" at bounding box center [463, 488] width 201 height 16
checkbox input "true"
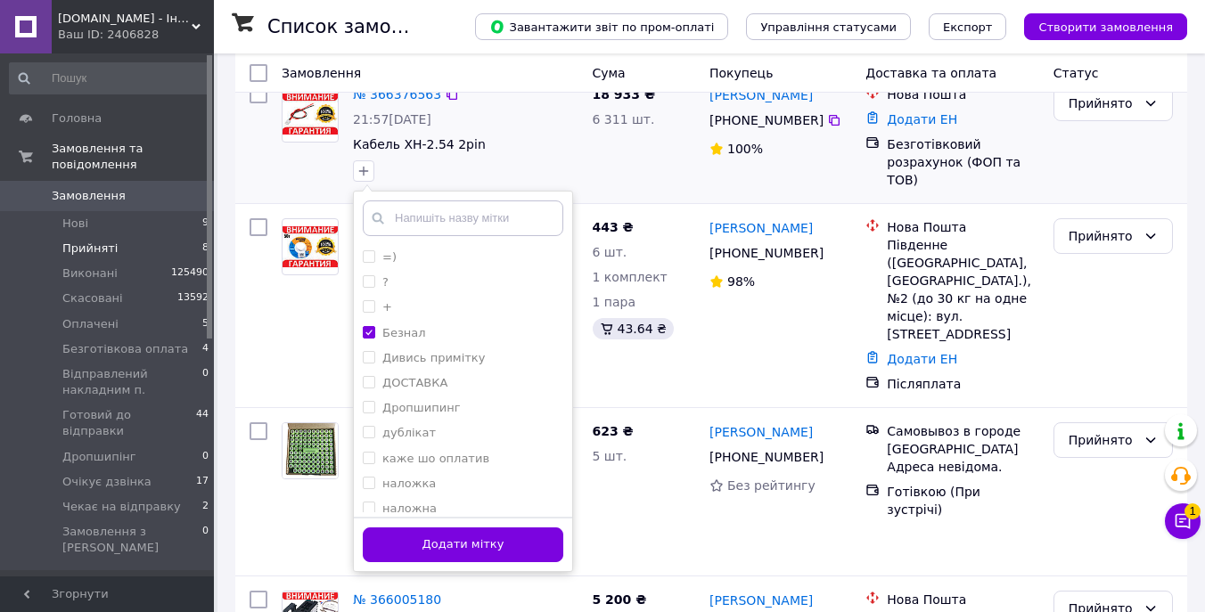
scroll to position [226, 0]
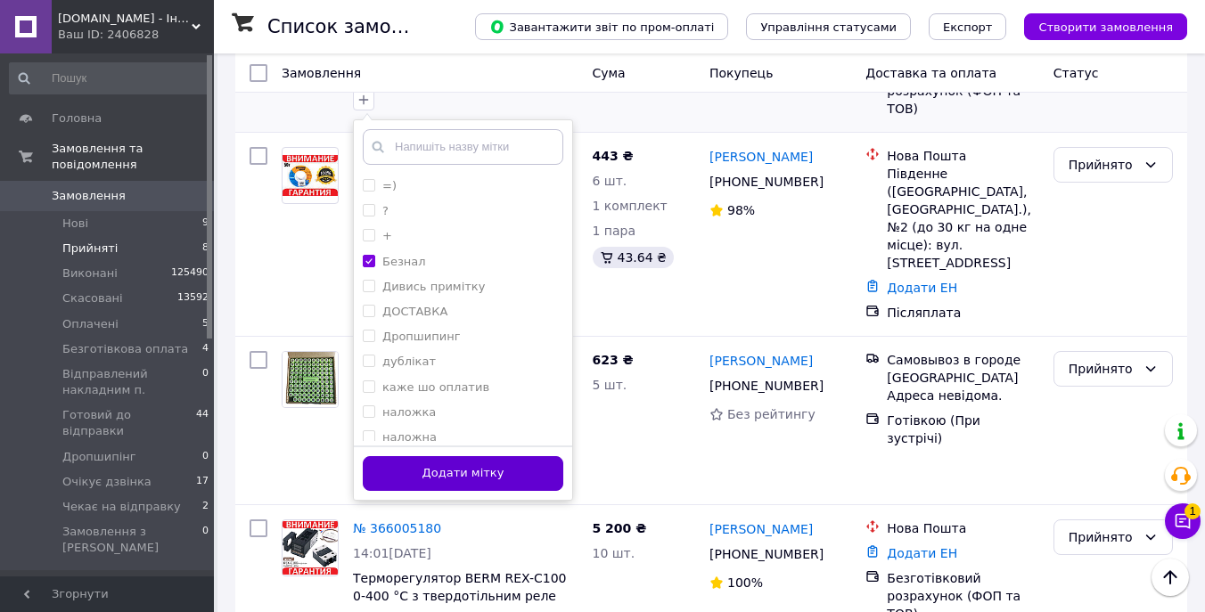
click at [465, 485] on button "Додати мітку" at bounding box center [463, 473] width 201 height 35
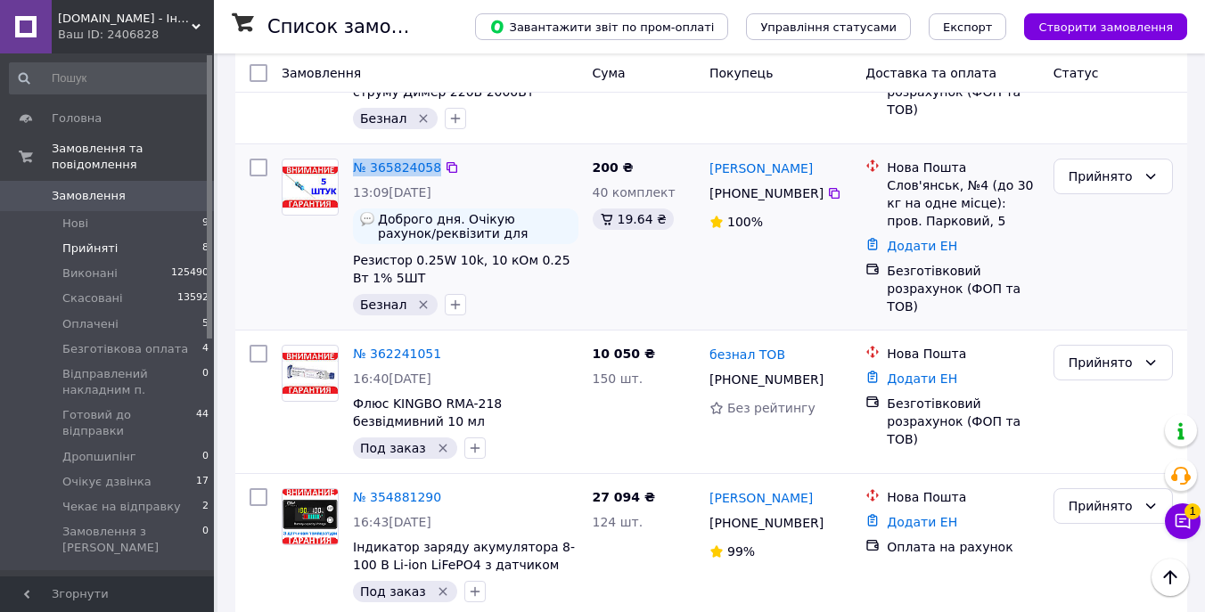
scroll to position [887, 0]
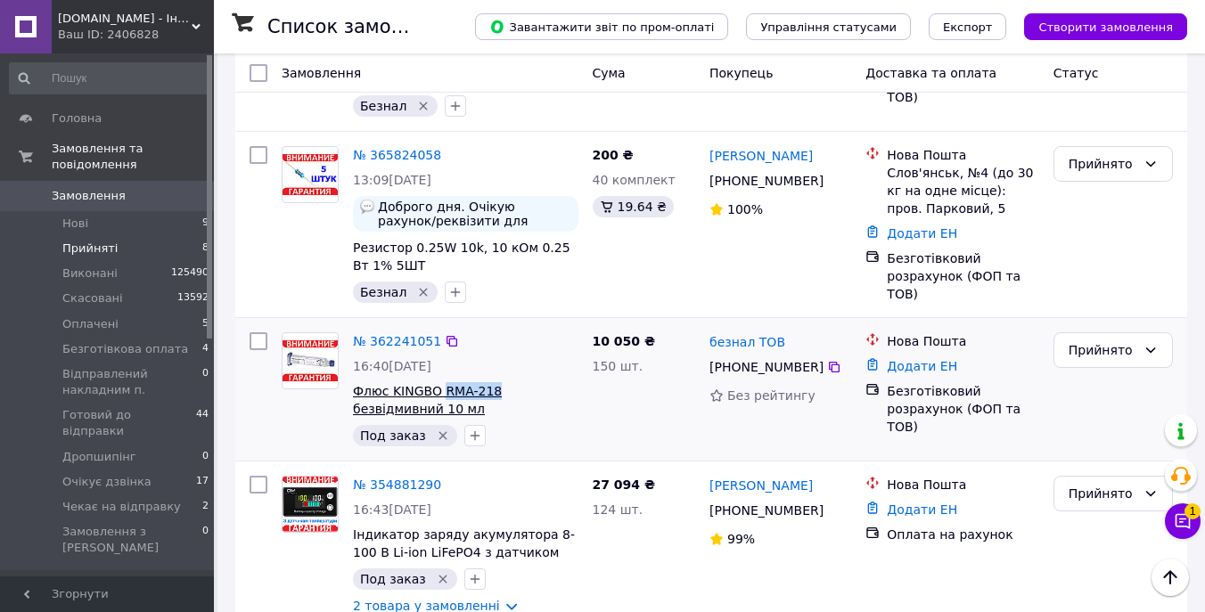
drag, startPoint x: 505, startPoint y: 357, endPoint x: 440, endPoint y: 354, distance: 65.1
click at [440, 382] on span "Флюс KINGBO RMA-218 безвідмивний 10 мл" at bounding box center [466, 400] width 226 height 36
copy span "RMA-218"
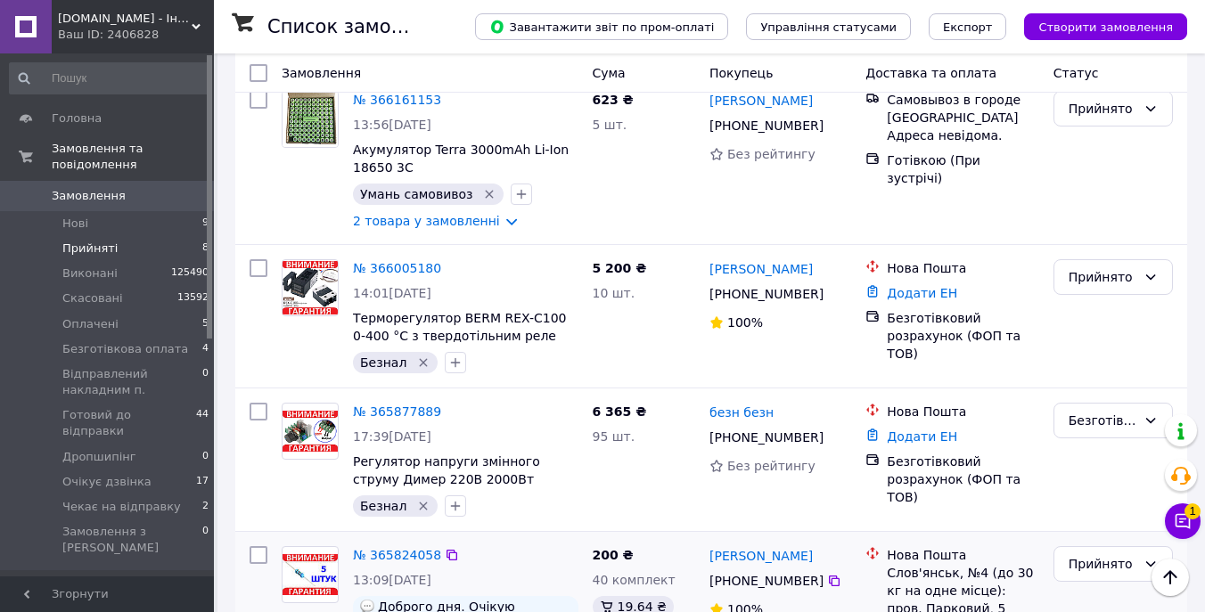
scroll to position [466, 0]
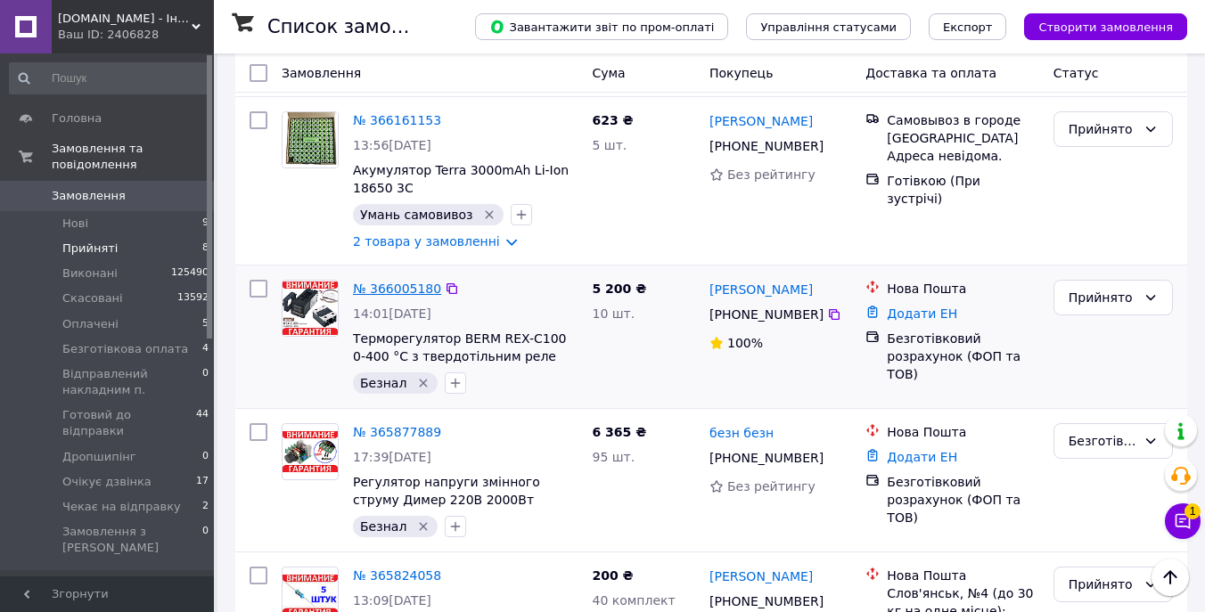
click at [414, 282] on link "№ 366005180" at bounding box center [397, 289] width 88 height 14
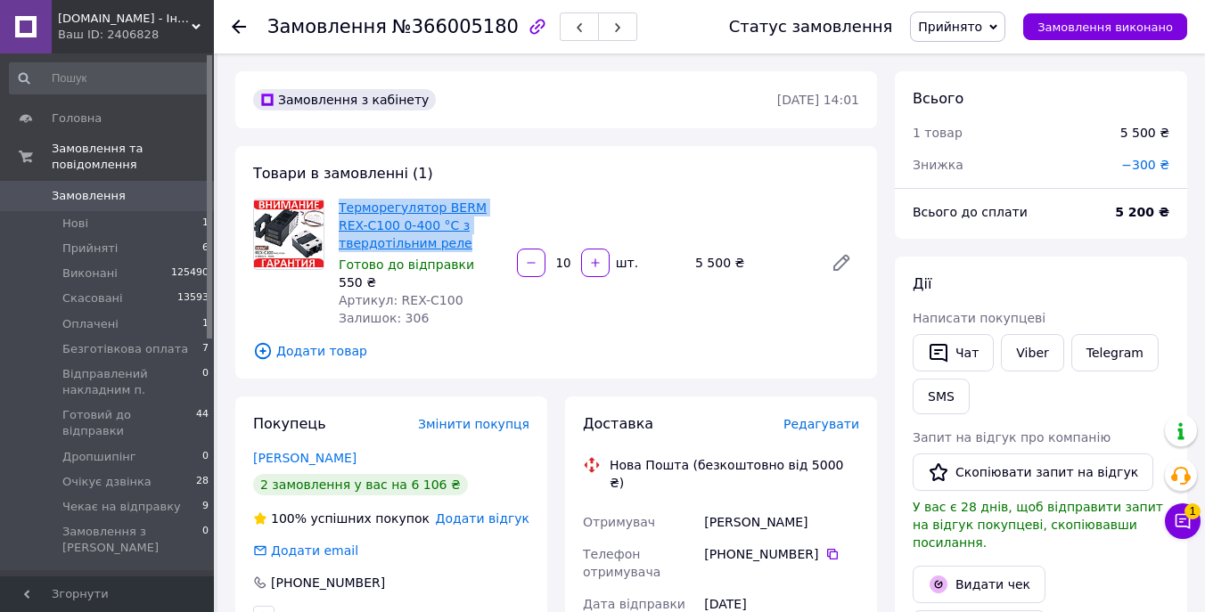
drag, startPoint x: 463, startPoint y: 242, endPoint x: 341, endPoint y: 206, distance: 127.5
click at [341, 206] on span "Терморегулятор BERM REX-C100 0-400 °C з твердотільним реле" at bounding box center [421, 225] width 164 height 53
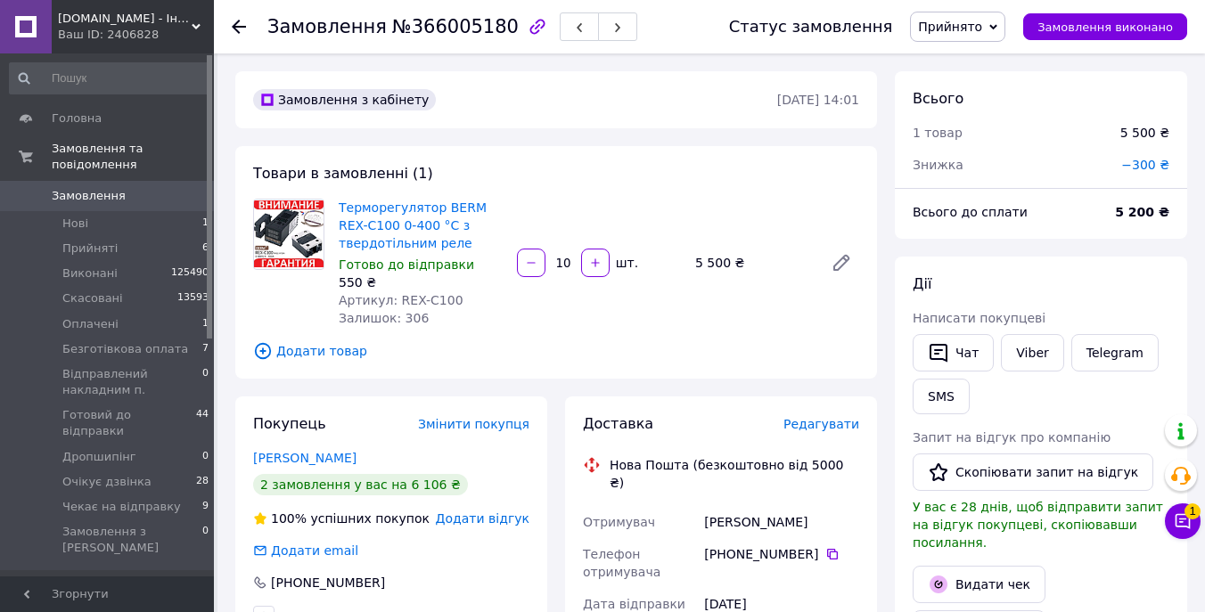
click at [543, 187] on div "Товари в замовленні (1) Терморегулятор BERM REX-C100 0-400 °C з твердотільним р…" at bounding box center [556, 262] width 642 height 233
drag, startPoint x: 338, startPoint y: 199, endPoint x: 395, endPoint y: 223, distance: 61.9
click at [395, 223] on span "Терморегулятор BERM REX-C100 0-400 °C з твердотільним реле" at bounding box center [421, 225] width 164 height 53
copy link "Терморегулятор BERM REX-C100"
click at [982, 27] on span "Прийнято" at bounding box center [950, 27] width 64 height 14
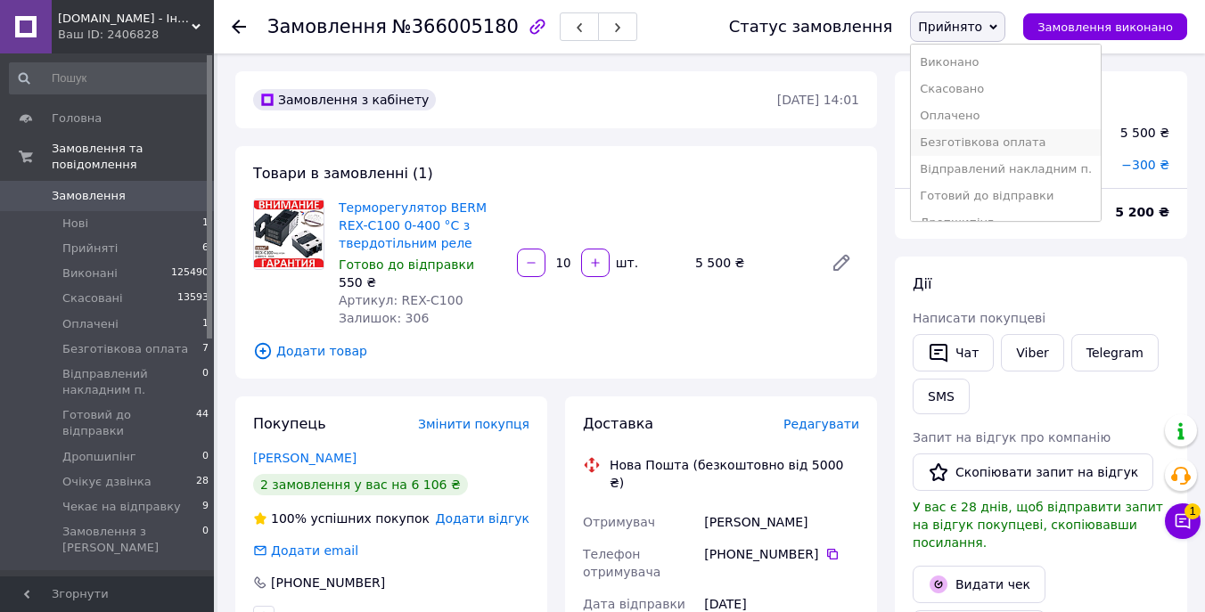
click at [1019, 141] on li "Безготівкова оплата" at bounding box center [1006, 142] width 190 height 27
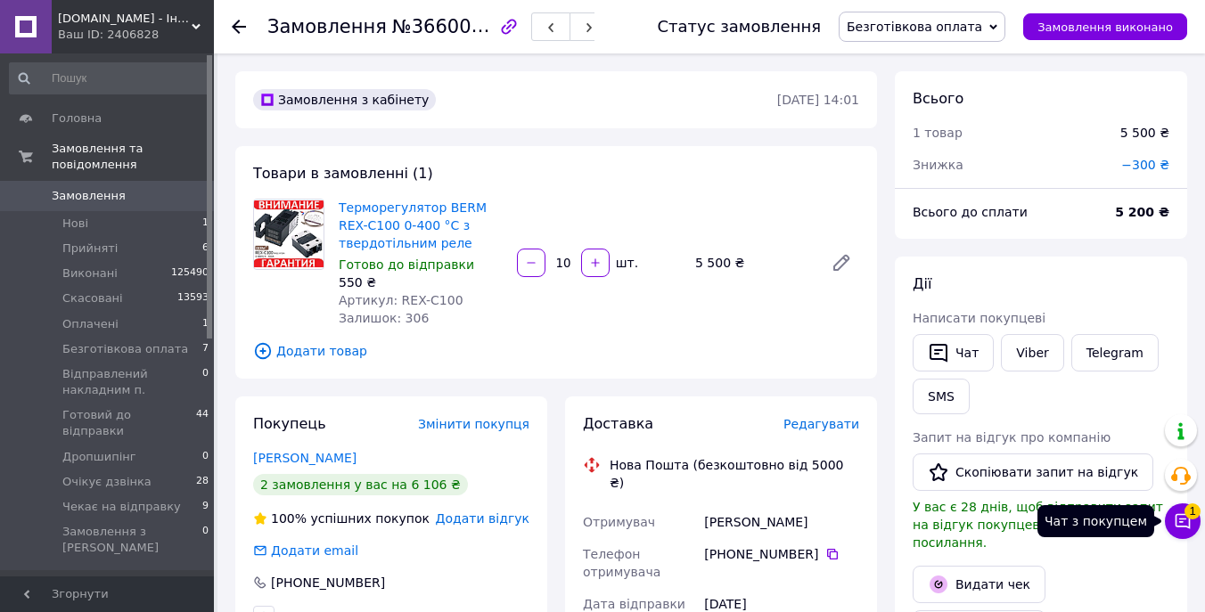
click at [1186, 522] on icon at bounding box center [1183, 522] width 18 height 18
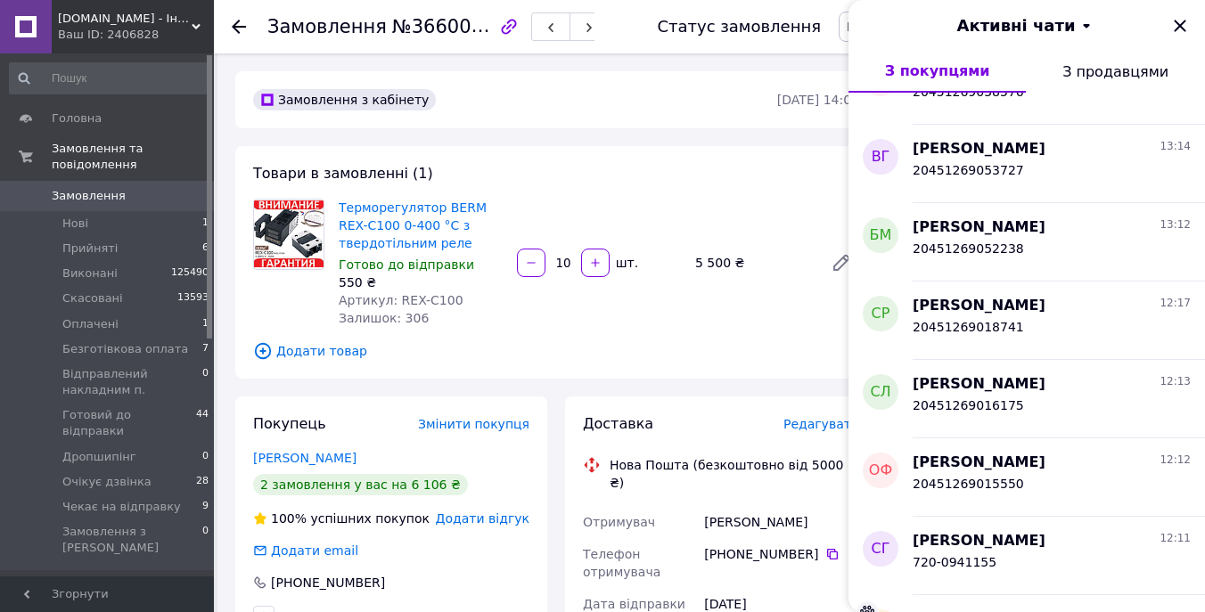
scroll to position [2069, 0]
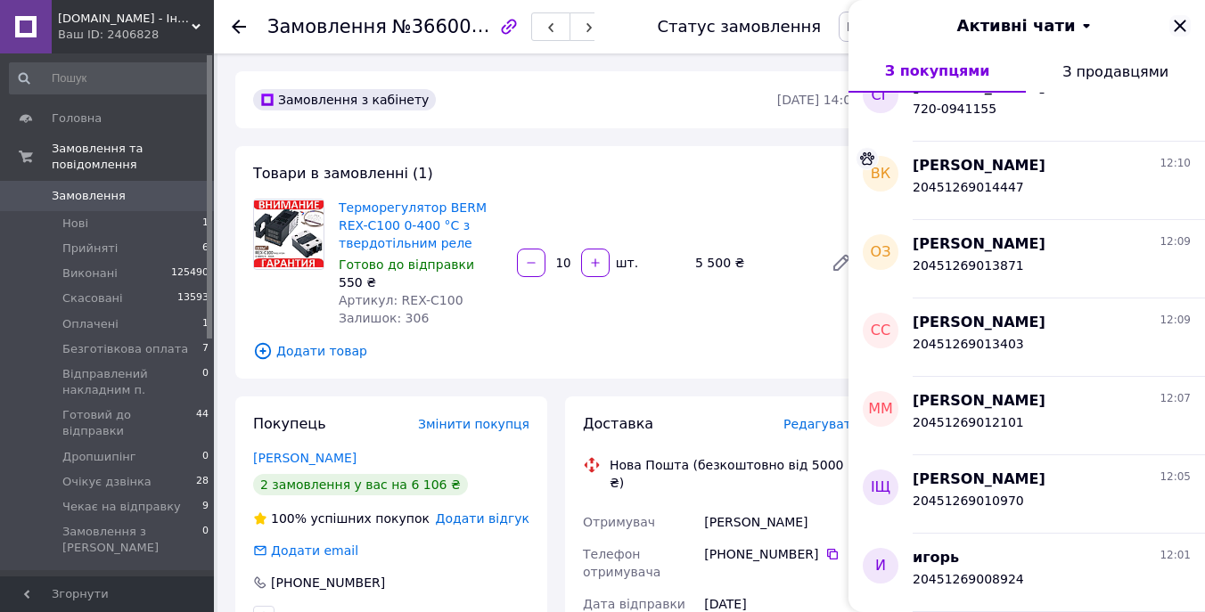
click at [1181, 33] on icon "Закрити" at bounding box center [1179, 25] width 21 height 21
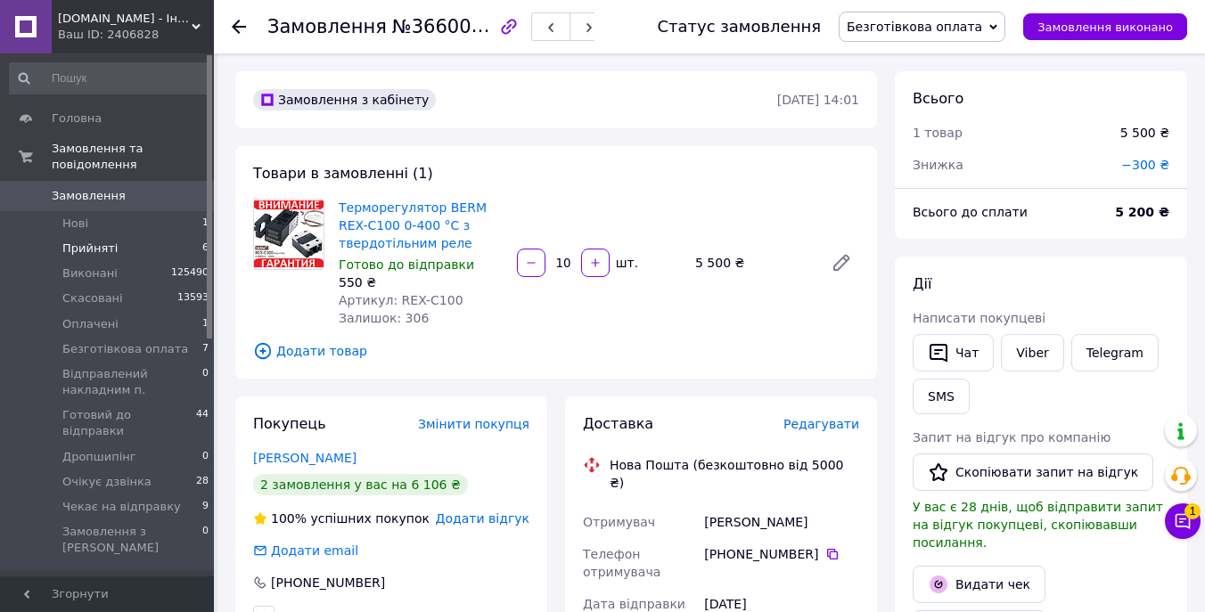
click at [140, 240] on li "Прийняті 6" at bounding box center [109, 248] width 219 height 25
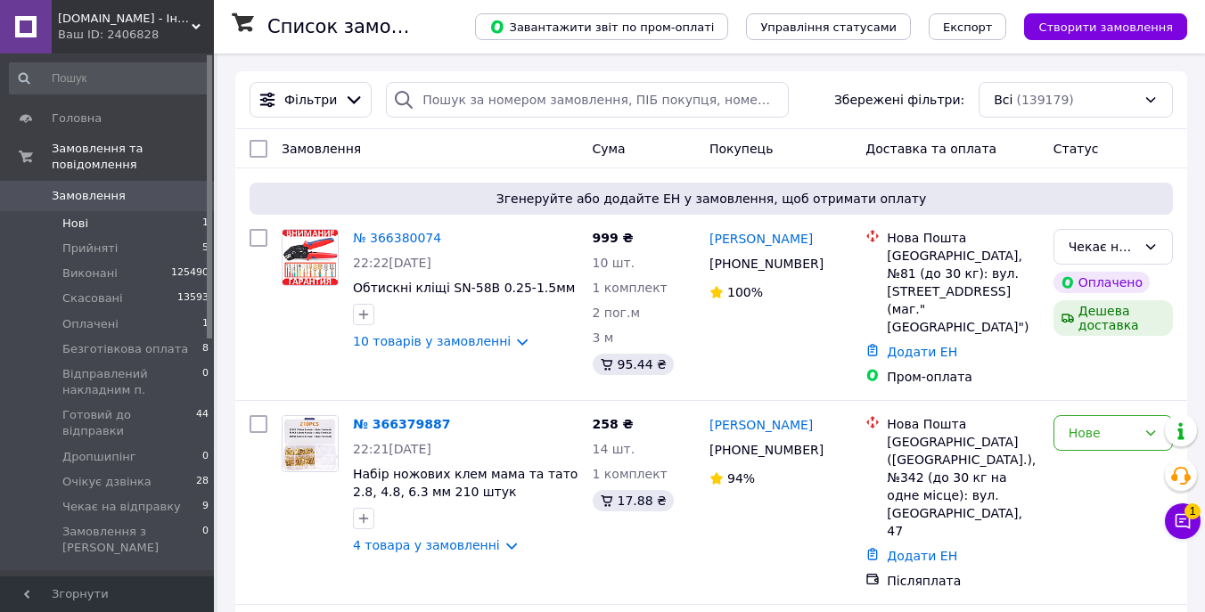
click at [122, 226] on li "Нові 1" at bounding box center [109, 223] width 219 height 25
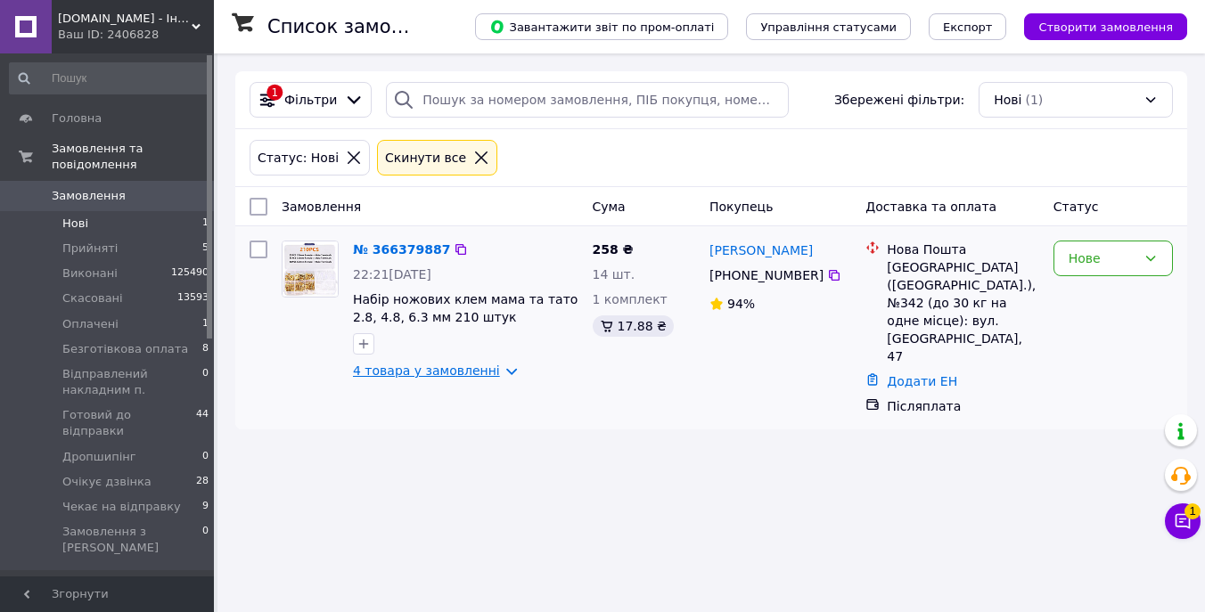
click at [468, 378] on link "4 товара у замовленні" at bounding box center [426, 371] width 147 height 14
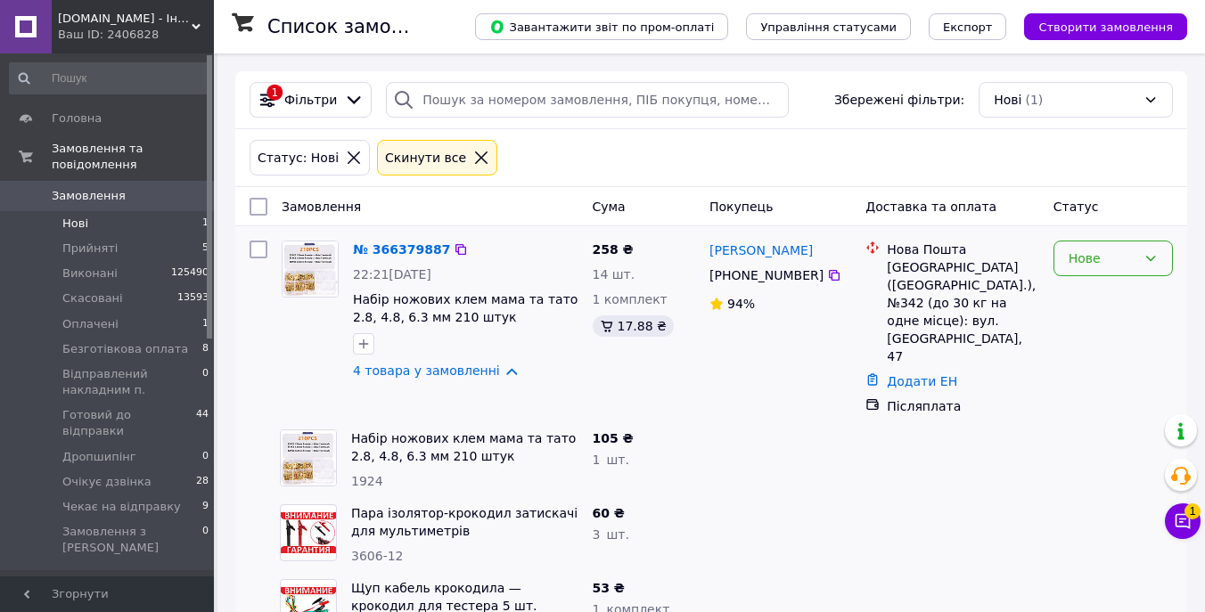
click at [1111, 258] on div "Нове" at bounding box center [1103, 259] width 68 height 20
click at [1113, 363] on li "Очікує дзвінка" at bounding box center [1113, 377] width 118 height 50
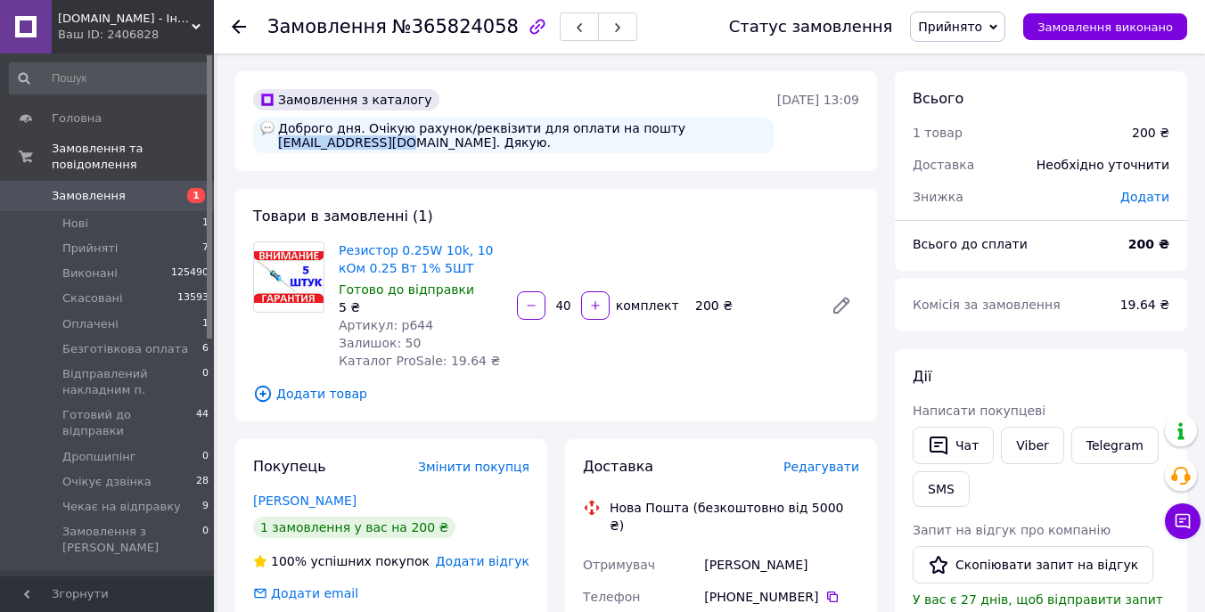
drag, startPoint x: 406, startPoint y: 139, endPoint x: 276, endPoint y: 142, distance: 129.3
click at [276, 142] on div "Доброго дня. Очікую рахунок/реквізити для оплати на пошту [EMAIL_ADDRESS][DOMAI…" at bounding box center [513, 136] width 521 height 36
copy div "[EMAIL_ADDRESS][DOMAIN_NAME]"
drag, startPoint x: 478, startPoint y: 258, endPoint x: 394, endPoint y: 258, distance: 83.8
click at [394, 258] on span "Резистор 0.25W 10k, 10 кОм 0.25 Вт 1% 5ШТ" at bounding box center [421, 260] width 164 height 36
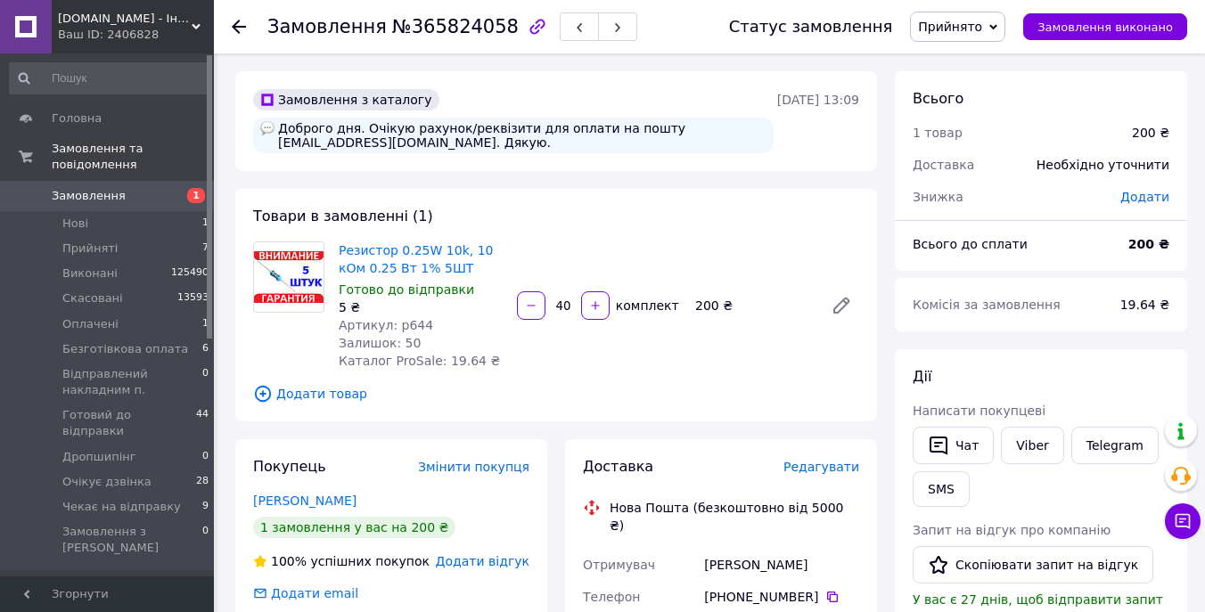
click at [513, 267] on div "Резистор 0.25W 10k, 10 кОм 0.25 Вт 1% 5ШТ Готово до відправки 5 ₴ Артикул: р644…" at bounding box center [599, 305] width 535 height 135
drag, startPoint x: 483, startPoint y: 269, endPoint x: 335, endPoint y: 250, distance: 149.3
click at [335, 250] on div "Резистор 0.25W 10k, 10 кОм 0.25 Вт 1% 5ШТ Готово до відправки 5 ₴ Артикул: р644…" at bounding box center [421, 305] width 178 height 135
copy link "Резистор 0.25W 10k, 10 кОм 0.25 Вт 1% 5ШТ"
click at [990, 38] on span "Прийнято" at bounding box center [957, 27] width 95 height 30
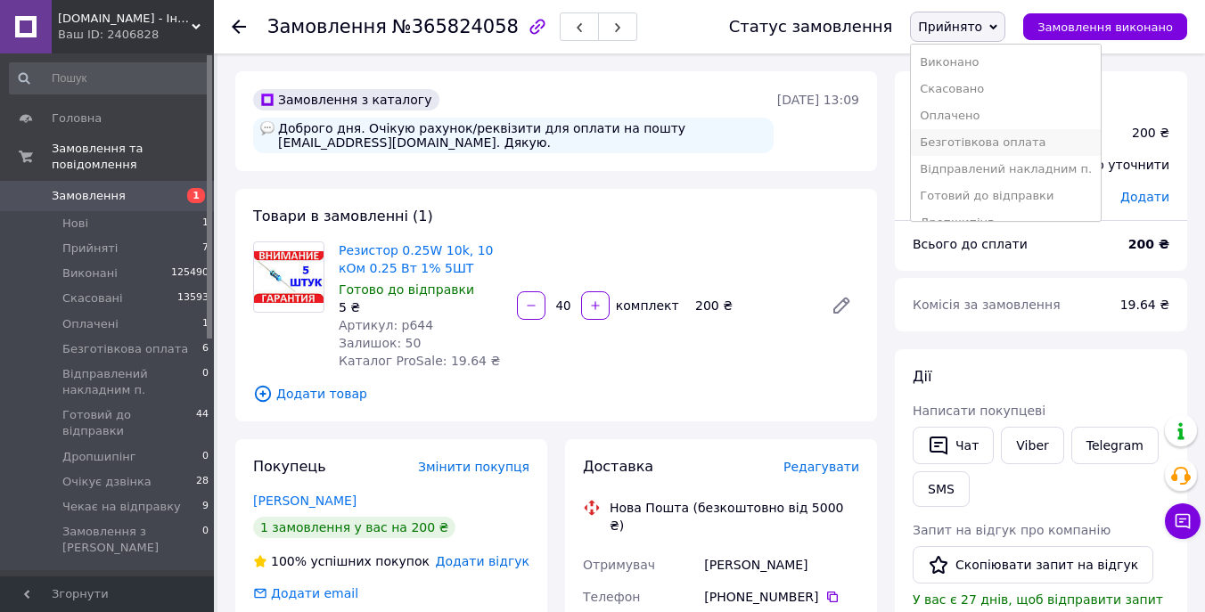
click at [1014, 137] on li "Безготівкова оплата" at bounding box center [1006, 142] width 190 height 27
